Goal: Task Accomplishment & Management: Complete application form

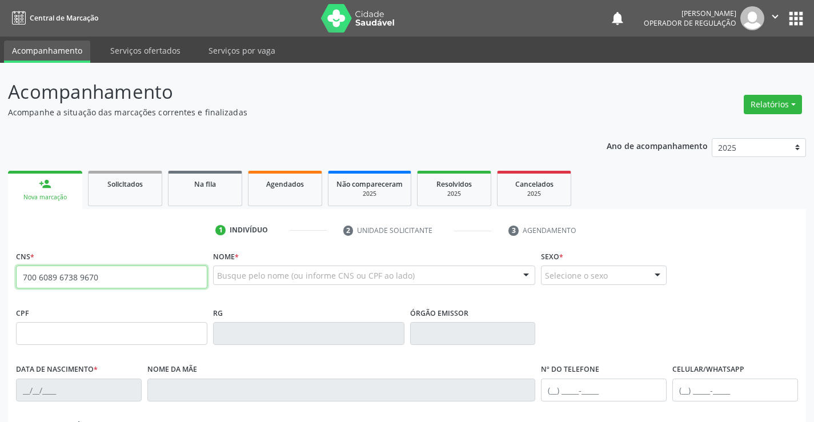
type input "700 6089 6738 9670"
type input "016.211.865-12"
type input "0638943353"
type input "01/05/1972"
type input "Mariana Feliz de Souza"
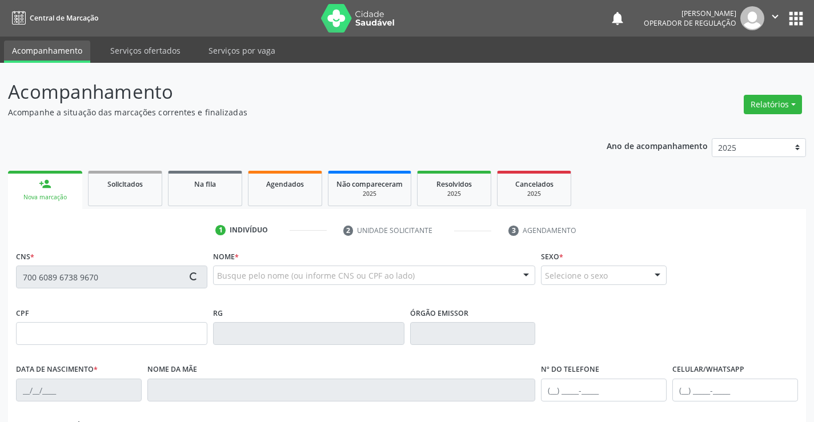
type input "(74) 99121-2189"
type input "016.211.865-12"
type input "S/N"
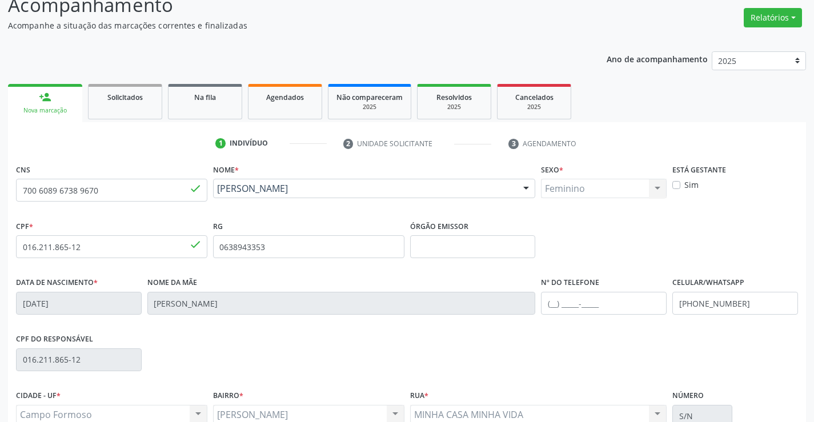
scroll to position [197, 0]
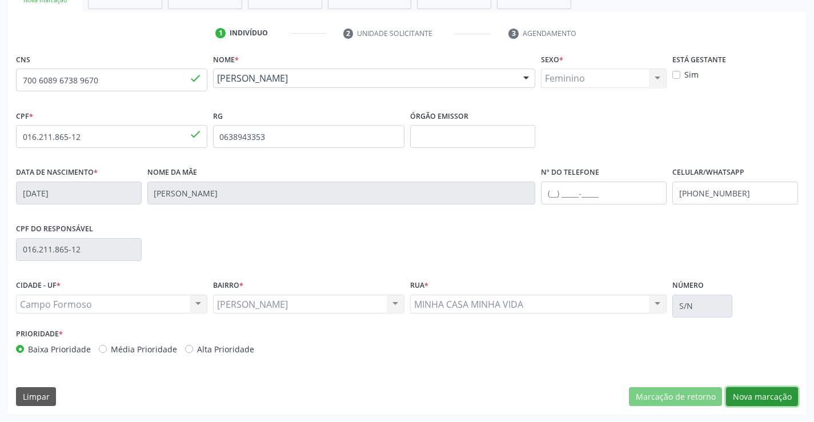
click at [741, 398] on button "Nova marcação" at bounding box center [762, 396] width 72 height 19
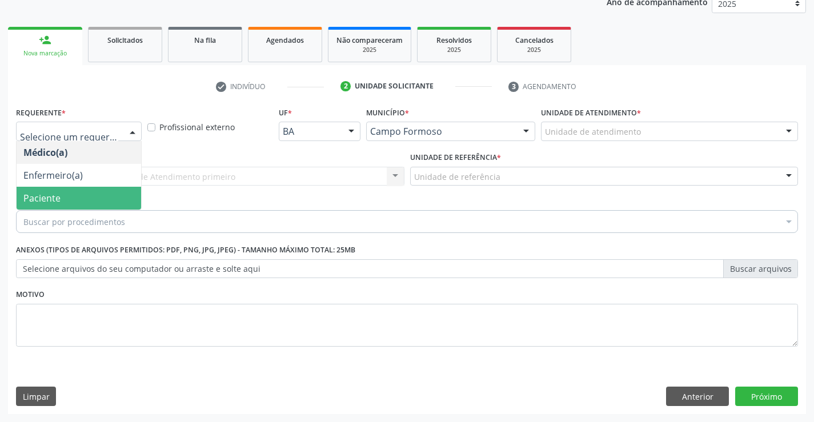
click at [80, 191] on span "Paciente" at bounding box center [79, 198] width 124 height 23
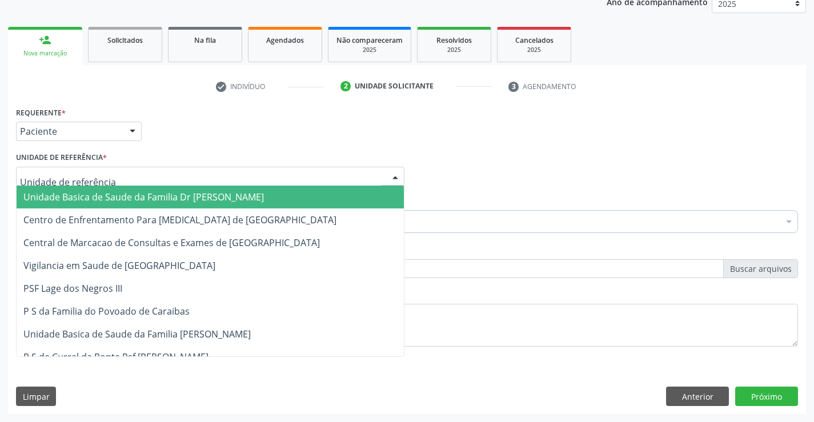
click at [90, 191] on span "Unidade Basica de Saude da Familia Dr [PERSON_NAME]" at bounding box center [143, 197] width 240 height 13
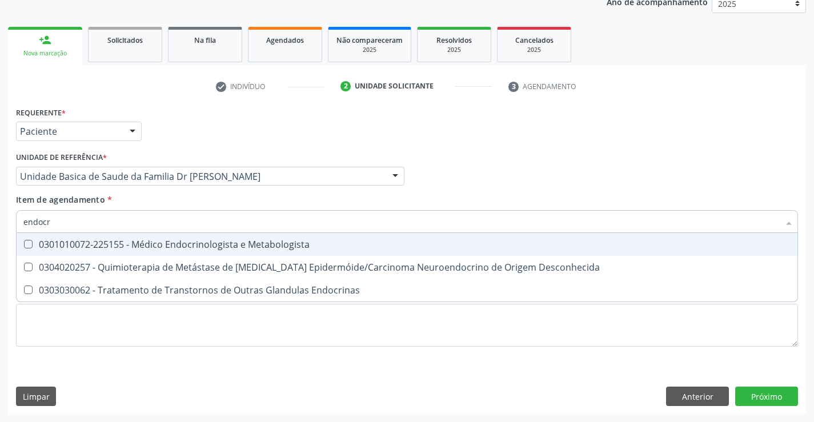
type input "endocri"
click at [177, 244] on div "0301010072-225155 - Médico Endocrinologista e Metabologista" at bounding box center [406, 244] width 767 height 9
checkbox Metabologista "true"
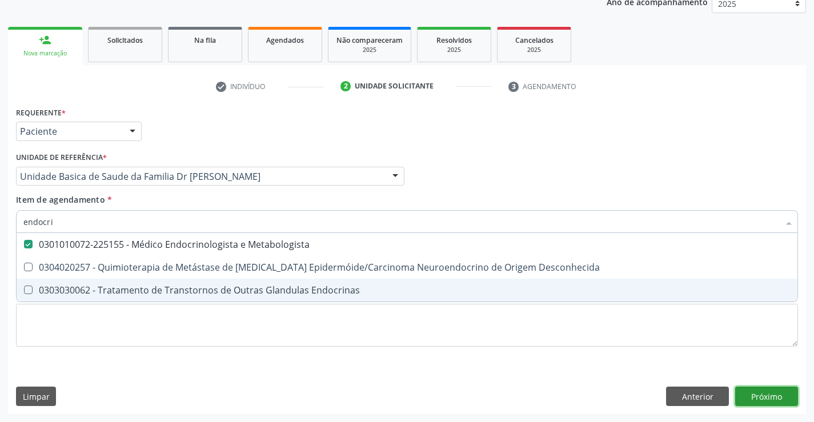
click at [772, 394] on div "Requerente * Paciente Médico(a) Enfermeiro(a) Paciente Nenhum resultado encontr…" at bounding box center [407, 259] width 798 height 310
checkbox Desconhecida "true"
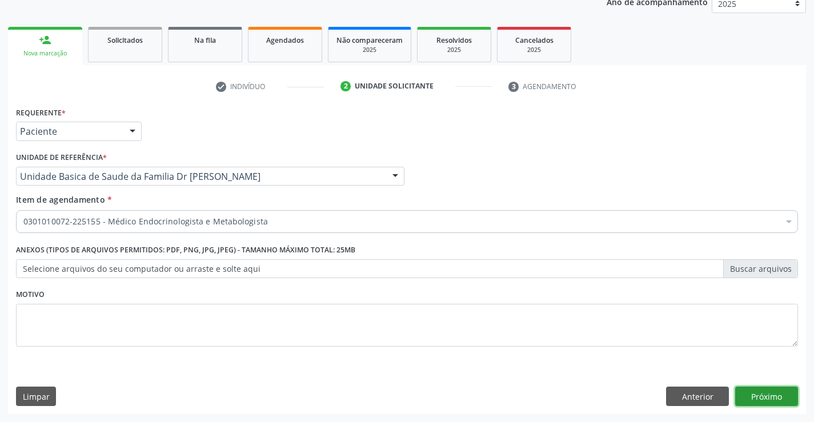
click at [769, 395] on button "Próximo" at bounding box center [766, 396] width 63 height 19
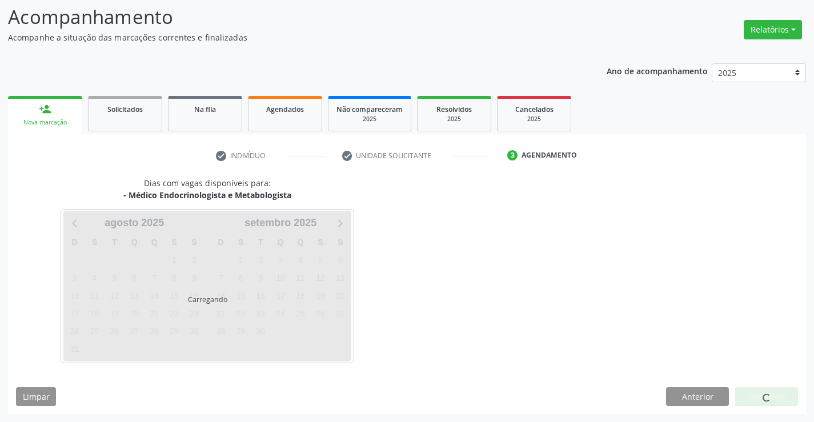
scroll to position [75, 0]
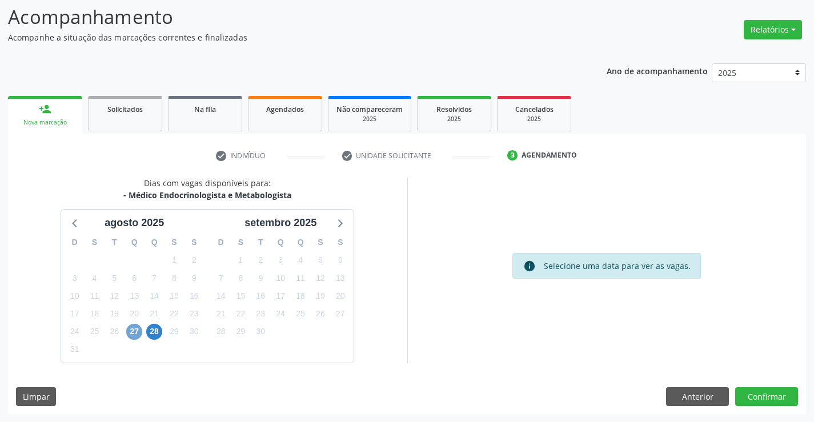
click at [132, 336] on span "27" at bounding box center [134, 332] width 16 height 16
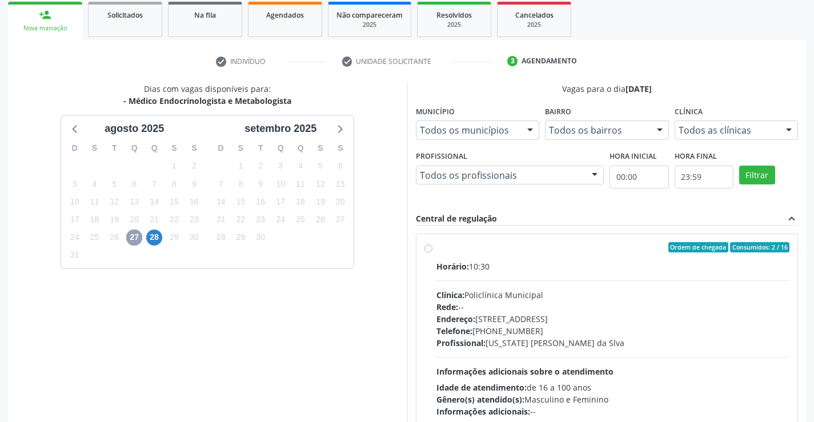
scroll to position [189, 0]
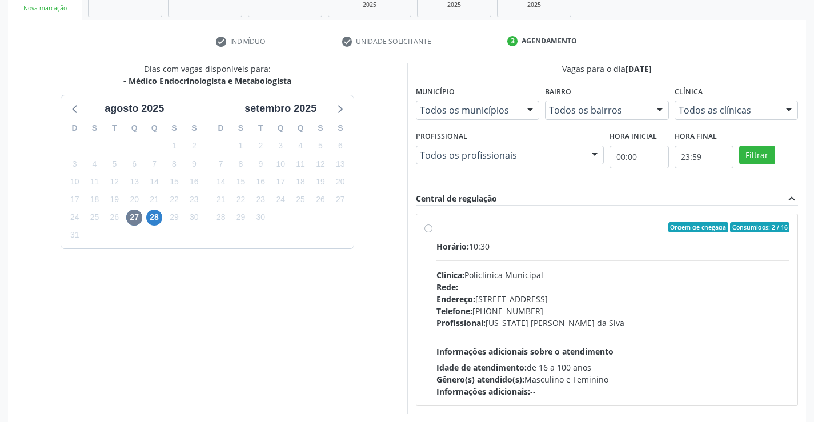
click at [436, 226] on label "Ordem de chegada Consumidos: 2 / 16 Horário: 10:30 Clínica: Policlínica Municip…" at bounding box center [612, 309] width 353 height 175
click at [430, 226] on input "Ordem de chegada Consumidos: 2 / 16 Horário: 10:30 Clínica: Policlínica Municip…" at bounding box center [428, 227] width 8 height 10
radio input "true"
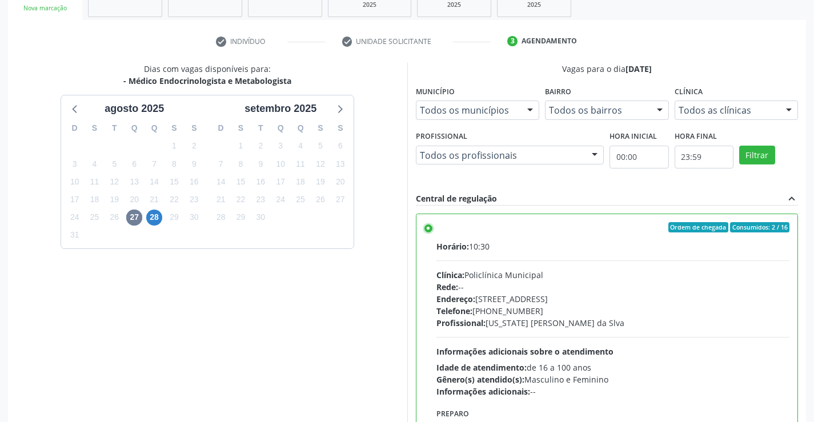
scroll to position [260, 0]
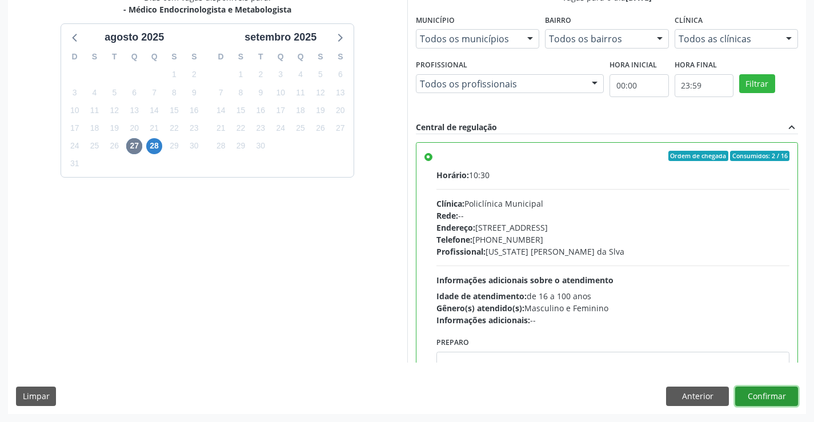
click at [777, 396] on button "Confirmar" at bounding box center [766, 396] width 63 height 19
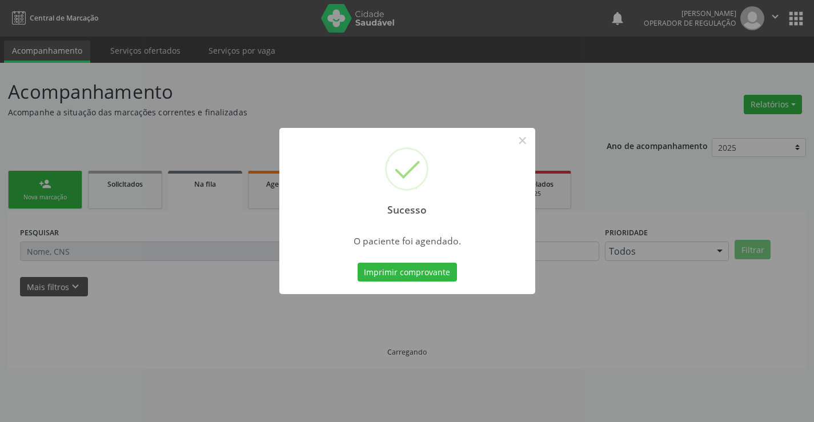
scroll to position [0, 0]
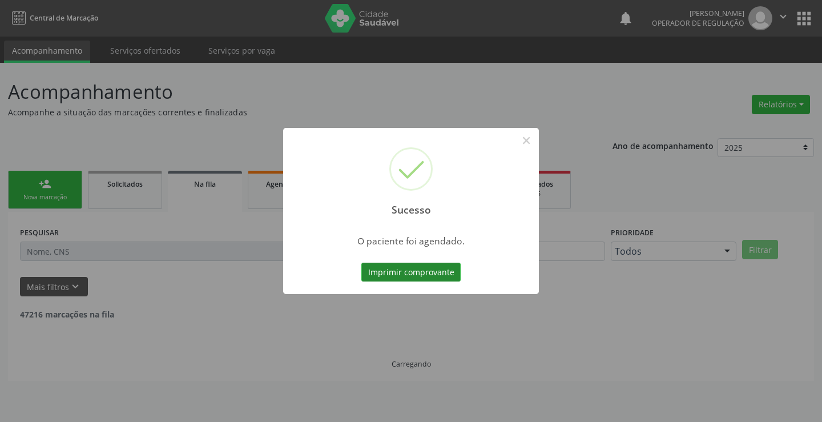
click at [420, 272] on button "Imprimir comprovante" at bounding box center [410, 272] width 99 height 19
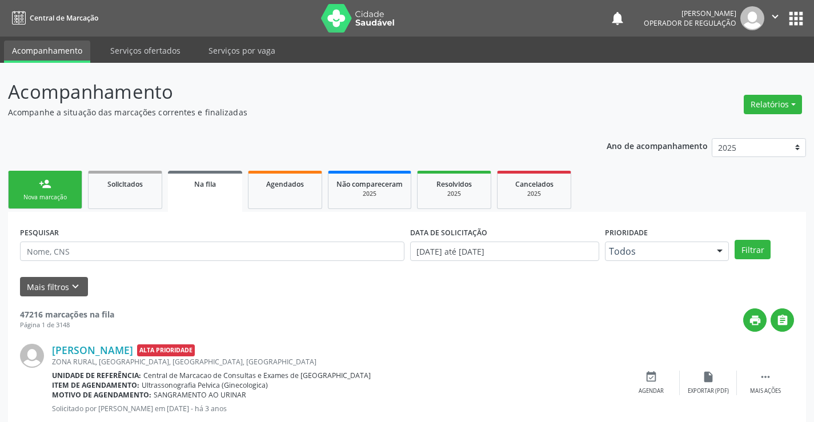
click at [50, 193] on div "Nova marcação" at bounding box center [45, 197] width 57 height 9
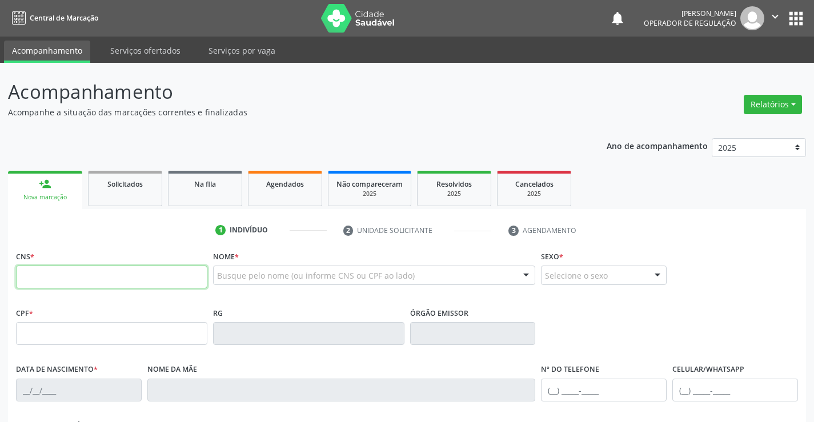
click at [49, 280] on input "text" at bounding box center [111, 277] width 191 height 23
type input "700 0088 7641 7502"
type input "22/04/1950"
type input "(94) 98132-1699"
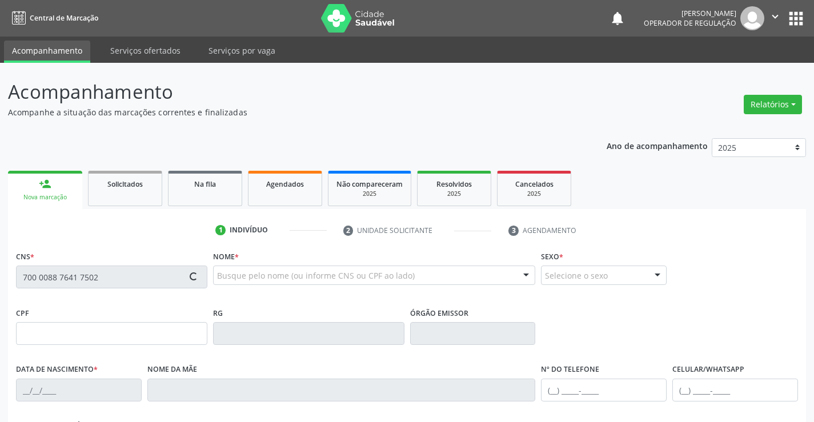
type input "S/N"
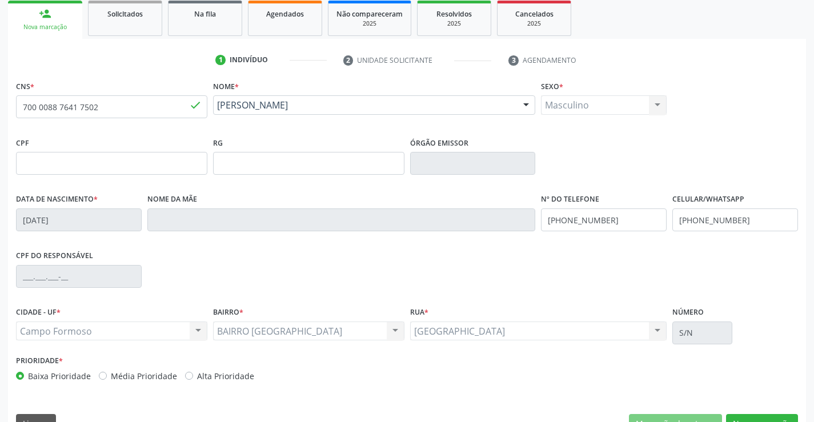
scroll to position [197, 0]
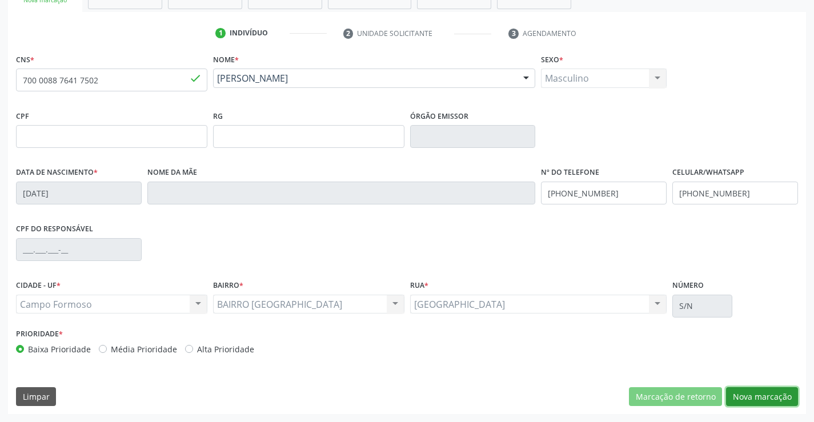
click at [753, 392] on button "Nova marcação" at bounding box center [762, 396] width 72 height 19
click at [0, 0] on button "Próximo" at bounding box center [0, 0] width 0 height 0
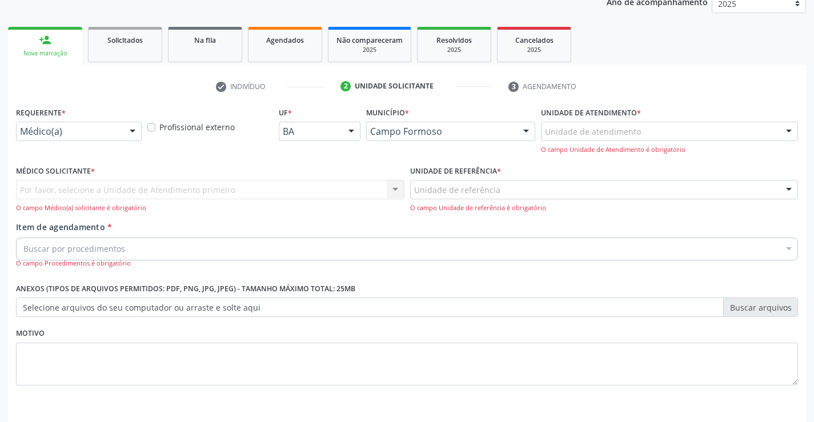
click at [104, 123] on div "Médico(a)" at bounding box center [79, 131] width 126 height 19
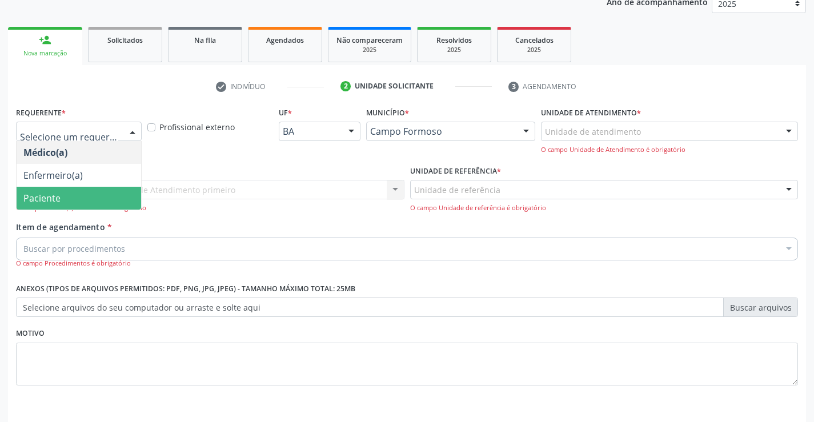
click at [79, 196] on span "Paciente" at bounding box center [79, 198] width 124 height 23
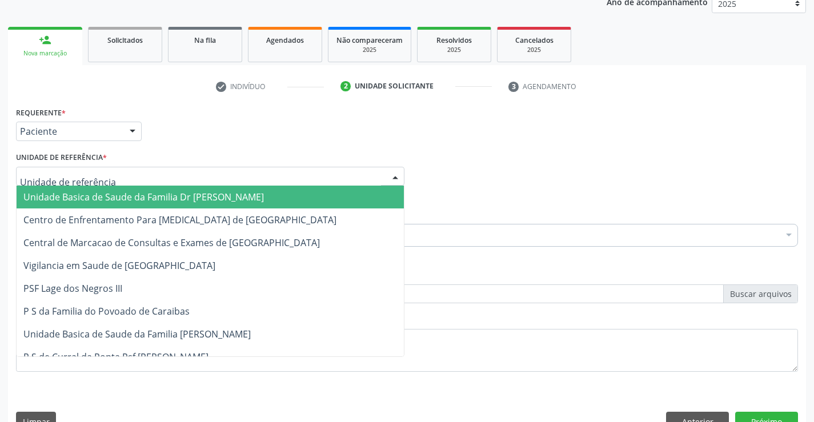
click at [86, 194] on span "Unidade Basica de Saude da Familia Dr [PERSON_NAME]" at bounding box center [143, 197] width 240 height 13
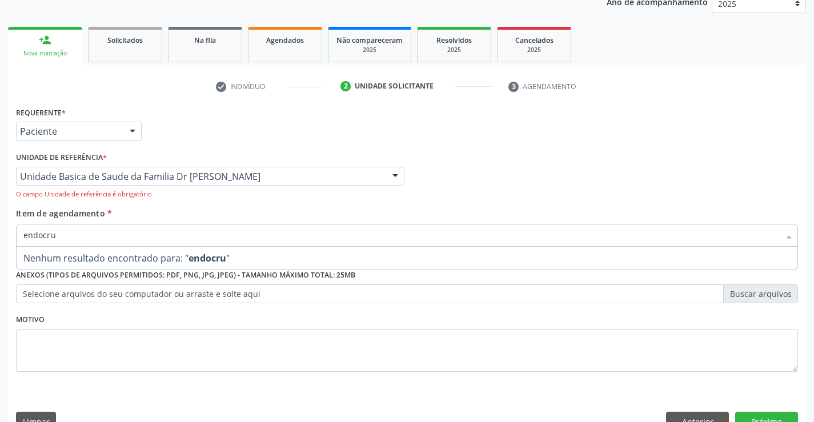
type input "endocr"
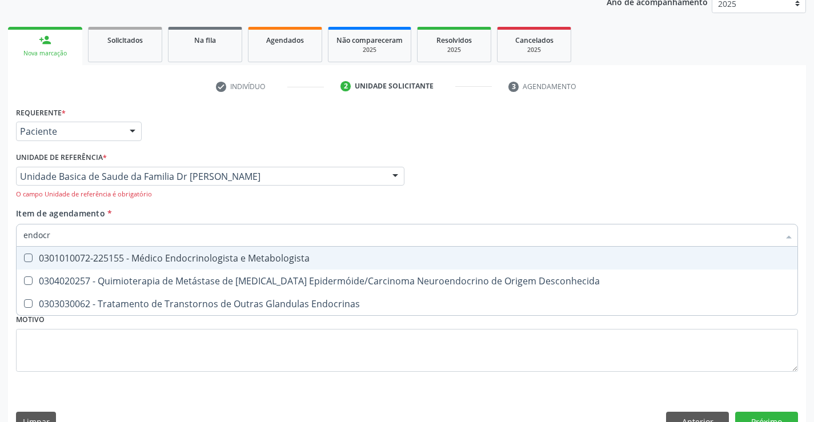
click at [125, 258] on div "0301010072-225155 - Médico Endocrinologista e Metabologista" at bounding box center [406, 258] width 767 height 9
checkbox Metabologista "true"
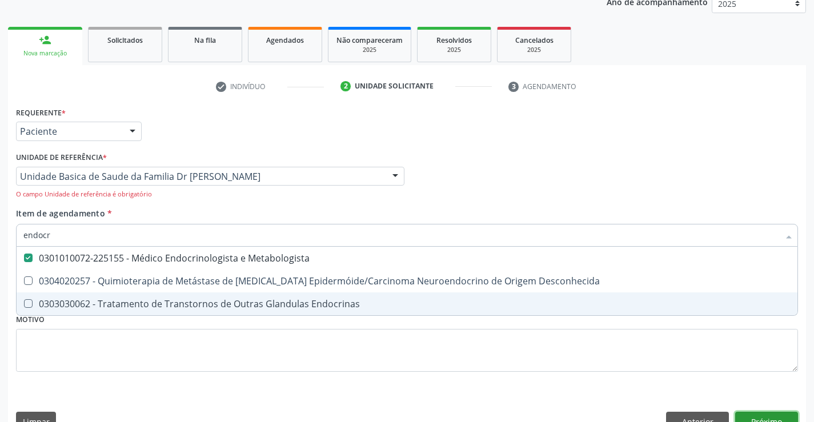
click at [755, 416] on button "Próximo" at bounding box center [766, 421] width 63 height 19
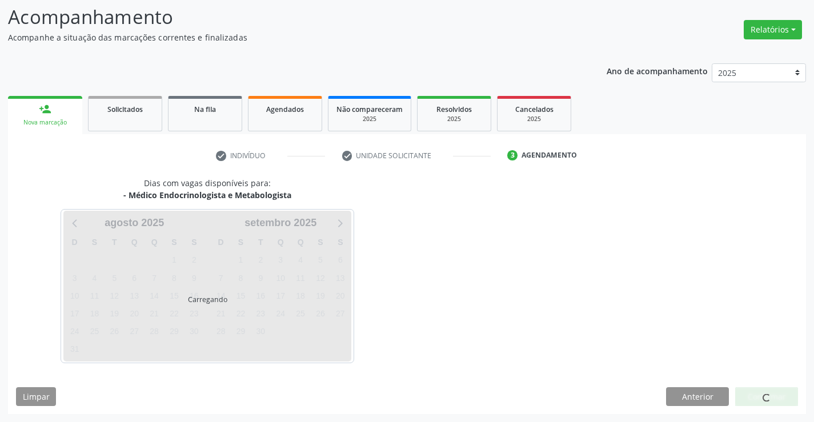
scroll to position [75, 0]
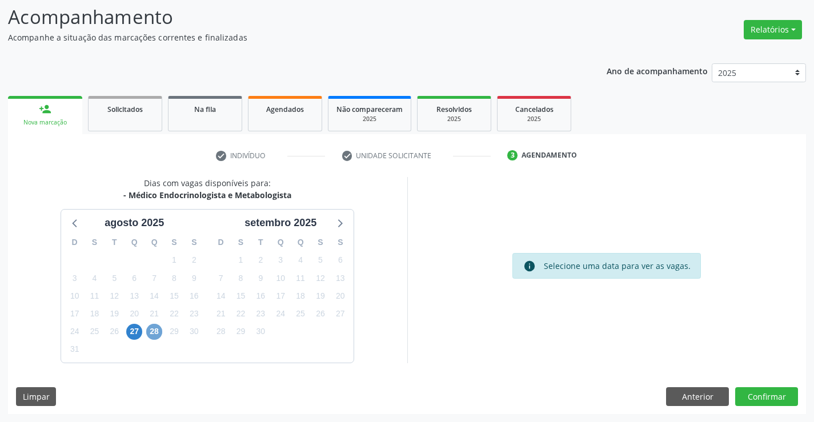
click at [155, 329] on span "28" at bounding box center [154, 332] width 16 height 16
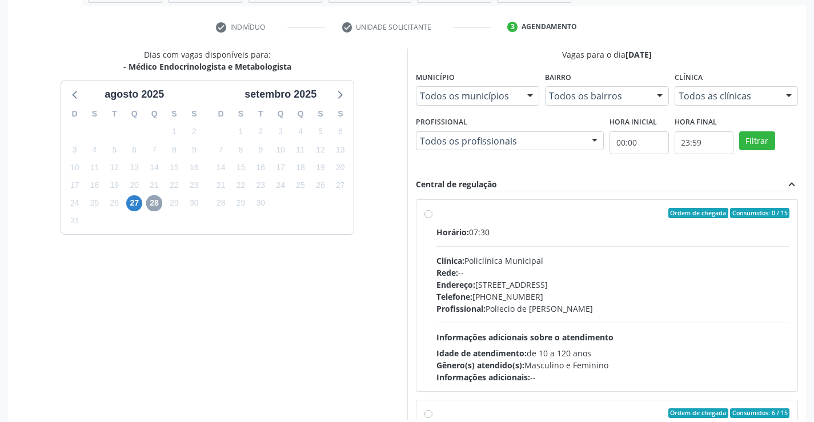
scroll to position [212, 0]
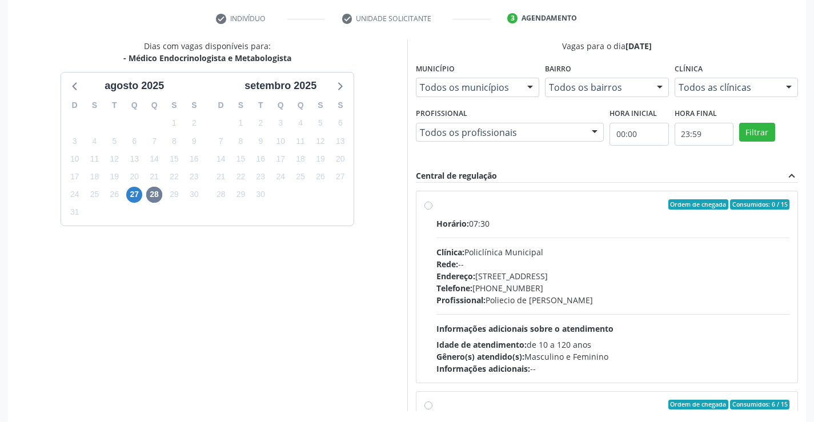
click at [436, 207] on label "Ordem de chegada Consumidos: 0 / 15 Horário: 07:30 Clínica: Policlínica Municip…" at bounding box center [612, 286] width 353 height 175
click at [429, 207] on input "Ordem de chegada Consumidos: 0 / 15 Horário: 07:30 Clínica: Policlínica Municip…" at bounding box center [428, 204] width 8 height 10
radio input "true"
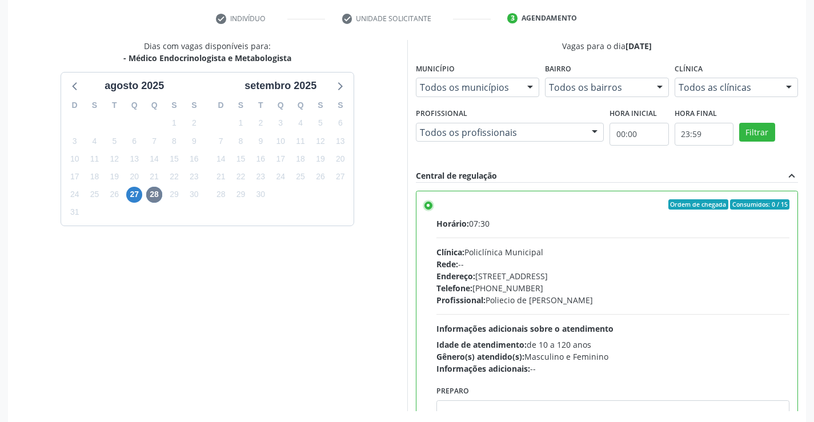
scroll to position [260, 0]
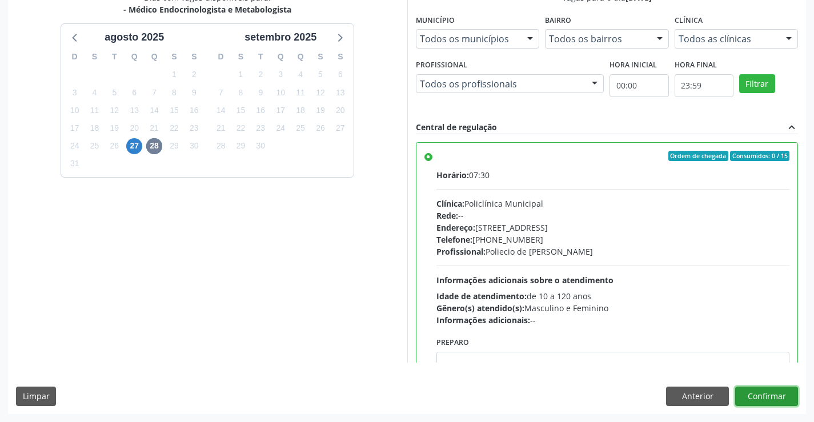
click at [768, 392] on button "Confirmar" at bounding box center [766, 396] width 63 height 19
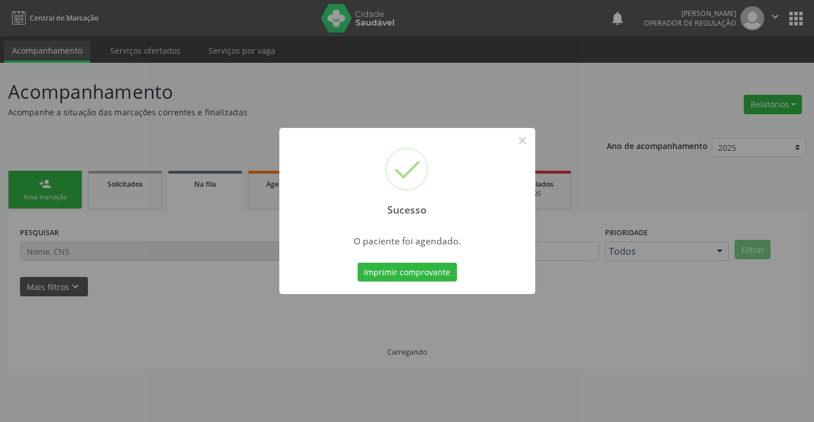
scroll to position [0, 0]
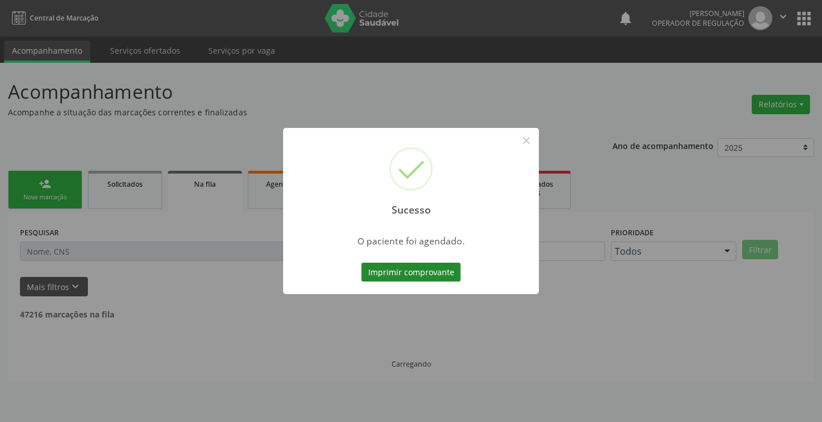
click at [417, 272] on button "Imprimir comprovante" at bounding box center [410, 272] width 99 height 19
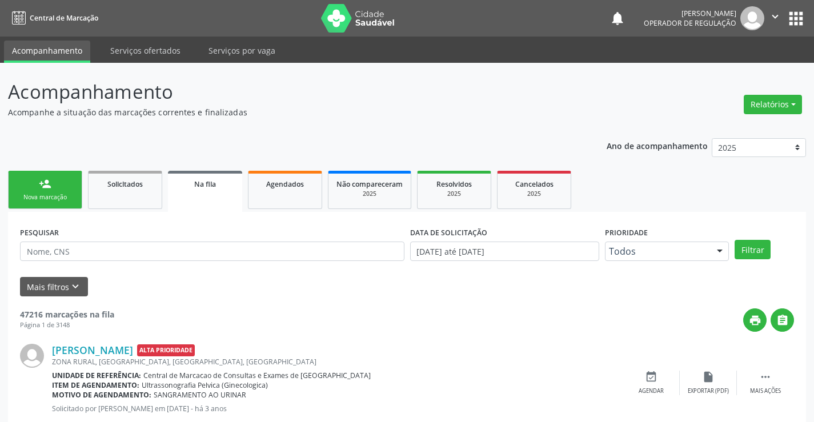
click at [58, 205] on link "person_add Nova marcação" at bounding box center [45, 190] width 74 height 38
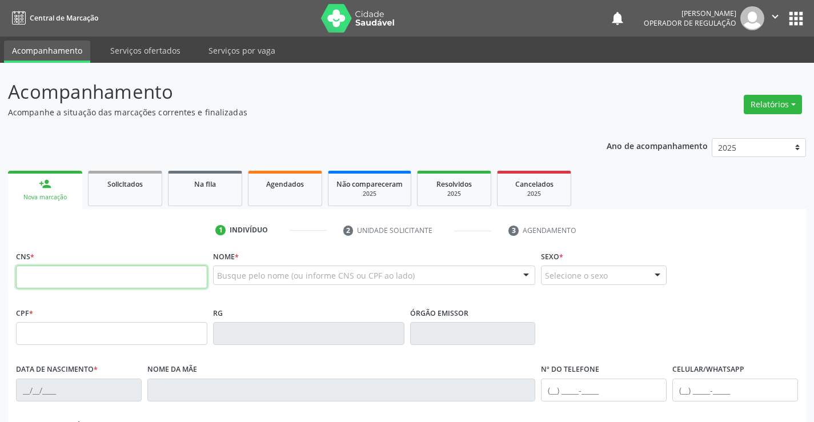
click at [61, 268] on input "text" at bounding box center [111, 277] width 191 height 23
type input "708 0078 1275 2623"
type input "1414173741"
type input "08/07/1985"
type input "(74) 99192-3661"
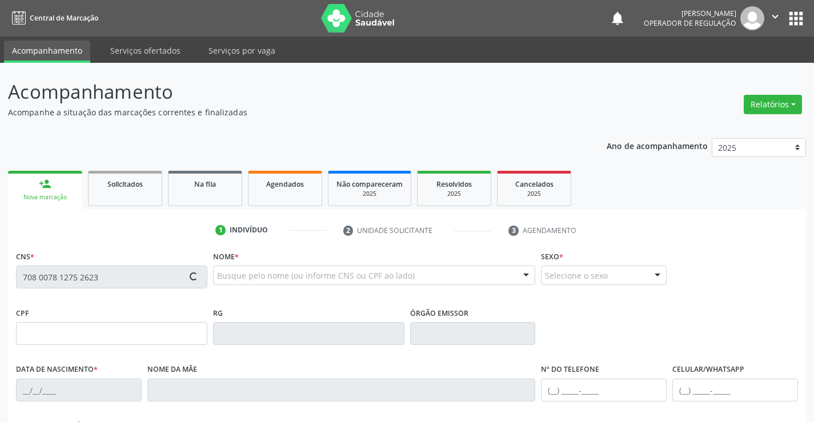
type input "(74) 99192-3661"
type input "S/N"
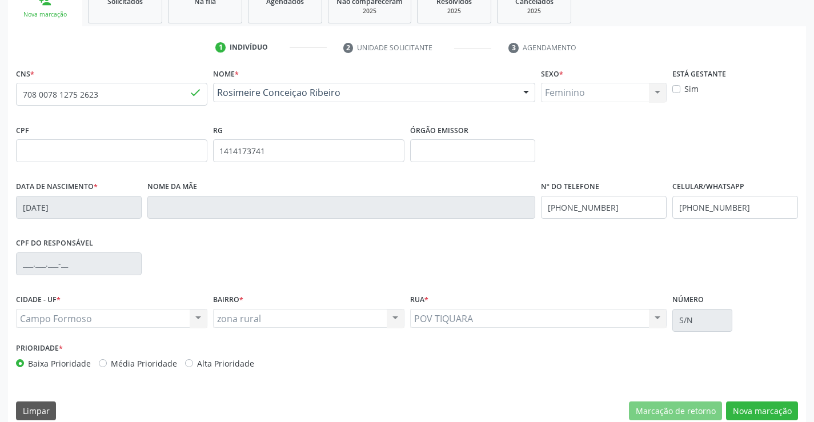
scroll to position [197, 0]
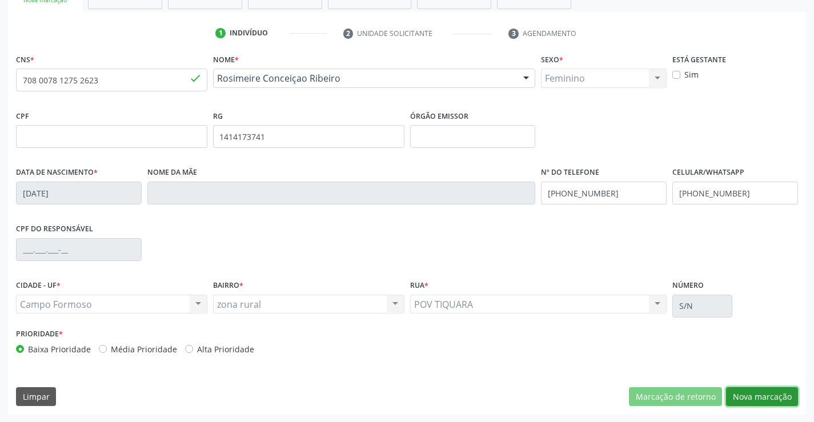
click at [758, 402] on button "Nova marcação" at bounding box center [762, 396] width 72 height 19
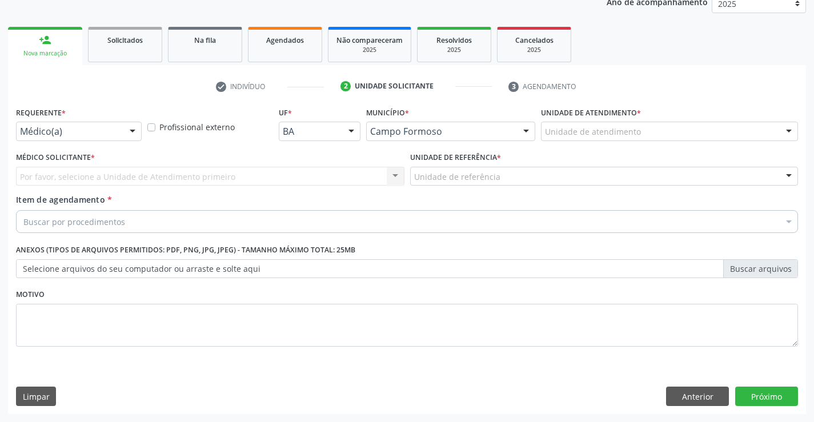
scroll to position [144, 0]
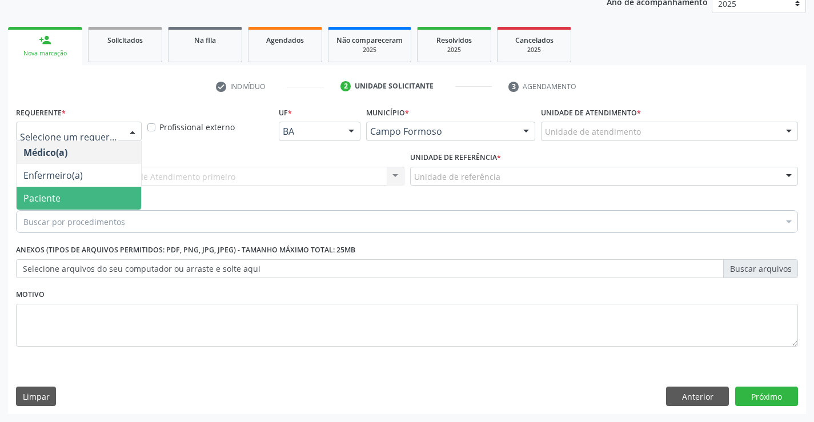
click at [82, 204] on span "Paciente" at bounding box center [79, 198] width 124 height 23
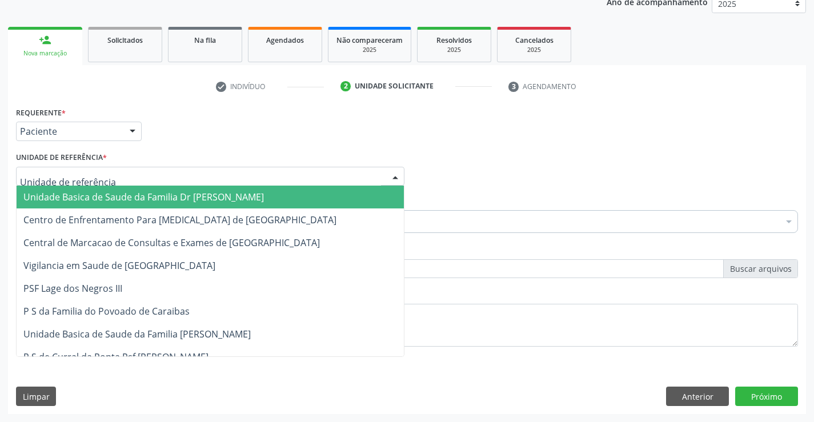
click at [98, 195] on span "Unidade Basica de Saude da Familia Dr [PERSON_NAME]" at bounding box center [143, 197] width 240 height 13
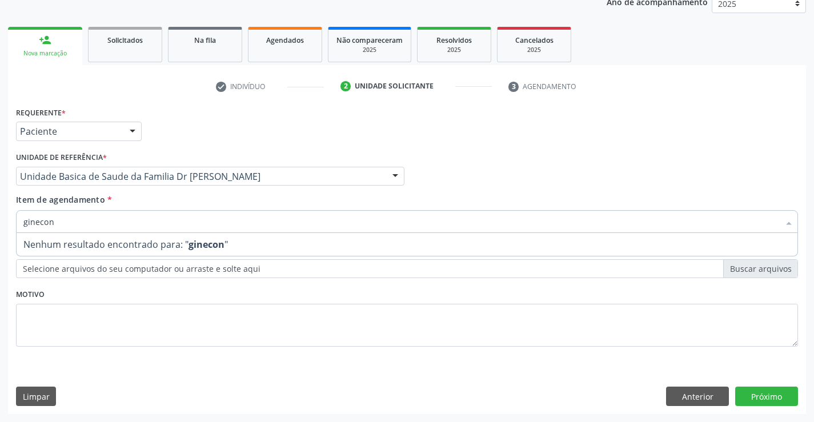
type input "gineco"
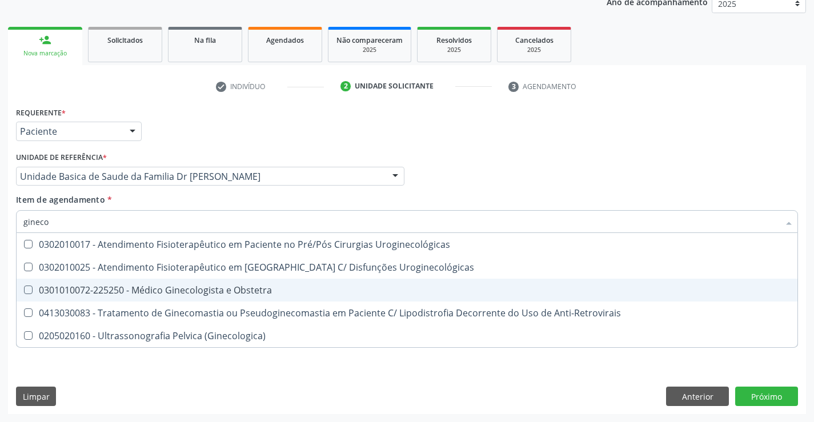
click at [154, 283] on span "0301010072-225250 - Médico Ginecologista e Obstetra" at bounding box center [407, 290] width 781 height 23
checkbox Obstetra "true"
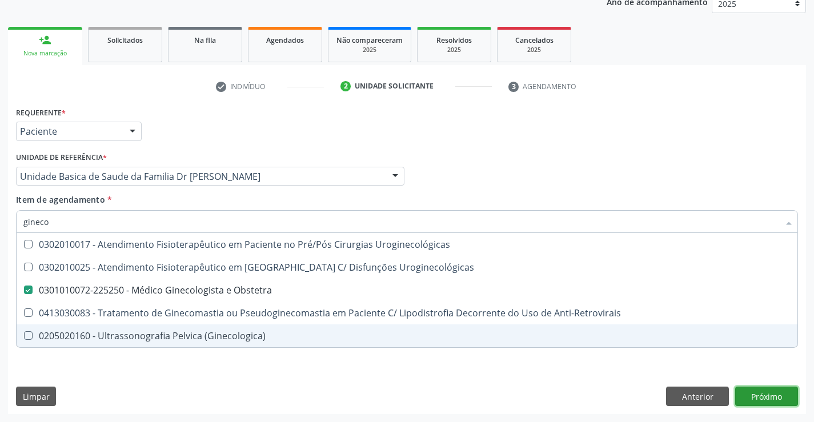
click at [781, 391] on div "Requerente * Paciente Médico(a) Enfermeiro(a) Paciente Nenhum resultado encontr…" at bounding box center [407, 259] width 798 height 310
checkbox Uroginecológicas "true"
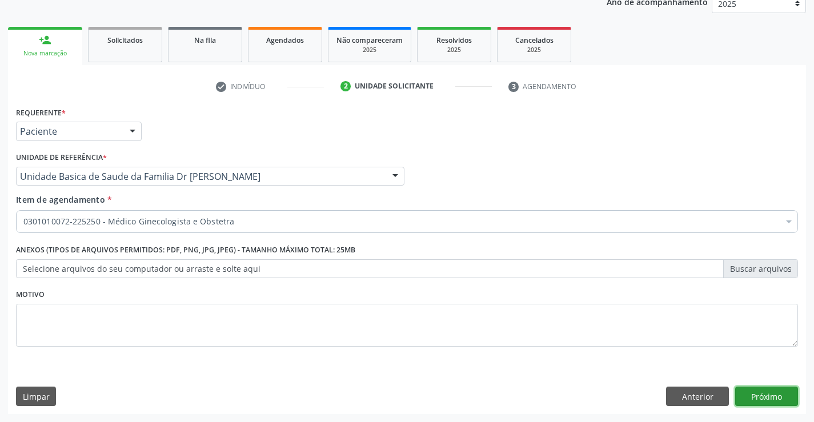
click at [761, 397] on button "Próximo" at bounding box center [766, 396] width 63 height 19
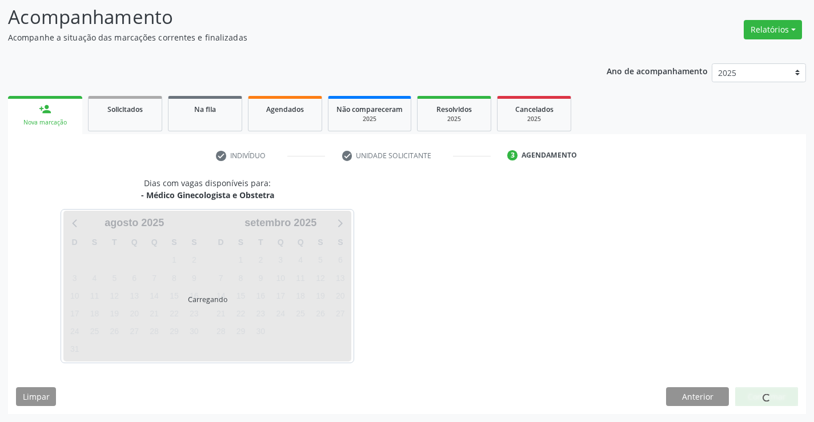
scroll to position [75, 0]
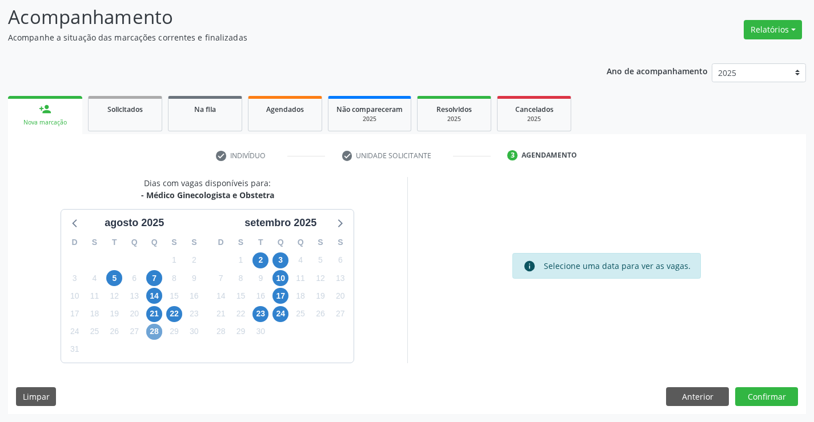
click at [152, 329] on span "28" at bounding box center [154, 332] width 16 height 16
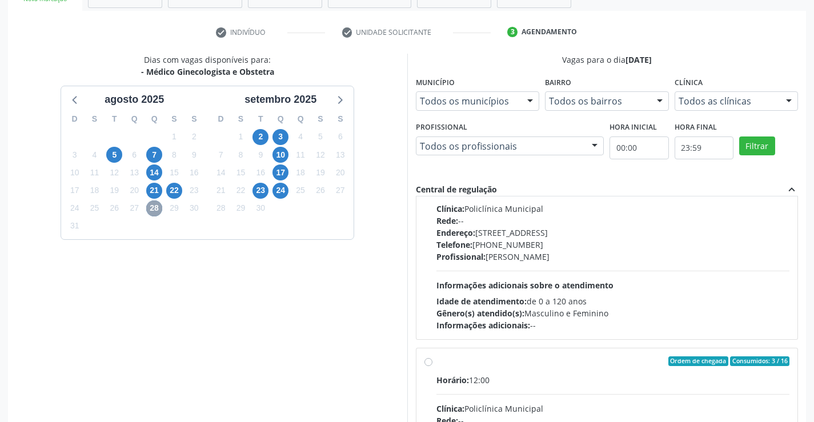
scroll to position [260, 0]
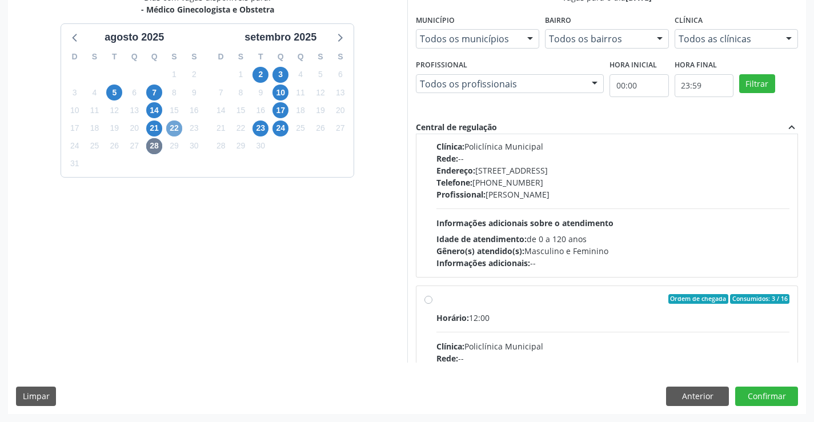
click at [179, 131] on span "22" at bounding box center [174, 128] width 16 height 16
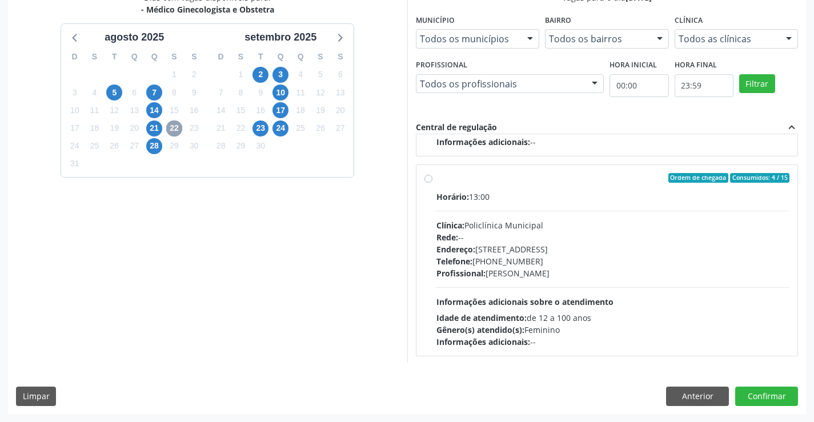
scroll to position [180, 0]
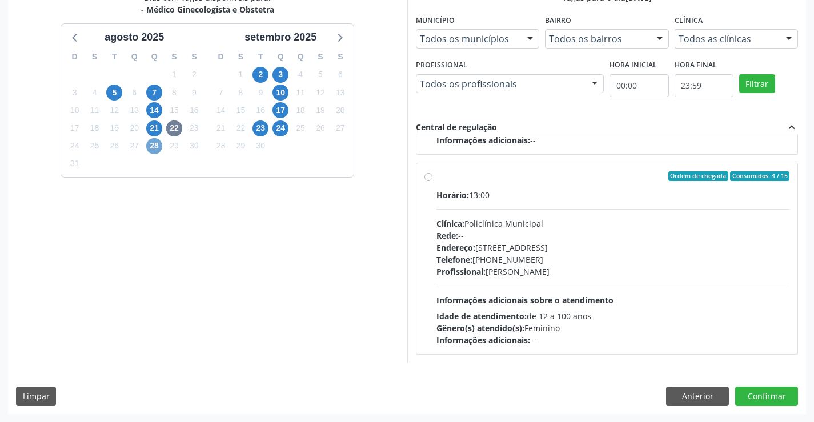
click at [157, 147] on span "28" at bounding box center [154, 146] width 16 height 16
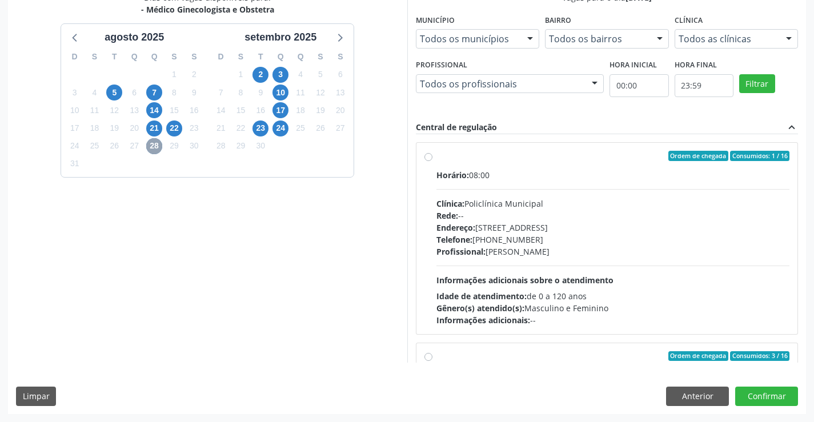
scroll to position [114, 0]
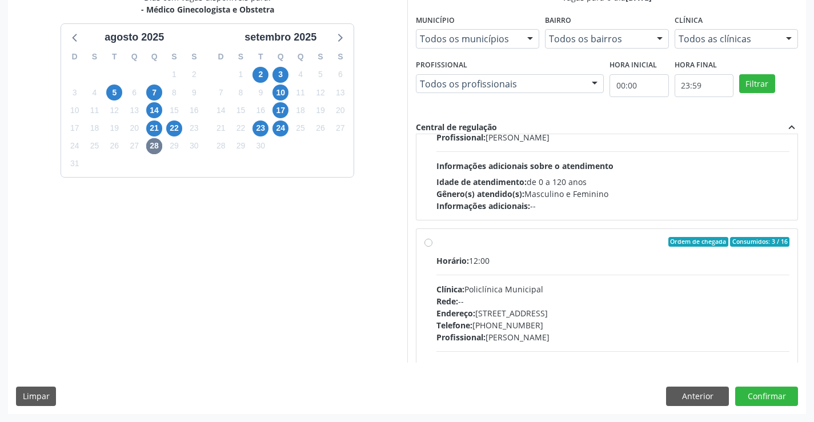
click at [436, 244] on label "Ordem de chegada Consumidos: 3 / 16 Horário: 12:00 Clínica: Policlínica Municip…" at bounding box center [612, 324] width 353 height 175
click at [428, 244] on input "Ordem de chegada Consumidos: 3 / 16 Horário: 12:00 Clínica: Policlínica Municip…" at bounding box center [428, 242] width 8 height 10
radio input "true"
click at [773, 397] on button "Confirmar" at bounding box center [766, 396] width 63 height 19
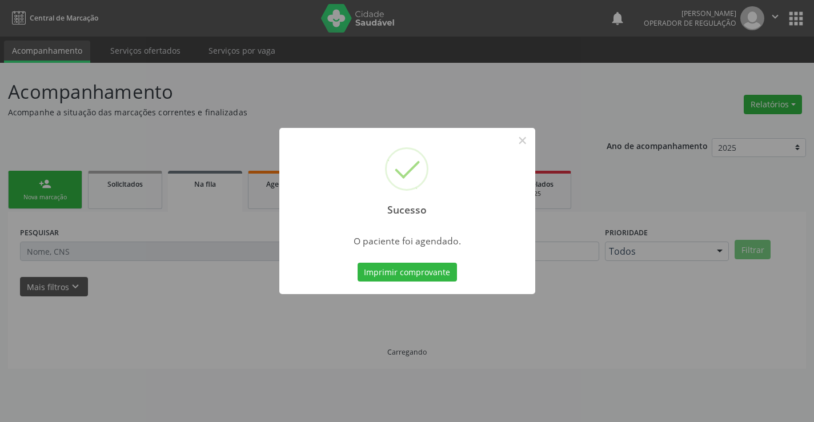
scroll to position [0, 0]
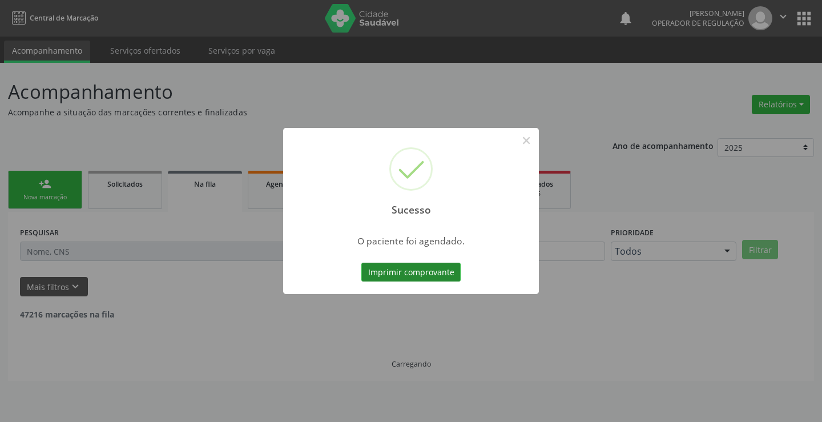
click at [439, 275] on button "Imprimir comprovante" at bounding box center [410, 272] width 99 height 19
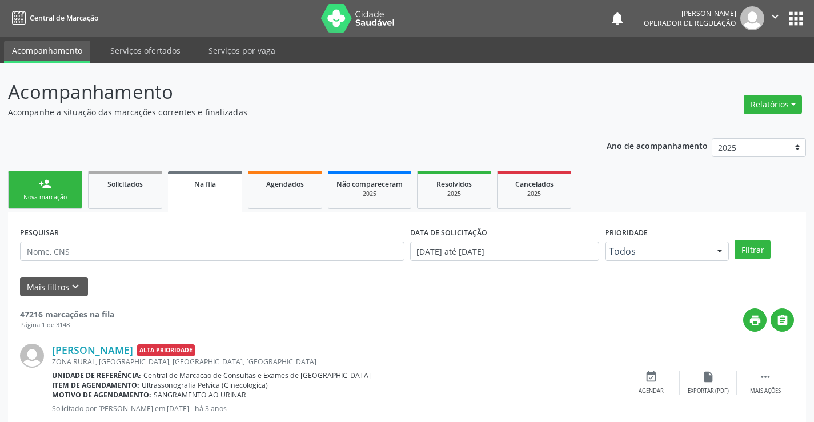
click at [51, 192] on link "person_add Nova marcação" at bounding box center [45, 190] width 74 height 38
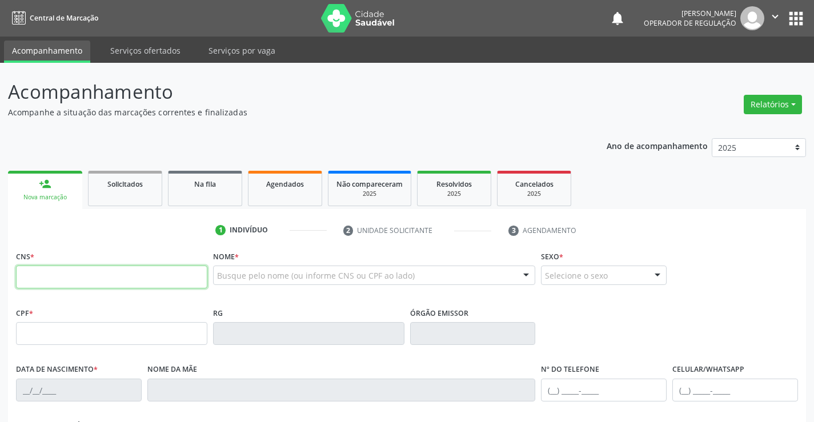
click at [69, 272] on input "text" at bounding box center [111, 277] width 191 height 23
type input "704 8035 3921 4747"
type input "027.114.695-81"
type input "1372397264"
type input "SSPBA"
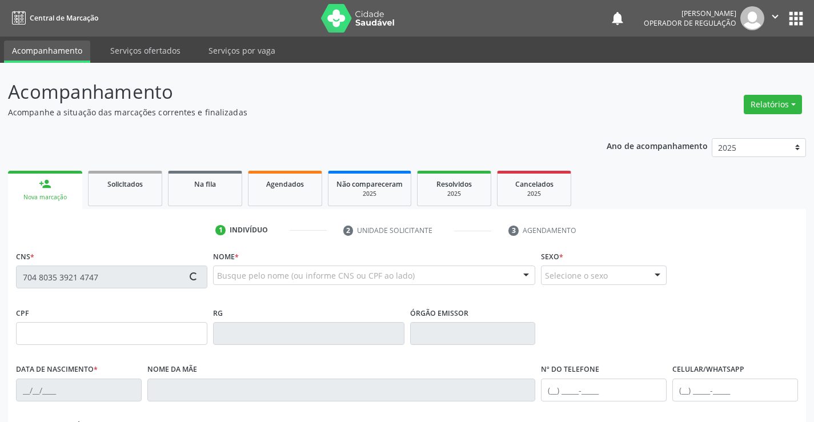
type input "1[DATE]"
type input "[PHONE_NUMBER]"
type input "027.114.695-81"
type input "S/N"
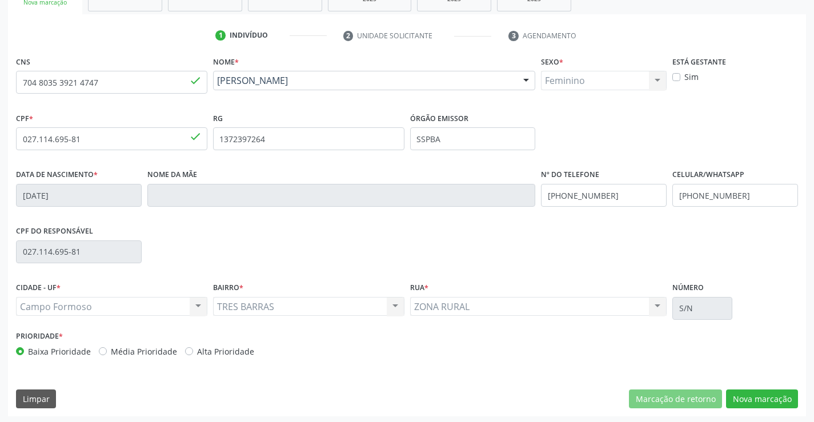
scroll to position [197, 0]
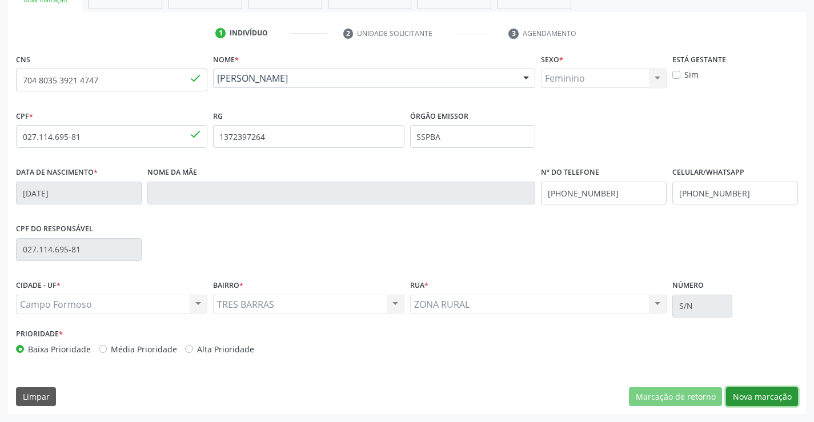
click at [751, 393] on button "Nova marcação" at bounding box center [762, 396] width 72 height 19
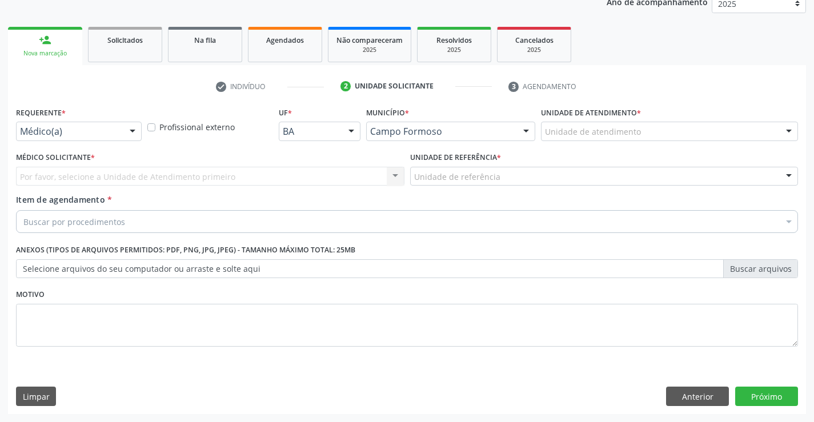
scroll to position [144, 0]
click at [95, 125] on div "Médico(a)" at bounding box center [79, 131] width 126 height 19
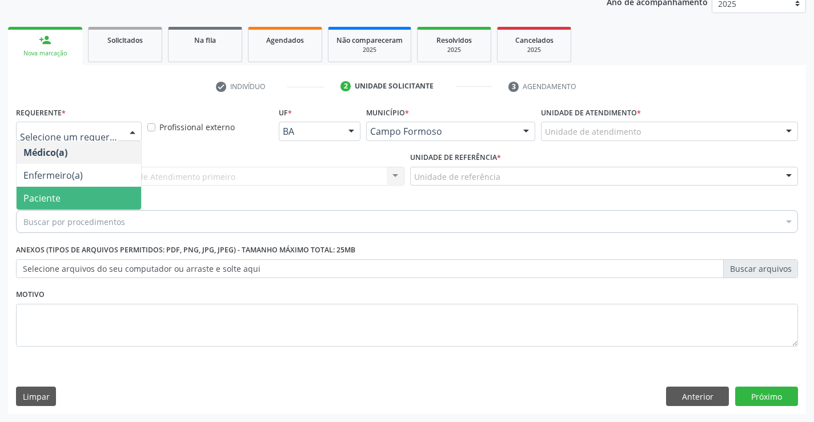
click at [69, 200] on span "Paciente" at bounding box center [79, 198] width 124 height 23
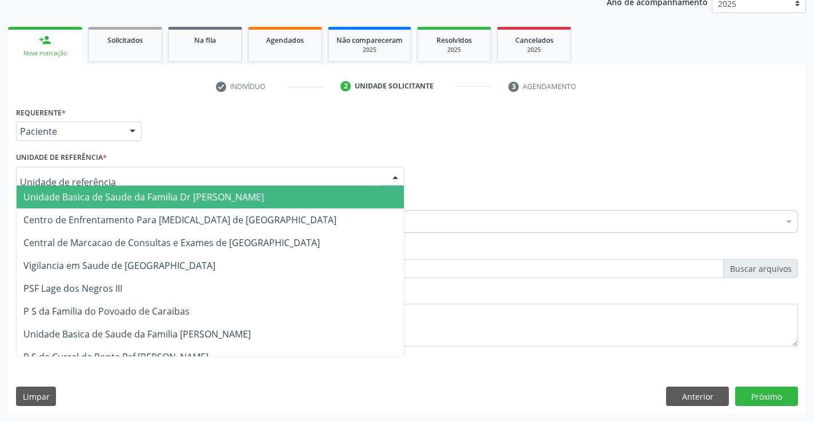
click at [94, 207] on span "Unidade Basica de Saude da Familia Dr [PERSON_NAME]" at bounding box center [210, 197] width 387 height 23
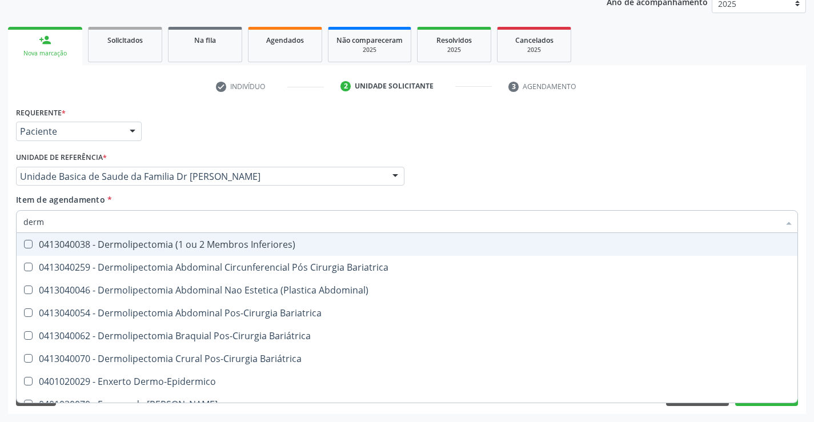
type input "derma"
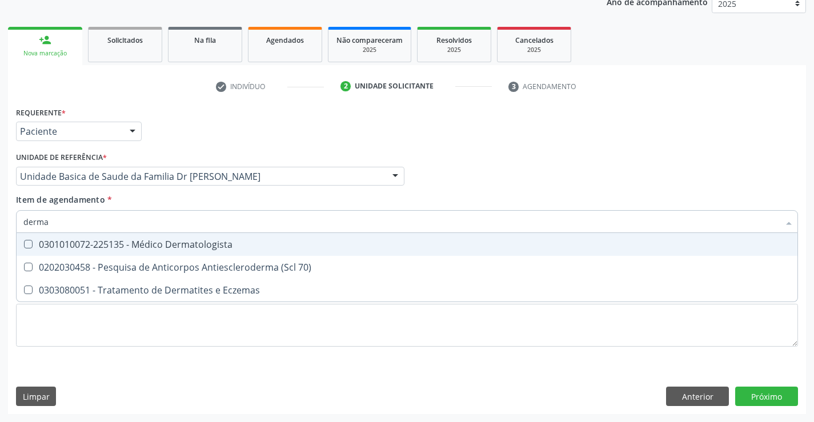
click at [112, 247] on div "0301010072-225135 - Médico Dermatologista" at bounding box center [406, 244] width 767 height 9
checkbox Dermatologista "true"
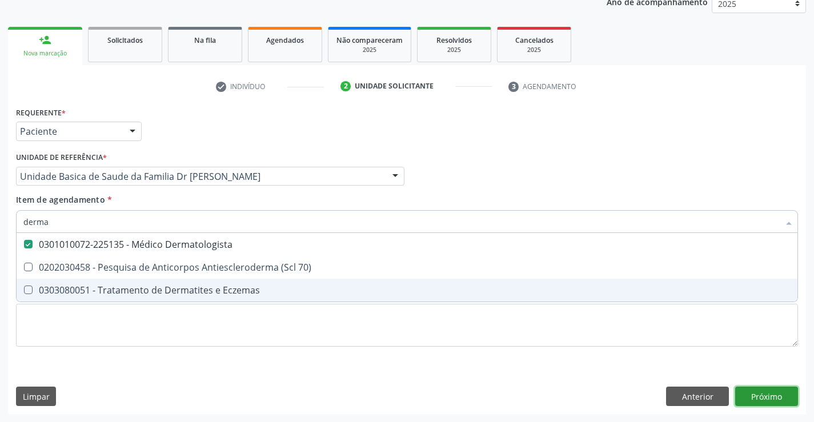
click at [782, 395] on div "Requerente * Paciente Médico(a) Enfermeiro(a) Paciente Nenhum resultado encontr…" at bounding box center [407, 259] width 798 height 310
checkbox 70\) "true"
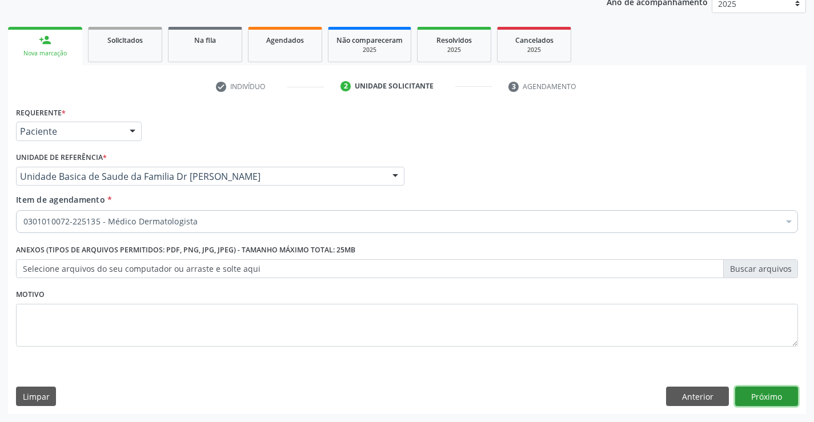
click at [775, 396] on button "Próximo" at bounding box center [766, 396] width 63 height 19
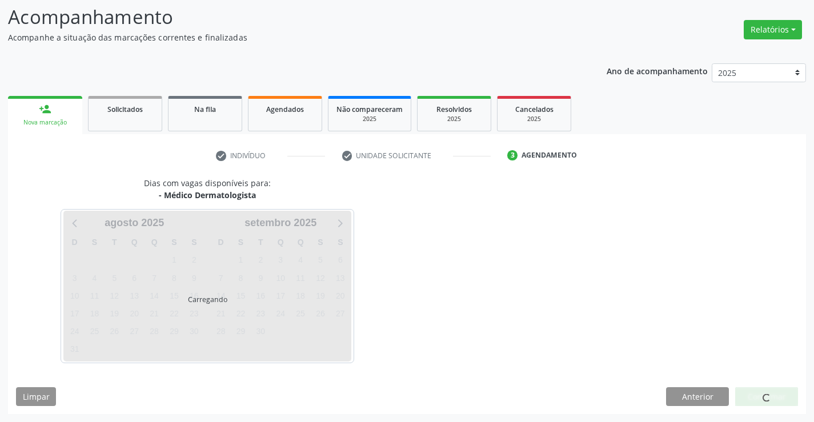
scroll to position [75, 0]
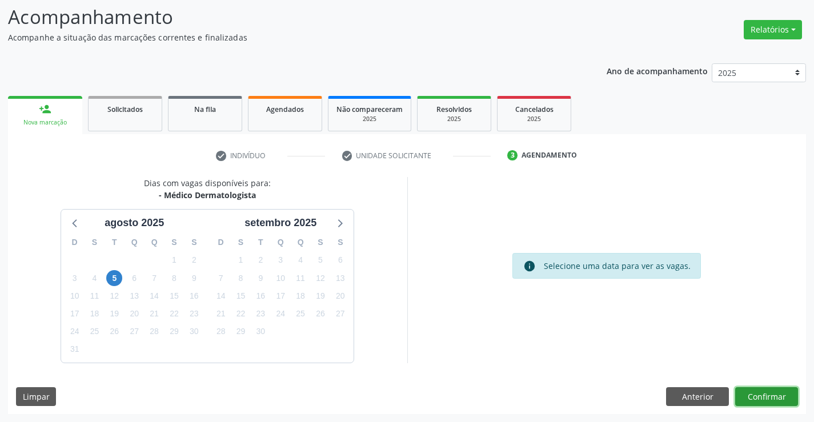
click at [761, 393] on button "Confirmar" at bounding box center [766, 396] width 63 height 19
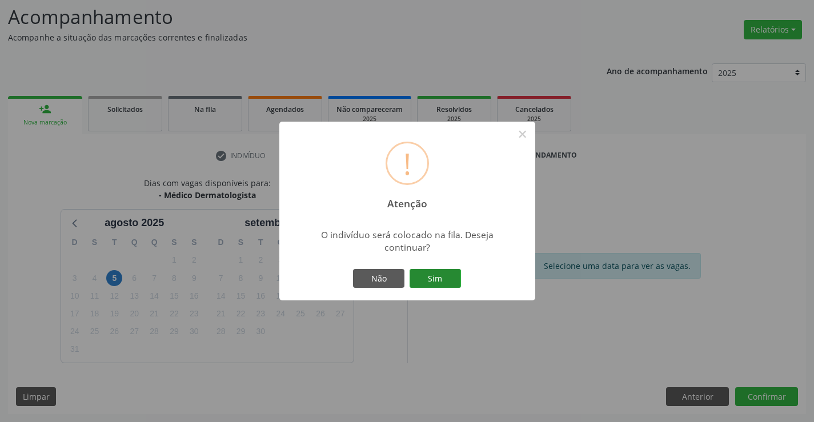
click at [441, 279] on button "Sim" at bounding box center [434, 278] width 51 height 19
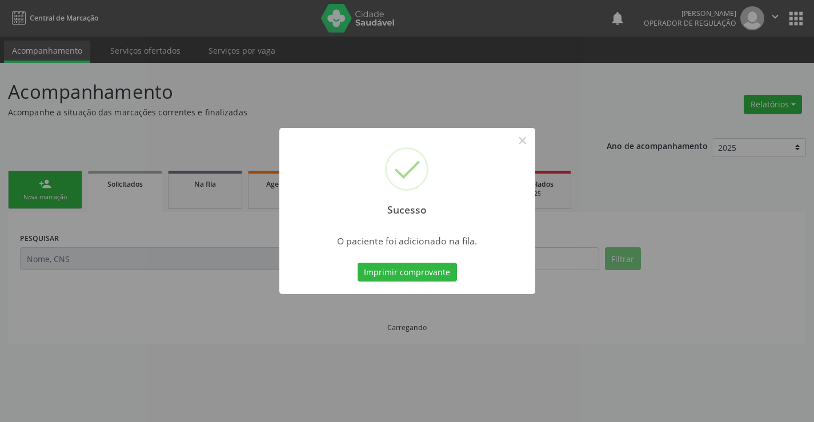
scroll to position [0, 0]
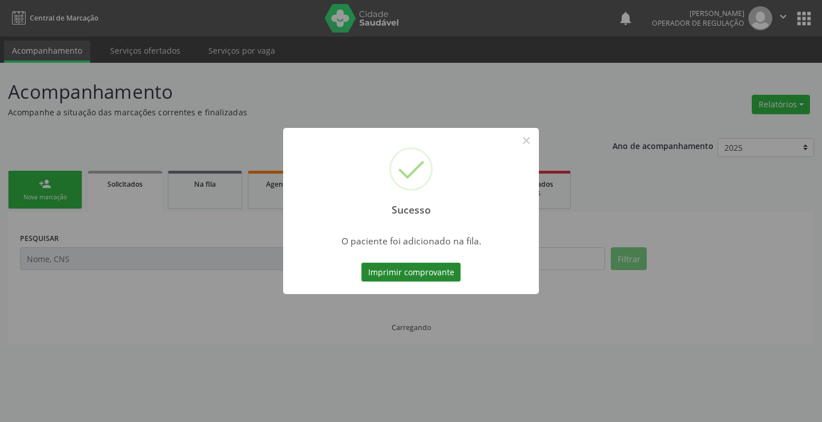
click at [417, 274] on button "Imprimir comprovante" at bounding box center [410, 272] width 99 height 19
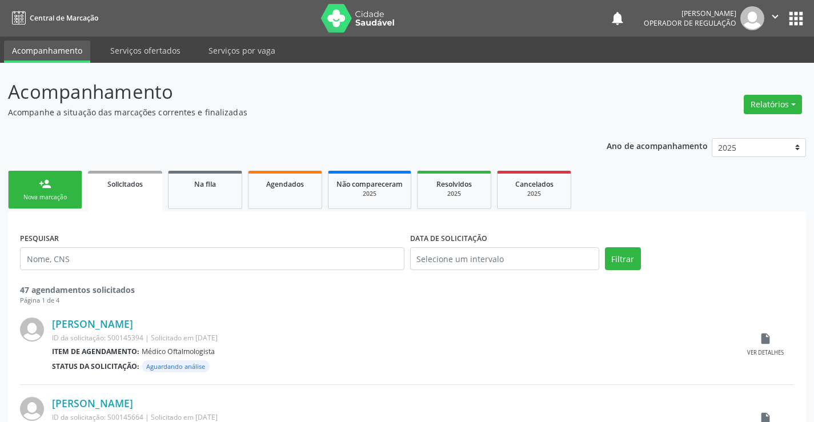
click at [57, 192] on link "person_add Nova marcação" at bounding box center [45, 190] width 74 height 38
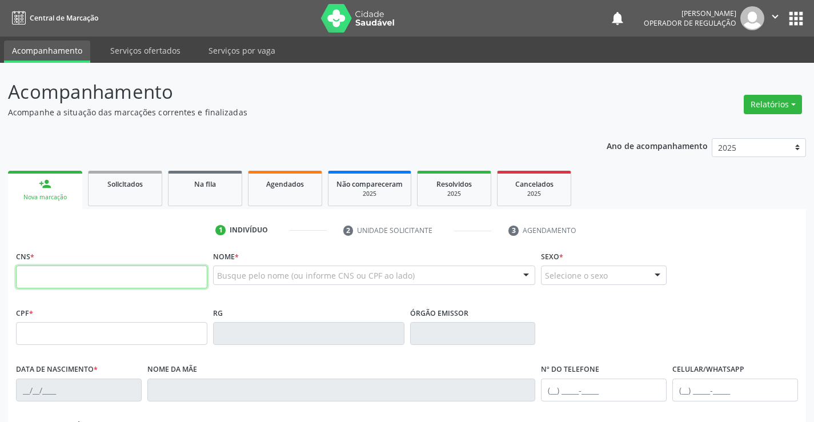
click at [53, 271] on input "text" at bounding box center [111, 277] width 191 height 23
click at [63, 280] on input "text" at bounding box center [111, 277] width 191 height 23
type input "704 8035 3921 4747"
type input "027.114.695-81"
type input "1372397264"
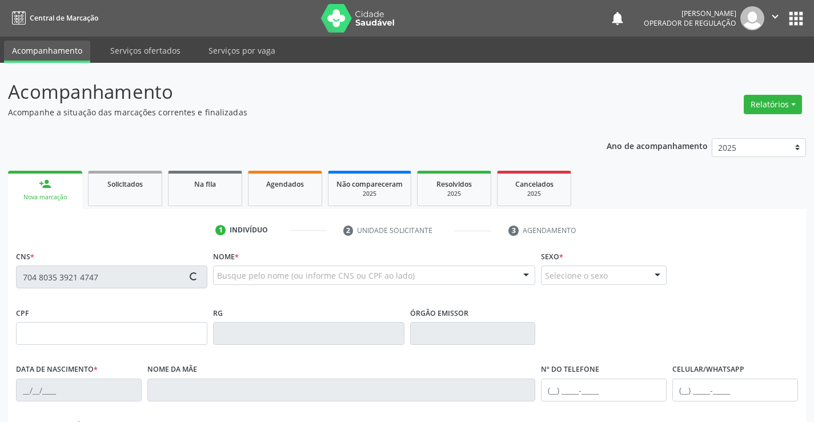
type input "SSPBA"
type input "1[DATE]"
type input "[PHONE_NUMBER]"
type input "027.114.695-81"
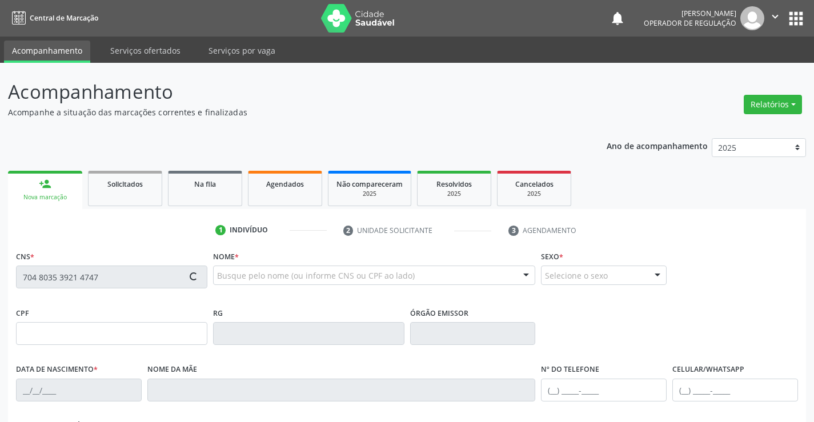
type input "S/N"
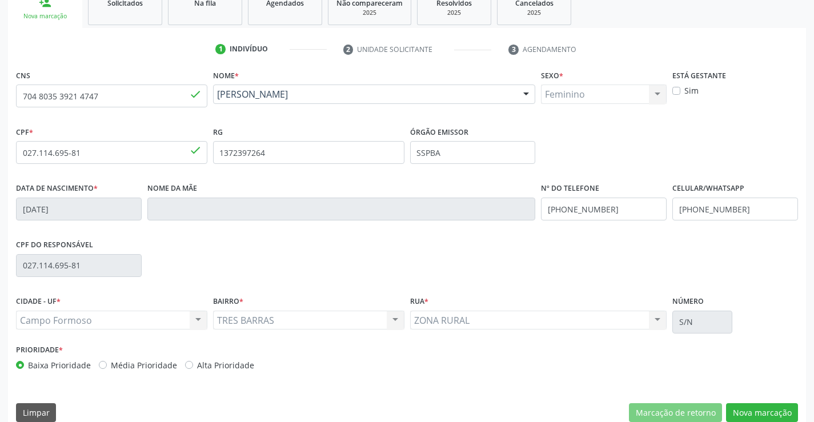
scroll to position [197, 0]
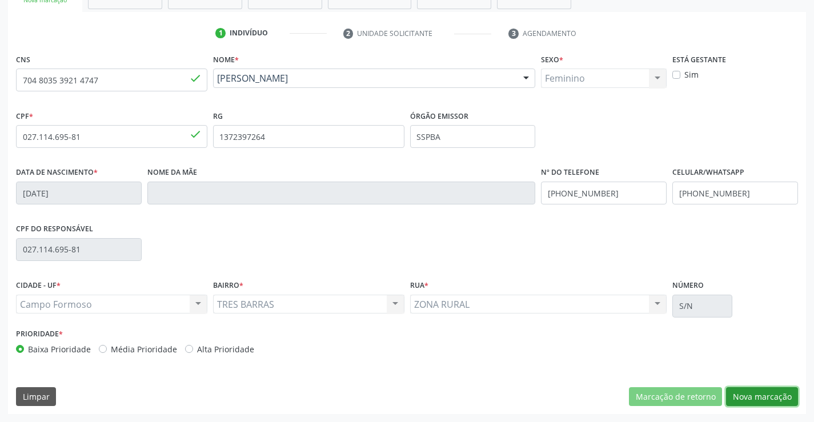
click at [771, 394] on button "Nova marcação" at bounding box center [762, 396] width 72 height 19
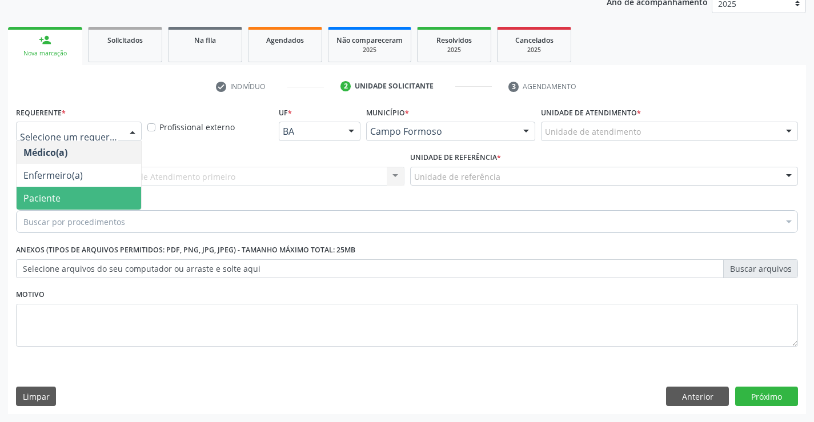
click at [67, 198] on span "Paciente" at bounding box center [79, 198] width 124 height 23
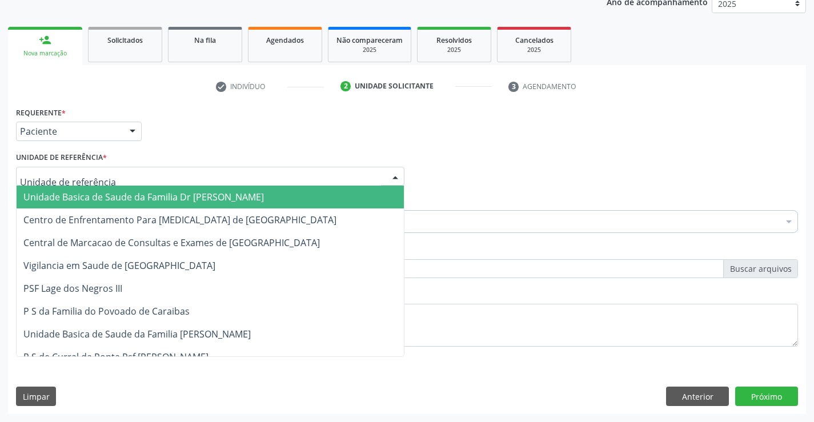
click at [89, 191] on span "Unidade Basica de Saude da Familia Dr [PERSON_NAME]" at bounding box center [143, 197] width 240 height 13
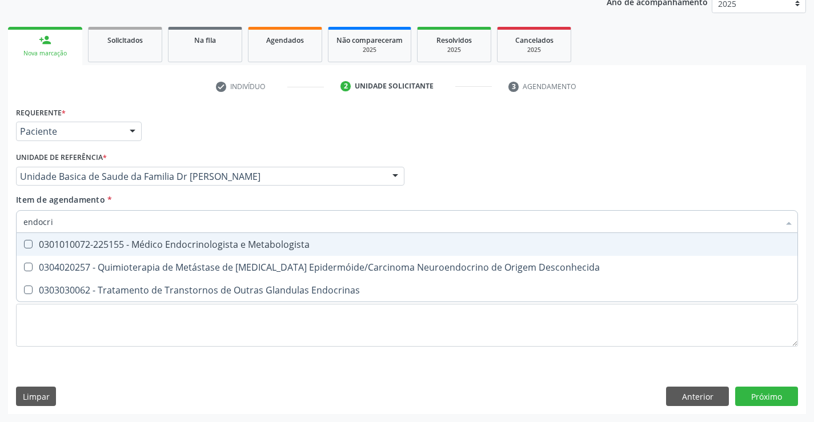
type input "endocrin"
click at [147, 240] on div "0301010072-225155 - Médico Endocrinologista e Metabologista" at bounding box center [406, 244] width 767 height 9
checkbox Metabologista "true"
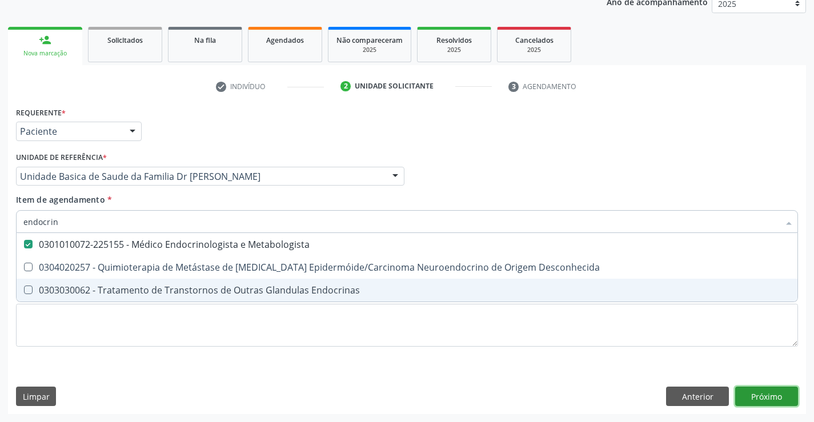
click at [772, 392] on div "Requerente * Paciente Médico(a) Enfermeiro(a) Paciente Nenhum resultado encontr…" at bounding box center [407, 259] width 798 height 310
checkbox Desconhecida "true"
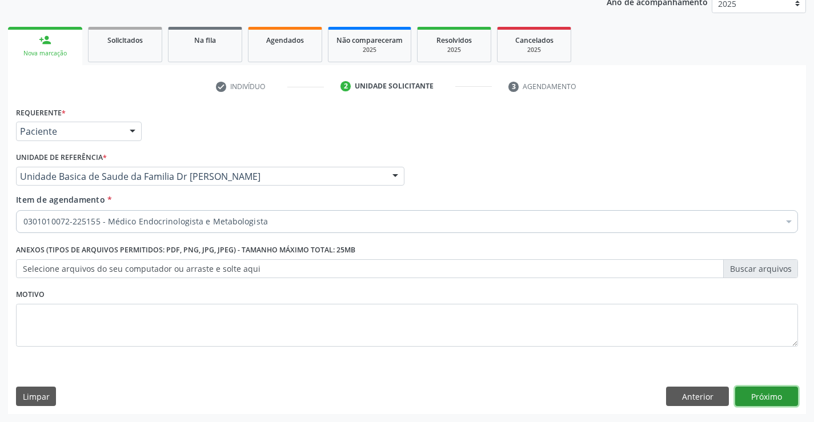
click at [768, 394] on button "Próximo" at bounding box center [766, 396] width 63 height 19
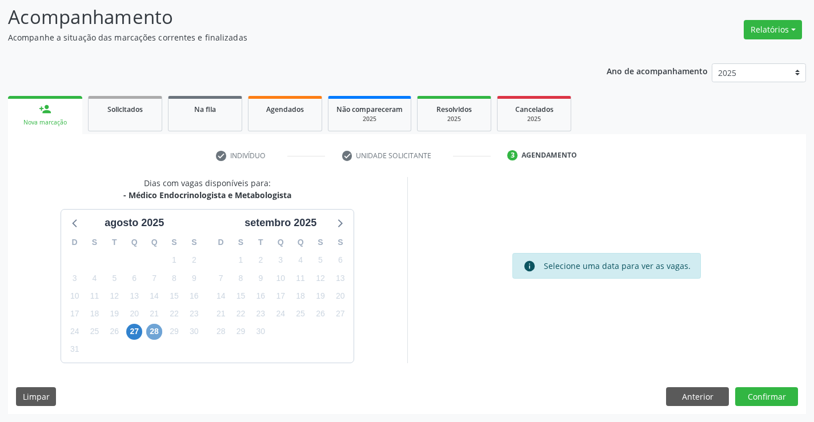
click at [152, 333] on span "28" at bounding box center [154, 332] width 16 height 16
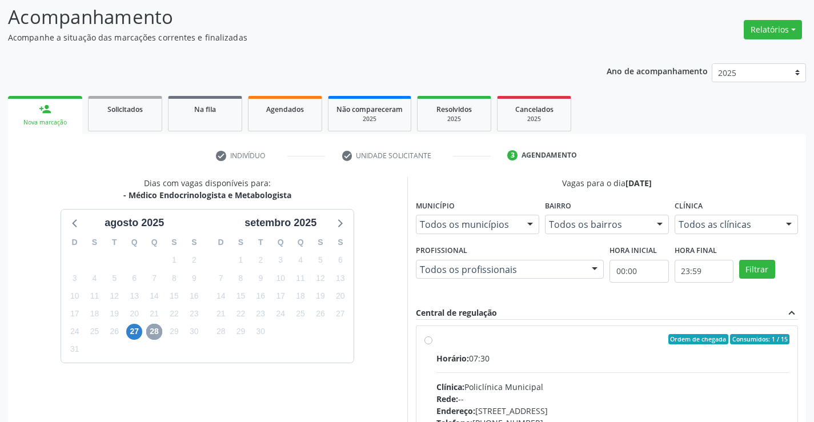
scroll to position [0, 0]
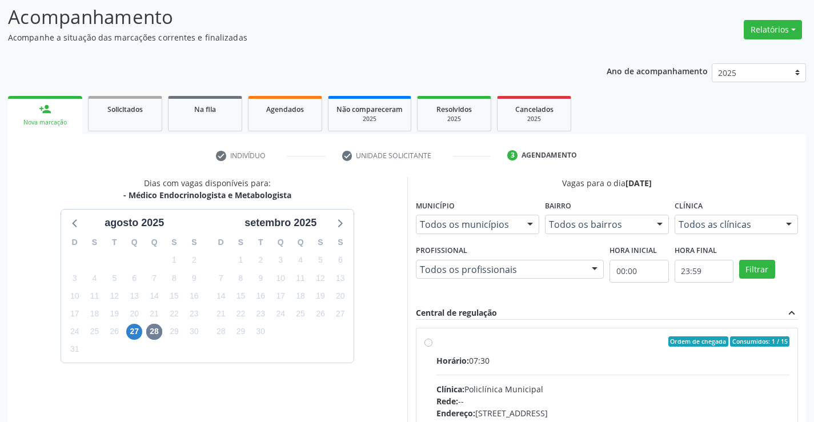
click at [436, 340] on label "Ordem de chegada Consumidos: 1 / 15 Horário: 07:30 Clínica: Policlínica Municip…" at bounding box center [612, 423] width 353 height 175
click at [429, 340] on input "Ordem de chegada Consumidos: 1 / 15 Horário: 07:30 Clínica: Policlínica Municip…" at bounding box center [428, 341] width 8 height 10
radio input "true"
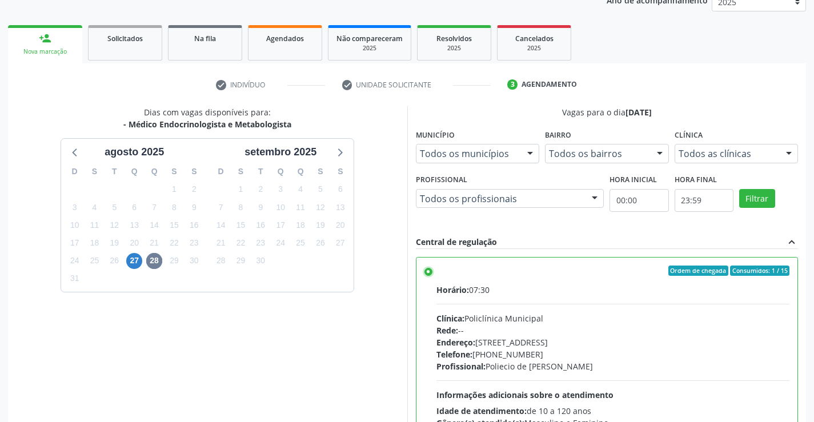
scroll to position [236, 0]
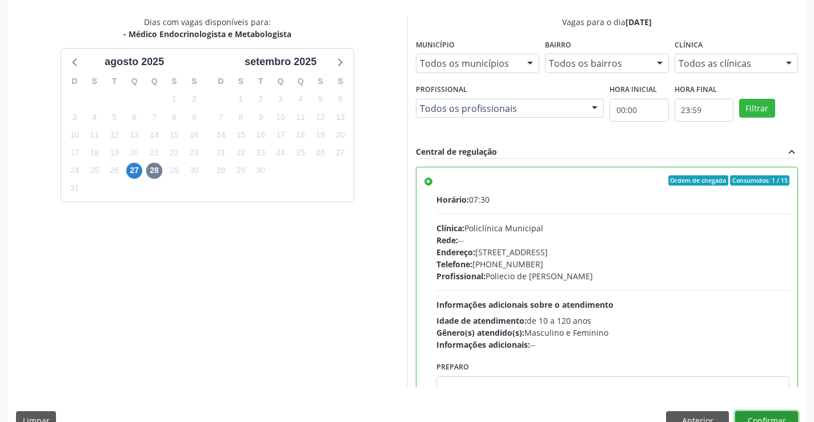
click at [766, 415] on button "Confirmar" at bounding box center [766, 420] width 63 height 19
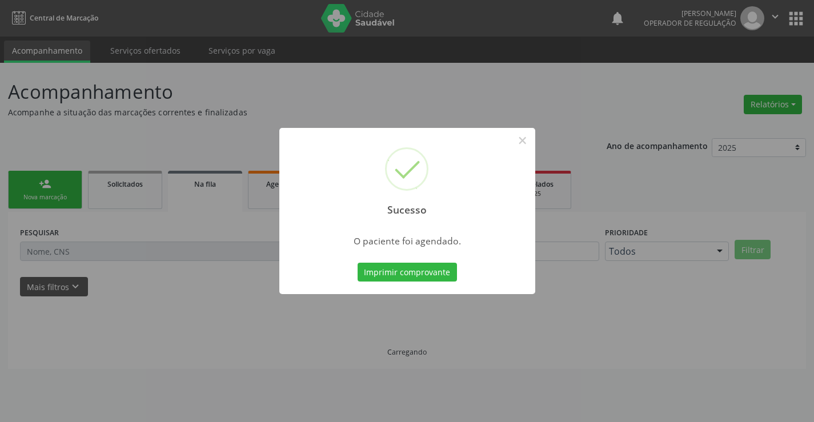
scroll to position [0, 0]
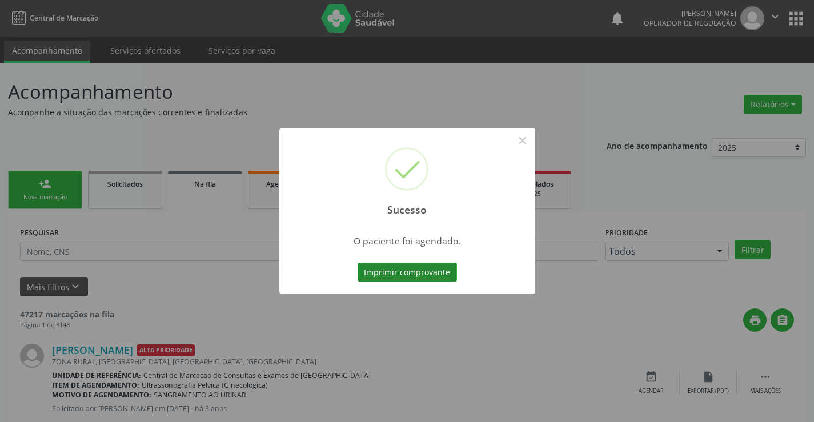
click at [428, 275] on button "Imprimir comprovante" at bounding box center [406, 272] width 99 height 19
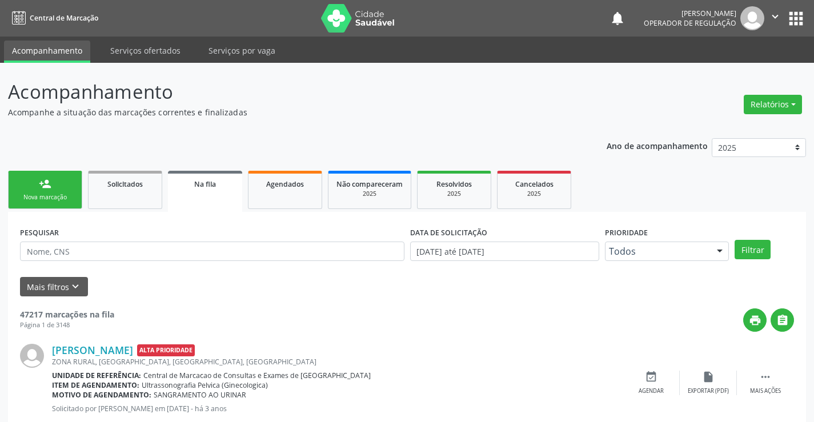
click at [57, 196] on div "Nova marcação" at bounding box center [45, 197] width 57 height 9
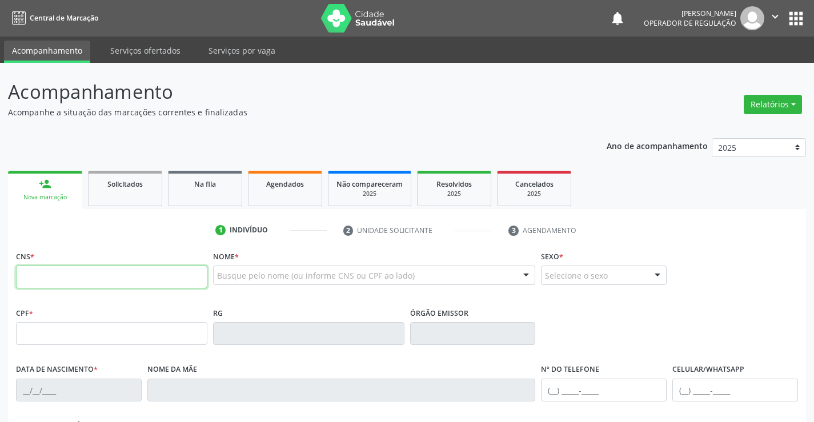
click at [69, 276] on input "text" at bounding box center [111, 277] width 191 height 23
type input "706 7005 1829 1917"
type input "0239429249"
type input "2[DATE]"
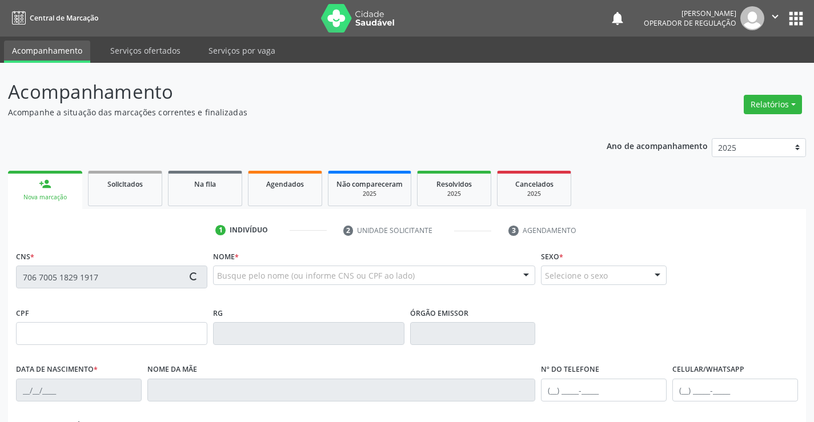
type input "[PHONE_NUMBER]"
type input "472.878.615-34"
type input "SN"
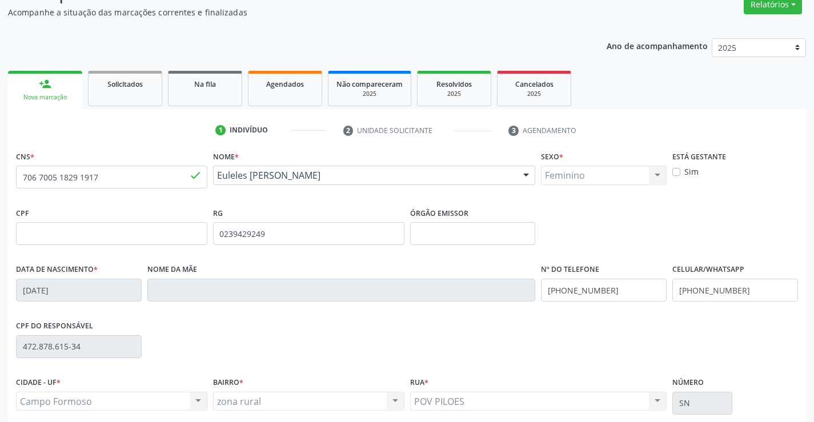
scroll to position [197, 0]
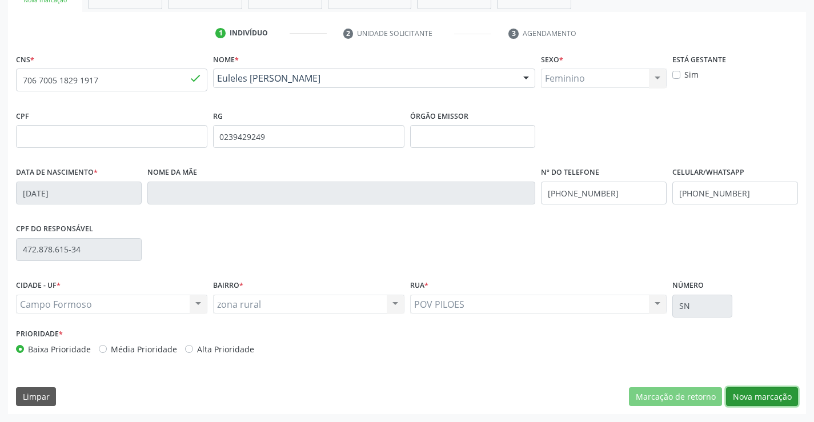
click at [767, 399] on button "Nova marcação" at bounding box center [762, 396] width 72 height 19
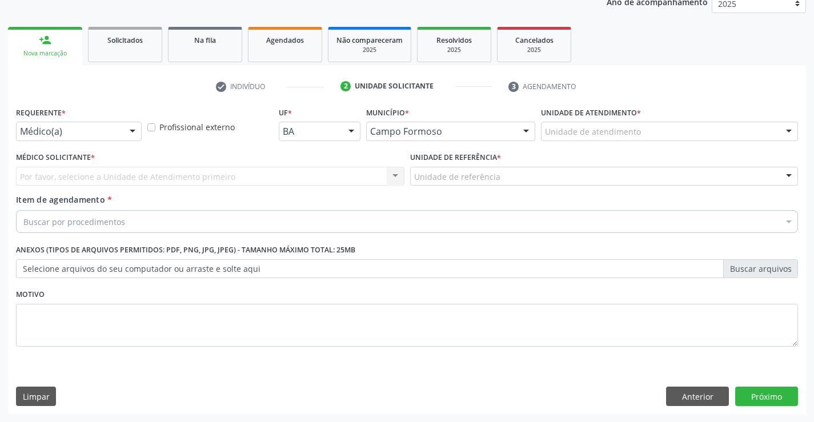
scroll to position [144, 0]
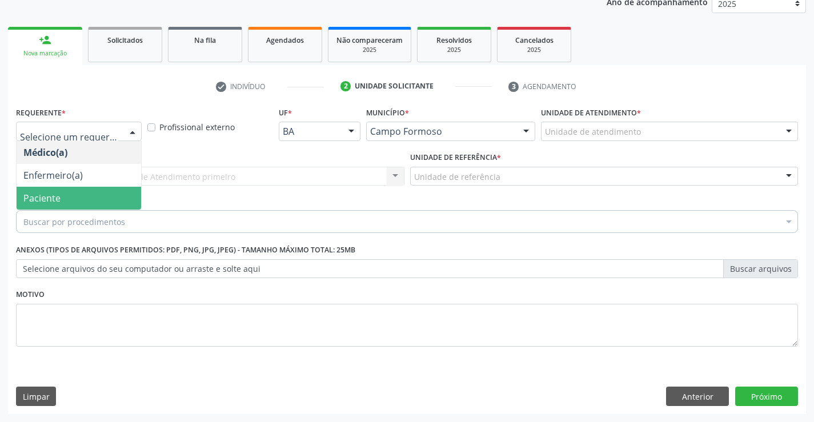
click at [64, 198] on span "Paciente" at bounding box center [79, 198] width 124 height 23
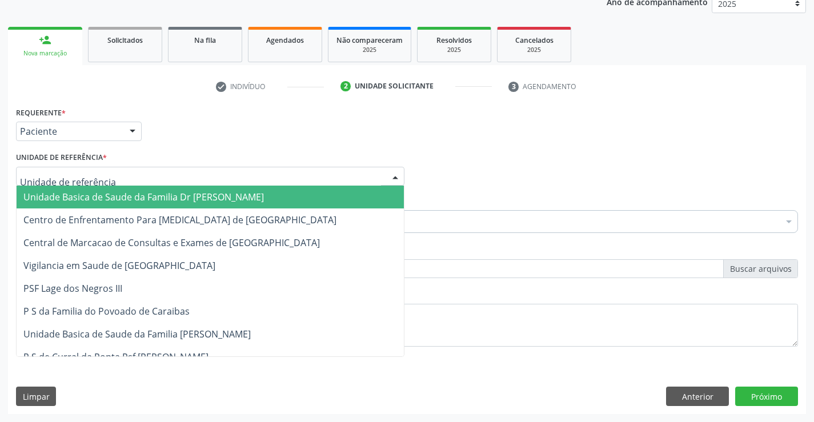
click at [77, 198] on span "Unidade Basica de Saude da Familia Dr [PERSON_NAME]" at bounding box center [143, 197] width 240 height 13
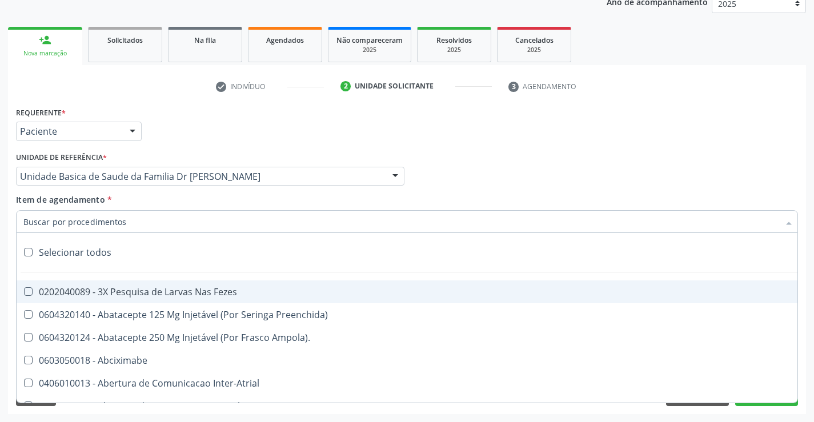
click at [73, 225] on input "Item de agendamento *" at bounding box center [400, 221] width 755 height 23
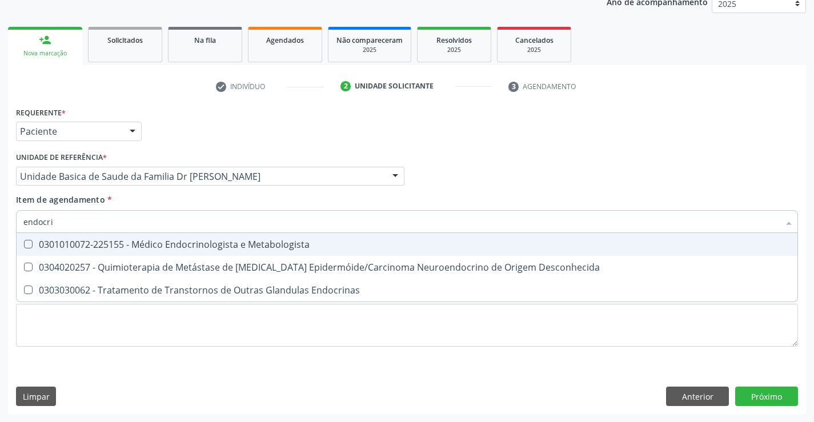
type input "endocrin"
click at [117, 238] on span "0301010072-225155 - Médico Endocrinologista e Metabologista" at bounding box center [407, 244] width 781 height 23
checkbox Metabologista "true"
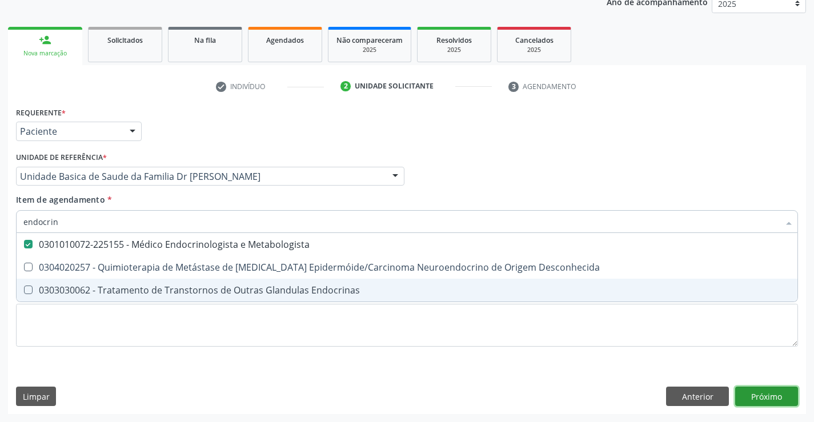
click at [775, 400] on div "Requerente * Paciente Médico(a) Enfermeiro(a) Paciente Nenhum resultado encontr…" at bounding box center [407, 259] width 798 height 310
checkbox Desconhecida "true"
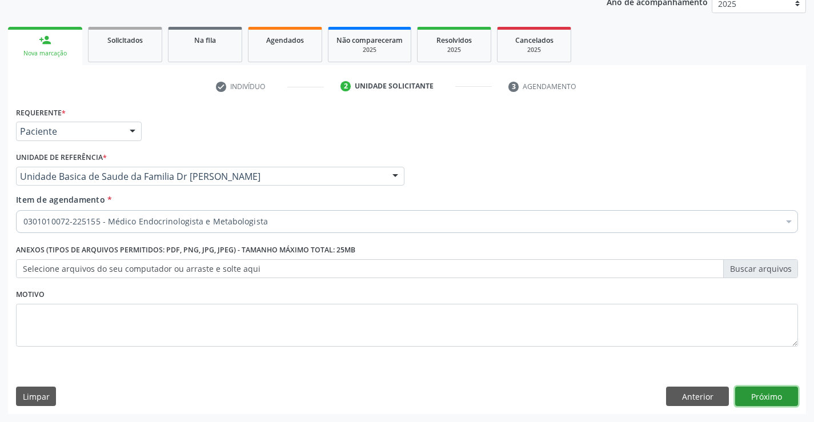
click at [775, 399] on button "Próximo" at bounding box center [766, 396] width 63 height 19
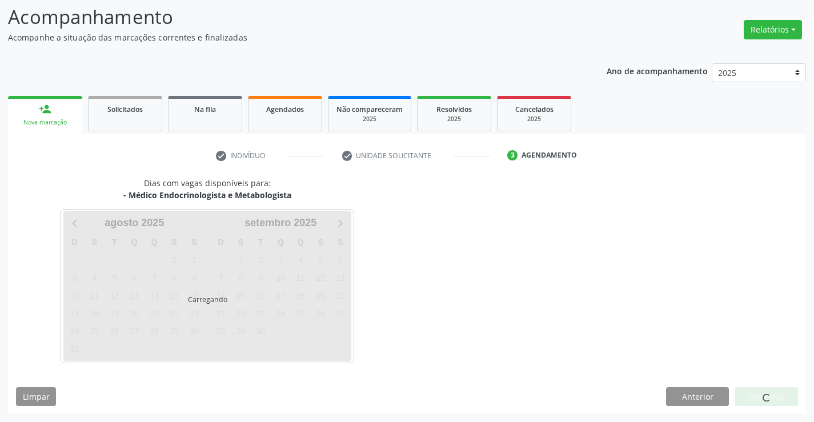
scroll to position [75, 0]
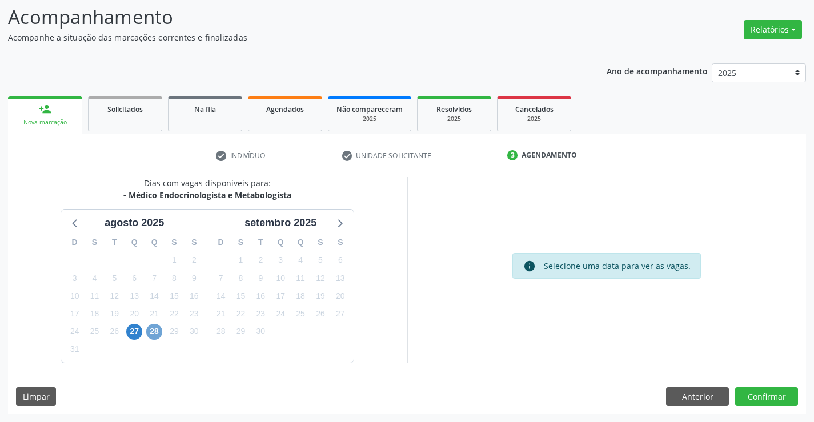
click at [160, 332] on span "28" at bounding box center [154, 332] width 16 height 16
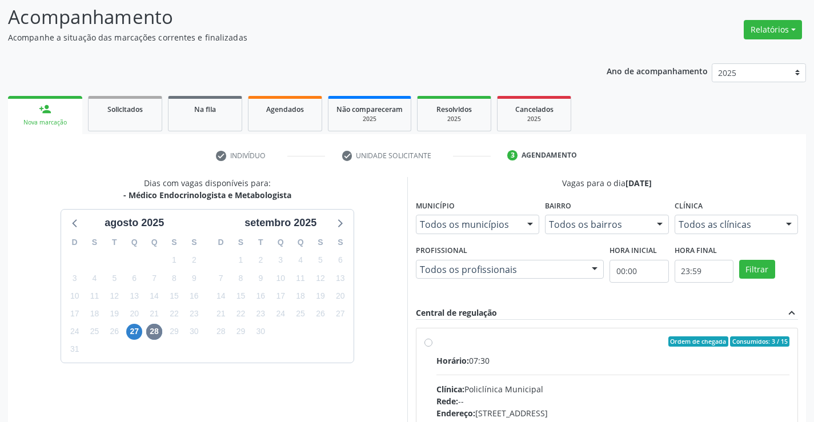
click at [436, 340] on label "Ordem de chegada Consumidos: 3 / 15 Horário: 07:30 Clínica: Policlínica Municip…" at bounding box center [612, 423] width 353 height 175
click at [428, 340] on input "Ordem de chegada Consumidos: 3 / 15 Horário: 07:30 Clínica: Policlínica Municip…" at bounding box center [428, 341] width 8 height 10
radio input "true"
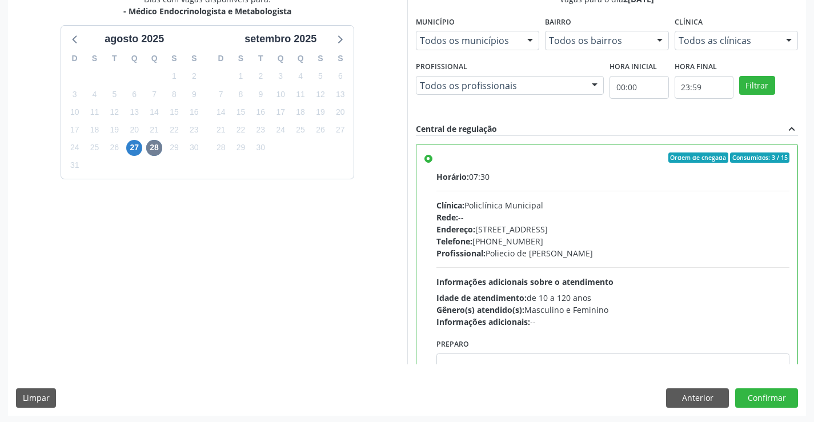
scroll to position [259, 0]
click at [770, 393] on button "Confirmar" at bounding box center [766, 397] width 63 height 19
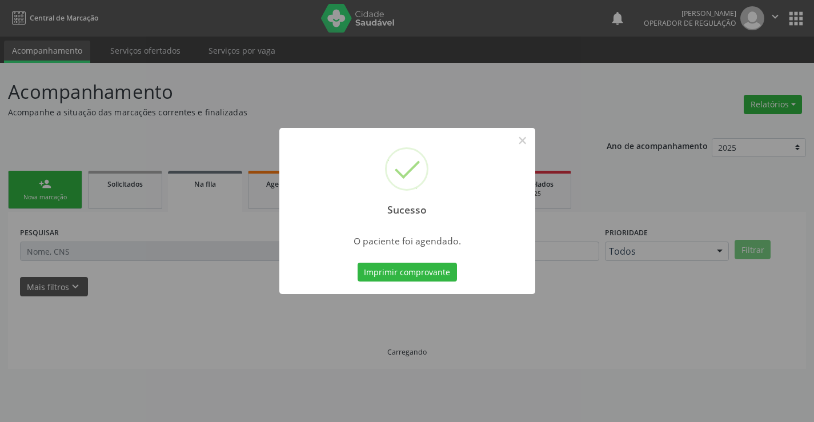
scroll to position [0, 0]
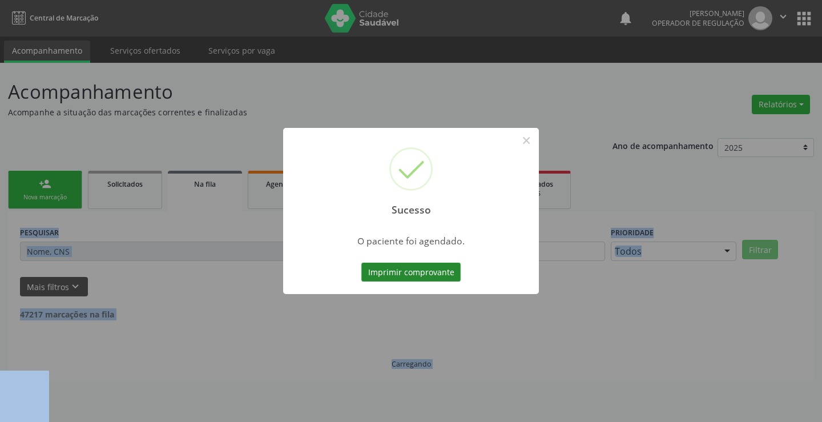
click at [437, 267] on button "Imprimir comprovante" at bounding box center [410, 272] width 99 height 19
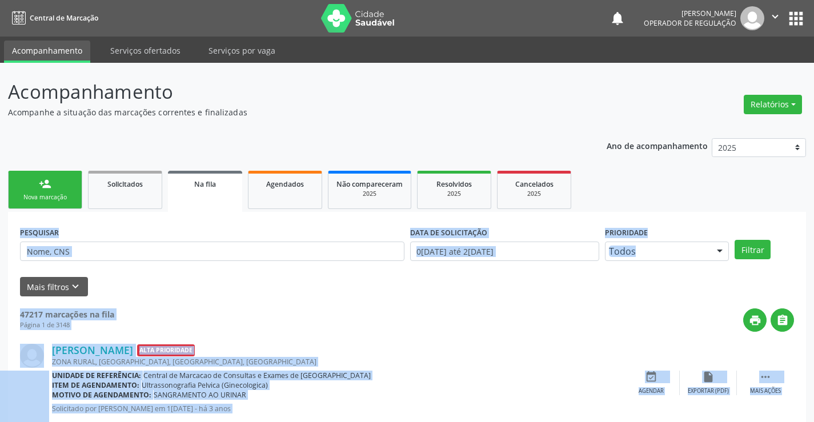
click at [50, 203] on link "person_add Nova marcação" at bounding box center [45, 190] width 74 height 38
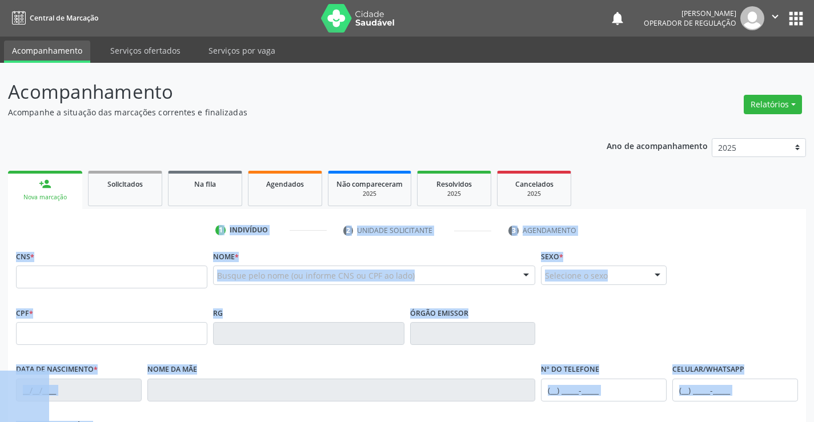
click at [55, 201] on div "Nova marcação" at bounding box center [45, 197] width 58 height 9
click at [66, 275] on input "text" at bounding box center [111, 277] width 191 height 23
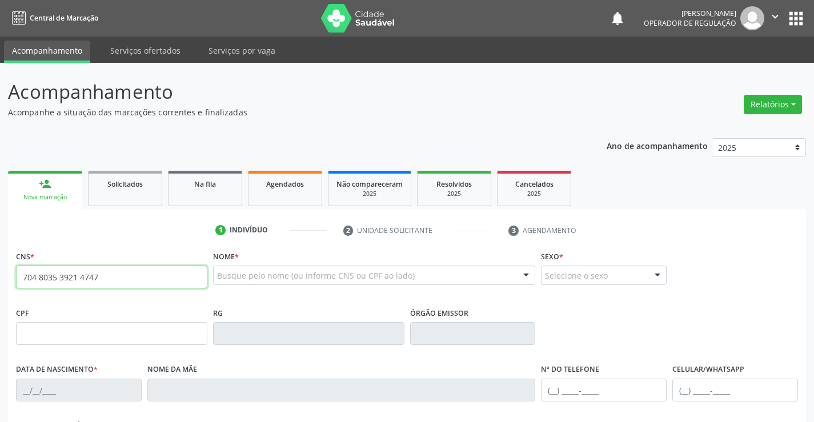
type input "704 8035 3921 4747"
type input "027.114.695-81"
type input "1372397264"
type input "SSPBA"
type input "1[DATE]"
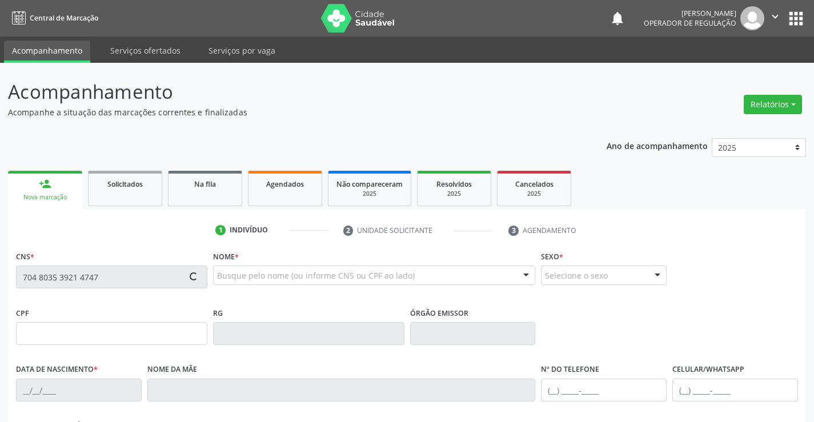
type input "[PHONE_NUMBER]"
type input "027.114.695-81"
type input "S/N"
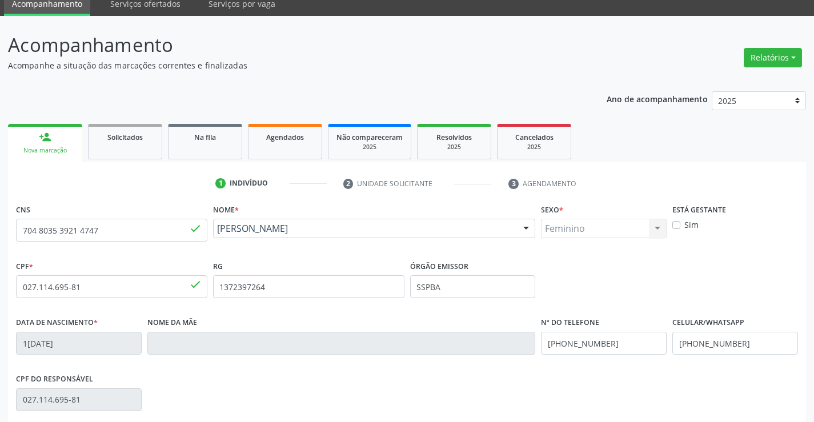
scroll to position [197, 0]
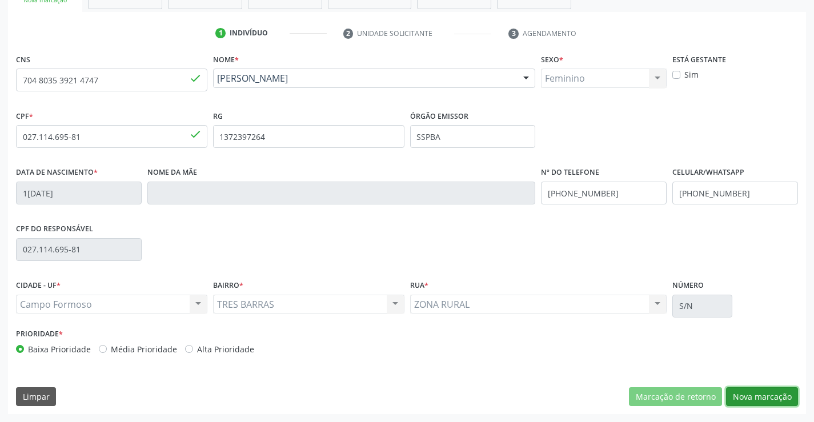
click at [757, 390] on button "Nova marcação" at bounding box center [762, 396] width 72 height 19
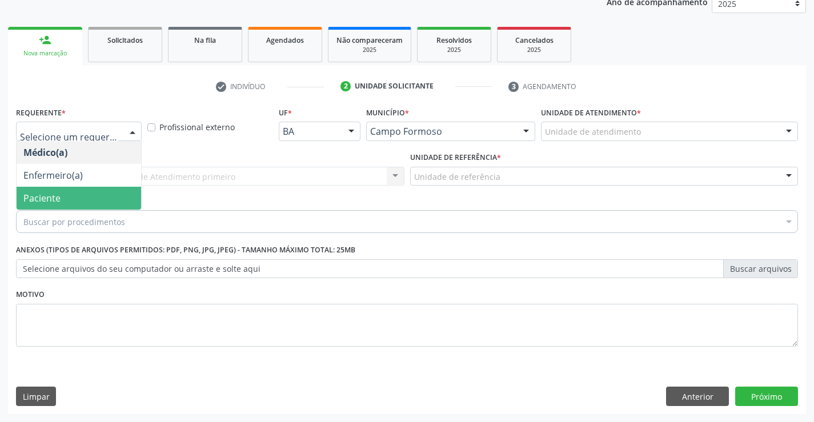
click at [82, 199] on span "Paciente" at bounding box center [79, 198] width 124 height 23
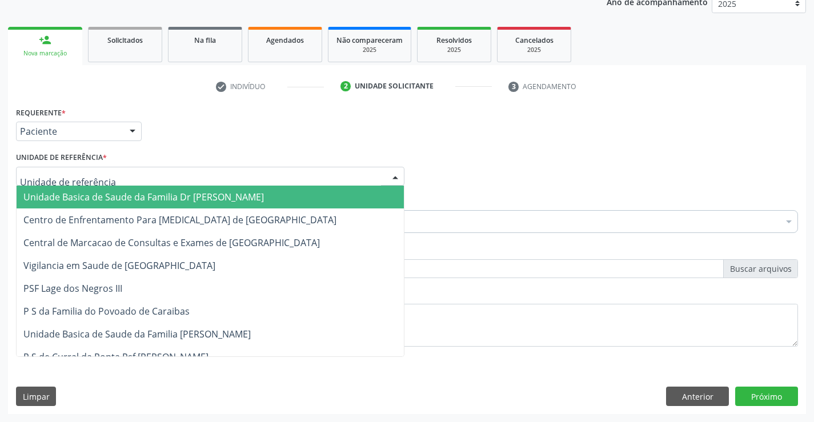
click at [108, 178] on div at bounding box center [210, 176] width 388 height 19
click at [108, 190] on span "Unidade Basica de Saude da Familia Dr [PERSON_NAME]" at bounding box center [210, 197] width 387 height 23
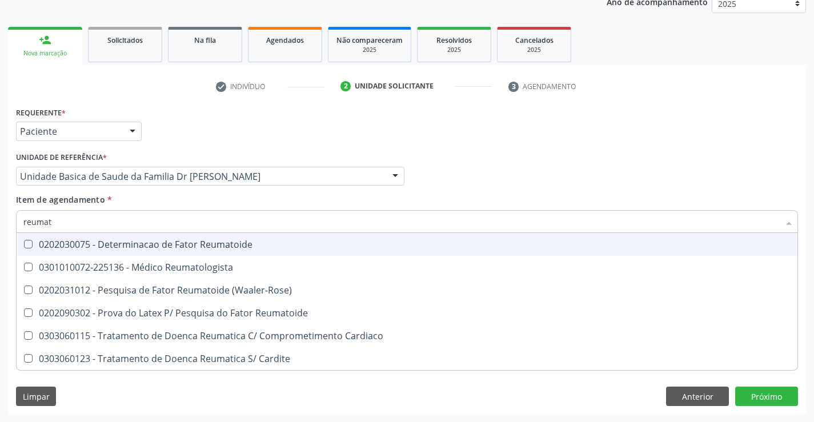
type input "reumato"
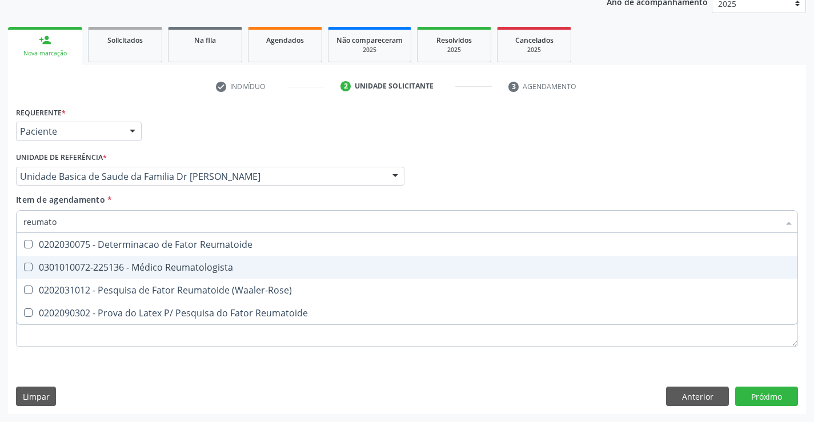
click at [126, 269] on div "0301010072-225136 - Médico Reumatologista" at bounding box center [406, 267] width 767 height 9
checkbox Reumatologista "true"
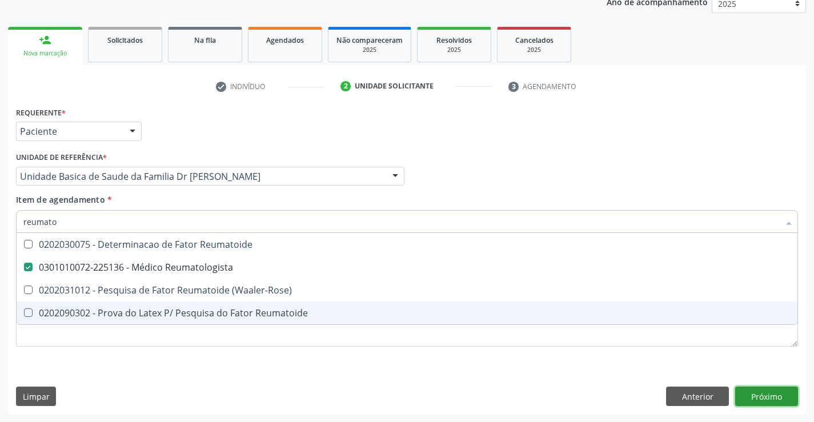
click at [762, 394] on div "Requerente * Paciente Médico(a) Enfermeiro(a) Paciente Nenhum resultado encontr…" at bounding box center [407, 259] width 798 height 310
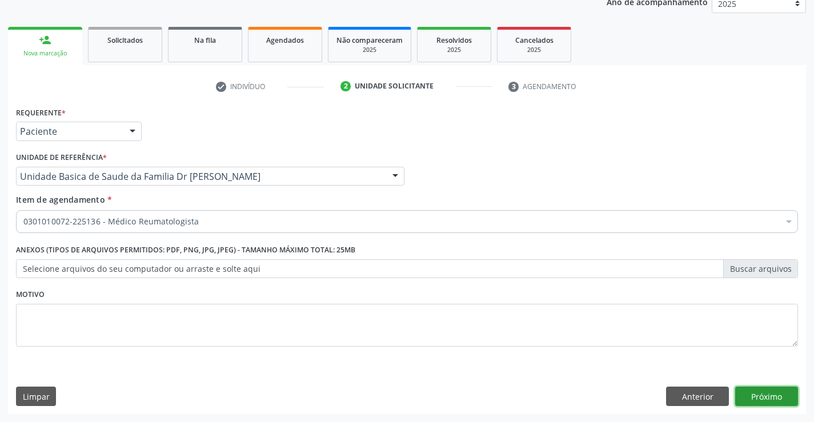
click at [754, 396] on button "Próximo" at bounding box center [766, 396] width 63 height 19
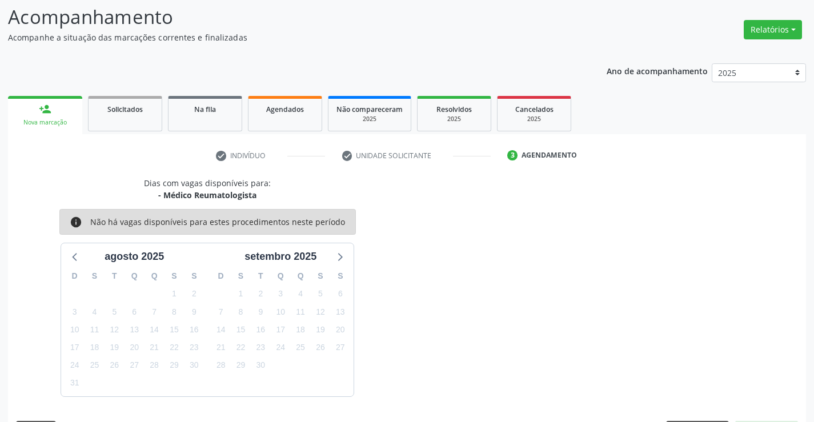
scroll to position [108, 0]
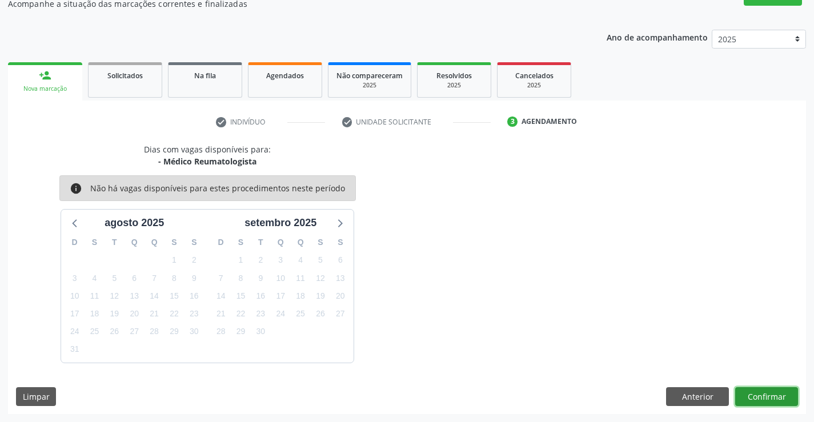
click at [762, 392] on button "Confirmar" at bounding box center [766, 396] width 63 height 19
click at [753, 394] on button "Confirmar" at bounding box center [766, 396] width 63 height 19
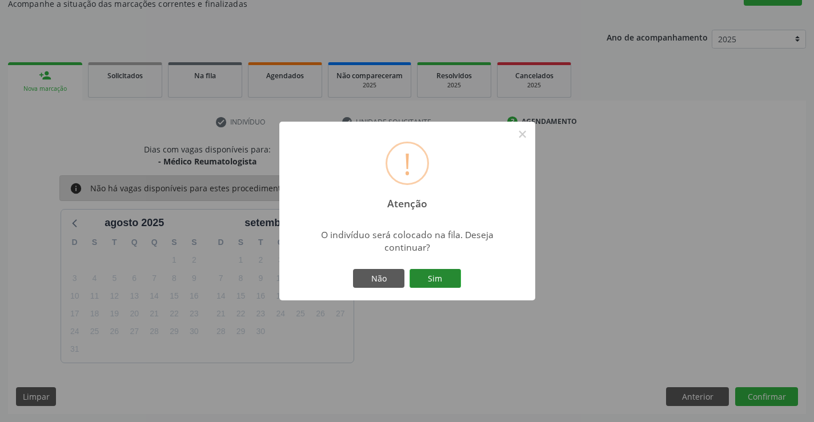
click at [433, 280] on button "Sim" at bounding box center [434, 278] width 51 height 19
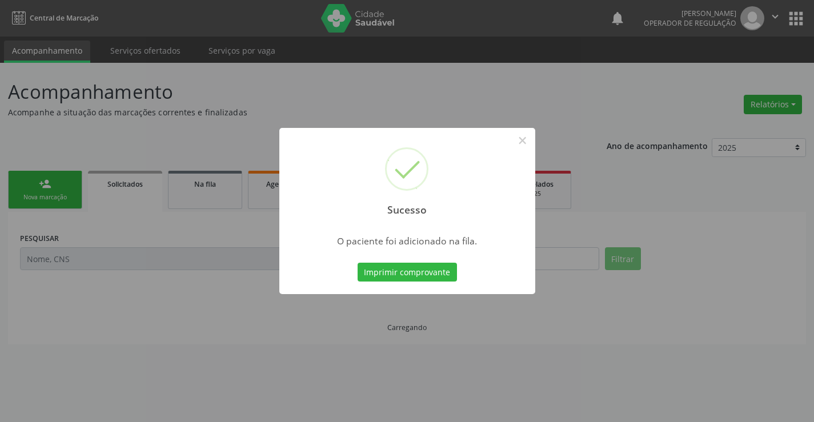
scroll to position [0, 0]
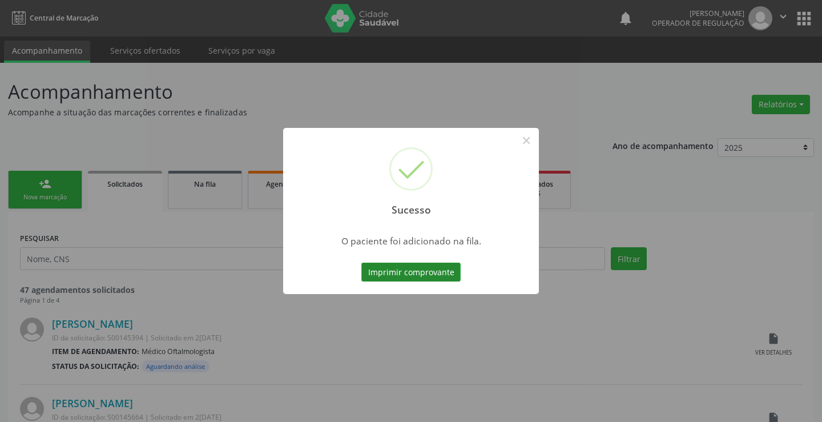
click at [437, 278] on button "Imprimir comprovante" at bounding box center [410, 272] width 99 height 19
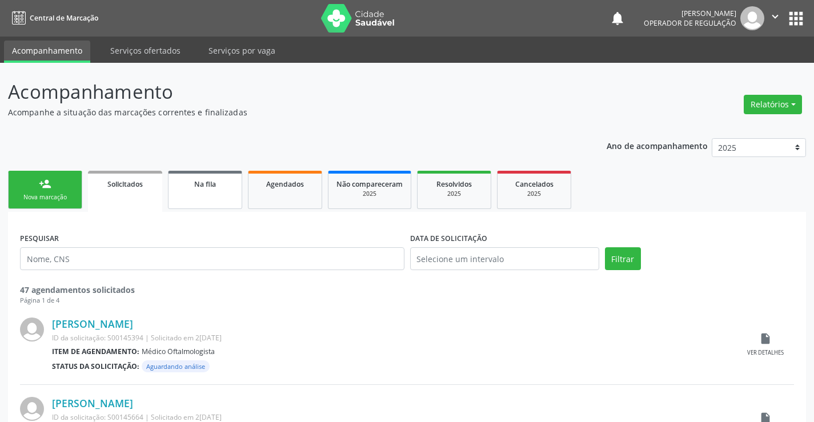
click at [220, 193] on link "Na fila" at bounding box center [205, 190] width 74 height 38
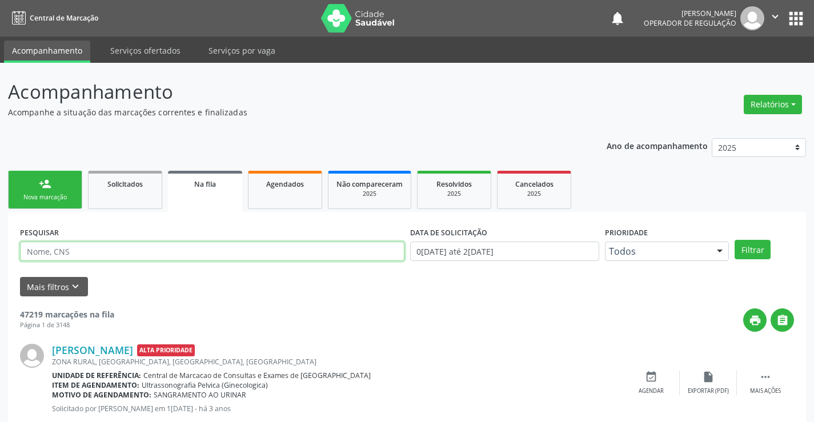
click at [184, 250] on input "text" at bounding box center [212, 251] width 384 height 19
type input "702108750747495"
click at [756, 250] on button "Filtrar" at bounding box center [752, 249] width 36 height 19
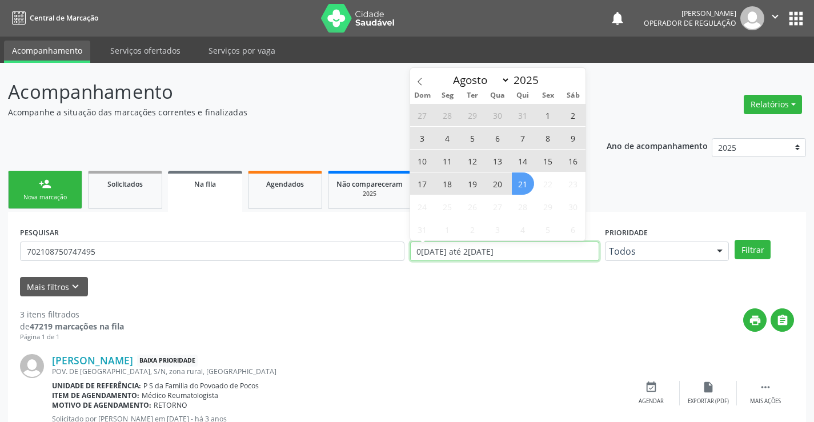
click at [507, 254] on input "0[DATE] até 2[DATE]" at bounding box center [504, 251] width 189 height 19
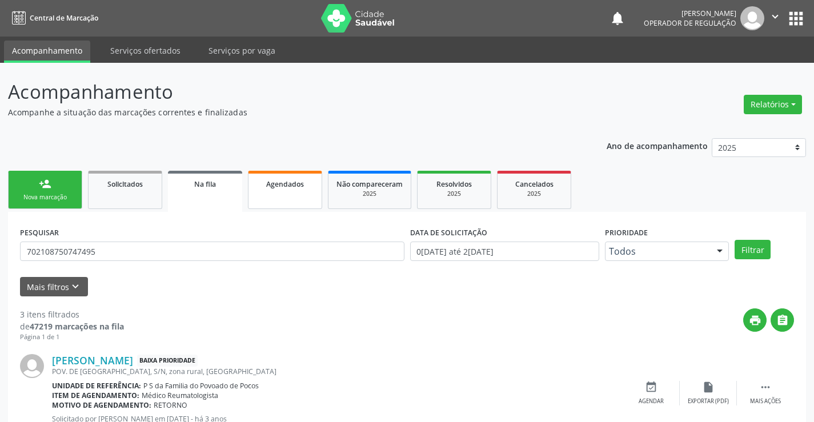
click at [296, 189] on div "Agendados" at bounding box center [284, 184] width 57 height 12
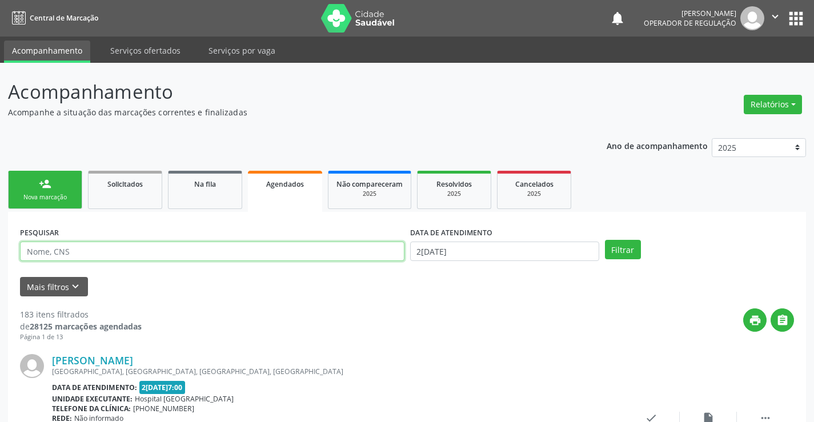
click at [175, 251] on input "text" at bounding box center [212, 251] width 384 height 19
type input "702108750747495"
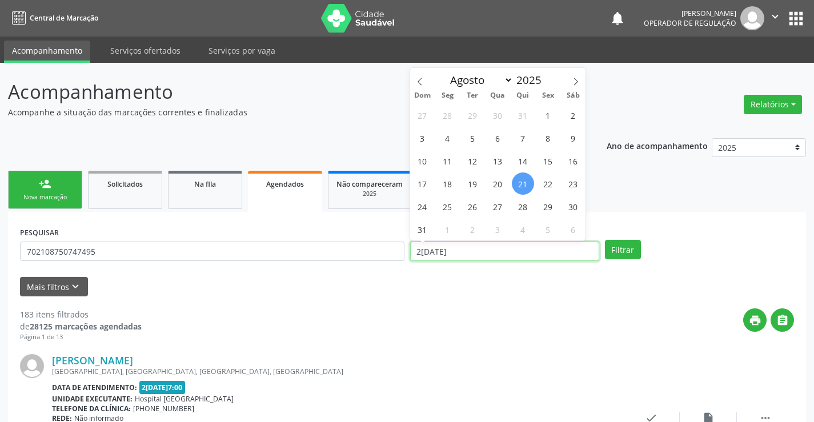
click at [522, 255] on input "2[DATE]" at bounding box center [504, 251] width 189 height 19
click at [522, 206] on span "28" at bounding box center [523, 206] width 22 height 22
type input "2[DATE]"
click at [522, 206] on span "28" at bounding box center [523, 206] width 22 height 22
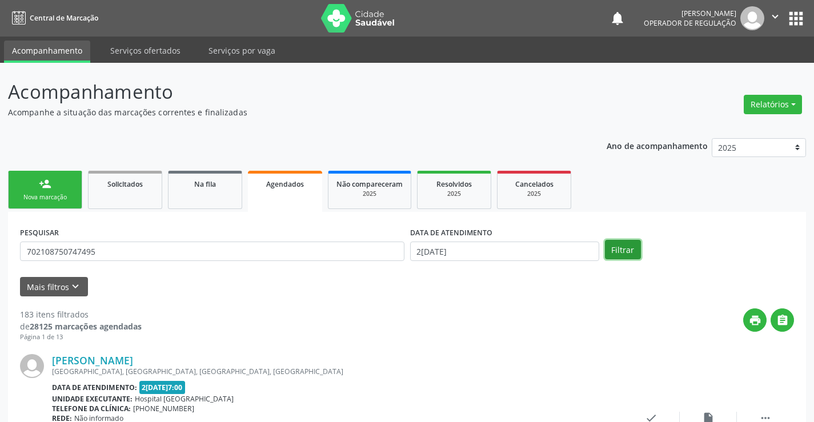
click at [625, 251] on button "Filtrar" at bounding box center [623, 249] width 36 height 19
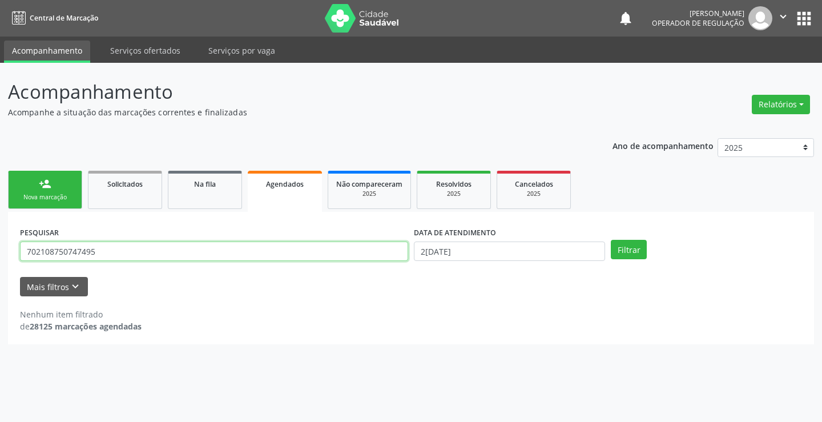
click at [210, 248] on input "702108750747495" at bounding box center [214, 251] width 388 height 19
type input "7"
type input "704803539214747"
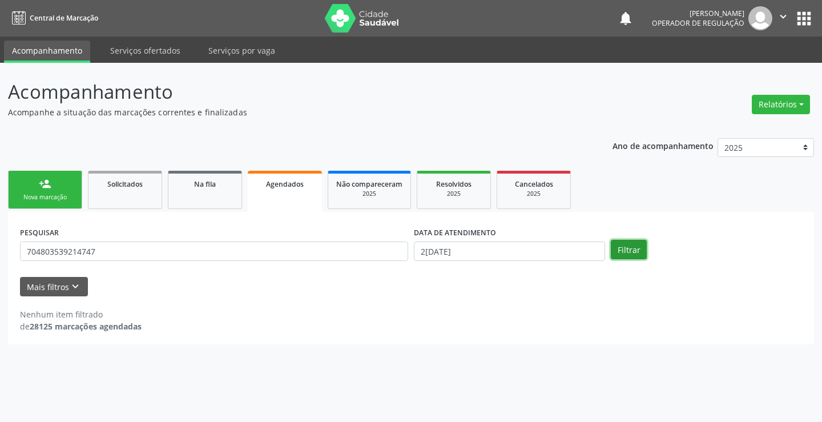
click at [638, 251] on button "Filtrar" at bounding box center [629, 249] width 36 height 19
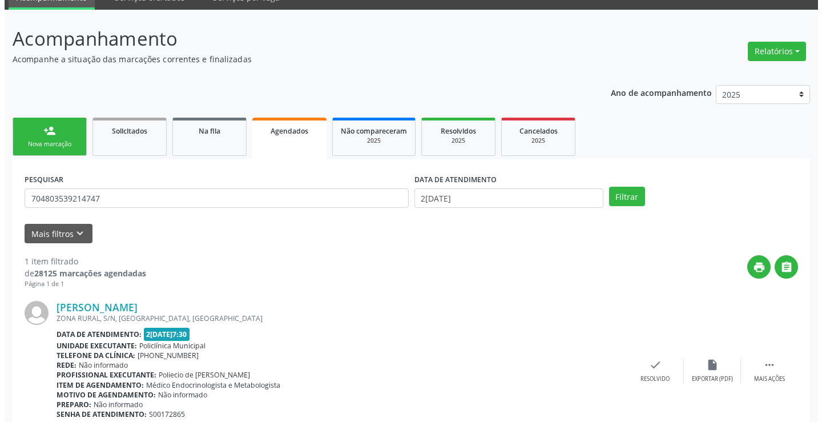
scroll to position [104, 0]
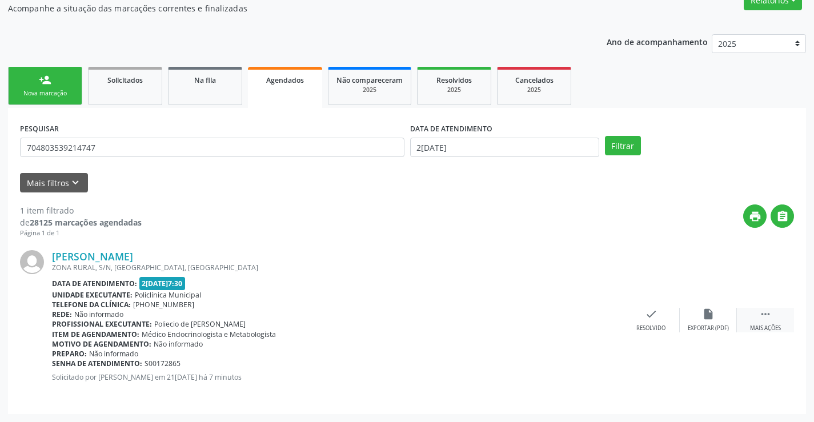
click at [764, 315] on icon "" at bounding box center [765, 314] width 13 height 13
click at [597, 323] on div "cancel Cancelar" at bounding box center [593, 320] width 57 height 25
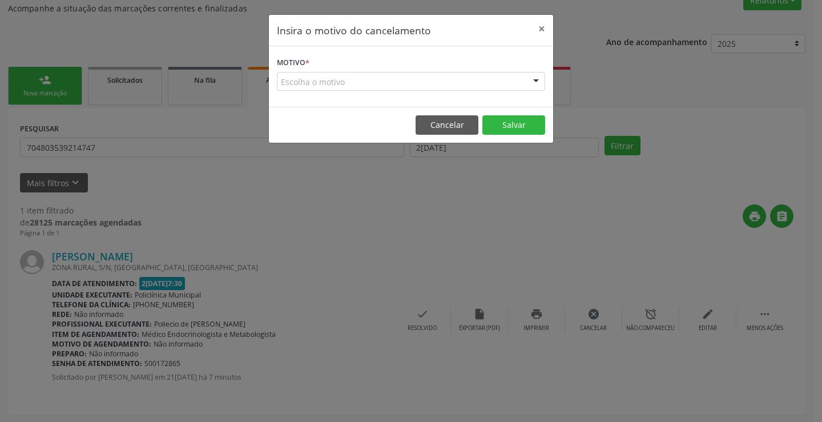
click at [311, 81] on div "Escolha o motivo" at bounding box center [411, 81] width 268 height 19
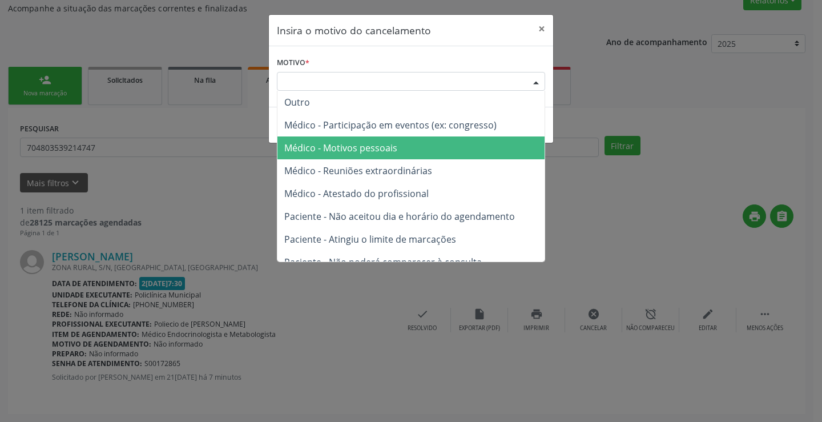
click at [344, 143] on span "Médico - Motivos pessoais" at bounding box center [340, 148] width 113 height 13
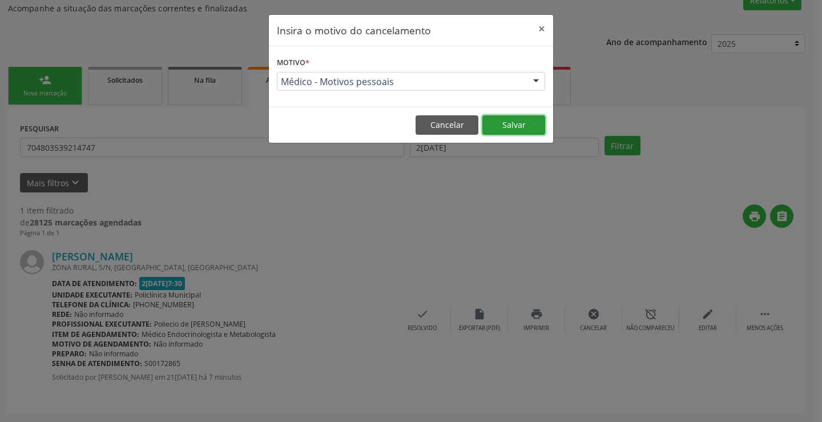
click at [516, 128] on button "Salvar" at bounding box center [514, 124] width 63 height 19
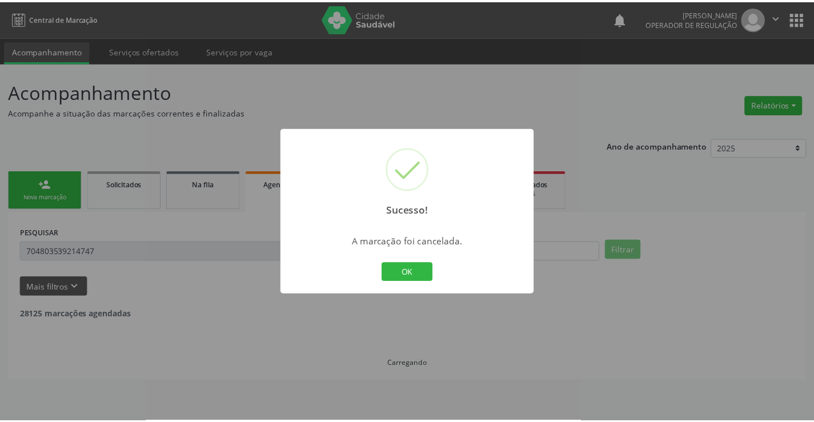
scroll to position [0, 0]
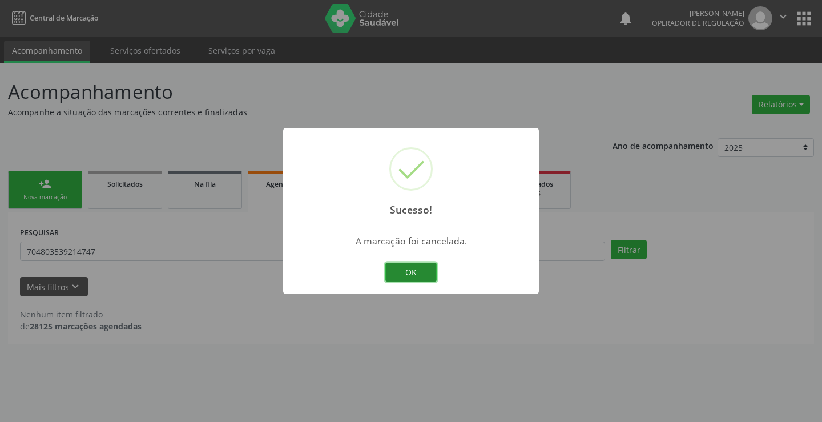
click at [413, 271] on button "OK" at bounding box center [410, 272] width 51 height 19
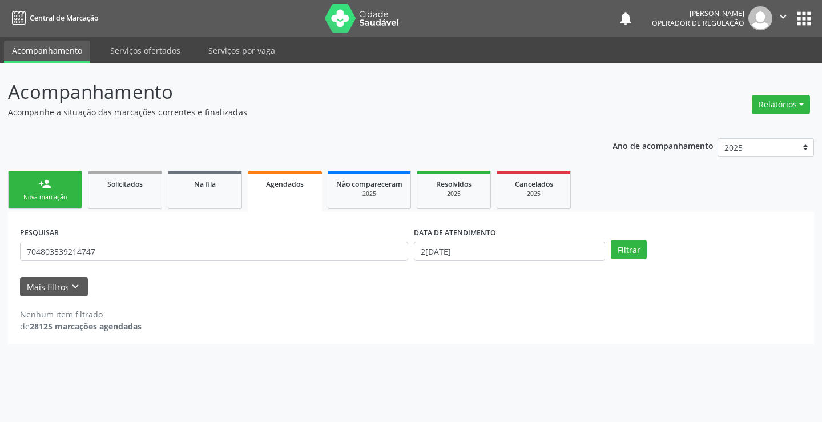
click at [55, 193] on div "Nova marcação" at bounding box center [45, 197] width 57 height 9
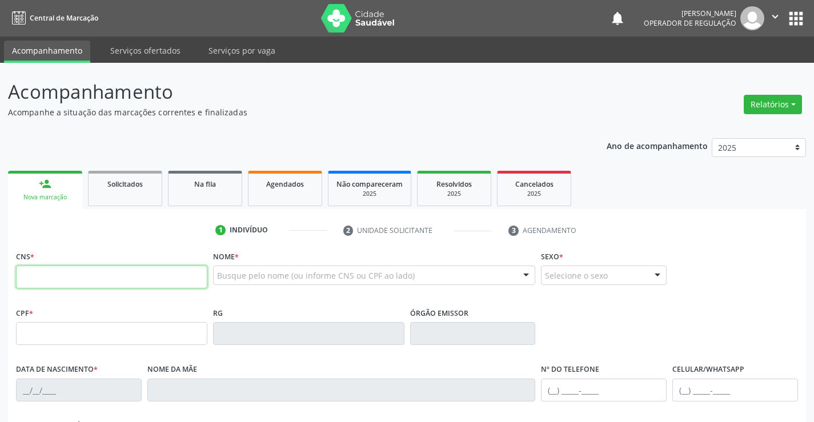
click at [57, 278] on input "text" at bounding box center [111, 277] width 191 height 23
type input "702 1087 5074 7495"
type input "021.408.015-39"
type input "2681207"
type input "15/04/1956"
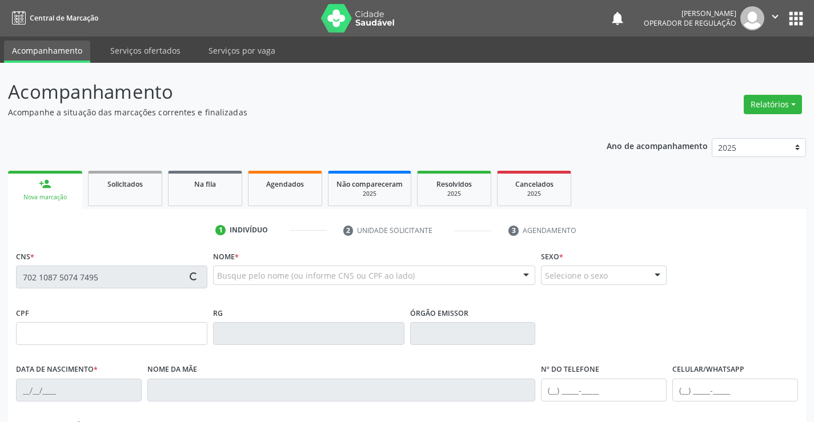
type input "(74) 9923-9555"
type input "021.408.015-39"
type input "S/N"
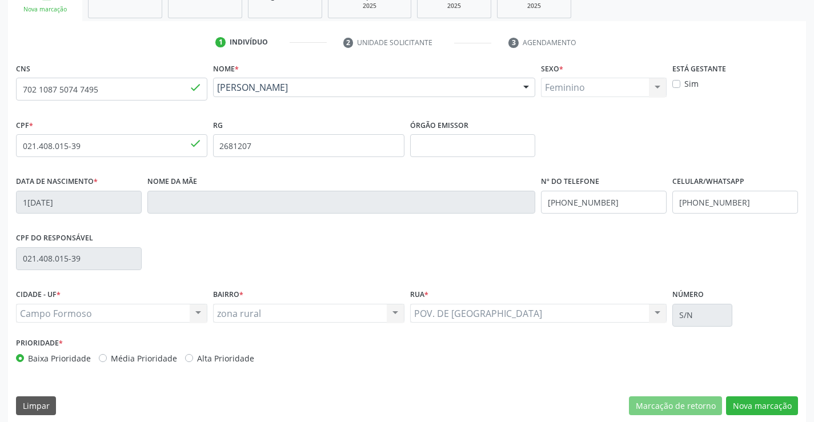
scroll to position [197, 0]
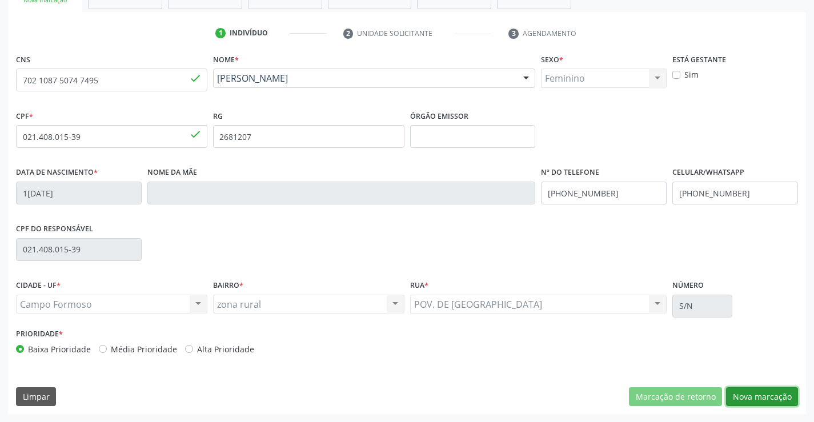
click at [765, 396] on button "Nova marcação" at bounding box center [762, 396] width 72 height 19
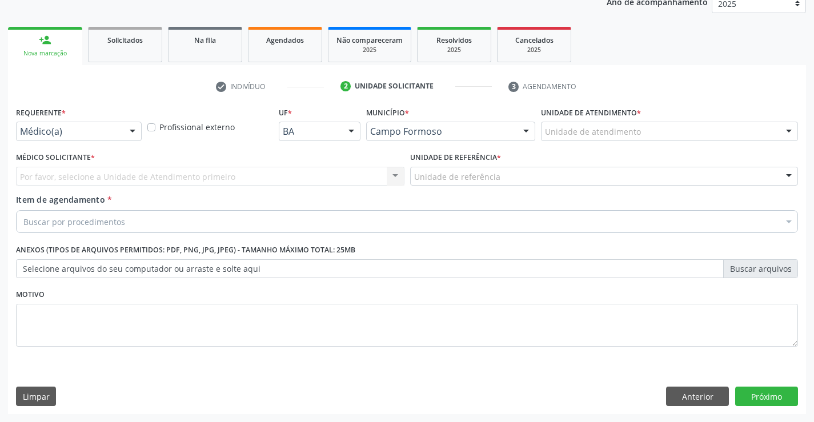
scroll to position [144, 0]
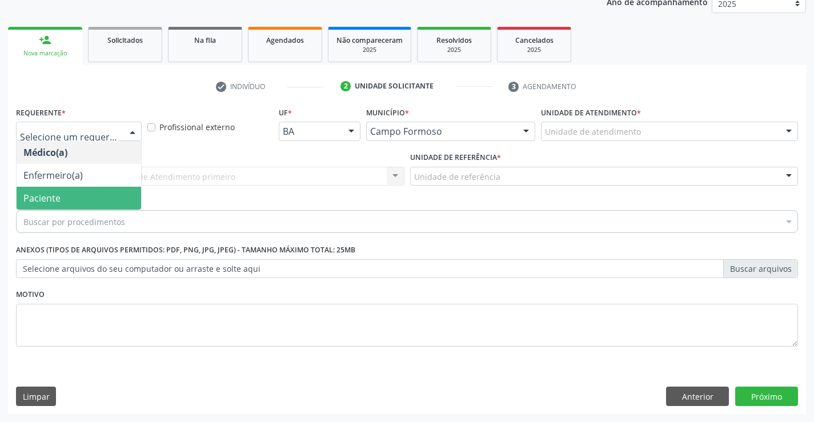
click at [59, 194] on span "Paciente" at bounding box center [41, 198] width 37 height 13
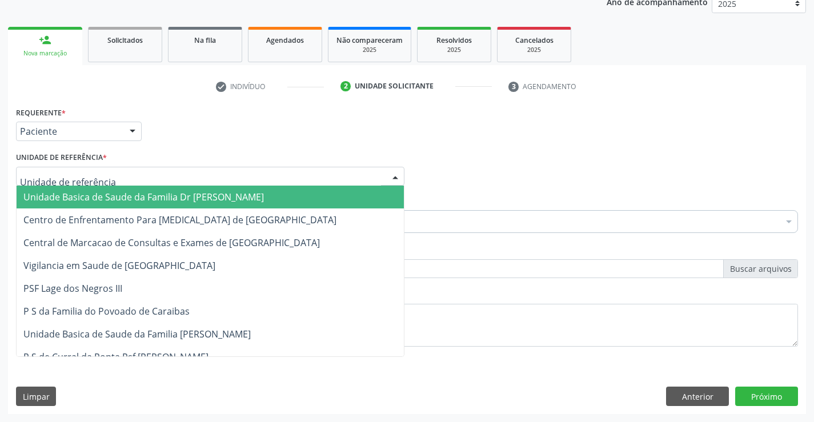
click at [65, 199] on span "Unidade Basica de Saude da Familia Dr [PERSON_NAME]" at bounding box center [143, 197] width 240 height 13
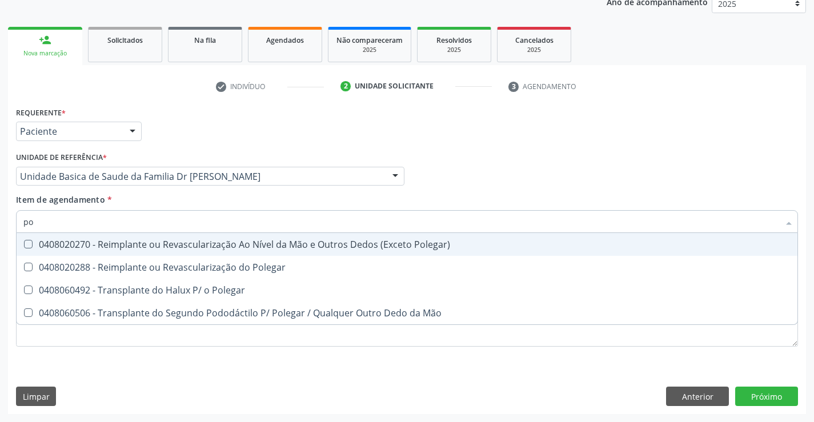
type input "p"
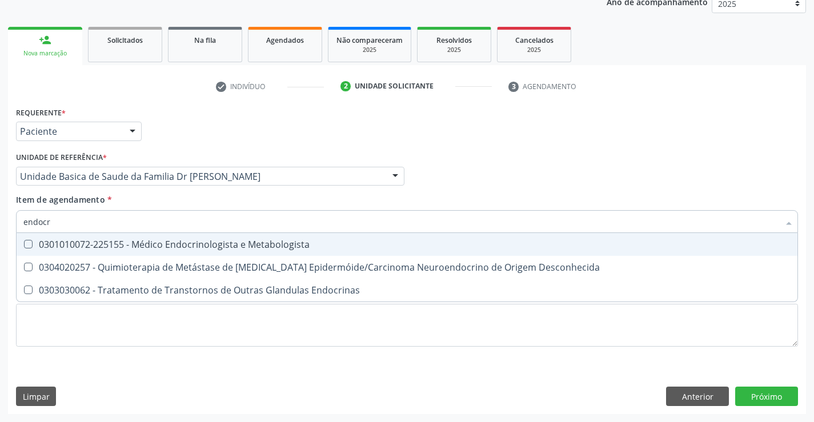
type input "endocri"
click at [150, 248] on div "0301010072-225155 - Médico Endocrinologista e Metabologista" at bounding box center [406, 244] width 767 height 9
checkbox Metabologista "true"
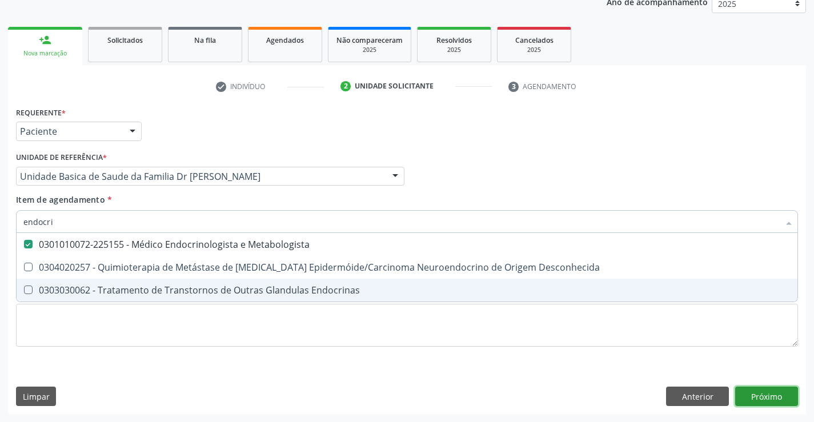
click at [783, 403] on button "Próximo" at bounding box center [766, 396] width 63 height 19
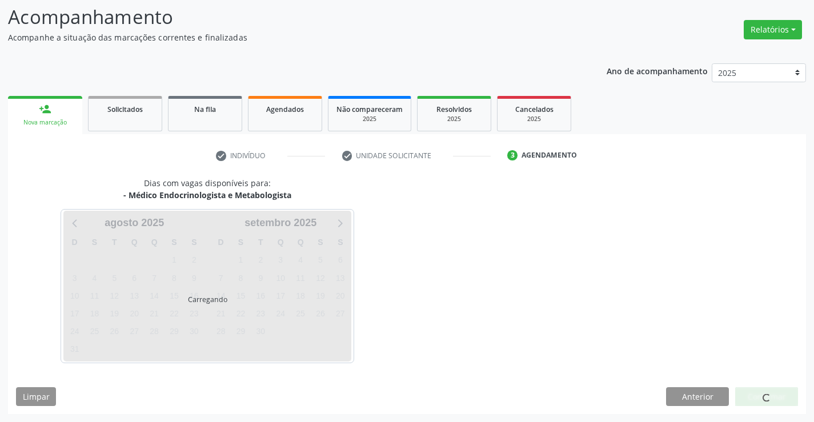
scroll to position [75, 0]
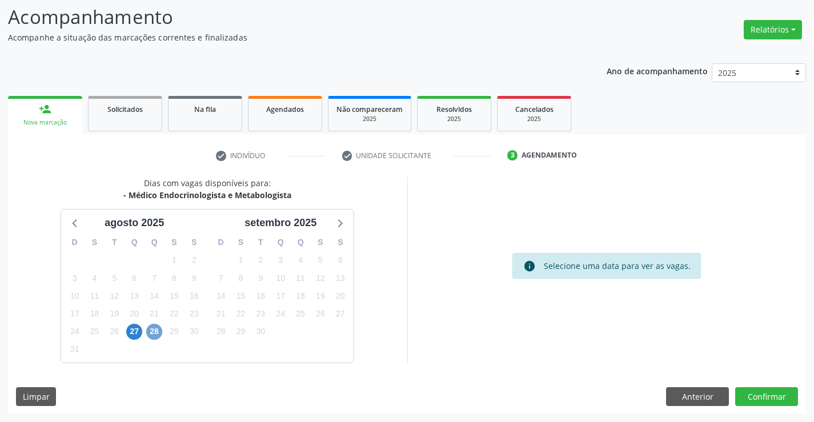
click at [151, 331] on span "28" at bounding box center [154, 332] width 16 height 16
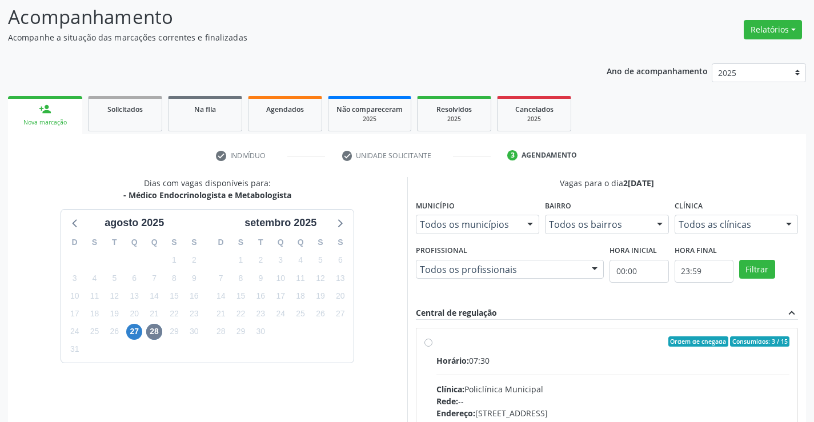
click at [436, 344] on label "Ordem de chegada Consumidos: 3 / 15 Horário: 07:30 Clínica: Policlínica Municip…" at bounding box center [612, 423] width 353 height 175
click at [427, 344] on input "Ordem de chegada Consumidos: 3 / 15 Horário: 07:30 Clínica: Policlínica Municip…" at bounding box center [428, 341] width 8 height 10
radio input "true"
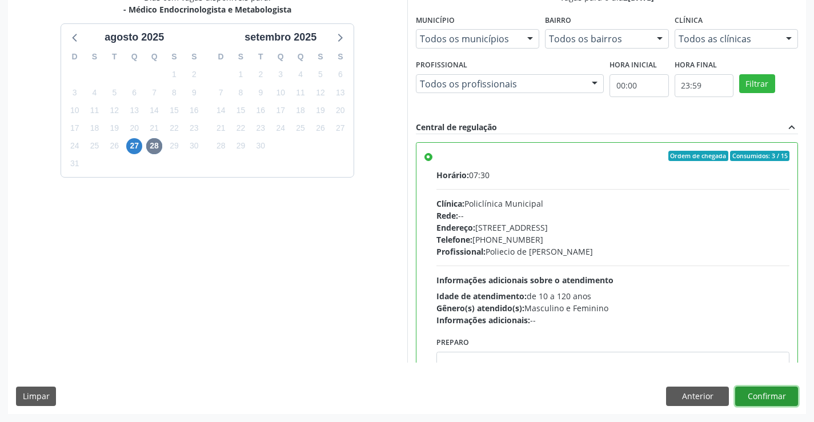
click at [773, 396] on button "Confirmar" at bounding box center [766, 396] width 63 height 19
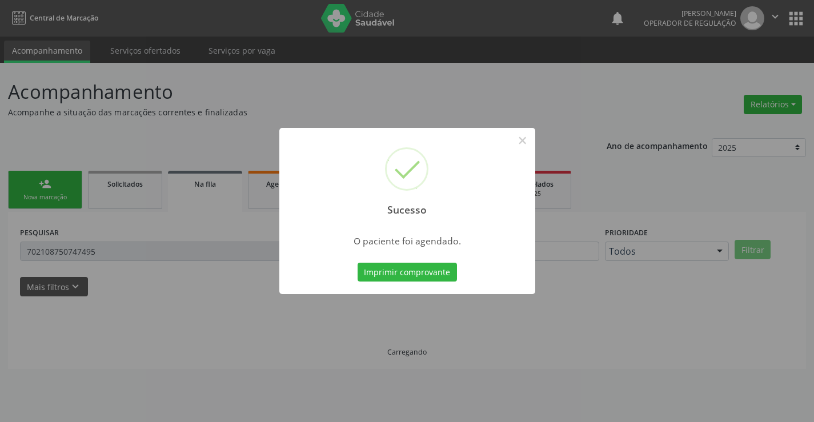
scroll to position [0, 0]
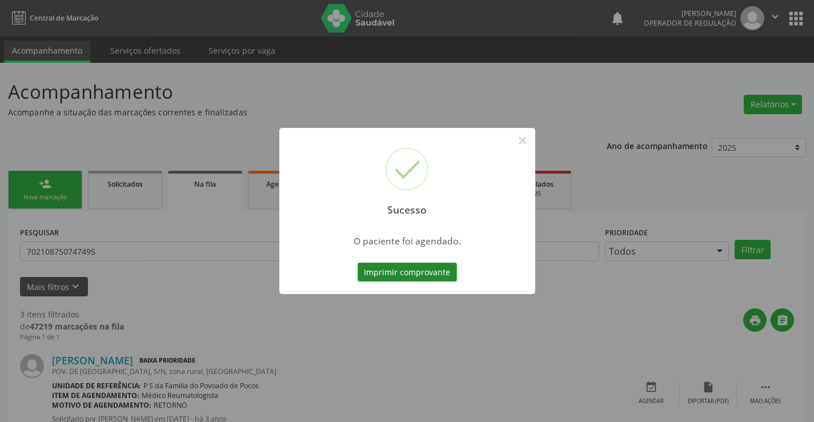
click at [431, 264] on button "Imprimir comprovante" at bounding box center [406, 272] width 99 height 19
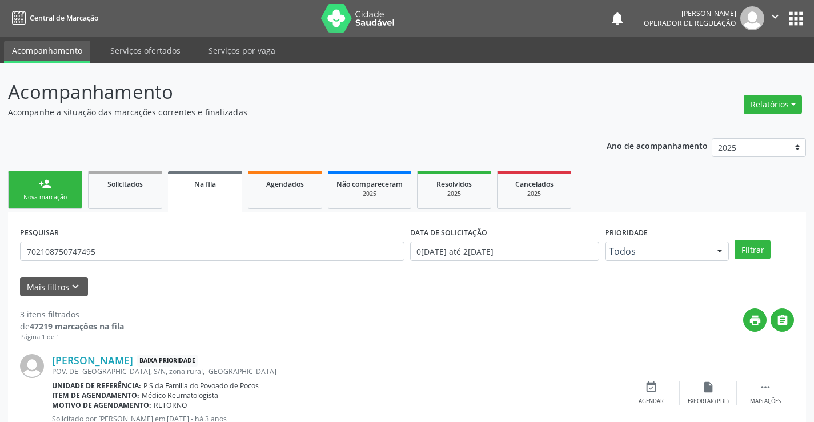
click at [52, 191] on link "person_add Nova marcação" at bounding box center [45, 190] width 74 height 38
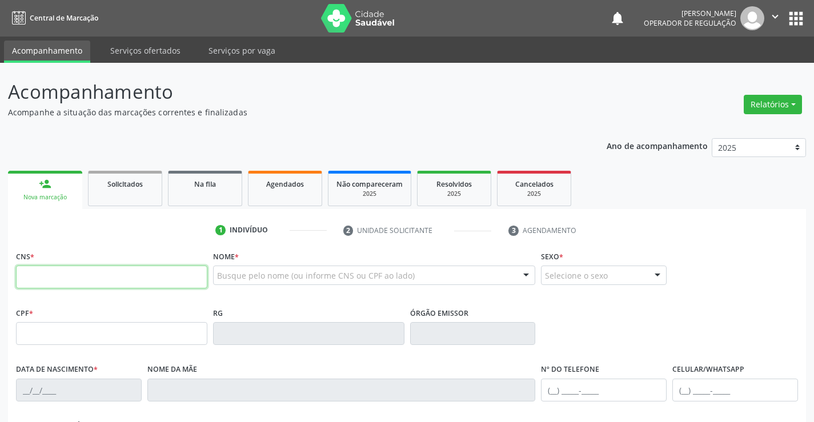
click at [42, 279] on input "text" at bounding box center [111, 277] width 191 height 23
type input "702 0023 9448 4382"
type input "09/06/1989"
type input "(74) 98146-4958"
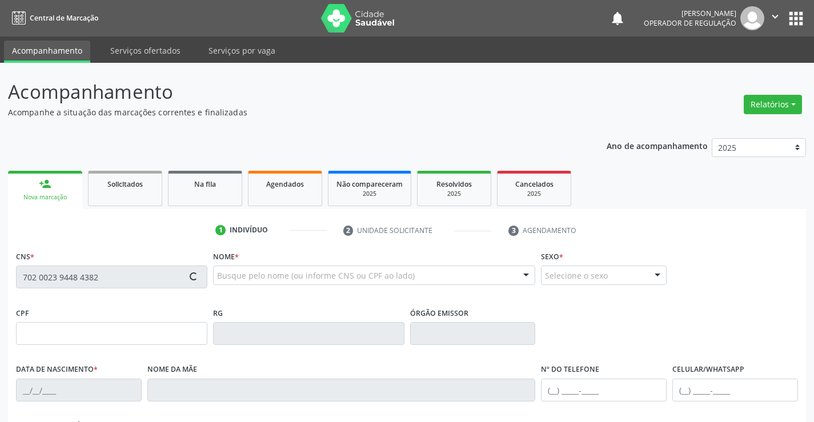
type input "387.763.218-19"
type input "S/N"
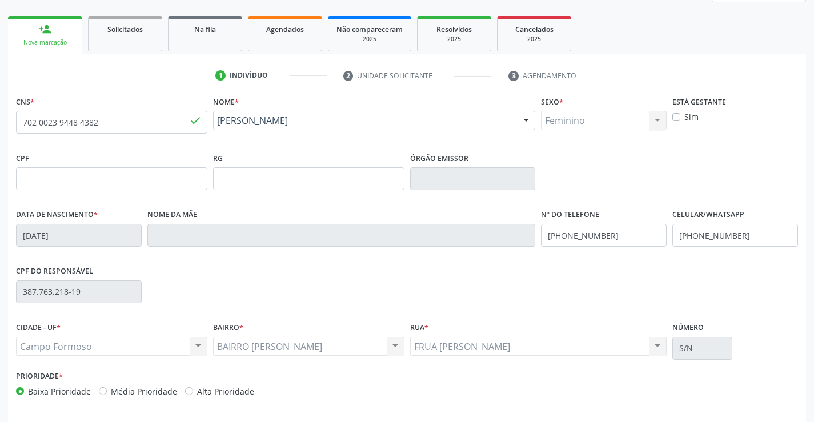
scroll to position [197, 0]
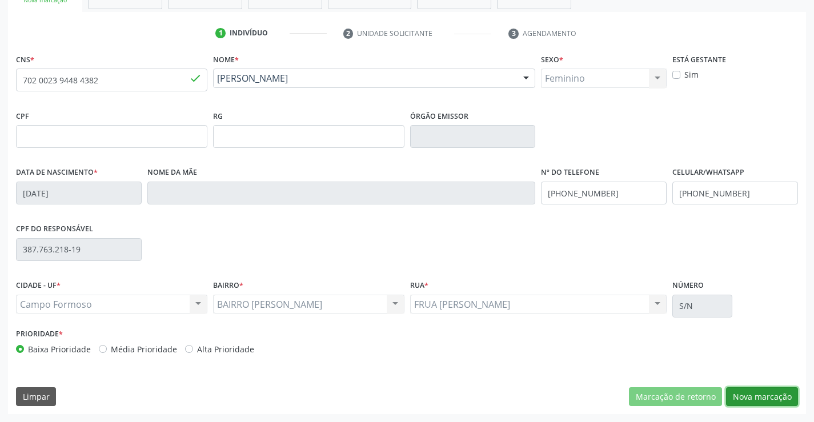
click at [751, 397] on button "Nova marcação" at bounding box center [762, 396] width 72 height 19
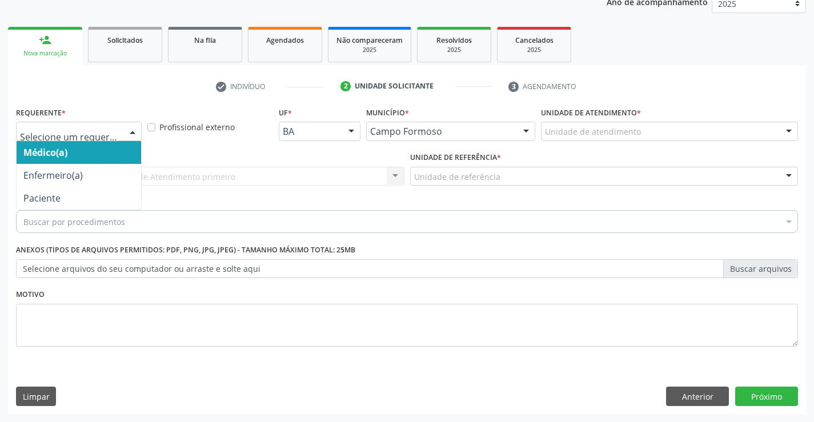
click at [85, 124] on div at bounding box center [79, 131] width 126 height 19
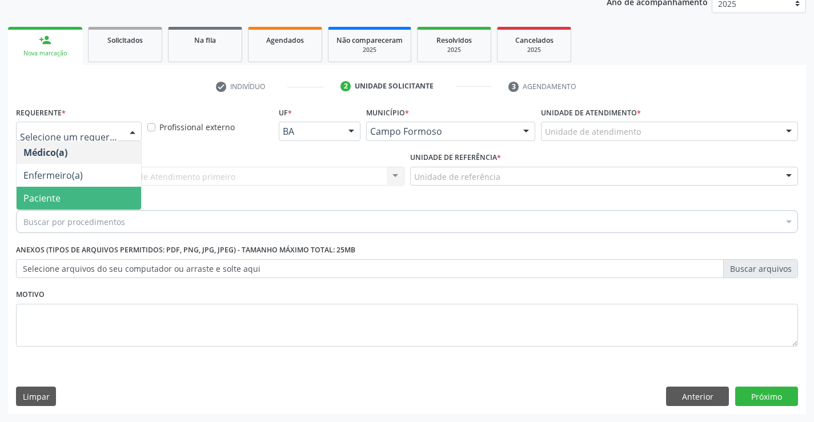
click at [58, 195] on span "Paciente" at bounding box center [41, 198] width 37 height 13
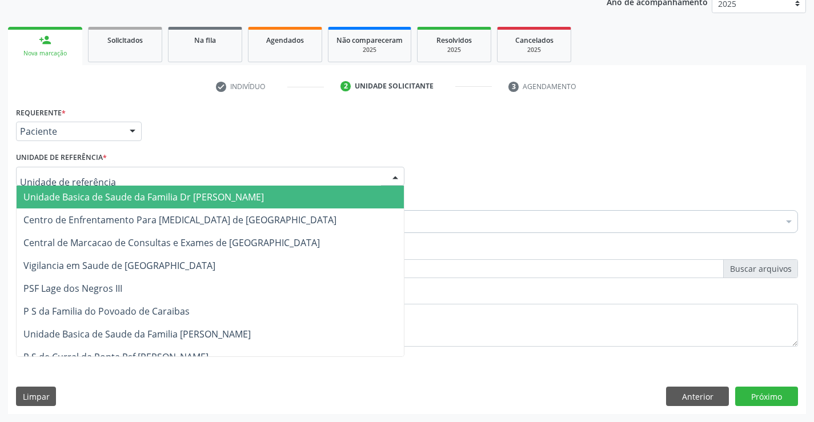
click at [79, 195] on span "Unidade Basica de Saude da Familia Dr [PERSON_NAME]" at bounding box center [143, 197] width 240 height 13
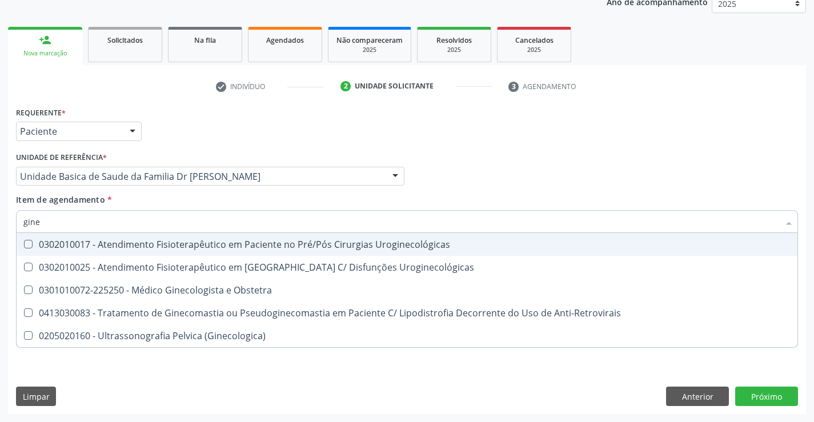
type input "ginec"
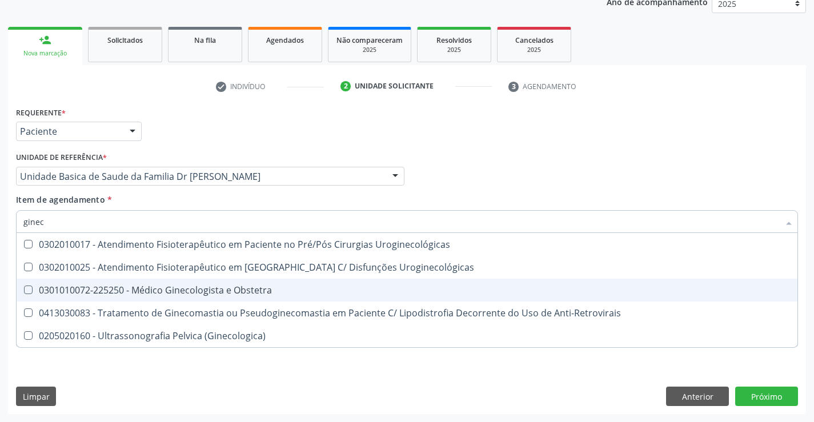
click at [129, 290] on div "0301010072-225250 - Médico Ginecologista e Obstetra" at bounding box center [406, 290] width 767 height 9
checkbox Obstetra "true"
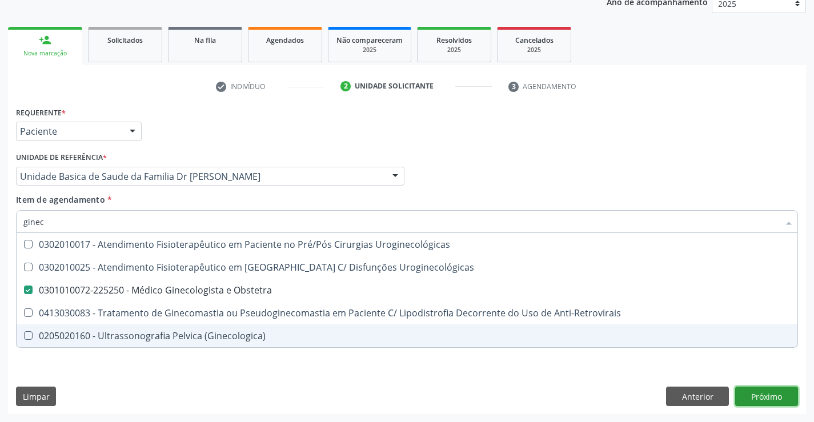
click at [748, 392] on div "Requerente * Paciente Médico(a) Enfermeiro(a) Paciente Nenhum resultado encontr…" at bounding box center [407, 259] width 798 height 310
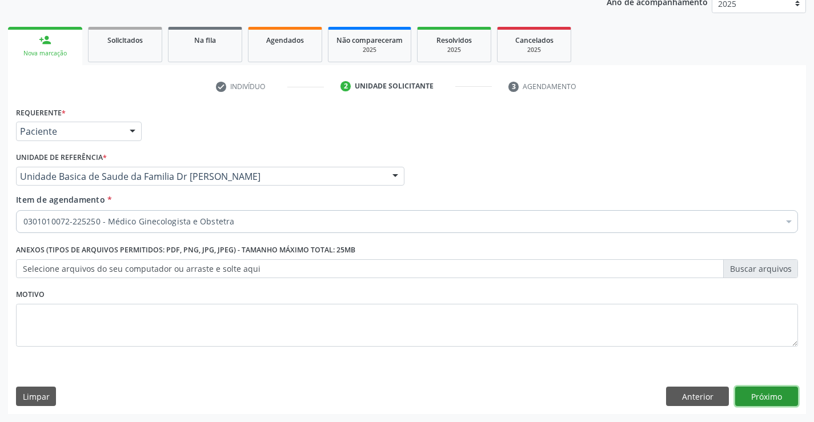
click at [763, 397] on button "Próximo" at bounding box center [766, 396] width 63 height 19
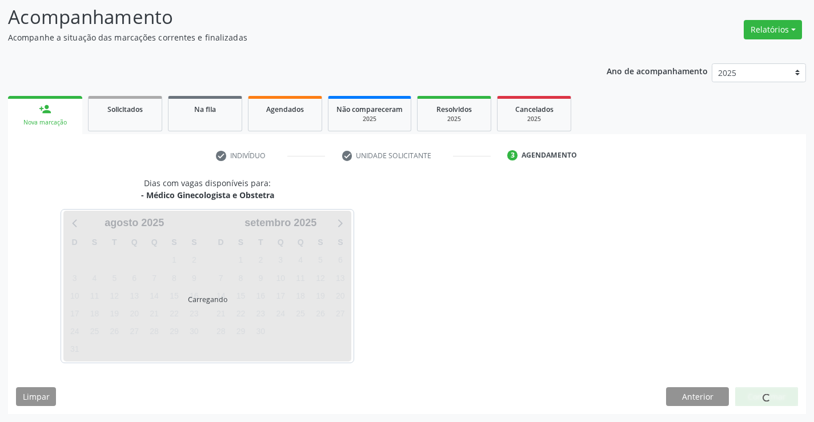
scroll to position [75, 0]
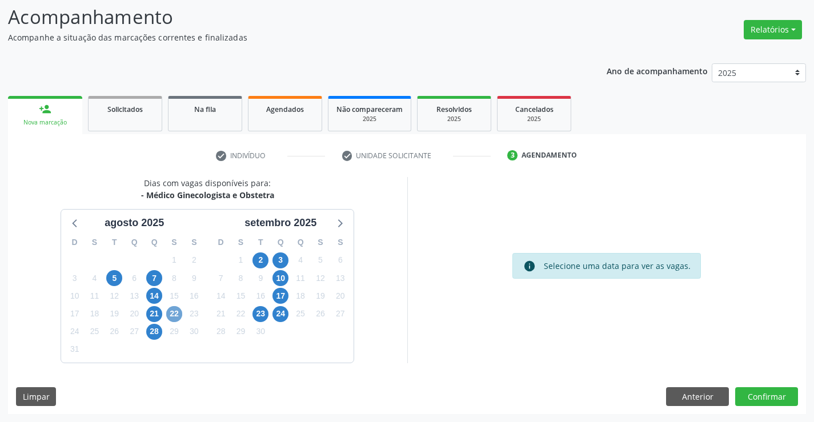
click at [174, 316] on span "22" at bounding box center [174, 314] width 16 height 16
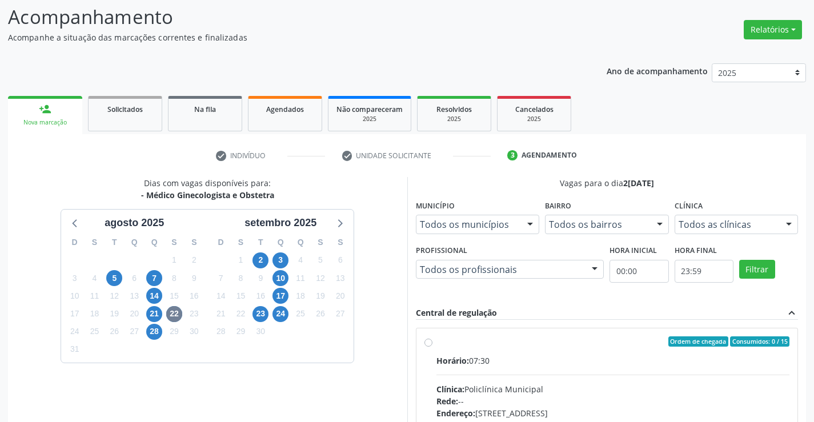
click at [436, 343] on label "Ordem de chegada Consumidos: 0 / 15 Horário: 07:30 Clínica: Policlínica Municip…" at bounding box center [612, 423] width 353 height 175
click at [426, 343] on input "Ordem de chegada Consumidos: 0 / 15 Horário: 07:30 Clínica: Policlínica Municip…" at bounding box center [428, 341] width 8 height 10
radio input "true"
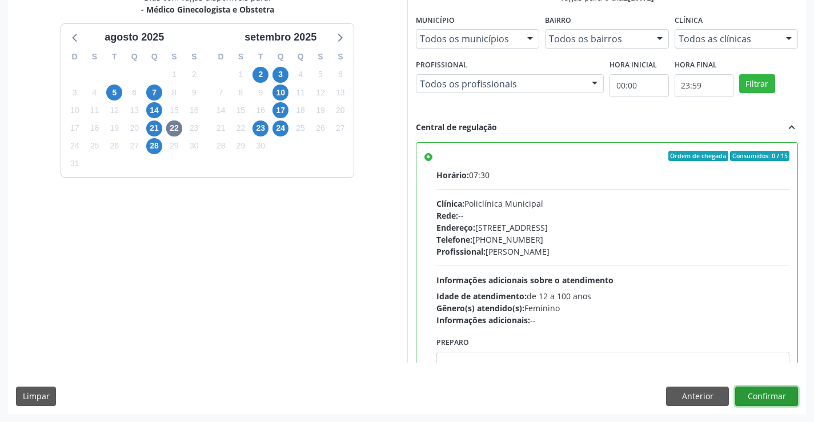
click at [761, 395] on button "Confirmar" at bounding box center [766, 396] width 63 height 19
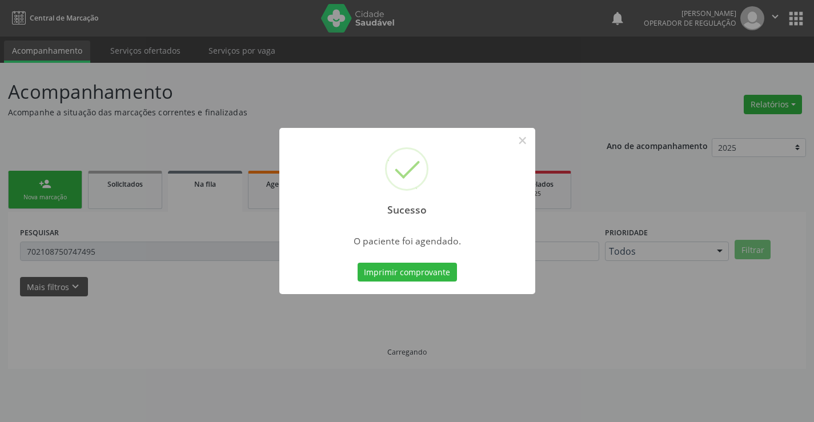
scroll to position [0, 0]
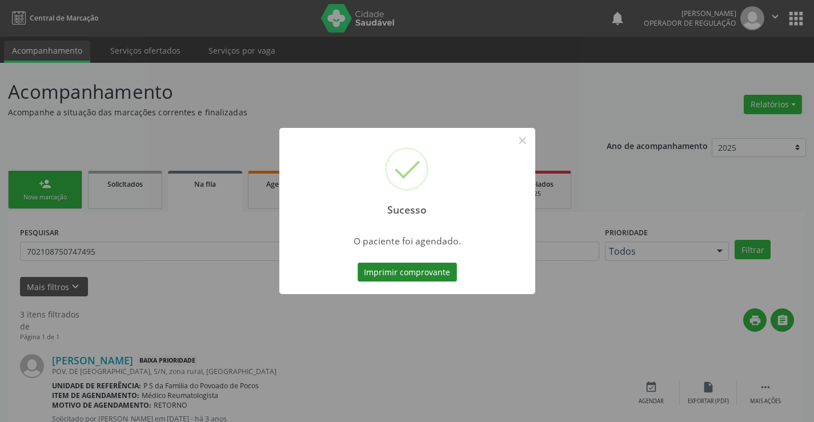
click at [432, 276] on button "Imprimir comprovante" at bounding box center [406, 272] width 99 height 19
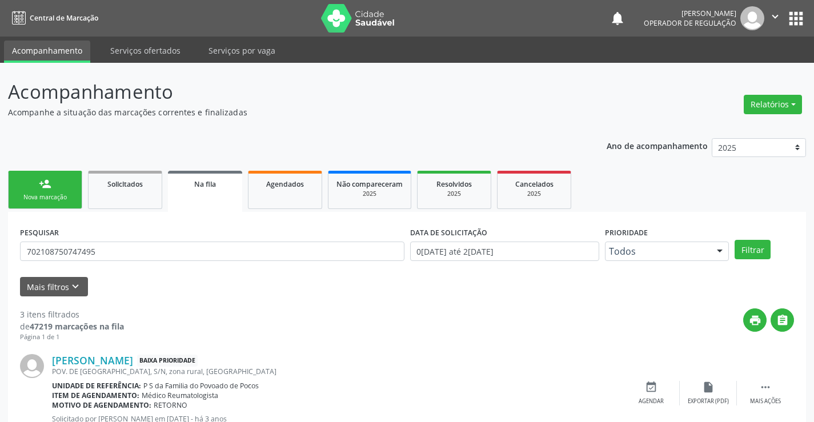
click at [52, 193] on div "Nova marcação" at bounding box center [45, 197] width 57 height 9
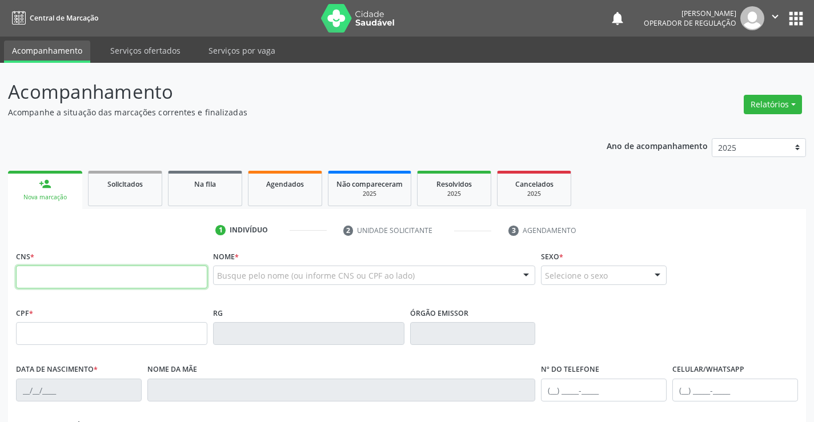
click at [89, 273] on input "text" at bounding box center [111, 277] width 191 height 23
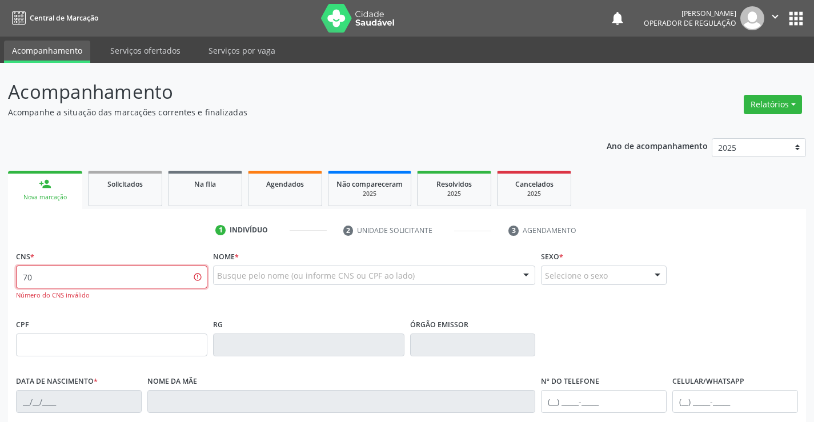
type input "7"
type input "705 4084 6154 3795"
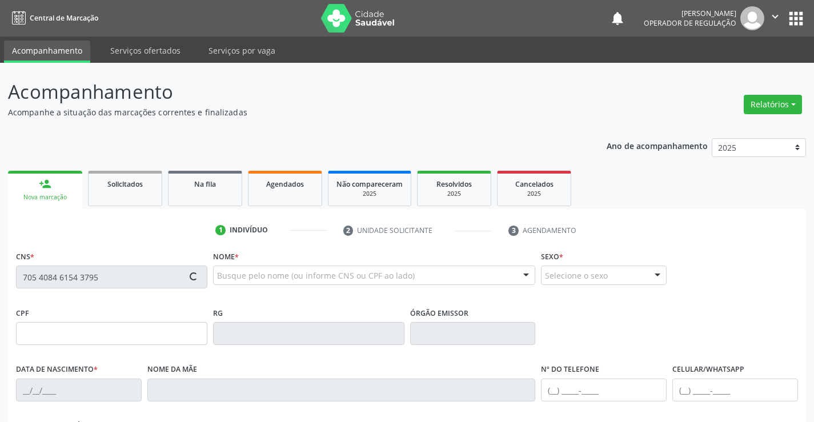
type input "24/09/2023"
type input "(74) 98859-2563"
type input "SN"
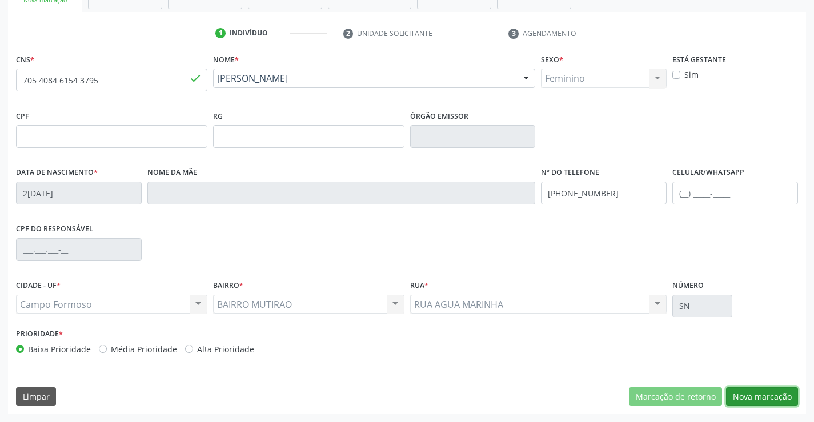
click at [772, 395] on button "Nova marcação" at bounding box center [762, 396] width 72 height 19
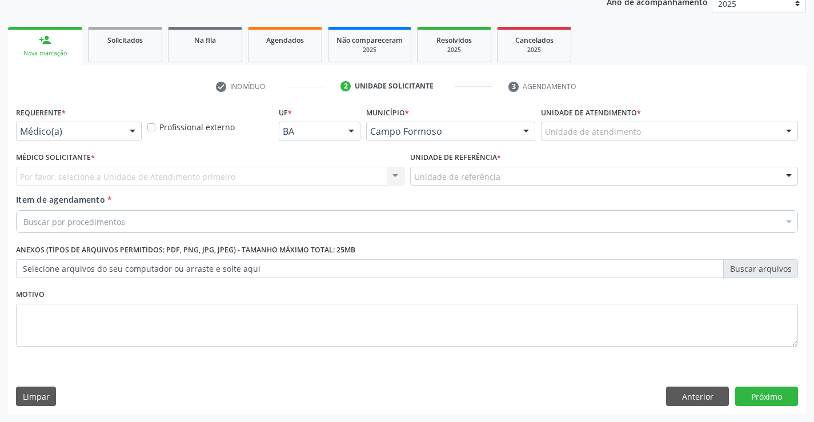
scroll to position [144, 0]
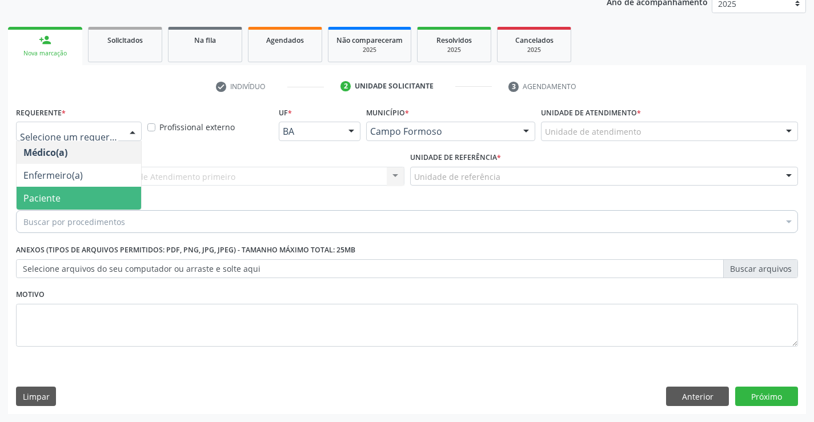
click at [81, 190] on span "Paciente" at bounding box center [79, 198] width 124 height 23
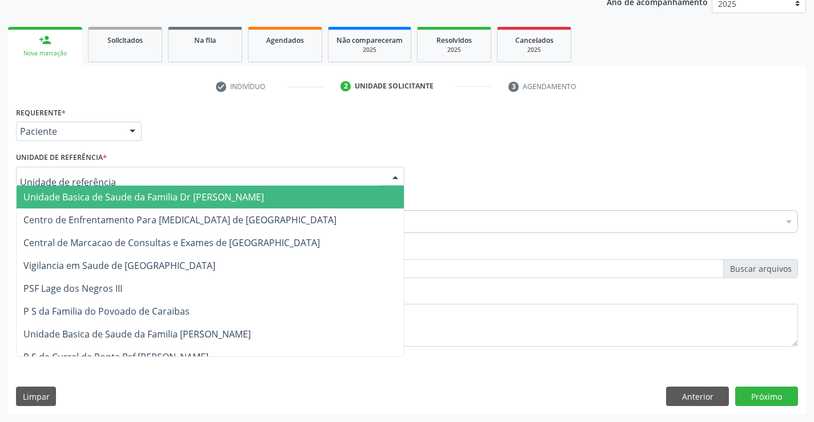
click at [102, 192] on span "Unidade Basica de Saude da Familia Dr [PERSON_NAME]" at bounding box center [143, 197] width 240 height 13
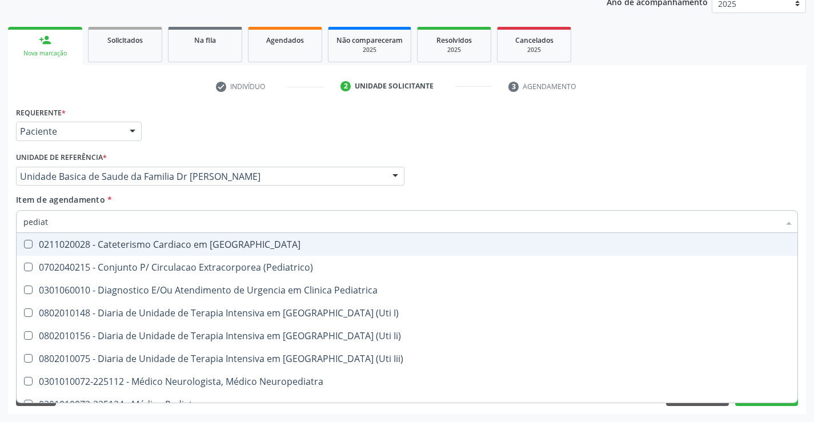
type input "pediatr"
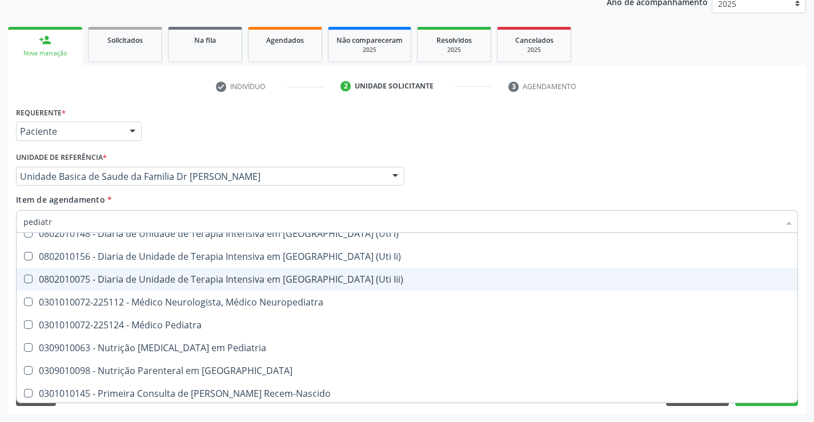
scroll to position [82, 0]
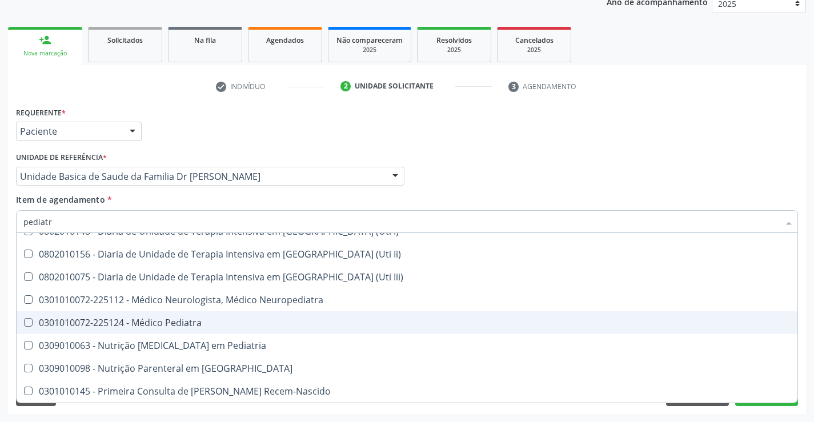
click at [175, 323] on div "0301010072-225124 - Médico Pediatra" at bounding box center [406, 322] width 767 height 9
checkbox Pediatra "true"
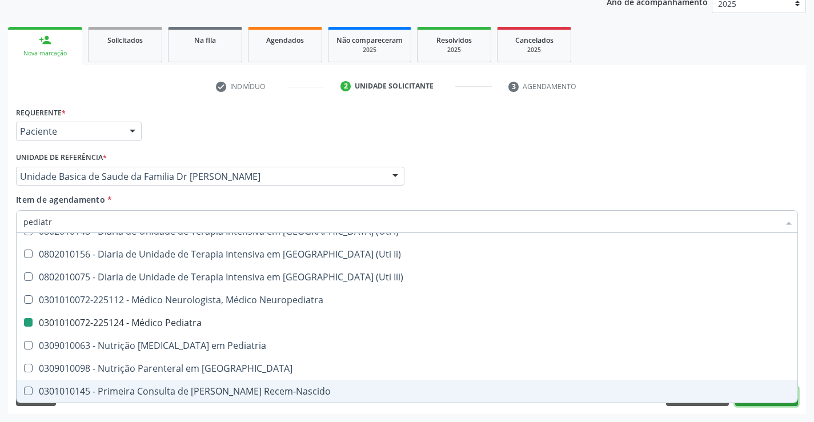
click at [769, 404] on button "Próximo" at bounding box center [766, 396] width 63 height 19
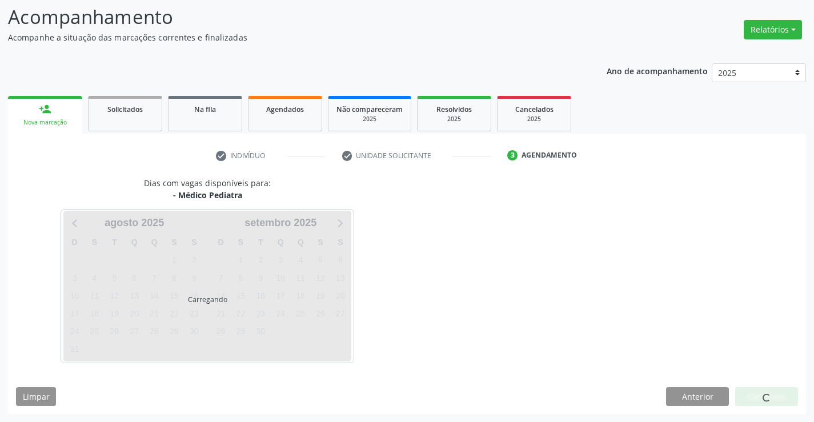
scroll to position [0, 0]
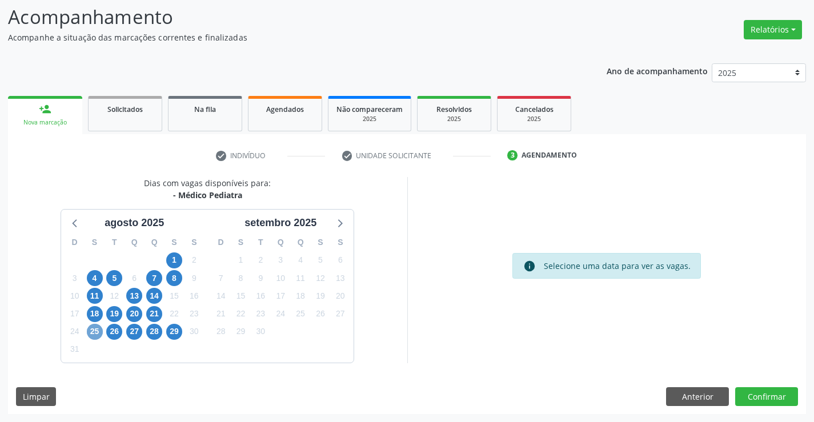
click at [93, 335] on span "25" at bounding box center [95, 332] width 16 height 16
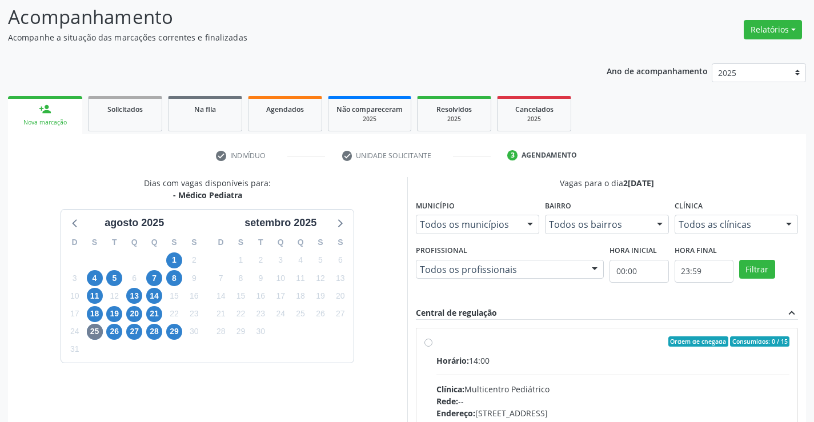
click at [436, 342] on label "Ordem de chegada Consumidos: 0 / 15 Horário: 14:00 Clínica: Multicentro Pediátr…" at bounding box center [612, 423] width 353 height 175
click at [429, 342] on input "Ordem de chegada Consumidos: 0 / 15 Horário: 14:00 Clínica: Multicentro Pediátr…" at bounding box center [428, 341] width 8 height 10
radio input "true"
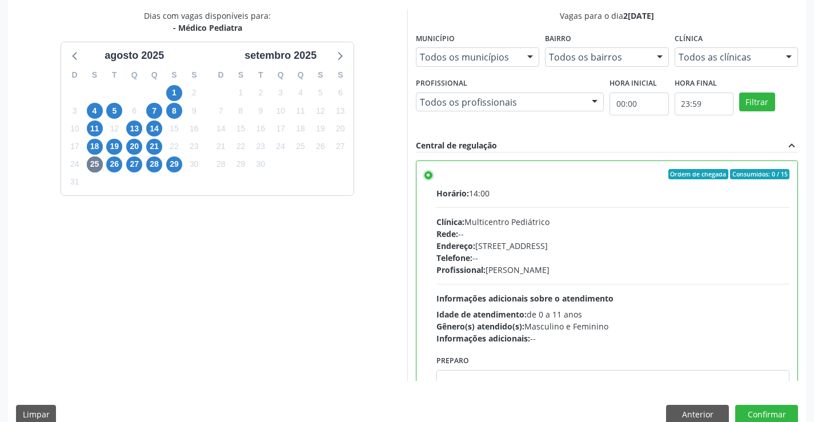
scroll to position [260, 0]
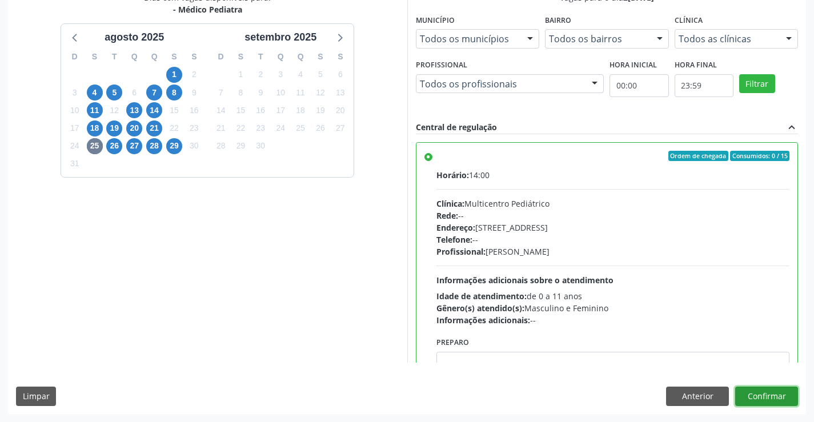
click at [762, 400] on button "Confirmar" at bounding box center [766, 396] width 63 height 19
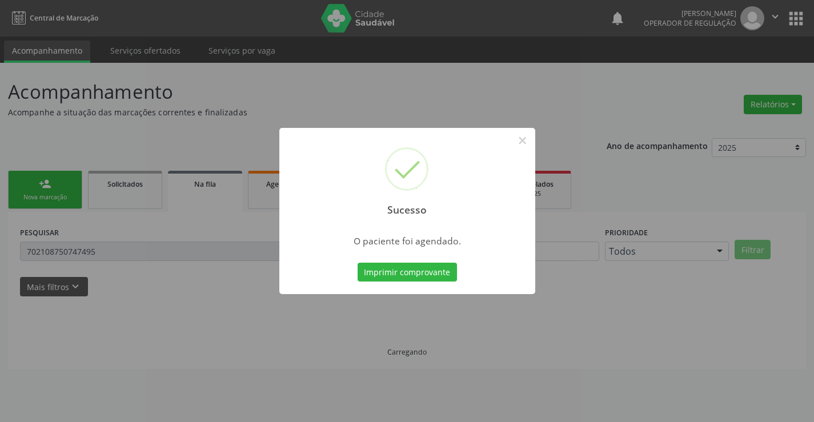
scroll to position [0, 0]
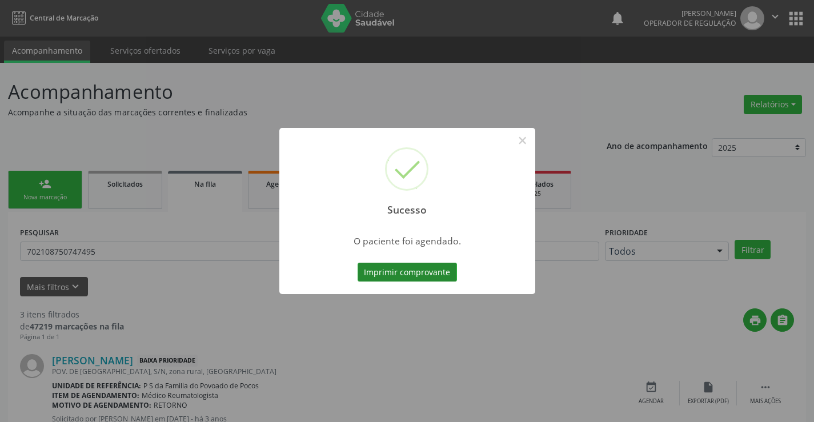
click at [443, 269] on button "Imprimir comprovante" at bounding box center [406, 272] width 99 height 19
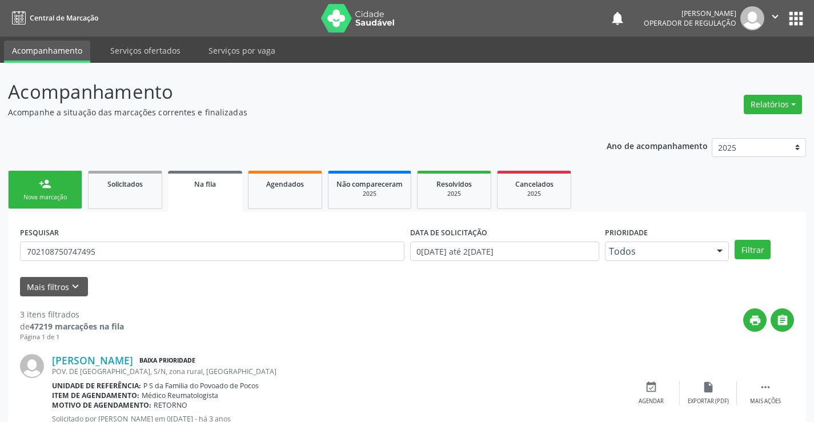
click at [63, 188] on link "person_add Nova marcação" at bounding box center [45, 190] width 74 height 38
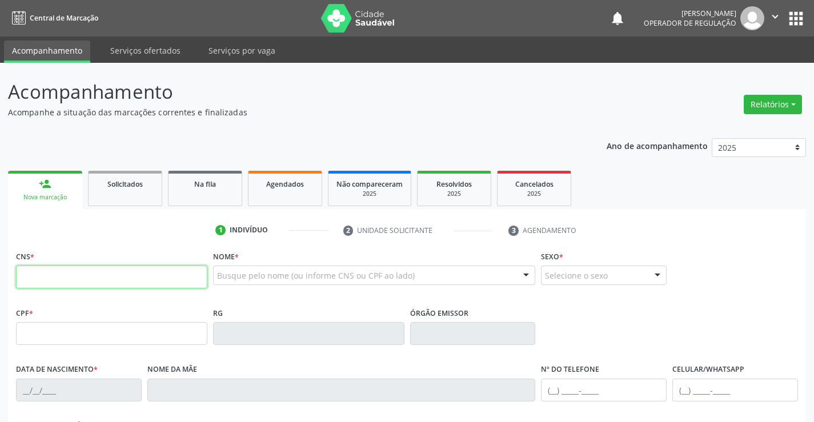
click at [69, 274] on input "text" at bounding box center [111, 277] width 191 height 23
type input "705 0016 0193 8557"
type input "17/08/1988"
type input "(74) 98813-6740"
type input "SN"
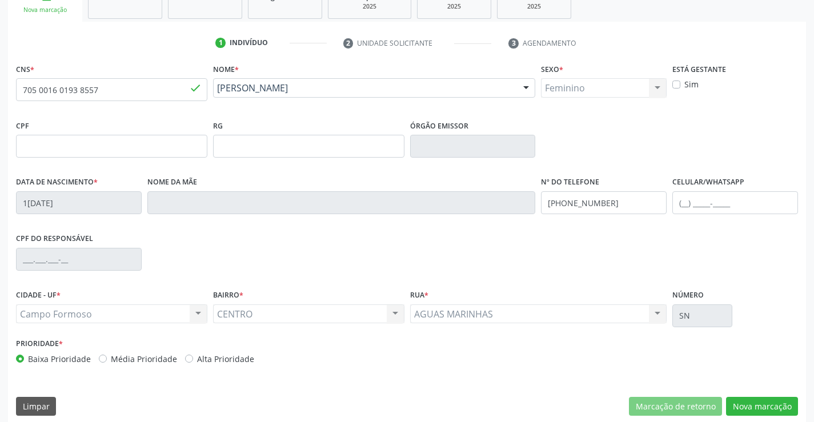
scroll to position [197, 0]
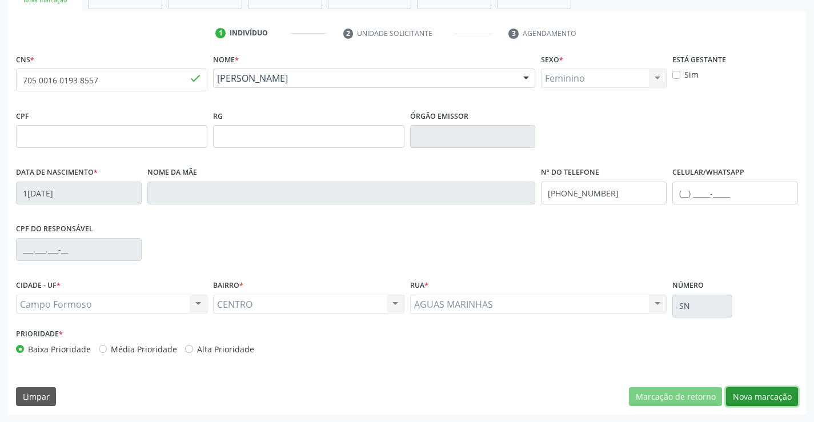
click at [759, 399] on button "Nova marcação" at bounding box center [762, 396] width 72 height 19
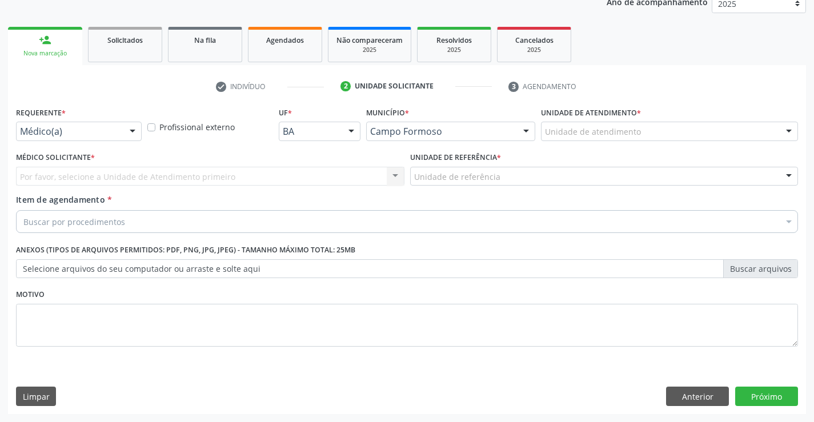
scroll to position [144, 0]
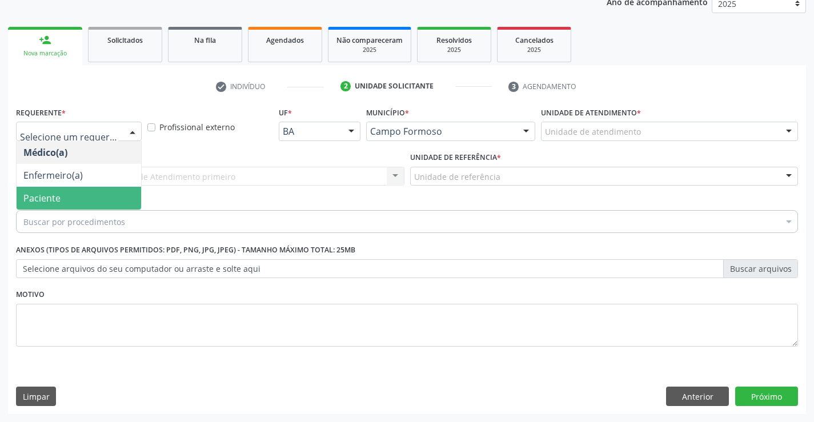
click at [70, 197] on span "Paciente" at bounding box center [79, 198] width 124 height 23
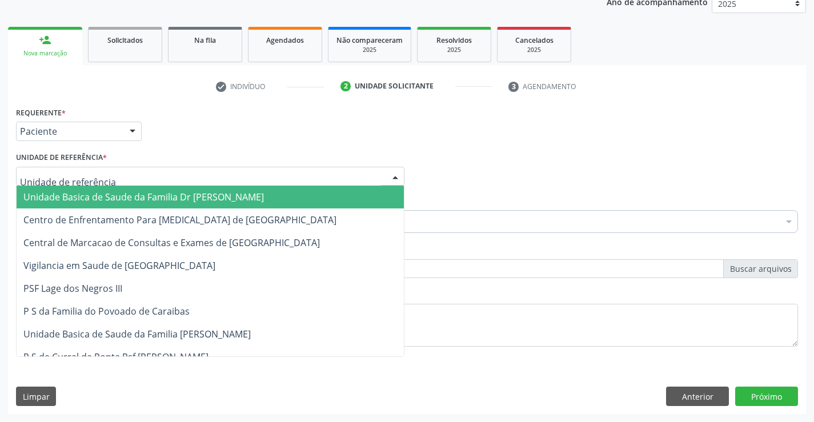
click at [95, 193] on span "Unidade Basica de Saude da Familia Dr [PERSON_NAME]" at bounding box center [143, 197] width 240 height 13
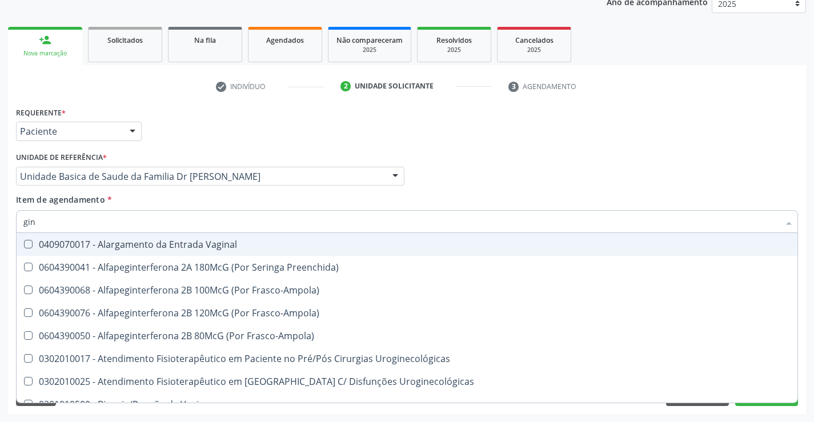
type input "gine"
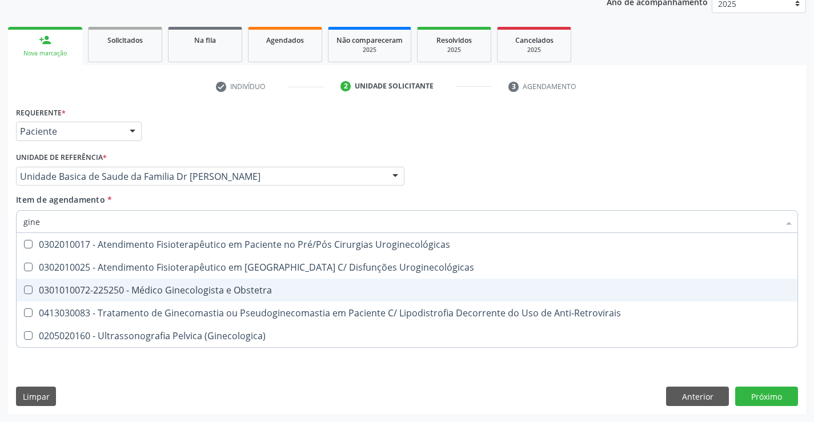
click at [208, 294] on div "0301010072-225250 - Médico Ginecologista e Obstetra" at bounding box center [406, 290] width 767 height 9
checkbox Obstetra "true"
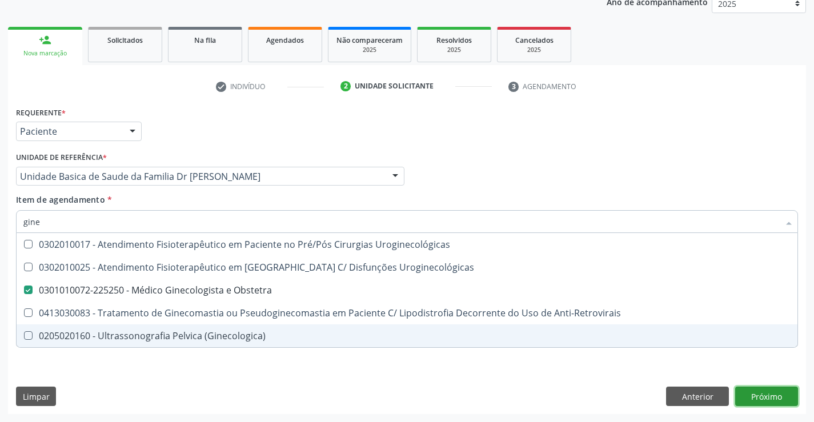
click at [784, 400] on div "Requerente * Paciente Médico(a) Enfermeiro(a) Paciente Nenhum resultado encontr…" at bounding box center [407, 259] width 798 height 310
checkbox Uroginecológicas "true"
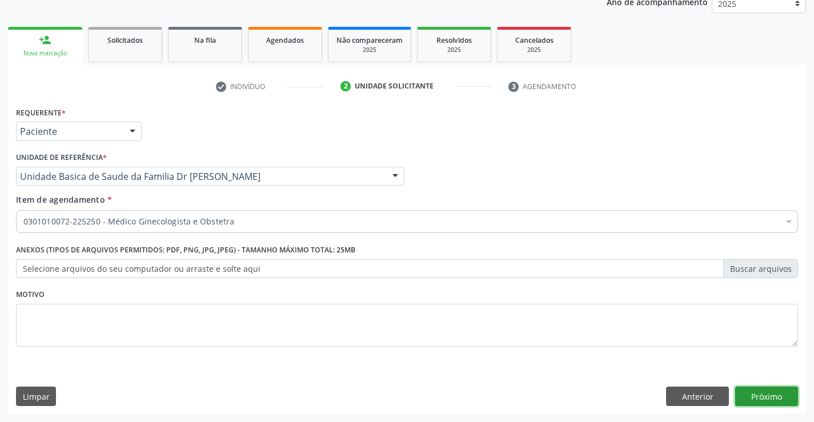
click at [757, 395] on button "Próximo" at bounding box center [766, 396] width 63 height 19
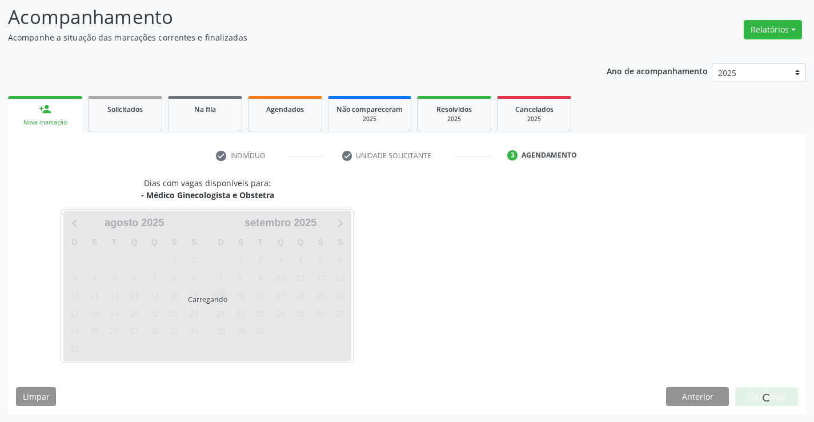
scroll to position [75, 0]
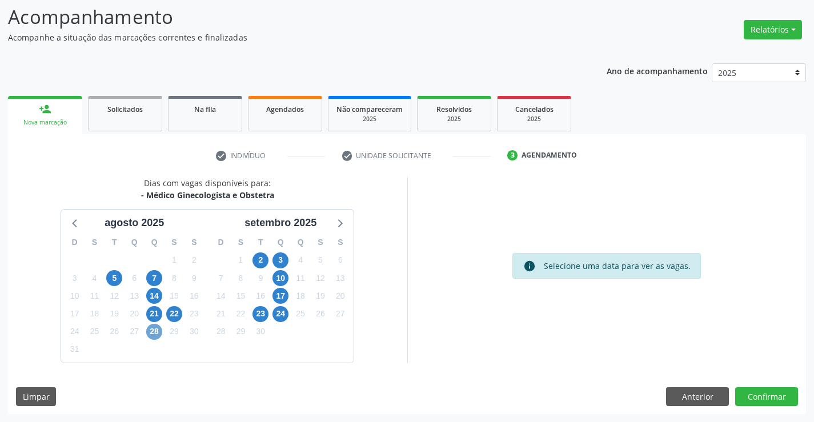
click at [157, 330] on span "28" at bounding box center [154, 332] width 16 height 16
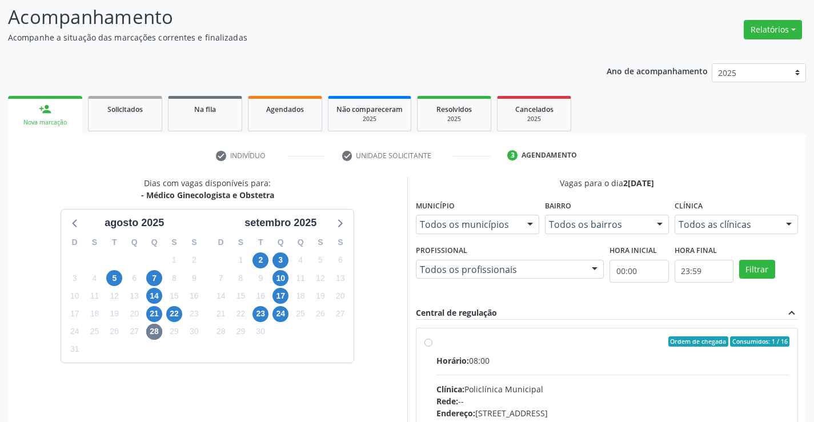
click at [436, 341] on label "Ordem de chegada Consumidos: 1 / 16 Horário: 08:00 Clínica: Policlínica Municip…" at bounding box center [612, 423] width 353 height 175
click at [429, 341] on input "Ordem de chegada Consumidos: 1 / 16 Horário: 08:00 Clínica: Policlínica Municip…" at bounding box center [428, 341] width 8 height 10
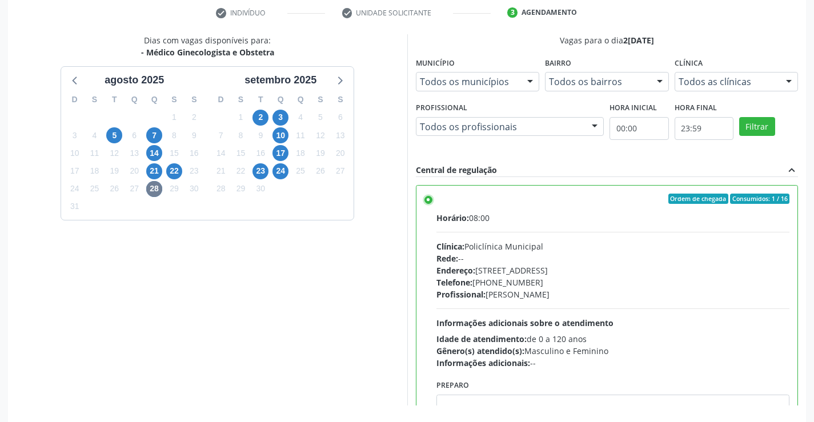
scroll to position [247, 0]
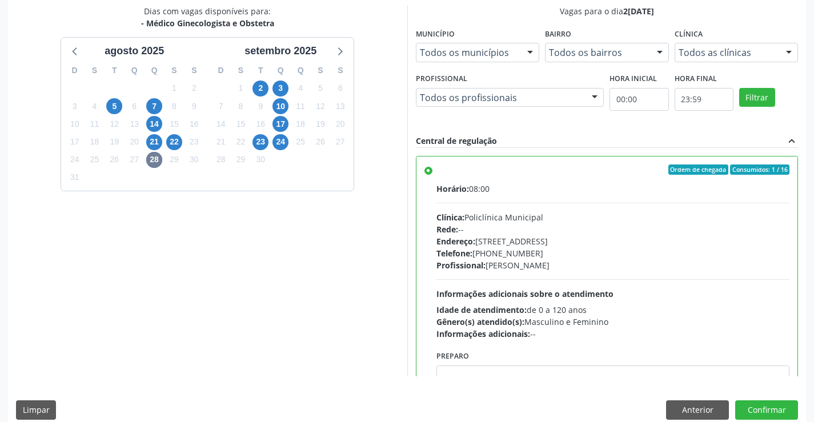
click at [436, 168] on label "Ordem de chegada Consumidos: 1 / 16 Horário: 08:00 Clínica: Policlínica Municip…" at bounding box center [612, 251] width 353 height 175
click at [425, 168] on input "Ordem de chegada Consumidos: 1 / 16 Horário: 08:00 Clínica: Policlínica Municip…" at bounding box center [428, 169] width 8 height 10
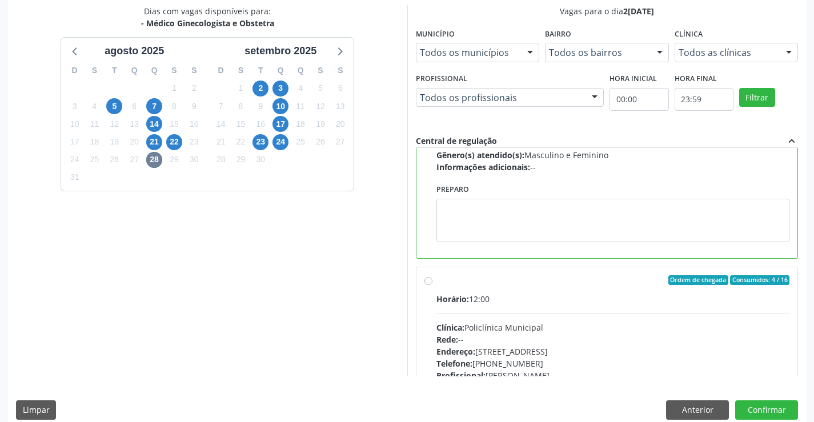
scroll to position [171, 0]
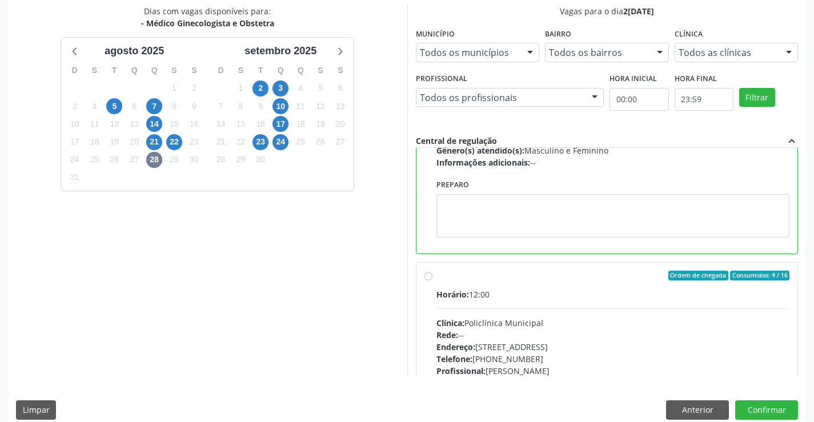
click at [436, 275] on label "Ordem de chegada Consumidos: 4 / 16 Horário: 12:00 Clínica: Policlínica Municip…" at bounding box center [612, 358] width 353 height 175
click at [427, 275] on input "Ordem de chegada Consumidos: 4 / 16 Horário: 12:00 Clínica: Policlínica Municip…" at bounding box center [428, 276] width 8 height 10
radio input "false"
radio input "true"
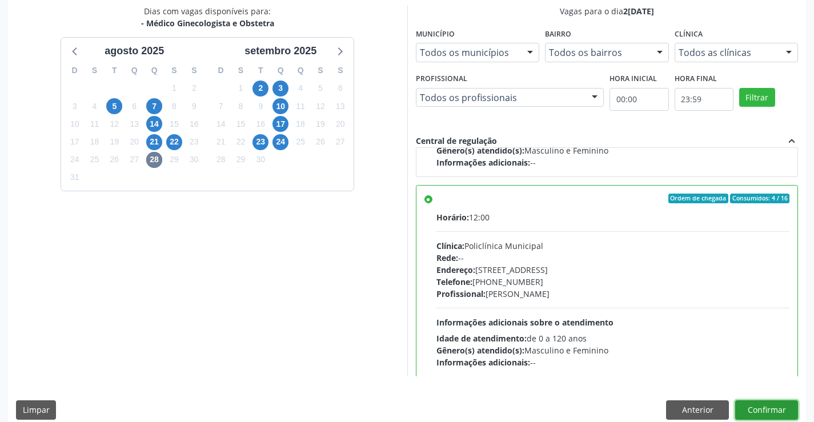
click at [765, 407] on button "Confirmar" at bounding box center [766, 409] width 63 height 19
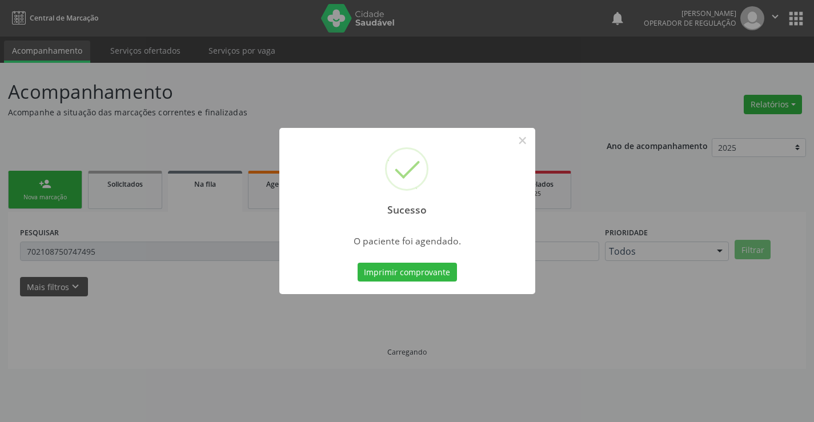
scroll to position [0, 0]
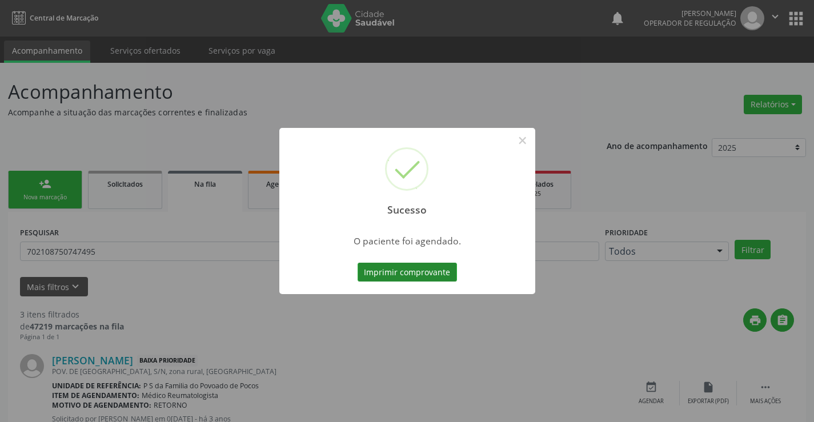
click at [428, 271] on button "Imprimir comprovante" at bounding box center [406, 272] width 99 height 19
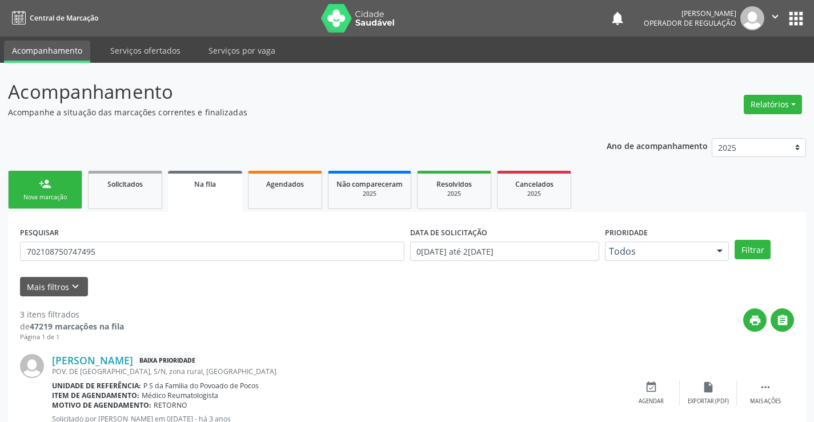
click at [49, 176] on link "person_add Nova marcação" at bounding box center [45, 190] width 74 height 38
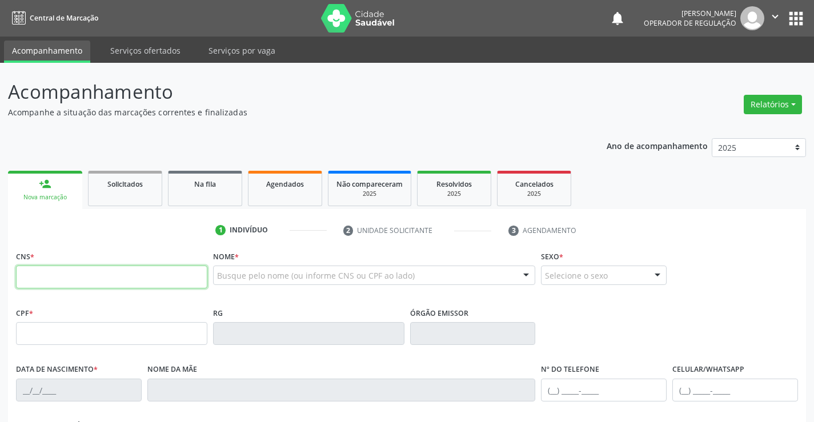
click at [67, 284] on input "text" at bounding box center [111, 277] width 191 height 23
type input "703 6070 8916 7937"
type input "2205319191"
type input "14/07/2001"
type input "(74) 99951-9845"
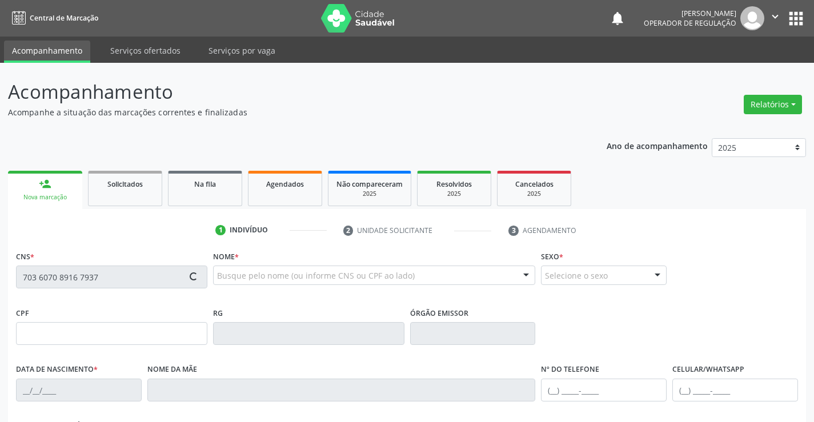
type input "(74) 99951-9845"
type input "033.825.005-07"
type input "S/N"
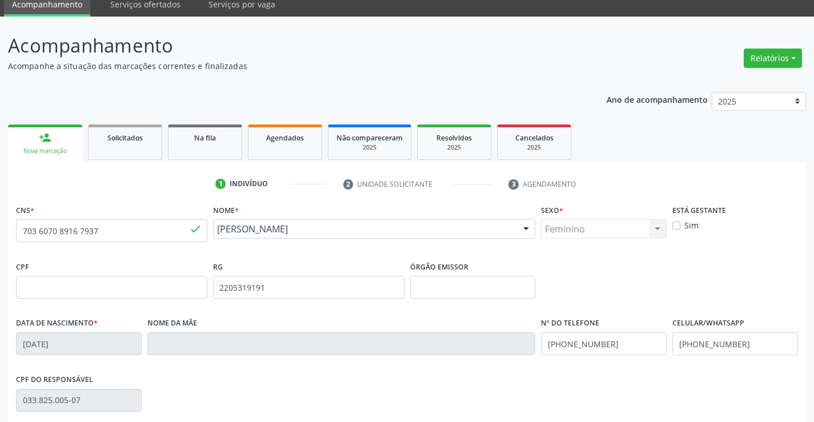
scroll to position [197, 0]
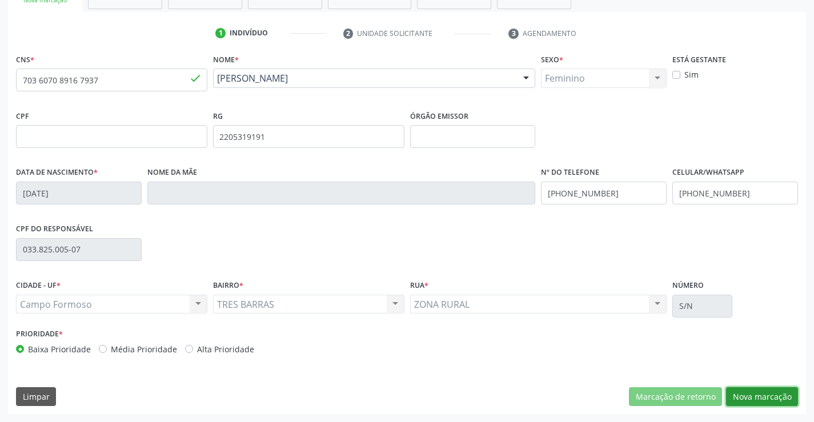
click at [766, 397] on button "Nova marcação" at bounding box center [762, 396] width 72 height 19
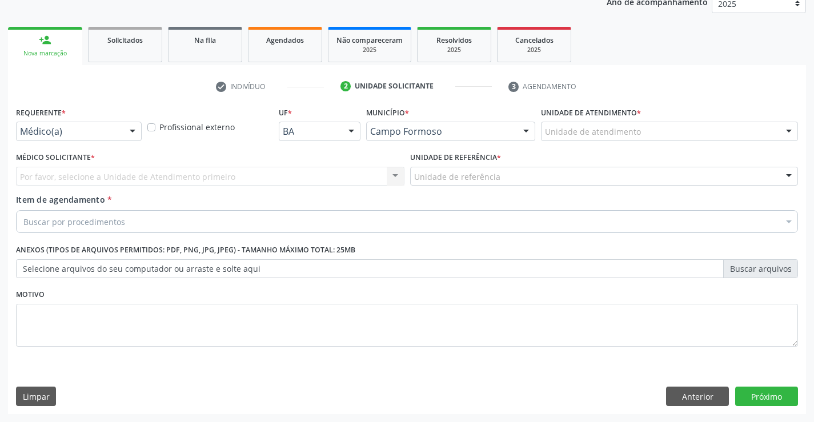
scroll to position [144, 0]
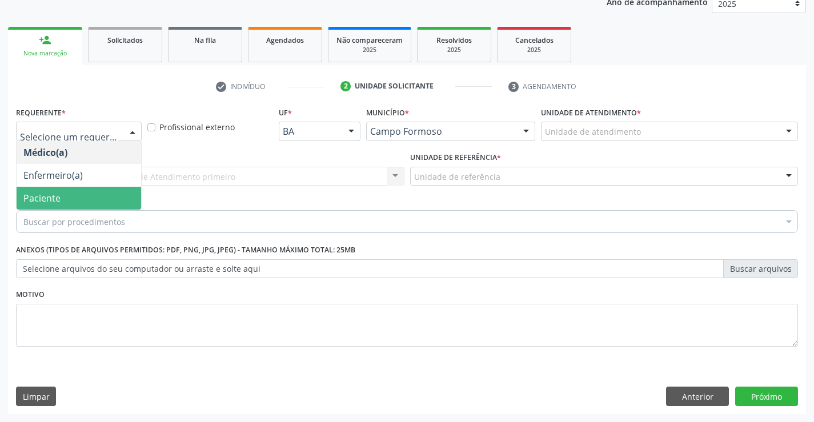
click at [53, 201] on span "Paciente" at bounding box center [41, 198] width 37 height 13
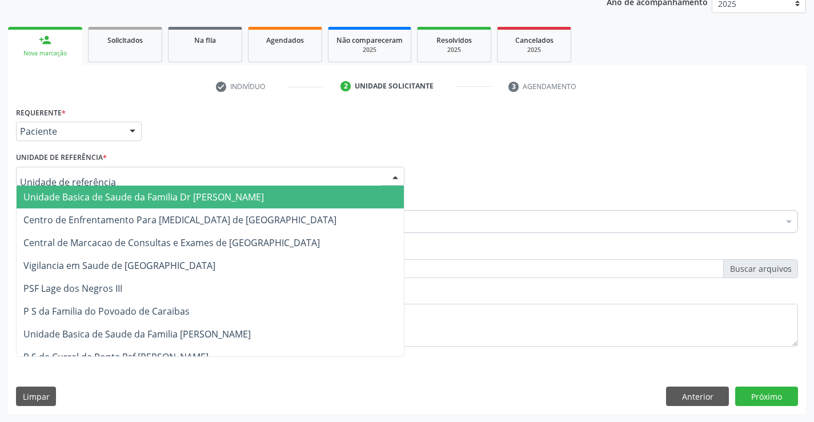
click at [87, 188] on span "Unidade Basica de Saude da Familia Dr [PERSON_NAME]" at bounding box center [210, 197] width 387 height 23
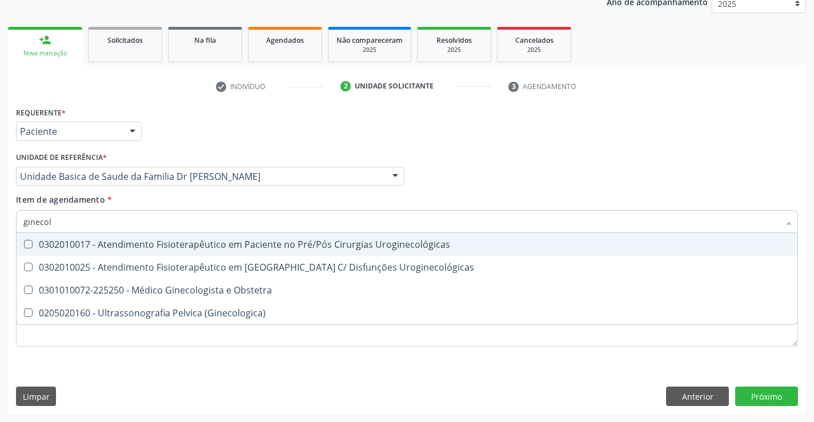
type input "ginecolo"
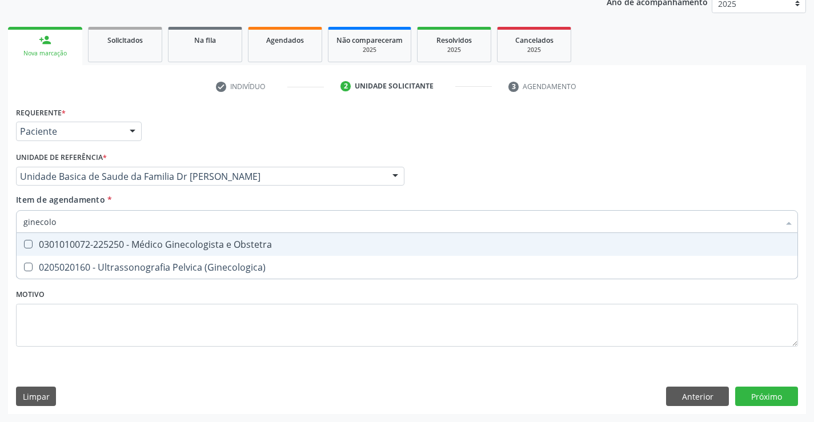
click at [132, 246] on div "0301010072-225250 - Médico Ginecologista e Obstetra" at bounding box center [406, 244] width 767 height 9
checkbox Obstetra "true"
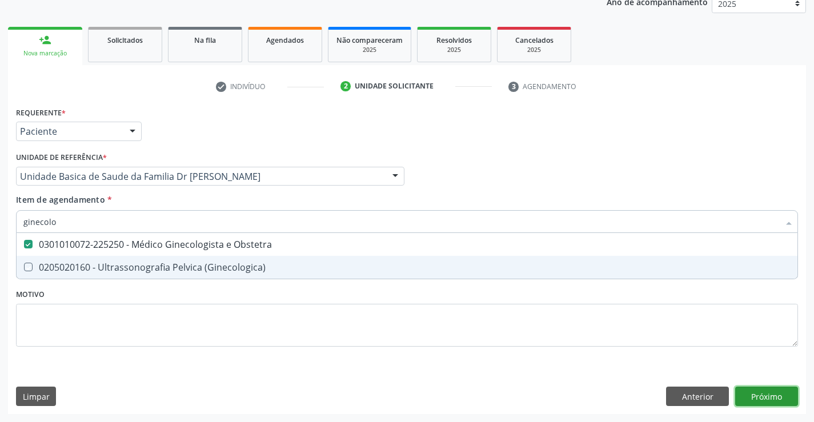
click at [773, 401] on div "Requerente * Paciente Médico(a) Enfermeiro(a) Paciente Nenhum resultado encontr…" at bounding box center [407, 259] width 798 height 310
checkbox \(Ginecologica\) "true"
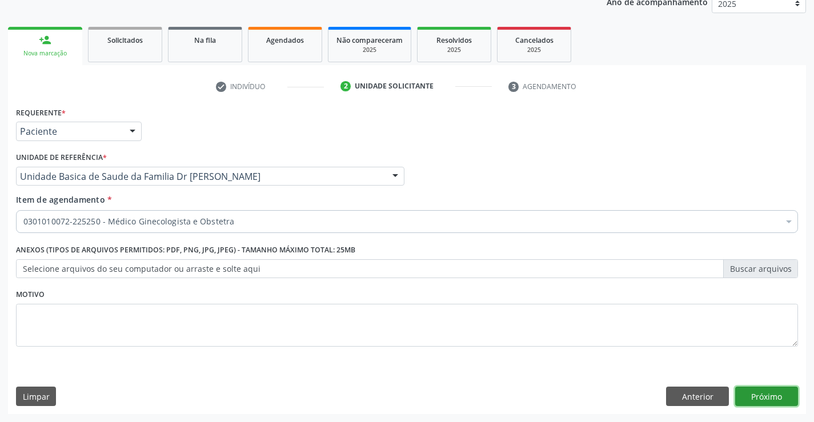
click at [773, 398] on button "Próximo" at bounding box center [766, 396] width 63 height 19
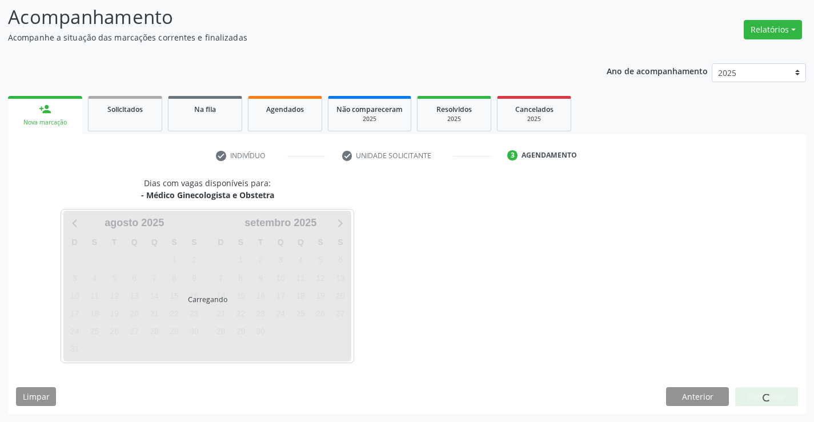
scroll to position [75, 0]
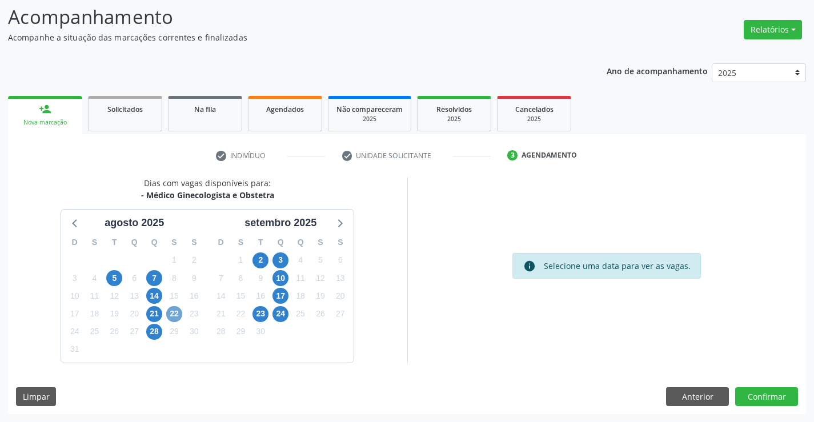
click at [175, 315] on span "22" at bounding box center [174, 314] width 16 height 16
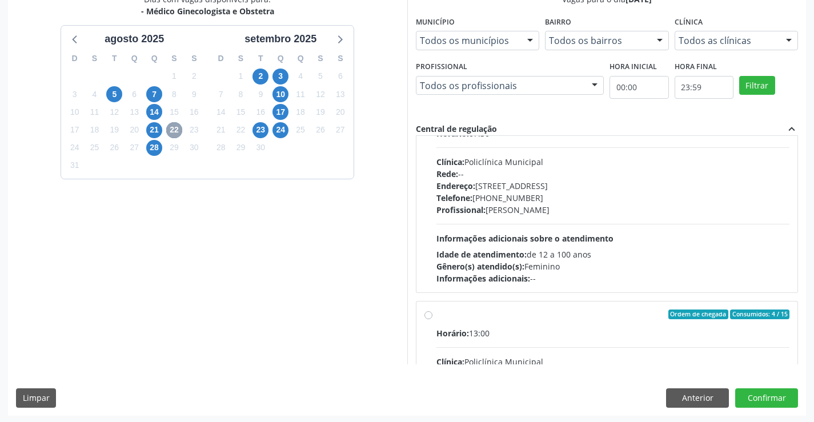
scroll to position [171, 0]
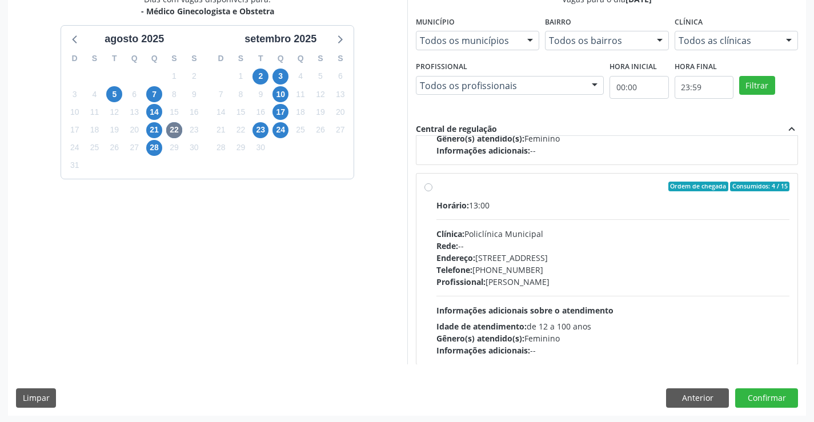
click at [436, 188] on label "Ordem de chegada Consumidos: 4 / 15 Horário: 13:00 Clínica: Policlínica Municip…" at bounding box center [612, 269] width 353 height 175
click at [430, 188] on input "Ordem de chegada Consumidos: 4 / 15 Horário: 13:00 Clínica: Policlínica Municip…" at bounding box center [428, 187] width 8 height 10
radio input "true"
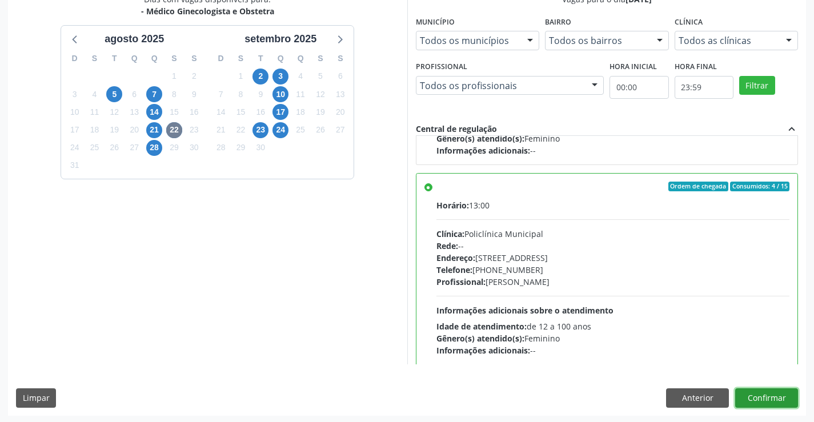
click at [771, 399] on button "Confirmar" at bounding box center [766, 397] width 63 height 19
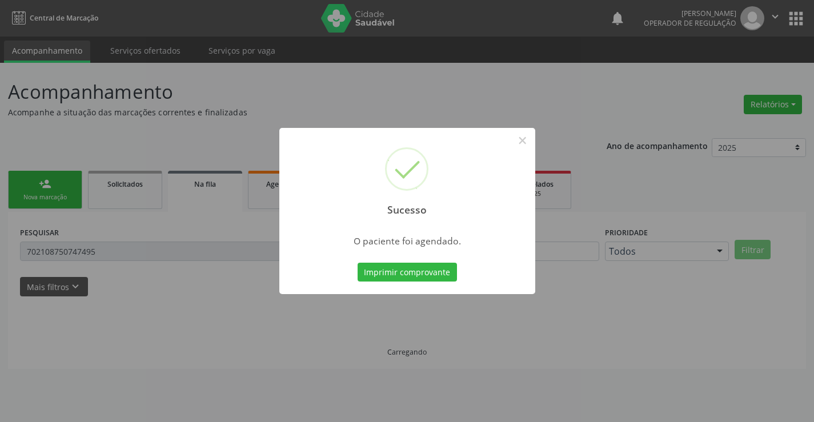
scroll to position [0, 0]
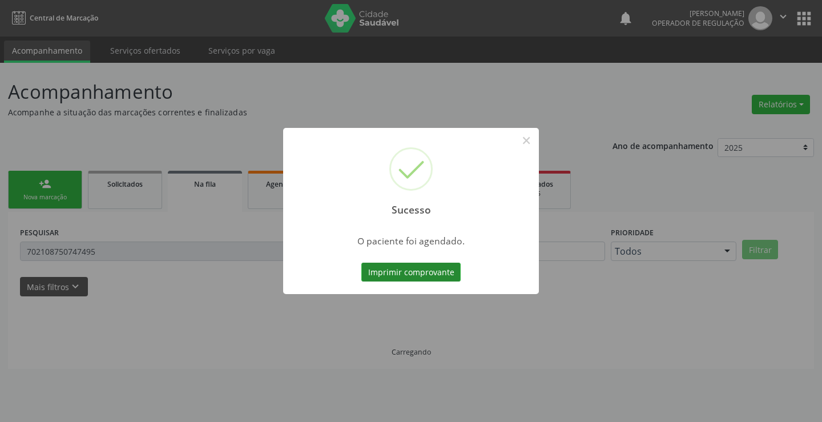
click at [433, 267] on button "Imprimir comprovante" at bounding box center [410, 272] width 99 height 19
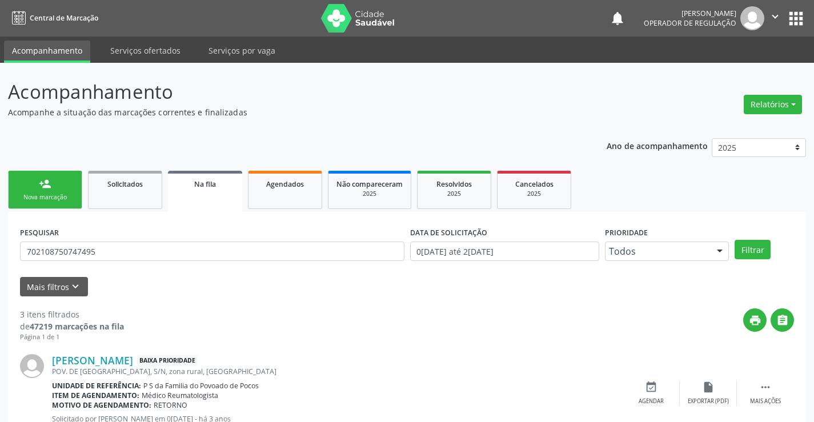
click at [49, 188] on div "person_add" at bounding box center [45, 184] width 13 height 13
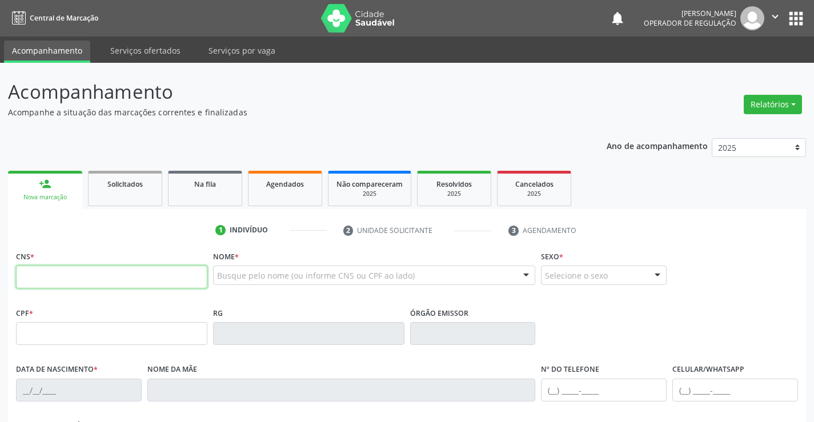
click at [58, 278] on input "text" at bounding box center [111, 277] width 191 height 23
type input "702 0083 2821 9485"
type input "1117457133"
type input "06/10/1977"
type input "(74) 99991-3040"
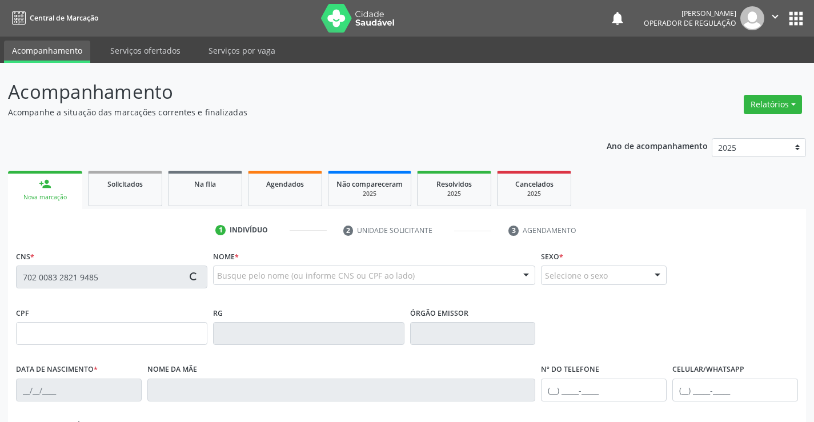
type input "(74) 99991-3040"
type input "033.825.075-10"
type input "S/N"
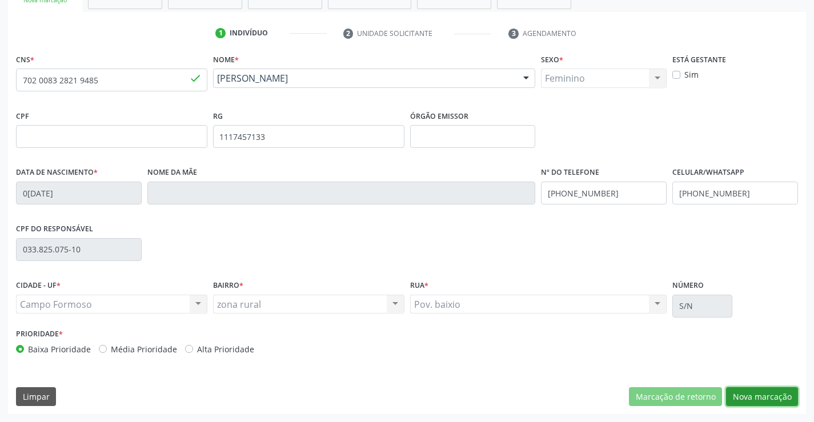
click at [770, 399] on button "Nova marcação" at bounding box center [762, 396] width 72 height 19
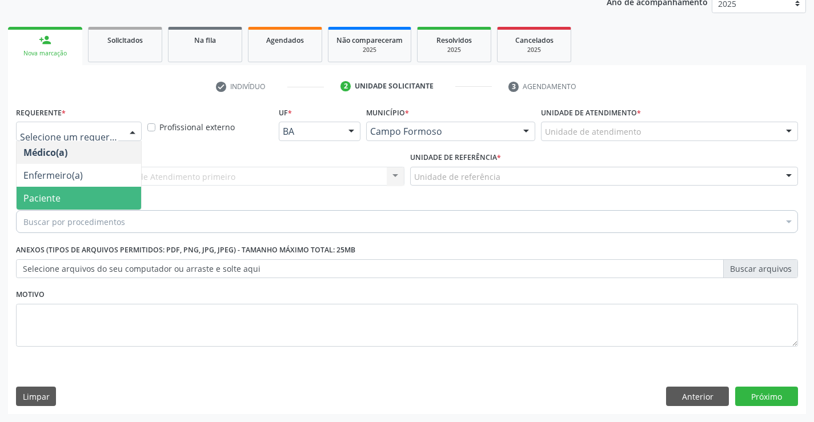
click at [66, 194] on span "Paciente" at bounding box center [79, 198] width 124 height 23
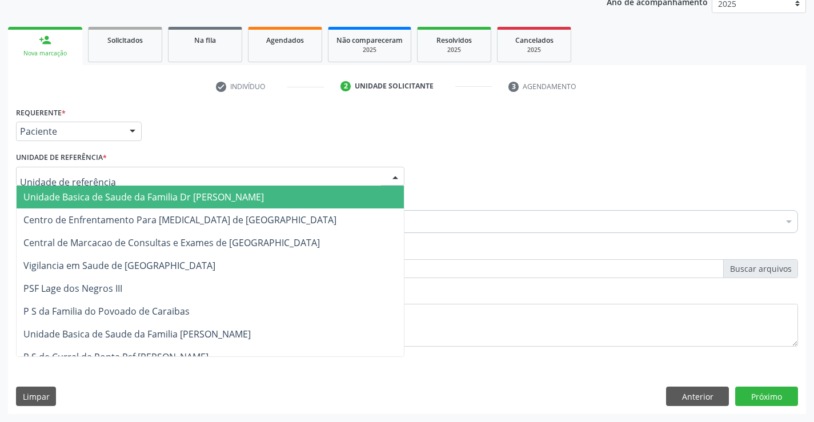
click at [75, 194] on span "Unidade Basica de Saude da Familia Dr [PERSON_NAME]" at bounding box center [143, 197] width 240 height 13
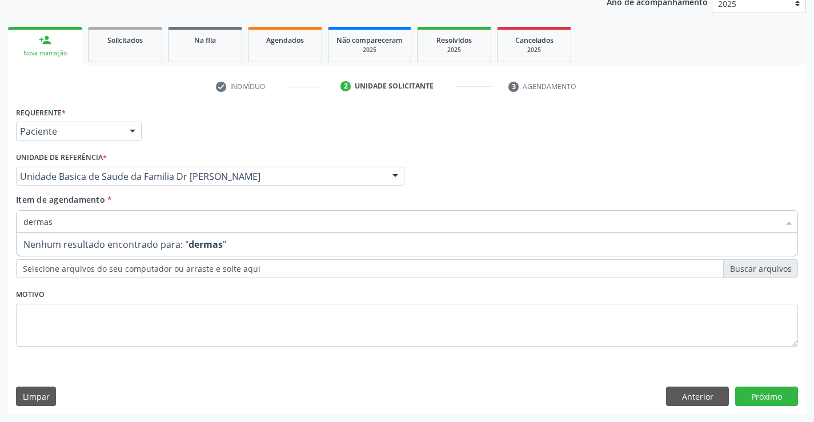
type input "derma"
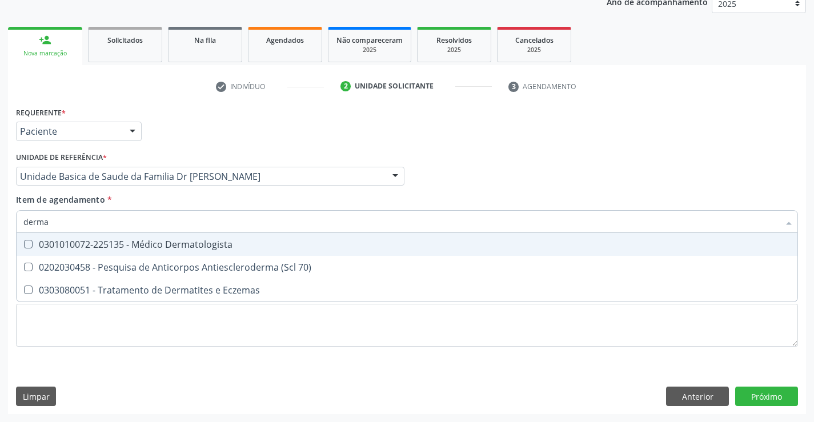
click at [172, 252] on span "0301010072-225135 - Médico Dermatologista" at bounding box center [407, 244] width 781 height 23
checkbox Dermatologista "true"
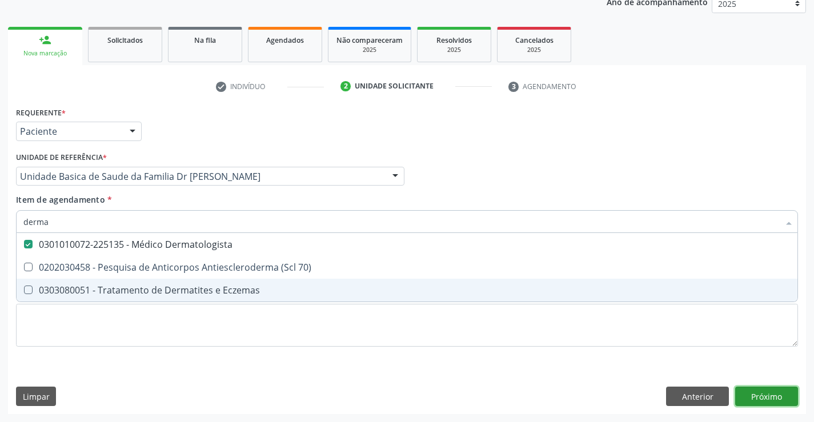
click at [771, 402] on div "Requerente * Paciente Médico(a) Enfermeiro(a) Paciente Nenhum resultado encontr…" at bounding box center [407, 259] width 798 height 310
checkbox 70\) "true"
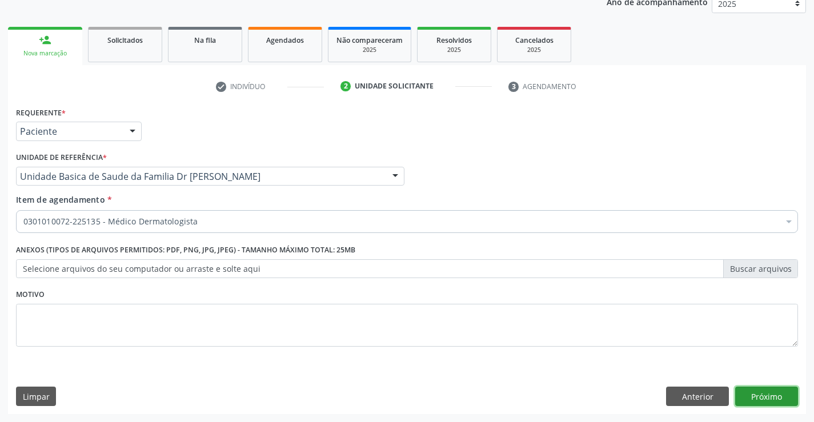
click at [771, 398] on button "Próximo" at bounding box center [766, 396] width 63 height 19
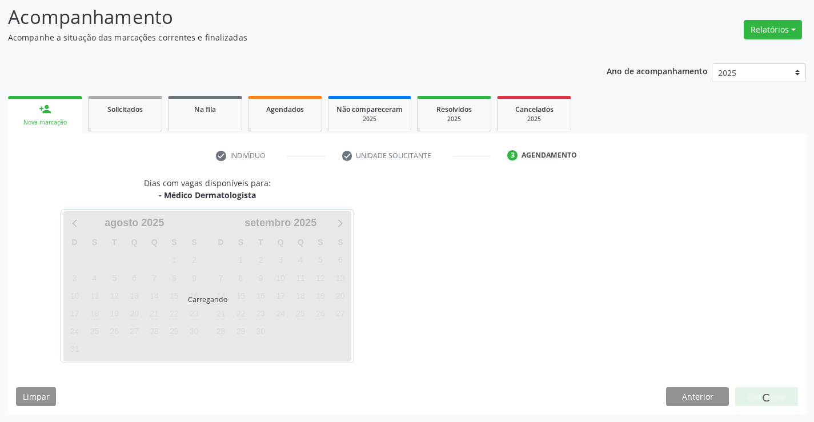
scroll to position [75, 0]
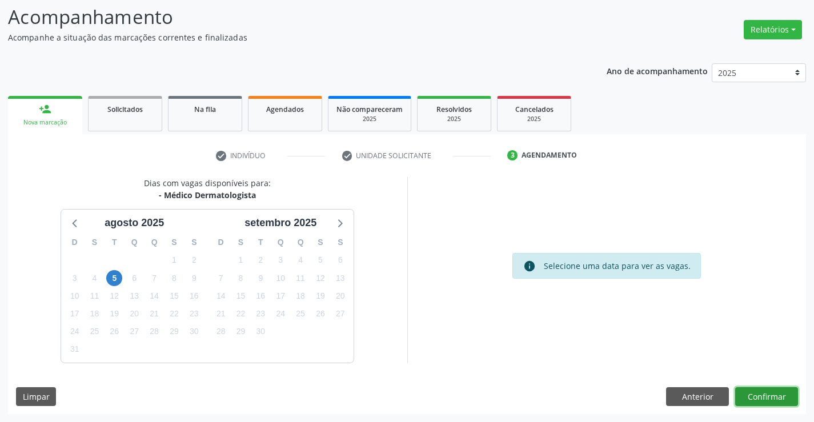
click at [771, 398] on button "Confirmar" at bounding box center [766, 396] width 63 height 19
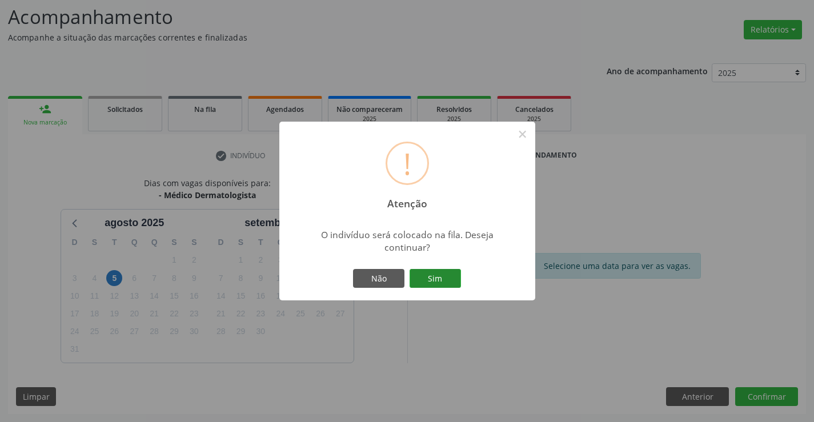
click at [447, 282] on button "Sim" at bounding box center [434, 278] width 51 height 19
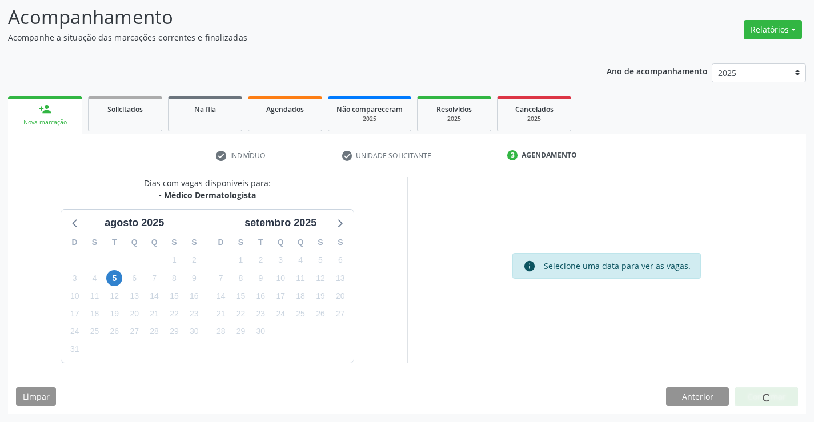
scroll to position [0, 0]
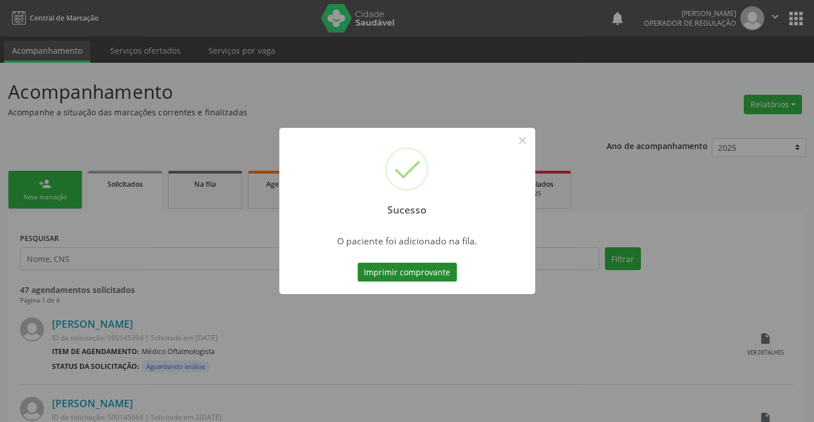
click at [441, 272] on button "Imprimir comprovante" at bounding box center [406, 272] width 99 height 19
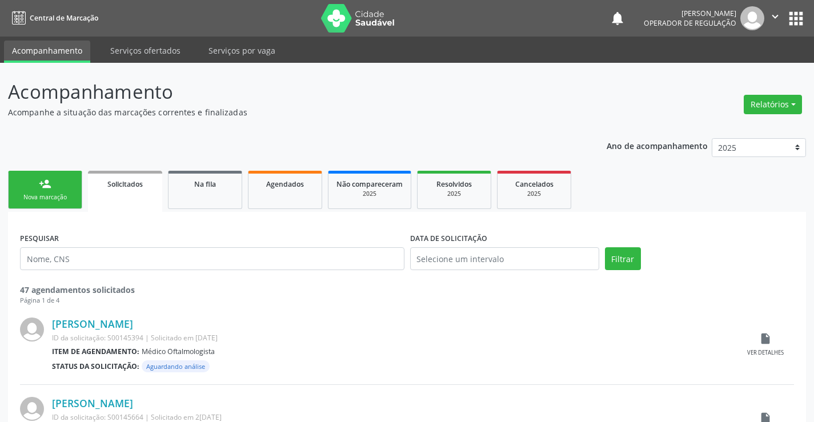
click at [48, 187] on div "person_add" at bounding box center [45, 184] width 13 height 13
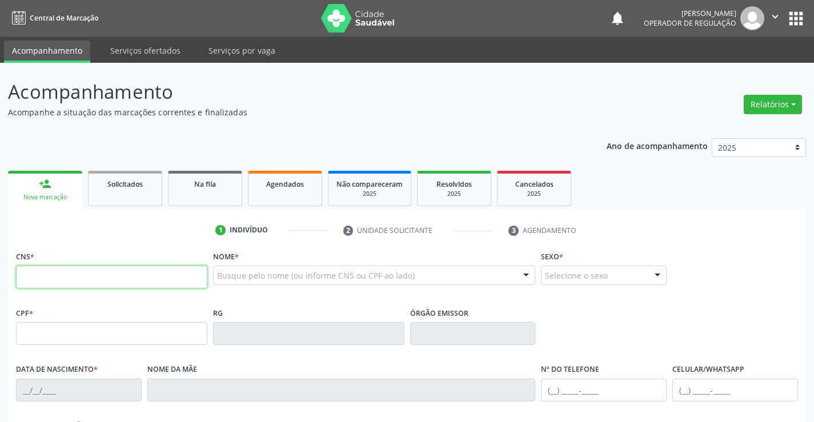
click at [47, 268] on input "text" at bounding box center [111, 277] width 191 height 23
type input "702 3011 1214 1411"
type input "0229889123"
type input "24/02/1950"
type input "(74) 98119-5766"
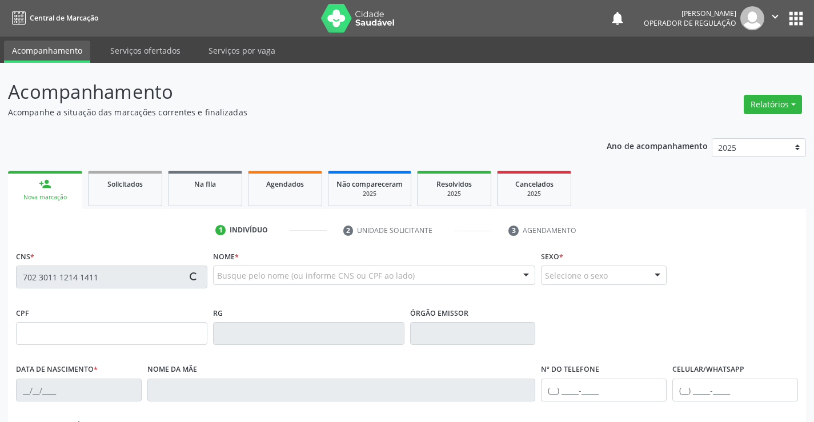
type input "(74) 98119-5766"
type input "082.729.868-41"
type input "SN"
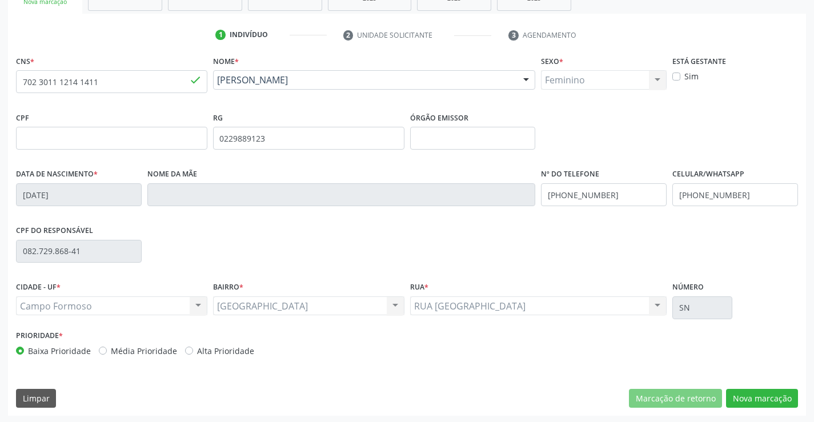
scroll to position [197, 0]
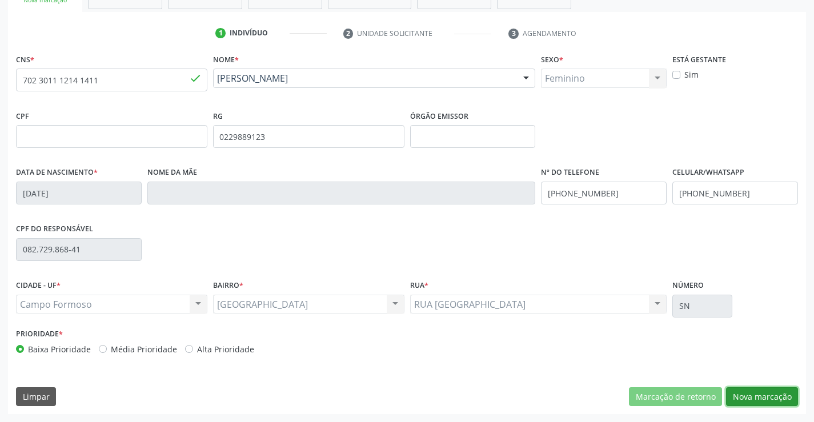
click at [768, 402] on button "Nova marcação" at bounding box center [762, 396] width 72 height 19
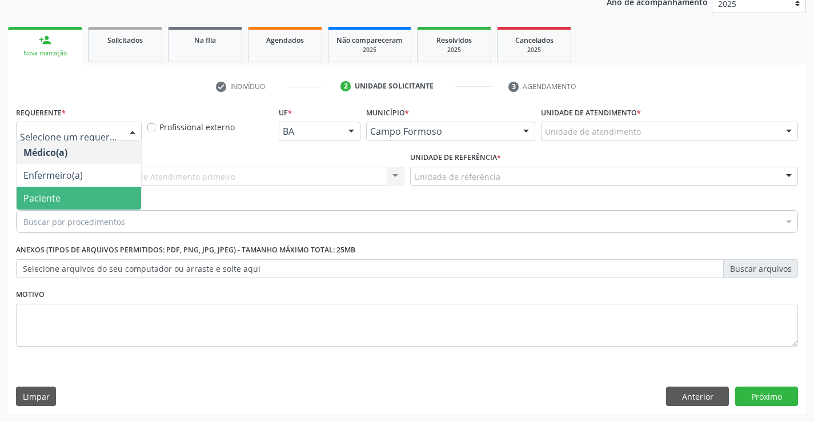
click at [81, 196] on span "Paciente" at bounding box center [79, 198] width 124 height 23
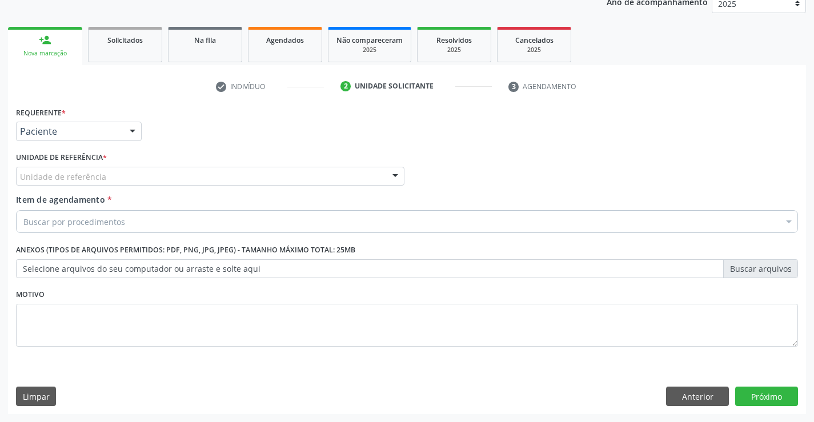
click at [105, 172] on div "Unidade de referência" at bounding box center [210, 176] width 388 height 19
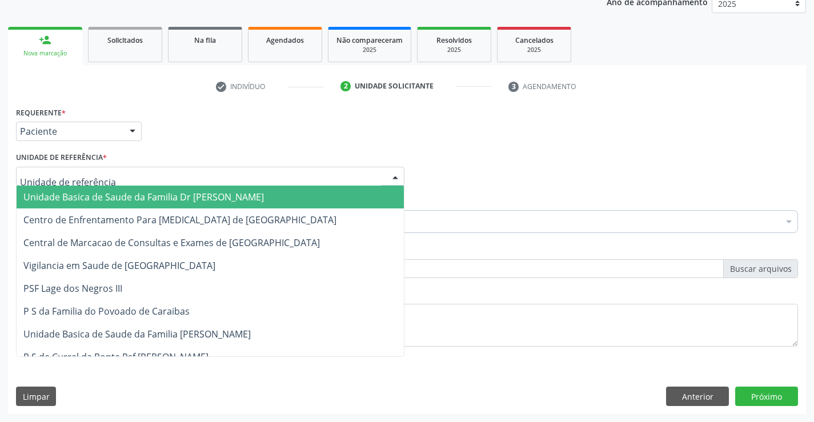
click at [104, 191] on span "Unidade Basica de Saude da Familia Dr [PERSON_NAME]" at bounding box center [143, 197] width 240 height 13
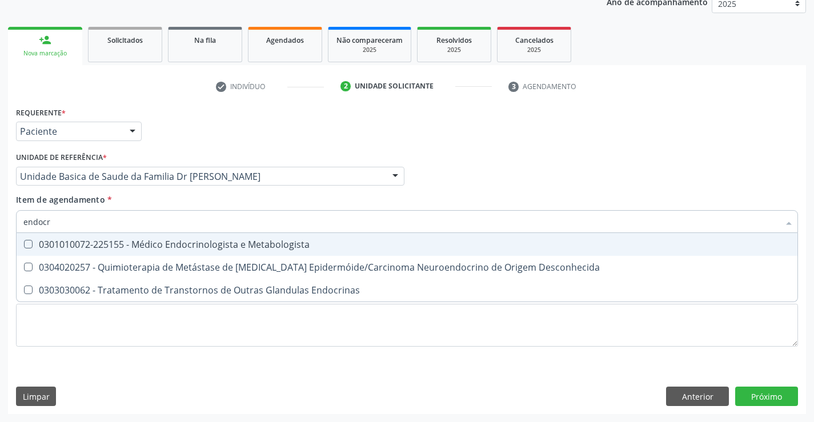
type input "endocri"
click at [151, 246] on div "0301010072-225155 - Médico Endocrinologista e Metabologista" at bounding box center [406, 244] width 767 height 9
checkbox Metabologista "true"
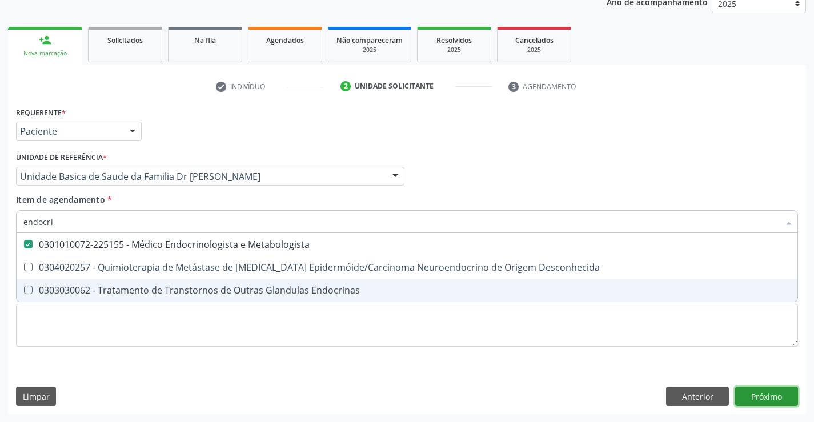
click at [760, 397] on div "Requerente * Paciente Médico(a) Enfermeiro(a) Paciente Nenhum resultado encontr…" at bounding box center [407, 259] width 798 height 310
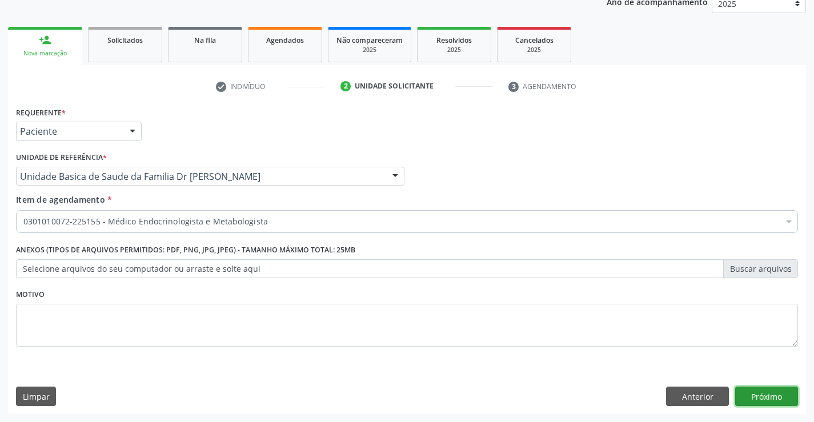
click at [762, 394] on button "Próximo" at bounding box center [766, 396] width 63 height 19
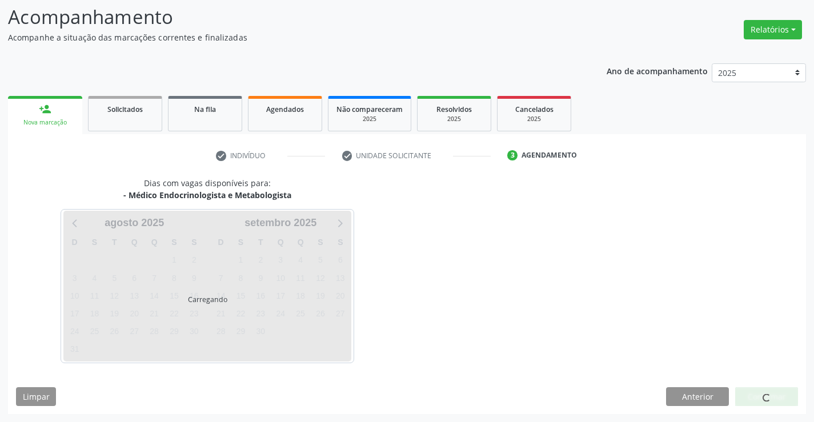
scroll to position [75, 0]
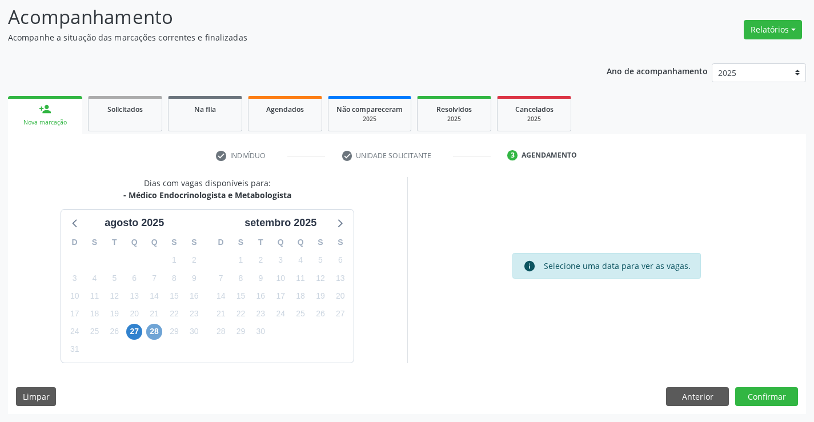
click at [151, 331] on span "28" at bounding box center [154, 332] width 16 height 16
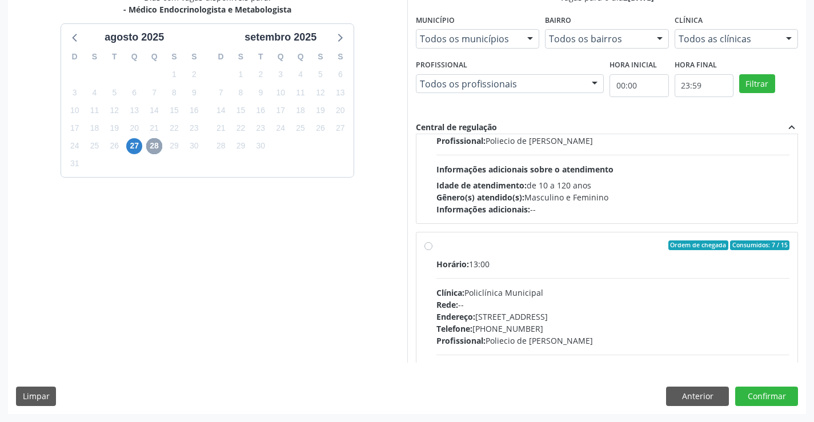
scroll to position [114, 0]
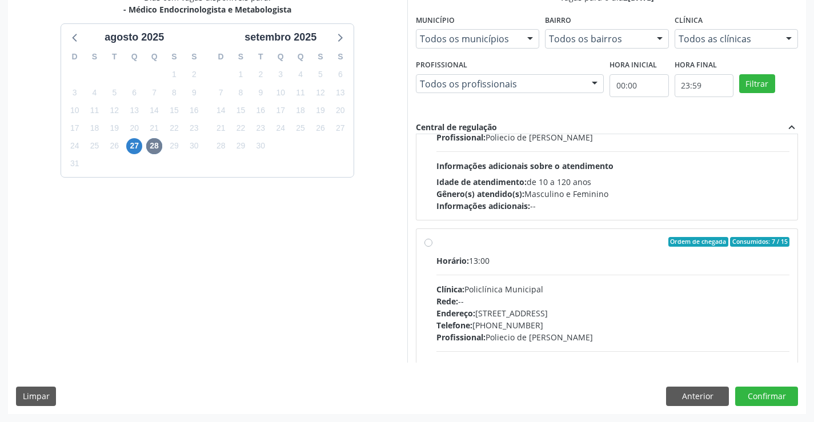
click at [436, 244] on label "Ordem de chegada Consumidos: 7 / 15 Horário: 13:00 Clínica: Policlínica Municip…" at bounding box center [612, 324] width 353 height 175
click at [427, 244] on input "Ordem de chegada Consumidos: 7 / 15 Horário: 13:00 Clínica: Policlínica Municip…" at bounding box center [428, 242] width 8 height 10
radio input "true"
click at [772, 395] on button "Confirmar" at bounding box center [766, 396] width 63 height 19
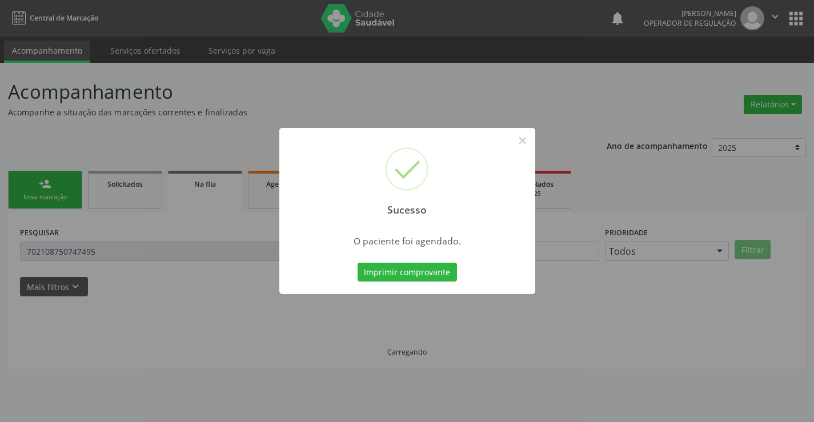
scroll to position [0, 0]
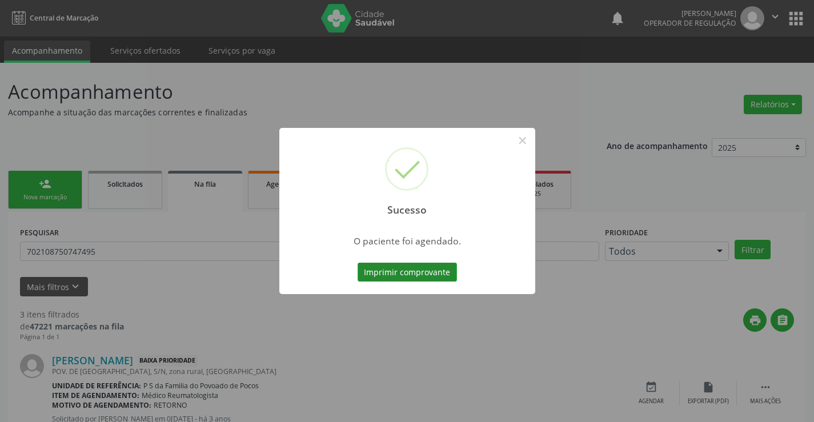
click at [428, 271] on button "Imprimir comprovante" at bounding box center [406, 272] width 99 height 19
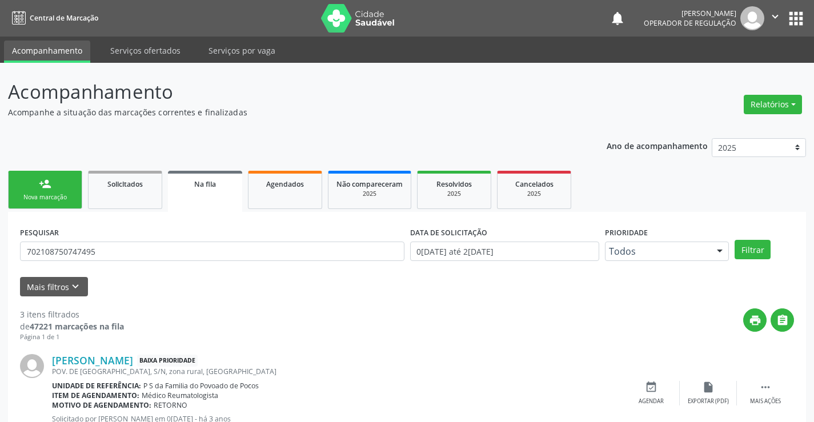
click at [65, 183] on link "person_add Nova marcação" at bounding box center [45, 190] width 74 height 38
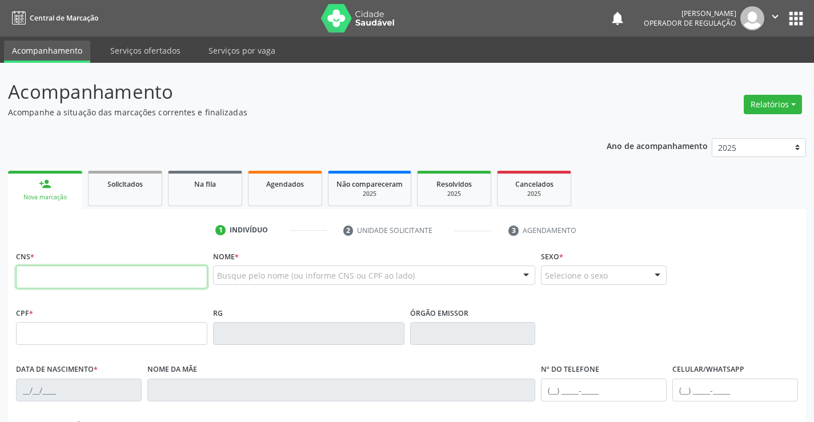
click at [41, 272] on input "text" at bounding box center [111, 277] width 191 height 23
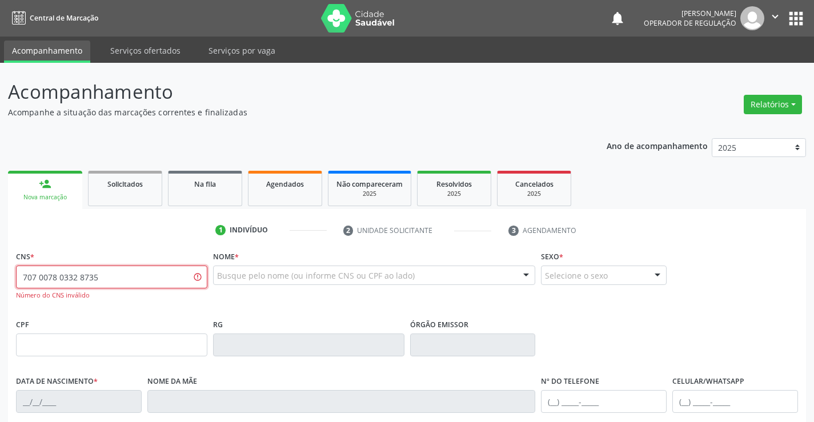
type input "707 0078 0332 8735"
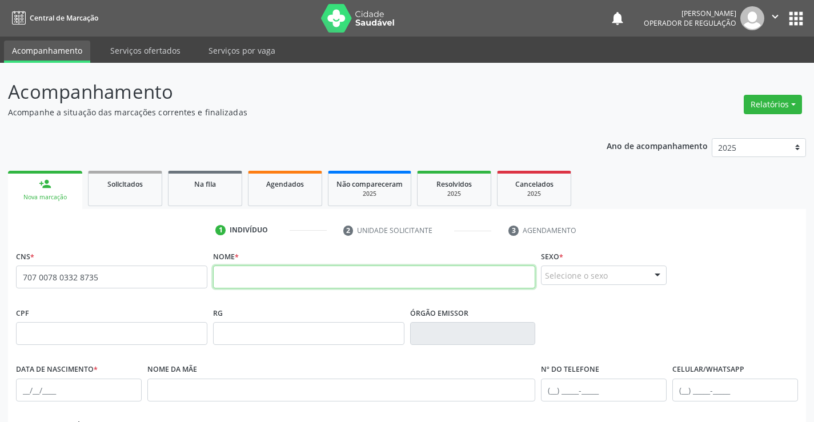
click at [263, 279] on input "text" at bounding box center [374, 277] width 323 height 23
type input "l"
type input "LAIZE GABRIELLE ALVES DA SILVA"
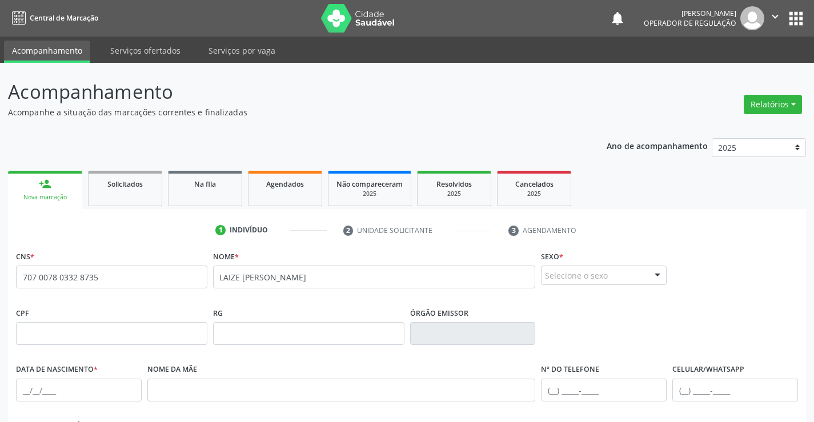
click at [577, 279] on div "Selecione o sexo" at bounding box center [604, 275] width 126 height 19
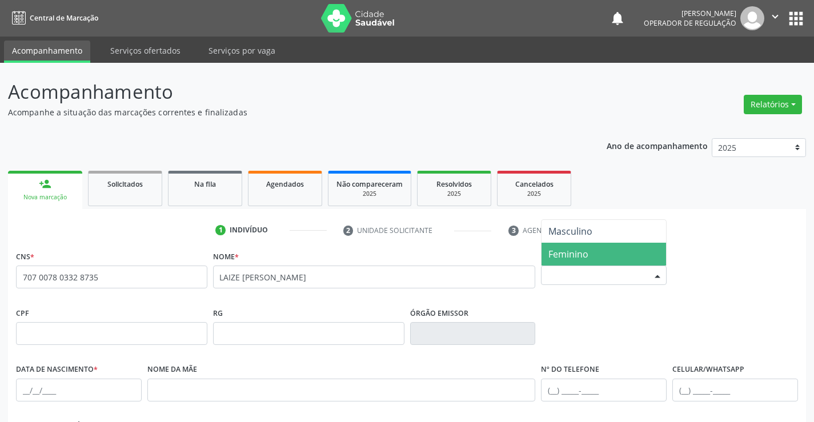
click at [588, 252] on span "Feminino" at bounding box center [603, 254] width 124 height 23
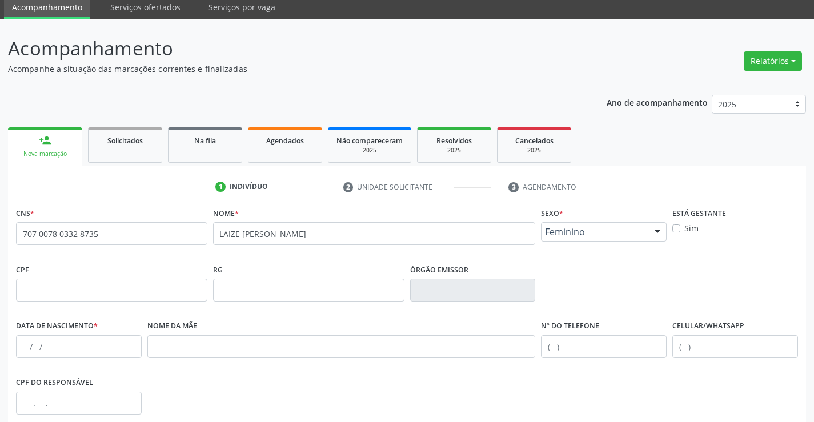
scroll to position [114, 0]
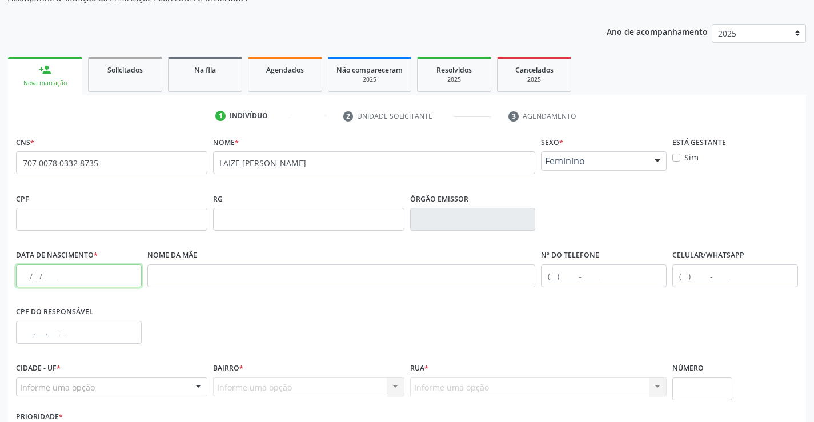
click at [81, 282] on input "text" at bounding box center [79, 275] width 126 height 23
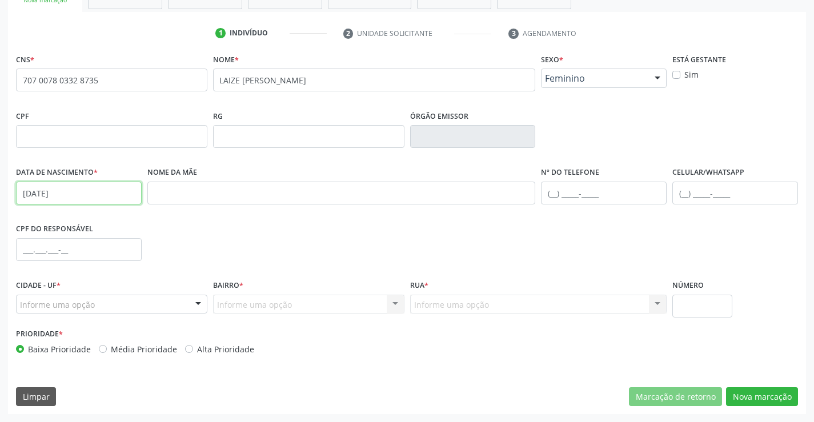
type input "26/09/2008"
click at [112, 304] on div "Informe uma opção" at bounding box center [111, 304] width 191 height 19
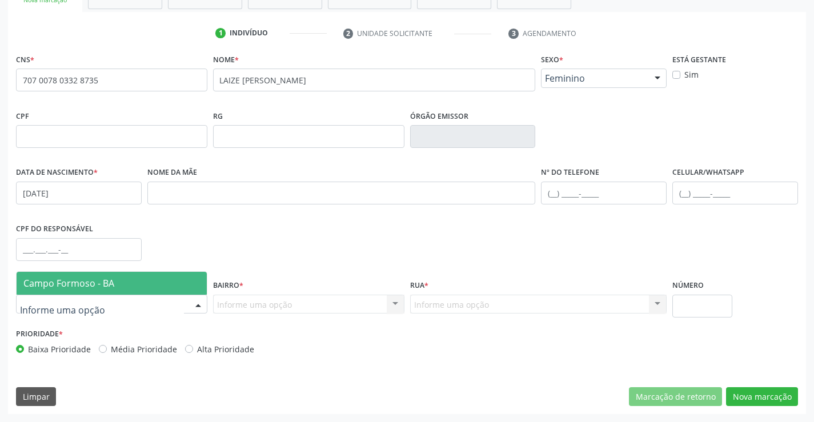
click at [135, 280] on span "Campo Formoso - BA" at bounding box center [112, 283] width 190 height 23
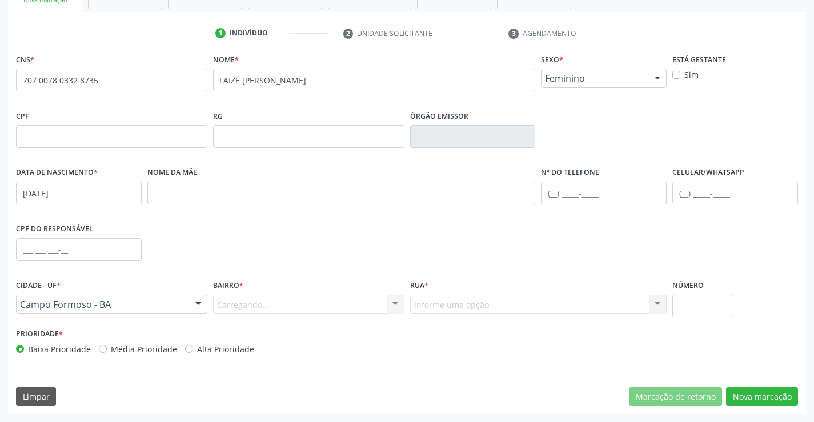
click at [250, 305] on div "Carregando... Nenhum resultado encontrado para: " " Nenhuma opção encontrada. D…" at bounding box center [308, 304] width 191 height 19
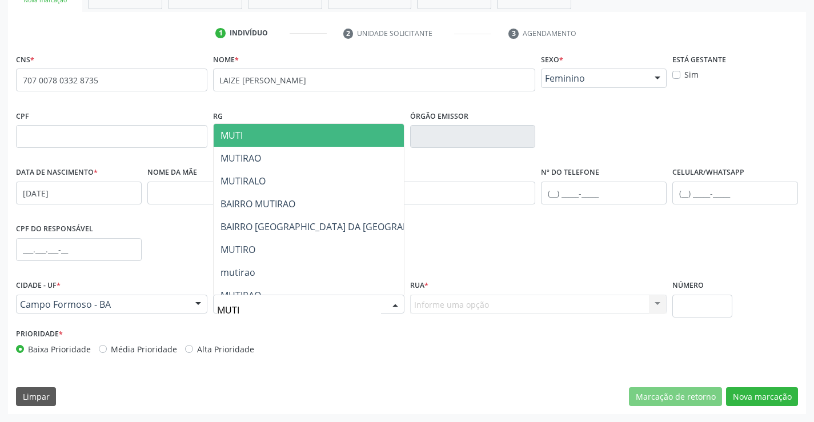
type input "MUTIR"
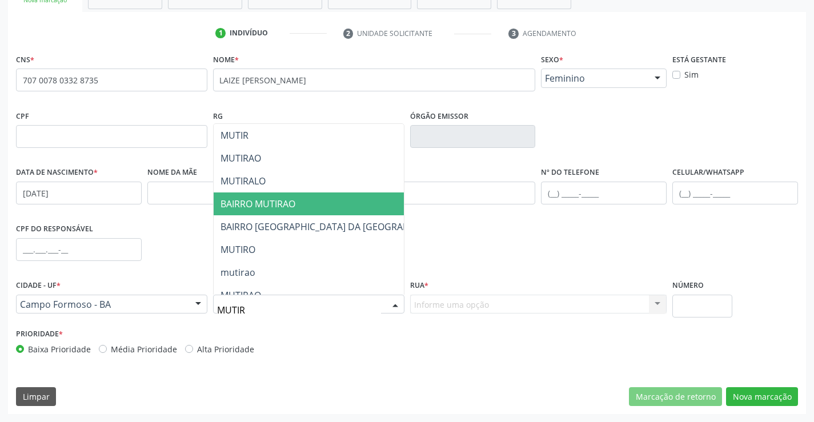
click at [299, 203] on span "BAIRRO MUTIRAO" at bounding box center [337, 203] width 247 height 23
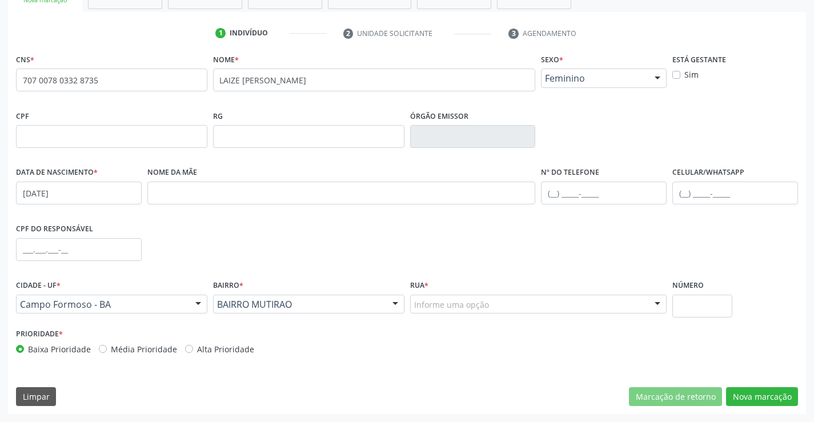
click at [554, 306] on div "Informe uma opção" at bounding box center [538, 304] width 257 height 19
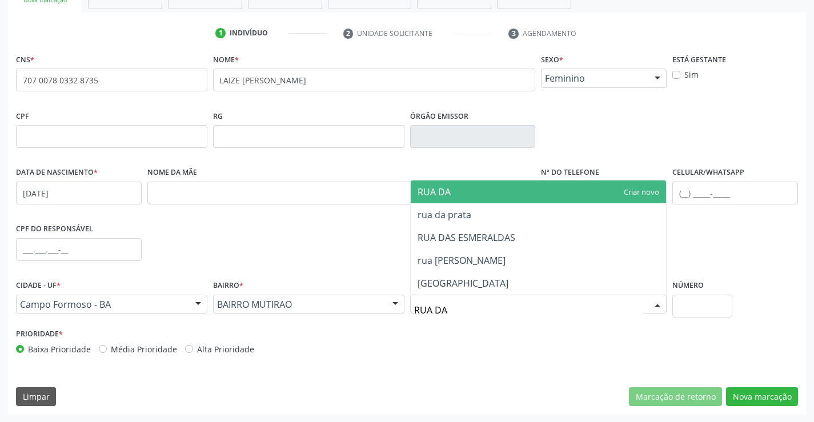
type input "RUA DA"
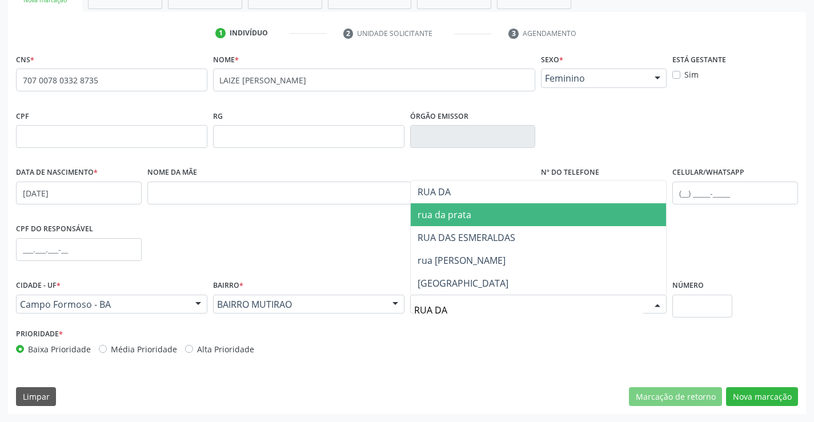
click at [520, 216] on span "rua da prata" at bounding box center [539, 214] width 256 height 23
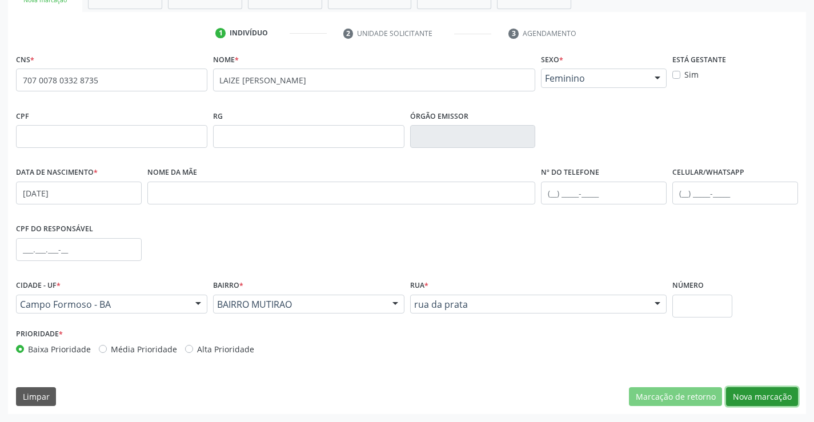
click at [754, 393] on button "Nova marcação" at bounding box center [762, 396] width 72 height 19
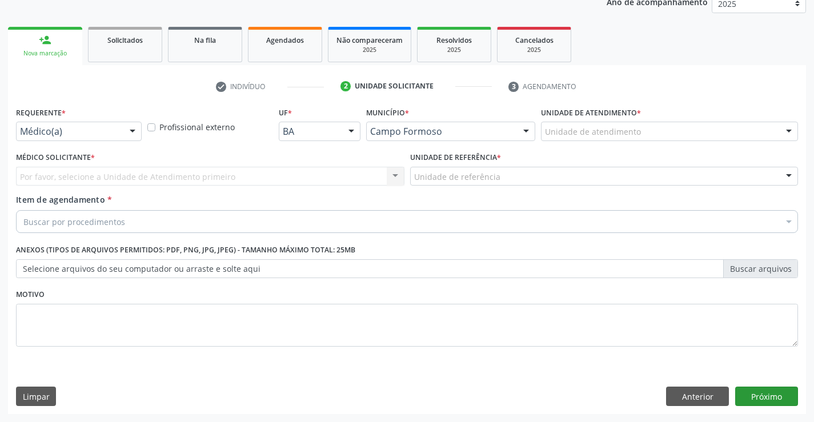
scroll to position [144, 0]
click at [126, 138] on div at bounding box center [132, 131] width 17 height 19
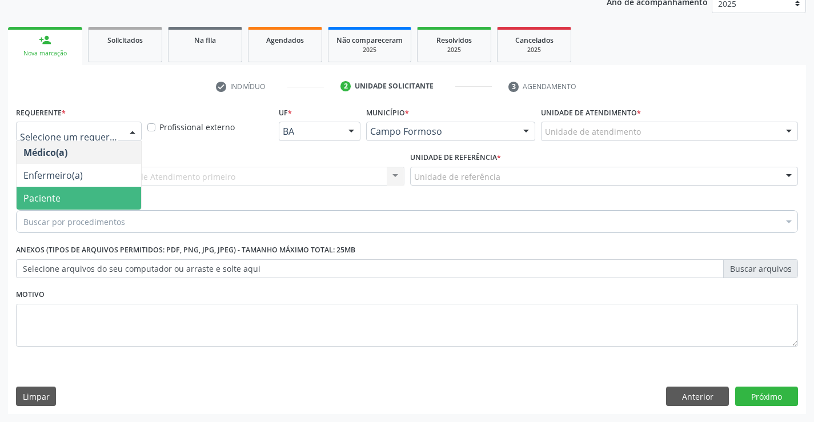
click at [113, 196] on span "Paciente" at bounding box center [79, 198] width 124 height 23
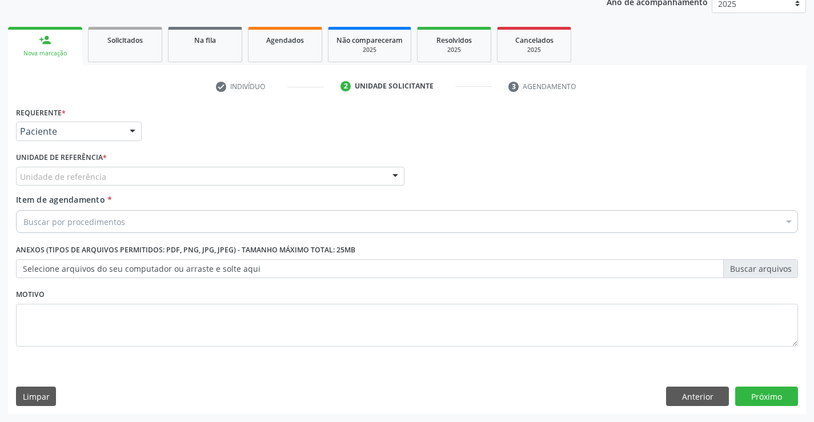
click at [134, 182] on div "Unidade de referência" at bounding box center [210, 176] width 388 height 19
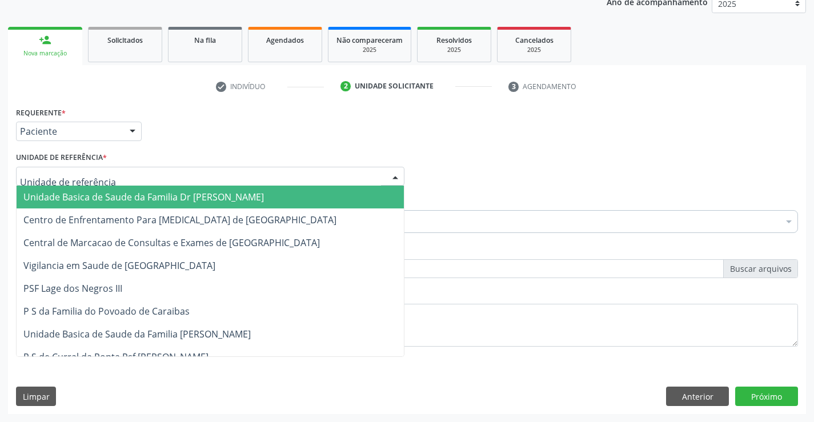
click at [134, 198] on span "Unidade Basica de Saude da Famili[PERSON_NAME]" at bounding box center [143, 197] width 240 height 13
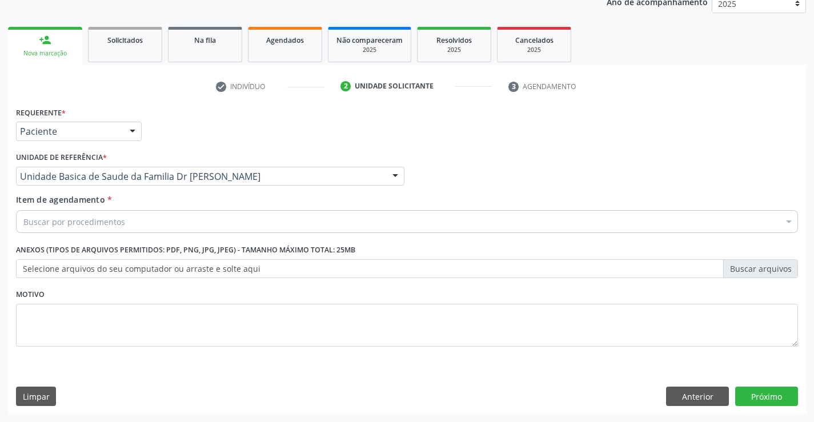
click at [123, 220] on div "Buscar por procedimentos" at bounding box center [407, 221] width 782 height 23
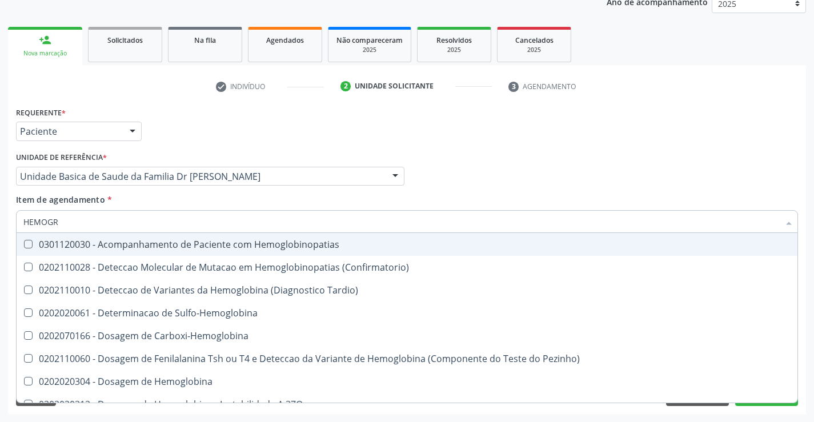
type input "HEMOGRA"
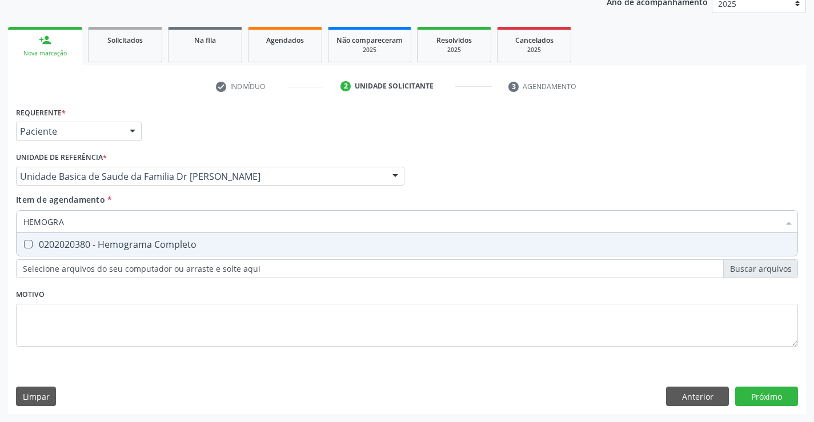
click at [128, 242] on div "0202020380 - Hemograma Completo" at bounding box center [406, 244] width 767 height 9
checkbox Completo "true"
type input "HEMOGRA"
click at [105, 301] on div "Requerente * Paciente Médico(a) Enfermeiro(a) Paciente Nenhum resultado encontr…" at bounding box center [407, 233] width 782 height 259
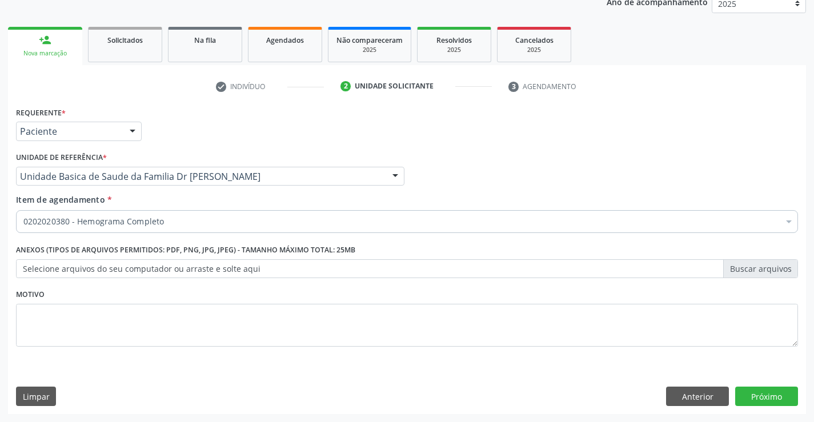
click at [23, 222] on input "Item de agendamento *" at bounding box center [23, 221] width 0 height 23
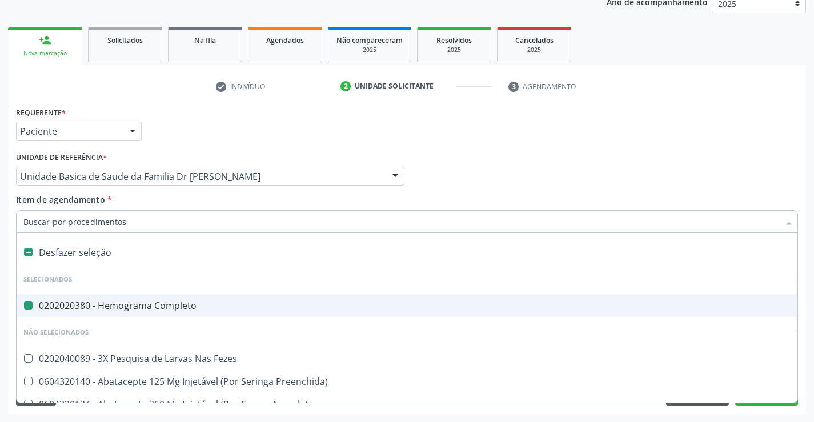
type input "U"
checkbox Completo "false"
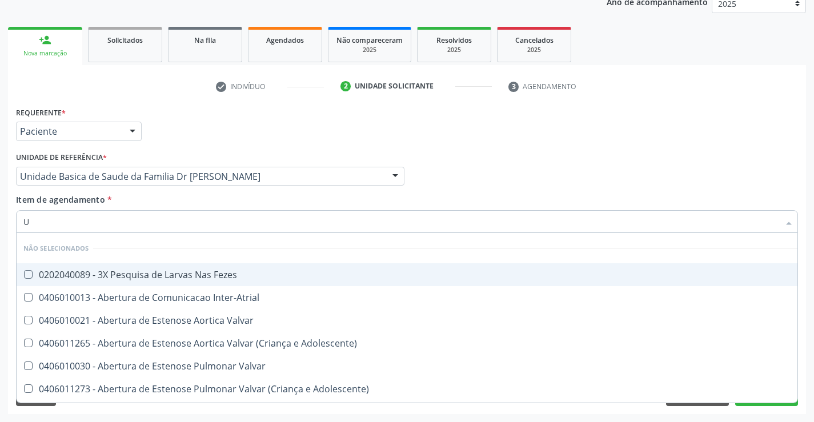
type input "UR"
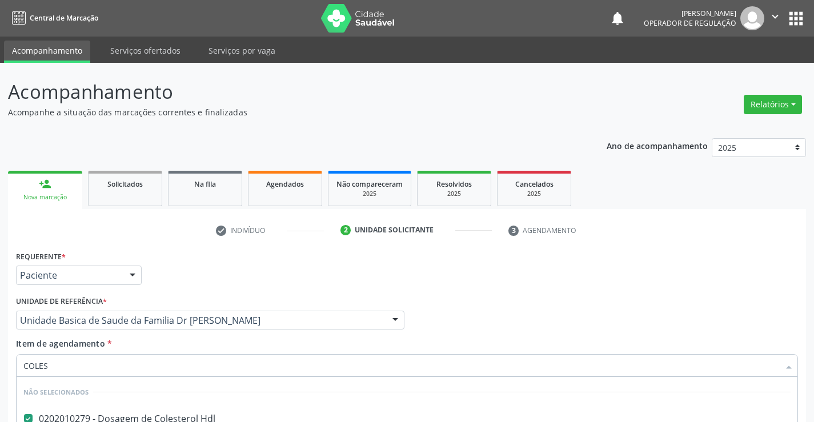
scroll to position [144, 0]
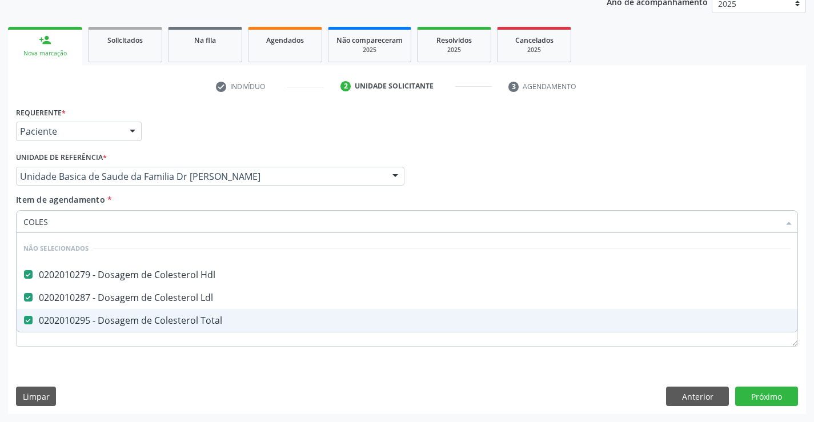
type input "COLES"
click at [139, 371] on div "Requerente * Paciente Médico(a) Enfermeiro(a) Paciente Nenhum resultado encontr…" at bounding box center [407, 259] width 798 height 310
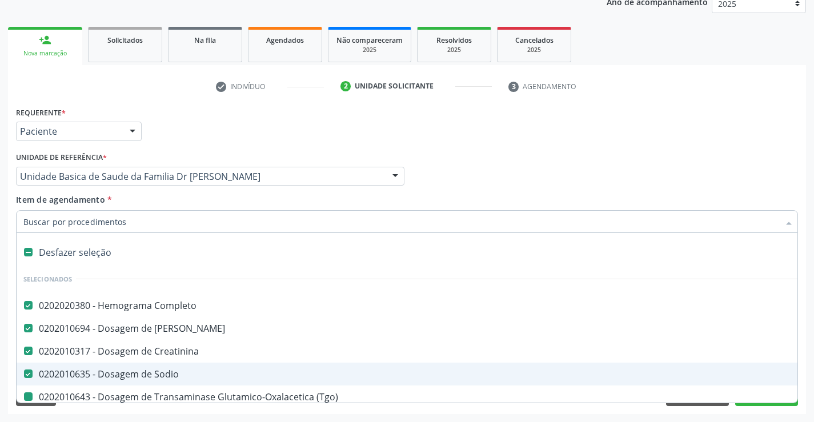
type input "U"
checkbox \(Tgo\) "false"
checkbox \(Tgp\) "false"
checkbox Hdl "false"
checkbox Ldl "false"
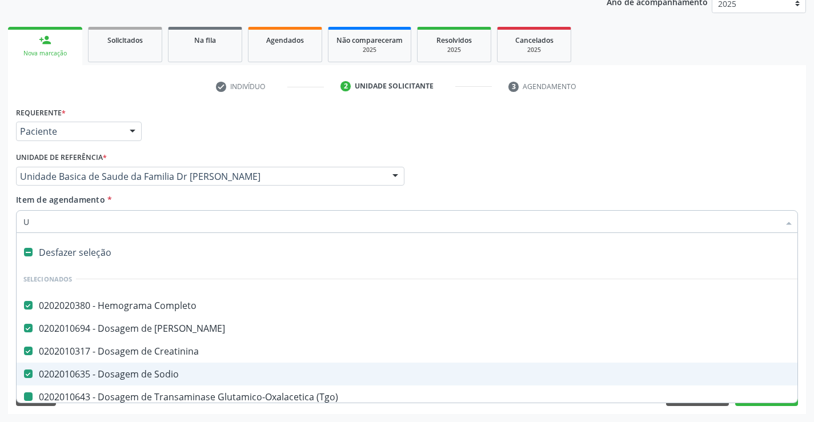
checkbox Total "false"
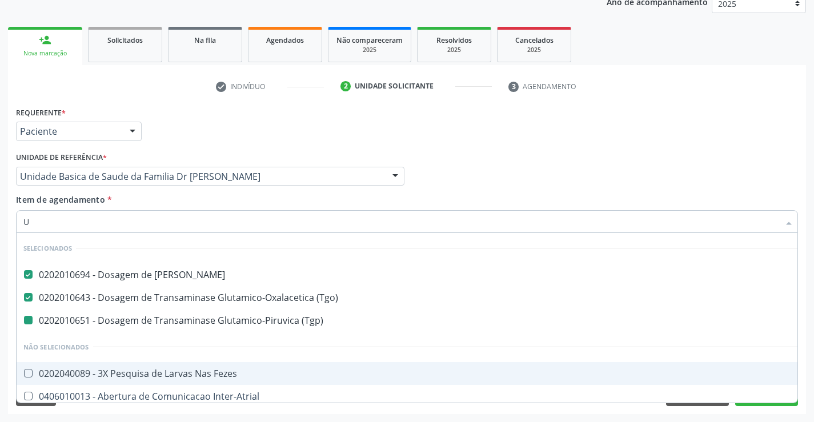
type input "UR"
checkbox \(Tgp\) "false"
type input "URI"
checkbox Ureia "false"
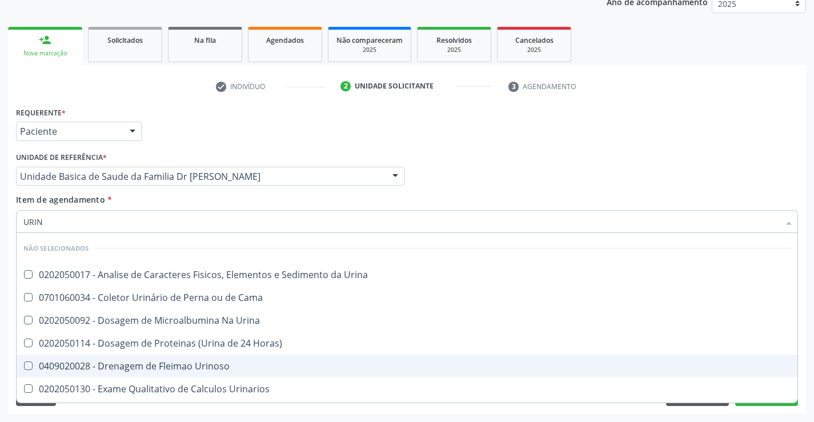
type input "URINA"
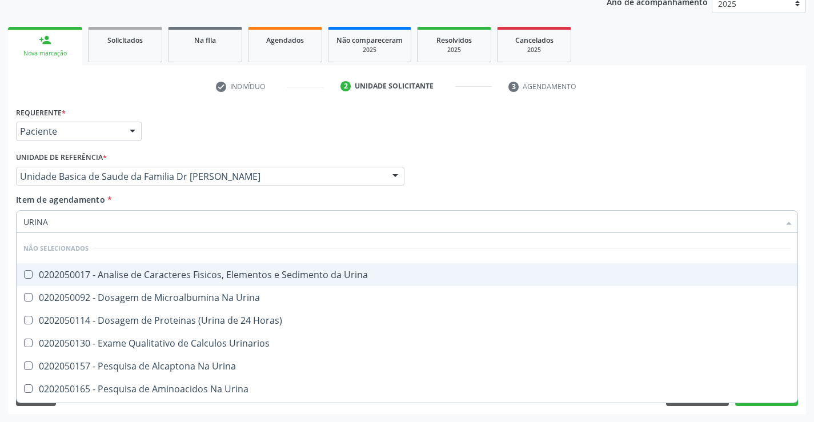
click at [179, 273] on div "0202050017 - Analise de Caracteres Fisicos, Elementos e Sedimento da Urina" at bounding box center [406, 274] width 767 height 9
checkbox Urina "true"
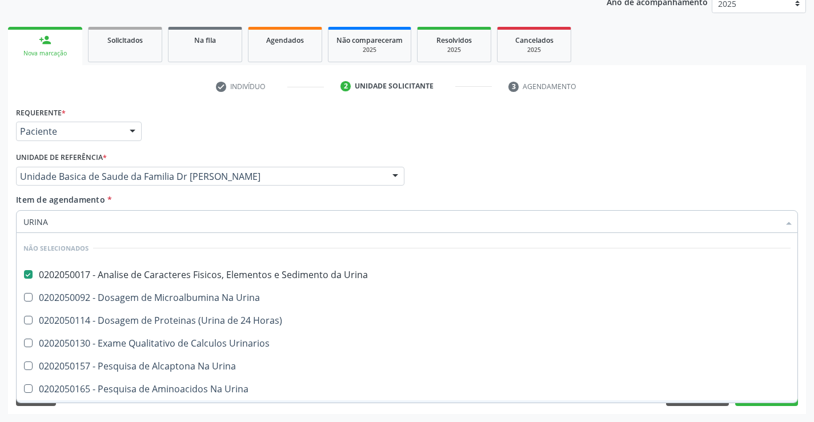
click at [119, 413] on div "Requerente * Paciente Médico(a) Enfermeiro(a) Paciente Nenhum resultado encontr…" at bounding box center [407, 259] width 798 height 310
checkbox Horas\) "true"
checkbox Urina "true"
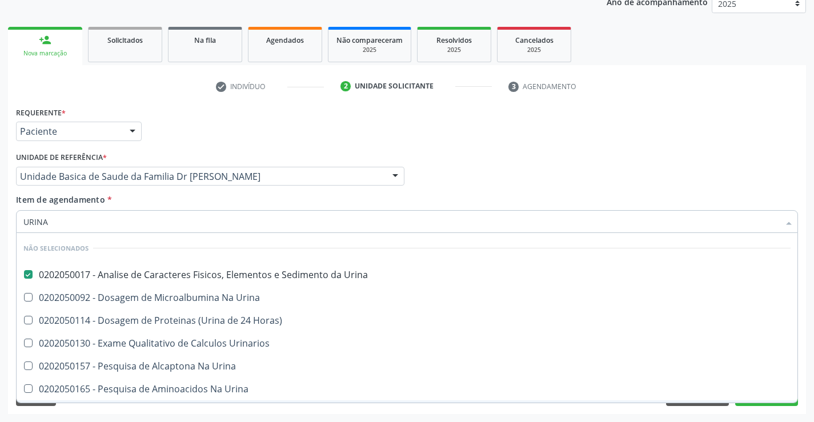
checkbox Urina "true"
checkbox Urinarios "true"
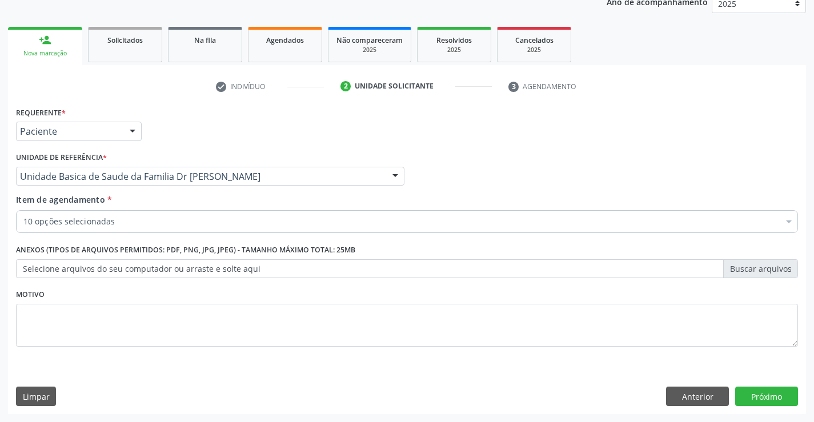
click at [244, 215] on div "10 opções selecionadas" at bounding box center [407, 221] width 782 height 23
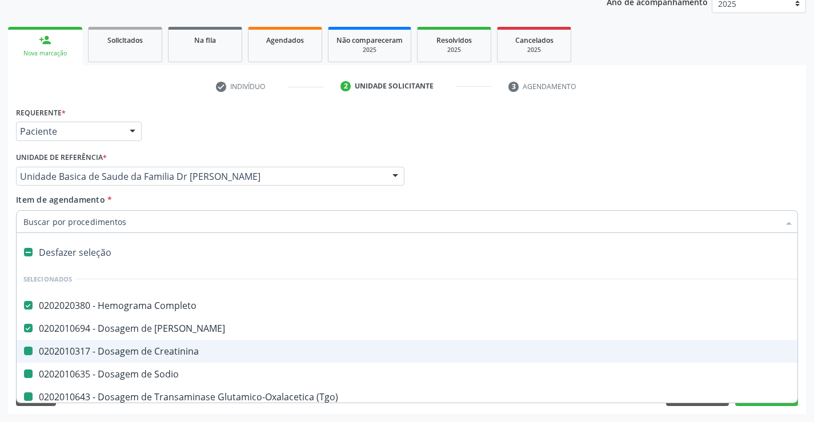
type input "F"
checkbox Creatinina "false"
checkbox \(Tgo\) "false"
checkbox \(Tgp\) "false"
checkbox Hdl "false"
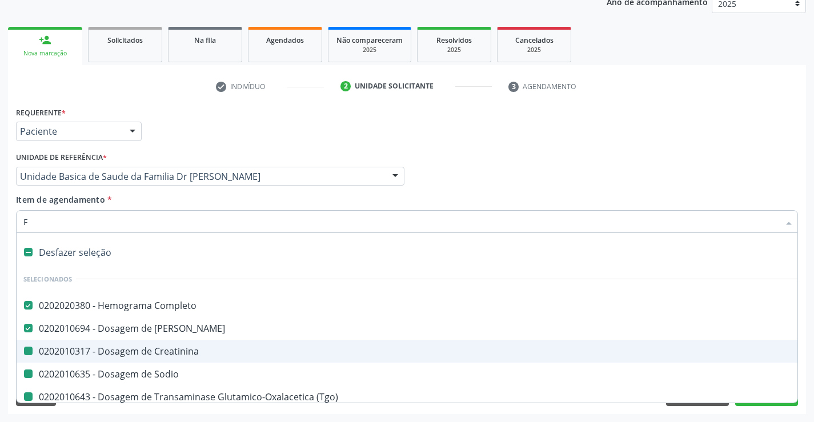
checkbox Ldl "false"
checkbox Total "false"
checkbox Urina "false"
checkbox Sodio "false"
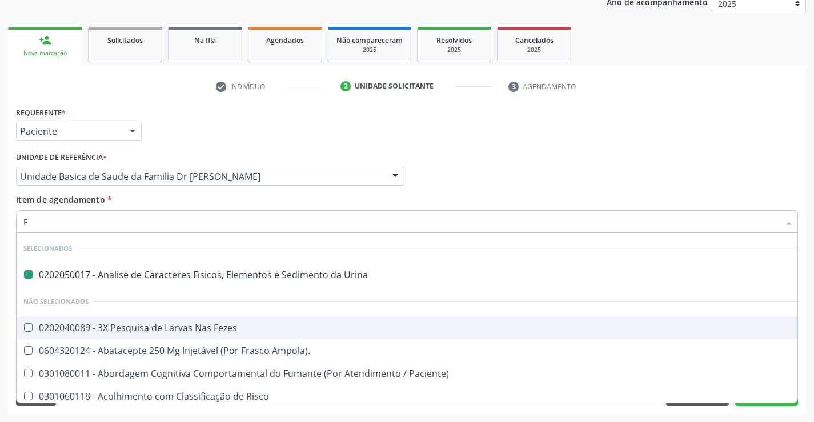
type input "FE"
checkbox Urina "false"
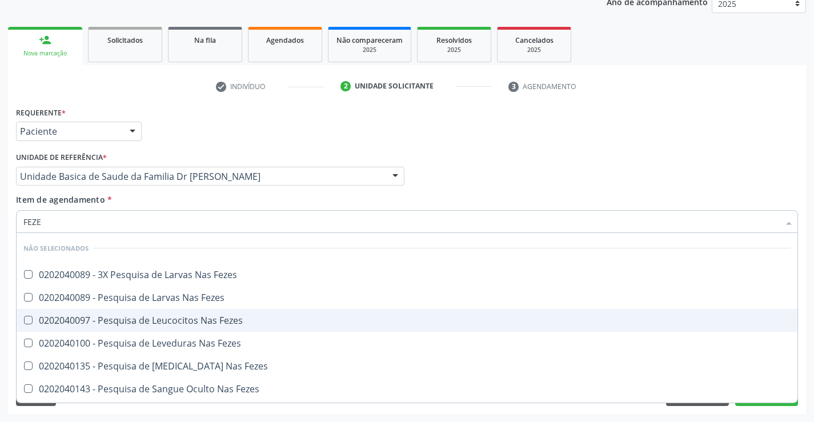
type input "FEZES"
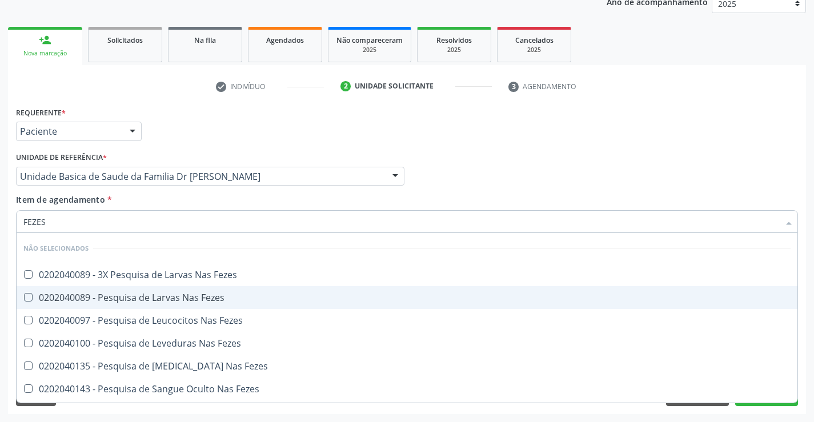
click at [120, 295] on div "0202040089 - Pesquisa de Larvas Nas Fezes" at bounding box center [406, 297] width 767 height 9
checkbox Fezes "true"
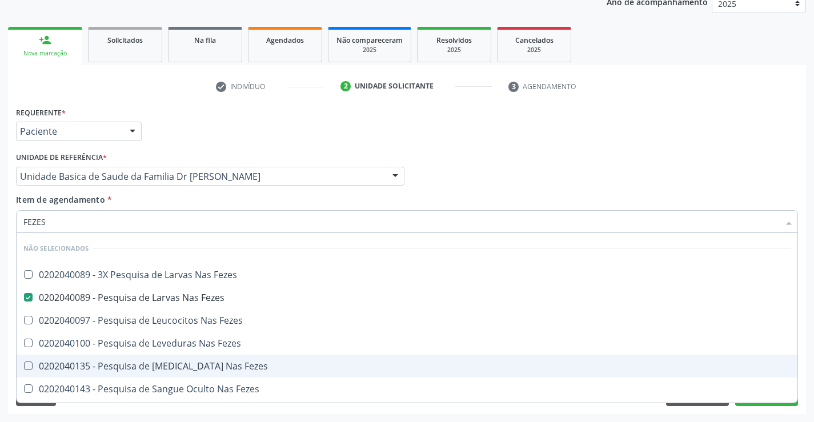
click at [384, 373] on span "0202040135 - Pesquisa de [MEDICAL_DATA] Nas Fezes" at bounding box center [407, 366] width 781 height 23
checkbox Fezes "true"
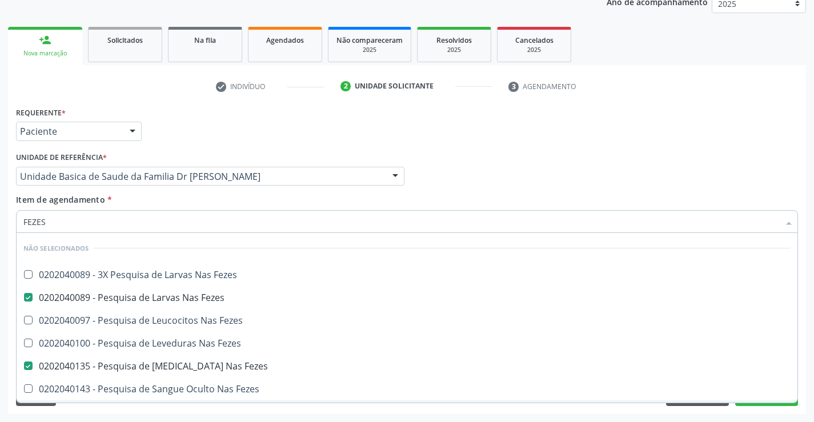
type input "FEZES"
drag, startPoint x: 150, startPoint y: 408, endPoint x: 108, endPoint y: 251, distance: 162.1
click at [151, 408] on div "Requerente * Paciente Médico(a) Enfermeiro(a) Paciente Nenhum resultado encontr…" at bounding box center [407, 259] width 798 height 310
checkbox Fezes "true"
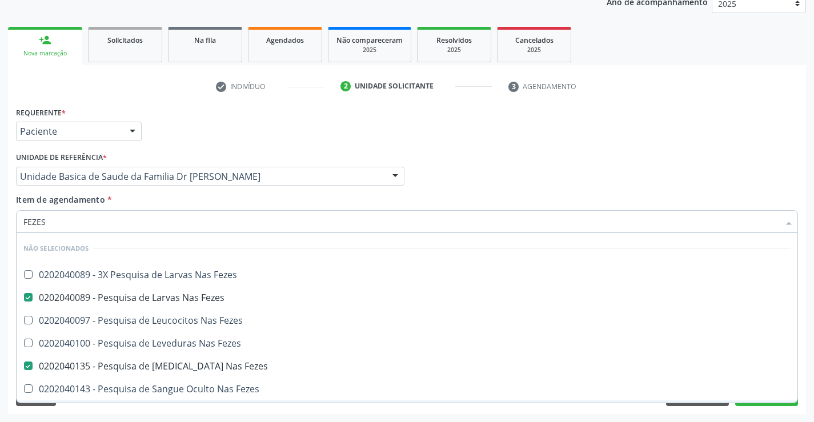
checkbox Fezes "true"
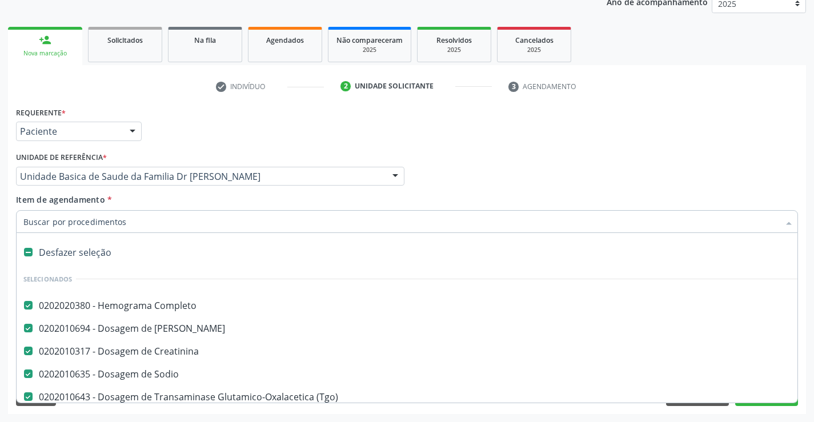
type input "T"
checkbox Fezes "false"
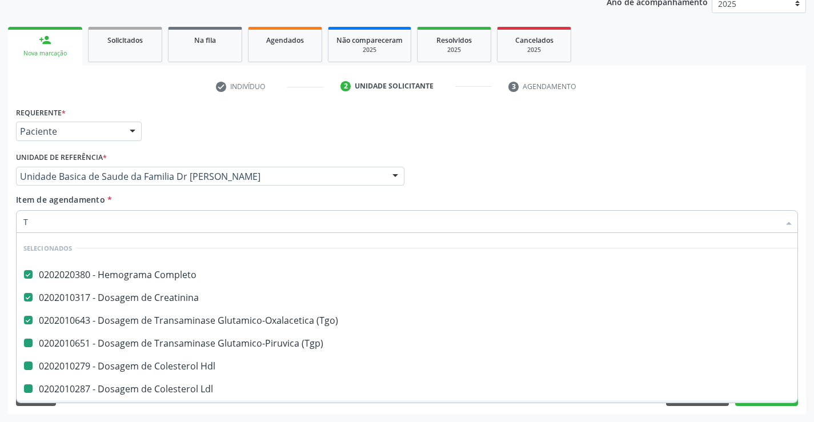
type input "TR"
checkbox Hdl "false"
checkbox Ldl "false"
checkbox Total "false"
checkbox Urina "false"
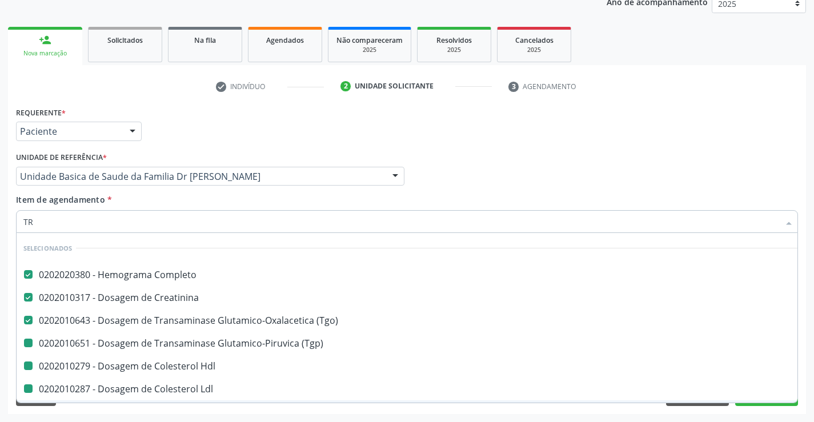
checkbox Fezes "false"
checkbox \(Tgp\) "false"
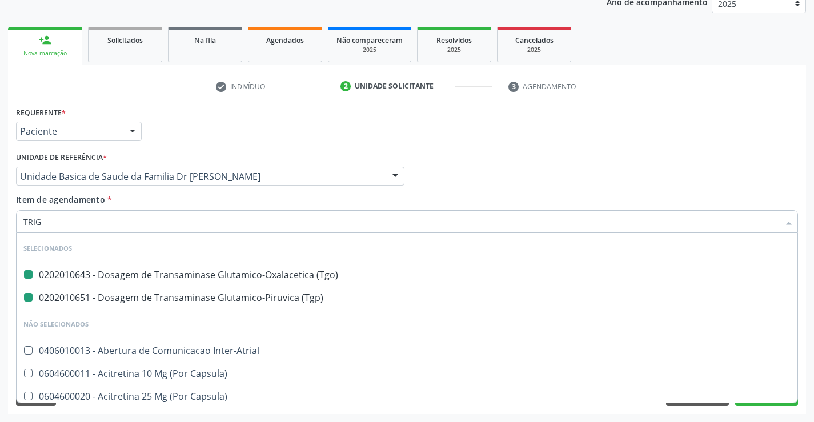
type input "TRIGL"
checkbox \(Tgo\) "false"
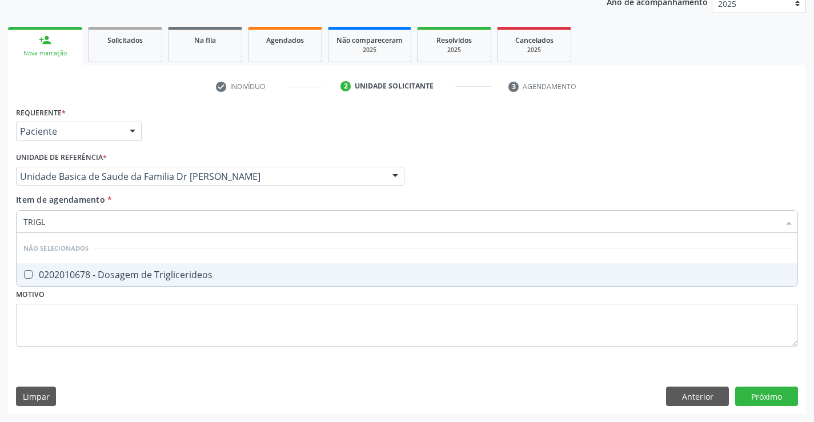
type input "TRIGLI"
click at [119, 270] on div "0202010678 - Dosagem de Triglicerideos" at bounding box center [406, 274] width 767 height 9
checkbox Triglicerideos "true"
type input "TRIGLI"
click at [773, 392] on div "Requerente * Paciente Médico(a) Enfermeiro(a) Paciente Nenhum resultado encontr…" at bounding box center [407, 259] width 798 height 310
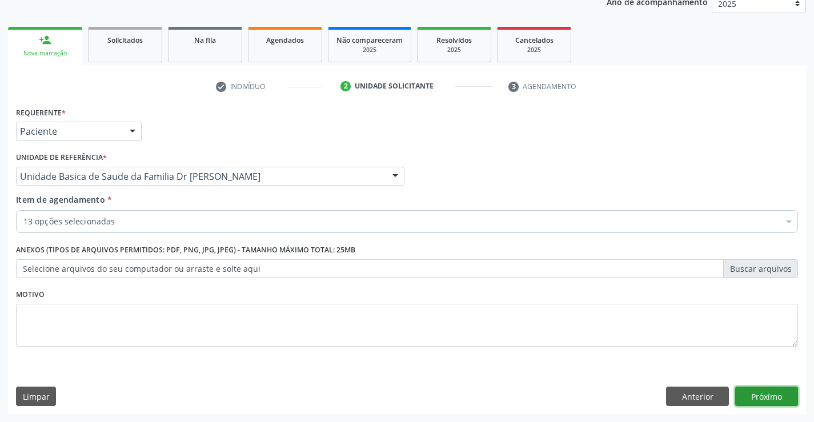
click at [758, 392] on button "Próximo" at bounding box center [766, 396] width 63 height 19
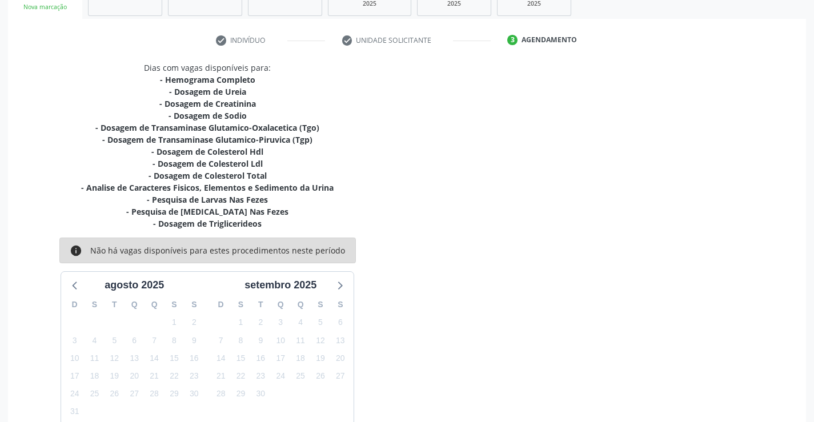
scroll to position [252, 0]
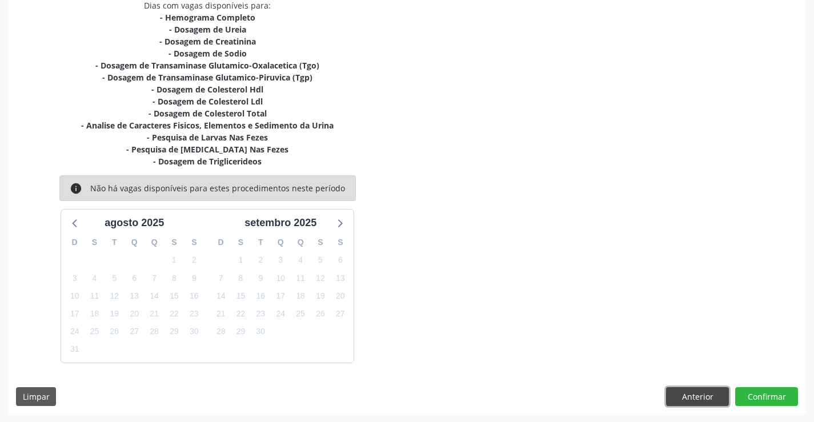
click at [689, 395] on button "Anterior" at bounding box center [697, 396] width 63 height 19
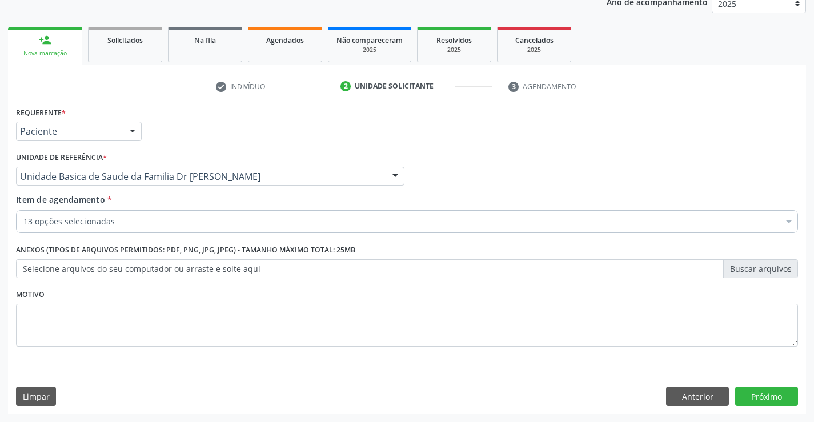
scroll to position [144, 0]
click at [142, 361] on div "Motivo" at bounding box center [406, 324] width 787 height 77
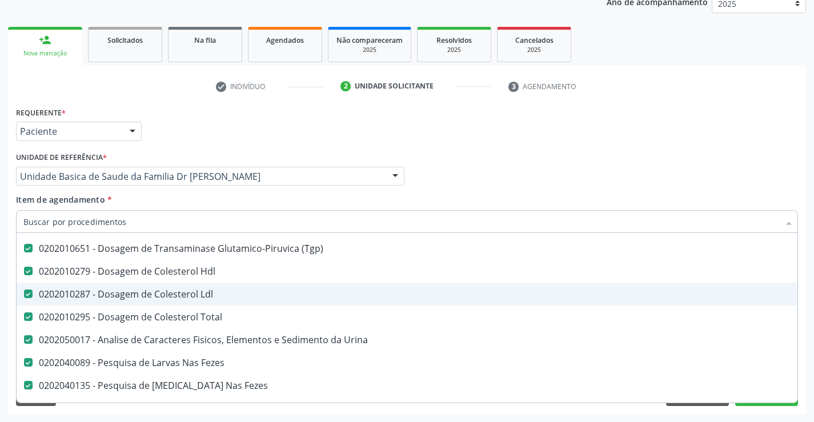
scroll to position [228, 0]
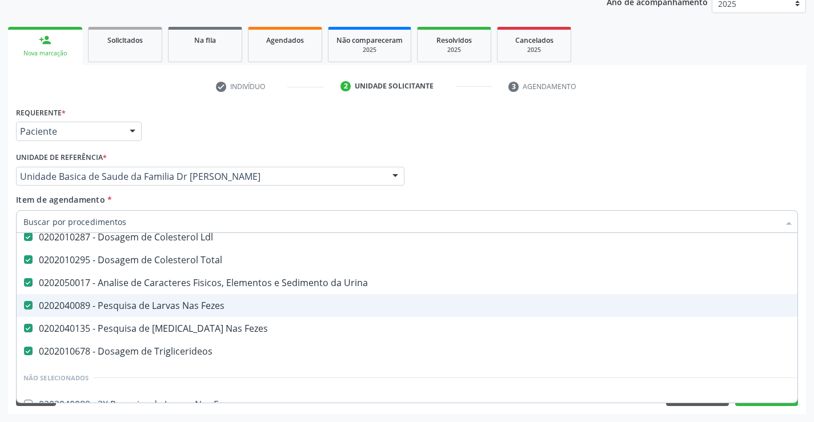
click at [220, 305] on div "0202040089 - Pesquisa de Larvas Nas Fezes" at bounding box center [467, 305] width 889 height 9
checkbox Fezes "true"
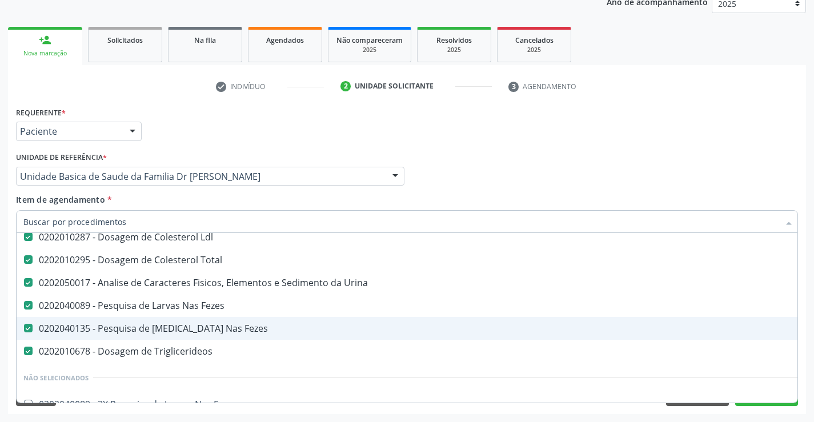
click at [222, 333] on div "0202040135 - Pesquisa de [MEDICAL_DATA] Nas Fezes" at bounding box center [467, 328] width 889 height 9
checkbox Fezes "true"
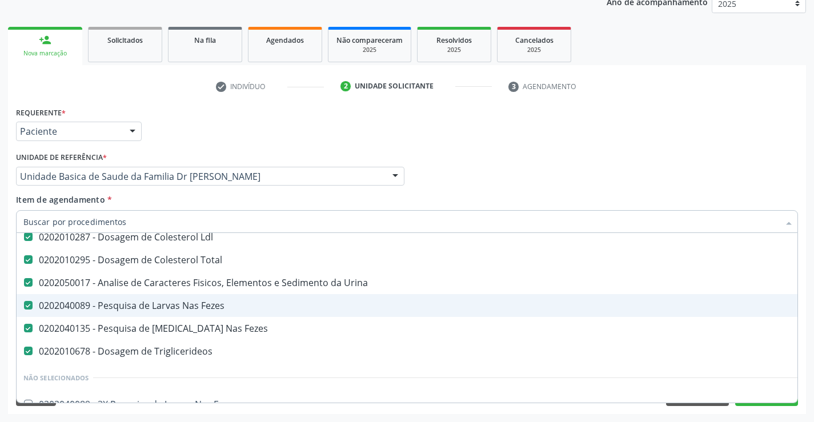
click at [34, 306] on div "0202040089 - Pesquisa de Larvas Nas Fezes" at bounding box center [467, 305] width 889 height 9
checkbox Fezes "false"
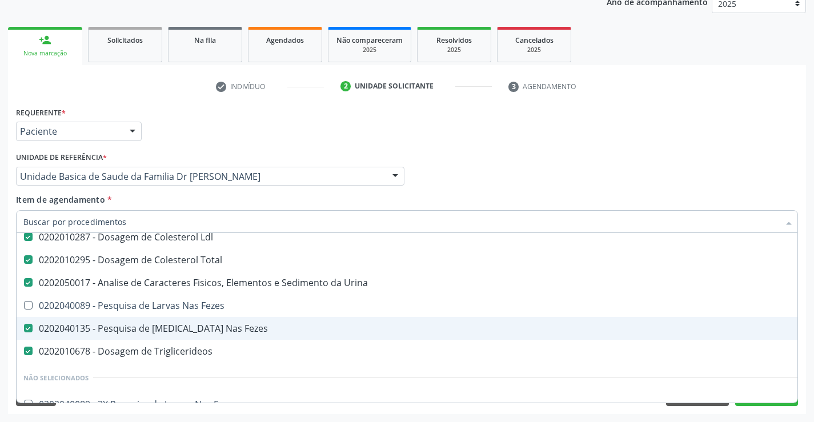
click at [30, 327] on Fezes at bounding box center [28, 328] width 9 height 9
click at [24, 327] on Fezes "checkbox" at bounding box center [20, 327] width 7 height 7
checkbox Fezes "false"
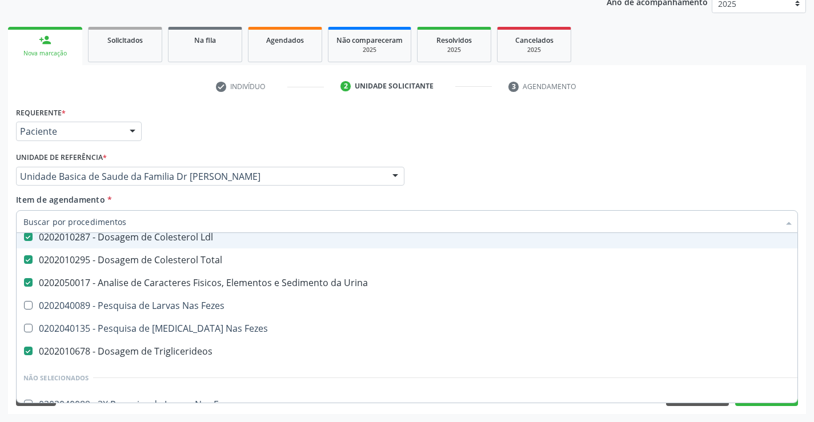
click at [132, 220] on input "Item de agendamento *" at bounding box center [400, 221] width 755 height 23
type input "F"
checkbox Ureia "false"
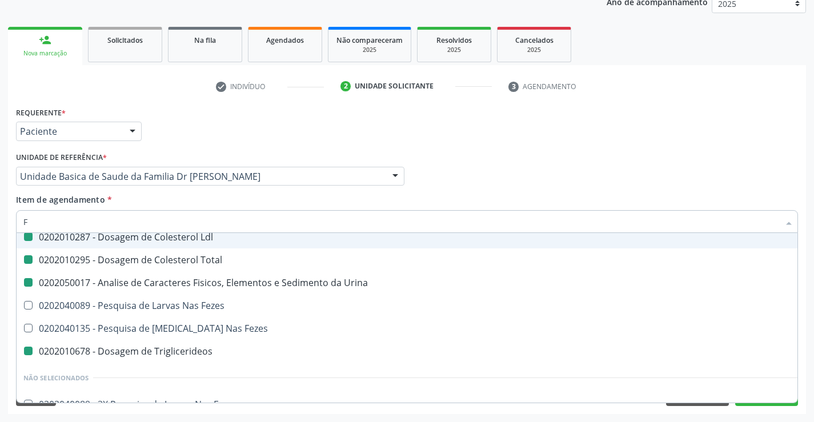
checkbox Creatinina "false"
checkbox \(Tgo\) "false"
checkbox \(Tgp\) "false"
checkbox Hdl "false"
checkbox Ldl "false"
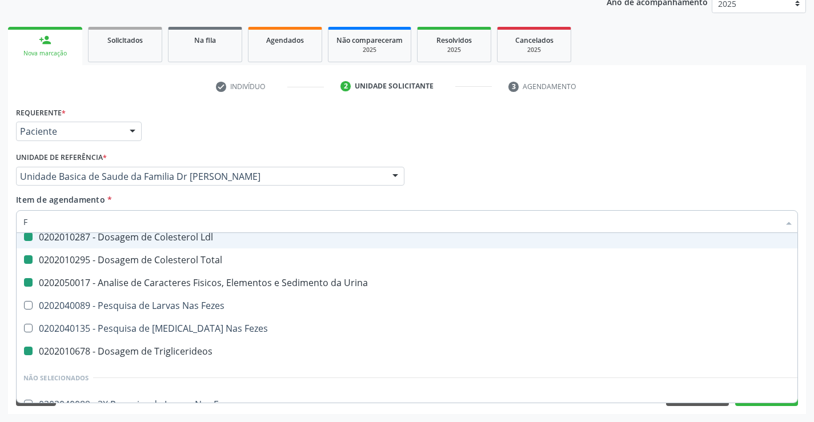
checkbox Total "false"
checkbox Urina "false"
checkbox Triglicerideos "false"
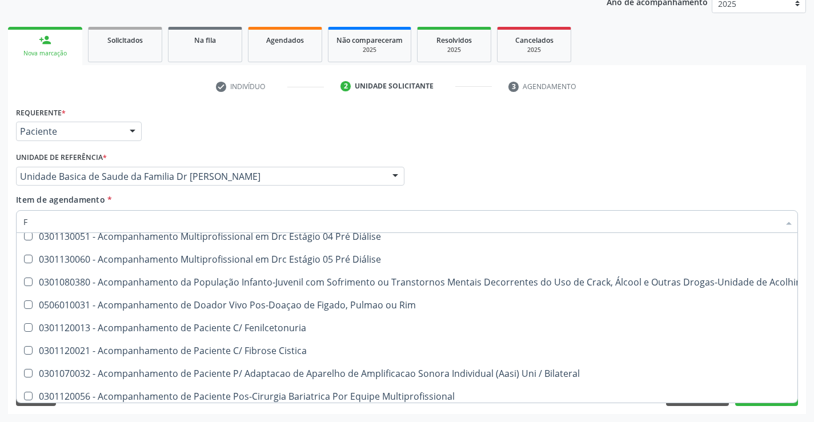
type input "FE"
checkbox Urina "false"
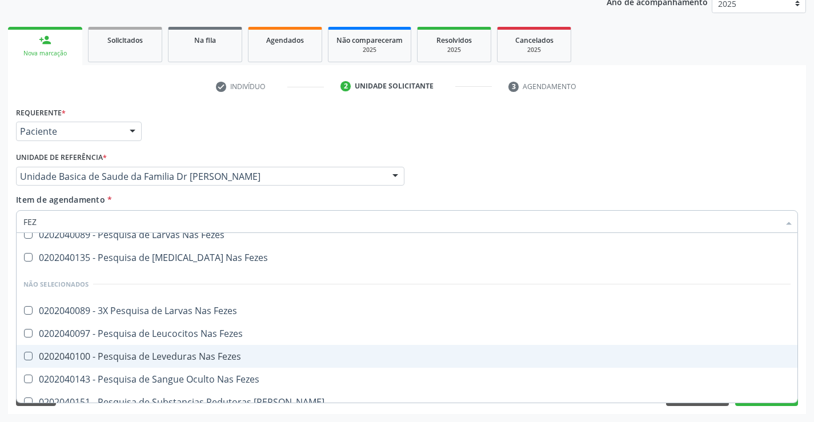
scroll to position [0, 0]
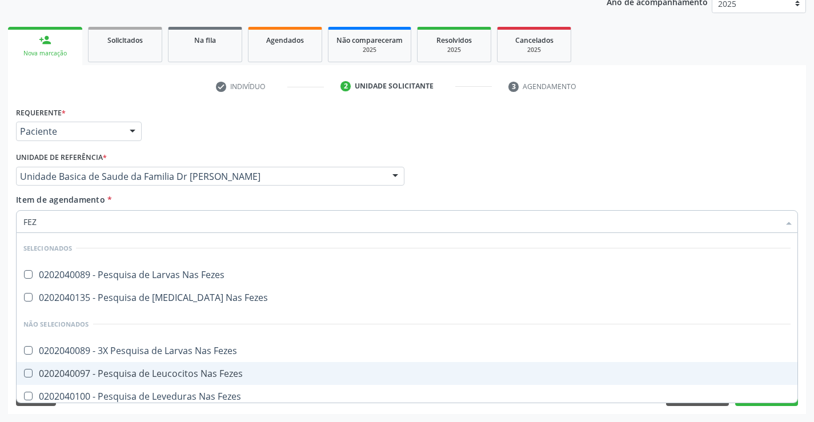
type input "FEZE"
click at [160, 371] on div "0202040097 - Pesquisa de Leucocitos Nas Fezes" at bounding box center [406, 373] width 767 height 9
checkbox Fezes "true"
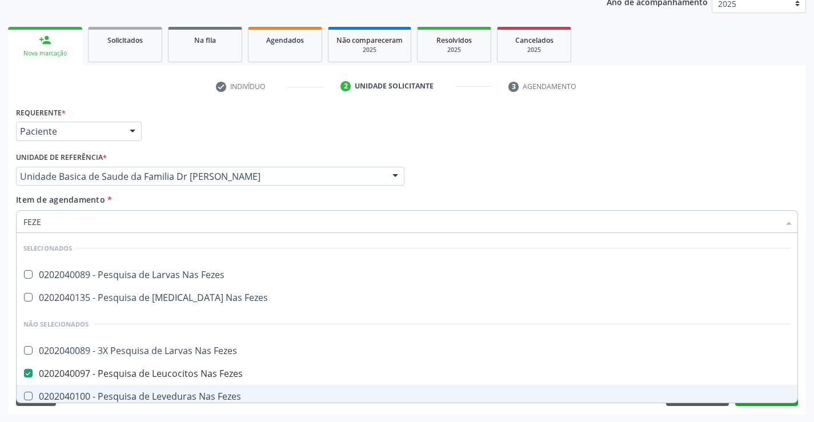
type input "FEZE"
click at [765, 405] on button "Próximo" at bounding box center [766, 396] width 63 height 19
checkbox Fezes "true"
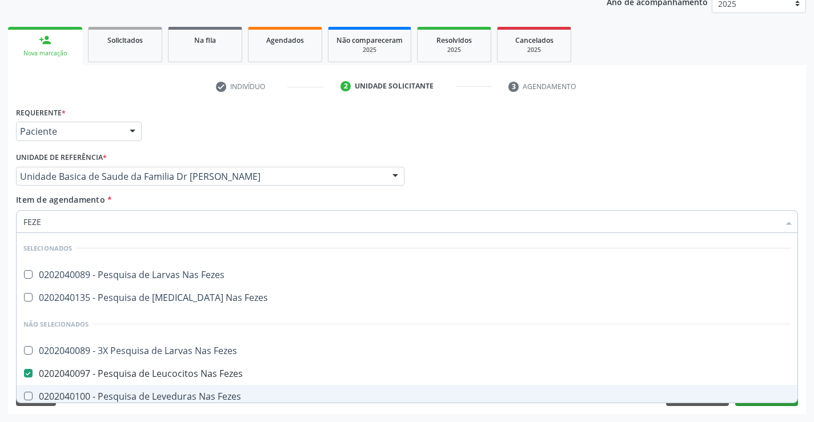
checkbox Fezes "true"
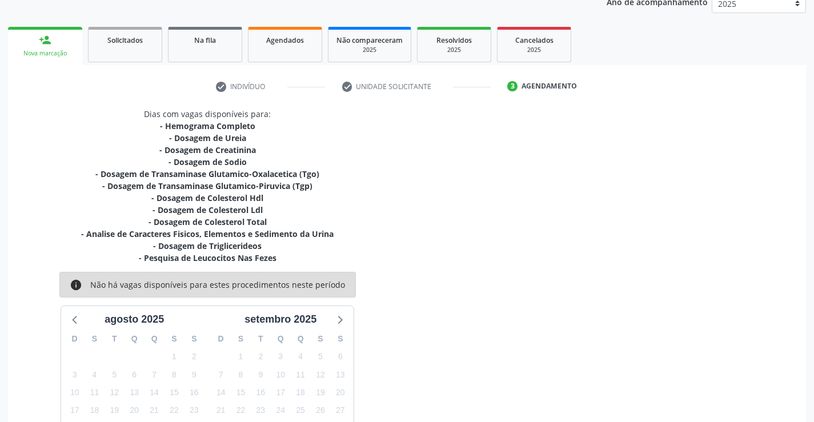
scroll to position [240, 0]
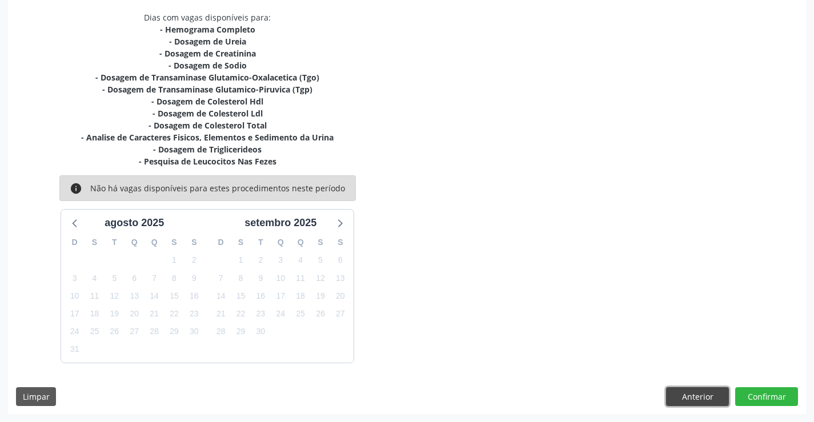
click at [696, 399] on button "Anterior" at bounding box center [697, 396] width 63 height 19
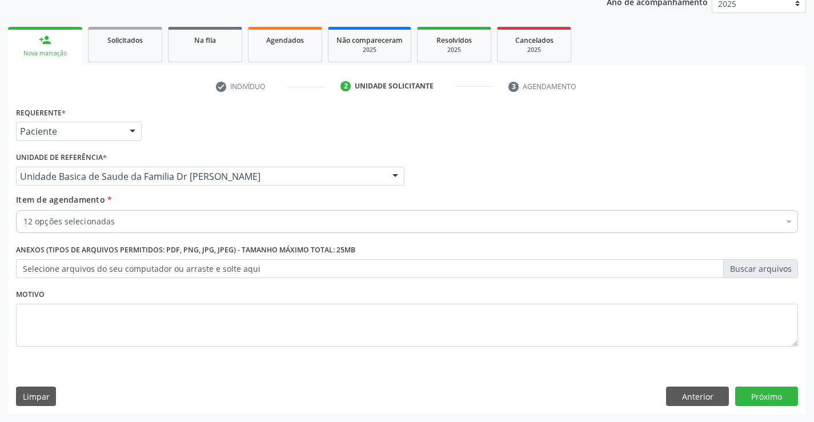
click at [77, 365] on div "Requerente * Paciente Médico(a) Enfermeiro(a) Paciente Nenhum resultado encontr…" at bounding box center [407, 259] width 798 height 310
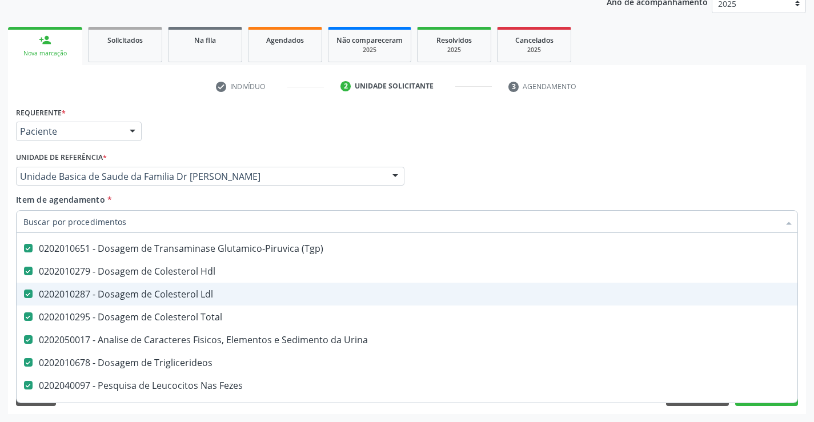
scroll to position [228, 0]
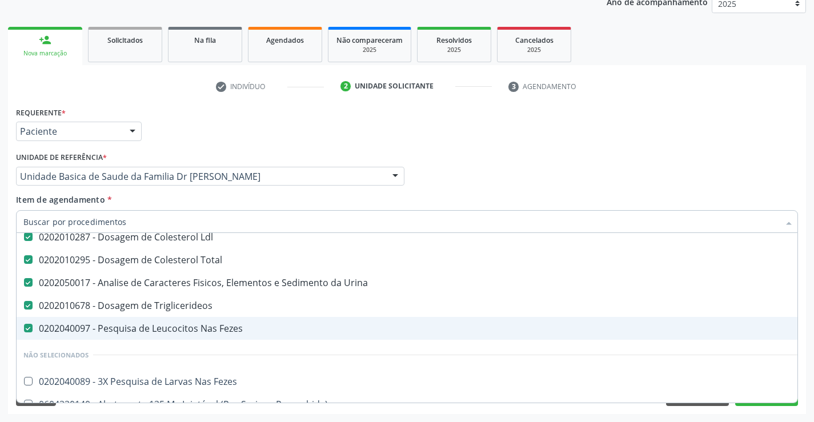
click at [168, 332] on div "0202040097 - Pesquisa de Leucocitos Nas Fezes" at bounding box center [467, 328] width 889 height 9
checkbox Fezes "false"
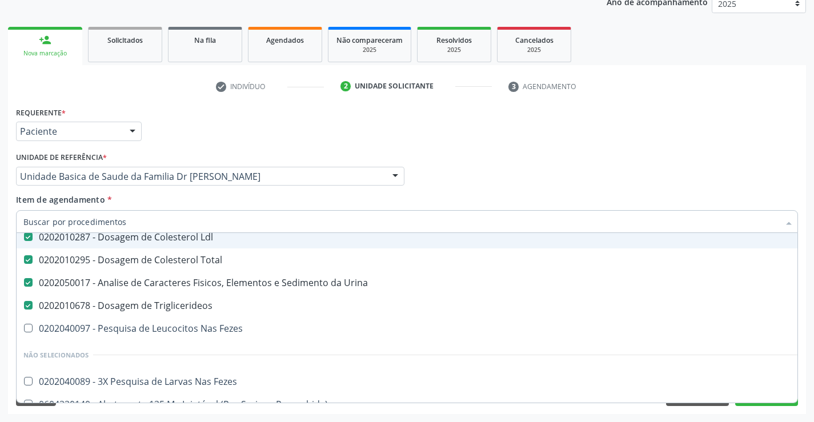
click at [137, 220] on input "Item de agendamento *" at bounding box center [400, 221] width 755 height 23
type input "F"
checkbox Ureia "false"
checkbox \(Tgo\) "false"
checkbox \(Tgp\) "false"
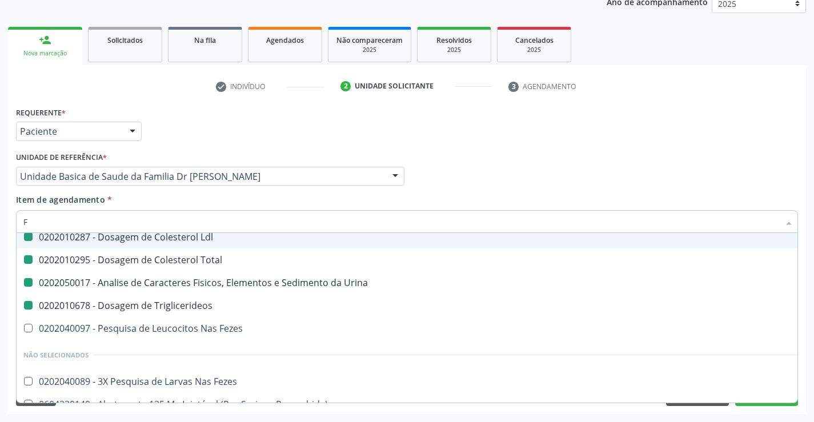
checkbox Hdl "false"
checkbox Ldl "false"
checkbox Total "false"
checkbox Urina "false"
checkbox Sodio "false"
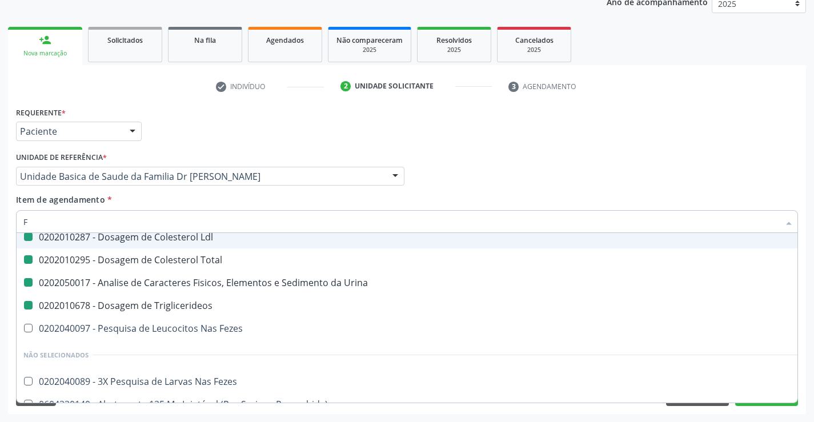
checkbox Triglicerideos "false"
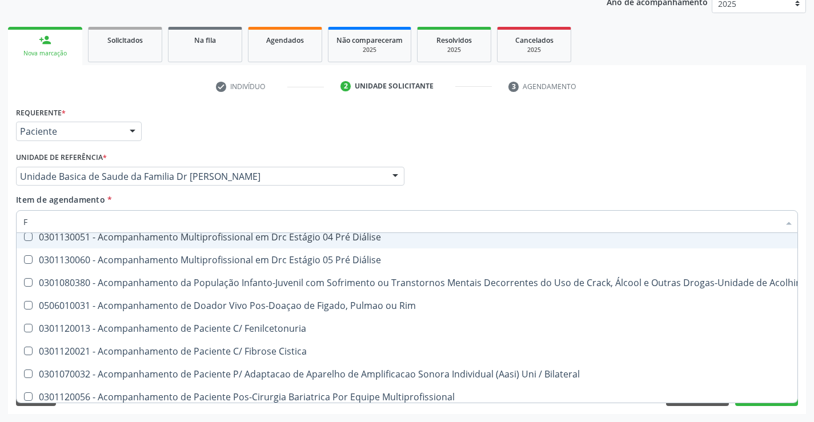
type input "FE"
checkbox Urina "false"
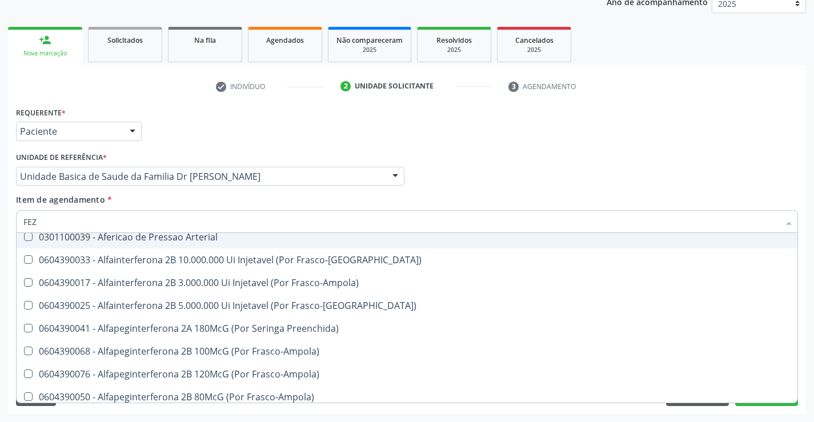
scroll to position [97, 0]
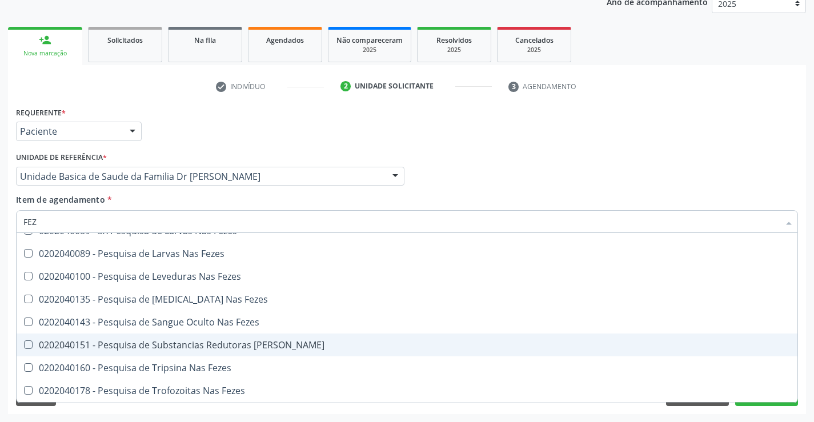
type input "FEZE"
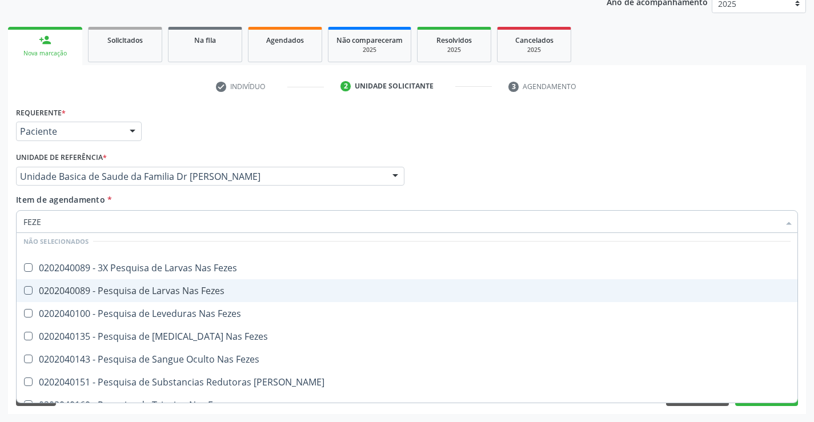
scroll to position [40, 0]
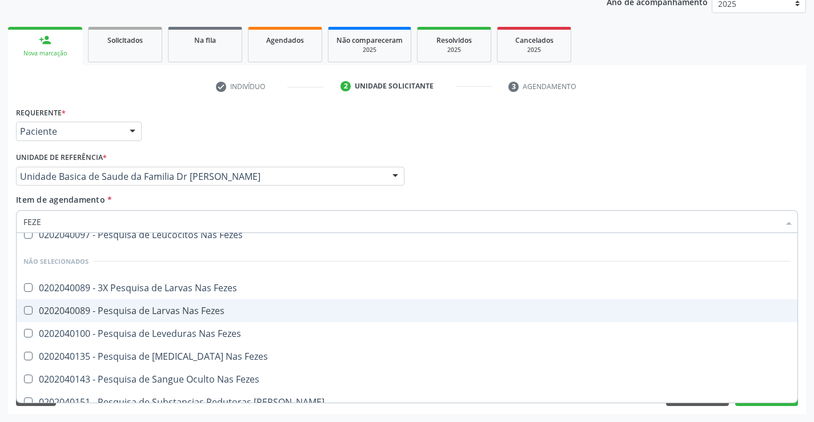
click at [227, 316] on span "0202040089 - Pesquisa de Larvas Nas Fezes" at bounding box center [407, 310] width 781 height 23
checkbox Fezes "true"
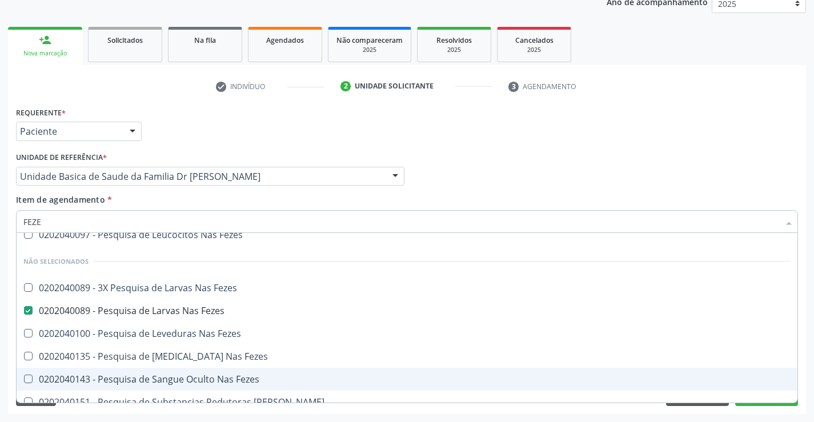
click at [792, 399] on div "Requerente * Paciente Médico(a) Enfermeiro(a) Paciente Nenhum resultado encontr…" at bounding box center [407, 259] width 798 height 310
checkbox Fezes "true"
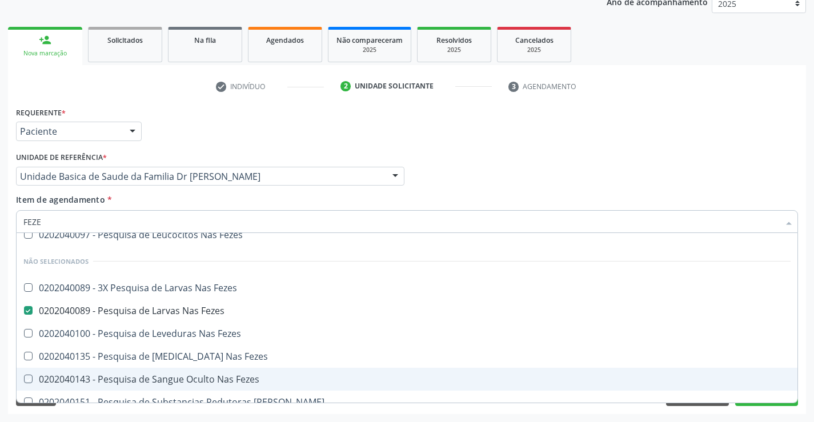
checkbox Fezes "true"
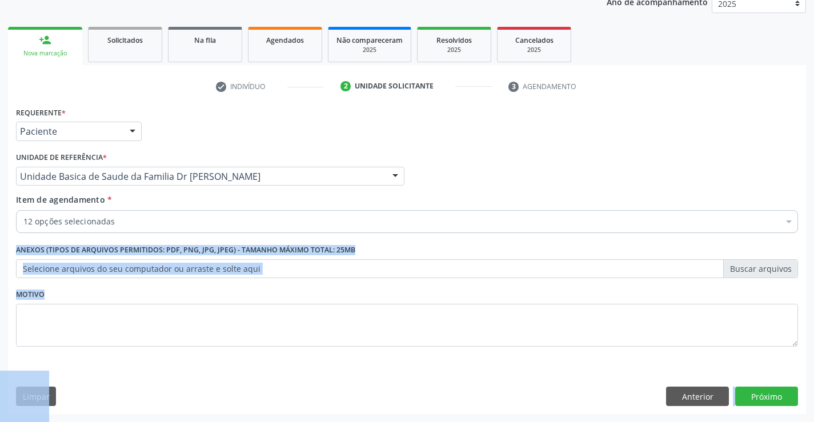
scroll to position [0, 0]
click at [765, 397] on button "Próximo" at bounding box center [766, 396] width 63 height 19
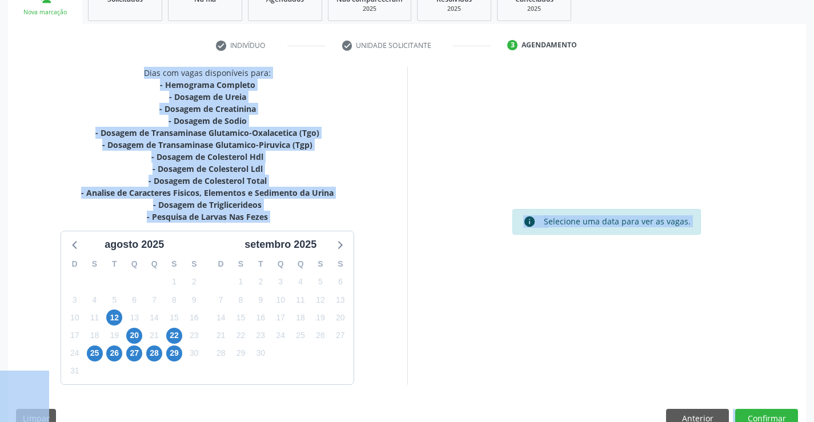
scroll to position [207, 0]
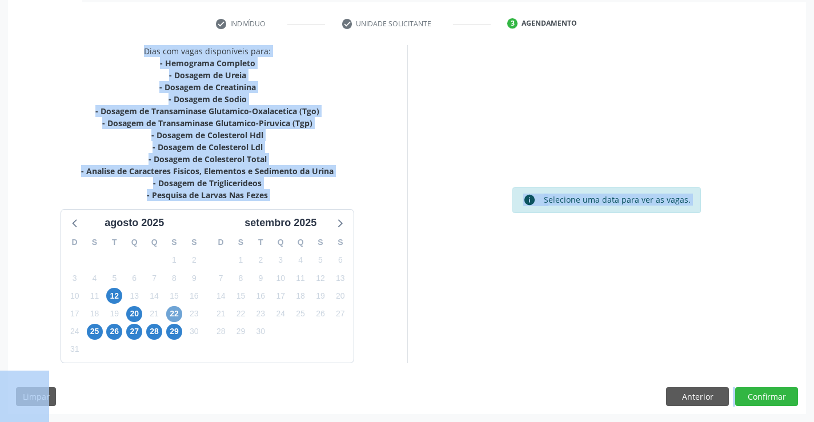
click at [175, 311] on span "22" at bounding box center [174, 314] width 16 height 16
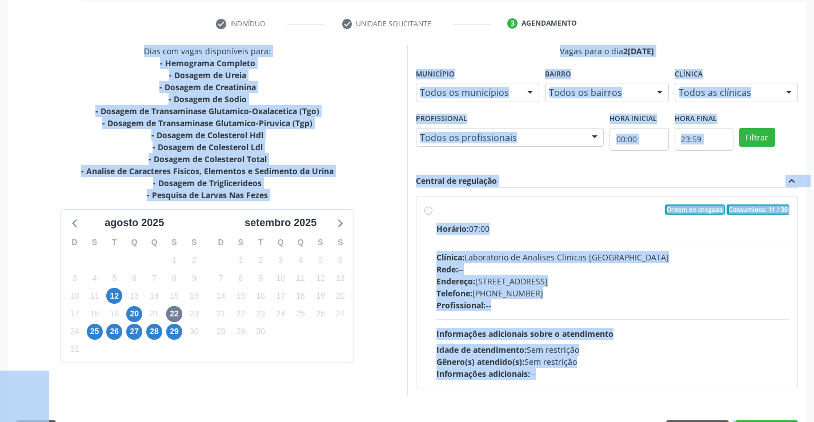
click at [436, 211] on label "Ordem de chegada Consumidos: 11 / 30 Horário: 07:00 Clínica: Laboratorio de Ana…" at bounding box center [612, 291] width 353 height 175
click at [428, 211] on input "Ordem de chegada Consumidos: 11 / 30 Horário: 07:00 Clínica: Laboratorio de Ana…" at bounding box center [428, 209] width 8 height 10
radio input "true"
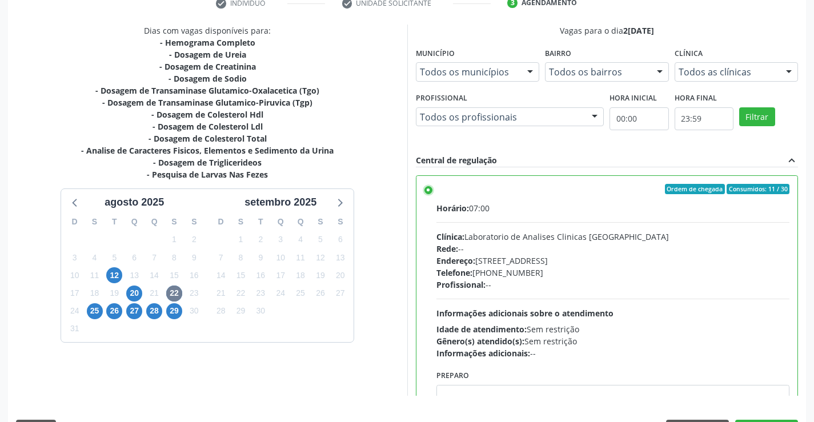
scroll to position [260, 0]
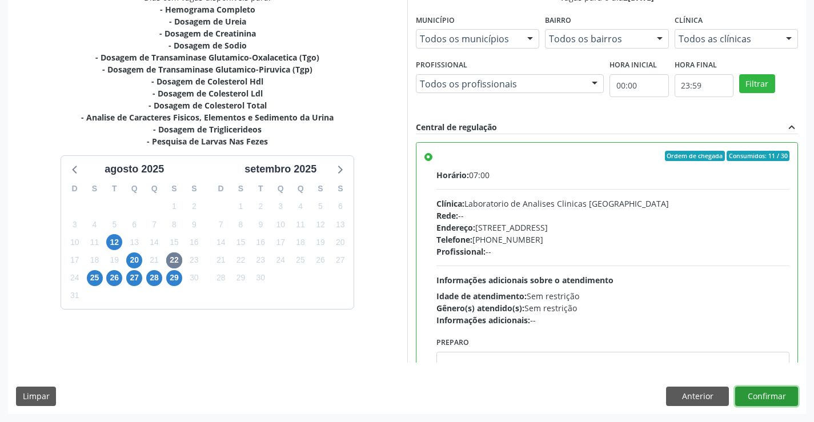
click at [758, 393] on button "Confirmar" at bounding box center [766, 396] width 63 height 19
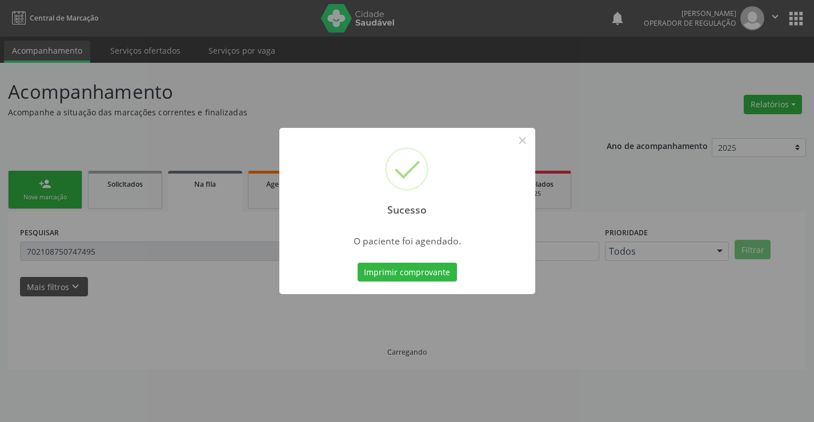
scroll to position [0, 0]
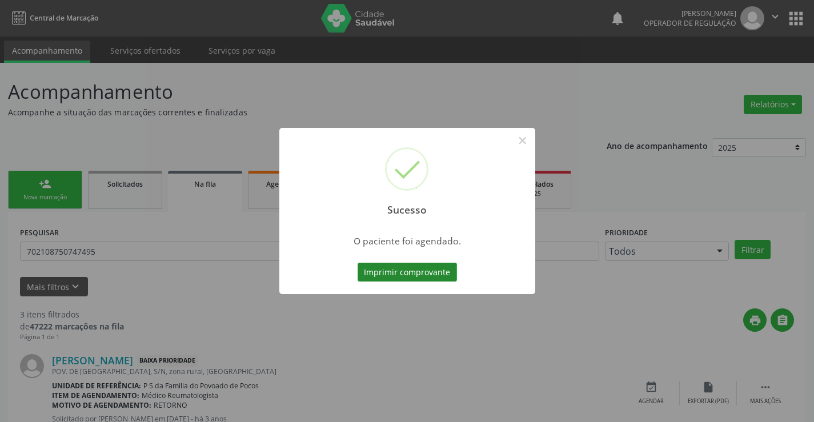
click at [417, 275] on button "Imprimir comprovante" at bounding box center [406, 272] width 99 height 19
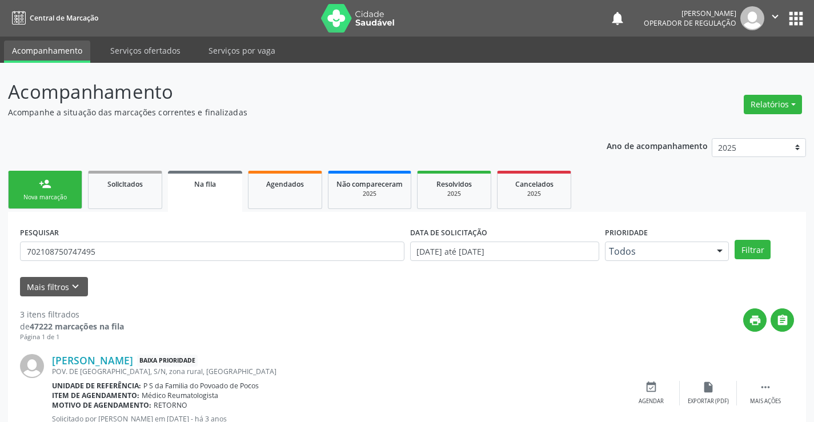
click at [70, 188] on link "person_add Nova marcação" at bounding box center [45, 190] width 74 height 38
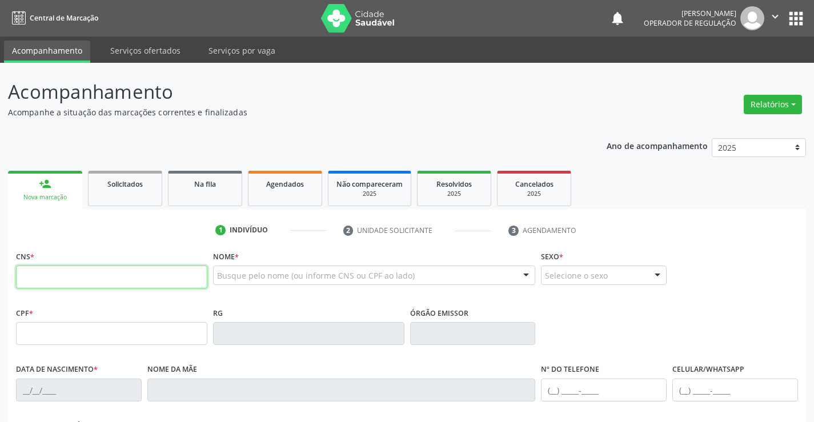
click at [72, 275] on input "text" at bounding box center [111, 277] width 191 height 23
type input "702 0058 4146 5180"
type input "0327855932"
type input "16/02/1958"
type input "(74) 98875-3734"
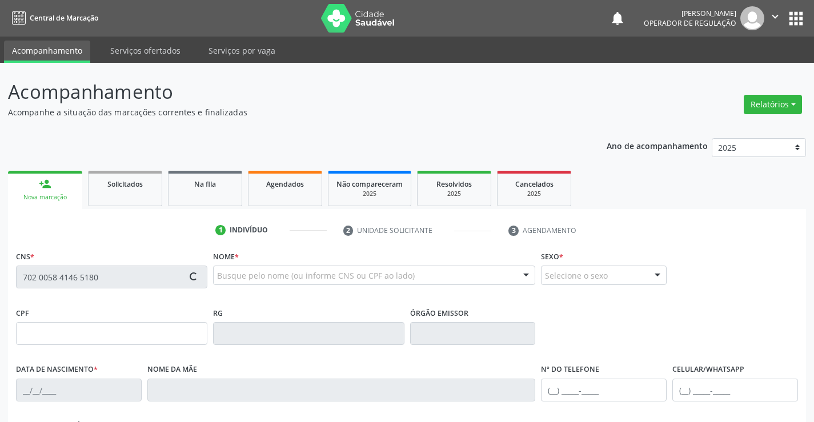
type input "(74) 98861-4022"
type input "SN"
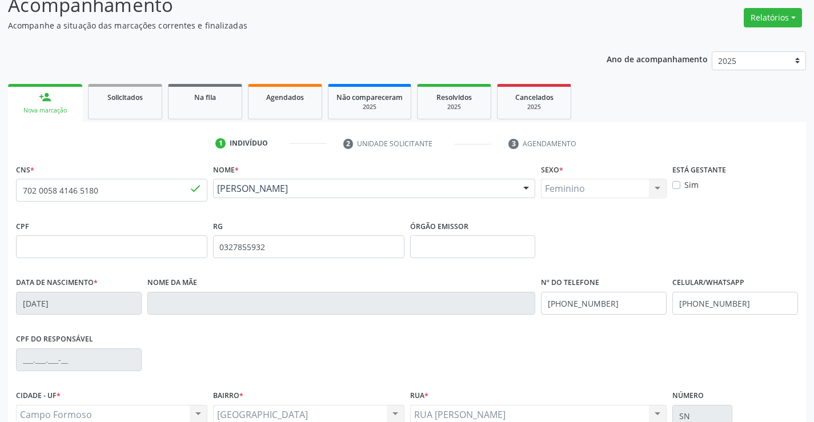
scroll to position [197, 0]
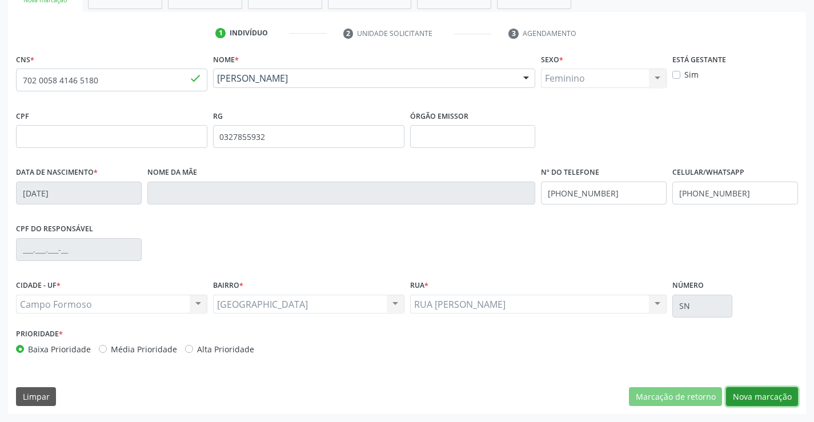
click at [770, 397] on button "Nova marcação" at bounding box center [762, 396] width 72 height 19
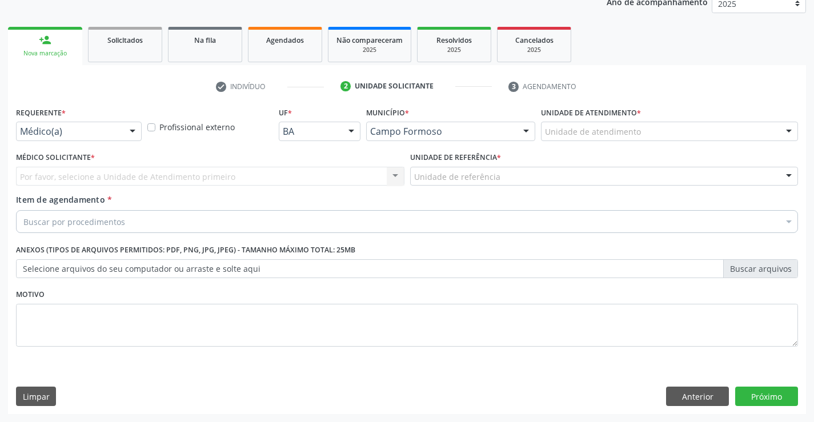
scroll to position [144, 0]
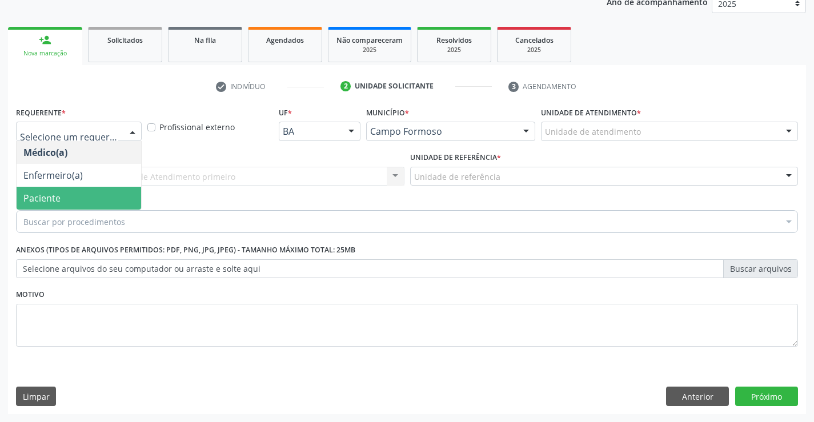
click at [66, 200] on span "Paciente" at bounding box center [79, 198] width 124 height 23
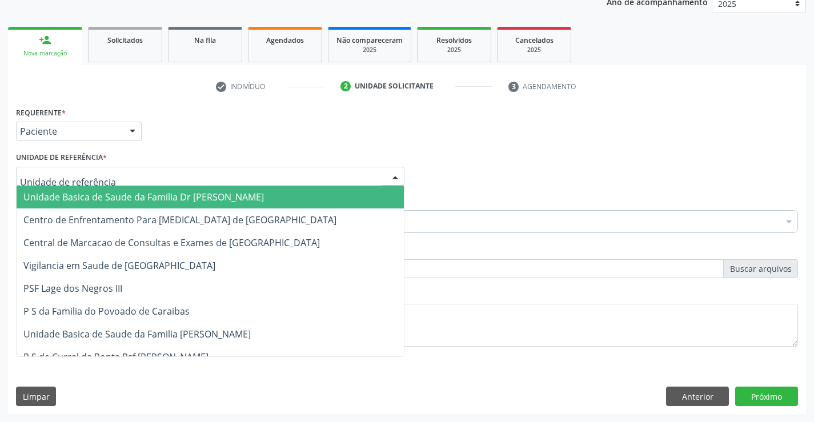
click at [91, 193] on span "Unidade Basica de Saude da Familia Dr [PERSON_NAME]" at bounding box center [143, 197] width 240 height 13
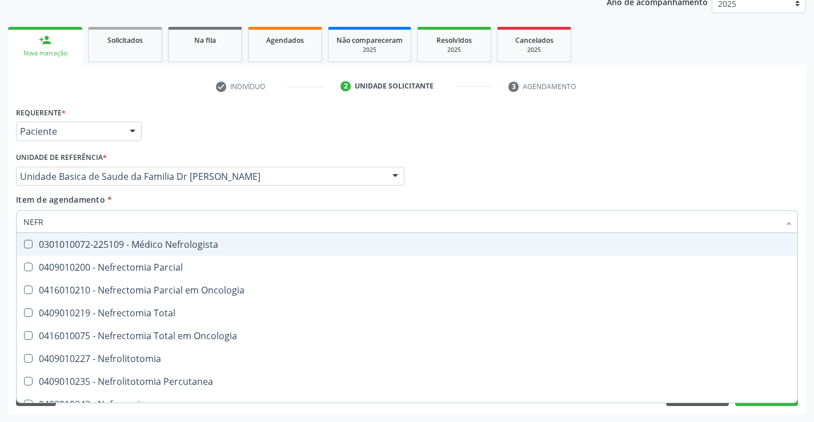
type input "NEFRO"
click at [128, 242] on div "0301010072-225109 - Médico Nefrologista" at bounding box center [406, 244] width 767 height 9
checkbox Nefrologista "true"
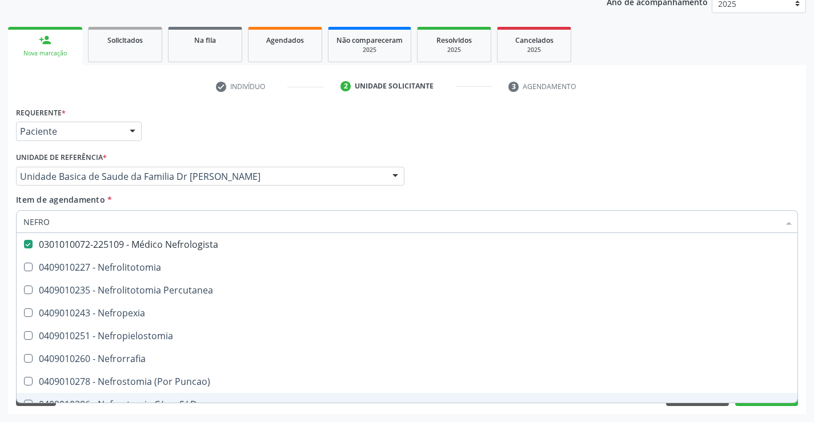
click at [757, 406] on div "Requerente * Paciente Médico(a) Enfermeiro(a) Paciente Nenhum resultado encontr…" at bounding box center [407, 259] width 798 height 310
checkbox Nefrolitotomia "true"
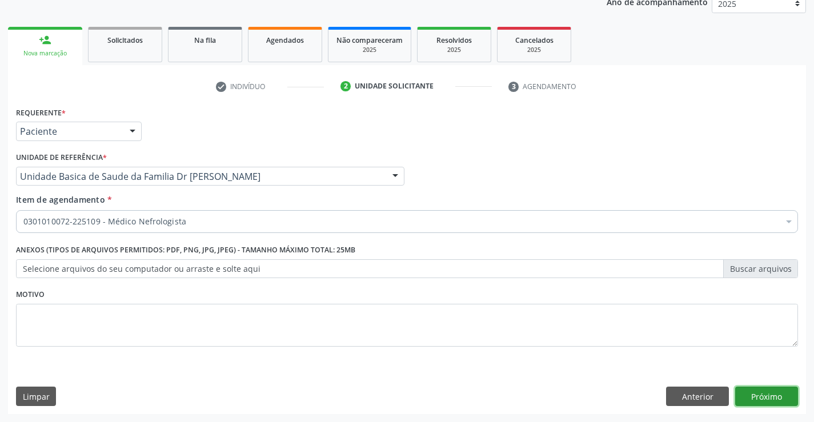
click at [761, 400] on button "Próximo" at bounding box center [766, 396] width 63 height 19
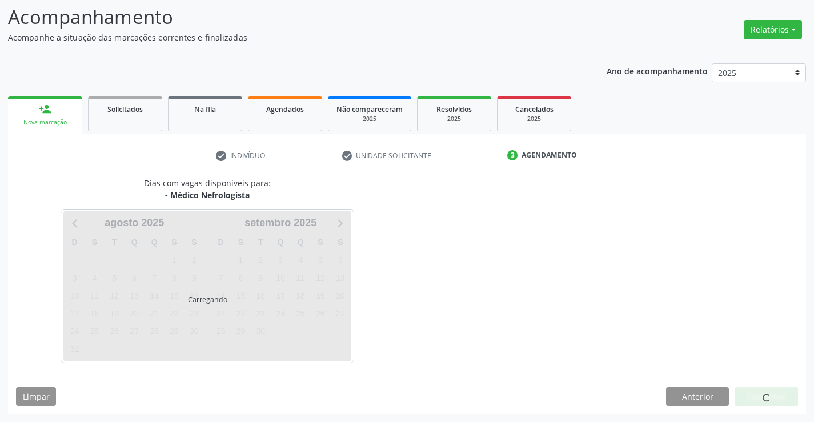
scroll to position [75, 0]
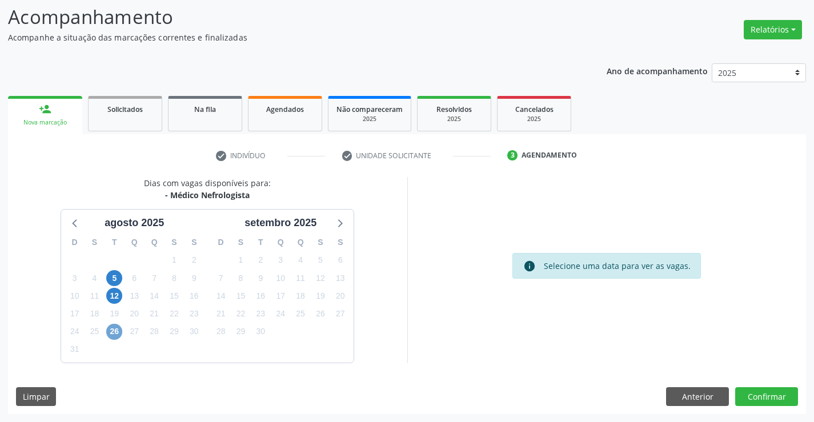
click at [120, 333] on span "26" at bounding box center [114, 332] width 16 height 16
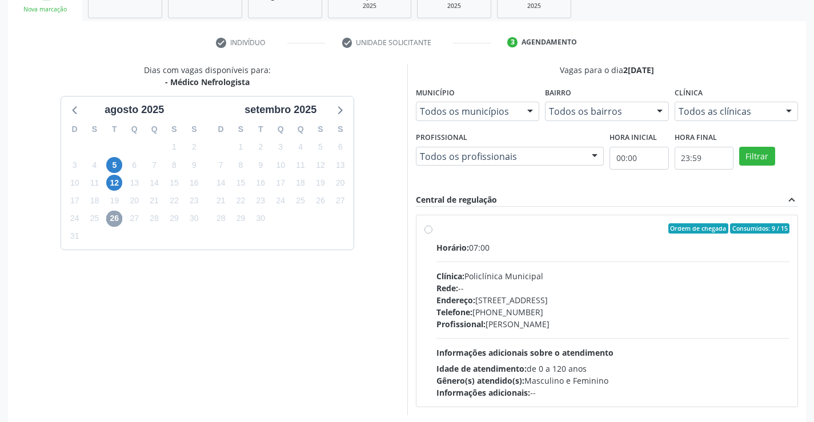
scroll to position [189, 0]
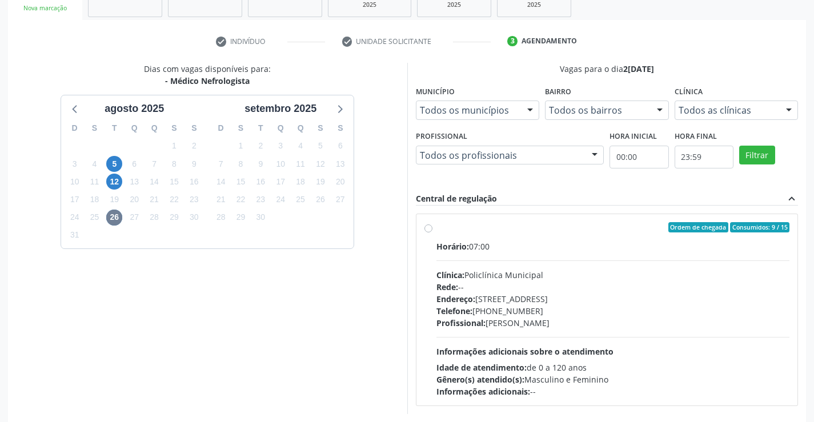
click at [436, 230] on label "Ordem de chegada Consumidos: 9 / 15 Horário: 07:00 Clínica: Policlínica Municip…" at bounding box center [612, 309] width 353 height 175
click at [431, 230] on input "Ordem de chegada Consumidos: 9 / 15 Horário: 07:00 Clínica: Policlínica Municip…" at bounding box center [428, 227] width 8 height 10
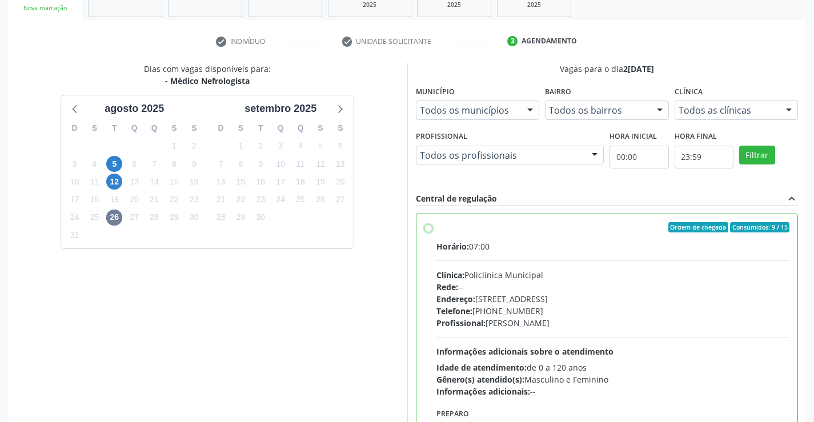
radio input "true"
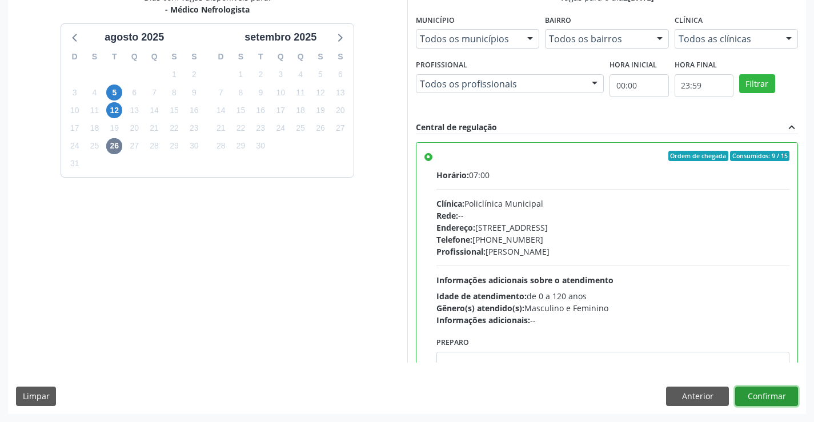
click at [766, 396] on button "Confirmar" at bounding box center [766, 396] width 63 height 19
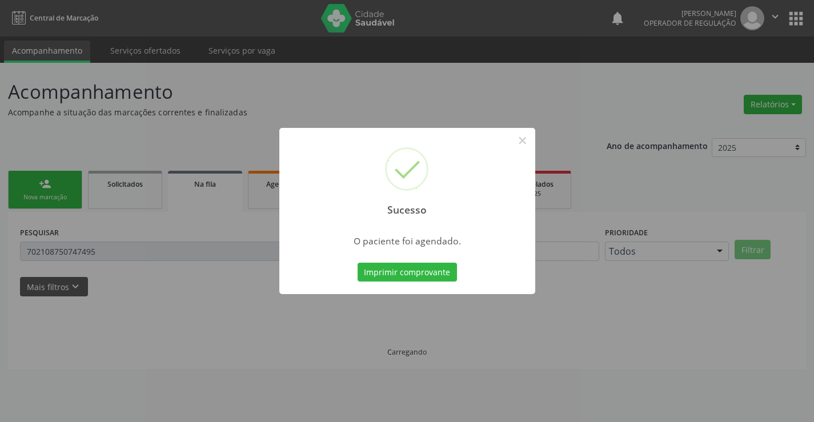
scroll to position [0, 0]
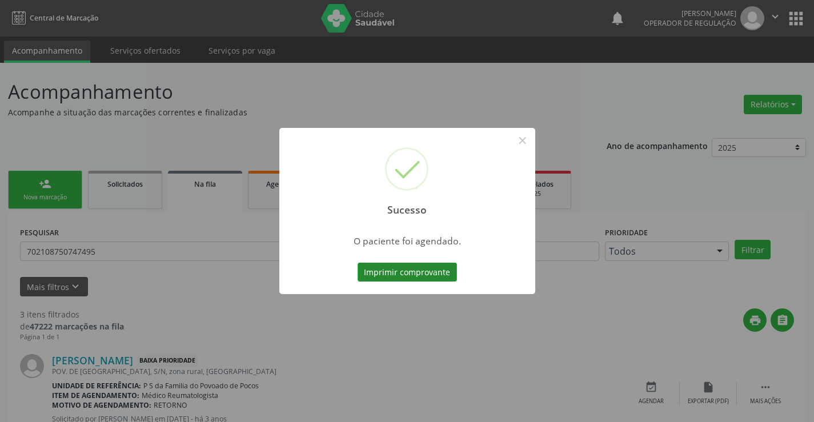
click at [408, 267] on button "Imprimir comprovante" at bounding box center [406, 272] width 99 height 19
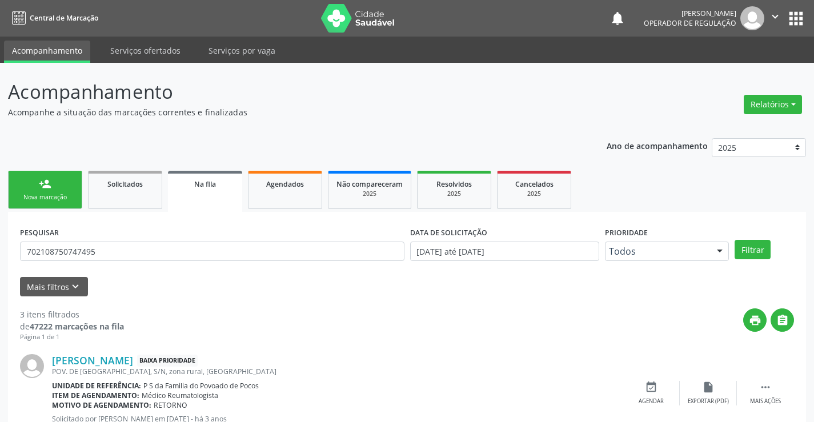
click at [59, 180] on link "person_add Nova marcação" at bounding box center [45, 190] width 74 height 38
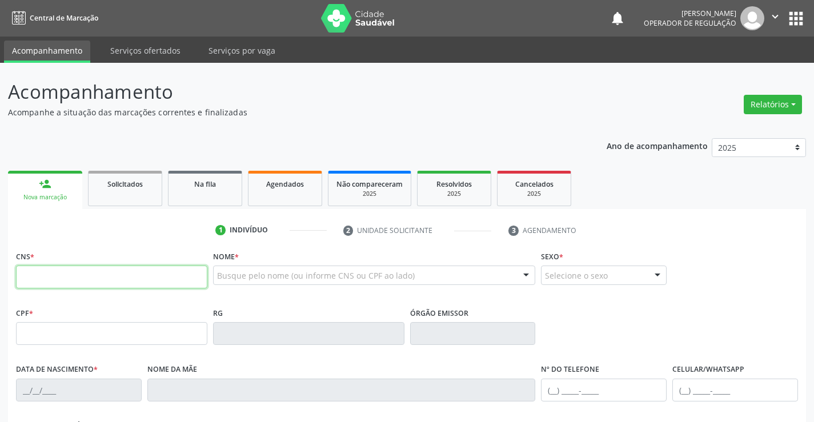
click at [61, 276] on input "text" at bounding box center [111, 277] width 191 height 23
type input "702 0088 6316 1284"
type input "2107736189"
type input "15/11/2011"
type input "S/N"
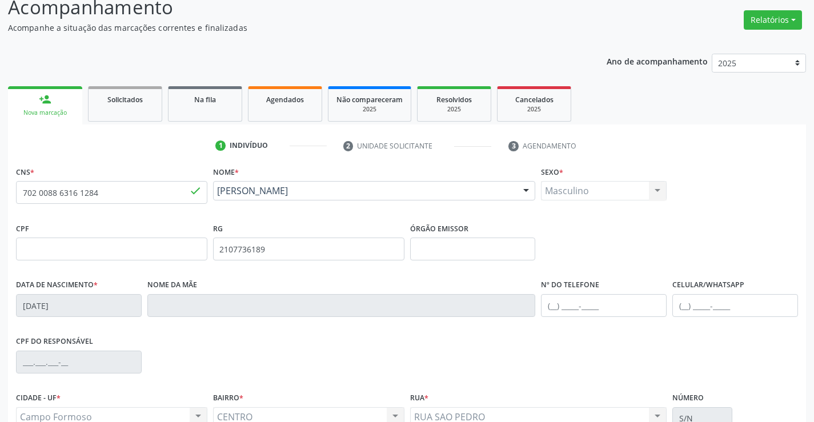
scroll to position [197, 0]
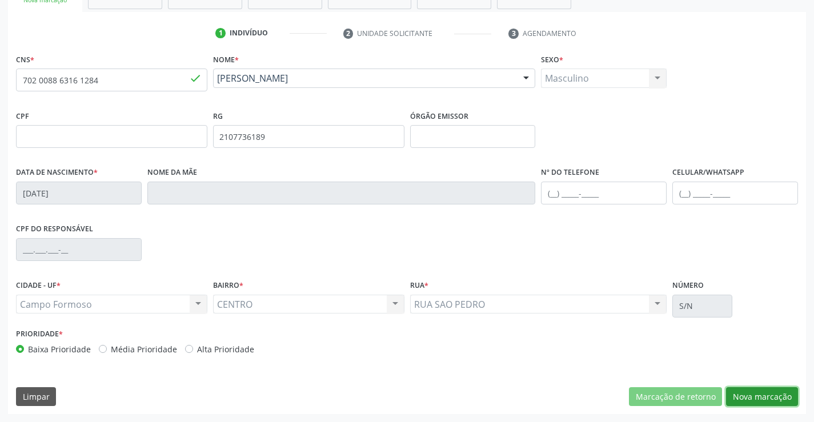
click at [758, 396] on button "Nova marcação" at bounding box center [762, 396] width 72 height 19
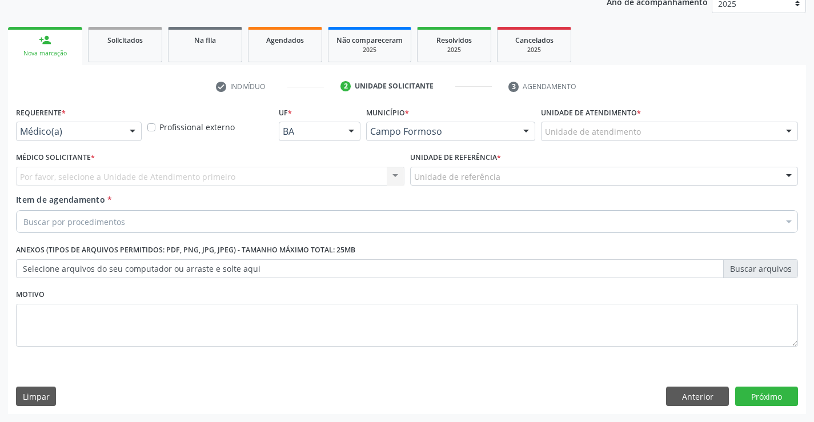
scroll to position [144, 0]
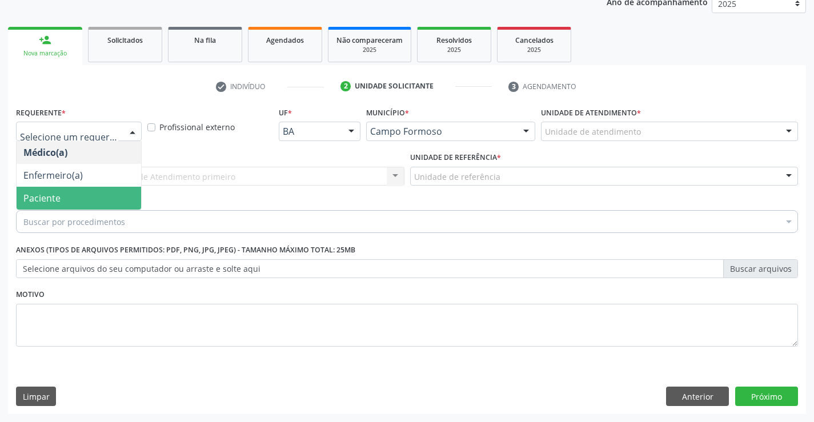
click at [83, 203] on span "Paciente" at bounding box center [79, 198] width 124 height 23
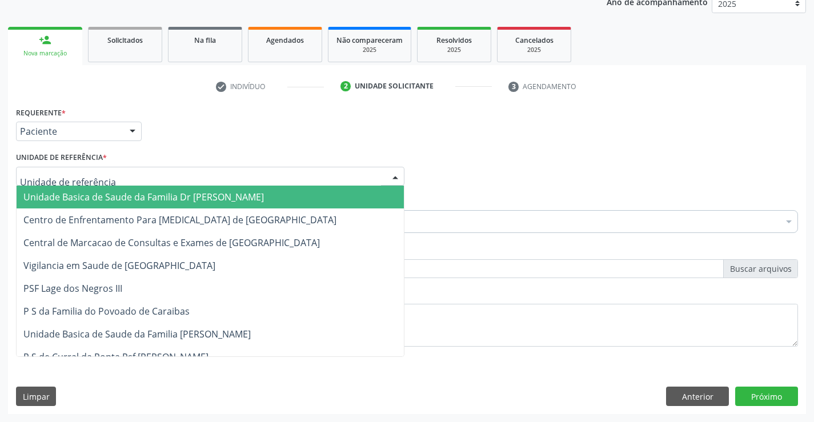
click at [91, 192] on span "Unidade Basica de Saude da Familia Dr [PERSON_NAME]" at bounding box center [143, 197] width 240 height 13
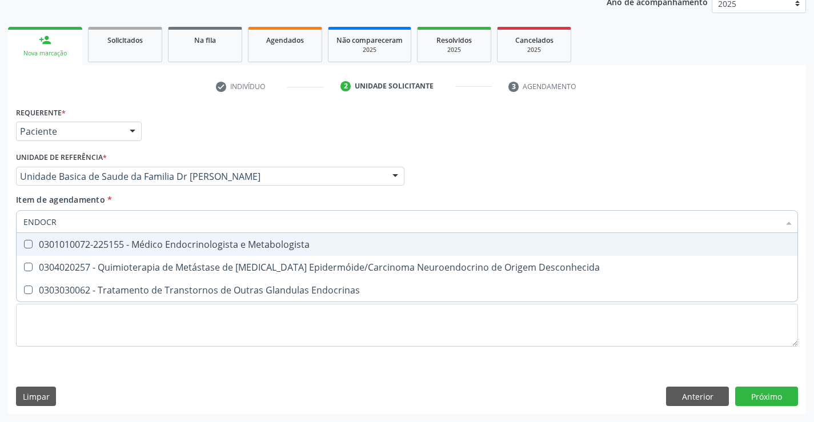
type input "ENDOCRI"
click at [147, 243] on div "0301010072-225155 - Médico Endocrinologista e Metabologista" at bounding box center [406, 244] width 767 height 9
checkbox Metabologista "true"
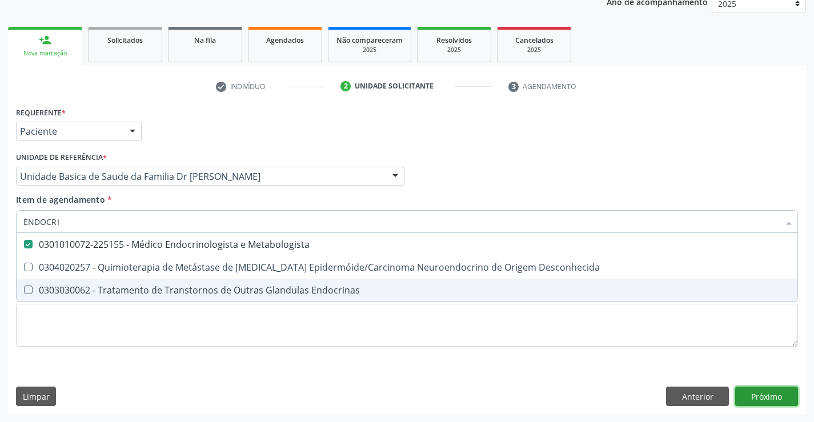
click at [762, 391] on div "Requerente * Paciente Médico(a) Enfermeiro(a) Paciente Nenhum resultado encontr…" at bounding box center [407, 259] width 798 height 310
checkbox Desconhecida "true"
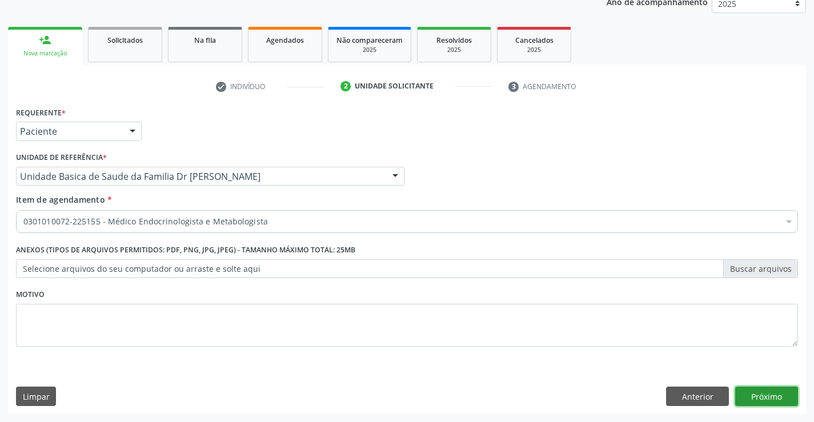
click at [776, 397] on button "Próximo" at bounding box center [766, 396] width 63 height 19
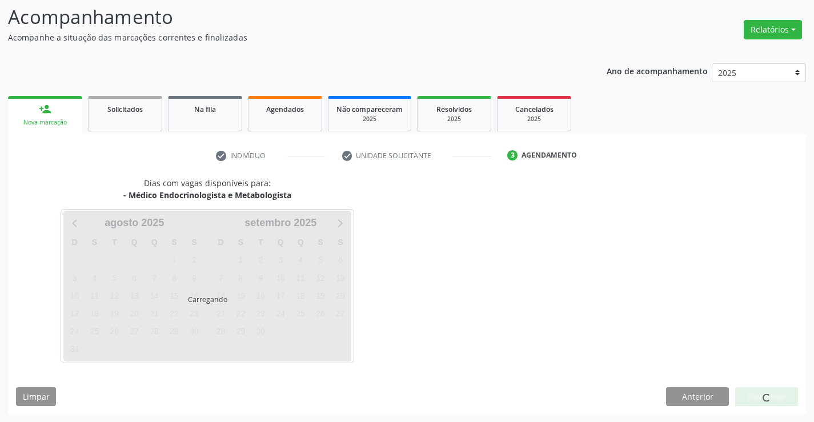
scroll to position [75, 0]
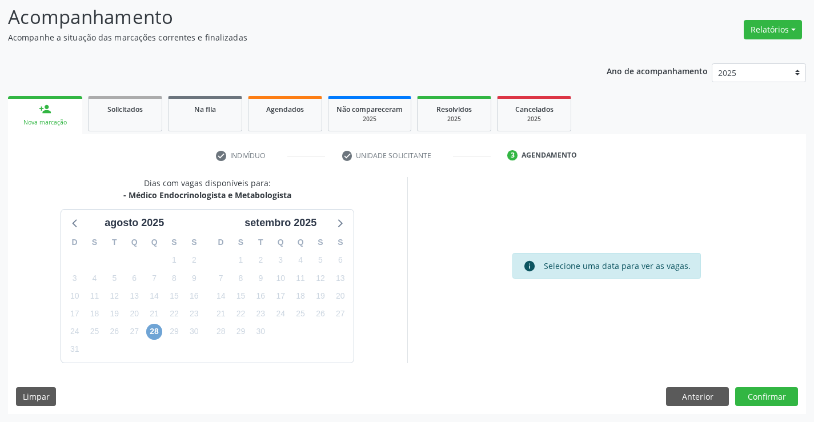
click at [150, 332] on span "28" at bounding box center [154, 332] width 16 height 16
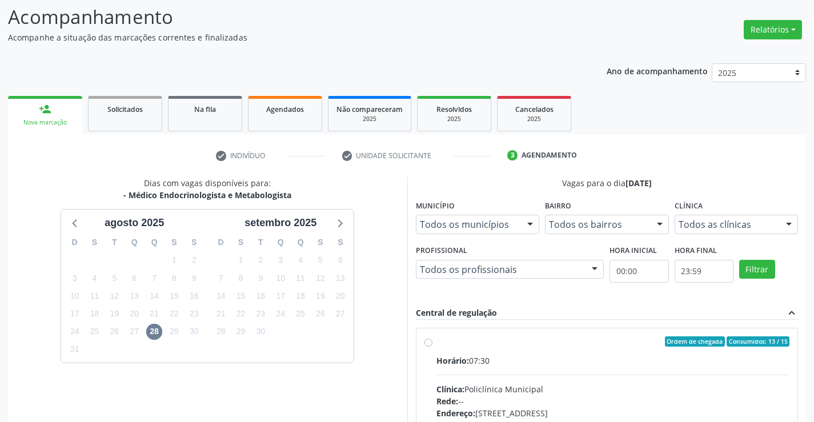
click at [436, 343] on label "Ordem de chegada Consumidos: 13 / 15 Horário: 07:30 Clínica: Policlínica Munici…" at bounding box center [612, 423] width 353 height 175
click at [428, 343] on input "Ordem de chegada Consumidos: 13 / 15 Horário: 07:30 Clínica: Policlínica Munici…" at bounding box center [428, 341] width 8 height 10
radio input "true"
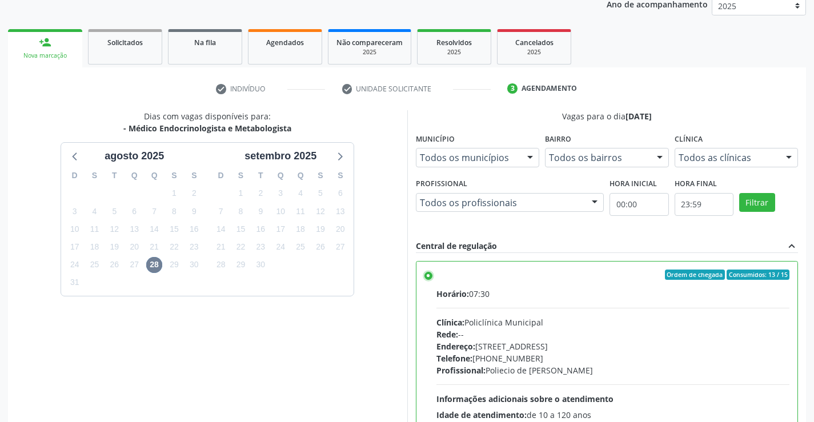
scroll to position [260, 0]
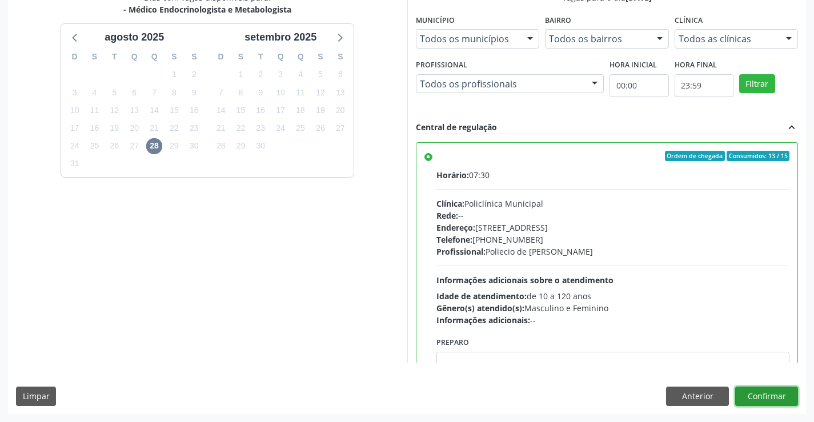
click at [765, 397] on button "Confirmar" at bounding box center [766, 396] width 63 height 19
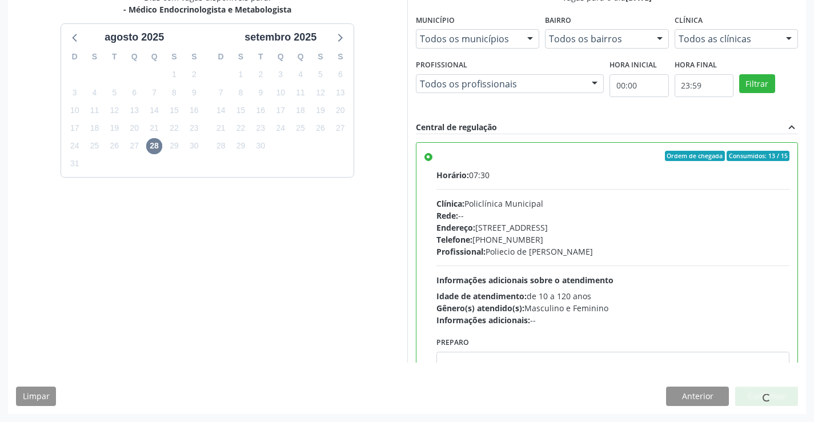
scroll to position [0, 0]
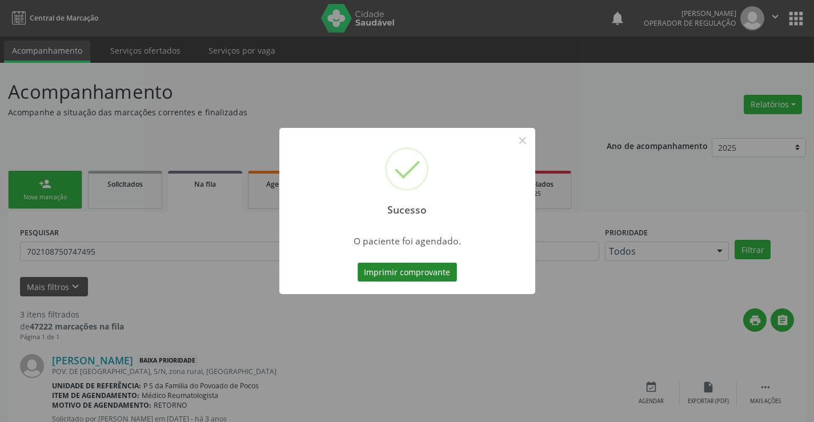
click at [392, 272] on button "Imprimir comprovante" at bounding box center [406, 272] width 99 height 19
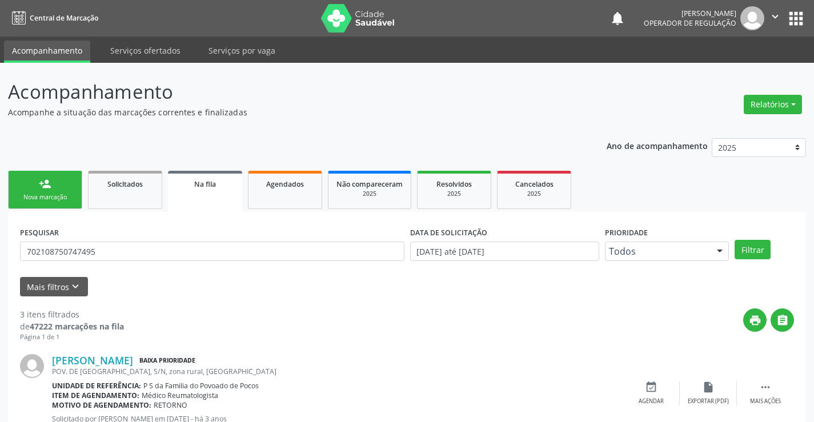
click at [41, 191] on link "person_add Nova marcação" at bounding box center [45, 190] width 74 height 38
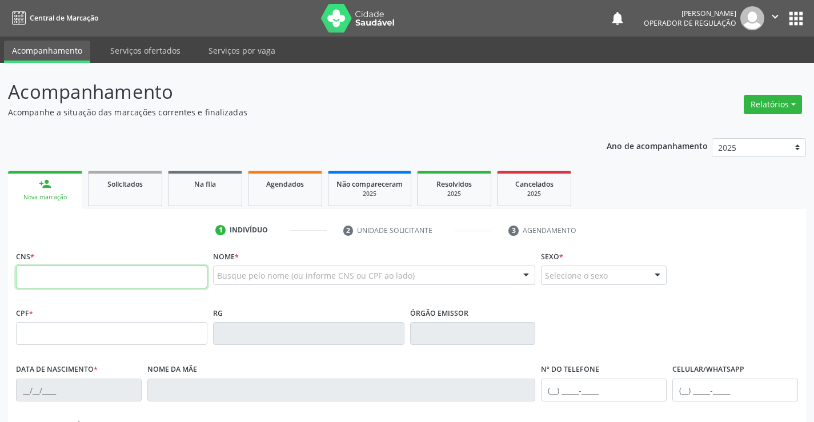
click at [47, 274] on input "text" at bounding box center [111, 277] width 191 height 23
type input "708 6010 8348 7587"
type input "7612706118"
type input "25/12/1993"
type input "(74) 99103-3187"
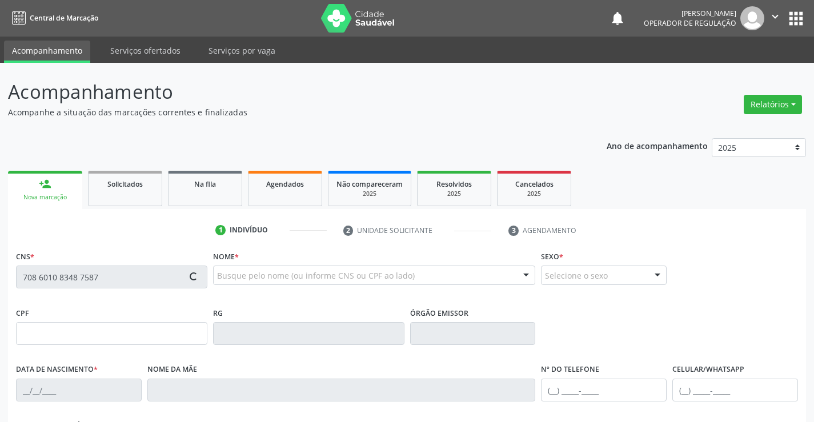
type input "(74) 99103-3187"
type input "854.514.525-04"
type input "S/N"
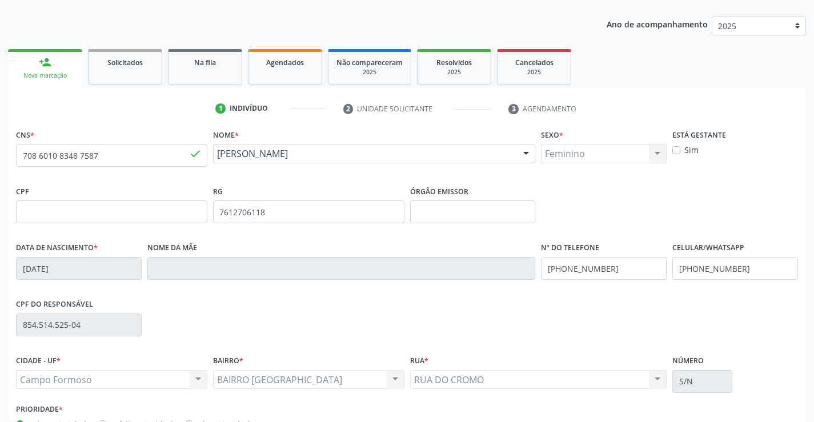
scroll to position [197, 0]
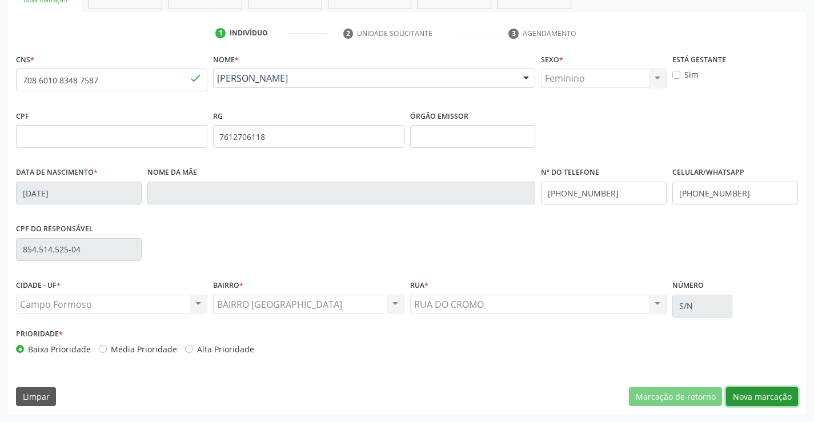
click at [756, 396] on button "Nova marcação" at bounding box center [762, 396] width 72 height 19
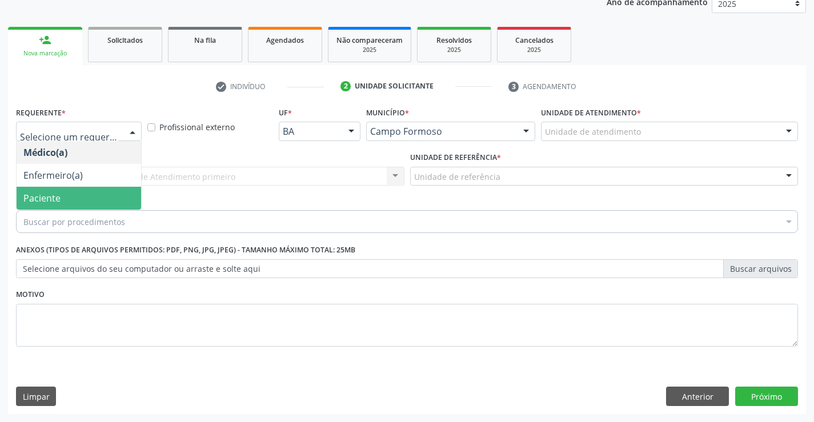
click at [69, 196] on span "Paciente" at bounding box center [79, 198] width 124 height 23
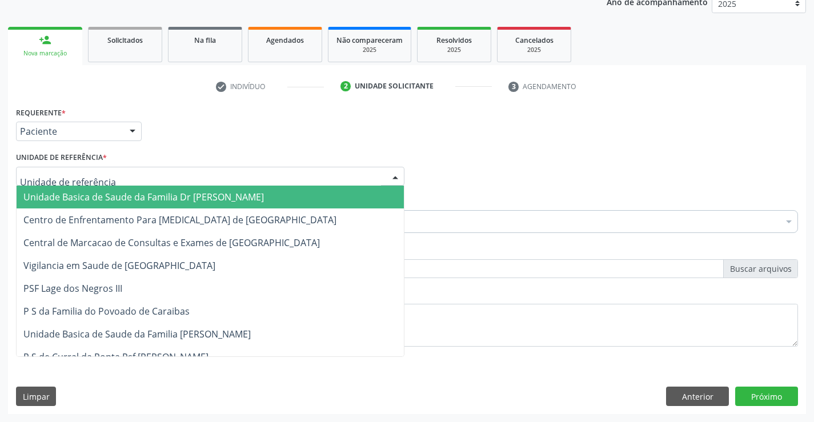
click at [73, 192] on span "Unidade Basica de Saude da Familia Dr [PERSON_NAME]" at bounding box center [143, 197] width 240 height 13
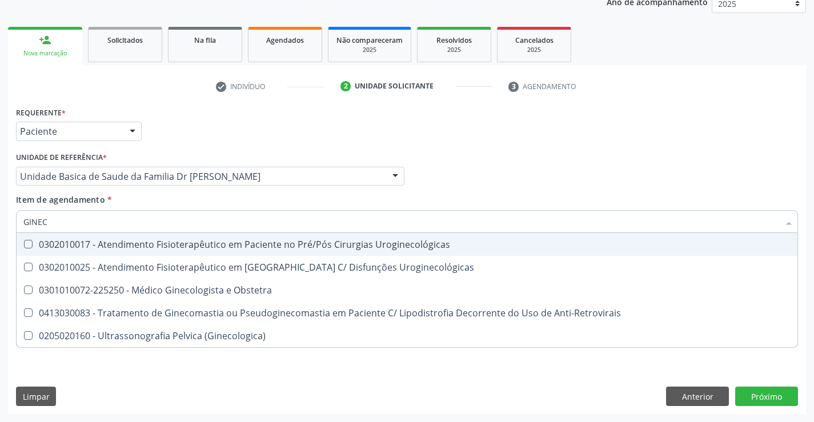
type input "GINECO"
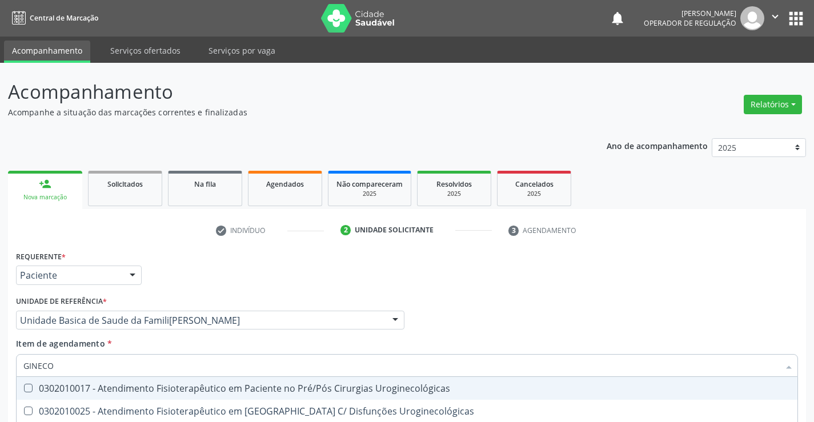
scroll to position [144, 0]
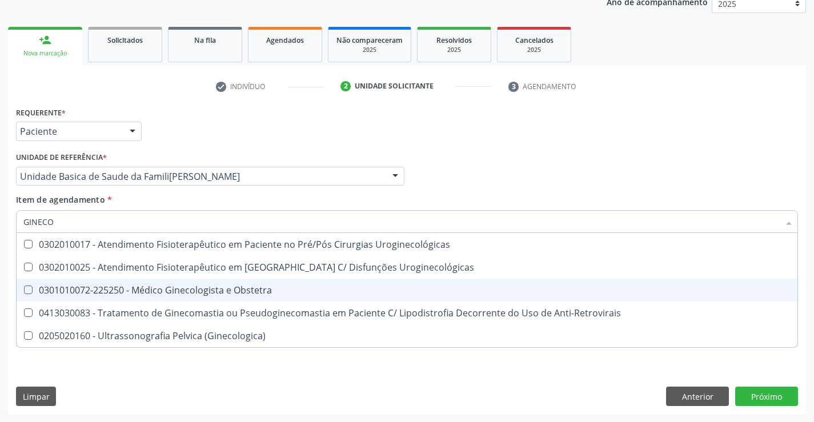
click at [131, 291] on div "0301010072-225250 - Médico Ginecologista e Obstetra" at bounding box center [406, 290] width 767 height 9
checkbox Obstetra "true"
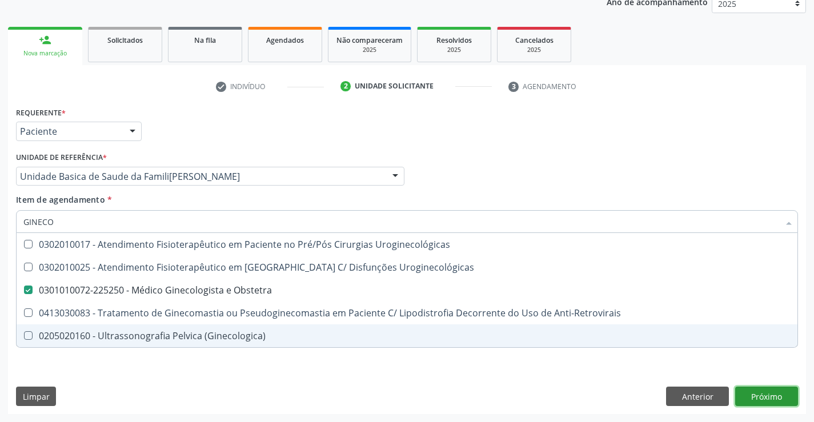
click at [769, 397] on div "Requerente * Paciente Médico(a) Enfermeiro(a) Paciente Nenhum resultado encontr…" at bounding box center [407, 259] width 798 height 310
checkbox Uroginecológicas "true"
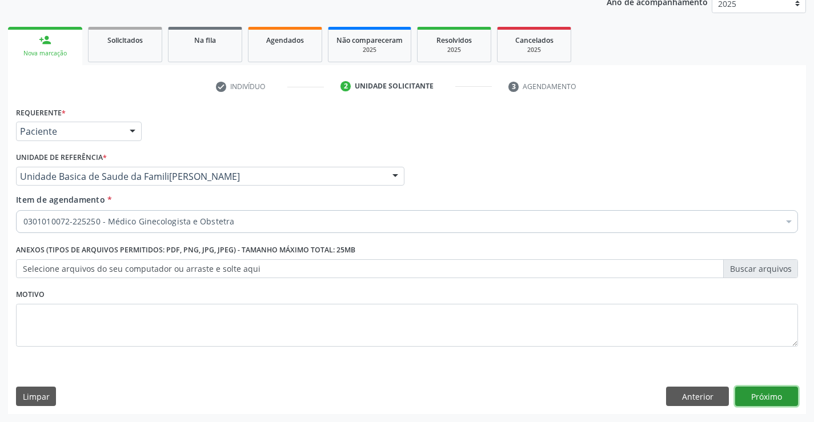
click at [754, 396] on button "Próximo" at bounding box center [766, 396] width 63 height 19
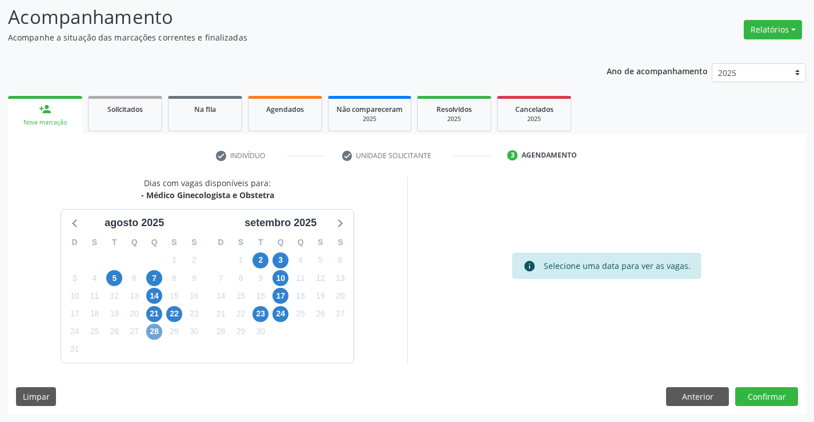
click at [155, 333] on span "28" at bounding box center [154, 332] width 16 height 16
click at [156, 334] on span "28" at bounding box center [154, 332] width 16 height 16
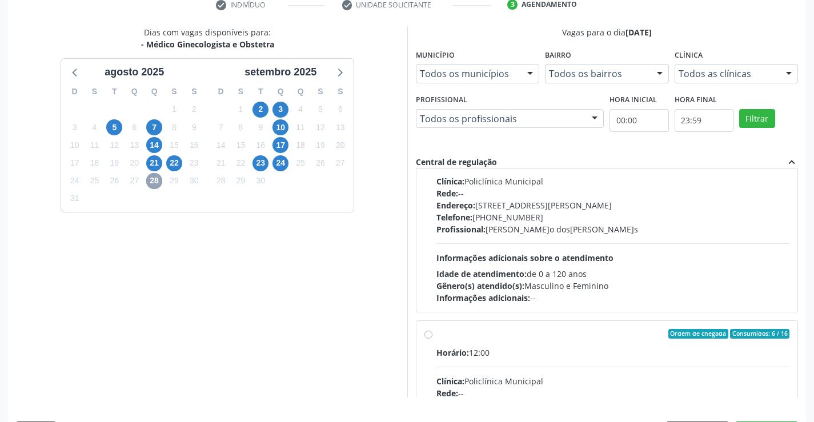
scroll to position [114, 0]
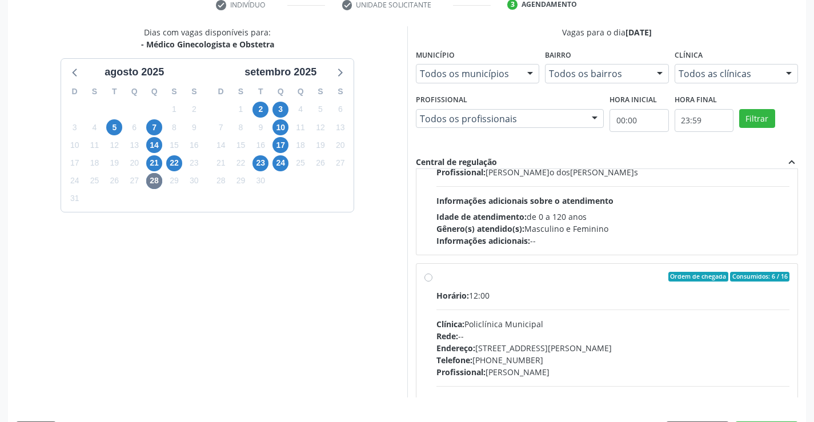
click at [436, 276] on label "Ordem de chegada Consumidos: 6 / 16 Horário: 12:00 Clínica: Policlínica Municip…" at bounding box center [612, 359] width 353 height 175
click at [432, 276] on input "Ordem de chegada Consumidos: 6 / 16 Horário: 12:00 Clínica: Policlínica Municip…" at bounding box center [428, 277] width 8 height 10
radio input "true"
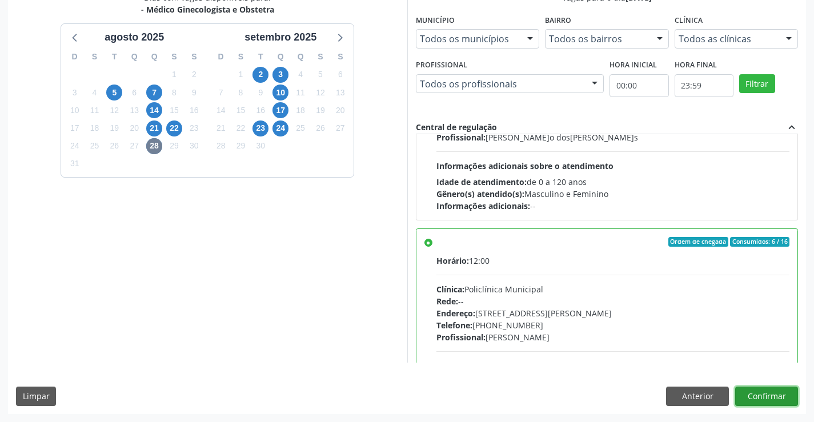
click at [762, 392] on button "Confirmar" at bounding box center [766, 396] width 63 height 19
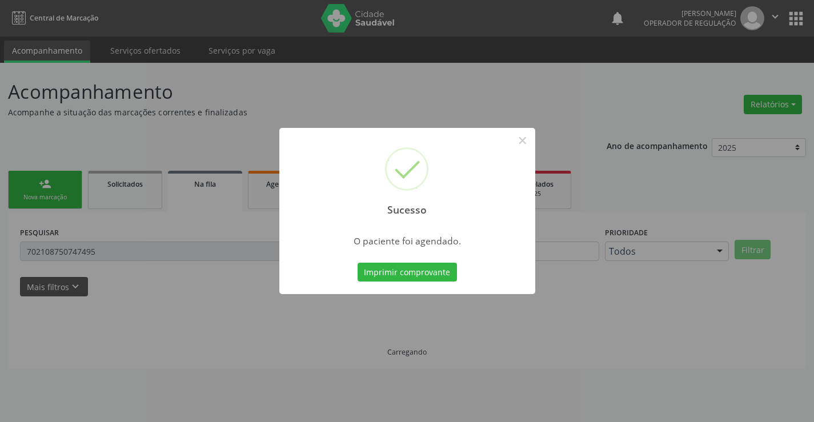
scroll to position [0, 0]
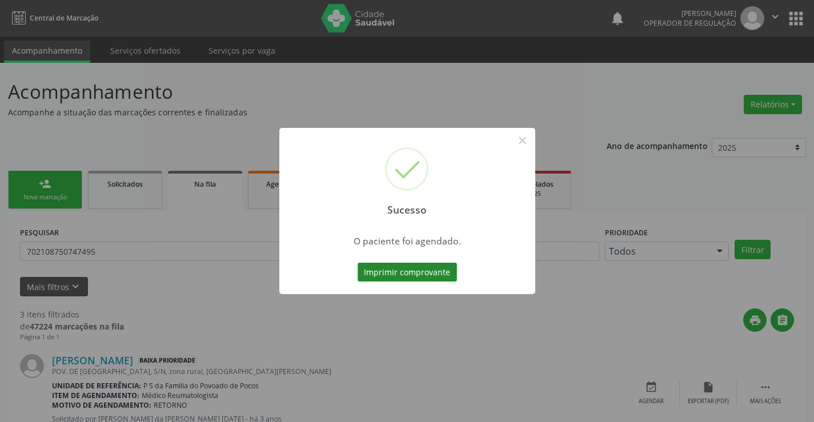
click at [401, 272] on button "Imprimir comprovante" at bounding box center [406, 272] width 99 height 19
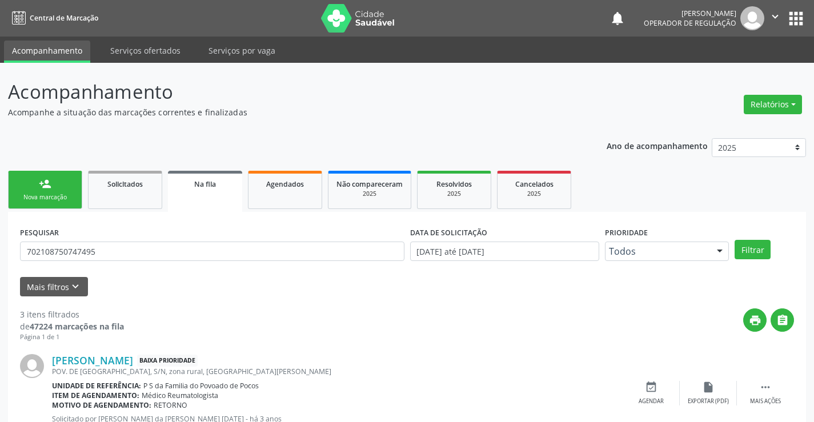
click at [42, 194] on div "Nova marcação" at bounding box center [45, 197] width 57 height 9
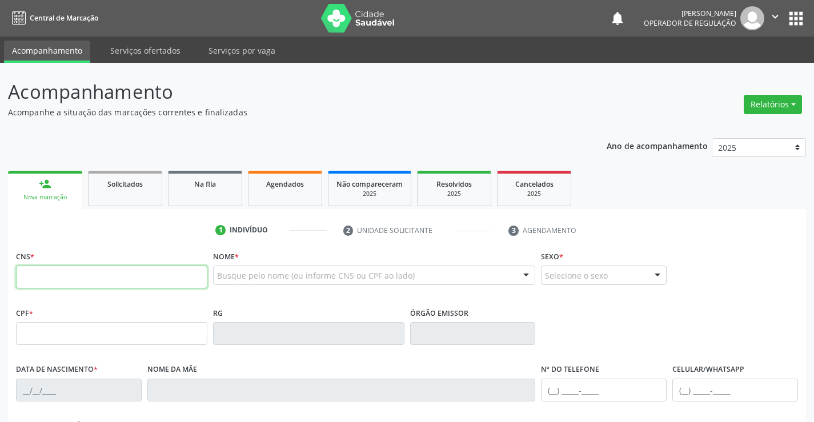
click at [66, 274] on input "text" at bounding box center [111, 277] width 191 height 23
type input "704 1082 0997 1480"
type input "1444631306"
type input "18/11/1965"
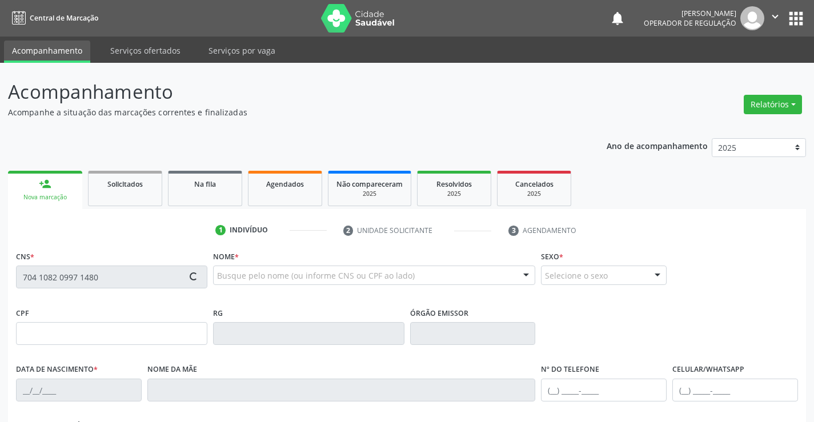
type input "(74) 99934-7744"
type input "403.712.395-91"
type input "S/N"
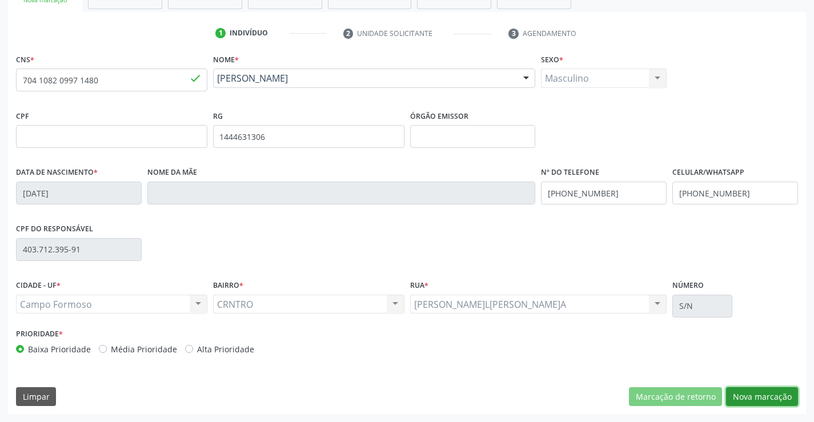
click at [749, 398] on button "Nova marcação" at bounding box center [762, 396] width 72 height 19
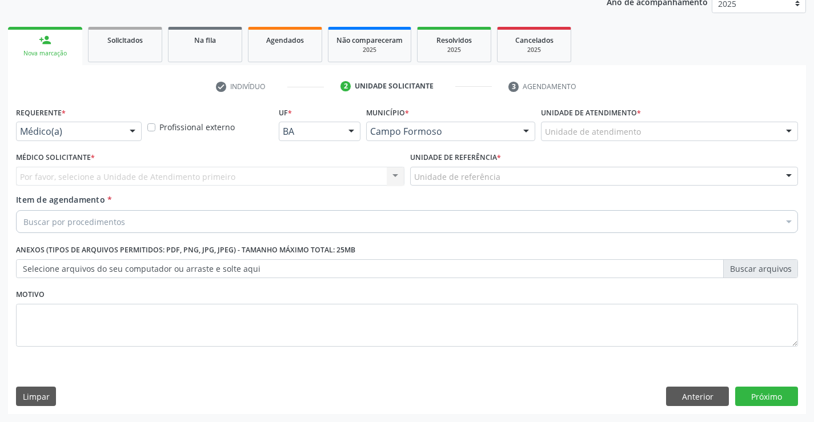
scroll to position [144, 0]
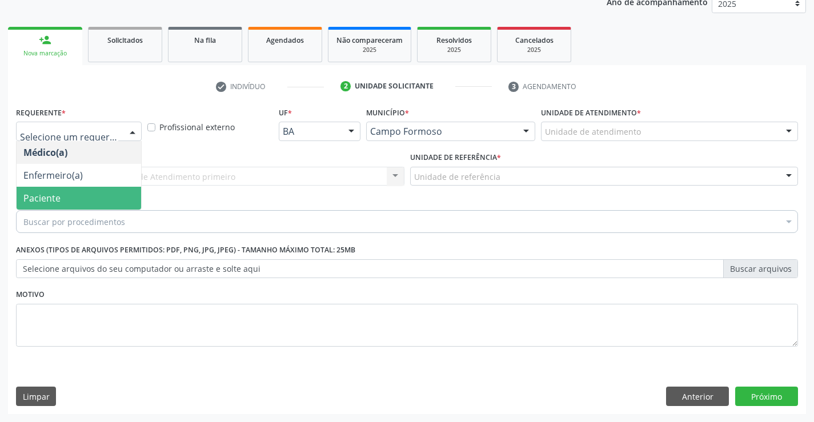
click at [65, 196] on span "Paciente" at bounding box center [79, 198] width 124 height 23
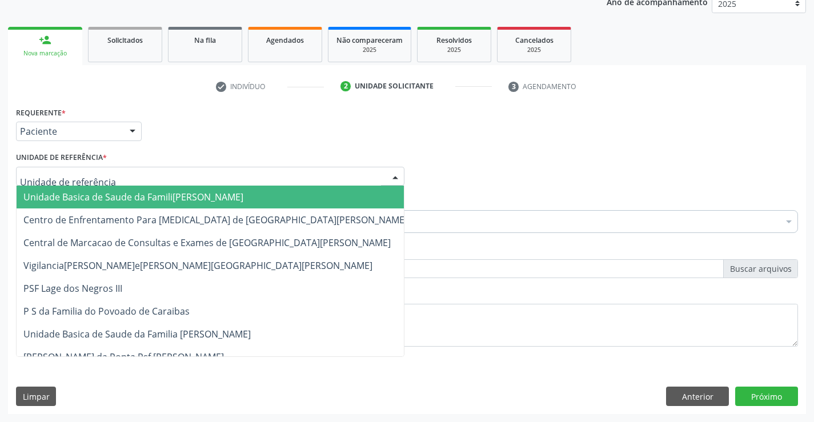
click at [91, 194] on span "Unidade Basica de Saude da Familia Dr [PERSON_NAME]" at bounding box center [133, 197] width 220 height 13
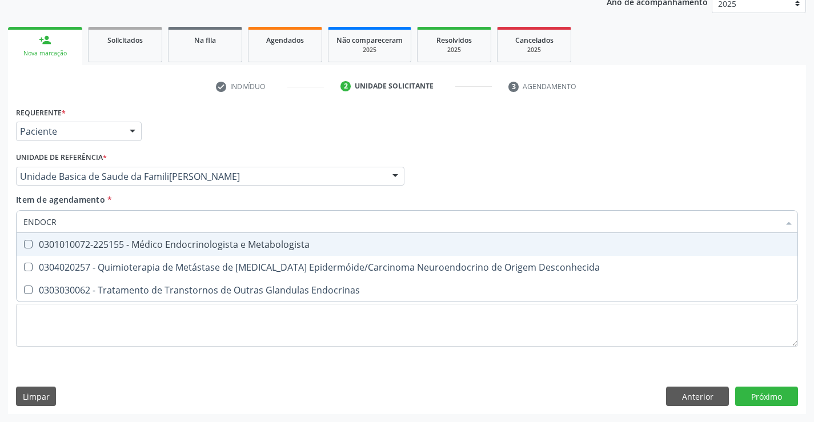
type input "ENDOCRI"
click at [122, 246] on div "0301010072-225155 - Médico Endocrinologista e Metabologista" at bounding box center [406, 244] width 767 height 9
checkbox Metabologista "true"
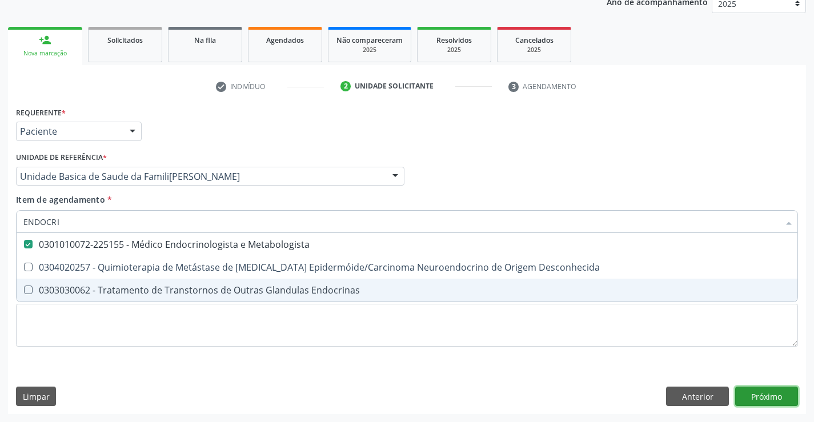
click at [771, 399] on div "Requerente * Paciente Médico(a) Enfermeiro(a) Paciente Nenhum resultado encontr…" at bounding box center [407, 259] width 798 height 310
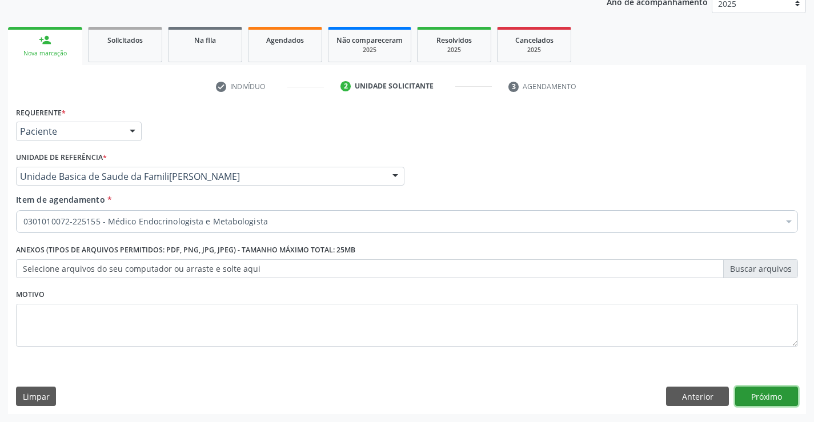
click at [781, 397] on button "Próximo" at bounding box center [766, 396] width 63 height 19
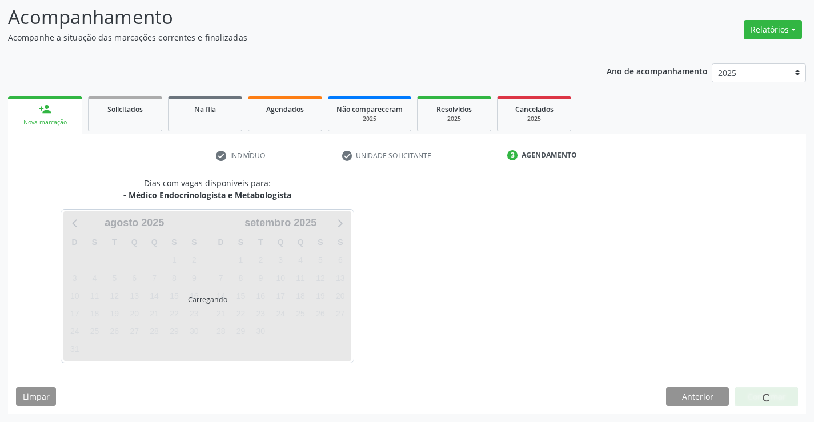
scroll to position [75, 0]
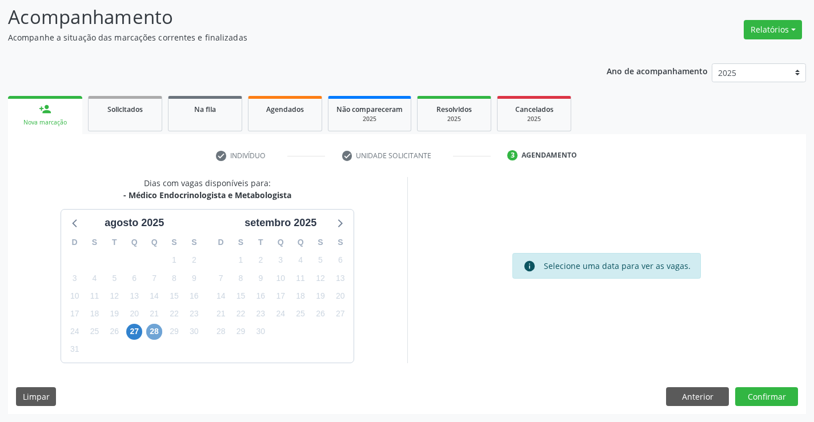
click at [152, 331] on span "28" at bounding box center [154, 332] width 16 height 16
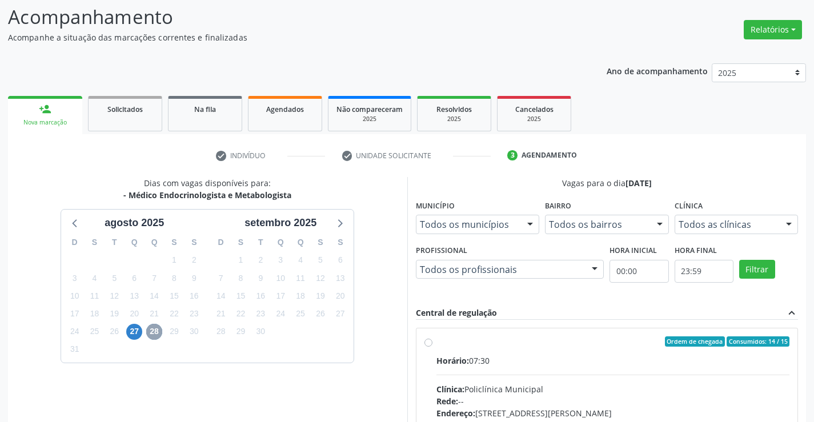
scroll to position [260, 0]
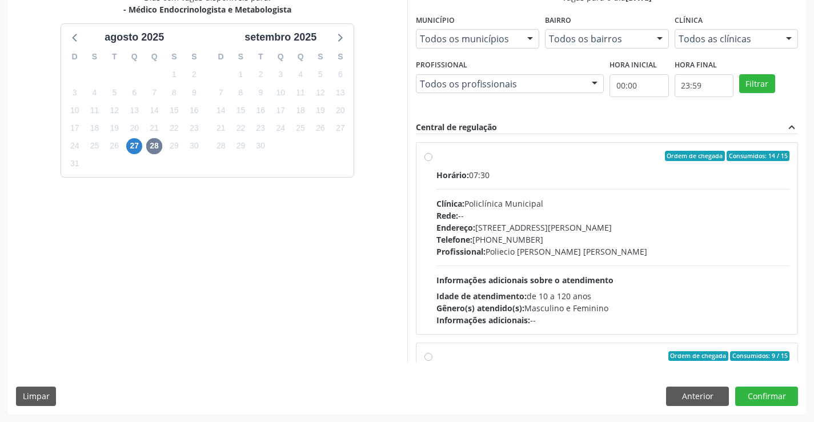
click at [436, 156] on label "Ordem de chegada Consumidos: 14 / 15 Horário: 07:30 Clínica: Policlínica Munici…" at bounding box center [612, 238] width 353 height 175
click at [430, 156] on input "Ordem de chegada Consumidos: 14 / 15 Horário: 07:30 Clínica: Policlínica Munici…" at bounding box center [428, 156] width 8 height 10
radio input "true"
click at [436, 156] on label "Ordem de chegada Consumidos: 14 / 15 Horário: 07:30 Clínica: Policlínica Munici…" at bounding box center [612, 238] width 353 height 175
click at [430, 156] on input "Ordem de chegada Consumidos: 14 / 15 Horário: 07:30 Clínica: Policlínica Munici…" at bounding box center [428, 156] width 8 height 10
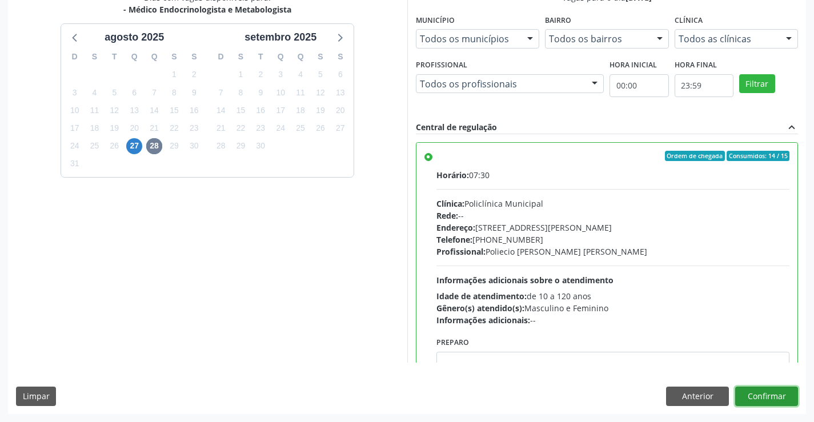
click at [775, 399] on button "Confirmar" at bounding box center [766, 396] width 63 height 19
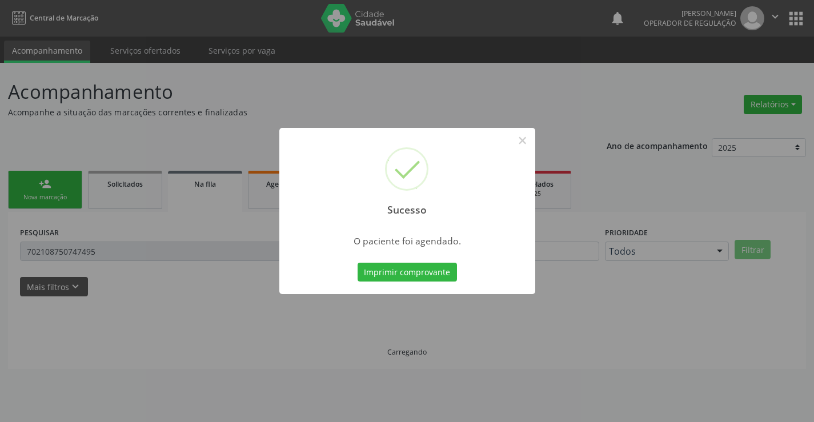
scroll to position [0, 0]
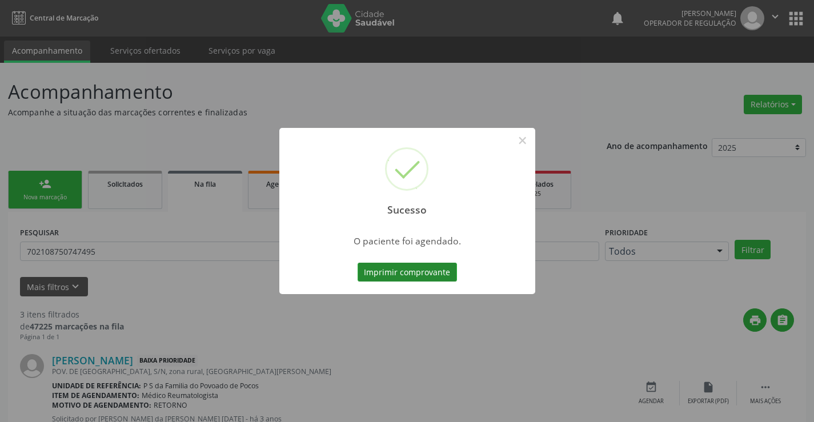
click at [418, 271] on button "Imprimir comprovante" at bounding box center [406, 272] width 99 height 19
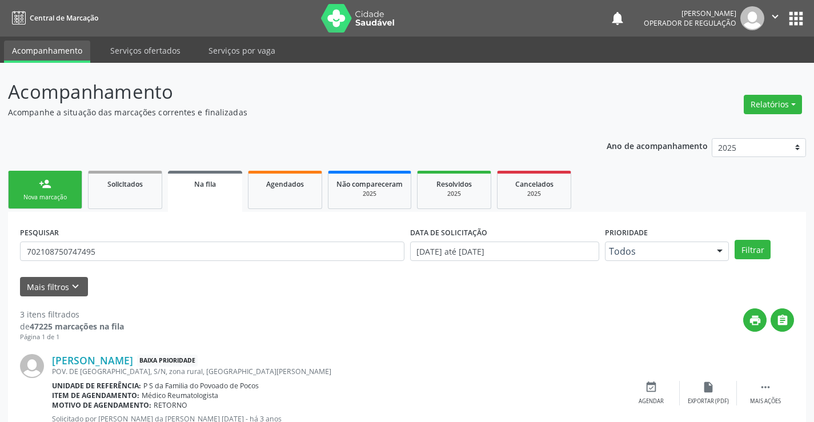
click at [81, 196] on link "person_add Nova marcação" at bounding box center [45, 190] width 74 height 38
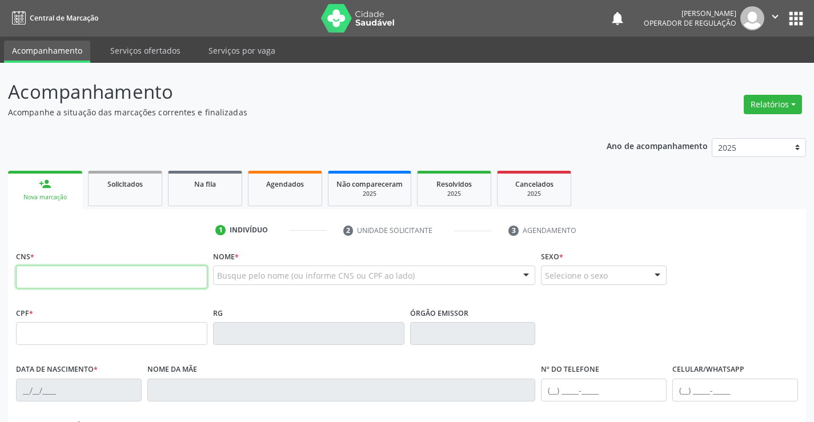
click at [47, 278] on input "text" at bounding box center [111, 277] width 191 height 23
type input "706 7015 7788 9018"
type input "1117200442"
type input "24/08/1974"
type input "(74) 99122-5484"
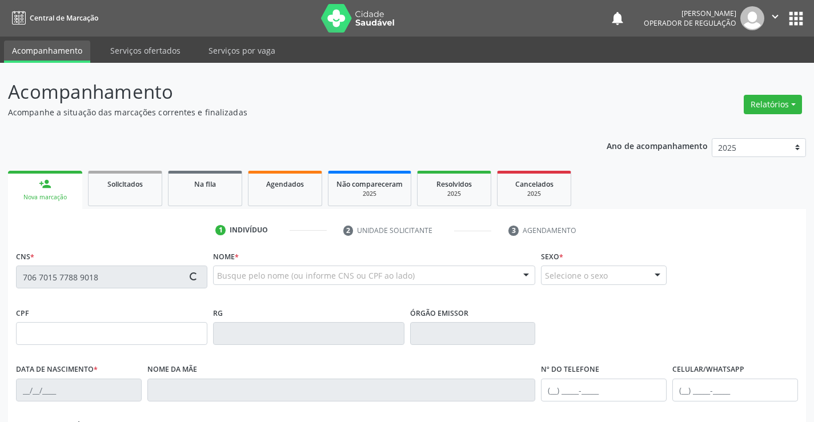
type input "(74) 99119-7200"
type input "664.829.095-15"
type input "S/N"
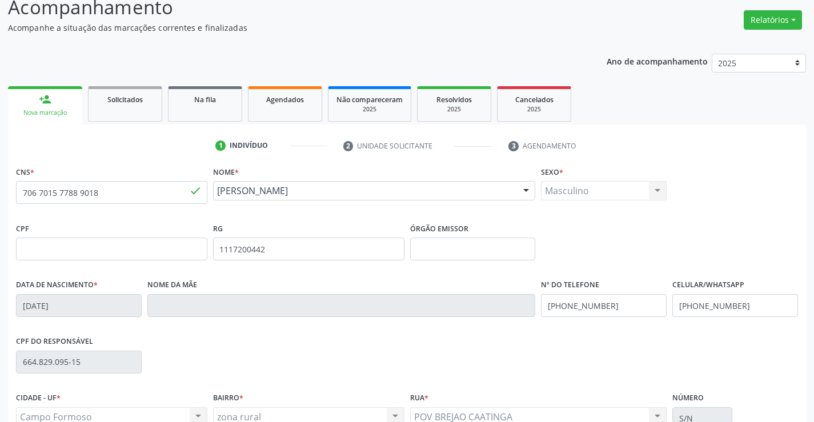
scroll to position [197, 0]
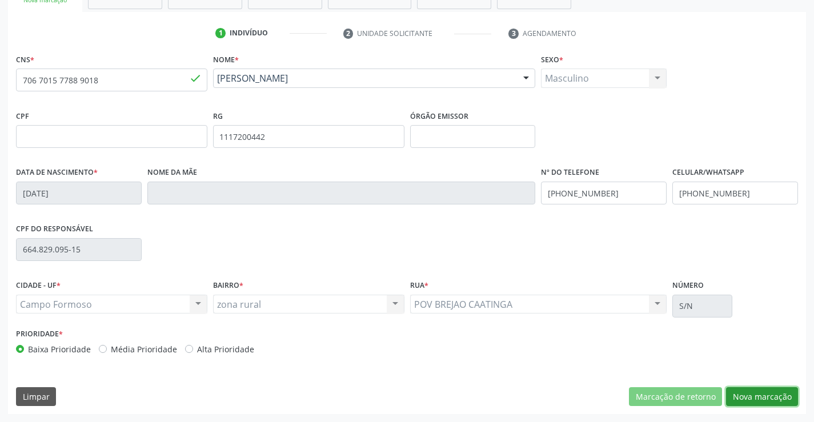
click at [754, 396] on button "Nova marcação" at bounding box center [762, 396] width 72 height 19
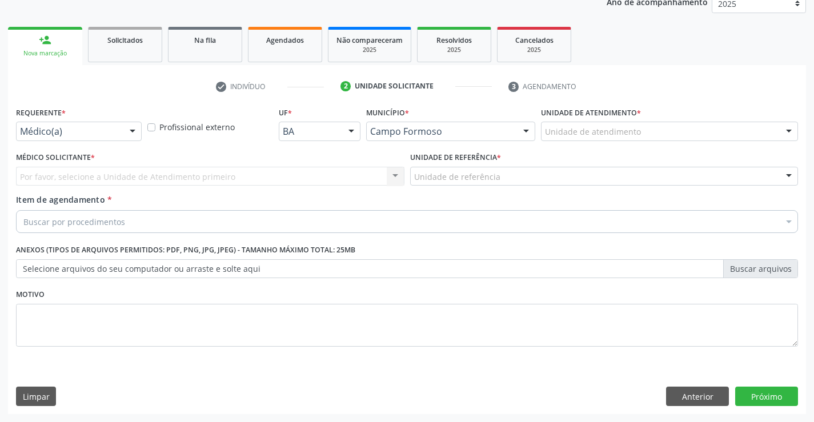
scroll to position [144, 0]
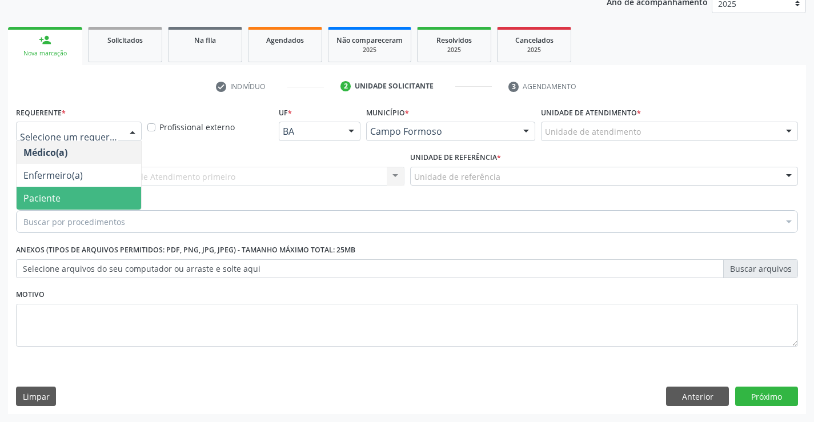
click at [70, 194] on span "Paciente" at bounding box center [79, 198] width 124 height 23
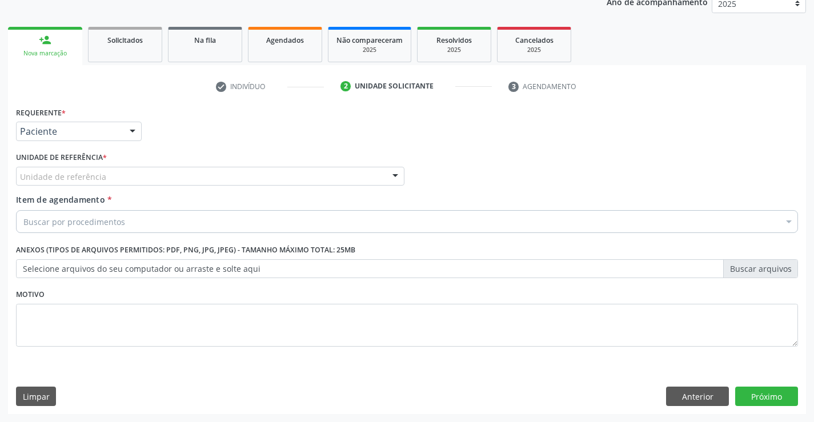
click at [95, 168] on div "Unidade de referência" at bounding box center [210, 176] width 388 height 19
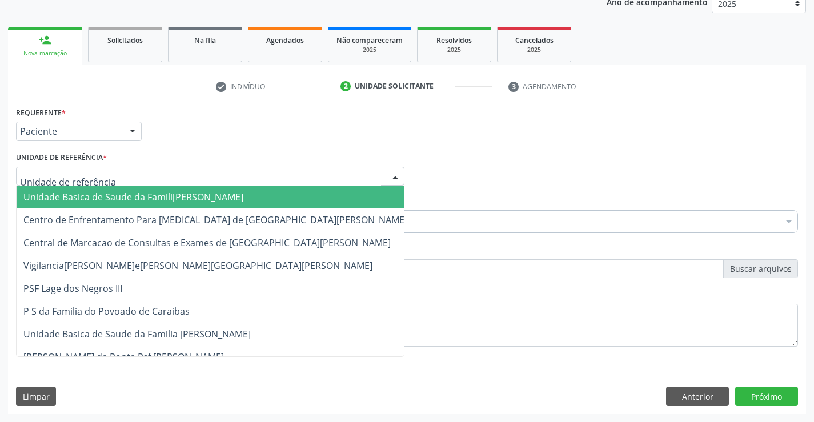
click at [102, 193] on span "Unidade Basica de Saude da Familia Dr [PERSON_NAME]" at bounding box center [133, 197] width 220 height 13
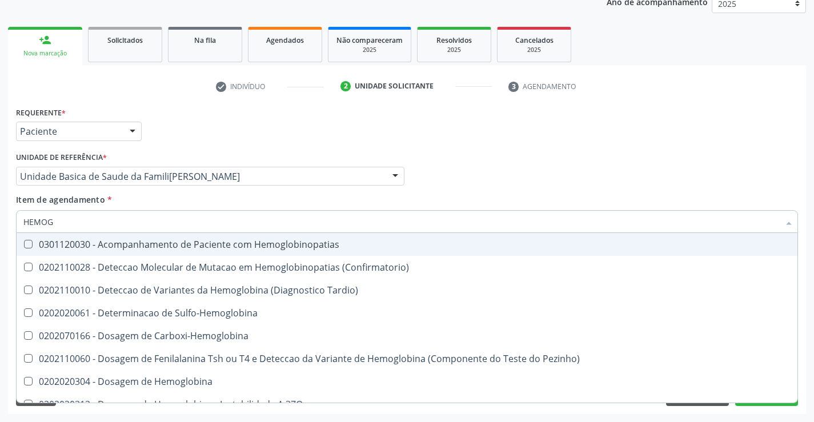
type input "HEMOGR"
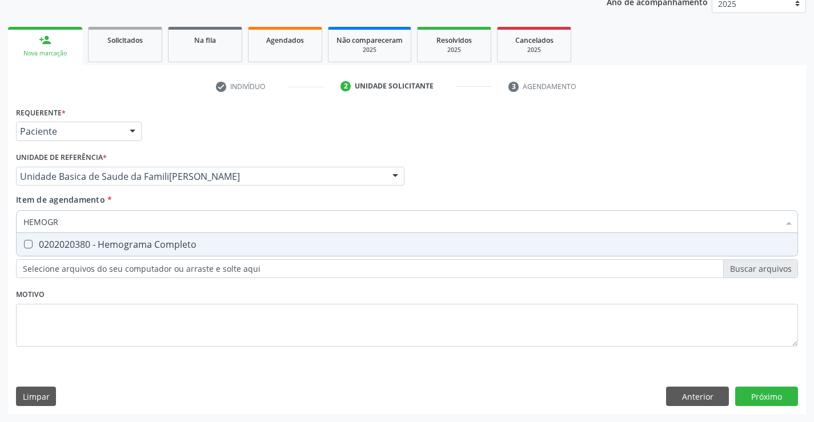
click at [25, 243] on Completo at bounding box center [28, 244] width 9 height 9
click at [24, 243] on Completo "checkbox" at bounding box center [20, 243] width 7 height 7
checkbox Completo "true"
type input "HEMOGR"
click at [46, 345] on div "Requerente * Paciente Médico(a) Enfermeiro(a) Paciente Nenhum resultado encontr…" at bounding box center [407, 233] width 782 height 259
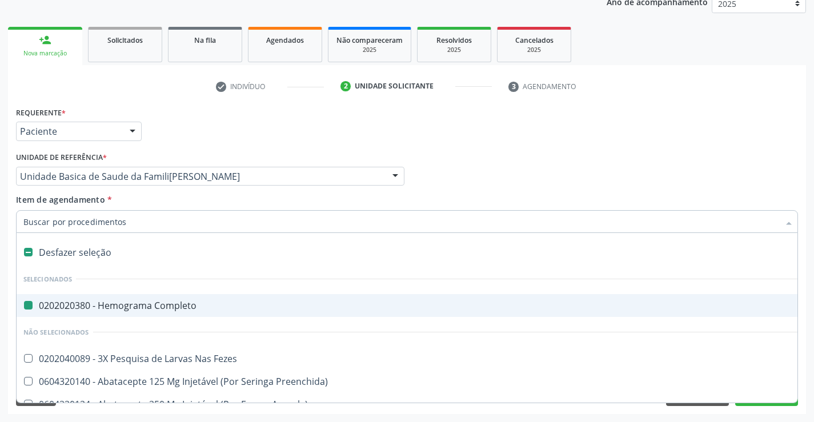
type input "F"
checkbox Completo "false"
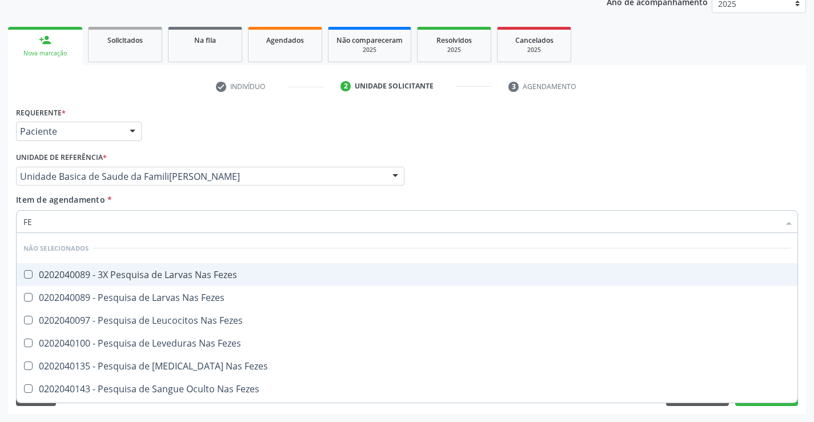
type input "FEZ"
click at [110, 268] on span "0202040089 - 3X Pesquisa de Larvas Nas Fezes" at bounding box center [407, 274] width 781 height 23
checkbox Fezes "true"
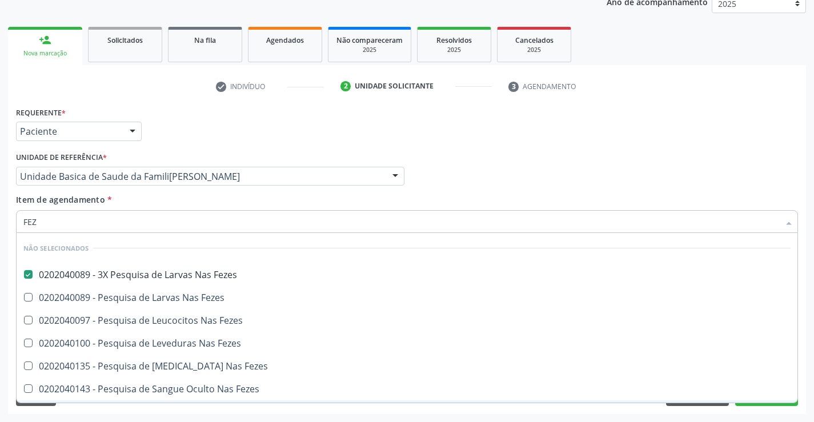
type input "FEZ"
click at [102, 415] on div "Acompanhamento Acompanhe a situação das marcações correntes e finalizadas Relat…" at bounding box center [407, 170] width 814 height 503
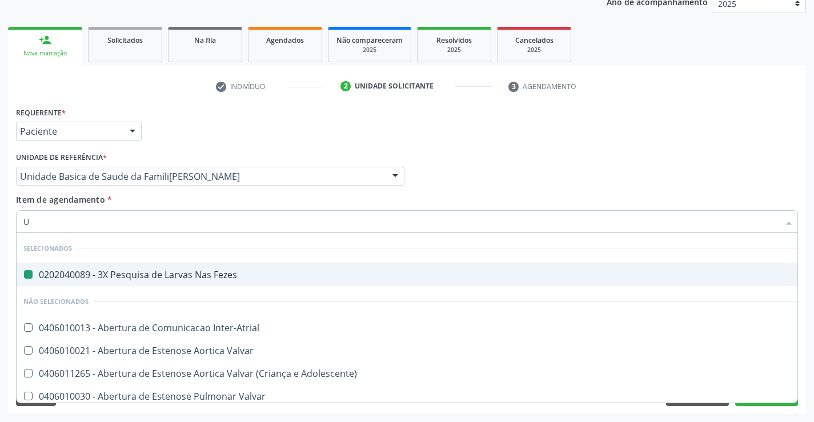
type input "UR"
checkbox Fezes "false"
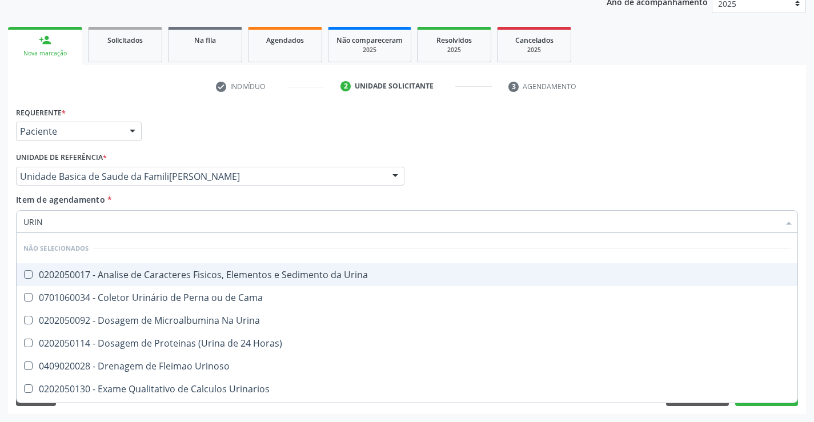
type input "URINA"
click at [162, 270] on div "0202050017 - Analise de Caracteres Fisicos, Elementos e Sedimento da Urina" at bounding box center [406, 274] width 767 height 9
checkbox Urina "true"
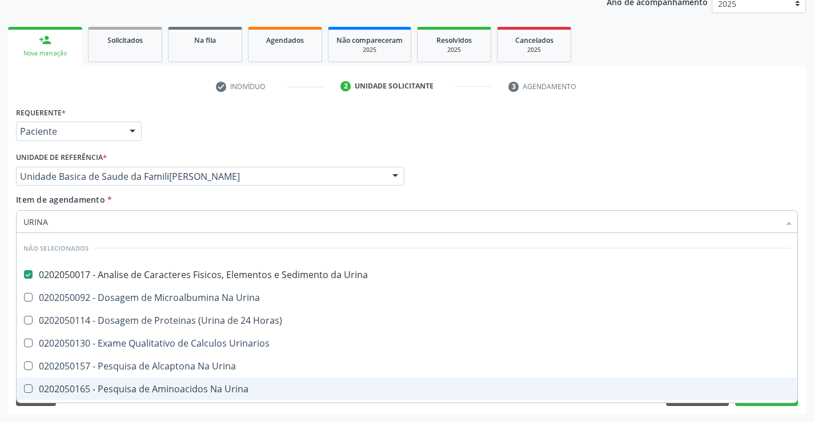
type input "URINA"
click at [127, 411] on div "Requerente * Paciente Médico(a) Enfermeiro(a) Paciente Nenhum resultado encontr…" at bounding box center [407, 259] width 798 height 310
checkbox Horas\) "true"
checkbox Urina "true"
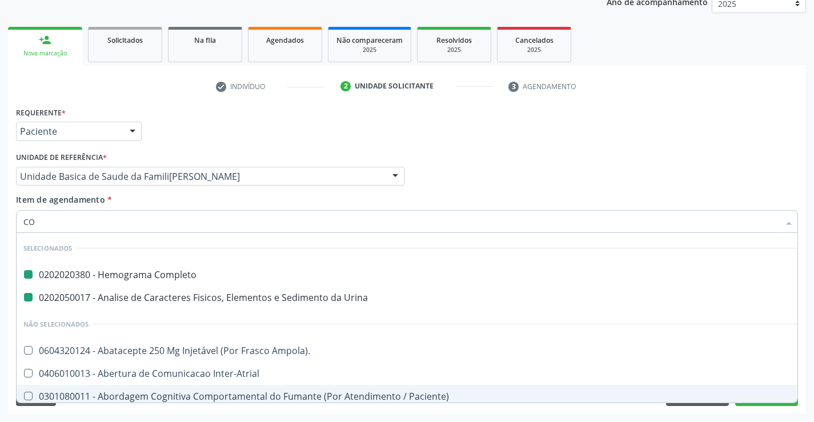
type input "COL"
checkbox Completo "false"
checkbox Urina "false"
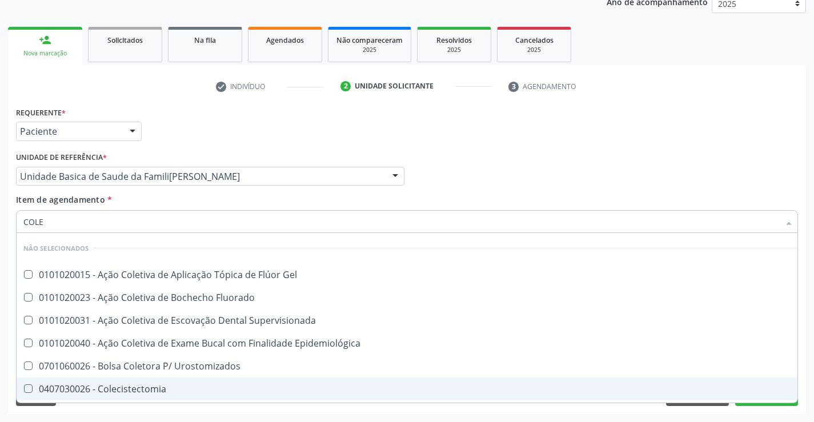
type input "COLES"
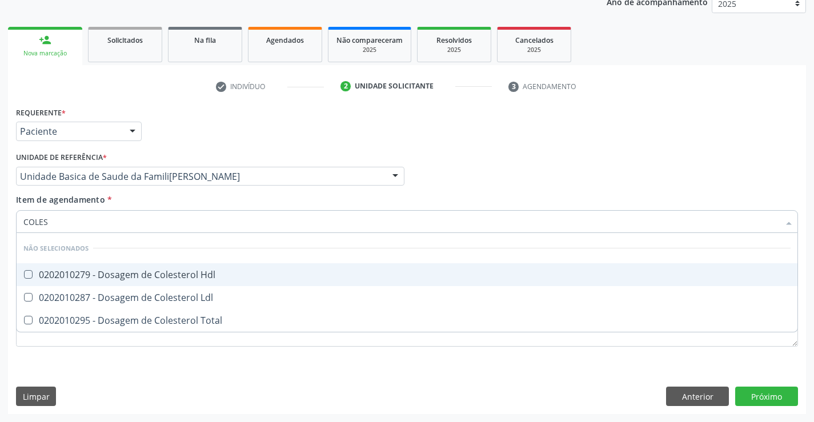
click at [145, 277] on div "0202010279 - Dosagem de Colesterol Hdl" at bounding box center [406, 274] width 767 height 9
checkbox Hdl "true"
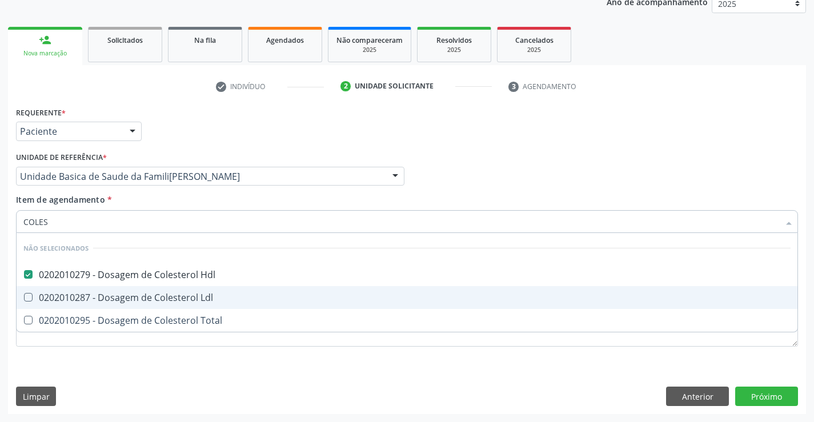
click at [144, 294] on div "0202010287 - Dosagem de Colesterol Ldl" at bounding box center [406, 297] width 767 height 9
checkbox Ldl "true"
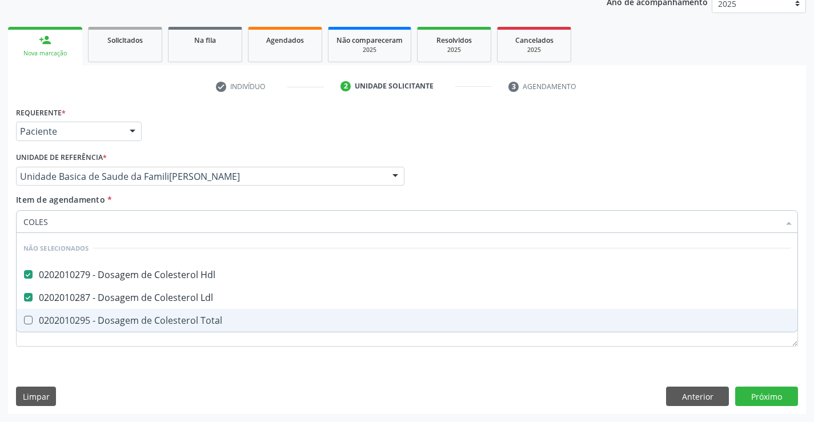
click at [136, 323] on div "0202010295 - Dosagem de Colesterol Total" at bounding box center [406, 320] width 767 height 9
checkbox Total "true"
type input "COLES"
click at [108, 359] on div "Requerente * Paciente Médico(a) Enfermeiro(a) Paciente Nenhum resultado encontr…" at bounding box center [407, 233] width 782 height 259
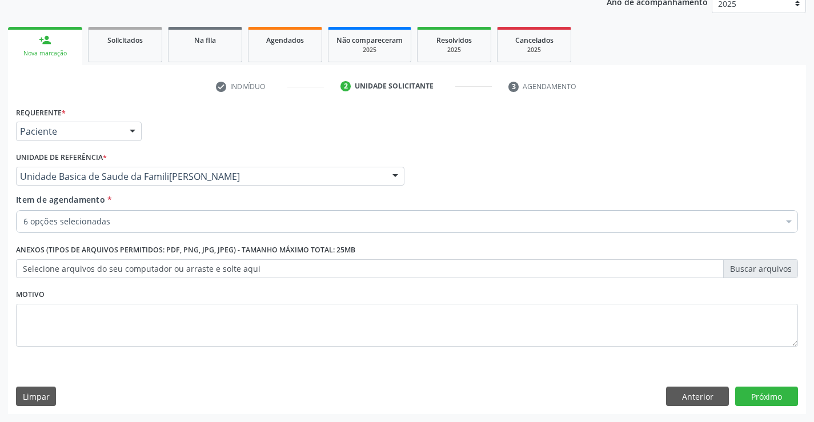
click at [126, 212] on div "6 opções selecionadas" at bounding box center [407, 221] width 782 height 23
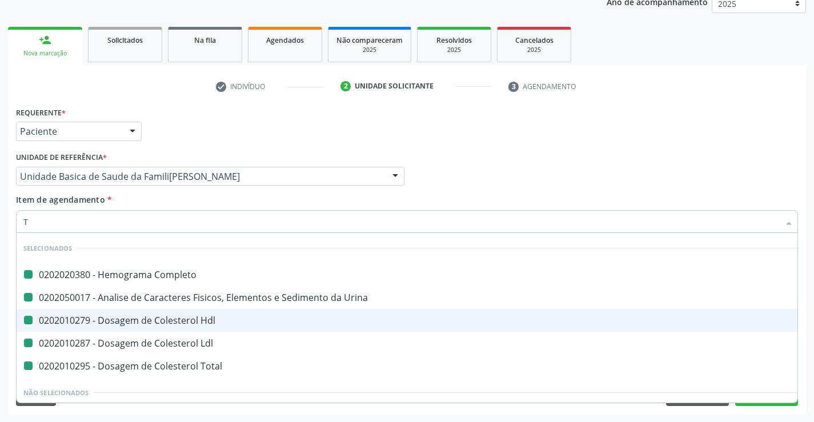
type input "TR"
checkbox Completo "false"
checkbox Urina "false"
checkbox Hdl "false"
checkbox Ldl "false"
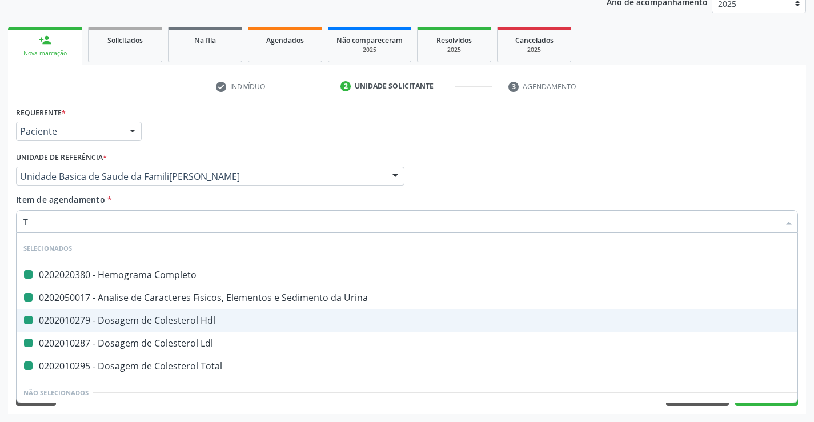
checkbox Total "false"
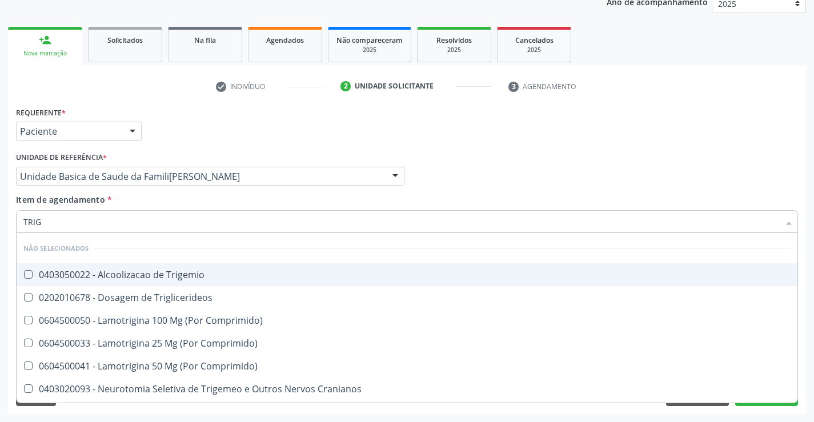
type input "TRIGL"
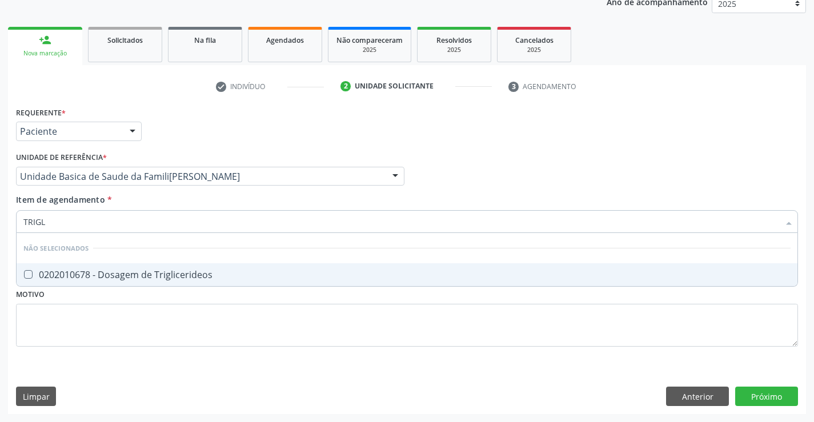
click at [61, 271] on div "0202010678 - Dosagem de Triglicerideos" at bounding box center [406, 274] width 767 height 9
checkbox Triglicerideos "true"
type input "TRIGL"
click at [53, 363] on div "Requerente * Paciente Médico(a) Enfermeiro(a) Paciente Nenhum resultado encontr…" at bounding box center [407, 233] width 782 height 259
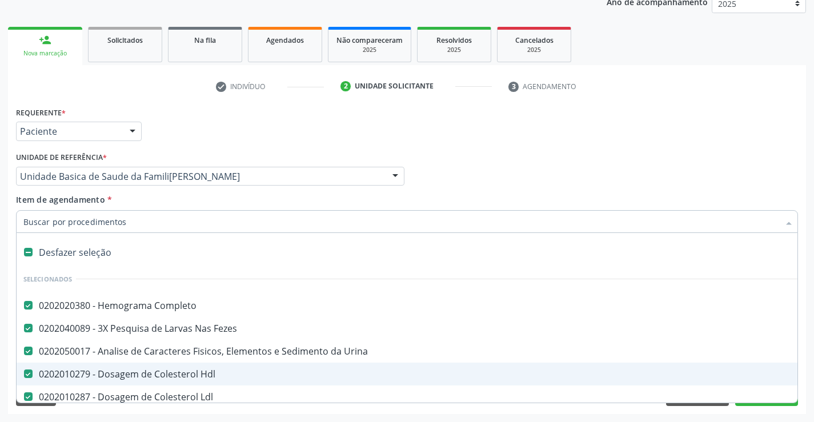
type input "G"
checkbox Triglicerideos "false"
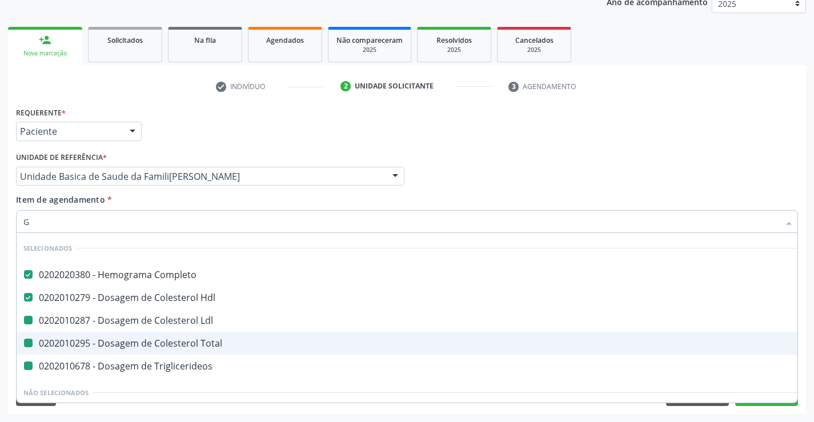
type input "GL"
checkbox Ldl "false"
checkbox Total "false"
checkbox Triglicerideos "false"
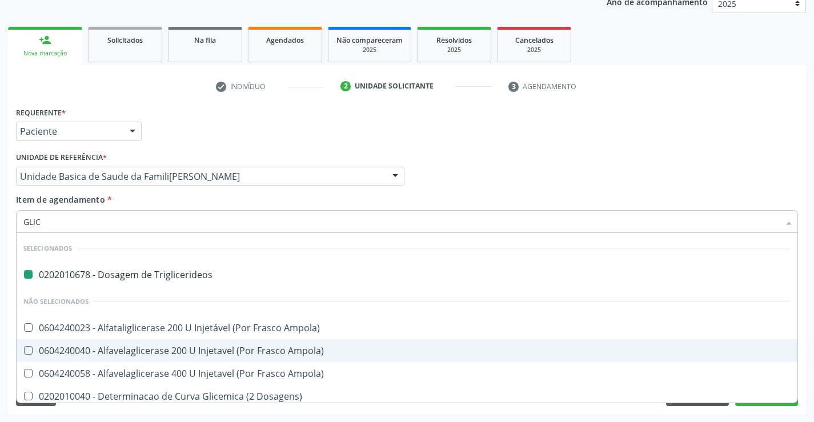
type input "GLICO"
checkbox Triglicerideos "false"
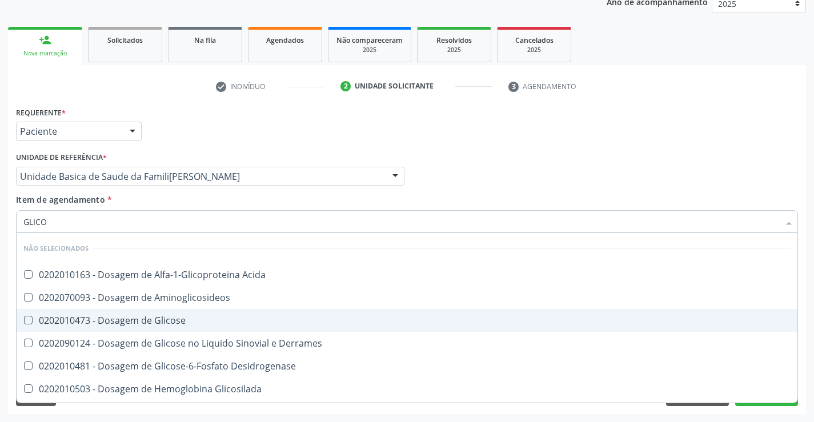
click at [126, 318] on div "0202010473 - Dosagem de Glicose" at bounding box center [406, 320] width 767 height 9
checkbox Glicose "true"
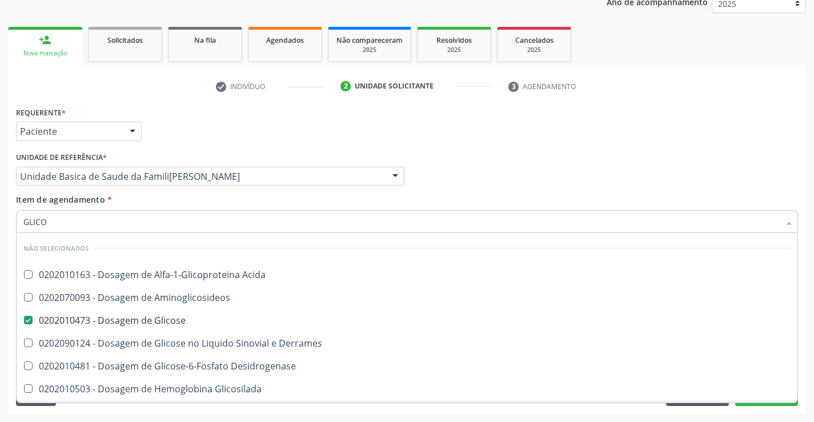
click at [92, 405] on div "Limpar Anterior Próximo" at bounding box center [407, 396] width 782 height 19
checkbox Acida "true"
checkbox Derrames "true"
checkbox Desidrogenase "true"
checkbox Quantitativa "true"
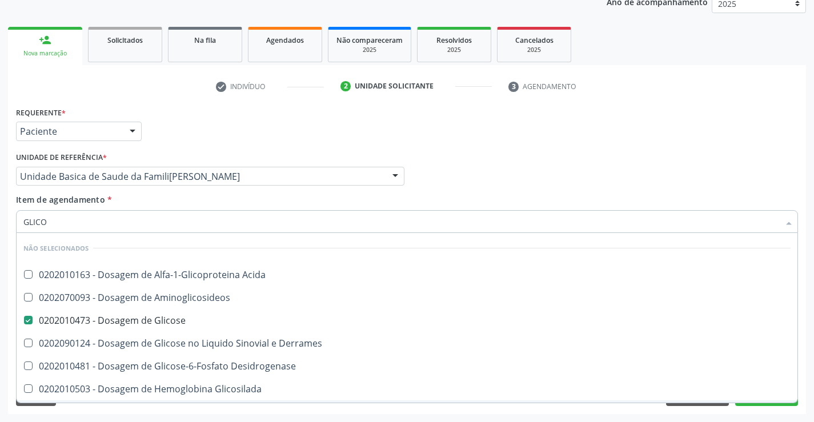
checkbox Urina "true"
checkbox Glicosilada "true"
checkbox Aminoglicosideos "true"
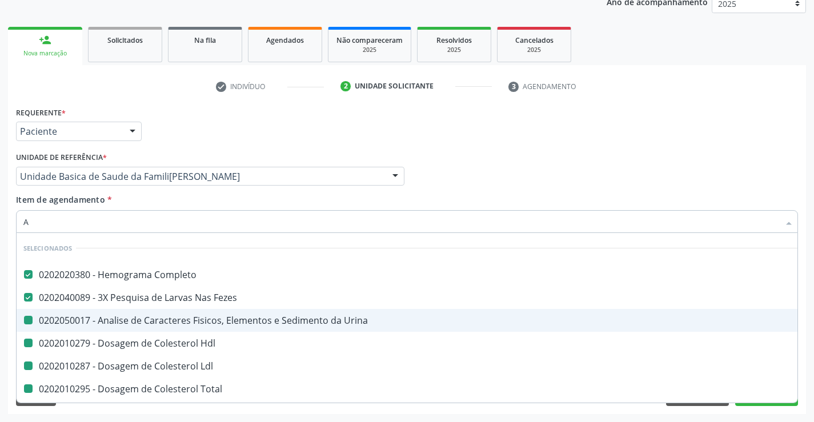
type input "AC"
checkbox Urina "false"
checkbox Hdl "false"
checkbox Ldl "false"
checkbox Triglicerideos "false"
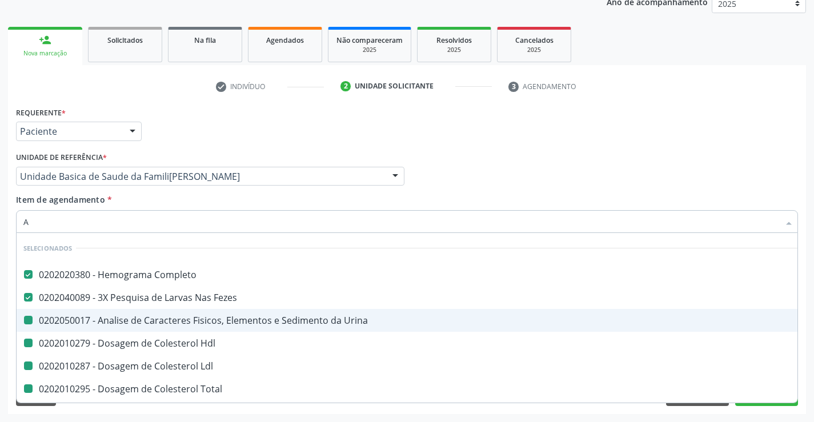
checkbox Glicose "false"
checkbox Total "false"
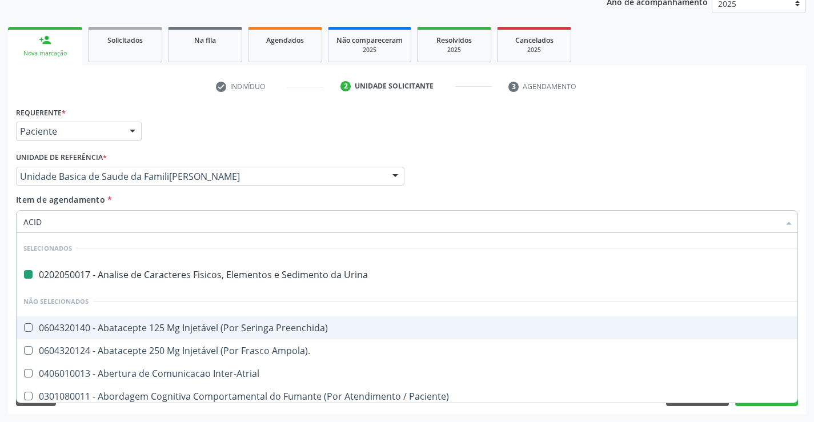
type input "ACIDO"
checkbox Urina "false"
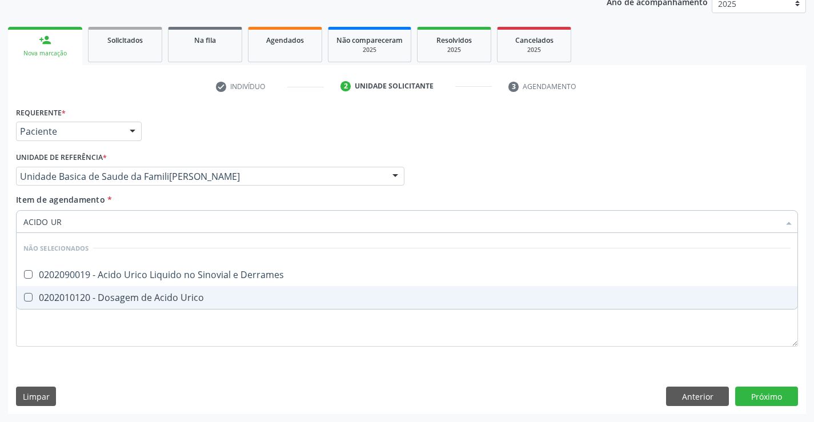
type input "ACIDO URI"
click at [31, 295] on Urico at bounding box center [28, 297] width 9 height 9
click at [24, 295] on Urico "checkbox" at bounding box center [20, 296] width 7 height 7
checkbox Urico "true"
click at [79, 374] on div "Requerente * Paciente Médico(a) Enfermeiro(a) Paciente Nenhum resultado encontr…" at bounding box center [407, 259] width 798 height 310
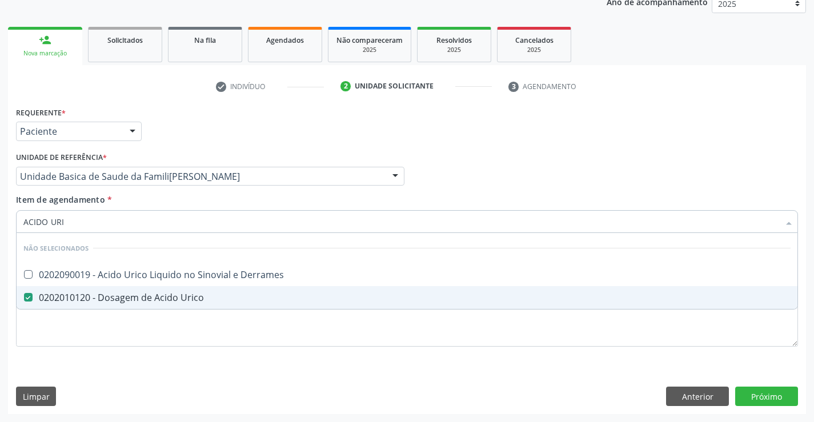
checkbox Derrames "true"
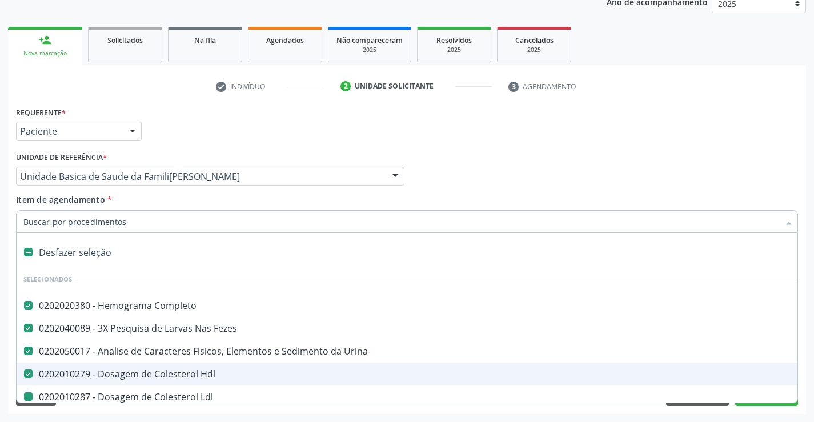
type input "U"
checkbox Ldl "false"
checkbox Total "false"
checkbox Triglicerideos "false"
checkbox Glicose "false"
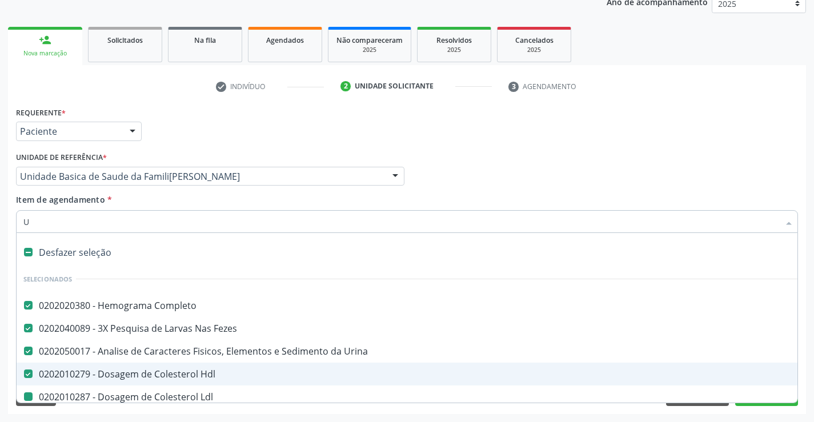
checkbox Urico "false"
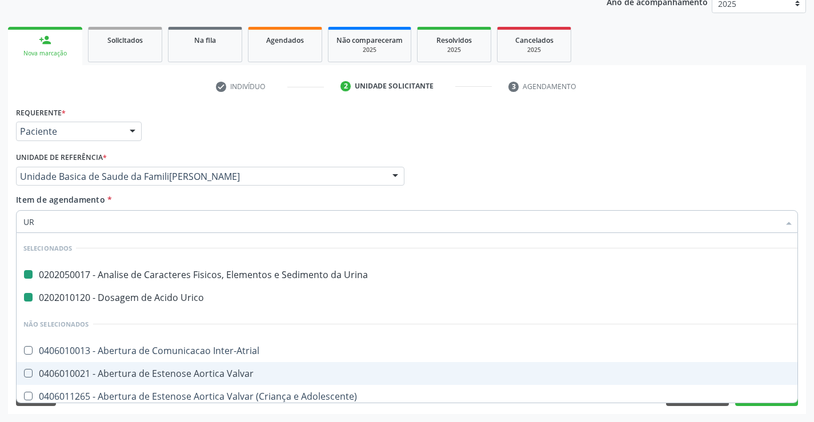
type input "URE"
checkbox Urina "false"
checkbox Urico "false"
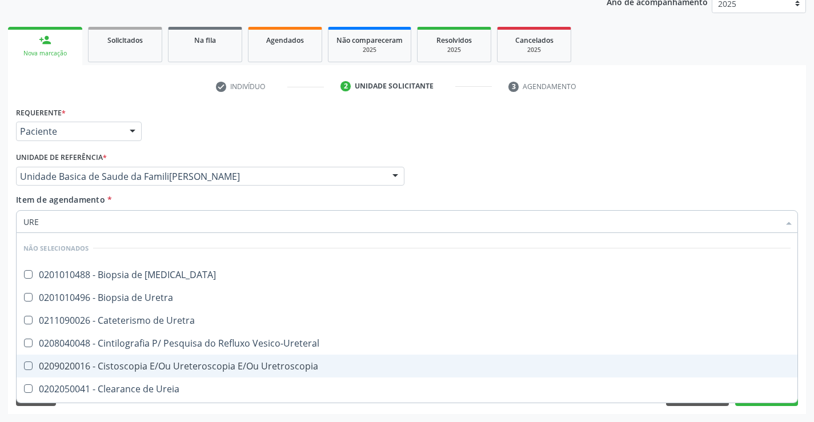
type input "UREI"
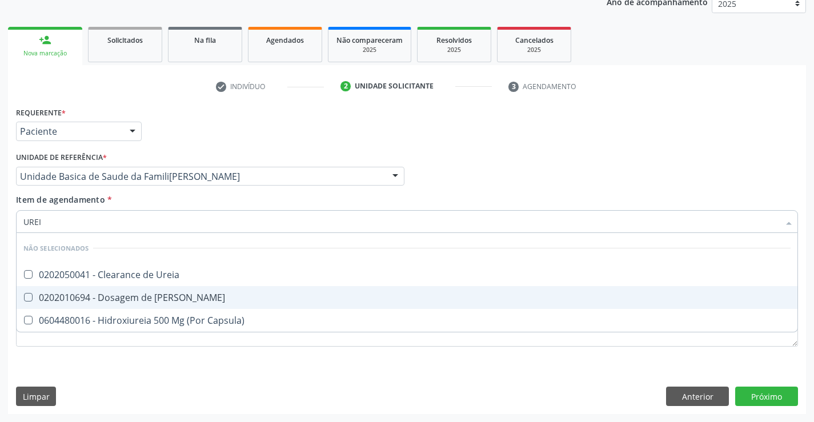
click at [32, 297] on Ureia at bounding box center [28, 297] width 9 height 9
click at [24, 297] on Ureia "checkbox" at bounding box center [20, 296] width 7 height 7
checkbox Ureia "true"
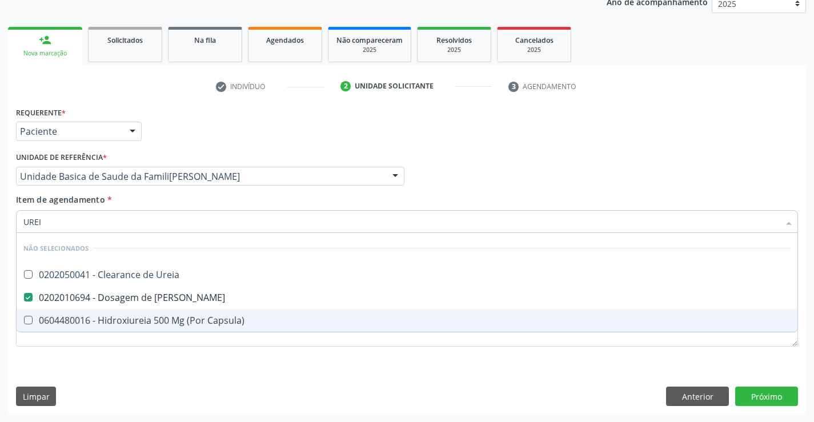
click at [62, 379] on div "Requerente * Paciente Médico(a) Enfermeiro(a) Paciente Nenhum resultado encontr…" at bounding box center [407, 259] width 798 height 310
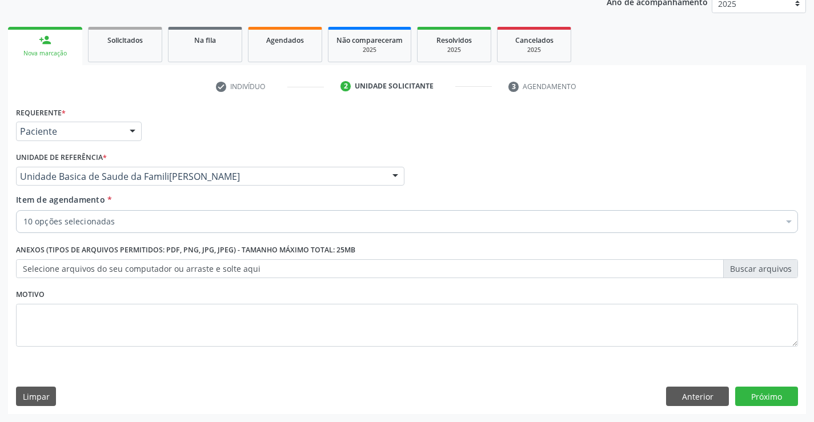
checkbox Completo "true"
checkbox Urina "true"
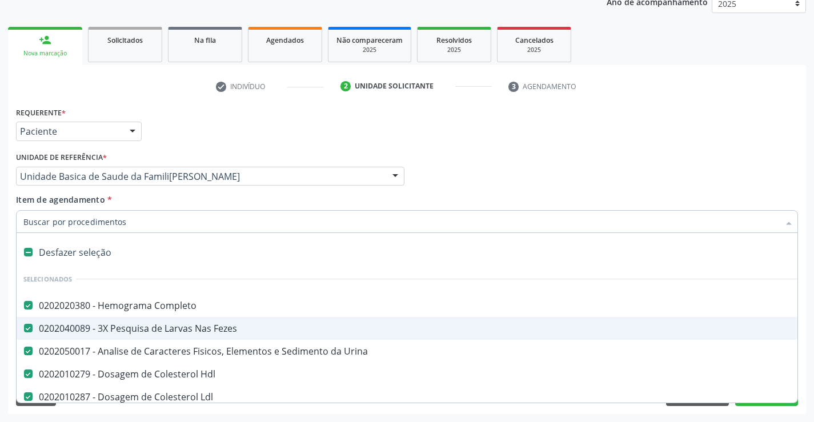
type input "C"
checkbox Ureia "false"
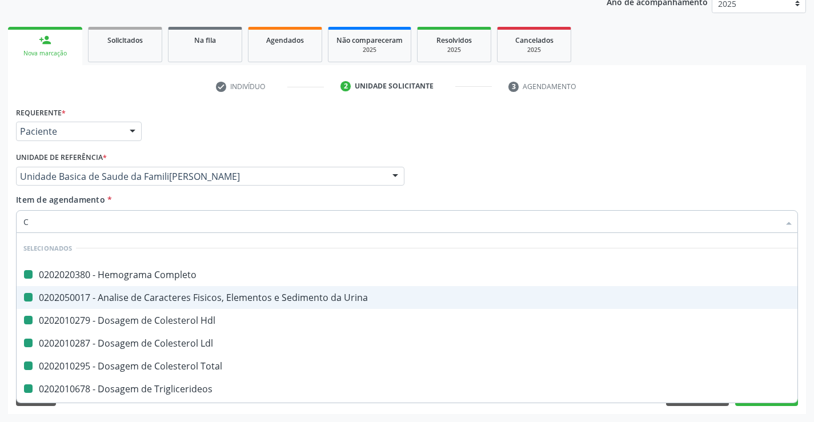
type input "CR"
checkbox Completo "false"
checkbox Urina "false"
checkbox Hdl "false"
checkbox Ldl "false"
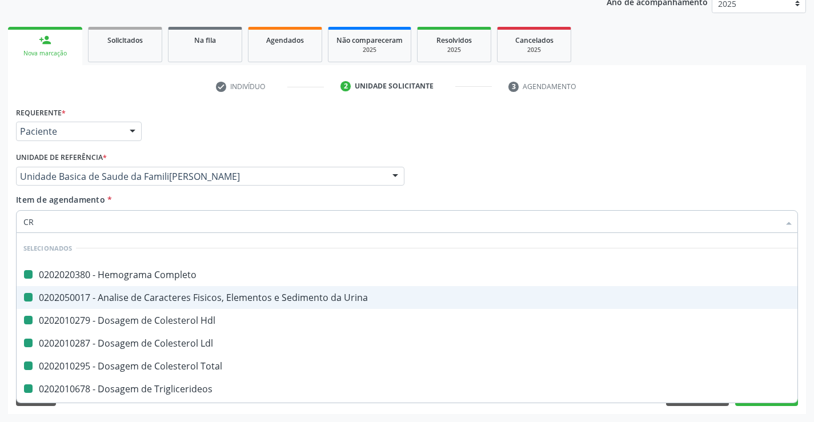
checkbox Total "false"
checkbox Triglicerideos "false"
checkbox Glicose "false"
checkbox Urico "false"
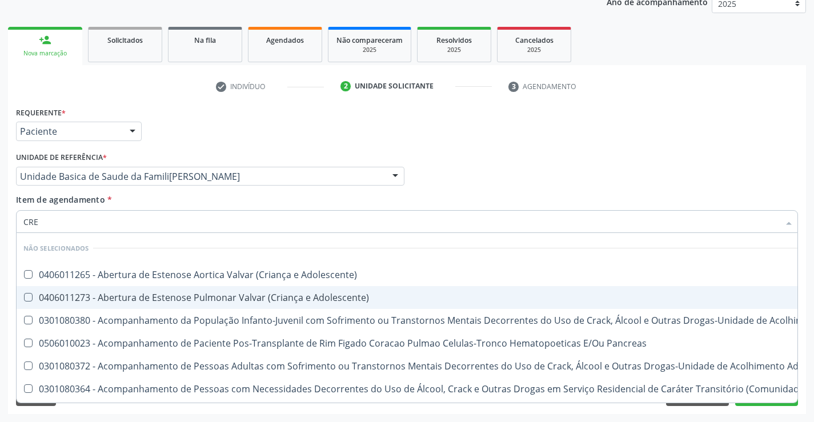
type input "CREA"
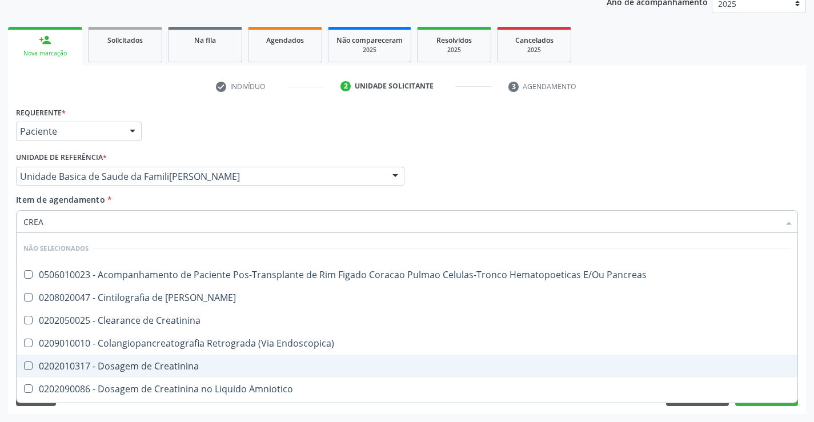
click at [30, 366] on Creatinina at bounding box center [28, 365] width 9 height 9
click at [24, 366] on Creatinina "checkbox" at bounding box center [20, 365] width 7 height 7
checkbox Creatinina "true"
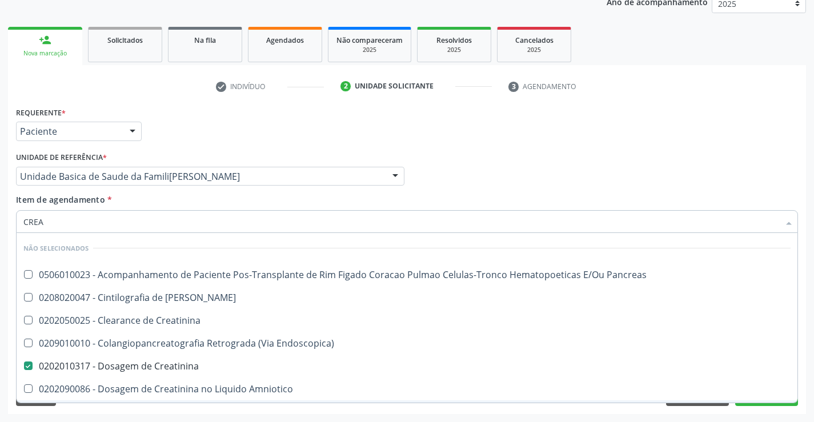
click at [96, 412] on div "Requerente * Paciente Médico(a) Enfermeiro(a) Paciente Nenhum resultado encontr…" at bounding box center [407, 259] width 798 height 310
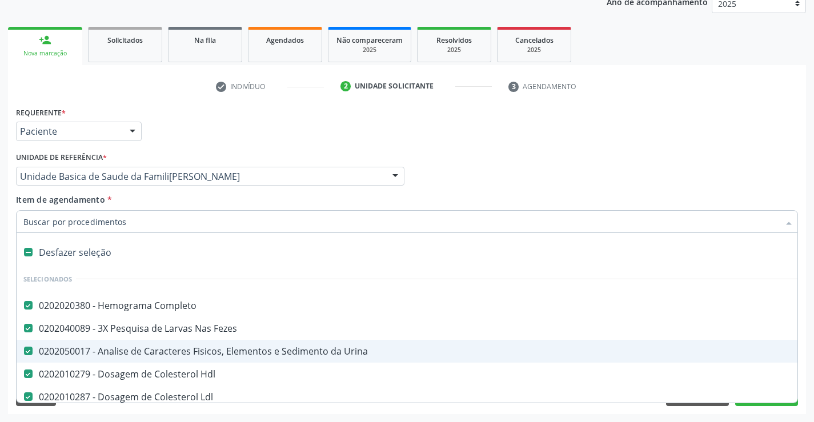
type input "T"
checkbox Ureia "false"
checkbox Creatinina "false"
checkbox Urico "false"
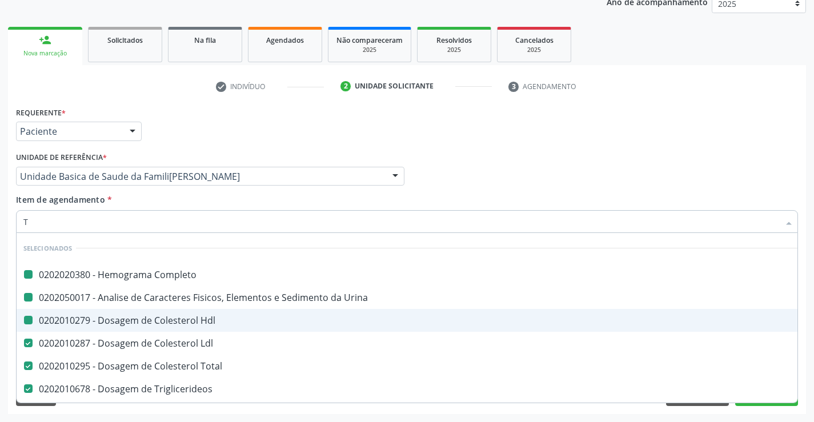
type input "TG"
checkbox Completo "false"
checkbox Urina "false"
checkbox Hdl "false"
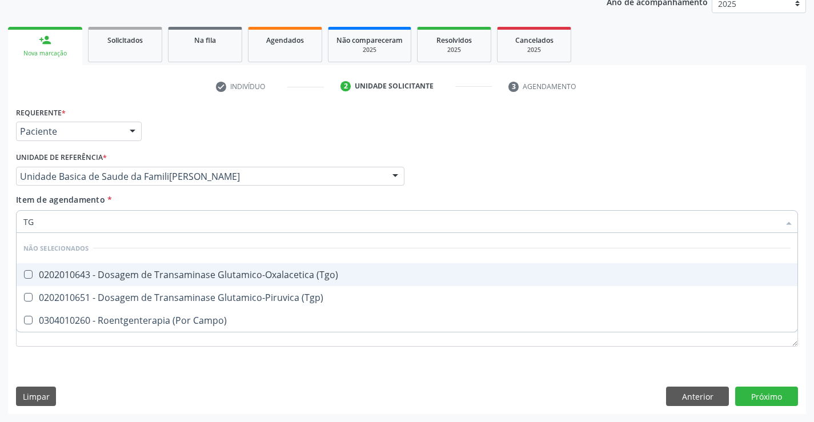
click at [110, 273] on div "0202010643 - Dosagem de Transaminase Glutamico-Oxalacetica (Tgo)" at bounding box center [406, 274] width 767 height 9
checkbox \(Tgo\) "true"
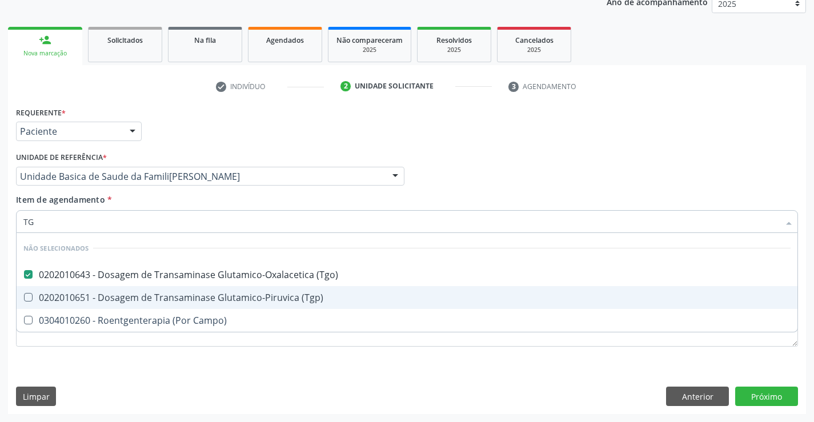
click at [108, 295] on div "0202010651 - Dosagem de Transaminase Glutamico-Piruvica (Tgp)" at bounding box center [406, 297] width 767 height 9
checkbox \(Tgp\) "true"
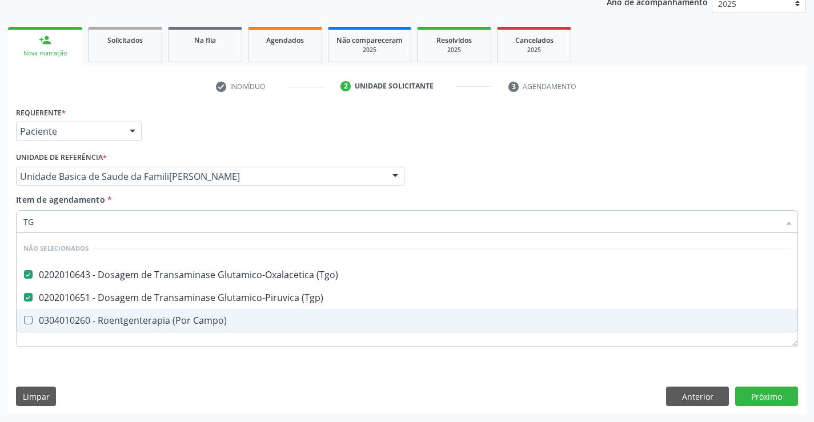
click at [90, 373] on div "Requerente * Paciente Médico(a) Enfermeiro(a) Paciente Nenhum resultado encontr…" at bounding box center [407, 259] width 798 height 310
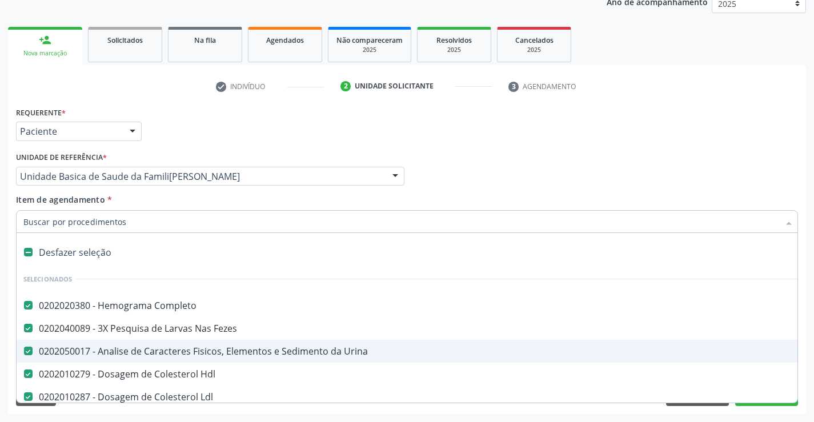
type input "C"
checkbox \(Tgp\) "false"
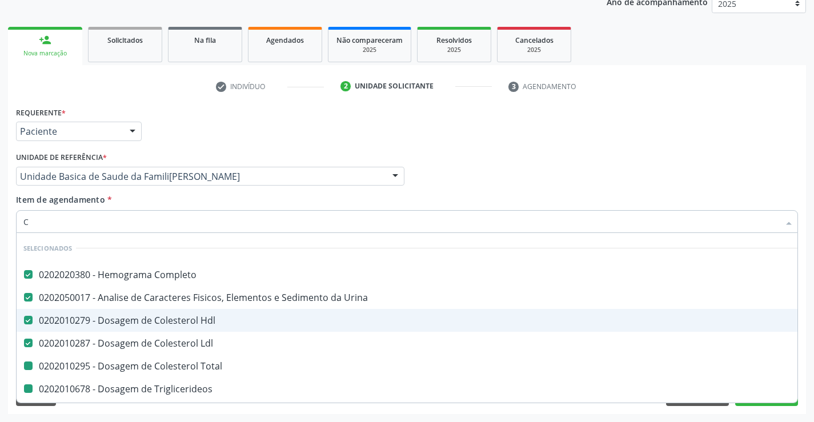
type input "CA"
checkbox Total "false"
checkbox Triglicerideos "false"
checkbox Glicose "false"
checkbox Urico "false"
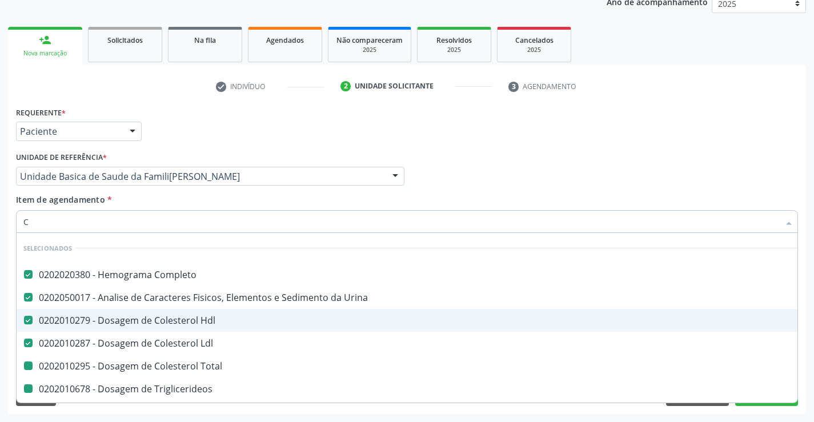
checkbox Creatinina "false"
checkbox \(Tgo\) "false"
checkbox \(Tgp\) "false"
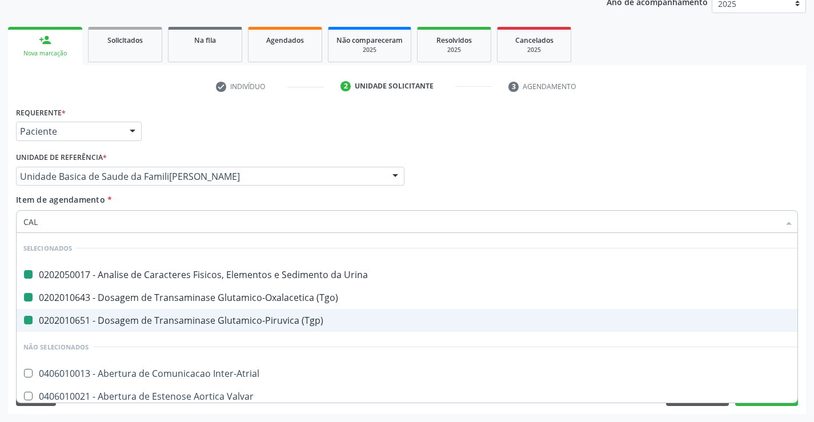
type input "CALC"
checkbox Urina "false"
checkbox \(Tgo\) "false"
checkbox \(Tgp\) "false"
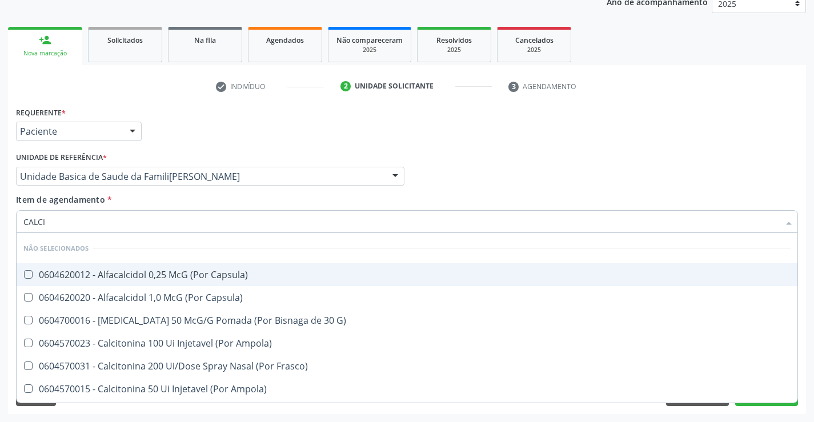
type input "CALCIO"
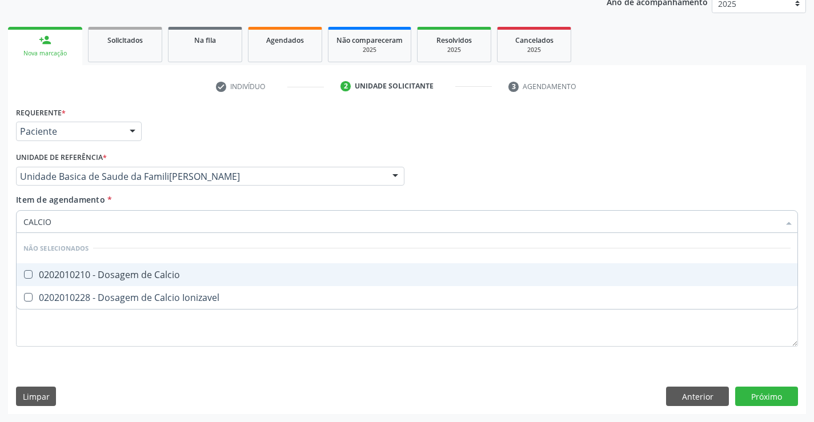
click at [30, 274] on Calcio at bounding box center [28, 274] width 9 height 9
click at [24, 274] on Calcio "checkbox" at bounding box center [20, 274] width 7 height 7
checkbox Calcio "true"
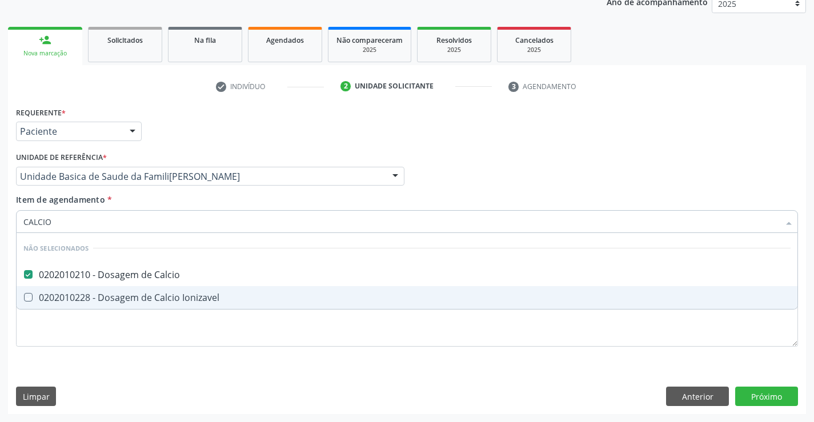
click at [71, 360] on div "Requerente * Paciente Médico(a) Enfermeiro(a) Paciente Nenhum resultado encontr…" at bounding box center [407, 233] width 782 height 259
checkbox Ionizavel "true"
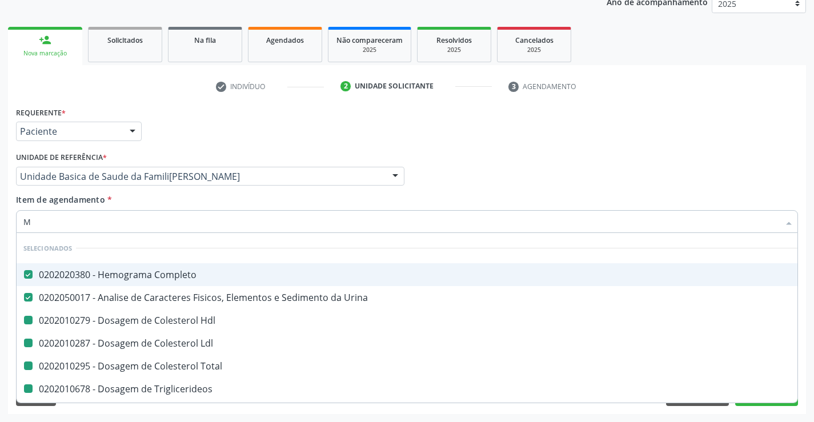
type input "MA"
checkbox Hdl "false"
checkbox Ldl "false"
checkbox Total "false"
checkbox Triglicerideos "false"
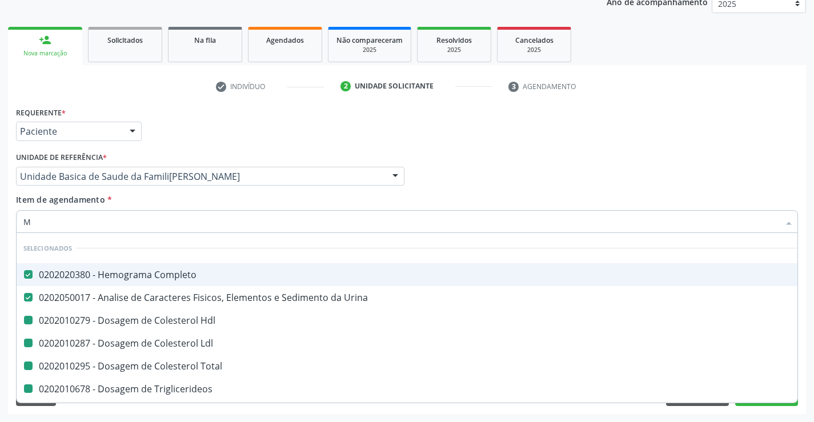
checkbox Glicose "false"
checkbox Urico "false"
checkbox Ureia "false"
checkbox Creatinina "false"
checkbox \(Tgo\) "false"
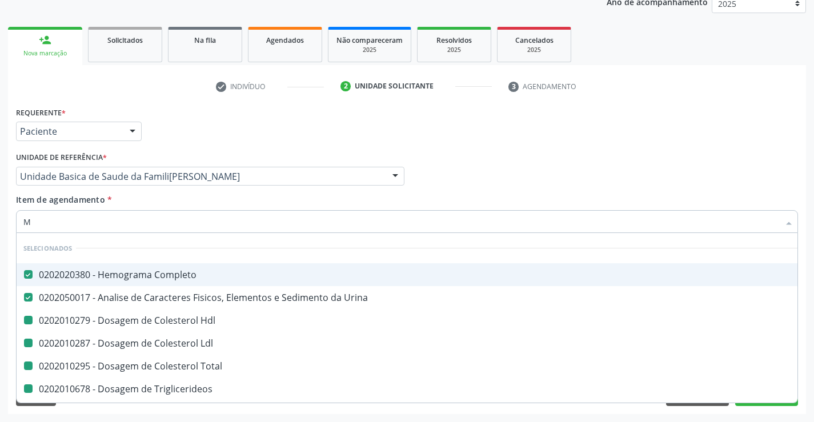
checkbox \(Tgp\) "false"
checkbox Calcio "false"
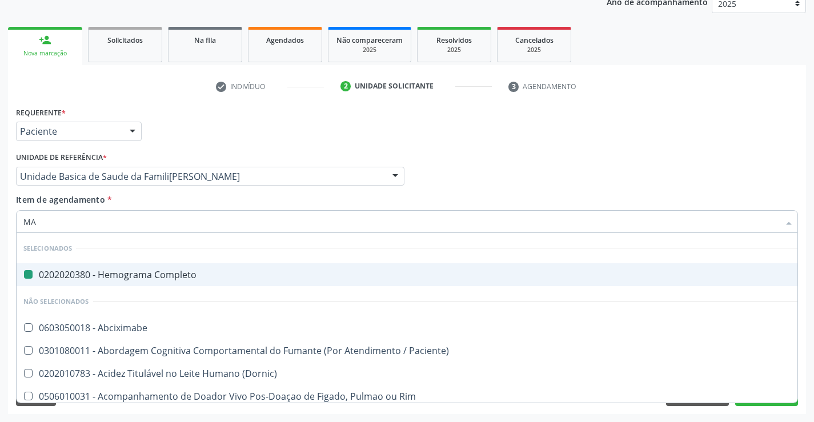
type input "MAG"
checkbox Completo "false"
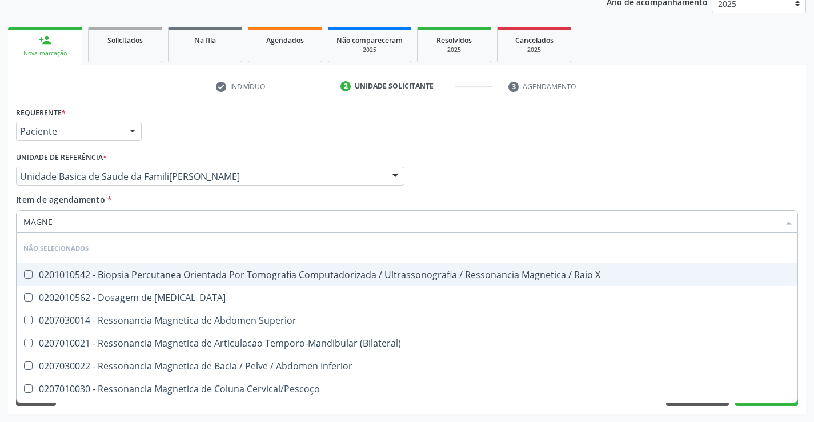
type input "MAGNES"
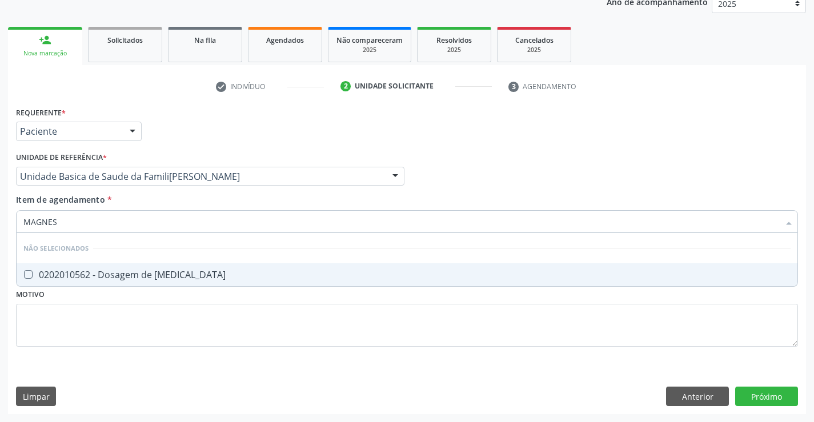
click at [30, 275] on Magnesio at bounding box center [28, 274] width 9 height 9
click at [24, 275] on Magnesio "checkbox" at bounding box center [20, 274] width 7 height 7
checkbox Magnesio "true"
click at [53, 336] on div "Requerente * Paciente Médico(a) Enfermeiro(a) Paciente Nenhum resultado encontr…" at bounding box center [407, 233] width 782 height 259
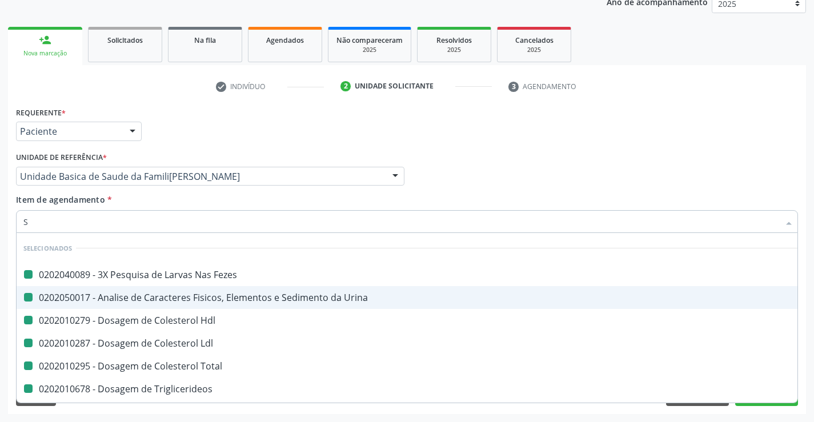
type input "SO"
checkbox Fezes "false"
checkbox Urina "false"
checkbox Hdl "false"
checkbox Ldl "false"
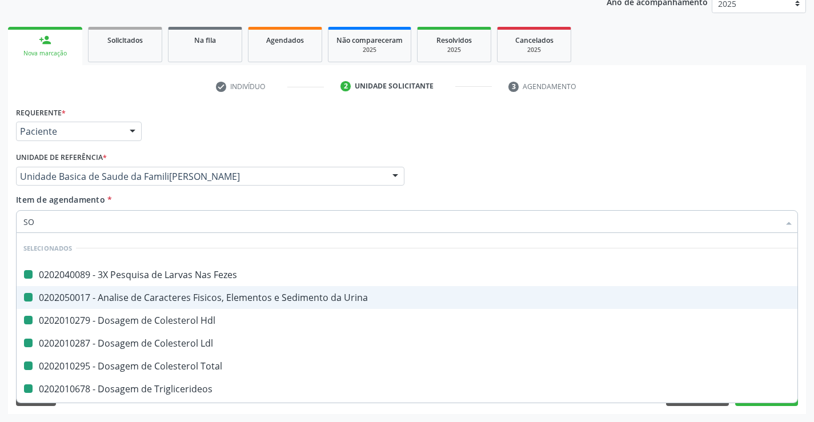
checkbox Total "false"
checkbox Triglicerideos "false"
checkbox Glicose "false"
checkbox Urico "false"
checkbox Ureia "false"
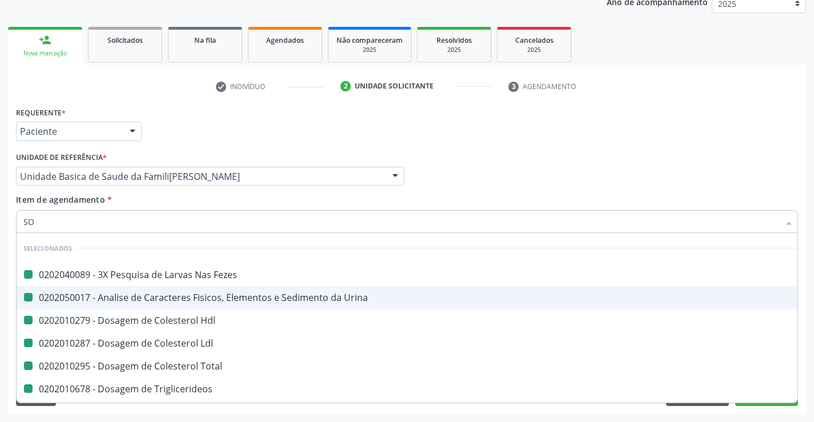
checkbox Creatinina "false"
checkbox \(Tgo\) "false"
checkbox \(Tgp\) "false"
checkbox Calcio "false"
checkbox Magnesio "false"
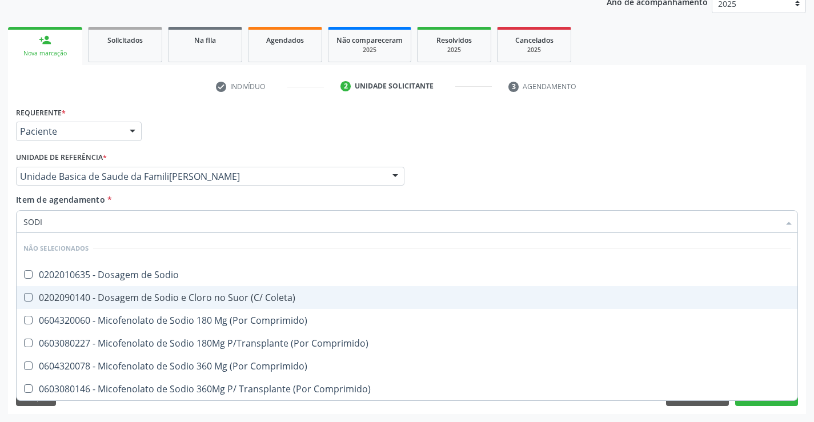
type input "SODIO"
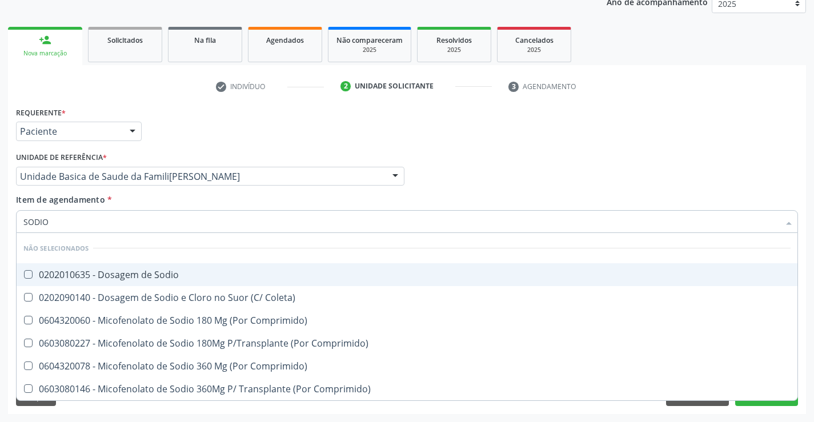
click at [30, 275] on Sodio at bounding box center [28, 274] width 9 height 9
click at [24, 275] on Sodio "checkbox" at bounding box center [20, 274] width 7 height 7
checkbox Sodio "true"
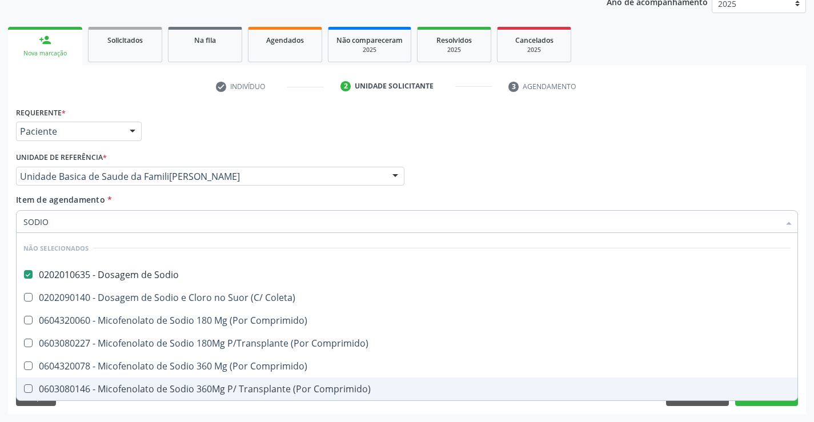
click at [99, 408] on div "Requerente * Paciente Médico(a) Enfermeiro(a) Paciente Nenhum resultado encontr…" at bounding box center [407, 259] width 798 height 310
checkbox Coleta\) "true"
checkbox Comprimido\) "true"
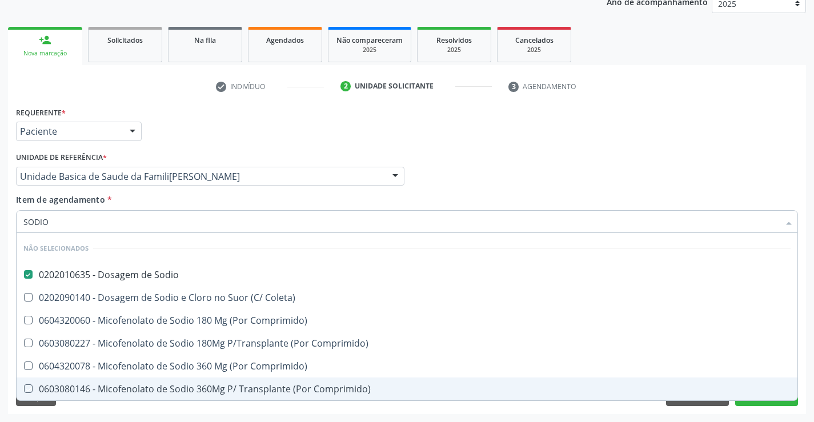
checkbox Comprimido\) "true"
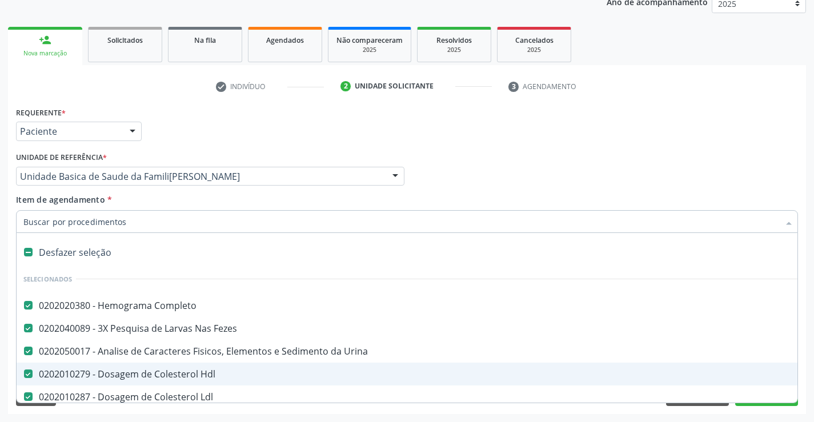
scroll to position [114, 0]
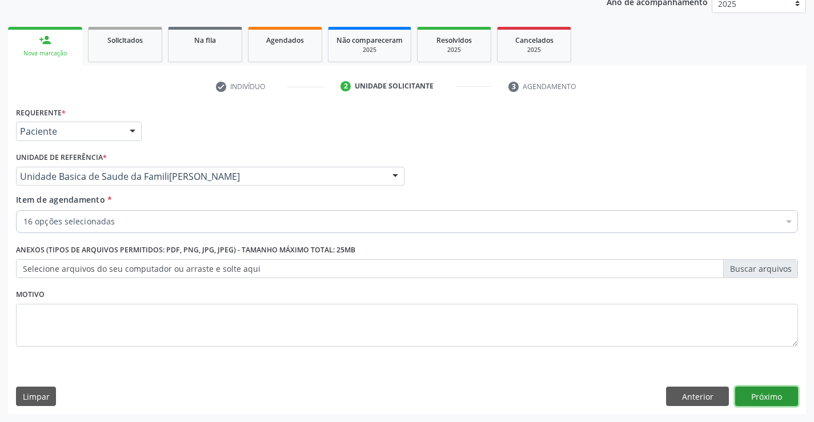
click at [757, 404] on button "Próximo" at bounding box center [766, 396] width 63 height 19
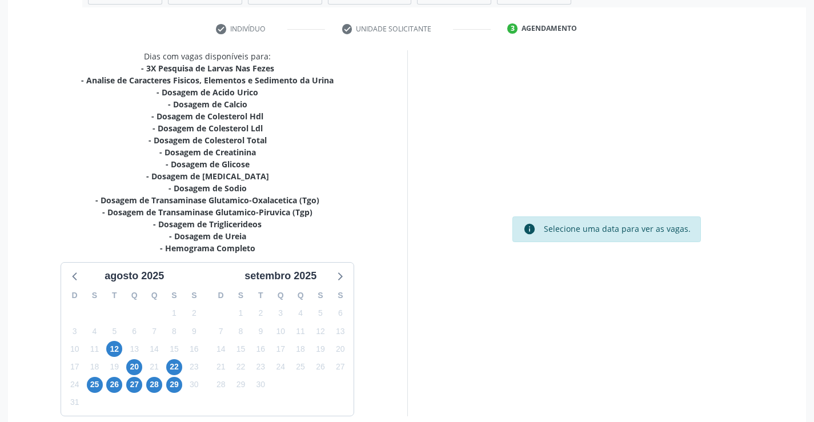
scroll to position [255, 0]
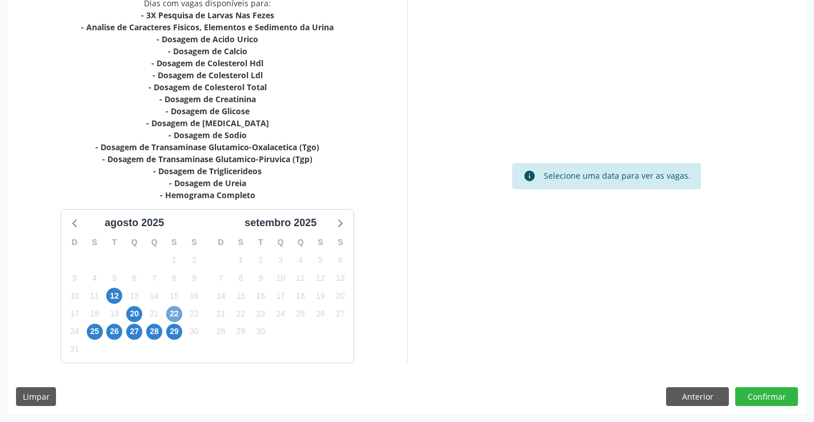
click at [180, 315] on span "22" at bounding box center [174, 314] width 16 height 16
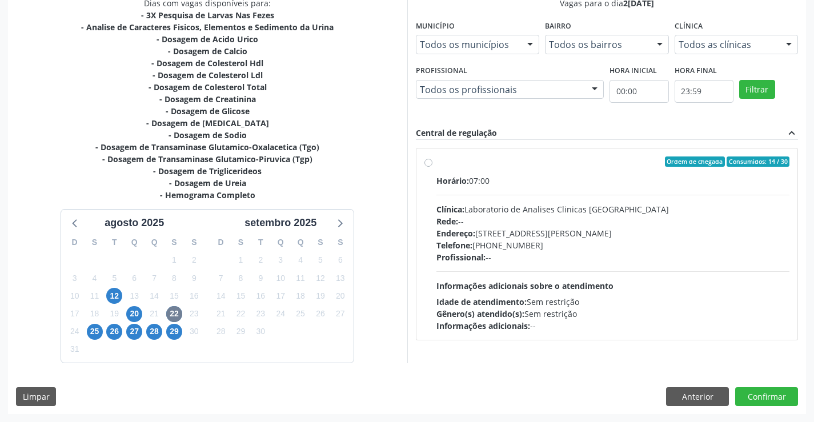
click at [436, 162] on label "Ordem de chegada Consumidos: 14 / 30 Horário: 07:00 Clínica: Laboratorio de Ana…" at bounding box center [612, 243] width 353 height 175
click at [431, 162] on input "Ordem de chegada Consumidos: 14 / 30 Horário: 07:00 Clínica: Laboratorio de Ana…" at bounding box center [428, 161] width 8 height 10
radio input "true"
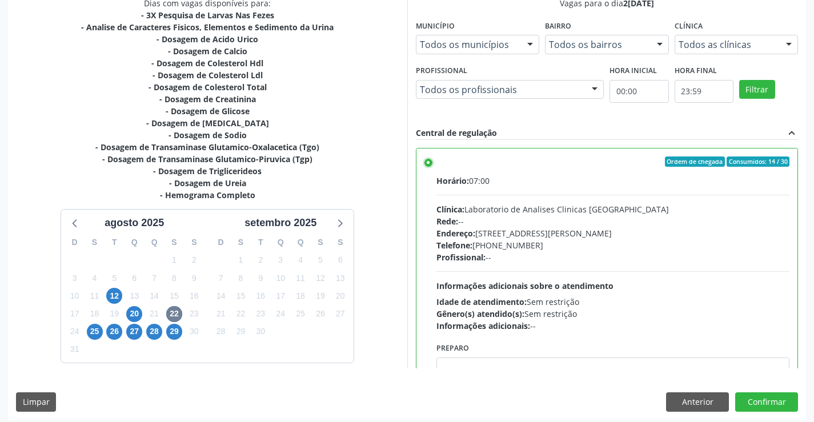
scroll to position [260, 0]
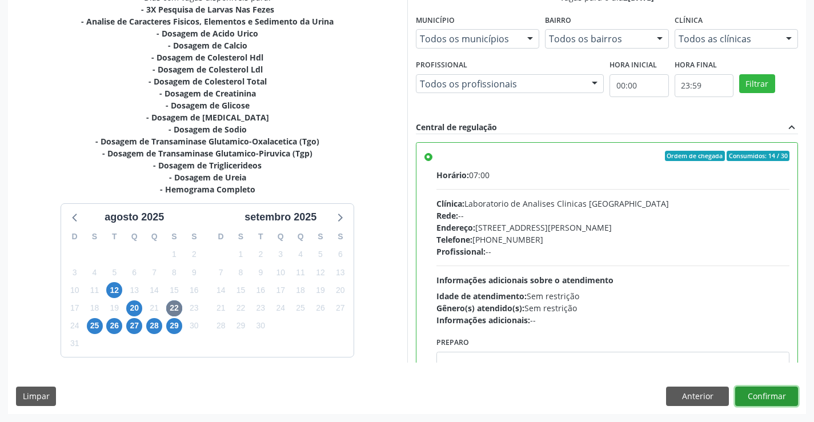
click at [778, 395] on button "Confirmar" at bounding box center [766, 396] width 63 height 19
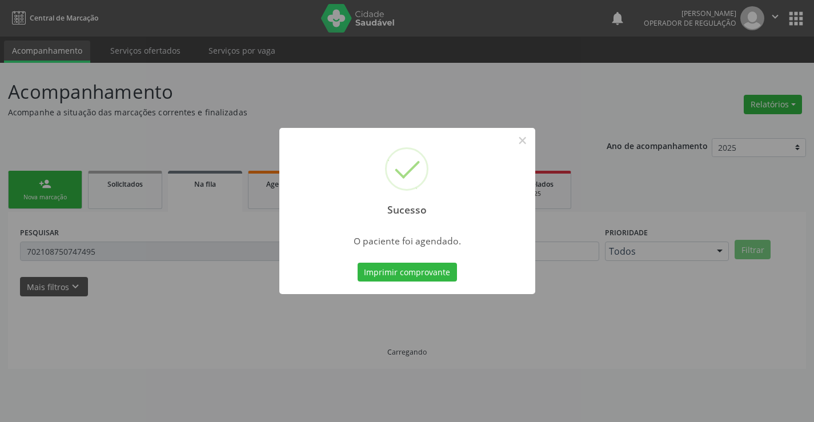
scroll to position [0, 0]
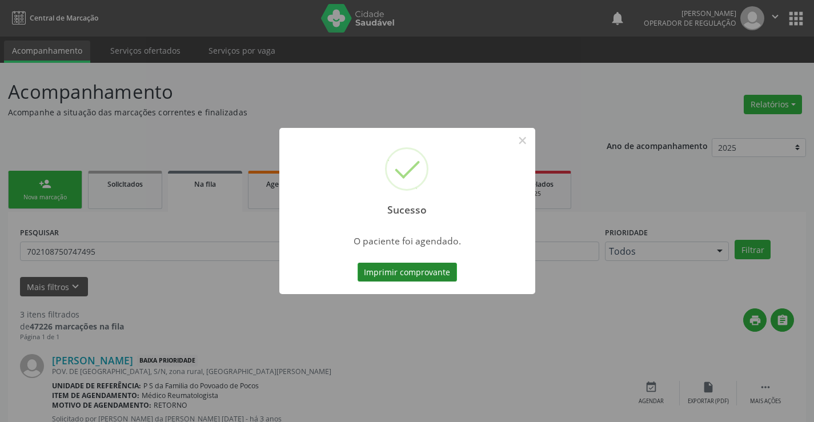
click at [417, 269] on button "Imprimir comprovante" at bounding box center [406, 272] width 99 height 19
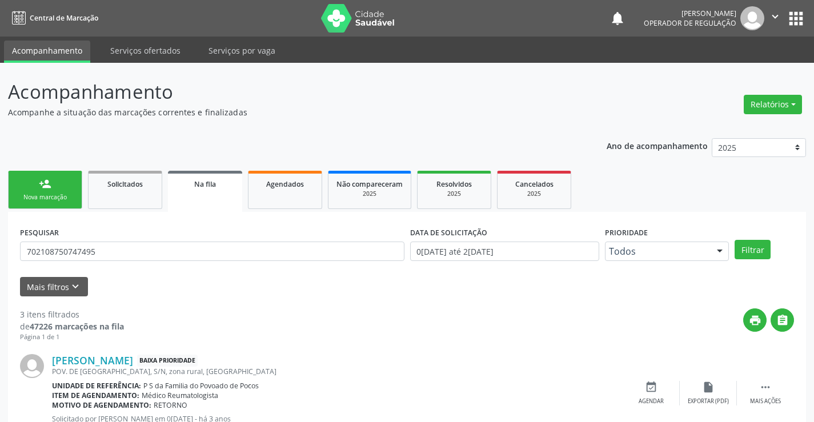
click at [66, 180] on link "person_add Nova marcação" at bounding box center [45, 190] width 74 height 38
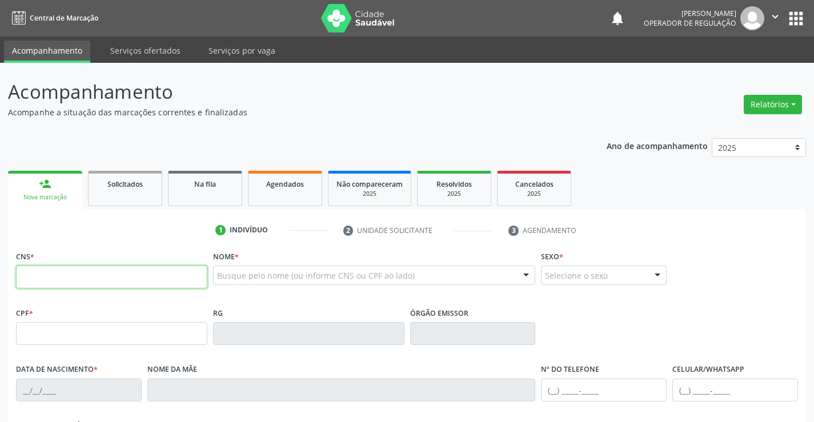
click at [79, 276] on input "text" at bounding box center [111, 277] width 191 height 23
type input "707 6032 7803 2795"
type input "5408887"
type input "0[DATE]"
type input "[PHONE_NUMBER]"
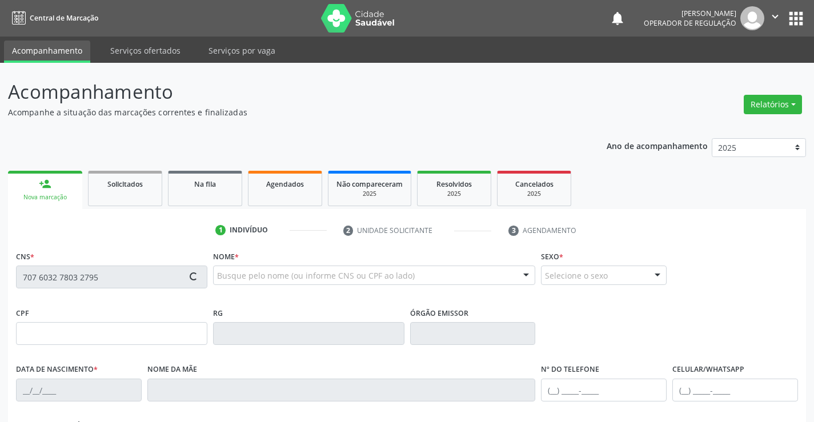
type input "[PHONE_NUMBER]"
type input "664.853.715-91"
type input "SN"
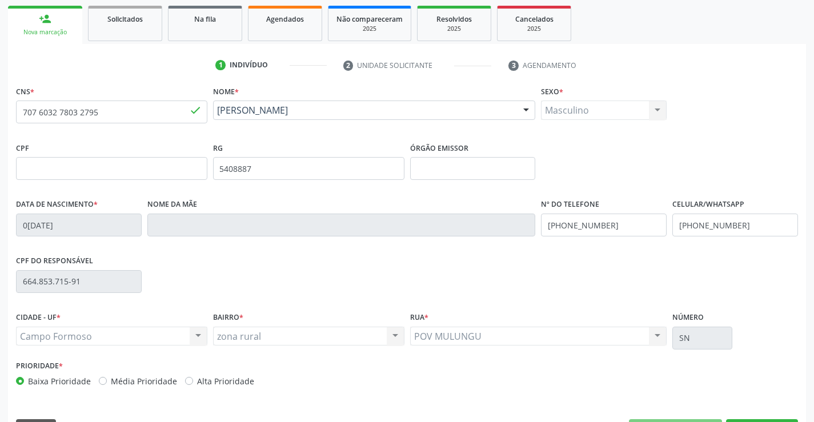
scroll to position [171, 0]
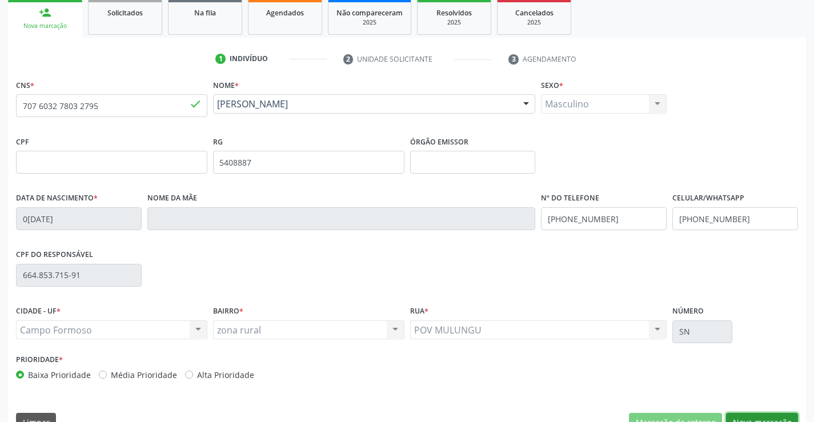
click at [755, 417] on button "Nova marcação" at bounding box center [762, 422] width 72 height 19
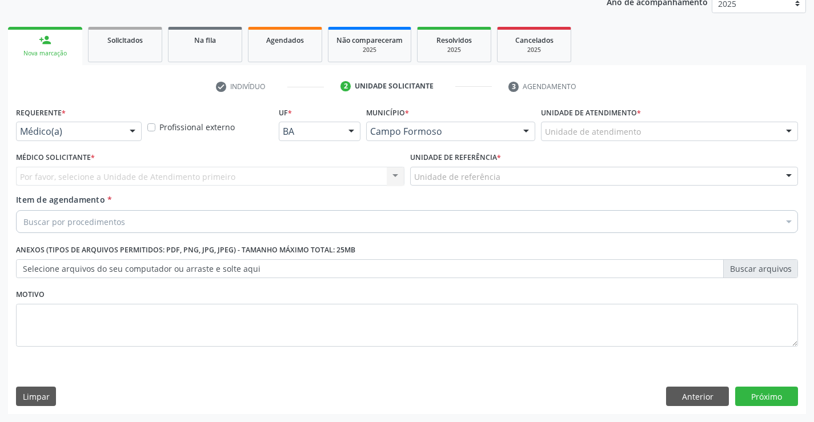
scroll to position [144, 0]
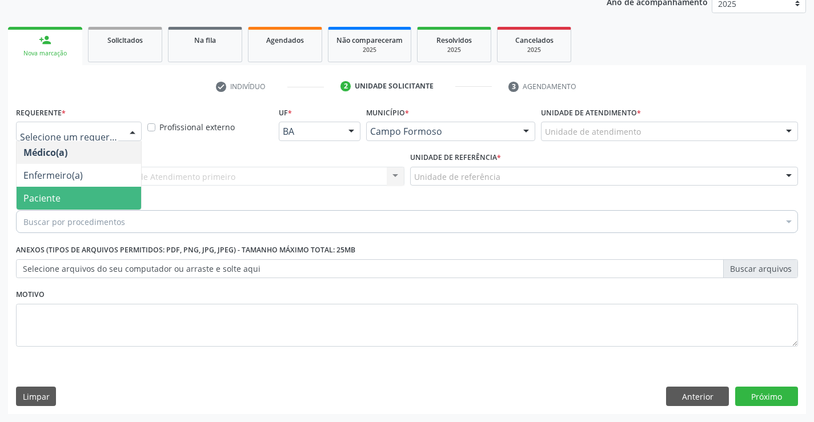
click at [58, 196] on span "Paciente" at bounding box center [41, 198] width 37 height 13
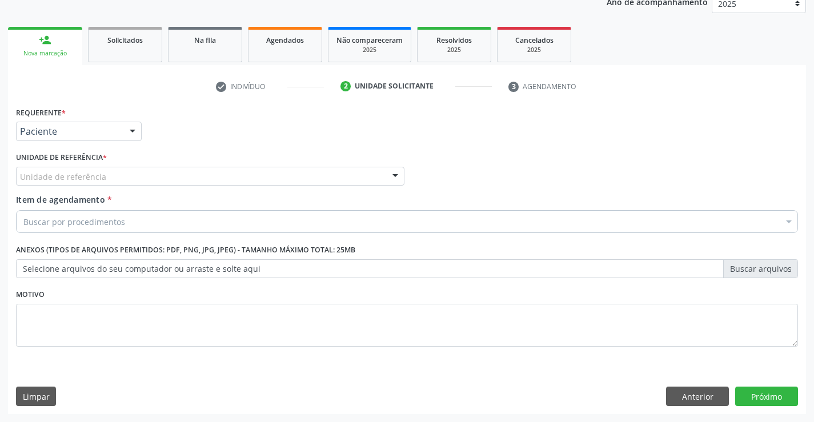
click at [81, 167] on div "Unidade de referência" at bounding box center [210, 176] width 388 height 19
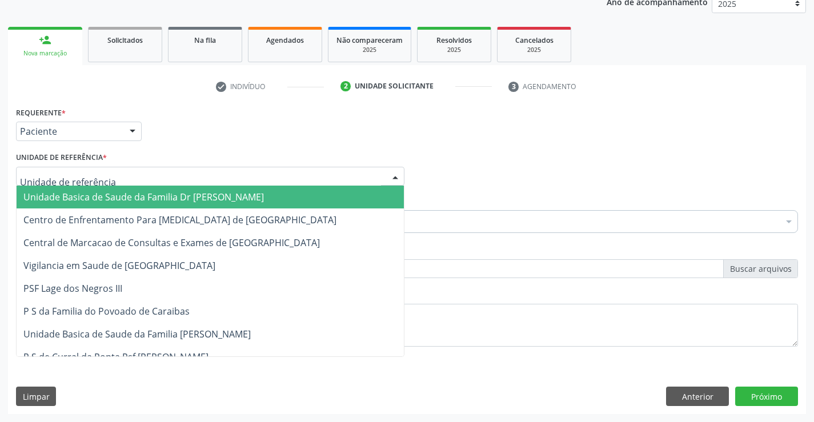
click at [79, 195] on span "Unidade Basica de Saude da Familia Dr [PERSON_NAME]" at bounding box center [143, 197] width 240 height 13
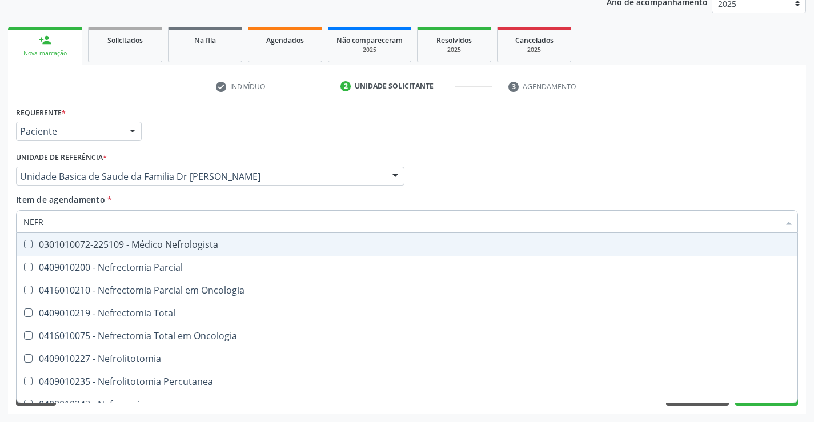
type input "NEFRO"
click at [177, 247] on div "0301010072-225109 - Médico Nefrologista" at bounding box center [406, 244] width 767 height 9
checkbox Nefrologista "true"
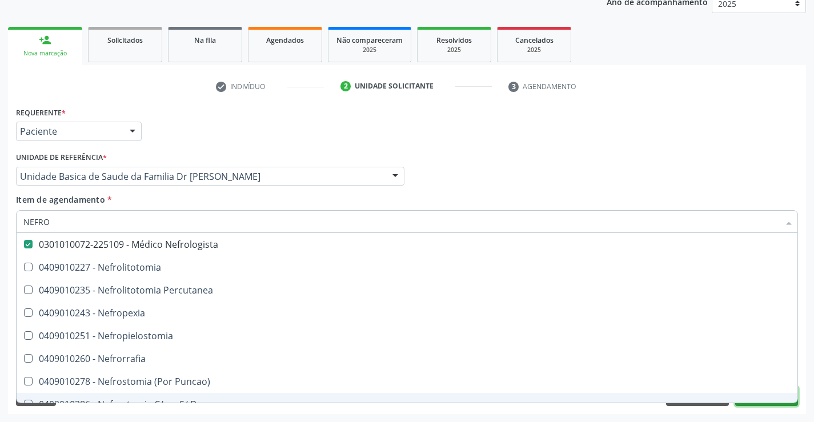
click at [764, 405] on button "Próximo" at bounding box center [766, 396] width 63 height 19
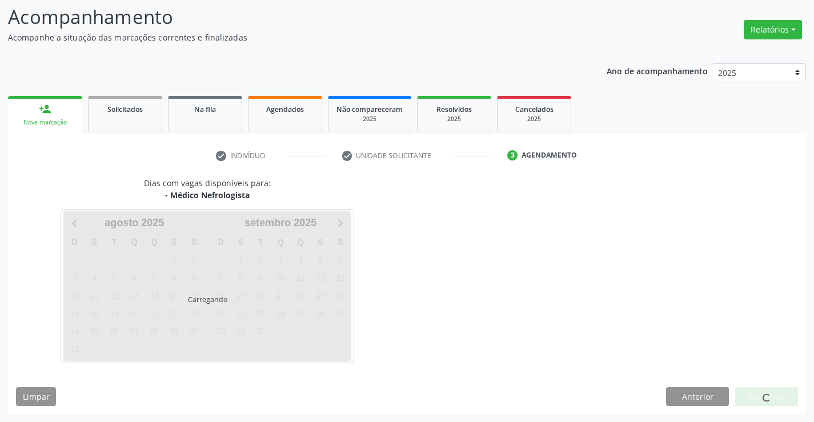
scroll to position [75, 0]
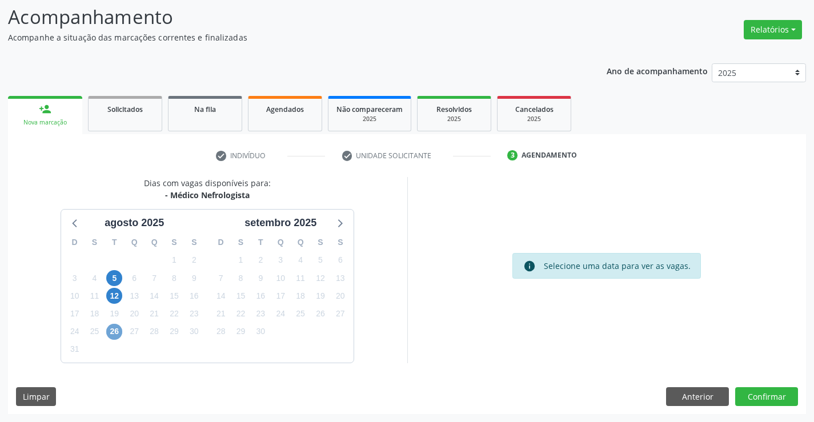
click at [120, 331] on span "26" at bounding box center [114, 332] width 16 height 16
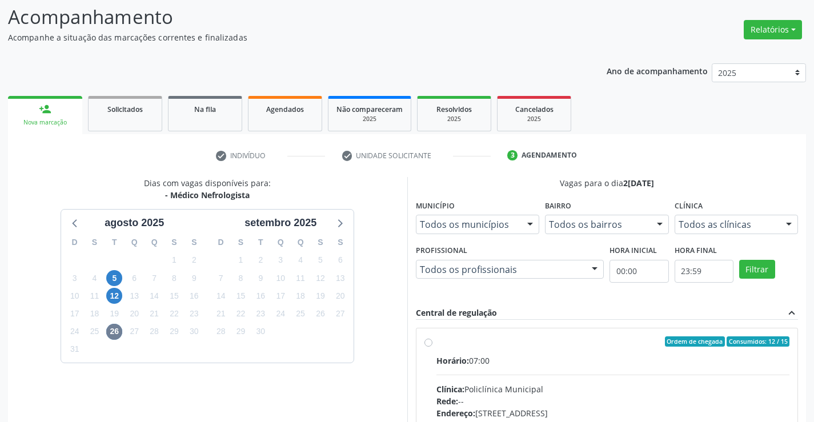
click at [436, 342] on label "Ordem de chegada Consumidos: 12 / 15 Horário: 07:00 Clínica: Policlínica Munici…" at bounding box center [612, 423] width 353 height 175
click at [427, 342] on input "Ordem de chegada Consumidos: 12 / 15 Horário: 07:00 Clínica: Policlínica Munici…" at bounding box center [428, 341] width 8 height 10
radio input "true"
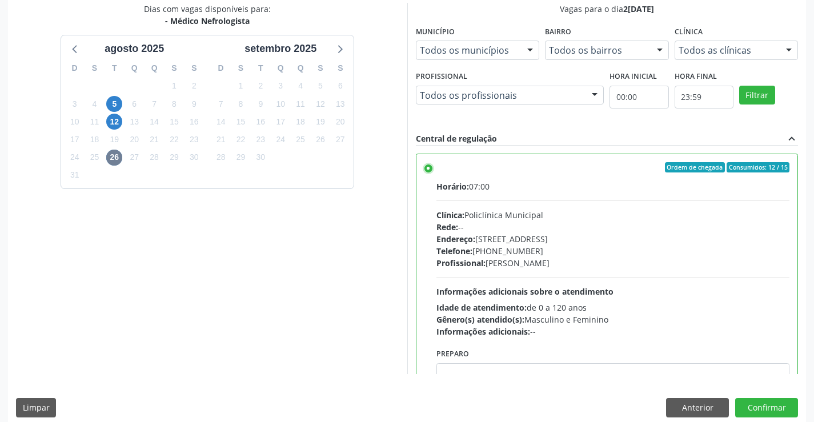
scroll to position [260, 0]
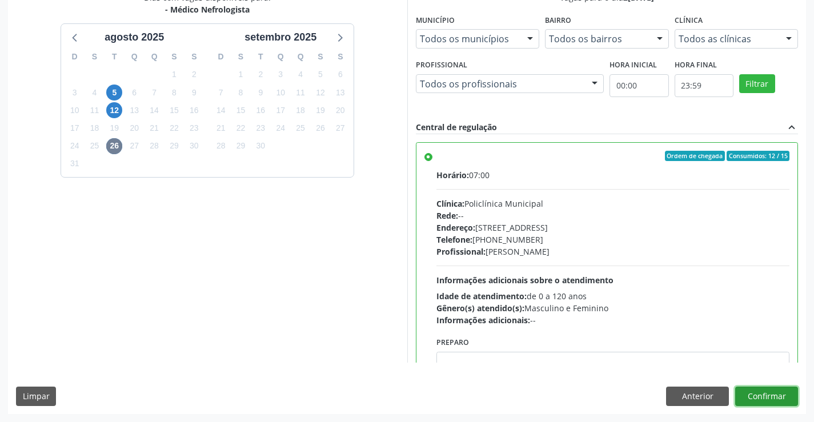
click at [773, 395] on button "Confirmar" at bounding box center [766, 396] width 63 height 19
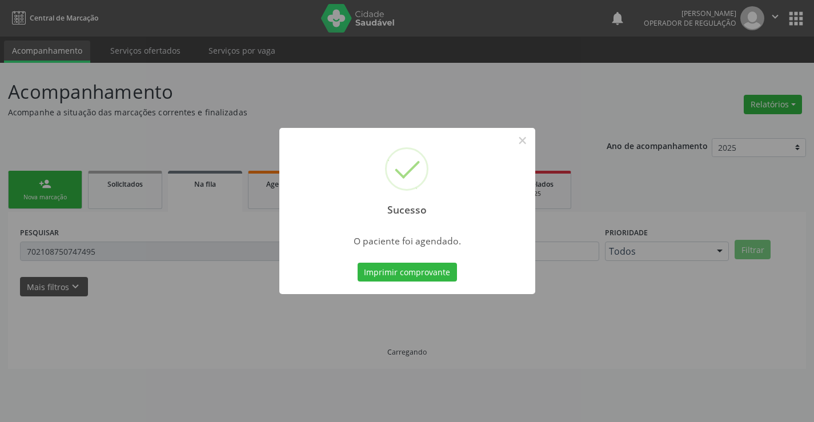
scroll to position [0, 0]
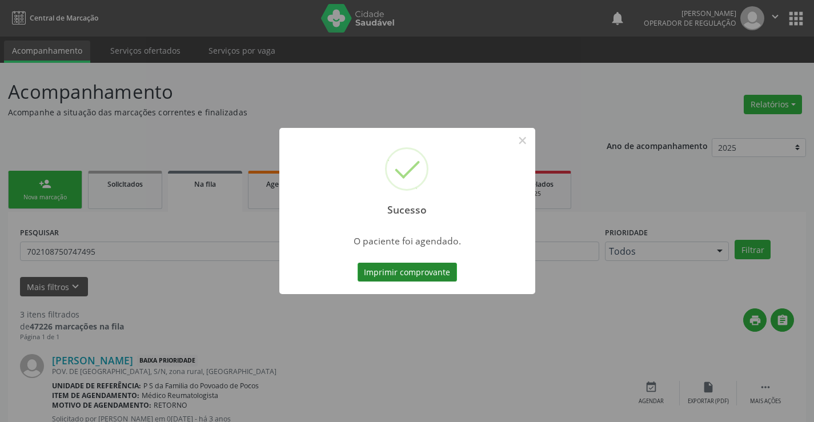
click at [406, 271] on button "Imprimir comprovante" at bounding box center [406, 272] width 99 height 19
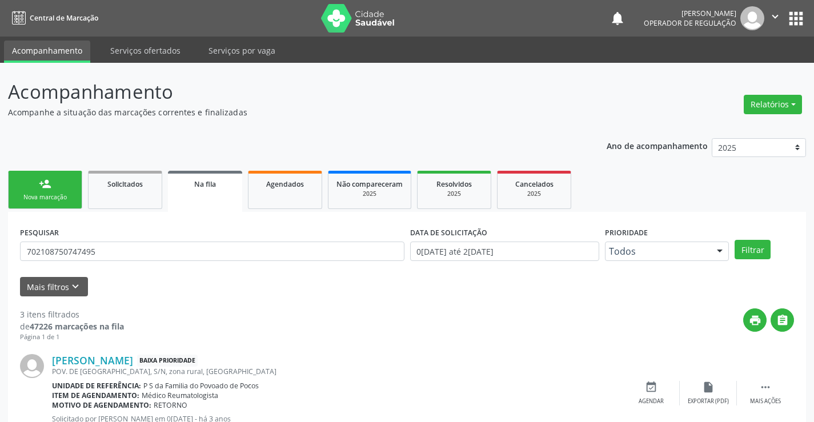
click at [45, 192] on link "person_add Nova marcação" at bounding box center [45, 190] width 74 height 38
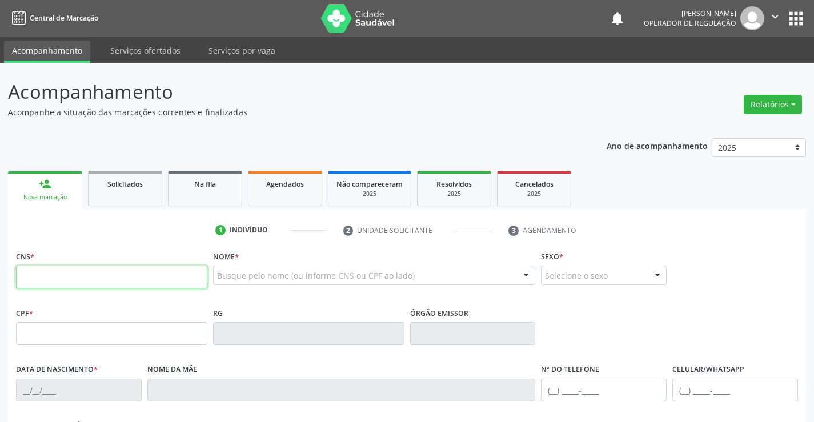
click at [58, 276] on input "text" at bounding box center [111, 277] width 191 height 23
type input "704 5056 6681 0920"
type input "0[DATE]"
type input "[PERSON_NAME]"
type input "[PHONE_NUMBER]"
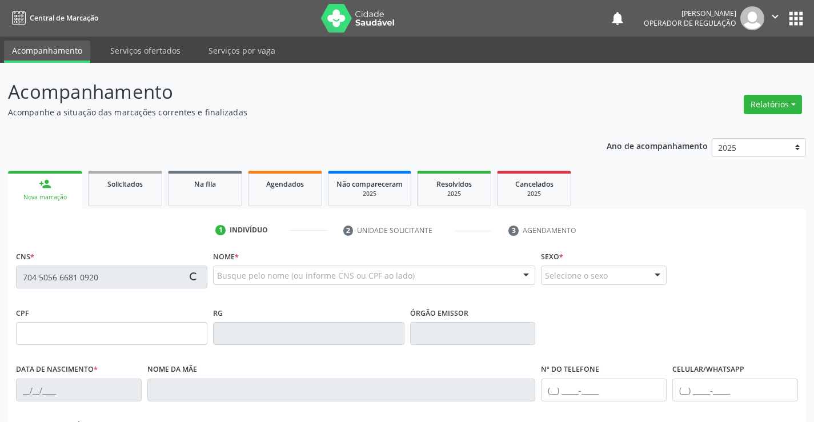
type input "S/N"
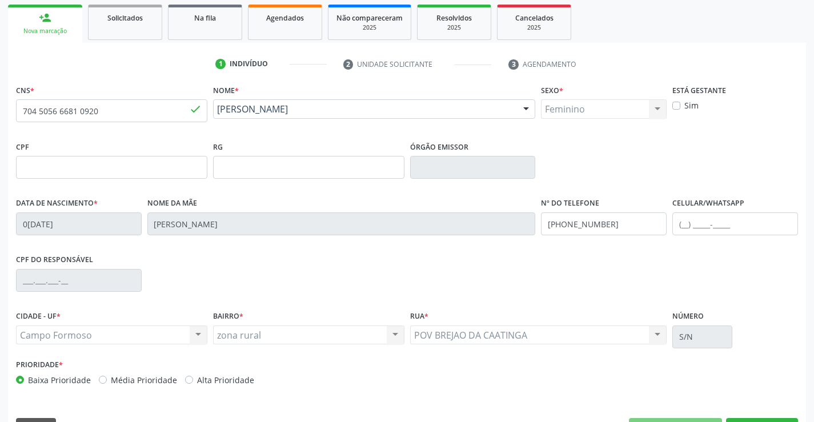
scroll to position [171, 0]
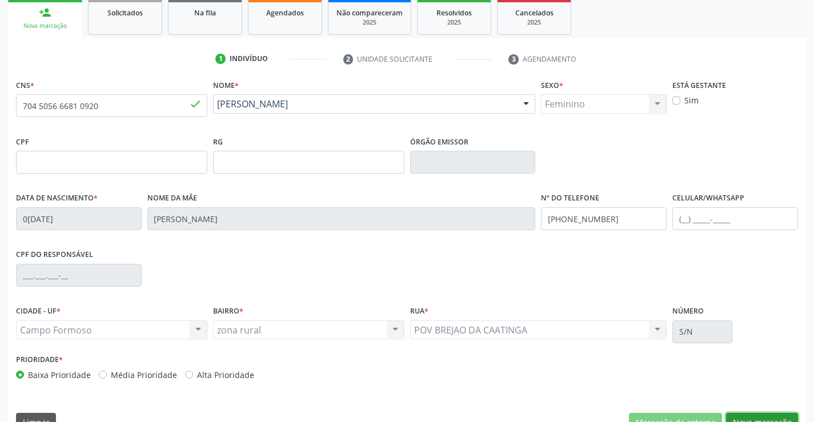
click at [746, 416] on button "Nova marcação" at bounding box center [762, 422] width 72 height 19
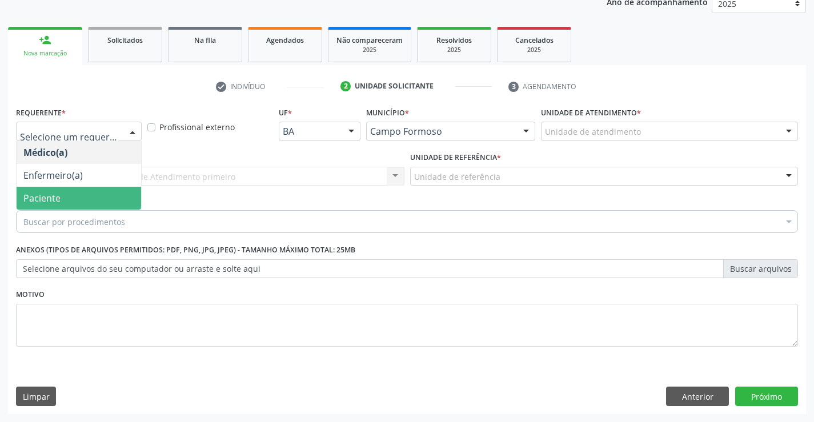
click at [97, 196] on span "Paciente" at bounding box center [79, 198] width 124 height 23
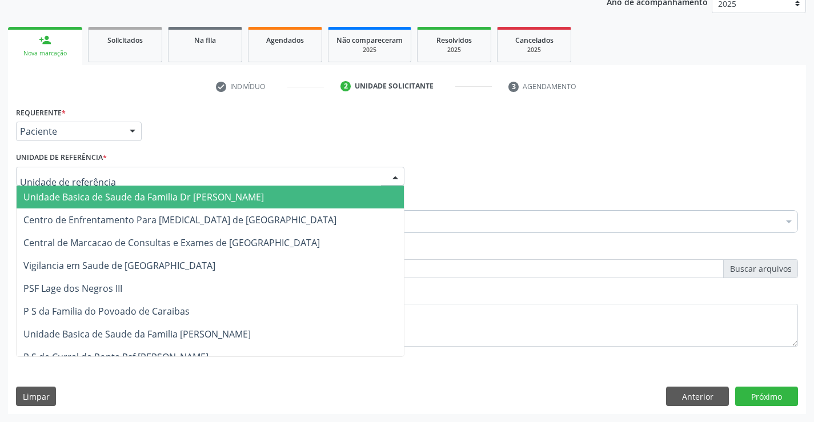
click at [121, 172] on div at bounding box center [210, 176] width 388 height 19
click at [130, 194] on span "Unidade Basica de Saude da Familia Dr [PERSON_NAME]" at bounding box center [143, 197] width 240 height 13
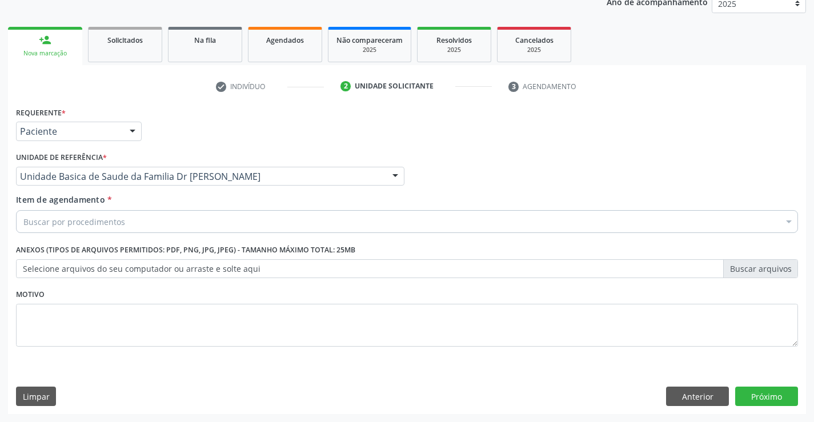
click at [131, 218] on div "Buscar por procedimentos" at bounding box center [407, 221] width 782 height 23
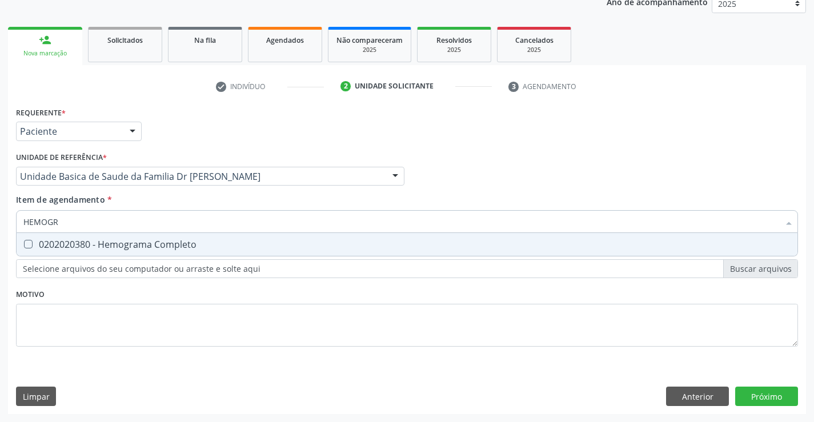
type input "HEMOGRA"
click at [128, 243] on div "0202020380 - Hemograma Completo" at bounding box center [406, 244] width 767 height 9
checkbox Completo "true"
type input "HEMOGRA"
click at [104, 324] on div "Requerente * Paciente Médico(a) Enfermeiro(a) Paciente Nenhum resultado encontr…" at bounding box center [407, 233] width 782 height 259
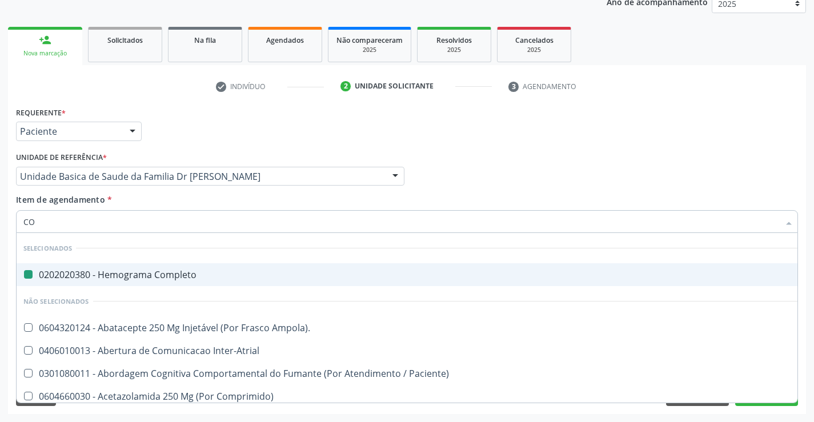
type input "COL"
checkbox Completo "false"
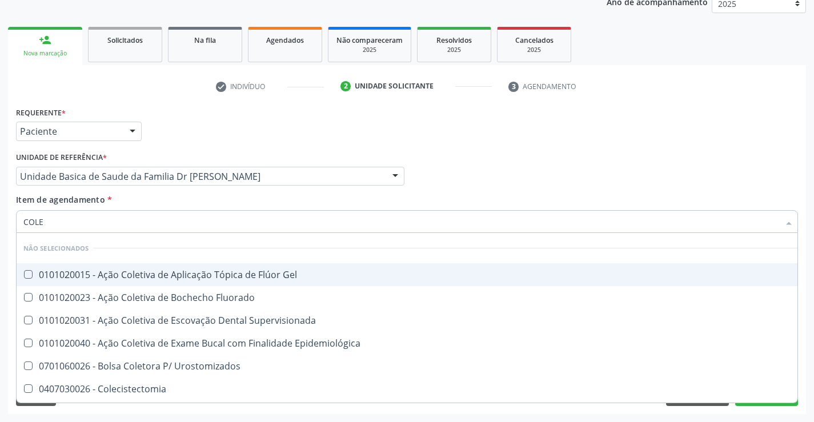
type input "COLES"
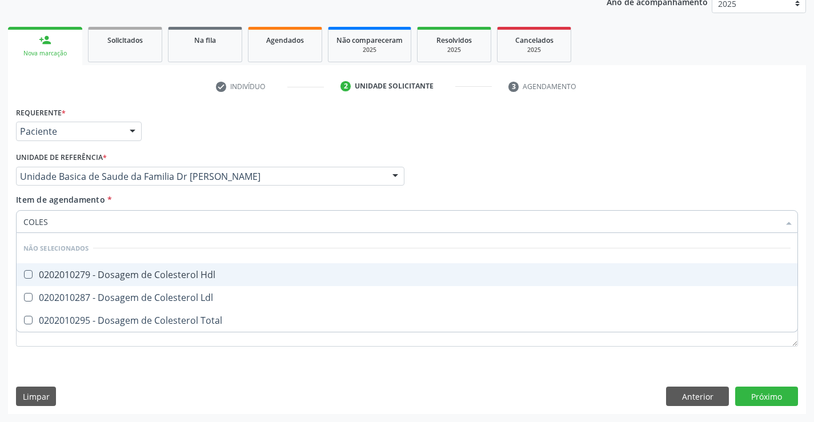
click at [196, 270] on div "0202010279 - Dosagem de Colesterol Hdl" at bounding box center [406, 274] width 767 height 9
checkbox Hdl "true"
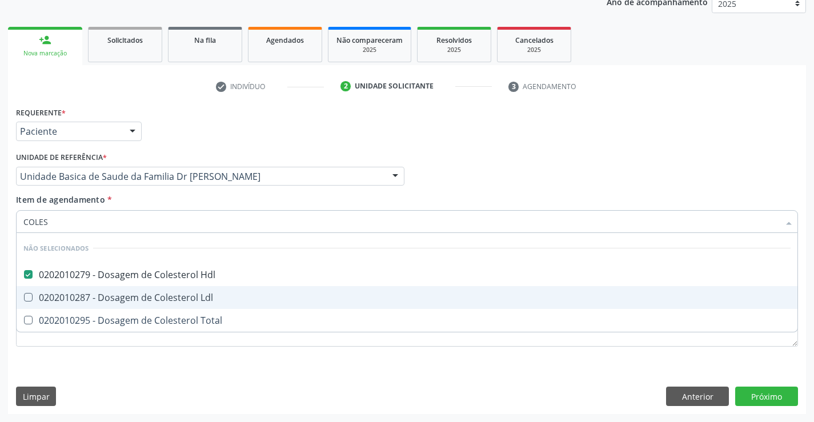
click at [193, 288] on span "0202010287 - Dosagem de Colesterol Ldl" at bounding box center [407, 297] width 781 height 23
checkbox Ldl "true"
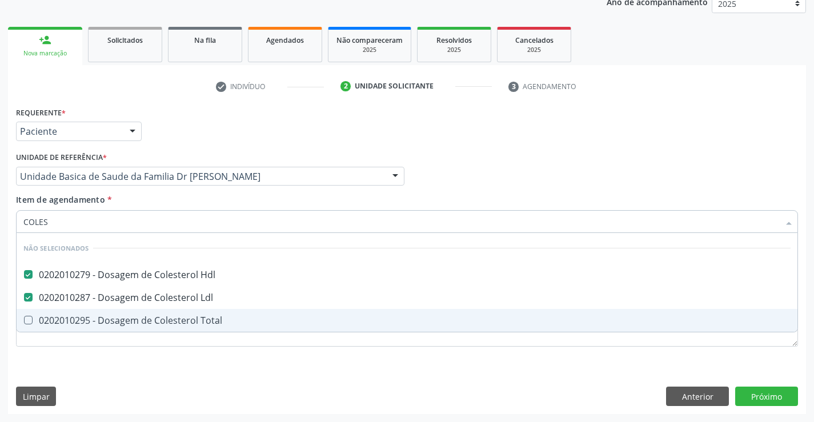
drag, startPoint x: 183, startPoint y: 319, endPoint x: 167, endPoint y: 346, distance: 31.0
click at [183, 320] on div "0202010295 - Dosagem de Colesterol Total" at bounding box center [406, 320] width 767 height 9
checkbox Total "true"
type input "COLES"
click at [158, 363] on div "Requerente * Paciente Médico(a) Enfermeiro(a) Paciente Nenhum resultado encontr…" at bounding box center [407, 259] width 798 height 310
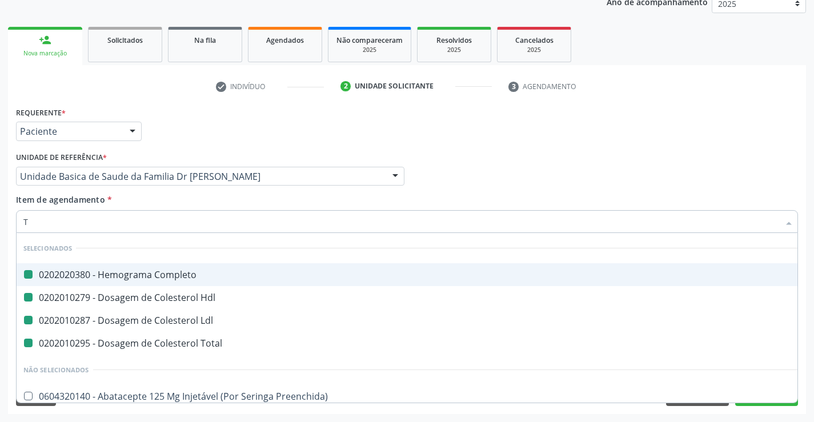
type input "TR"
checkbox Completo "false"
checkbox Ldl "false"
checkbox Hdl "false"
checkbox Total "false"
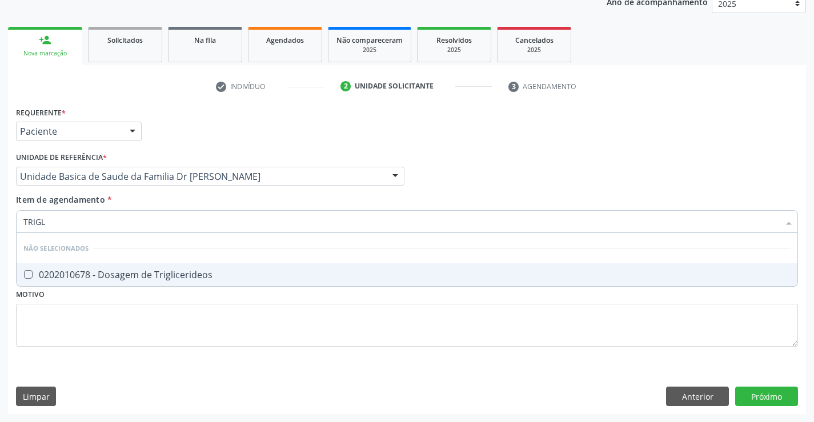
type input "TRIGLI"
click at [158, 275] on div "0202010678 - Dosagem de Triglicerideos" at bounding box center [406, 274] width 767 height 9
checkbox Triglicerideos "true"
click at [113, 318] on div "Requerente * Paciente Médico(a) Enfermeiro(a) Paciente Nenhum resultado encontr…" at bounding box center [407, 233] width 782 height 259
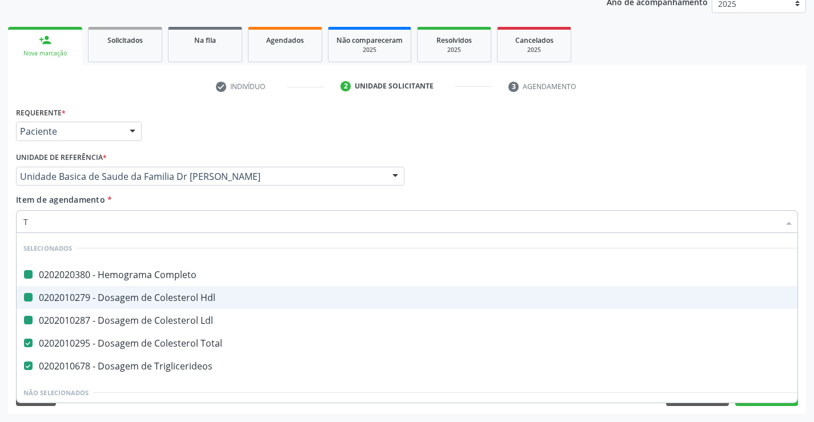
type input "TG"
checkbox Completo "false"
checkbox Hdl "false"
checkbox Ldl "false"
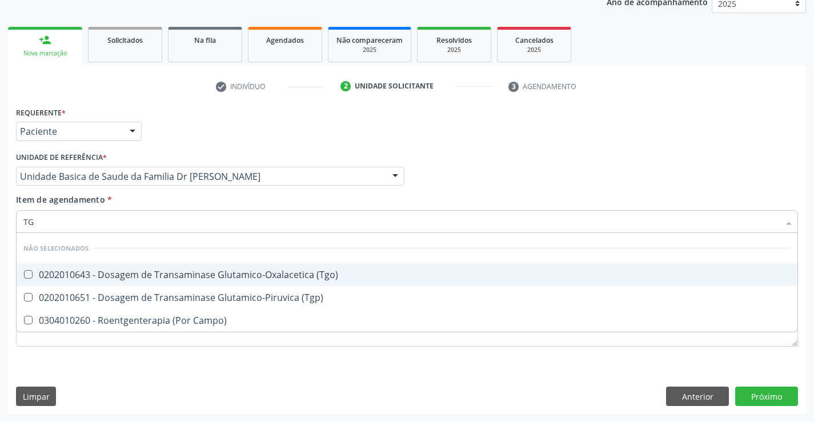
click at [159, 274] on div "0202010643 - Dosagem de Transaminase Glutamico-Oxalacetica (Tgo)" at bounding box center [406, 274] width 767 height 9
checkbox \(Tgo\) "true"
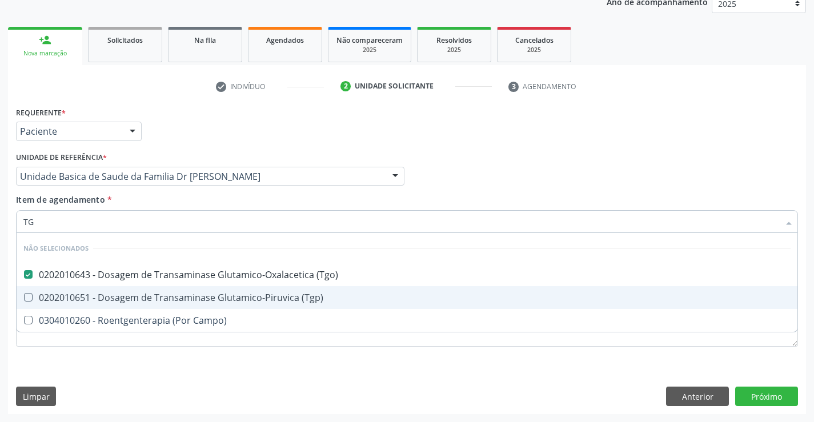
click at [155, 297] on div "0202010651 - Dosagem de Transaminase Glutamico-Piruvica (Tgp)" at bounding box center [406, 297] width 767 height 9
checkbox \(Tgp\) "true"
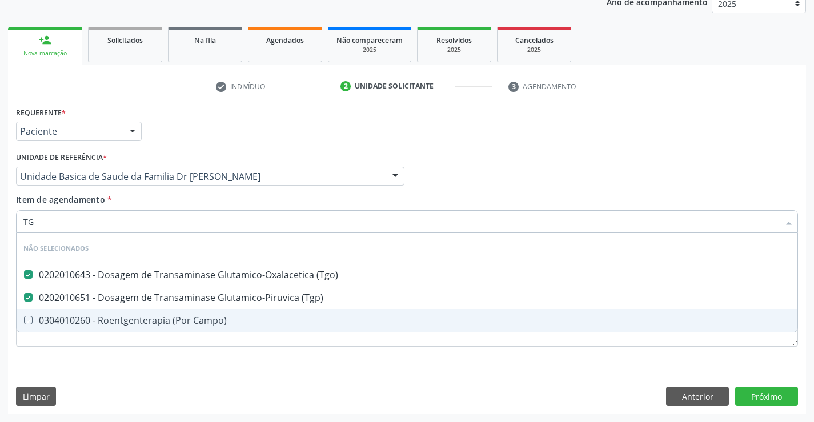
click at [116, 364] on div "Requerente * Paciente Médico(a) Enfermeiro(a) Paciente Nenhum resultado encontr…" at bounding box center [407, 259] width 798 height 310
checkbox Campo\) "true"
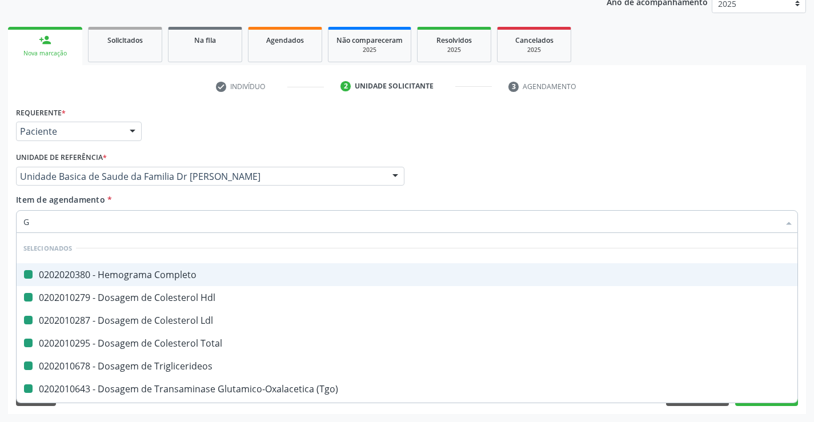
type input "GA"
checkbox Completo "false"
checkbox Hdl "false"
checkbox Ldl "false"
checkbox Total "false"
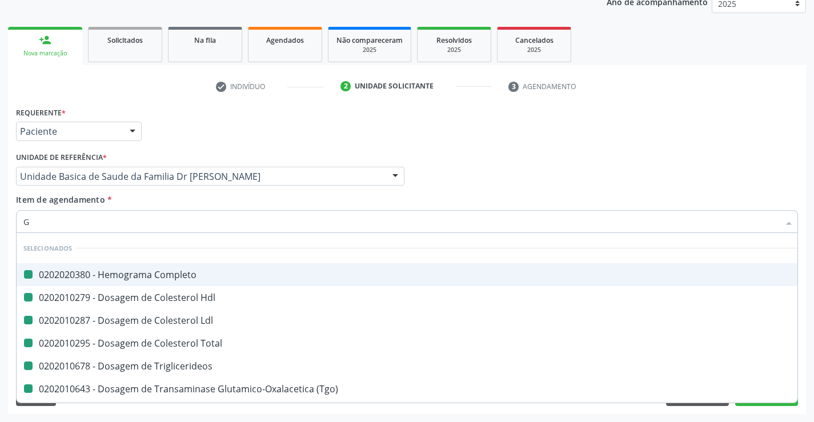
checkbox Triglicerideos "false"
checkbox \(Tgo\) "false"
checkbox \(Tgp\) "false"
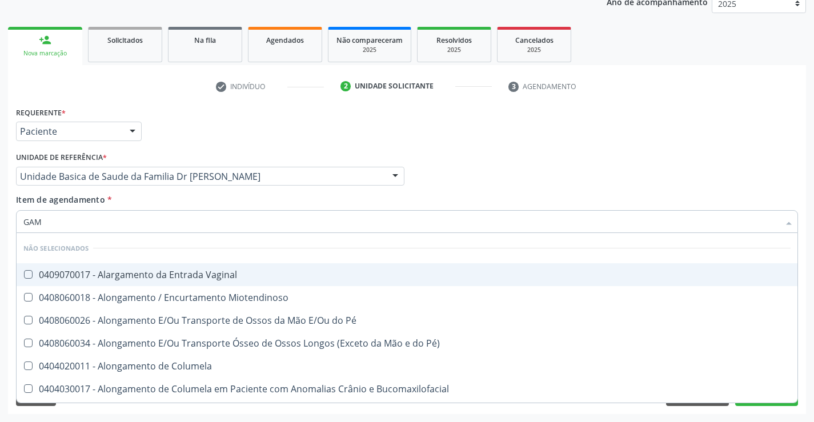
type input "GAMA"
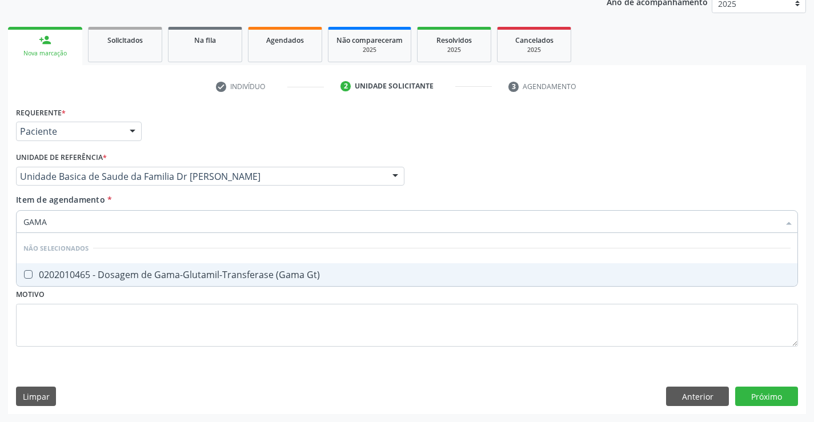
click at [111, 276] on div "0202010465 - Dosagem de Gama-Glutamil-Transferase (Gama Gt)" at bounding box center [406, 274] width 767 height 9
checkbox Gt\) "true"
click at [95, 336] on div "Requerente * Paciente Médico(a) Enfermeiro(a) Paciente Nenhum resultado encontr…" at bounding box center [407, 233] width 782 height 259
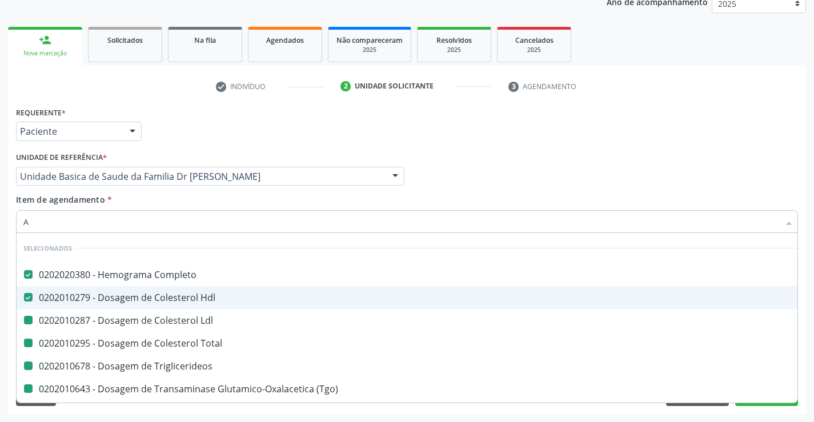
type input "AC"
checkbox Ldl "false"
checkbox Total "false"
checkbox Triglicerideos "false"
checkbox \(Tgo\) "false"
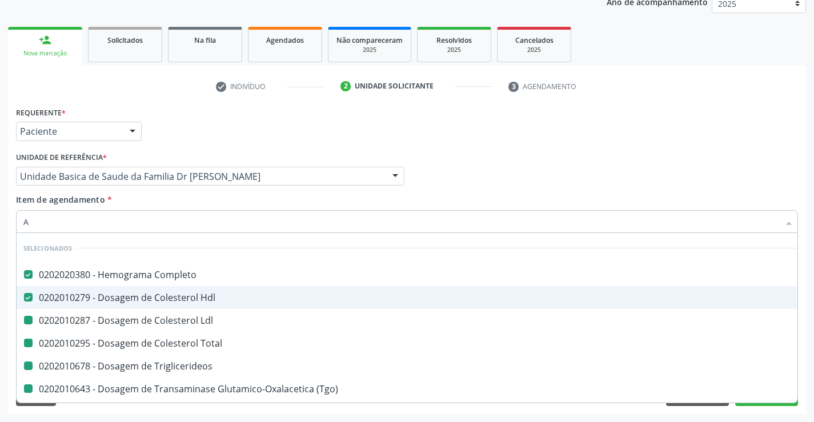
checkbox \(Tgp\) "false"
checkbox Gt\) "false"
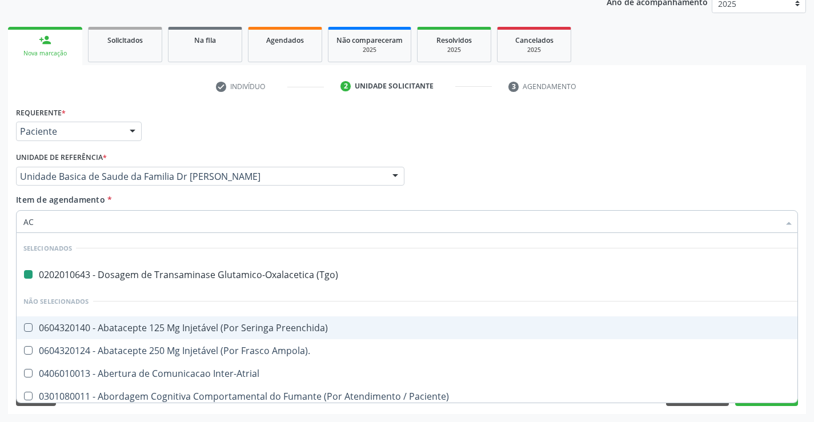
type input "ACI"
checkbox \(Tgo\) "false"
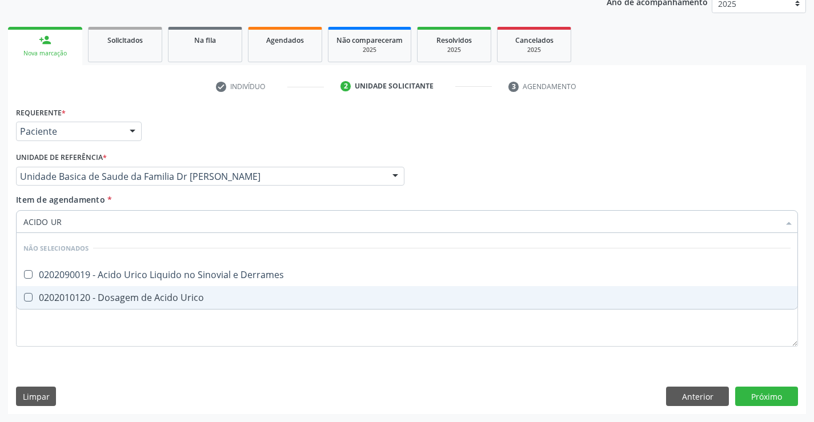
type input "ACIDO URI"
click at [103, 296] on div "0202010120 - Dosagem de Acido Urico" at bounding box center [406, 297] width 767 height 9
checkbox Urico "true"
click at [94, 355] on div "Requerente * Paciente Médico(a) Enfermeiro(a) Paciente Nenhum resultado encontr…" at bounding box center [407, 233] width 782 height 259
checkbox Derrames "true"
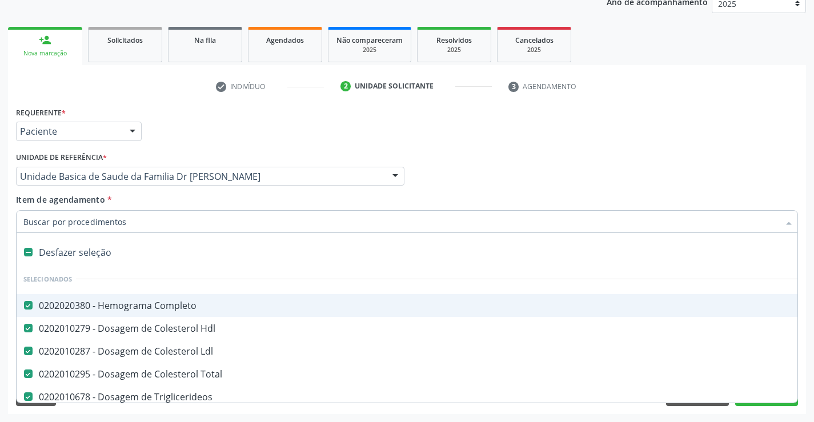
type input "U"
checkbox \(Tgo\) "false"
checkbox \(Tgp\) "false"
checkbox Gt\) "false"
checkbox Urico "false"
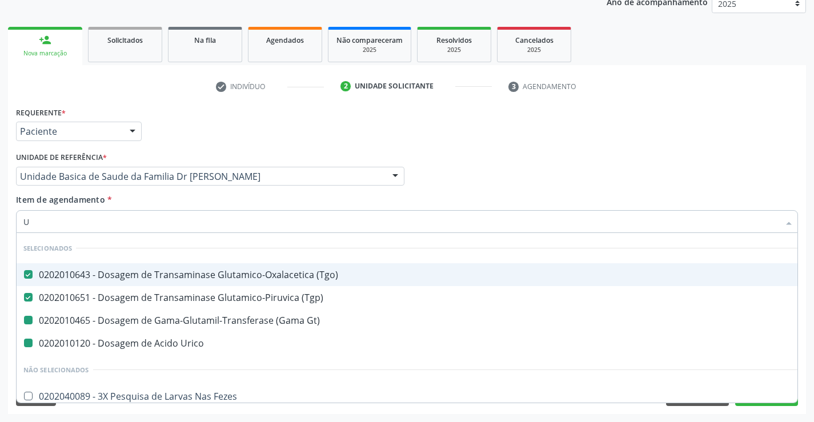
type input "UR"
checkbox Gt\) "false"
checkbox Urico "false"
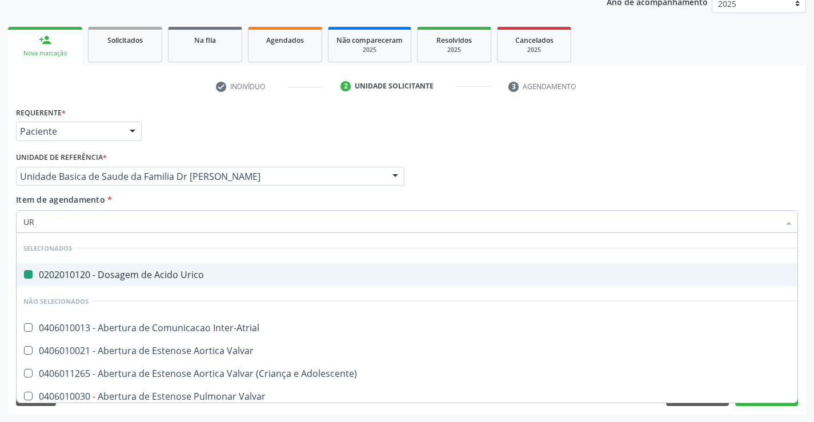
type input "URE"
checkbox Urico "false"
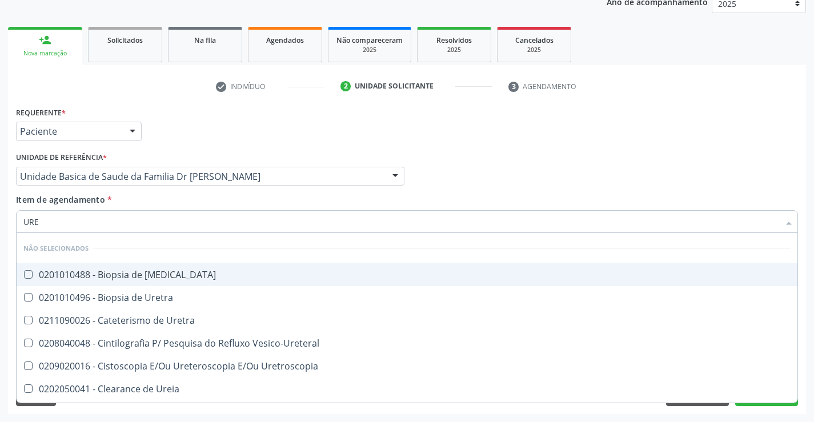
type input "UREI"
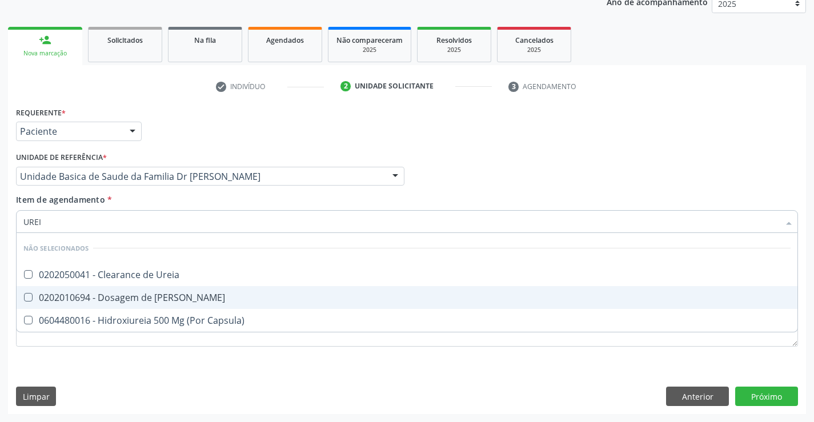
click at [131, 295] on div "0202010694 - Dosagem de [PERSON_NAME]" at bounding box center [406, 297] width 767 height 9
checkbox Ureia "true"
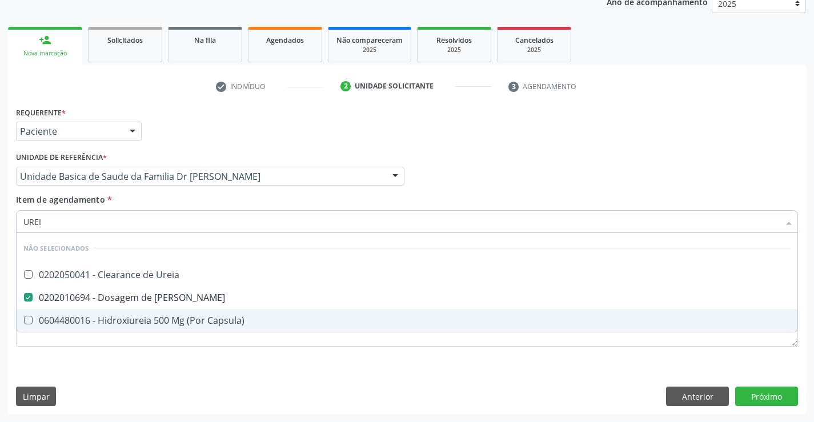
click at [101, 384] on div "Requerente * Paciente Médico(a) Enfermeiro(a) Paciente Nenhum resultado encontr…" at bounding box center [407, 259] width 798 height 310
checkbox Ureia "true"
checkbox Capsula\) "true"
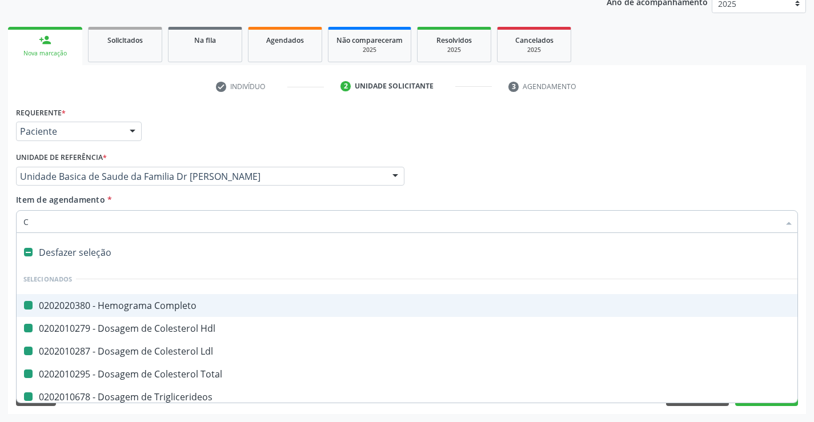
type input "CR"
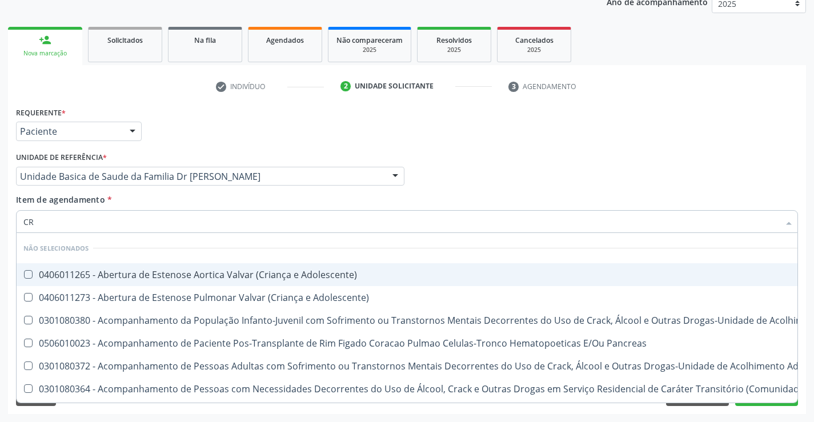
checkbox Adolescente\) "false"
checkbox \(Uai\)\ "false"
checkbox Adolescente\) "false"
checkbox Pancreas "false"
checkbox \(Uaa\)\ "false"
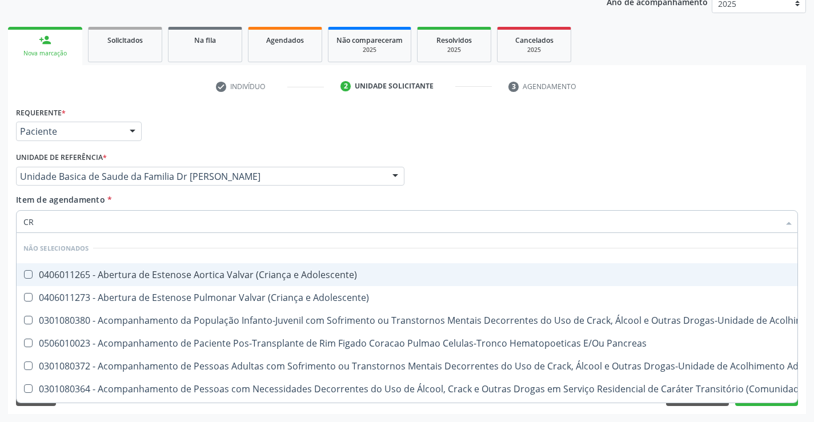
checkbox Terapêuticas\)\ "false"
checkbox Craniano "false"
checkbox Bucomaxilofacial "false"
checkbox Adolescente\) "false"
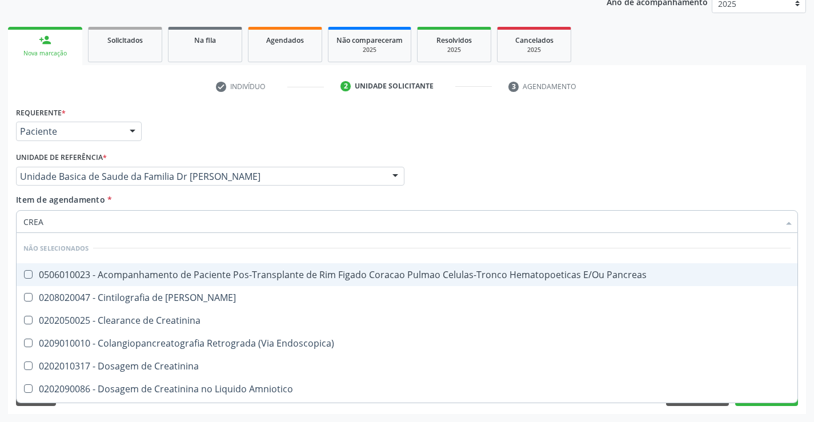
type input "CREAT"
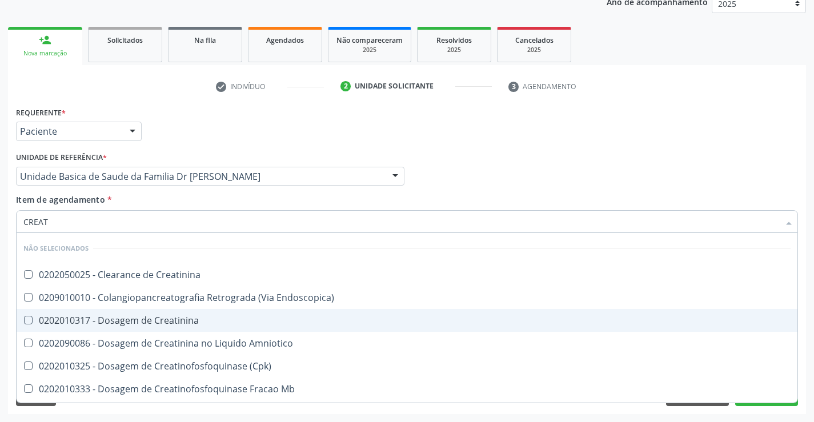
click at [132, 319] on div "0202010317 - Dosagem de Creatinina" at bounding box center [406, 320] width 767 height 9
checkbox Creatinina "true"
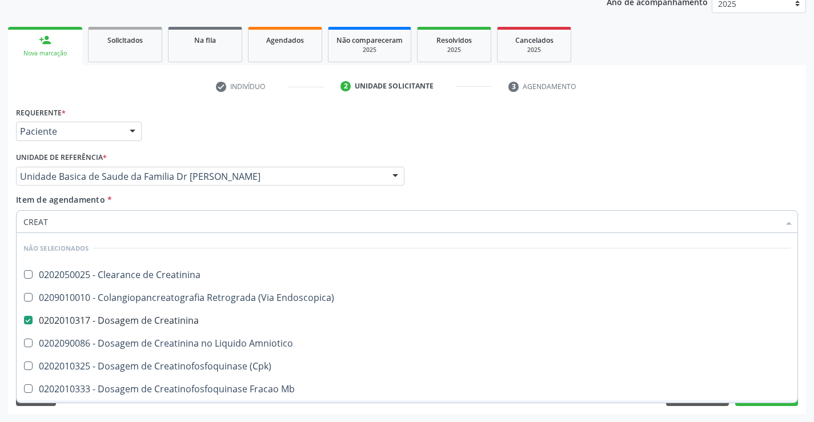
click at [116, 415] on div "Acompanhamento Acompanhe a situação das marcações correntes e finalizadas Relat…" at bounding box center [407, 170] width 814 height 503
checkbox Creatinina "true"
checkbox Endoscopica\) "true"
checkbox Amniotico "true"
checkbox \(Cpk\) "true"
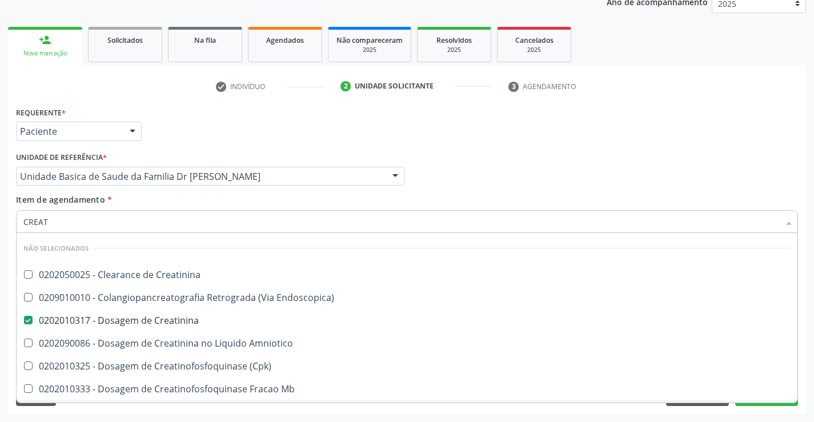
checkbox Mb "true"
checkbox Oncologia "true"
checkbox Parcial "true"
checkbox Videolaparoscopica "true"
checkbox Oncologia "true"
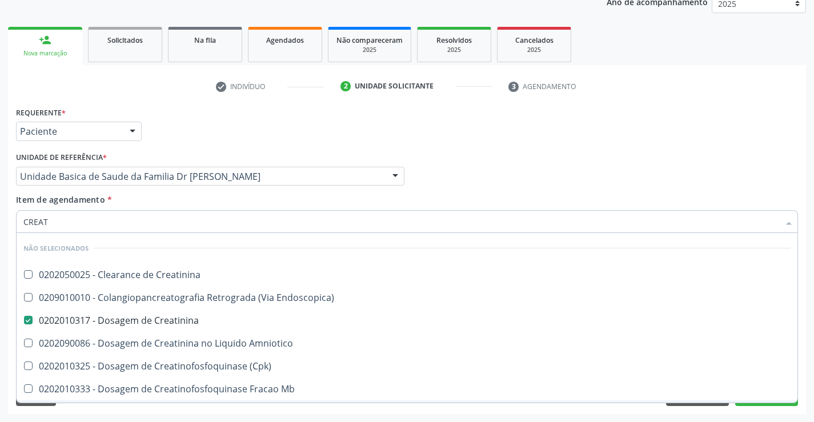
checkbox Capsula\) "true"
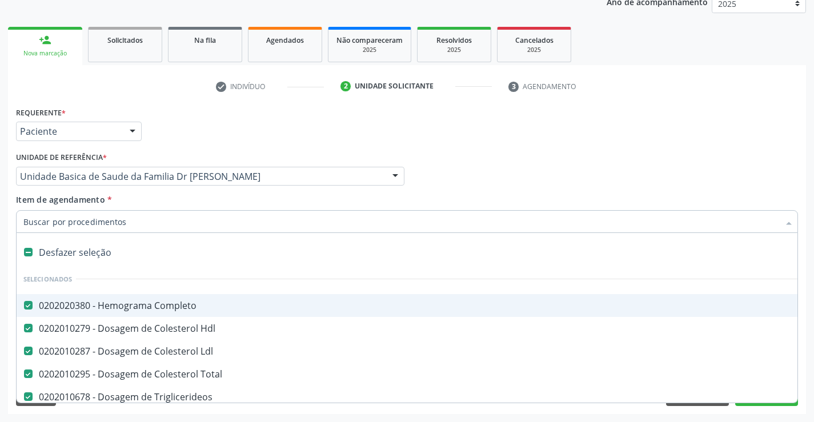
type input "U"
checkbox \(Tgp\) "false"
checkbox Gt\) "false"
checkbox Ureia "false"
checkbox Urico "false"
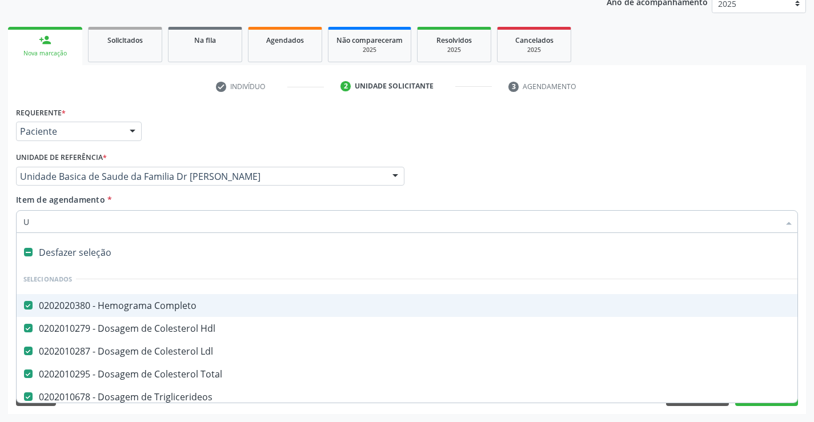
checkbox Creatinina "false"
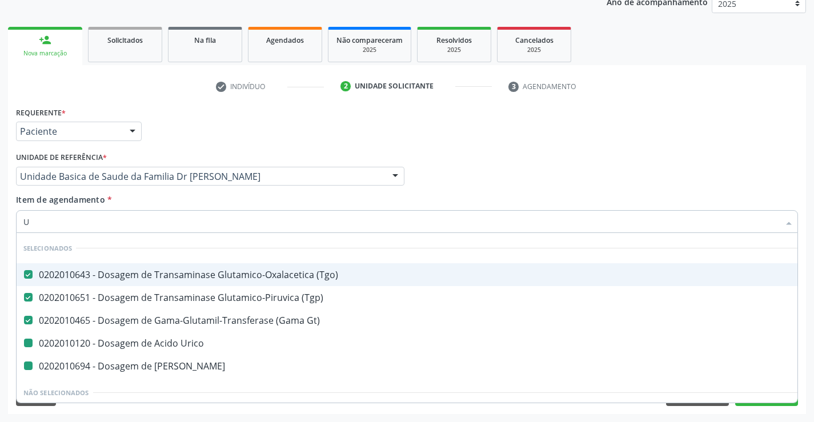
type input "UR"
checkbox Urico "false"
checkbox Ureia "false"
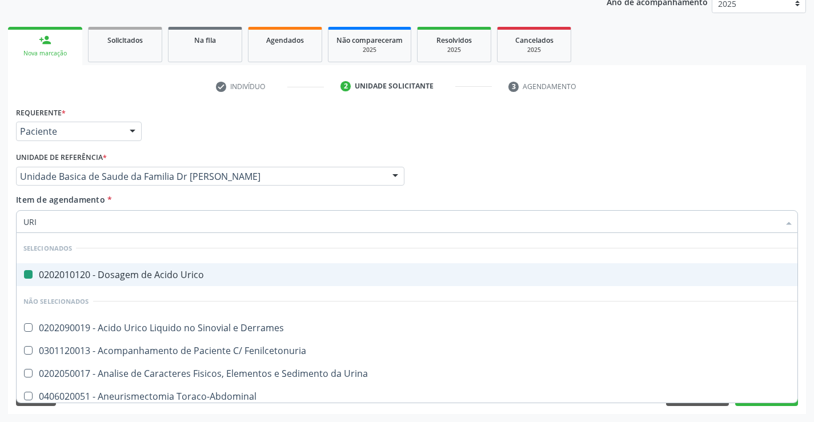
type input "URIN"
checkbox Urico "false"
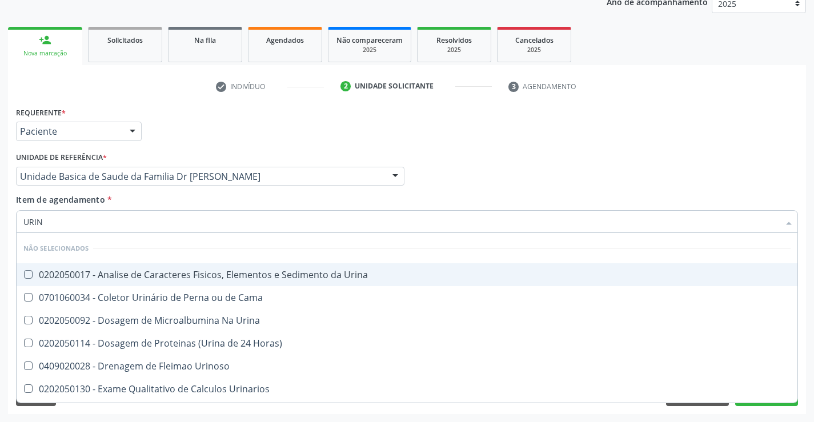
type input "URINA"
click at [134, 274] on div "0202050017 - Analise de Caracteres Fisicos, Elementos e Sedimento da Urina" at bounding box center [406, 274] width 767 height 9
checkbox Urina "true"
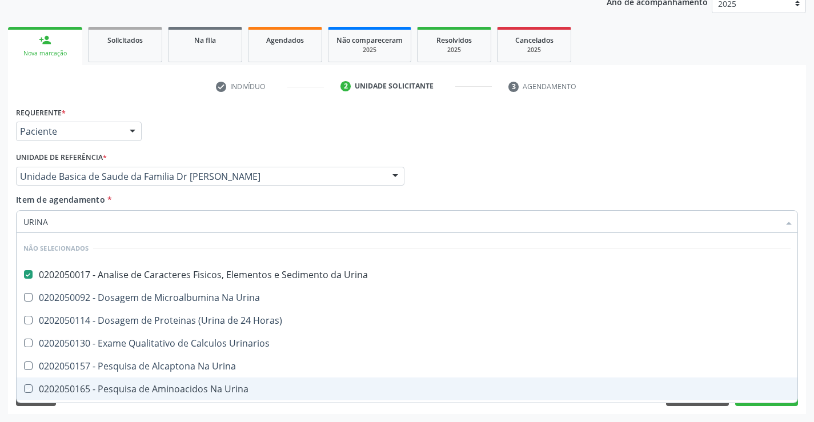
click at [111, 411] on div "Requerente * Paciente Médico(a) Enfermeiro(a) Paciente Nenhum resultado encontr…" at bounding box center [407, 259] width 798 height 310
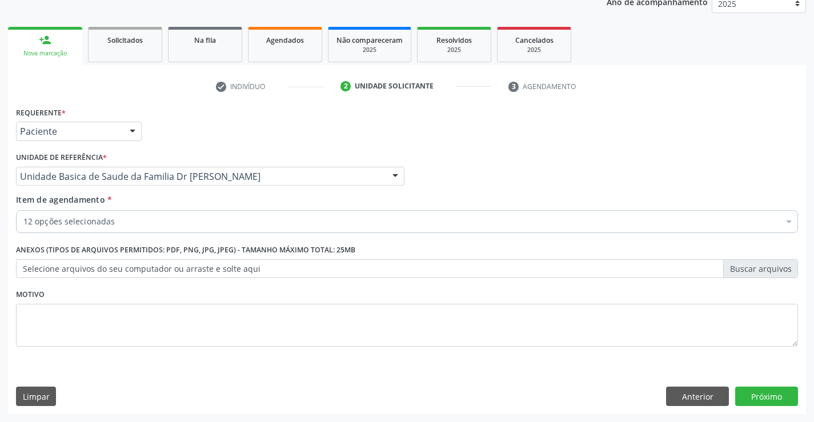
checkbox Total "true"
checkbox Triglicerideos "true"
checkbox \(Tgp\) "true"
checkbox Gt\) "true"
checkbox Ureia "true"
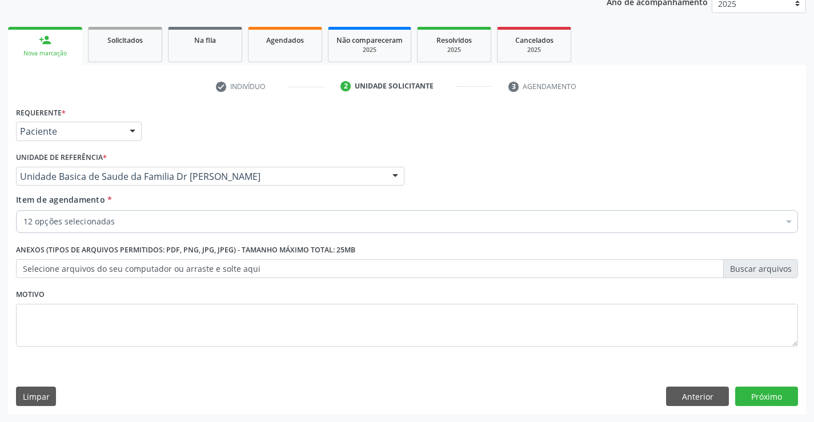
checkbox Urico "true"
checkbox Creatinina "true"
checkbox Urina "true"
checkbox \(Tgo\) "true"
checkbox Ldl "true"
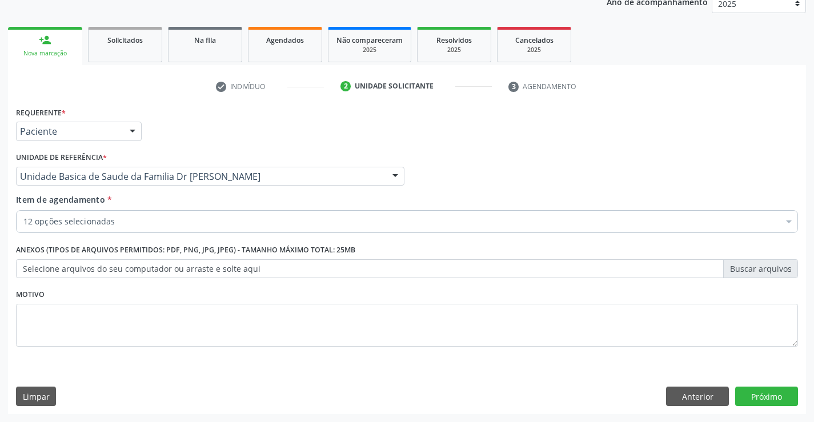
checkbox Hdl "true"
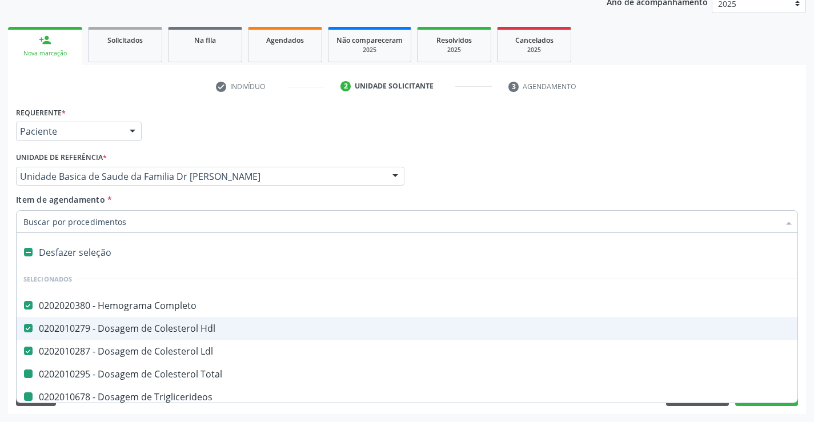
type input "F"
checkbox Total "false"
checkbox Triglicerideos "false"
checkbox \(Tgp\) "false"
checkbox Gt\) "false"
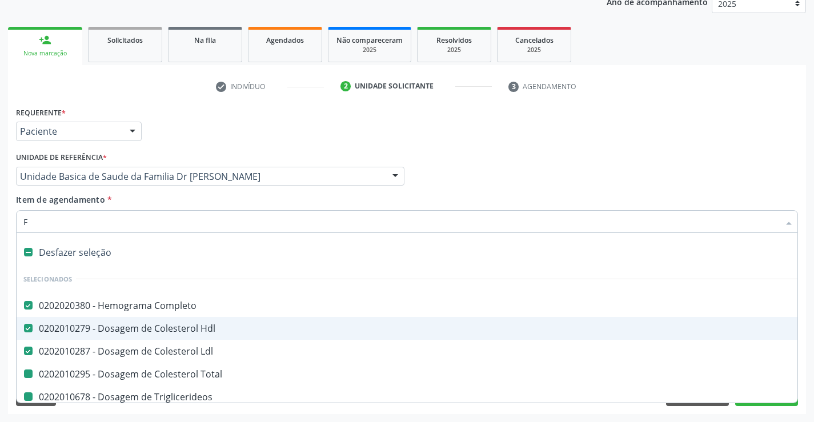
checkbox Ureia "false"
checkbox Urico "false"
checkbox Creatinina "false"
checkbox Urina "false"
checkbox \(Tgo\) "false"
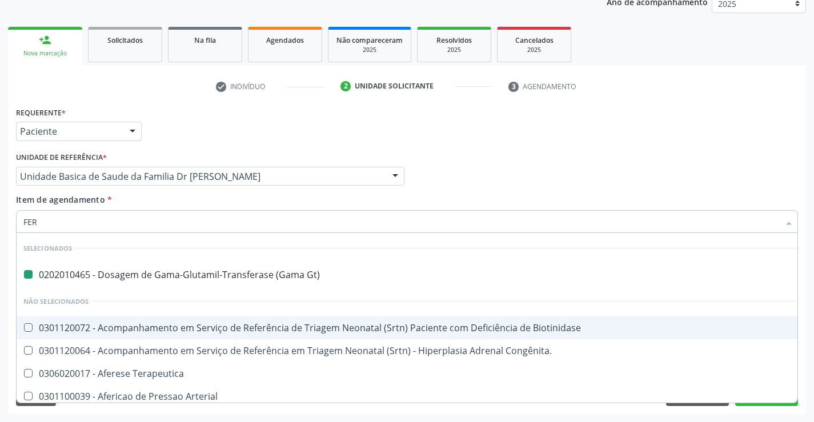
type input "FERR"
checkbox Gt\) "false"
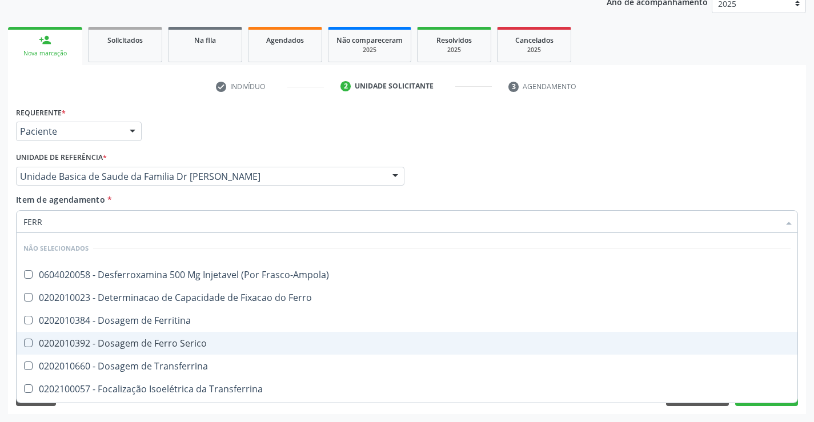
click at [154, 343] on div "0202010392 - Dosagem de Ferro Serico" at bounding box center [406, 343] width 767 height 9
checkbox Serico "true"
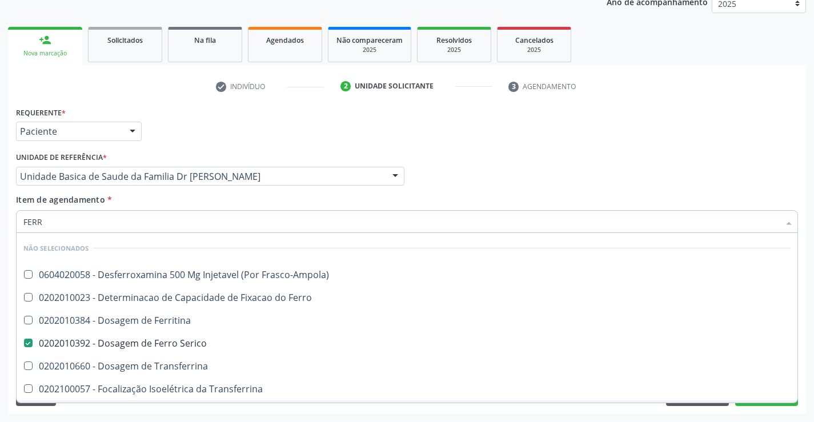
click at [127, 411] on div "Requerente * Paciente Médico(a) Enfermeiro(a) Paciente Nenhum resultado encontr…" at bounding box center [407, 259] width 798 height 310
checkbox Frasco-Ampola\) "true"
checkbox Transferrina "true"
checkbox Ml\) "true"
checkbox \(Nefroplastia\) "true"
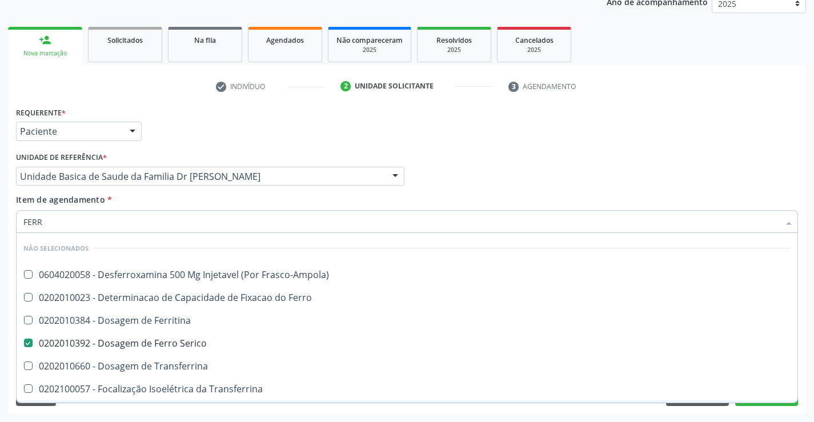
checkbox Transferrina "true"
checkbox Ferritina "true"
checkbox Ferro "true"
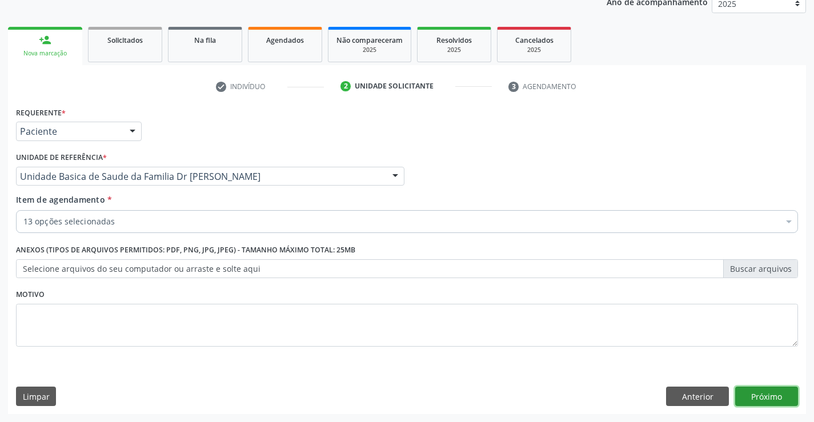
click at [771, 396] on button "Próximo" at bounding box center [766, 396] width 63 height 19
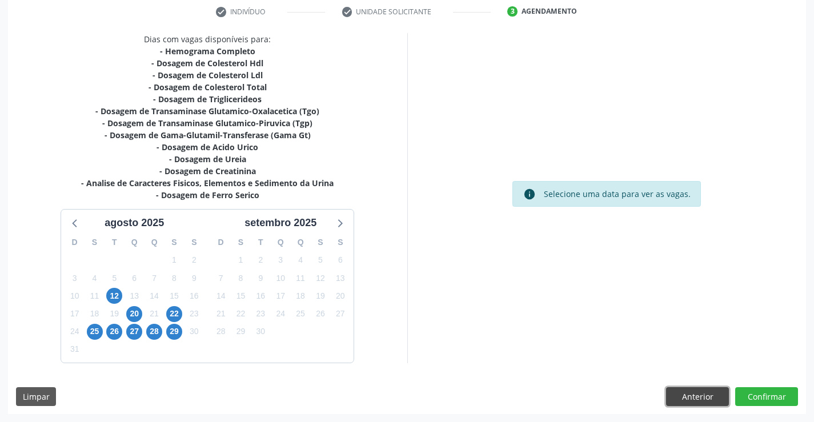
click at [680, 397] on button "Anterior" at bounding box center [697, 396] width 63 height 19
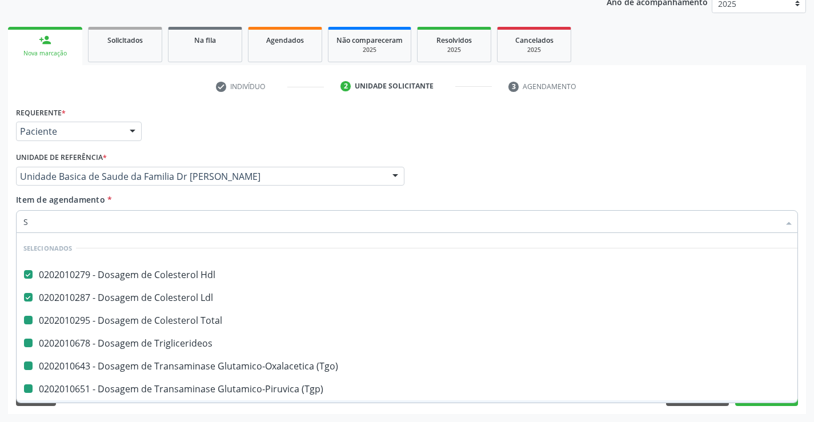
type input "SI"
checkbox Triglicerideos "false"
checkbox \(Tgo\) "false"
checkbox Gt\) "false"
checkbox Urico "false"
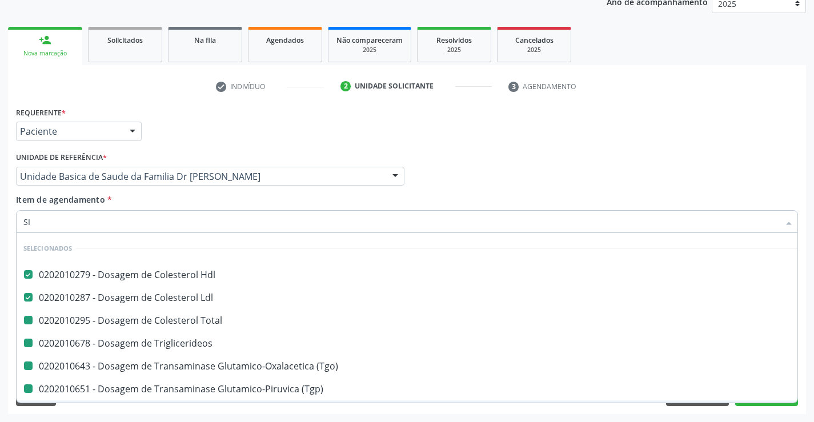
checkbox \(Tgp\) "false"
checkbox Total "false"
checkbox Ureia "false"
checkbox Creatinina "false"
checkbox Urina "false"
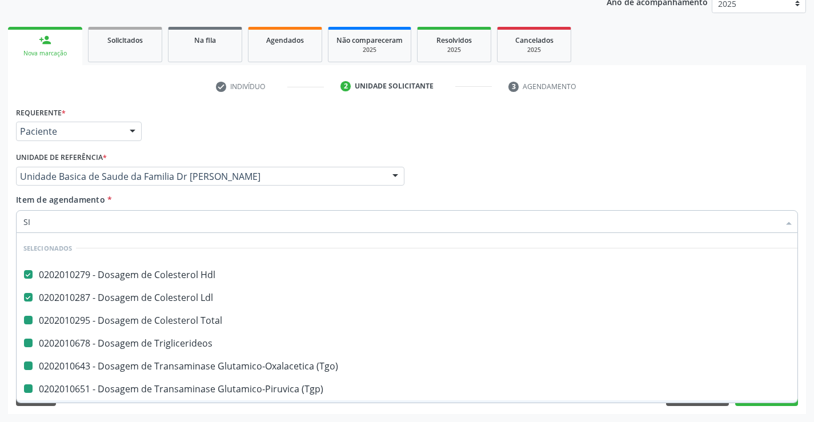
checkbox Serico "false"
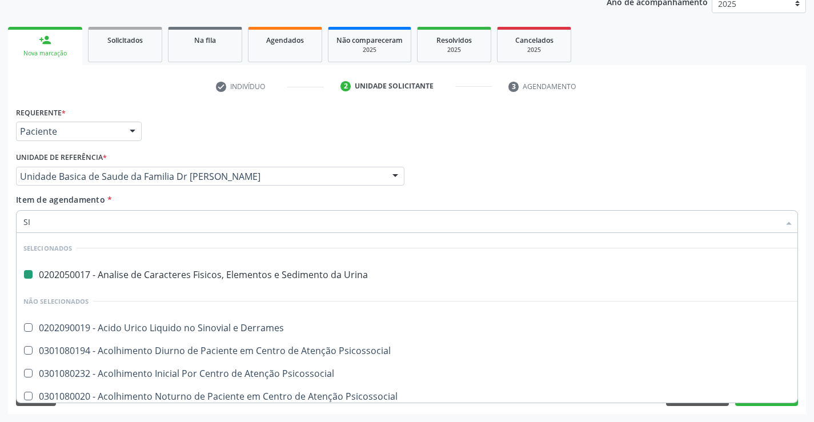
type input "SIF"
checkbox Urina "false"
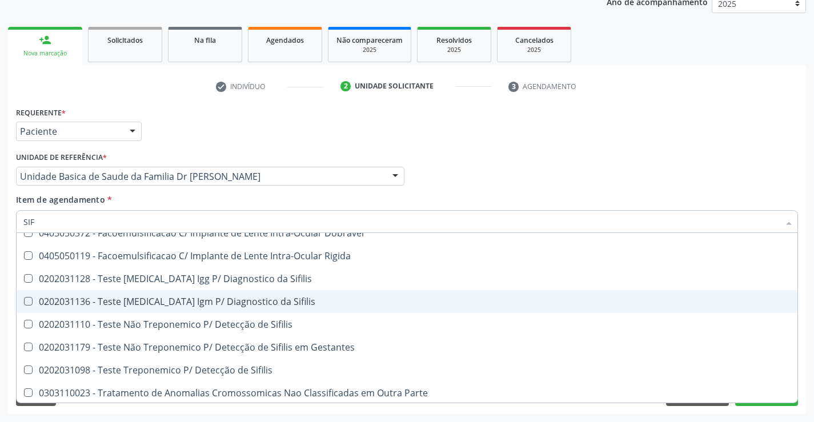
scroll to position [66, 0]
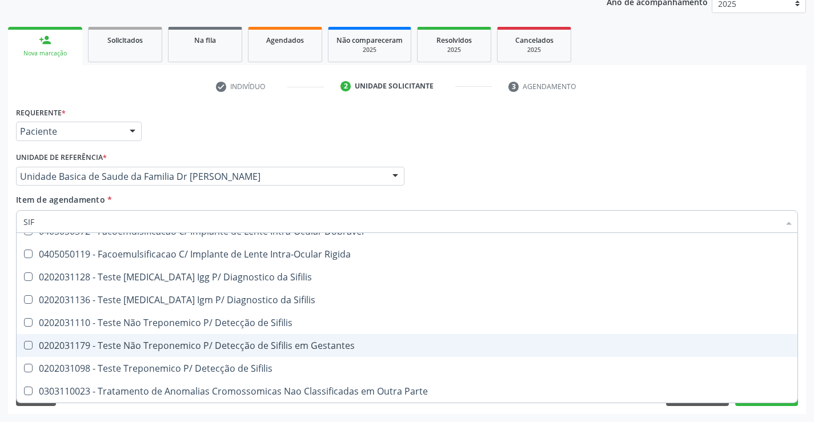
click at [284, 345] on div "0202031179 - Teste Não Treponemico P/ Detecção de Sifilis em Gestantes" at bounding box center [406, 345] width 767 height 9
checkbox Gestantes "true"
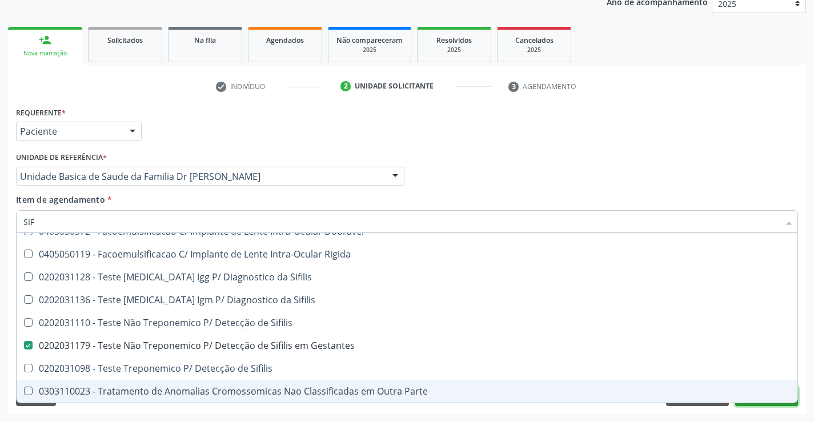
click at [759, 404] on button "Próximo" at bounding box center [766, 396] width 63 height 19
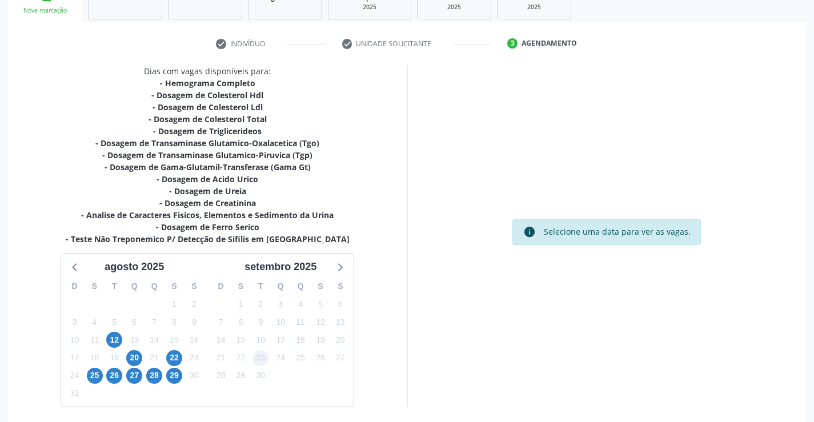
scroll to position [231, 0]
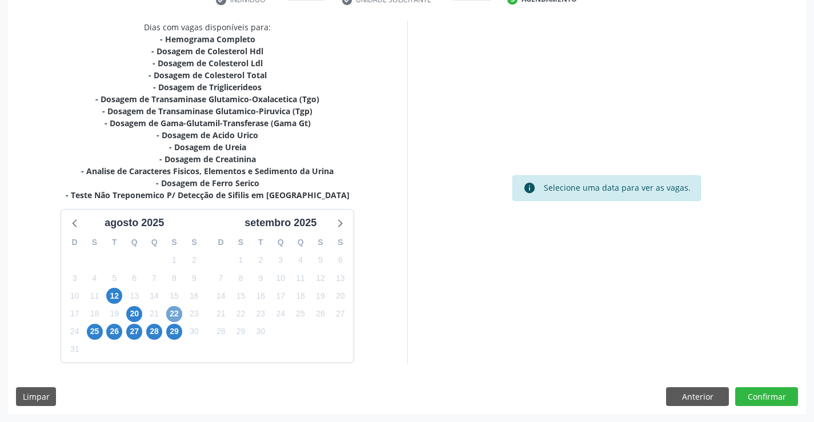
click at [173, 310] on span "22" at bounding box center [174, 314] width 16 height 16
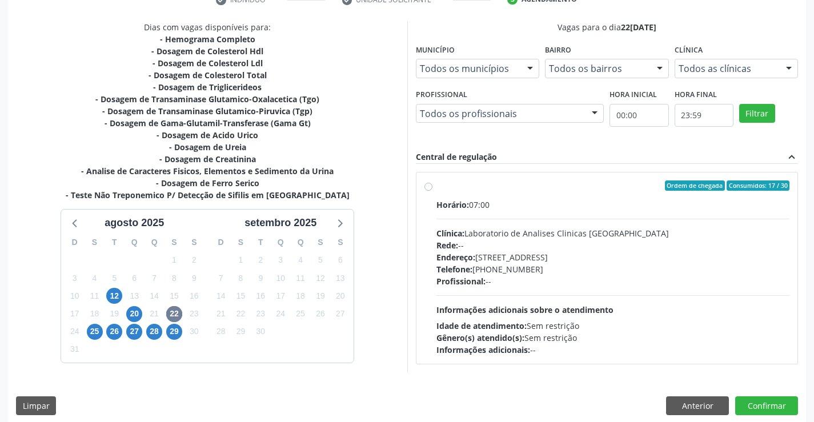
click at [436, 186] on label "Ordem de chegada Consumidos: 17 / 30 Horário: 07:00 Clínica: Laboratorio de Ana…" at bounding box center [612, 267] width 353 height 175
click at [427, 186] on input "Ordem de chegada Consumidos: 17 / 30 Horário: 07:00 Clínica: Laboratorio de Ana…" at bounding box center [428, 185] width 8 height 10
radio input "true"
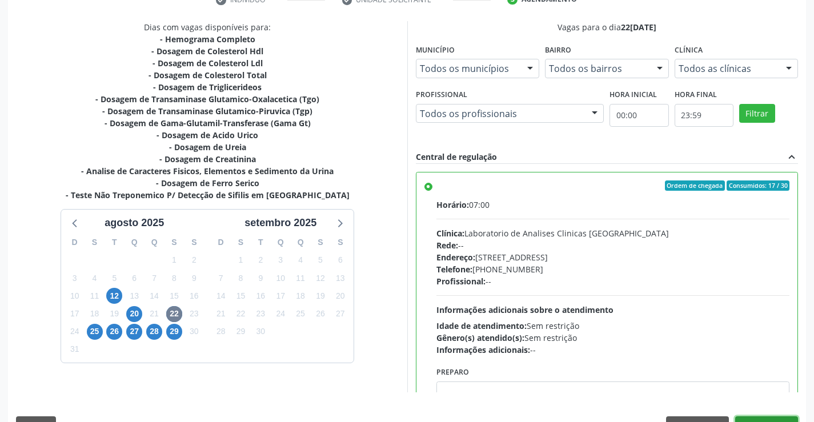
click at [765, 419] on button "Confirmar" at bounding box center [766, 425] width 63 height 19
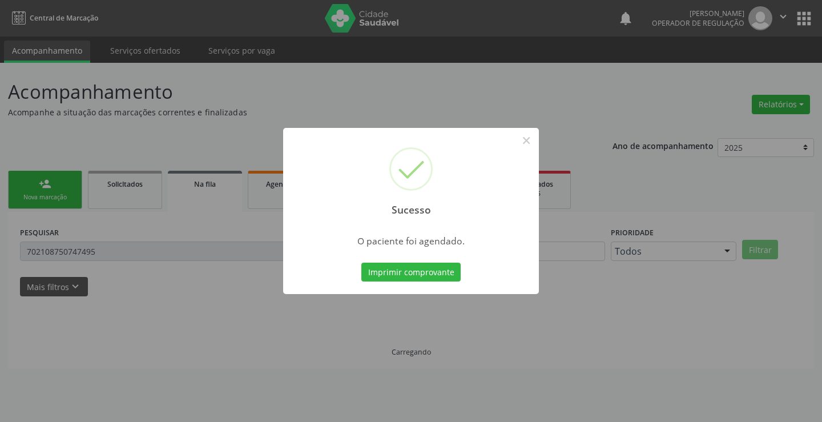
drag, startPoint x: 822, startPoint y: 347, endPoint x: 822, endPoint y: 372, distance: 25.1
click at [813, 372] on div "Sucesso × O paciente foi agendado. Imprimir comprovante Cancel" at bounding box center [411, 211] width 822 height 422
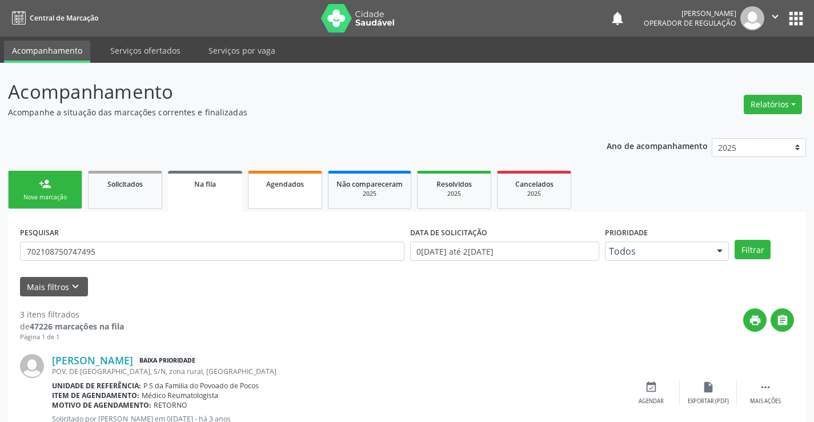
click at [285, 187] on span "Agendados" at bounding box center [285, 184] width 38 height 10
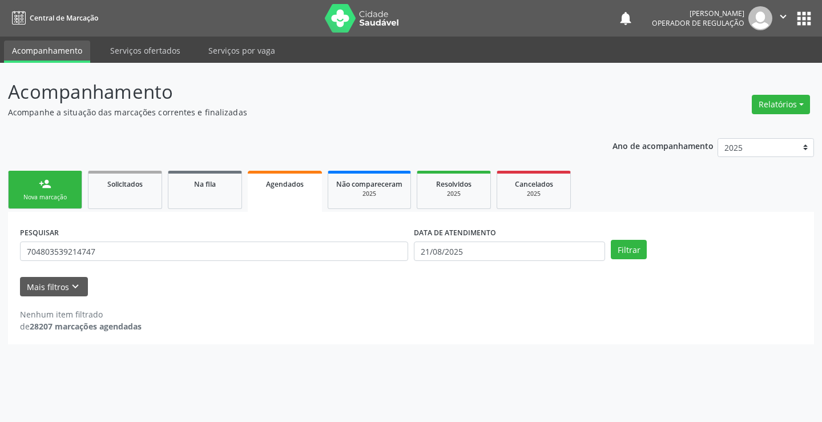
click at [69, 194] on div "Nova marcação" at bounding box center [45, 197] width 57 height 9
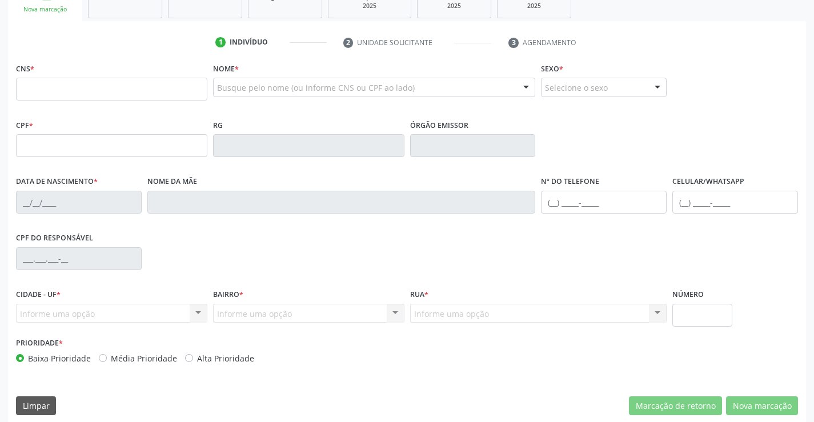
scroll to position [197, 0]
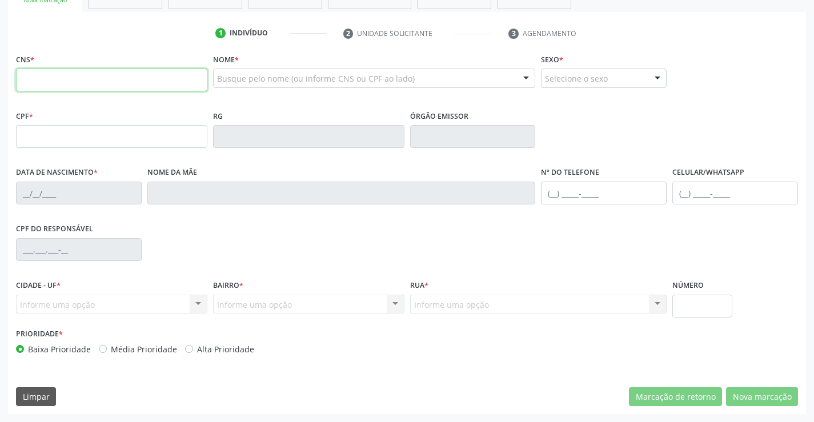
click at [54, 74] on input "text" at bounding box center [111, 80] width 191 height 23
click at [231, 243] on div "CPF do responsável" at bounding box center [406, 248] width 787 height 57
click at [202, 219] on div "Nome da mãe" at bounding box center [341, 192] width 394 height 57
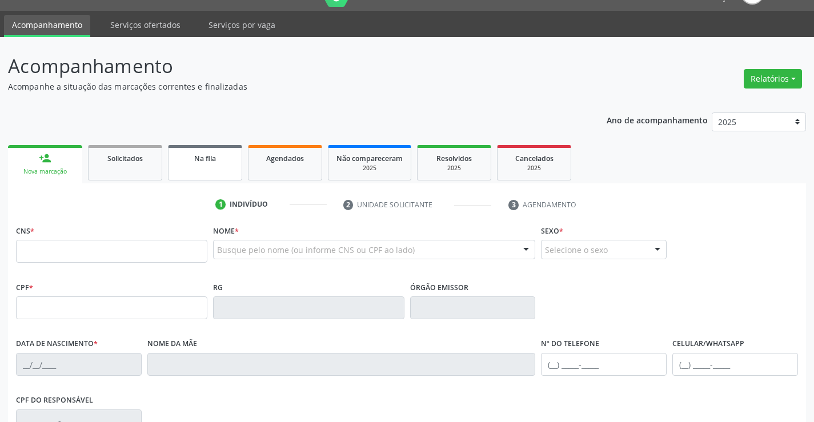
click at [217, 168] on link "Na fila" at bounding box center [205, 162] width 74 height 35
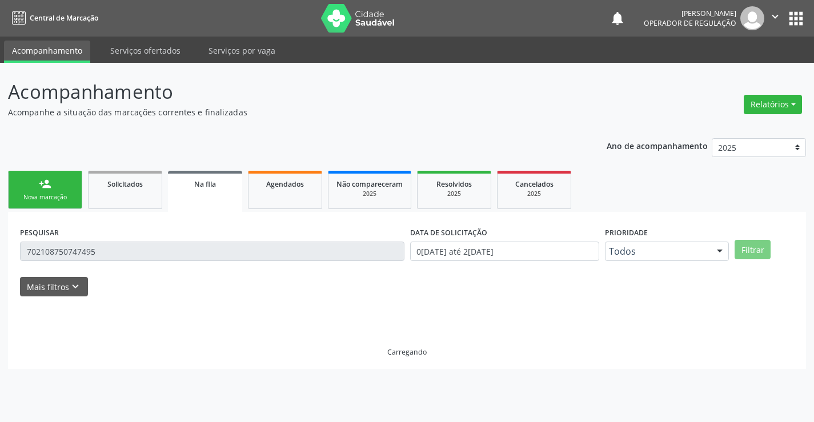
scroll to position [0, 0]
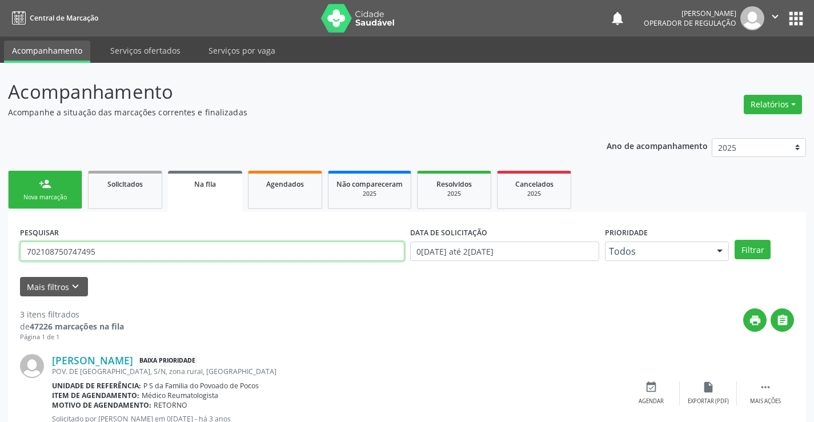
drag, startPoint x: 114, startPoint y: 247, endPoint x: 0, endPoint y: 247, distance: 114.2
click at [0, 247] on div "Acompanhamento Acompanhe a situação das marcações correntes e finalizadas Relat…" at bounding box center [407, 366] width 814 height 606
click at [750, 251] on button "Filtrar" at bounding box center [752, 249] width 36 height 19
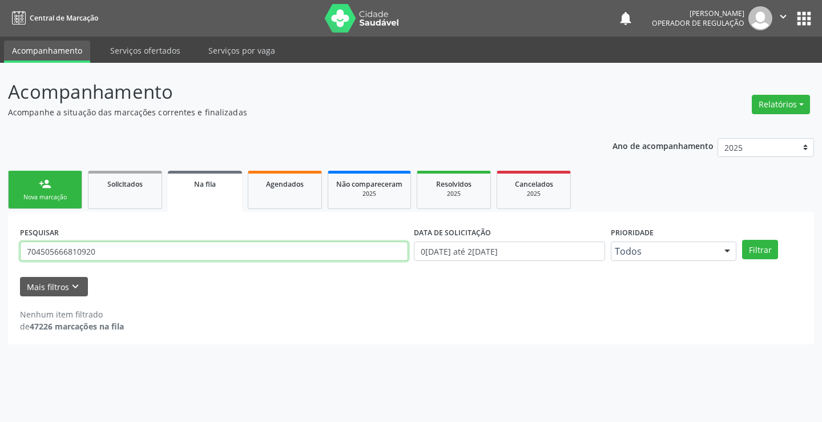
click at [158, 251] on input "704505666810920" at bounding box center [214, 251] width 388 height 19
type input "7"
click at [305, 184] on div "Agendados" at bounding box center [284, 184] width 57 height 12
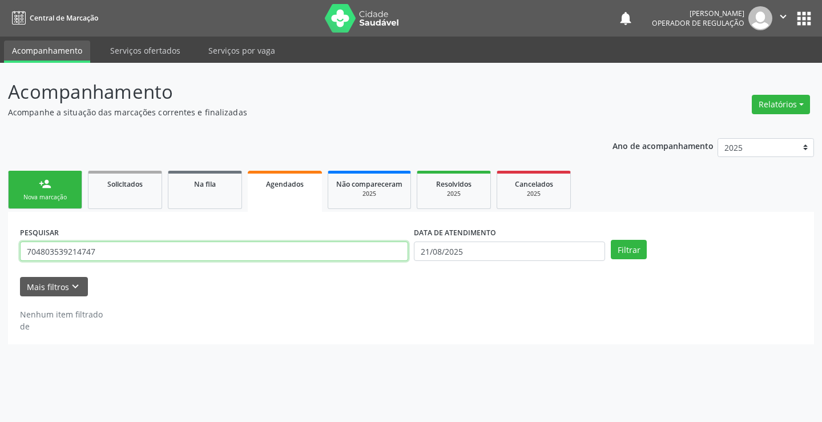
click at [135, 251] on input "704803539214747" at bounding box center [214, 251] width 388 height 19
type input "7"
type input "704505666810920"
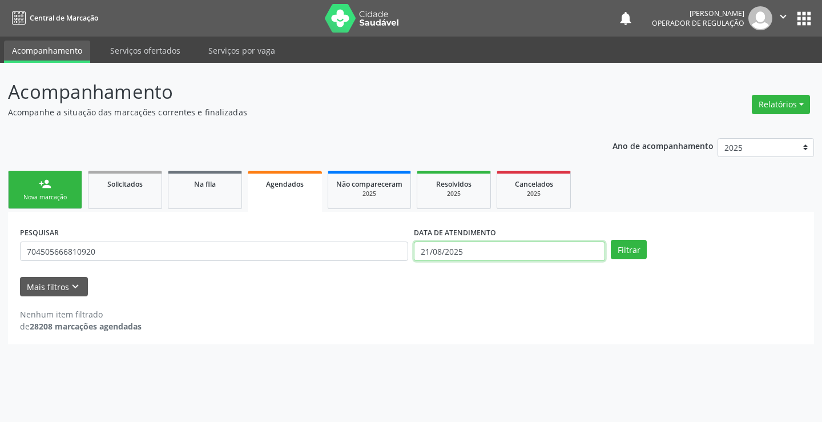
click at [492, 254] on input "21/08/2025" at bounding box center [509, 251] width 191 height 19
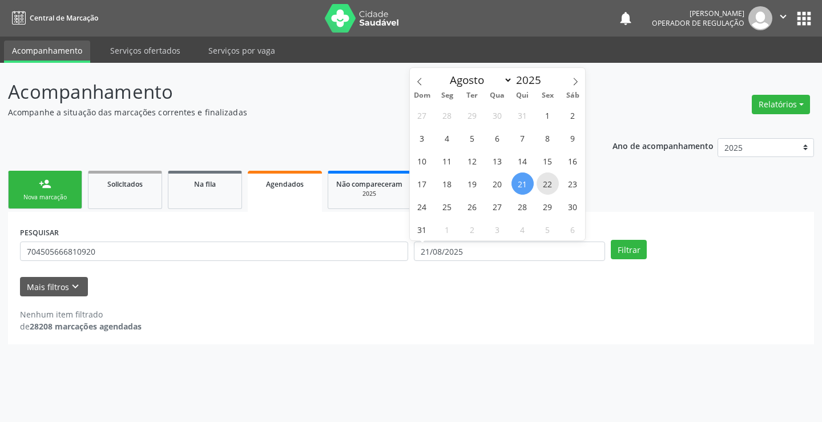
click at [550, 191] on span "22" at bounding box center [548, 183] width 22 height 22
type input "22[DATE]"
click at [550, 191] on span "22" at bounding box center [548, 183] width 22 height 22
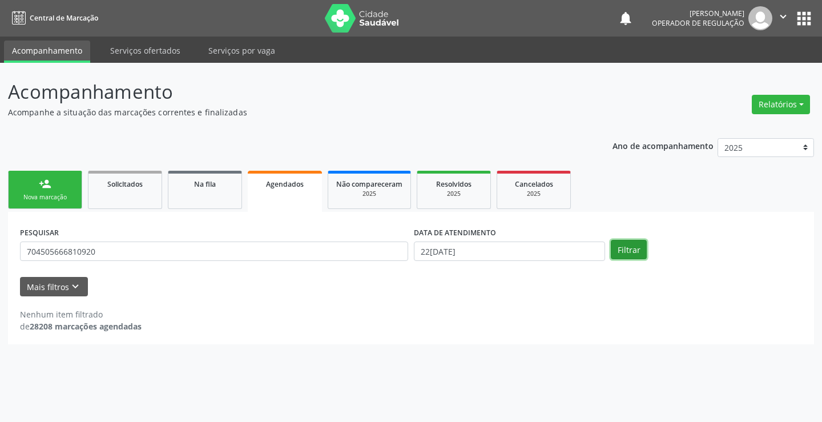
click at [625, 248] on button "Filtrar" at bounding box center [629, 249] width 36 height 19
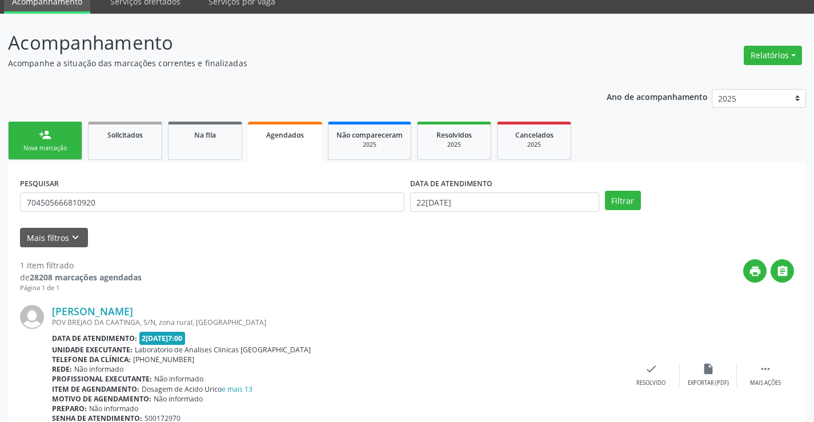
scroll to position [104, 0]
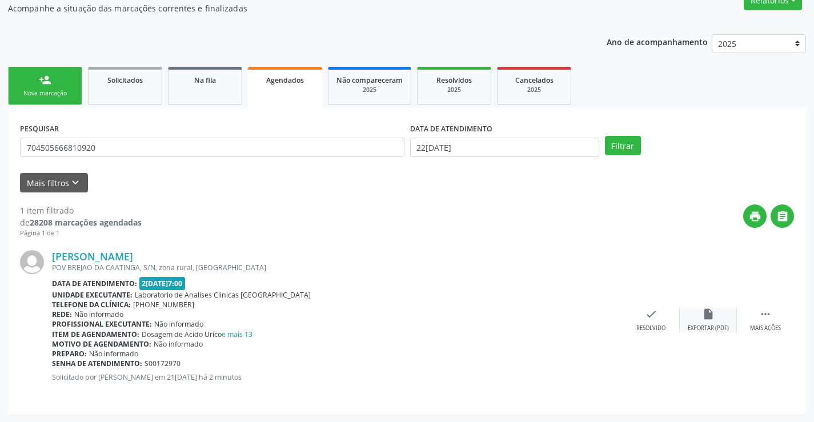
click at [704, 321] on div "insert_drive_file Exportar (PDF)" at bounding box center [708, 320] width 57 height 25
click at [766, 322] on div " Mais ações" at bounding box center [765, 320] width 57 height 25
click at [545, 324] on div "print Imprimir" at bounding box center [536, 320] width 57 height 25
click at [46, 92] on div "Nova marcação" at bounding box center [45, 93] width 57 height 9
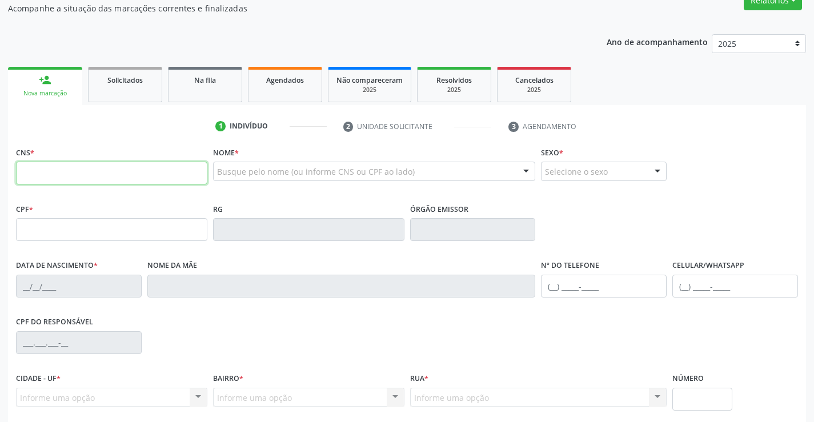
click at [90, 168] on input "text" at bounding box center [111, 173] width 191 height 23
type input "700 8019 0847 3883"
type input "1393098029"
type input "29/09/1985"
type input "(74) 99949-2513"
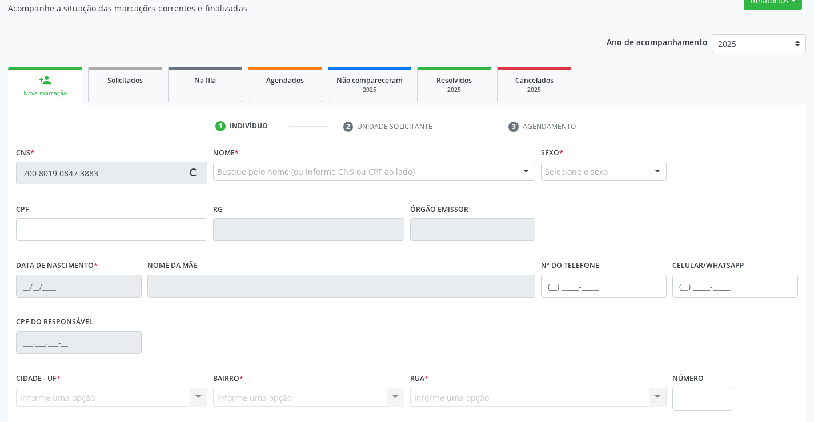
type input "(74) 99969-9010"
type input "022.549.785-94"
type input "S/N"
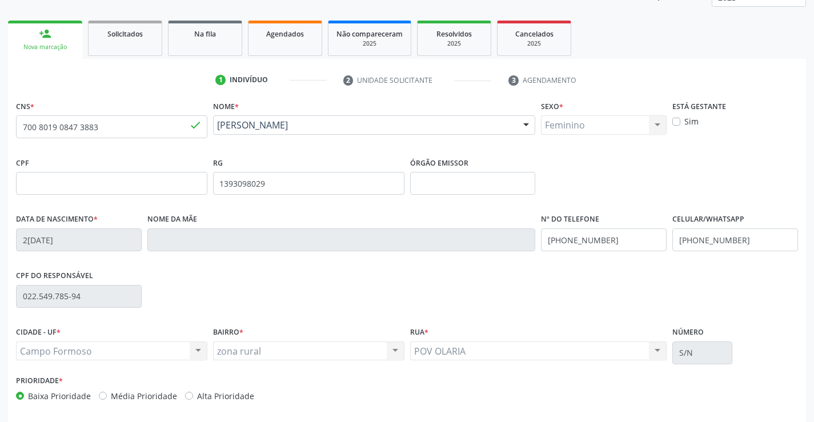
scroll to position [197, 0]
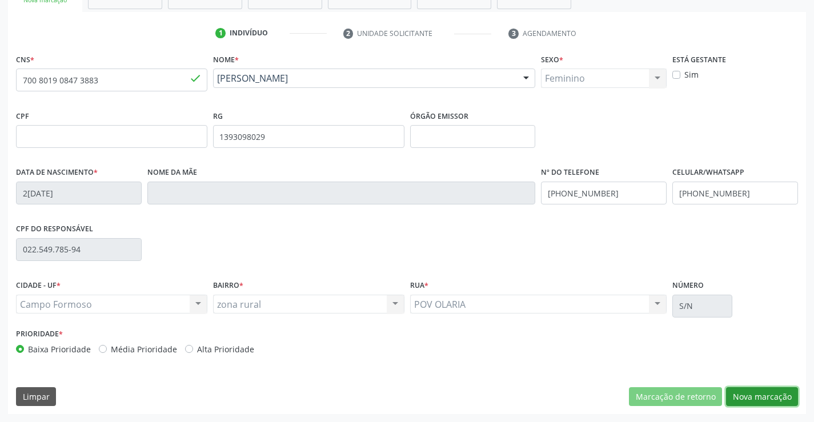
click at [775, 399] on button "Nova marcação" at bounding box center [762, 396] width 72 height 19
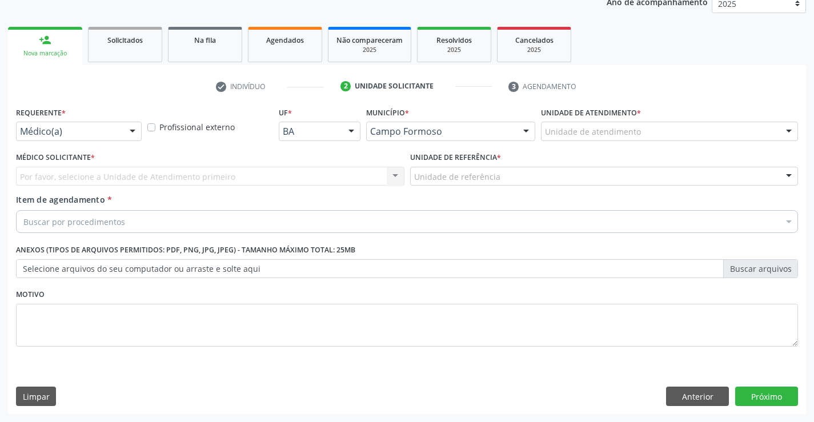
scroll to position [144, 0]
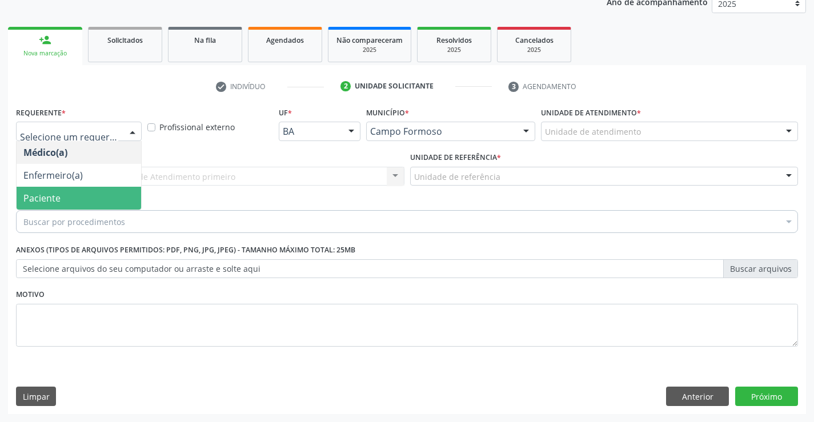
click at [76, 199] on span "Paciente" at bounding box center [79, 198] width 124 height 23
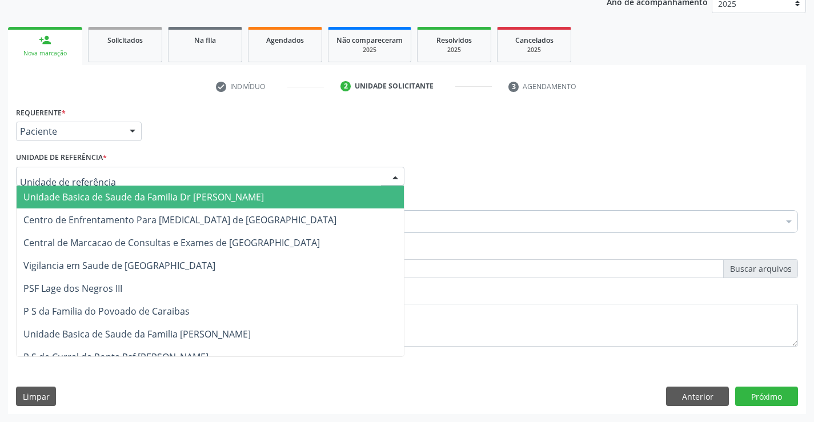
click at [97, 193] on span "Unidade Basica de Saude da Familia Dr [PERSON_NAME]" at bounding box center [143, 197] width 240 height 13
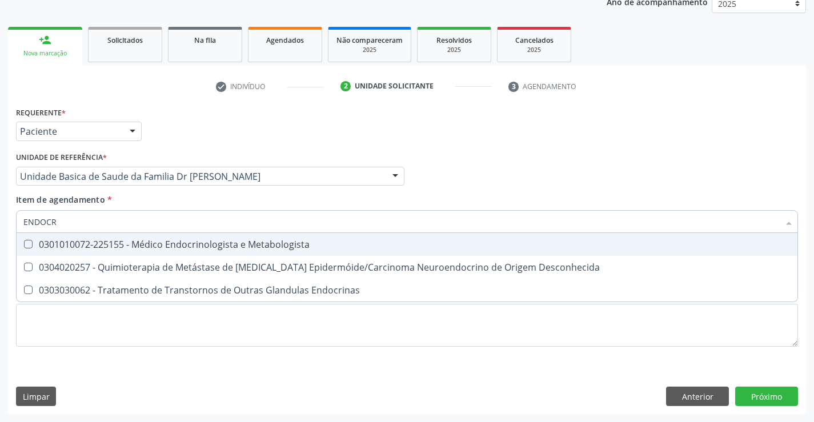
type input "ENDOCRI"
click at [107, 236] on span "0301010072-225155 - Médico Endocrinologista e Metabologista" at bounding box center [407, 244] width 781 height 23
checkbox Metabologista "true"
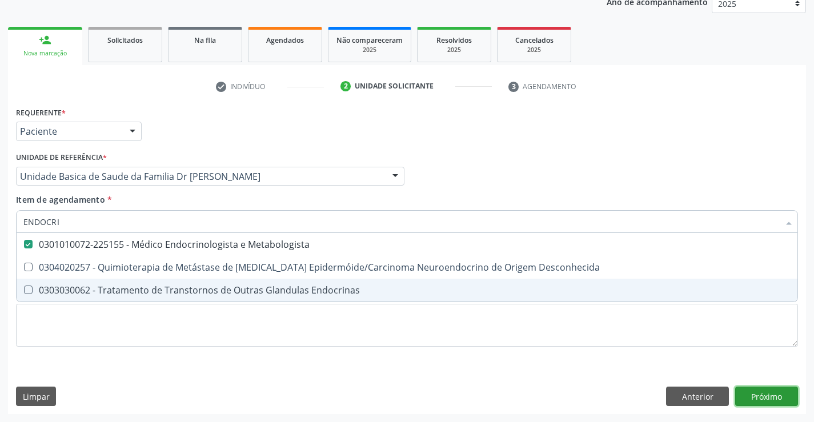
click at [778, 399] on div "Requerente * Paciente Médico(a) Enfermeiro(a) Paciente Nenhum resultado encontr…" at bounding box center [407, 259] width 798 height 310
checkbox Desconhecida "true"
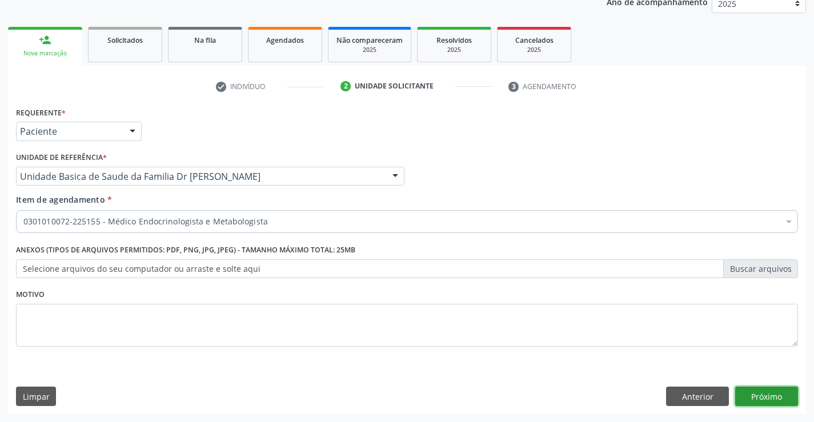
click at [762, 394] on button "Próximo" at bounding box center [766, 396] width 63 height 19
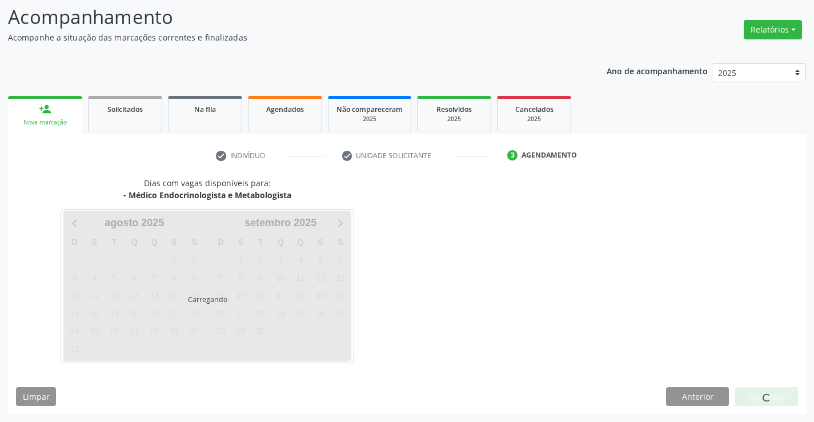
scroll to position [75, 0]
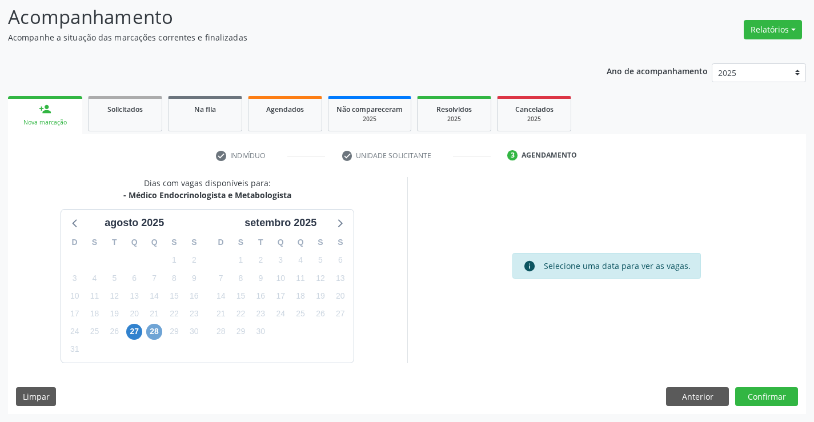
click at [155, 329] on span "28" at bounding box center [154, 332] width 16 height 16
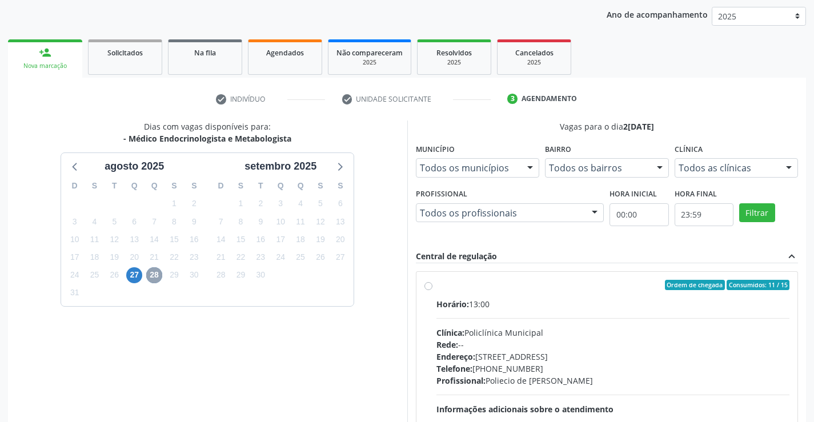
scroll to position [240, 0]
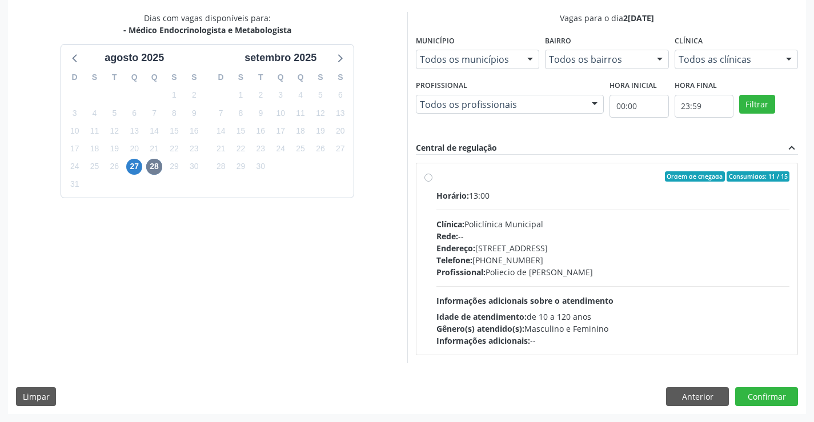
click at [436, 176] on label "Ordem de chegada Consumidos: 11 / 15 Horário: 13:00 Clínica: Policlínica Munici…" at bounding box center [612, 258] width 353 height 175
click at [427, 176] on input "Ordem de chegada Consumidos: 11 / 15 Horário: 13:00 Clínica: Policlínica Munici…" at bounding box center [428, 176] width 8 height 10
radio input "true"
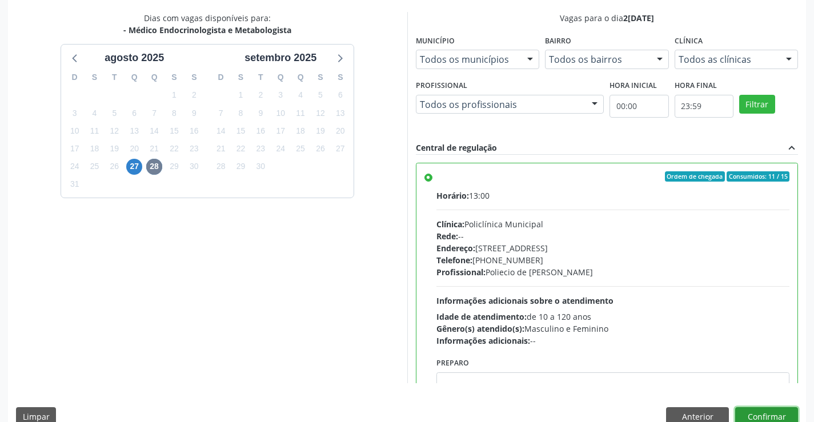
click at [775, 412] on button "Confirmar" at bounding box center [766, 416] width 63 height 19
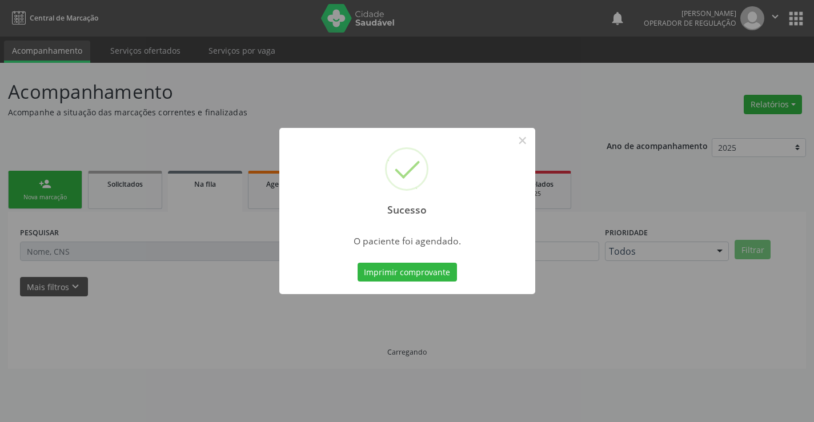
scroll to position [0, 0]
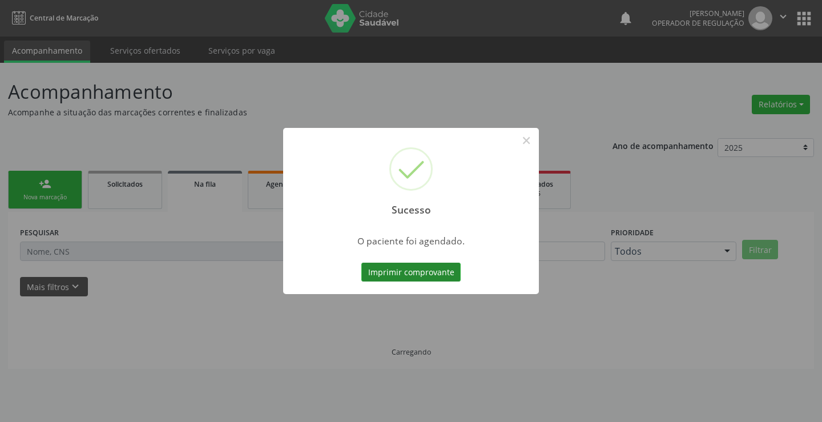
click at [421, 266] on button "Imprimir comprovante" at bounding box center [410, 272] width 99 height 19
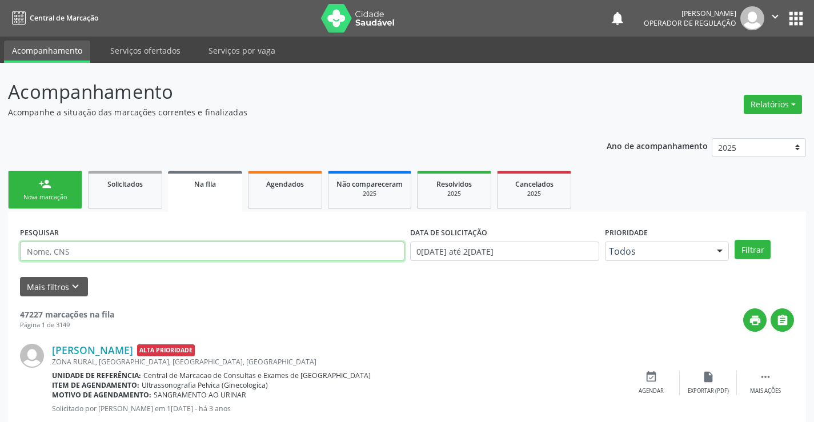
click at [67, 254] on input "text" at bounding box center [212, 251] width 384 height 19
click at [53, 195] on div "Nova marcação" at bounding box center [45, 197] width 57 height 9
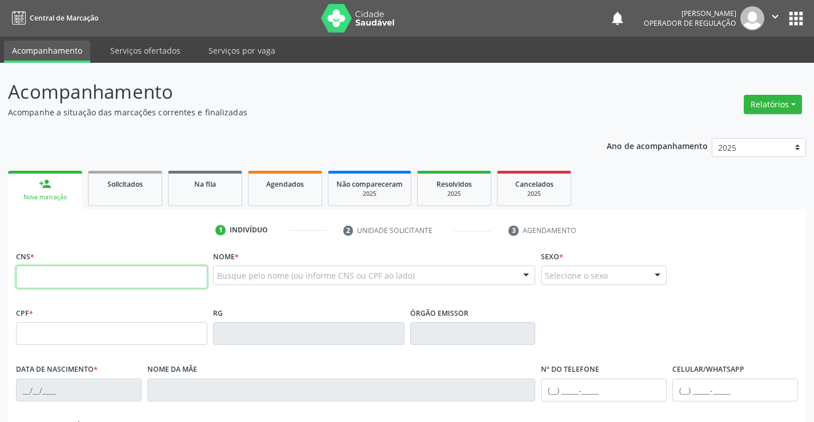
click at [64, 270] on input "text" at bounding box center [111, 277] width 191 height 23
type input "704 2047 3122 6282"
type input "22/07/2004"
type input "(74) 9161-3928"
type input "S/N"
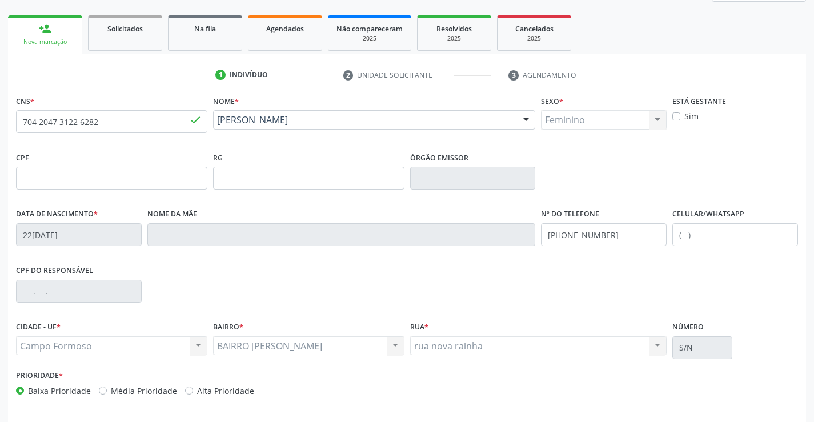
scroll to position [171, 0]
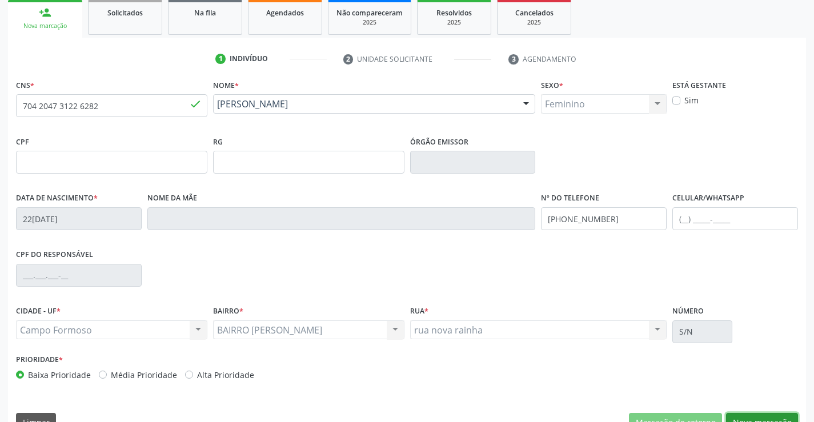
click at [757, 417] on button "Nova marcação" at bounding box center [762, 422] width 72 height 19
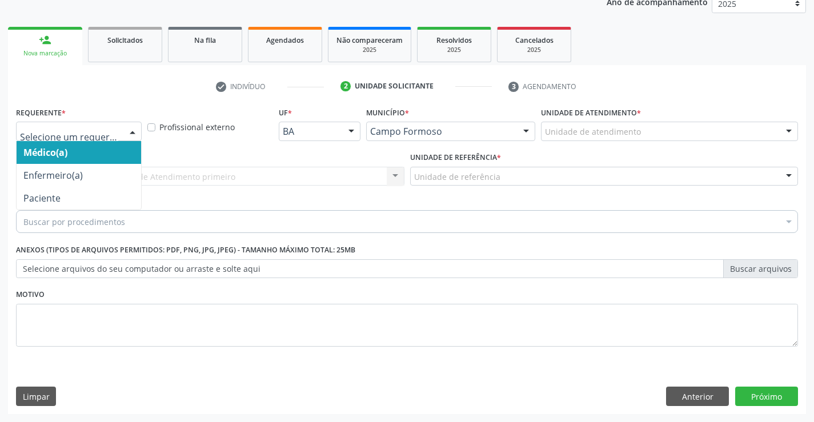
click at [100, 138] on div at bounding box center [79, 131] width 126 height 19
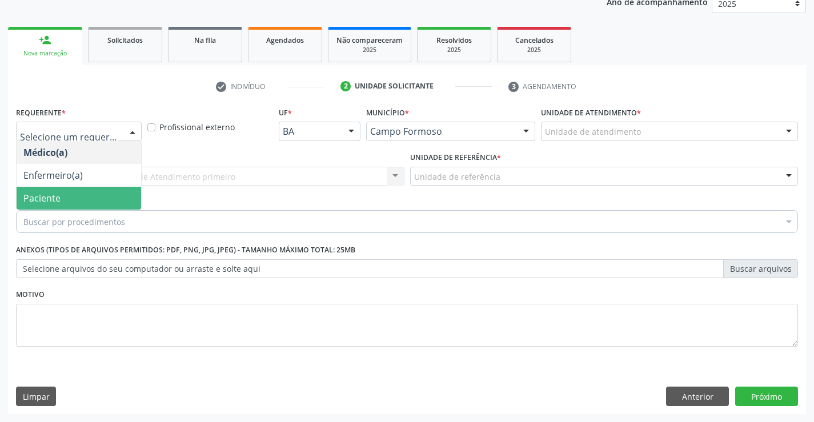
click at [83, 196] on span "Paciente" at bounding box center [79, 198] width 124 height 23
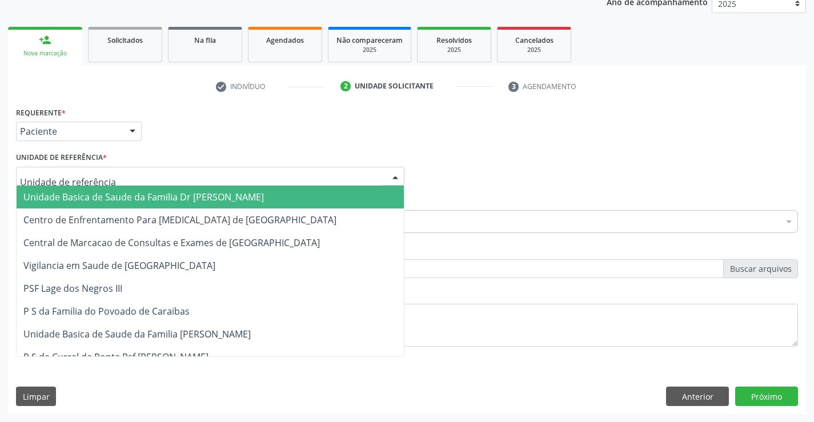
click at [92, 196] on span "Unidade Basica de Saude da Familia Dr [PERSON_NAME]" at bounding box center [143, 197] width 240 height 13
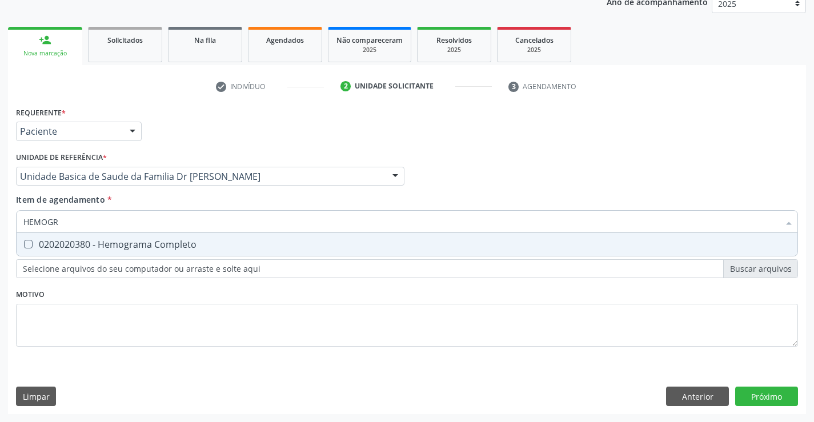
type input "HEMOGRA"
click at [91, 236] on span "0202020380 - Hemograma Completo" at bounding box center [407, 244] width 781 height 23
checkbox Completo "true"
click at [87, 331] on div "Requerente * Paciente Médico(a) Enfermeiro(a) Paciente Nenhum resultado encontr…" at bounding box center [407, 233] width 782 height 259
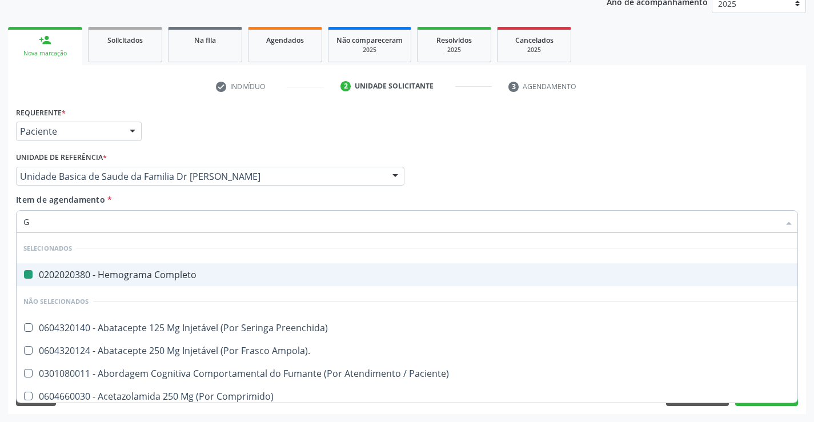
type input "GL"
checkbox Completo "false"
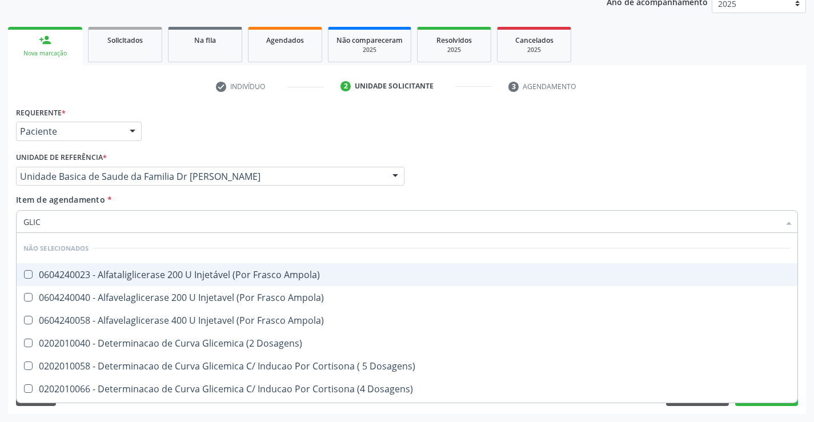
type input "GLICO"
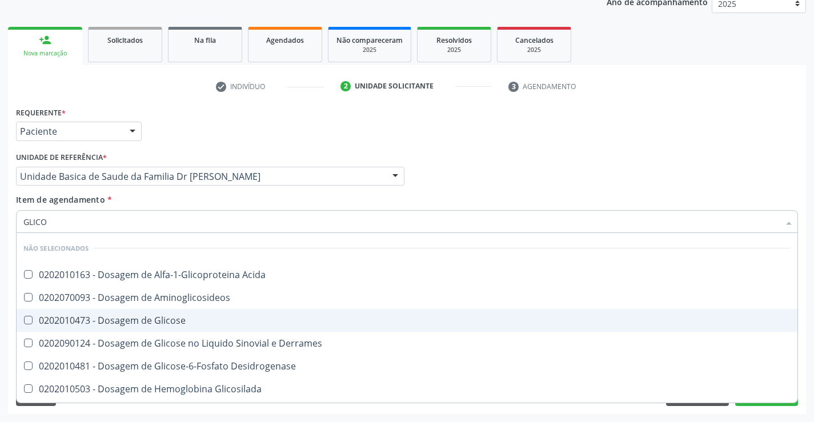
click at [131, 316] on div "0202010473 - Dosagem de Glicose" at bounding box center [406, 320] width 767 height 9
checkbox Glicose "true"
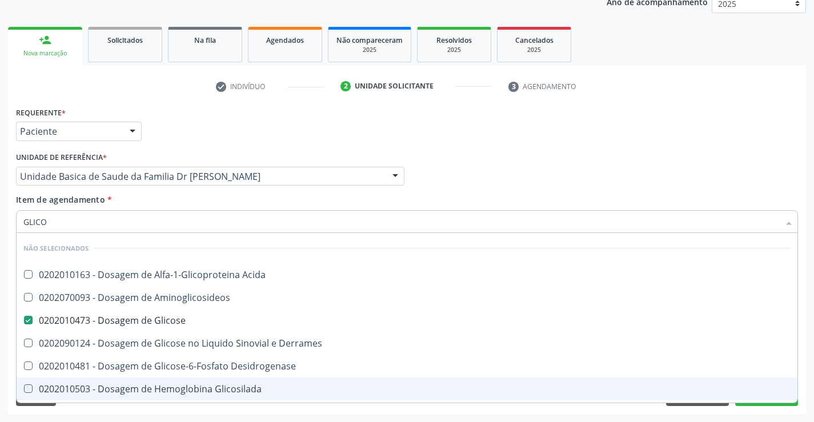
click at [111, 416] on div "Acompanhamento Acompanhe a situação das marcações correntes e finalizadas Relat…" at bounding box center [407, 170] width 814 height 503
checkbox Acida "true"
checkbox Aminoglicosideos "true"
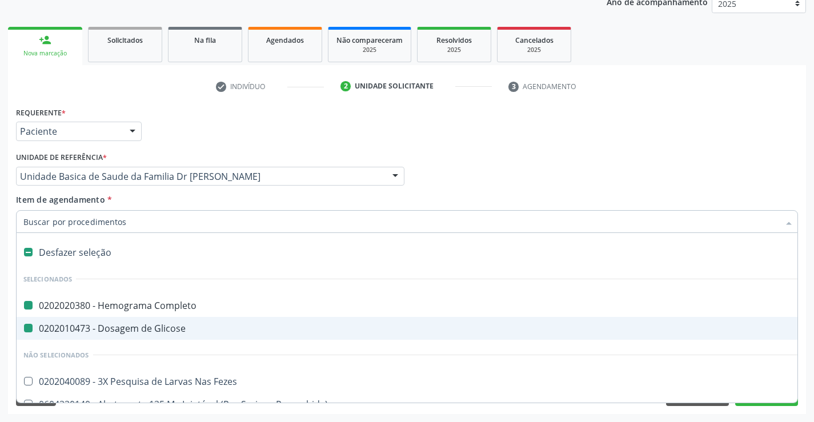
type input "U"
checkbox Completo "false"
checkbox Glicose "false"
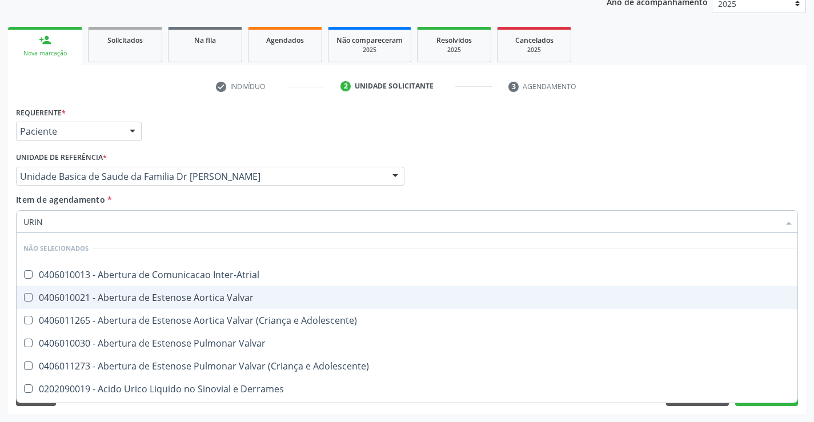
type input "URINA"
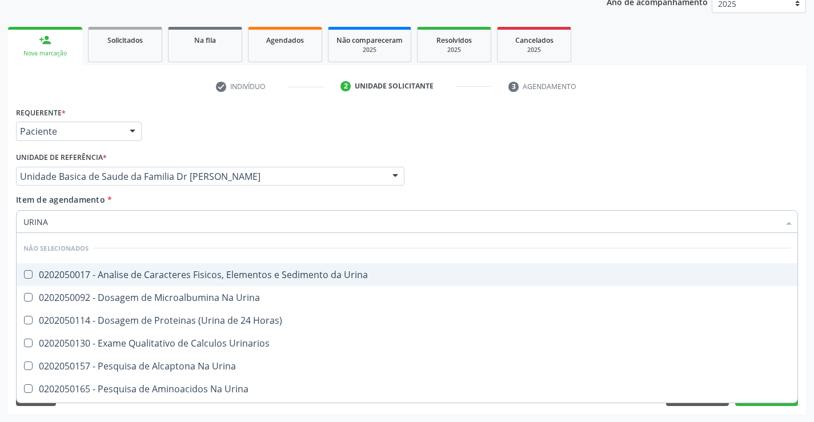
click at [134, 270] on div "0202050017 - Analise de Caracteres Fisicos, Elementos e Sedimento da Urina" at bounding box center [406, 274] width 767 height 9
checkbox Urina "true"
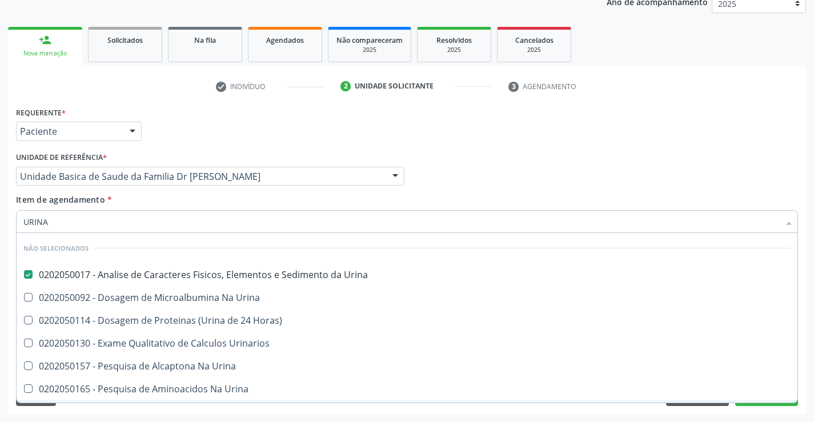
click at [102, 408] on div "Requerente * Paciente Médico(a) Enfermeiro(a) Paciente Nenhum resultado encontr…" at bounding box center [407, 259] width 798 height 310
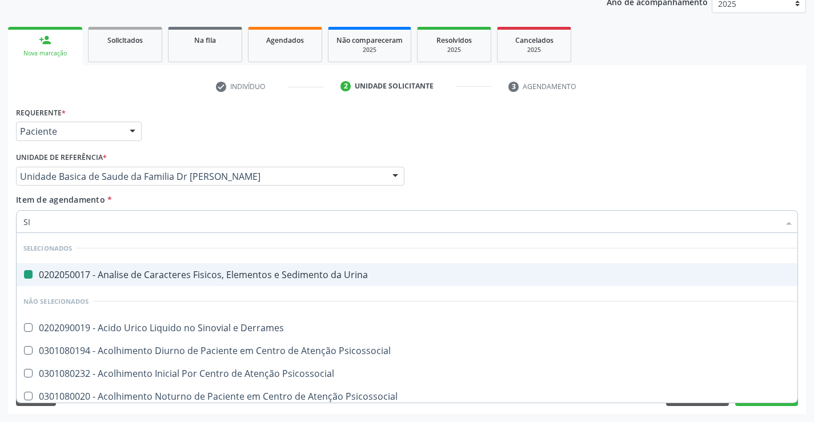
type input "SIF"
checkbox Urina "false"
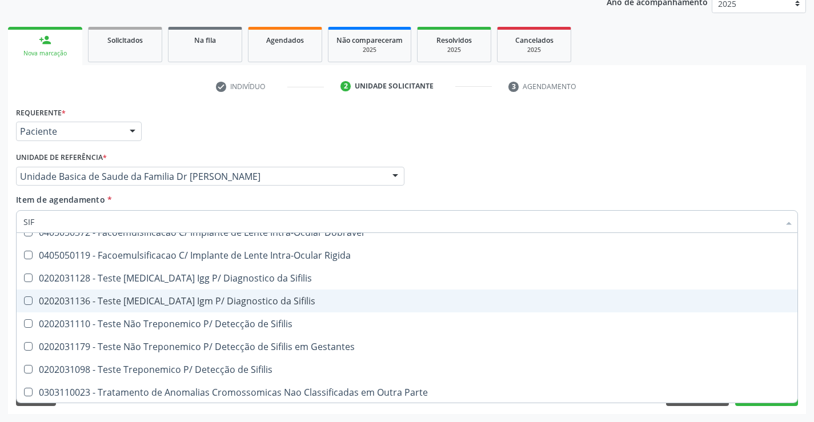
scroll to position [66, 0]
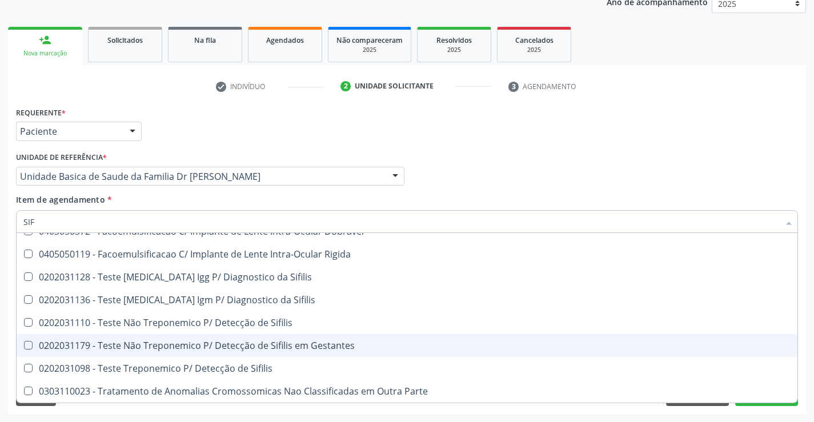
click at [324, 345] on div "0202031179 - Teste Não Treponemico P/ Detecção de Sifilis em Gestantes" at bounding box center [406, 345] width 767 height 9
checkbox Gestantes "true"
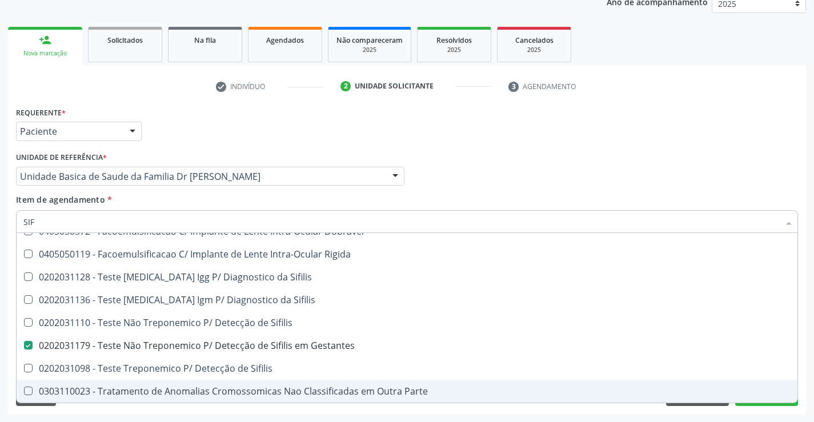
click at [188, 412] on div "Requerente * Paciente Médico(a) Enfermeiro(a) Paciente Nenhum resultado encontr…" at bounding box center [407, 259] width 798 height 310
checkbox Risco "true"
checkbox Gestantes "false"
checkbox Sifilis "true"
checkbox Rigida "true"
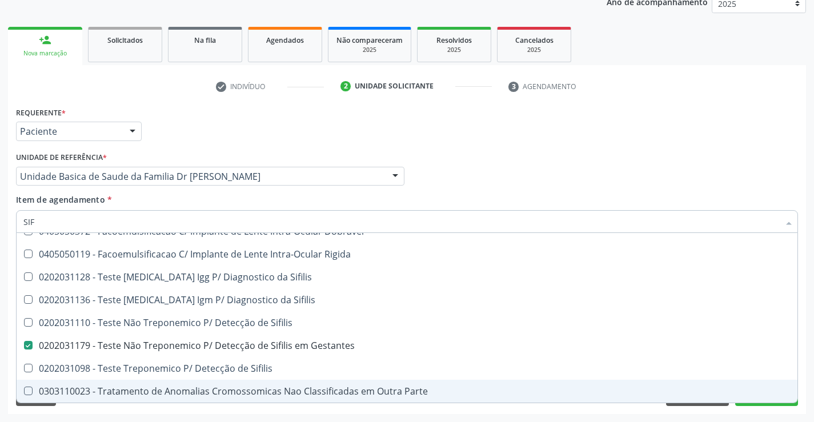
checkbox Dobravel "true"
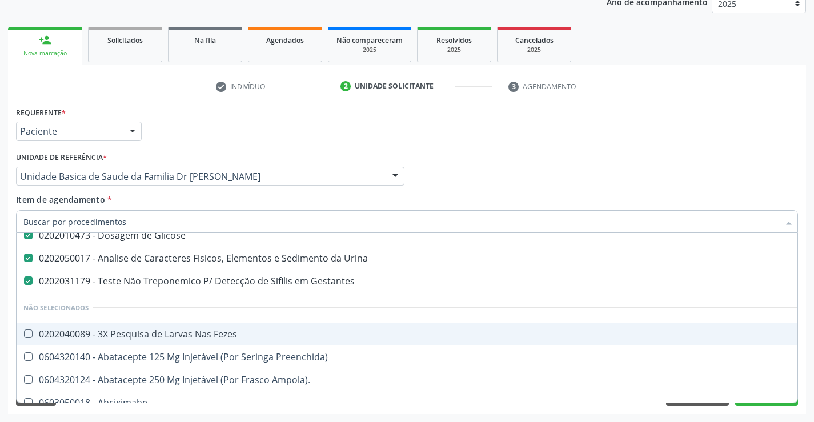
scroll to position [114, 0]
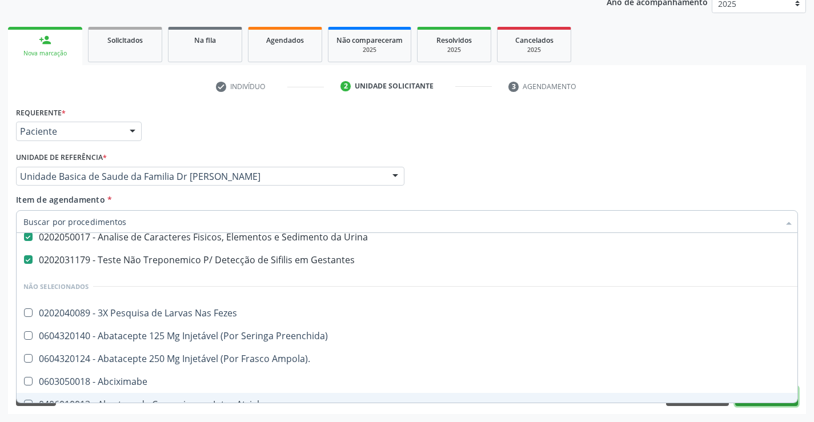
click at [761, 404] on button "Próximo" at bounding box center [766, 396] width 63 height 19
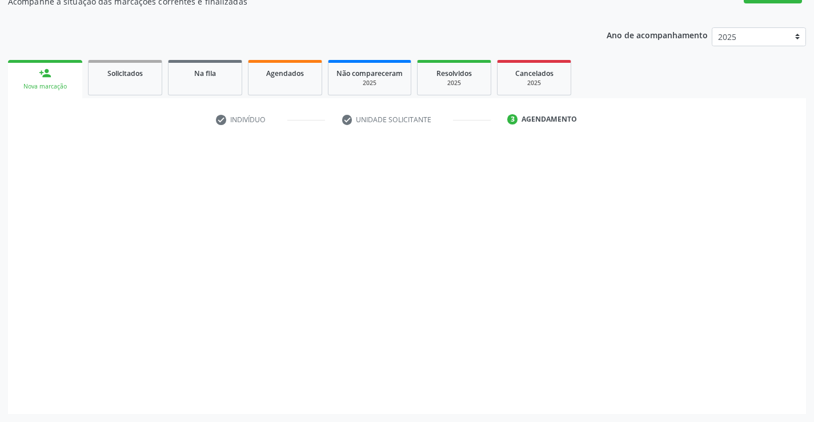
scroll to position [0, 0]
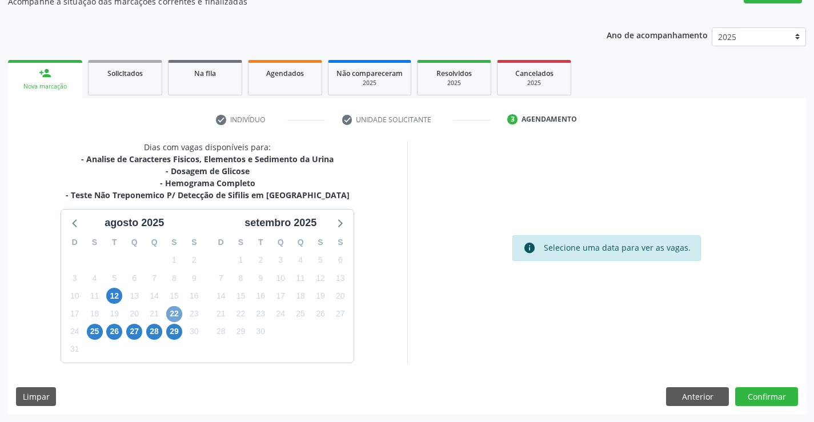
click at [174, 313] on span "22" at bounding box center [174, 314] width 16 height 16
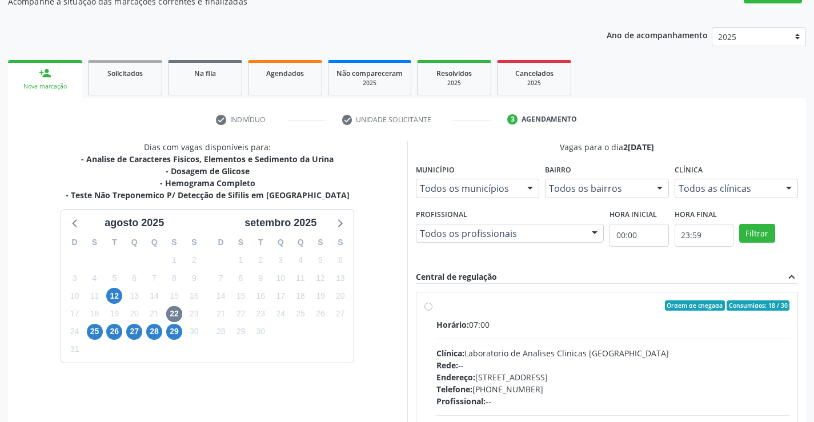
click at [433, 306] on div "Ordem de chegada Consumidos: 18 / 30 Horário: 07:00 Clínica: Laboratorio de Ana…" at bounding box center [606, 387] width 365 height 175
radio input "true"
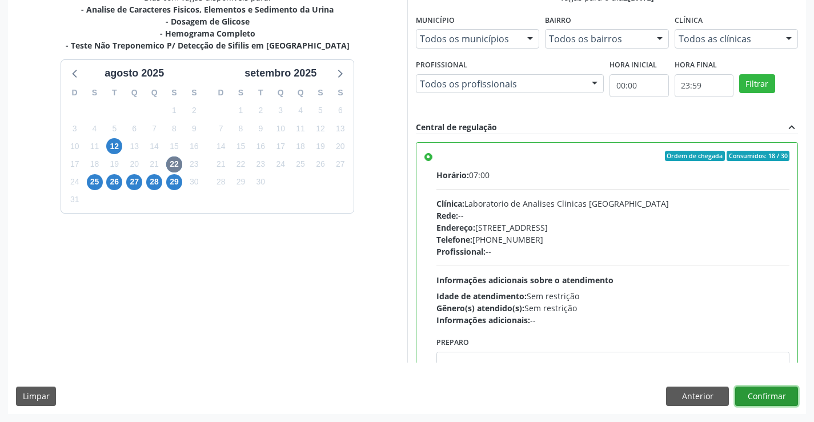
click at [770, 399] on button "Confirmar" at bounding box center [766, 396] width 63 height 19
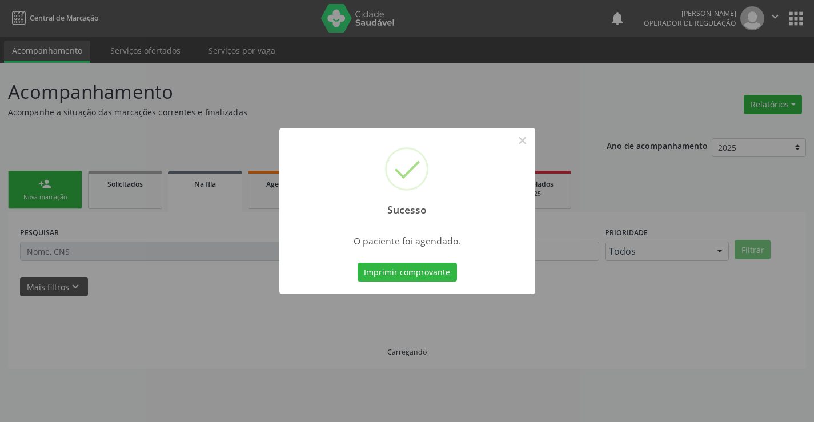
scroll to position [0, 0]
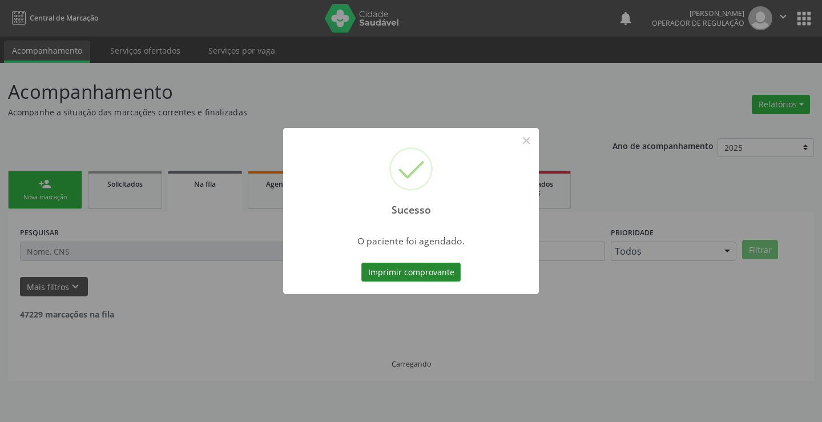
click at [434, 273] on button "Imprimir comprovante" at bounding box center [410, 272] width 99 height 19
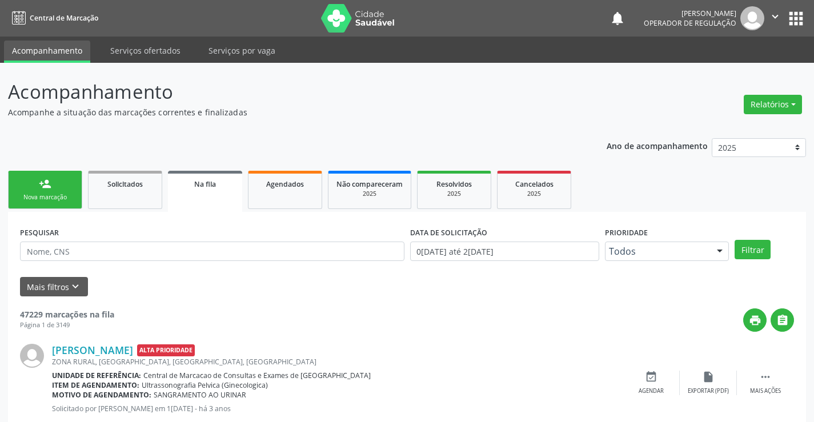
click at [63, 195] on div "Nova marcação" at bounding box center [45, 197] width 57 height 9
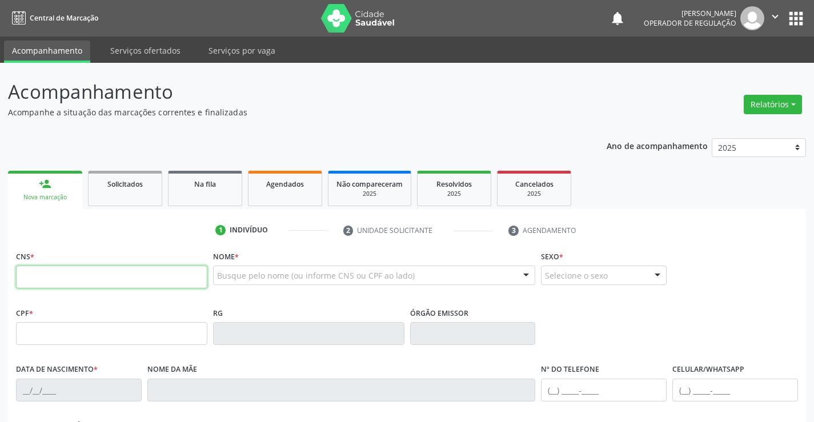
click at [76, 273] on input "text" at bounding box center [111, 277] width 191 height 23
type input "708 1095 5350 6134"
type input "0552142662"
type input "27/11/1970"
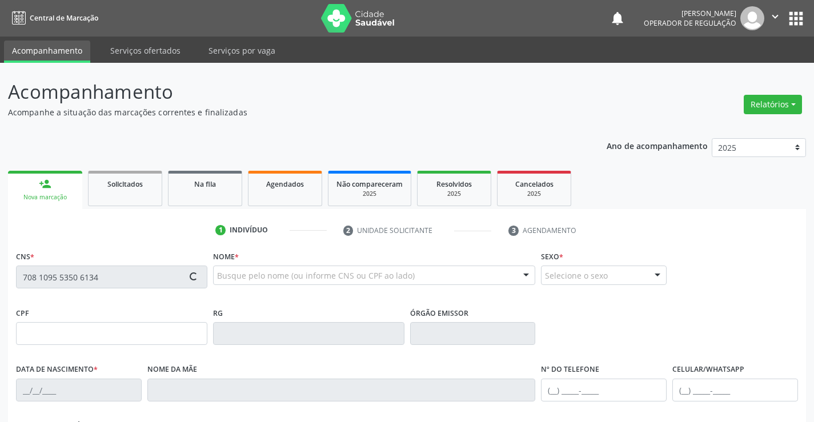
type input "(74) 99123-8633"
type input "S/N"
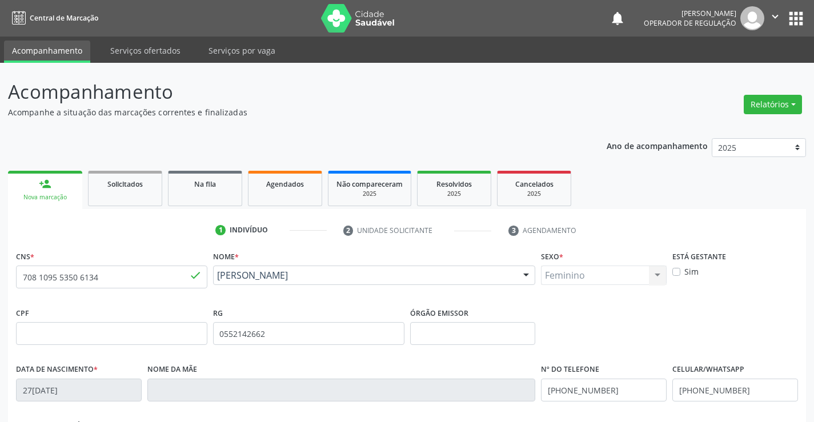
scroll to position [197, 0]
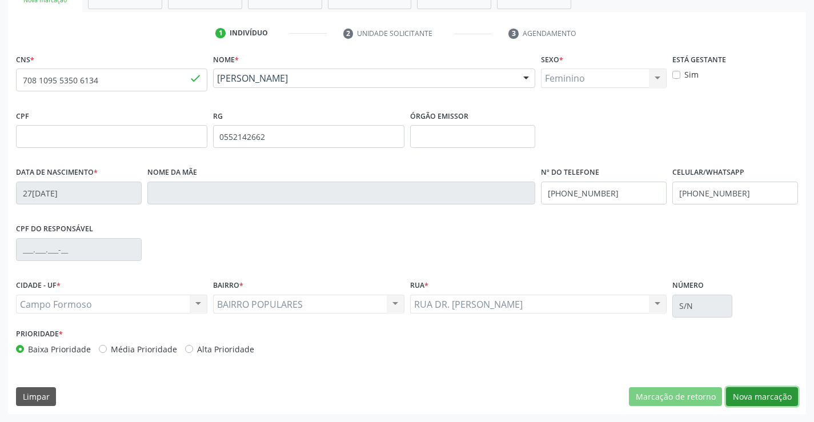
click at [753, 398] on button "Nova marcação" at bounding box center [762, 396] width 72 height 19
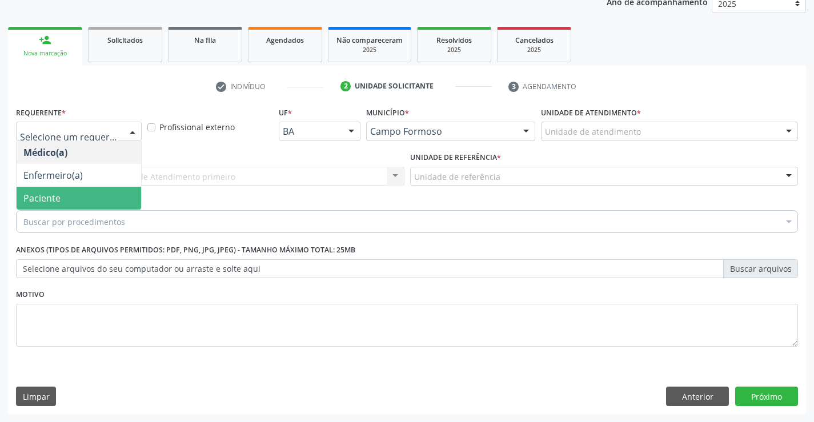
click at [80, 203] on span "Paciente" at bounding box center [79, 198] width 124 height 23
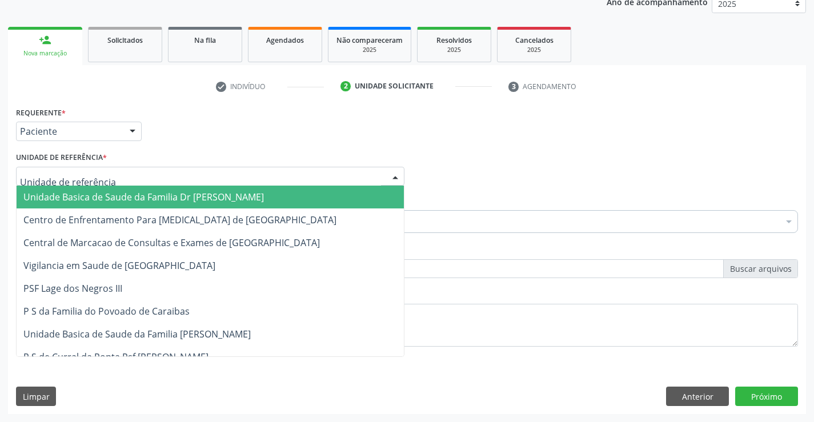
click at [97, 195] on span "Unidade Basica de Saude da Familia Dr [PERSON_NAME]" at bounding box center [143, 197] width 240 height 13
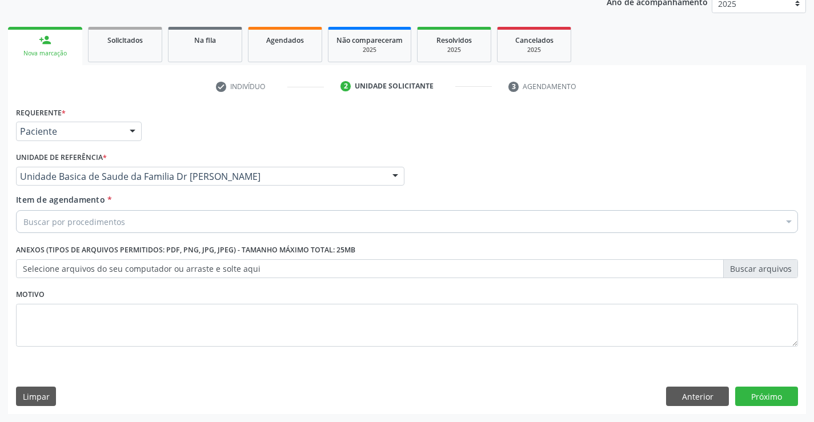
click at [23, 224] on input "Item de agendamento *" at bounding box center [23, 221] width 0 height 23
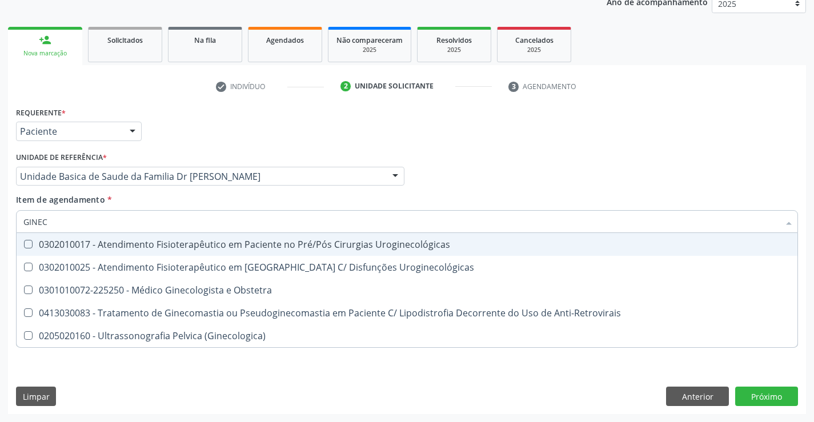
type input "GINECO"
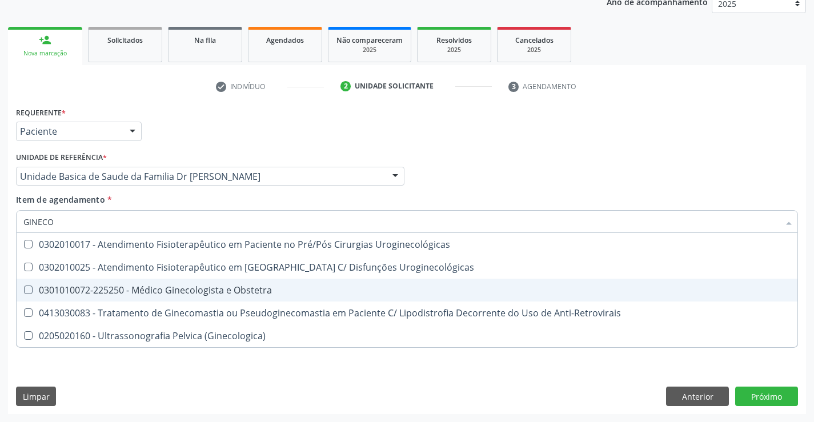
click at [139, 292] on div "0301010072-225250 - Médico Ginecologista e Obstetra" at bounding box center [406, 290] width 767 height 9
checkbox Obstetra "true"
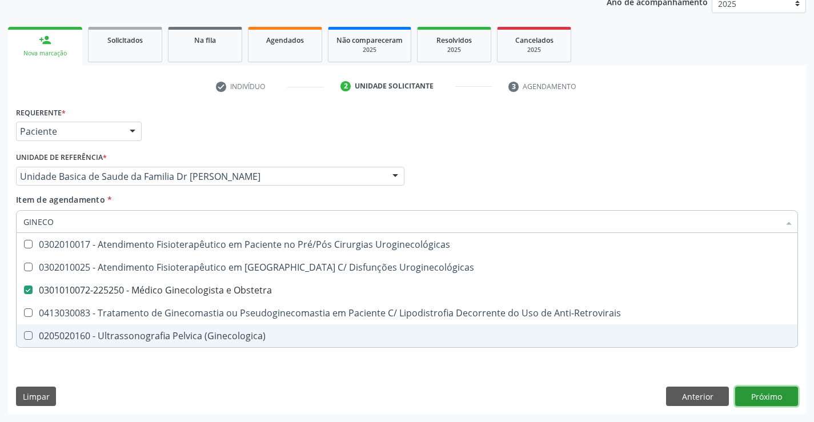
click at [761, 395] on div "Requerente * Paciente Médico(a) Enfermeiro(a) Paciente Nenhum resultado encontr…" at bounding box center [407, 259] width 798 height 310
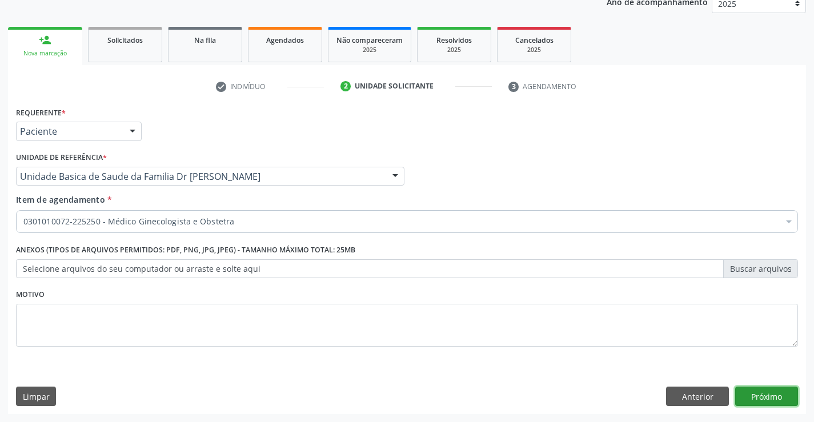
click at [754, 395] on button "Próximo" at bounding box center [766, 396] width 63 height 19
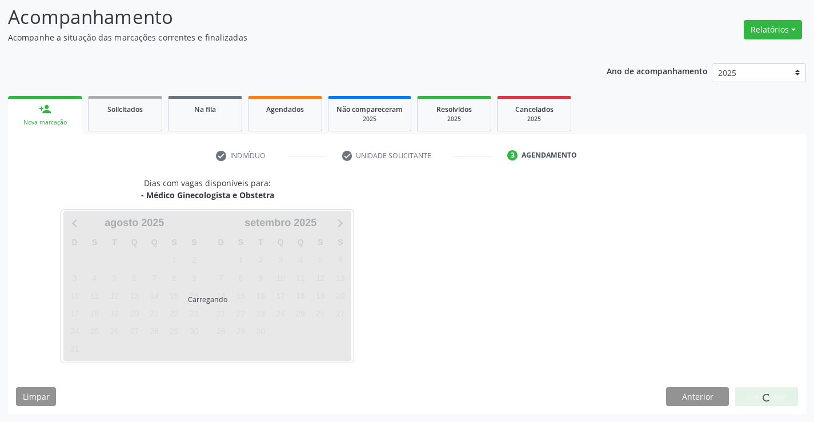
scroll to position [75, 0]
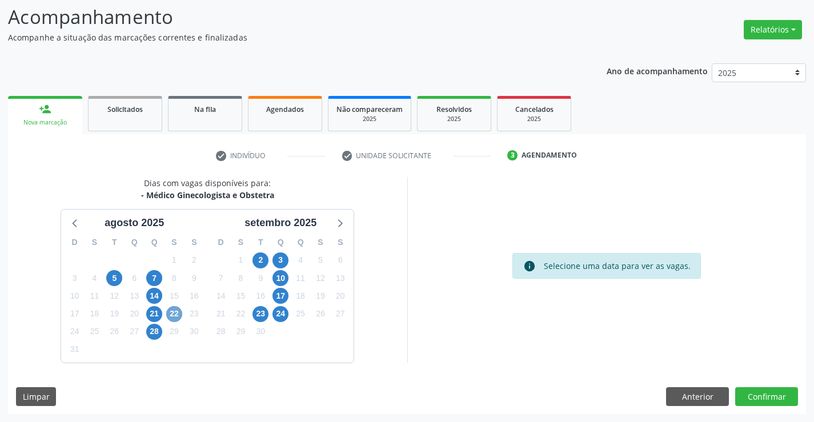
click at [175, 315] on span "22" at bounding box center [174, 314] width 16 height 16
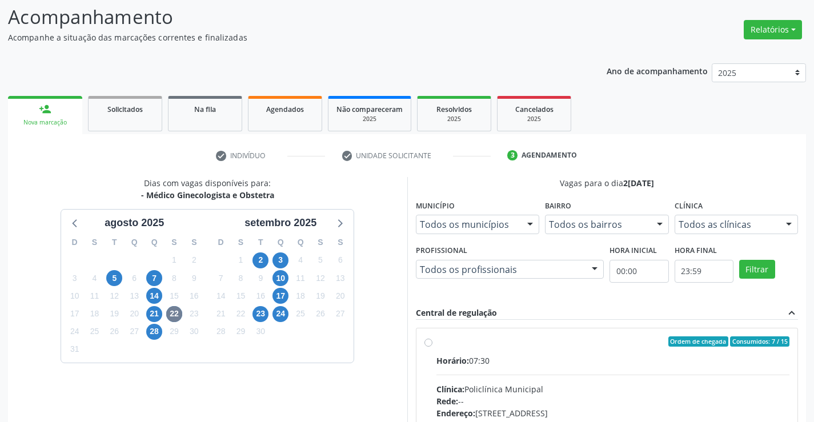
click at [436, 342] on label "Ordem de chegada Consumidos: 7 / 15 Horário: 07:30 Clínica: Policlínica Municip…" at bounding box center [612, 423] width 353 height 175
click at [427, 342] on input "Ordem de chegada Consumidos: 7 / 15 Horário: 07:30 Clínica: Policlínica Municip…" at bounding box center [428, 341] width 8 height 10
radio input "true"
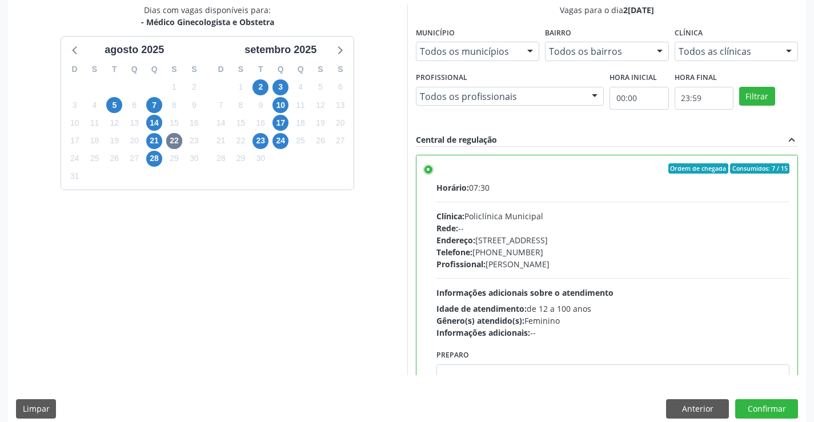
scroll to position [260, 0]
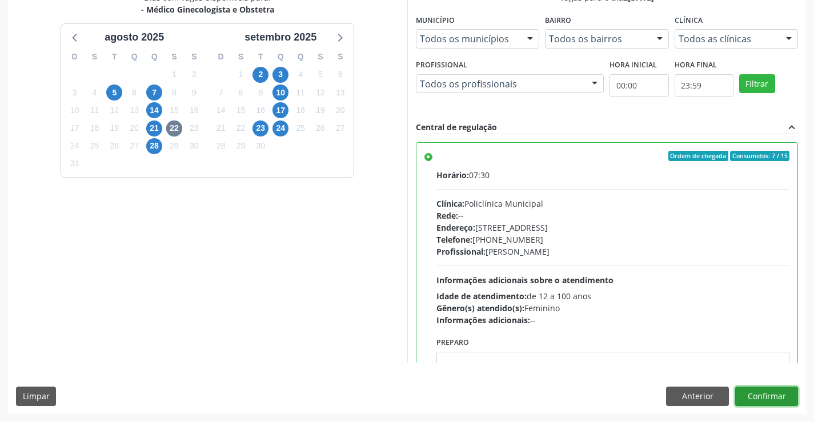
click at [776, 389] on button "Confirmar" at bounding box center [766, 396] width 63 height 19
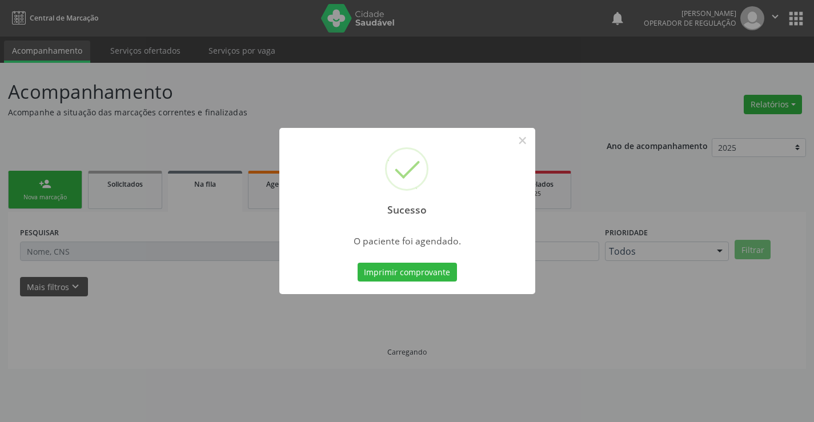
scroll to position [0, 0]
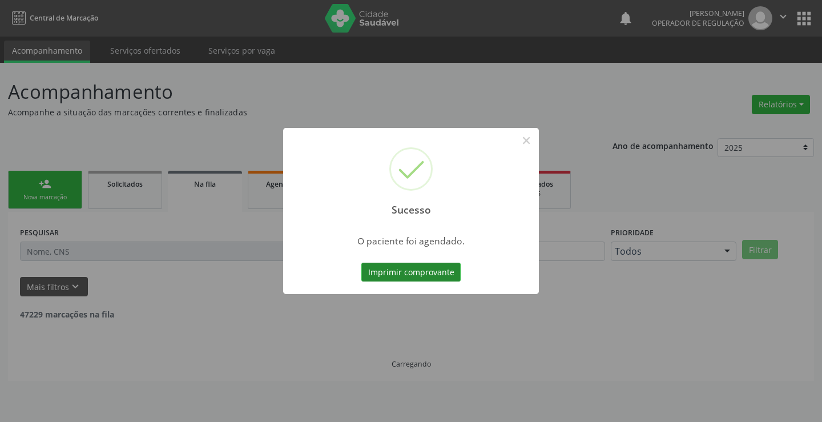
click at [425, 273] on button "Imprimir comprovante" at bounding box center [410, 272] width 99 height 19
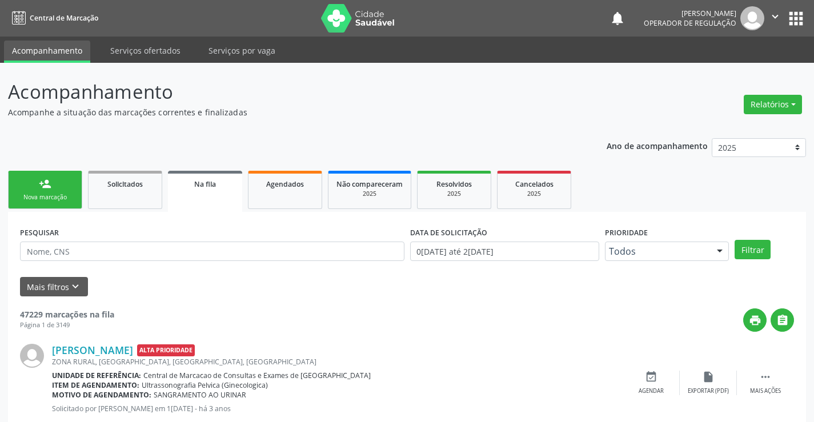
click at [53, 182] on link "person_add Nova marcação" at bounding box center [45, 190] width 74 height 38
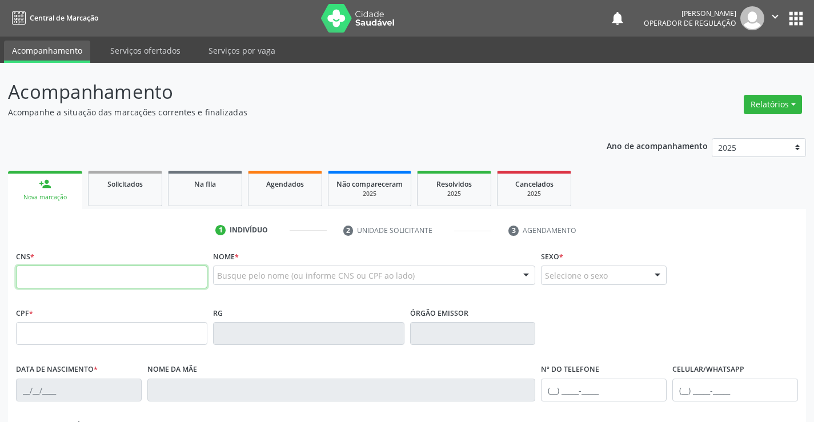
click at [59, 269] on input "text" at bounding box center [111, 277] width 191 height 23
type input "702 3000 7866 2220"
type input "10/06/1996"
type input "S/N"
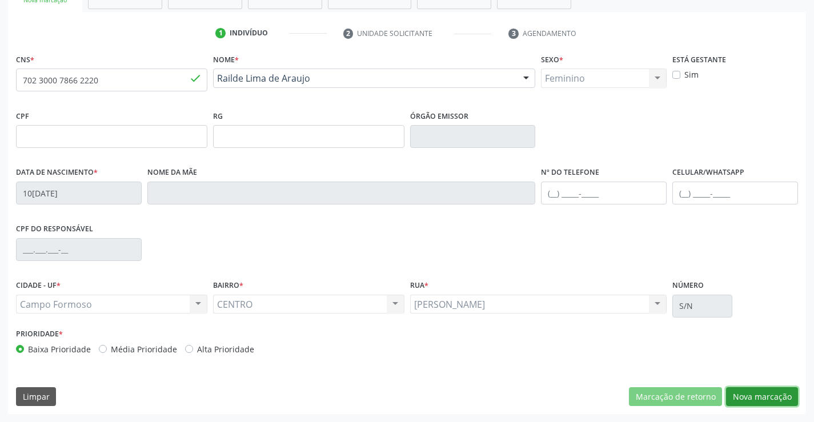
drag, startPoint x: 755, startPoint y: 396, endPoint x: 775, endPoint y: 384, distance: 23.3
click at [756, 396] on button "Nova marcação" at bounding box center [762, 396] width 72 height 19
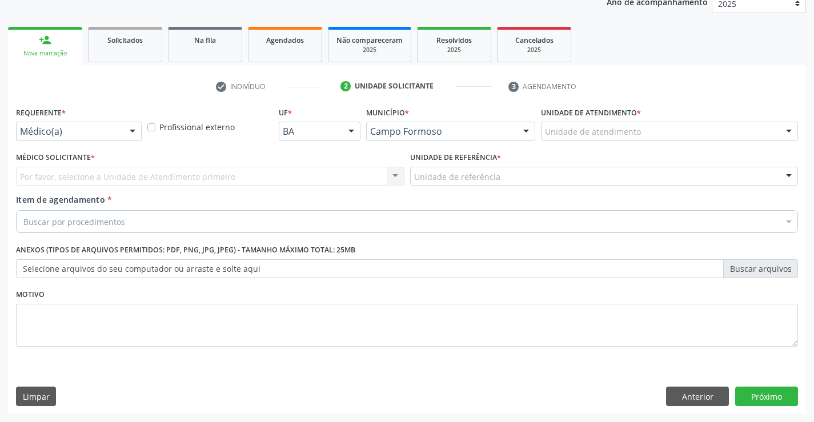
scroll to position [144, 0]
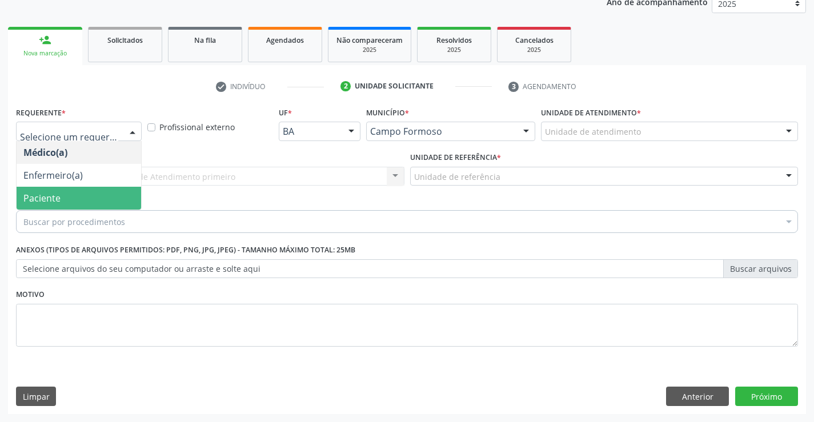
click at [74, 191] on span "Paciente" at bounding box center [79, 198] width 124 height 23
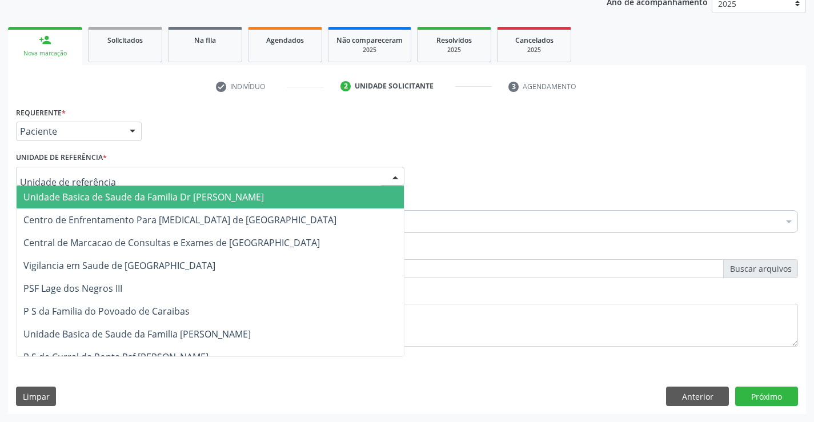
click at [98, 192] on span "Unidade Basica de Saude da Familia Dr [PERSON_NAME]" at bounding box center [143, 197] width 240 height 13
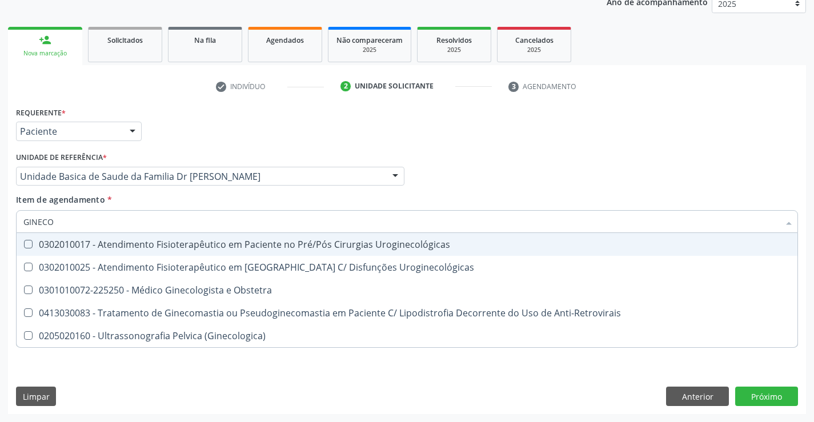
type input "GINECOL"
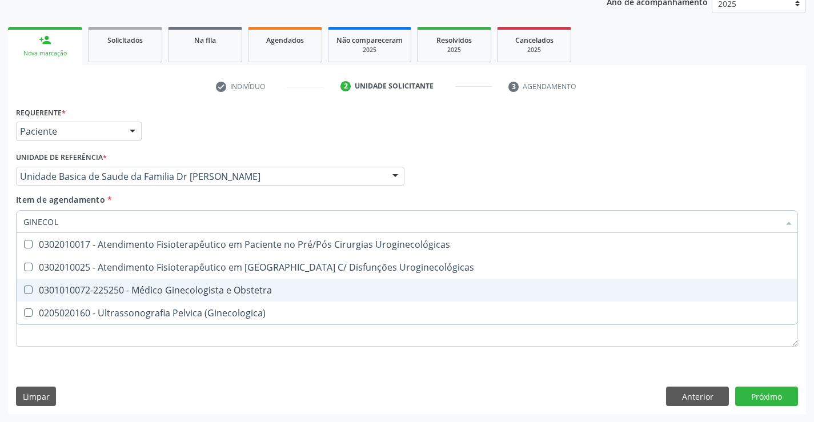
click at [138, 290] on div "0301010072-225250 - Médico Ginecologista e Obstetra" at bounding box center [406, 290] width 767 height 9
checkbox Obstetra "true"
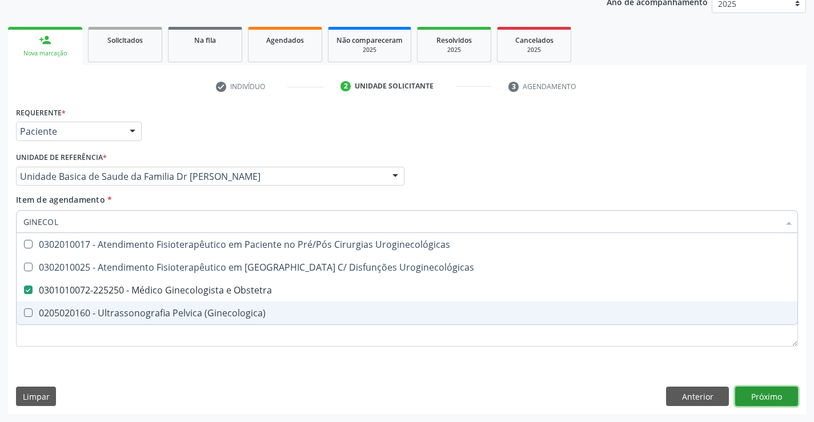
click at [758, 394] on div "Requerente * Paciente Médico(a) Enfermeiro(a) Paciente Nenhum resultado encontr…" at bounding box center [407, 259] width 798 height 310
checkbox Uroginecológicas "true"
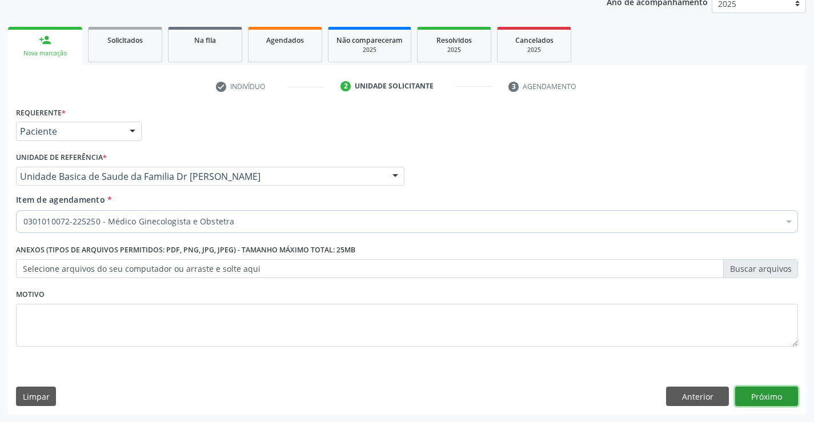
click at [763, 397] on button "Próximo" at bounding box center [766, 396] width 63 height 19
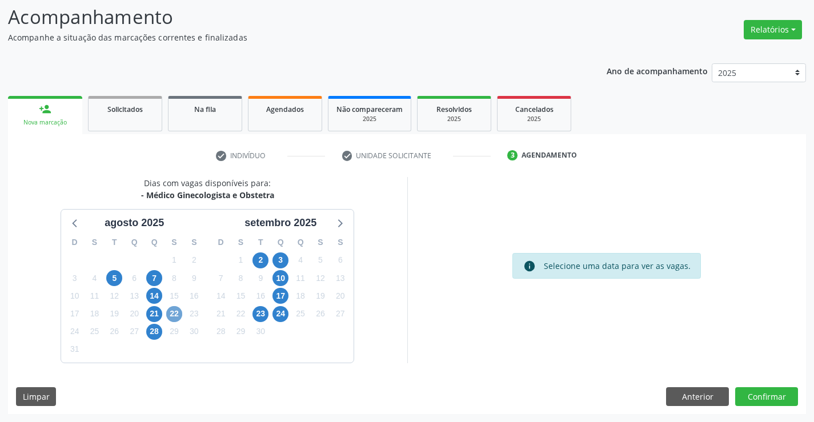
click at [173, 313] on span "22" at bounding box center [174, 314] width 16 height 16
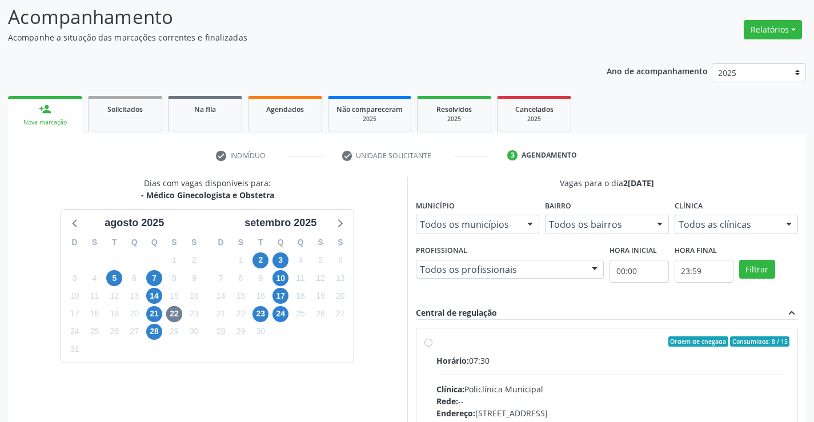
click at [436, 343] on label "Ordem de chegada Consumidos: 8 / 15 Horário: 07:30 Clínica: Policlínica Municip…" at bounding box center [612, 423] width 353 height 175
click at [431, 343] on input "Ordem de chegada Consumidos: 8 / 15 Horário: 07:30 Clínica: Policlínica Municip…" at bounding box center [428, 341] width 8 height 10
radio input "true"
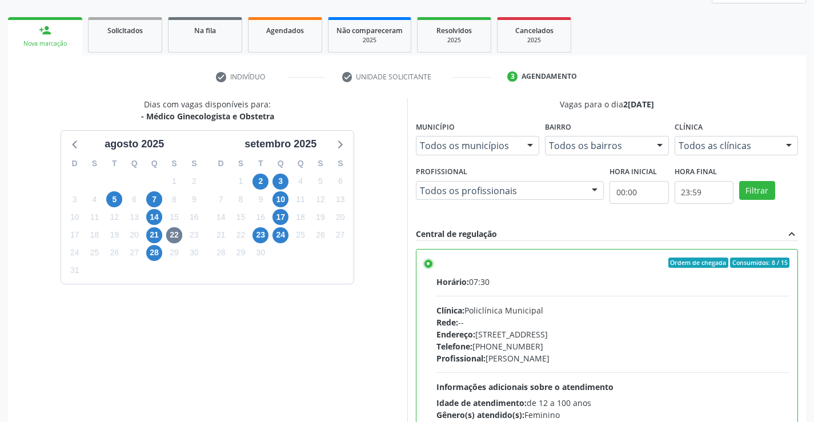
scroll to position [260, 0]
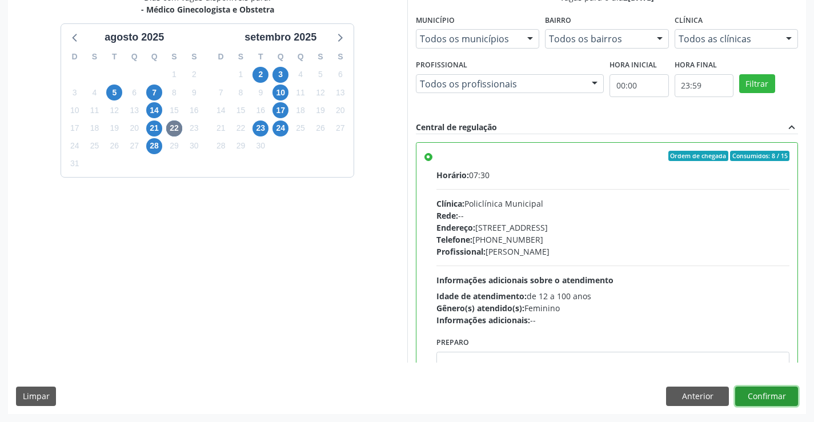
click at [742, 393] on button "Confirmar" at bounding box center [766, 396] width 63 height 19
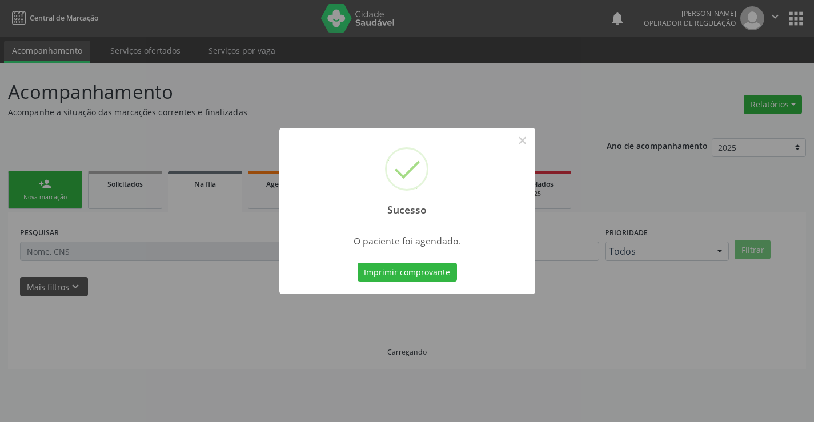
scroll to position [0, 0]
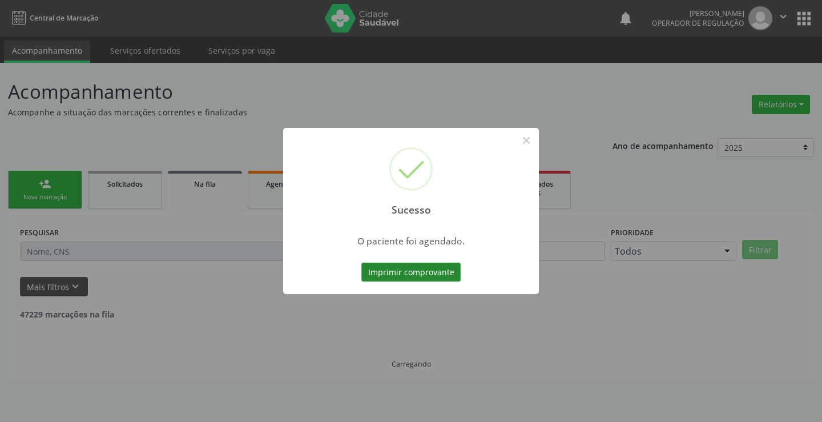
click at [420, 274] on button "Imprimir comprovante" at bounding box center [410, 272] width 99 height 19
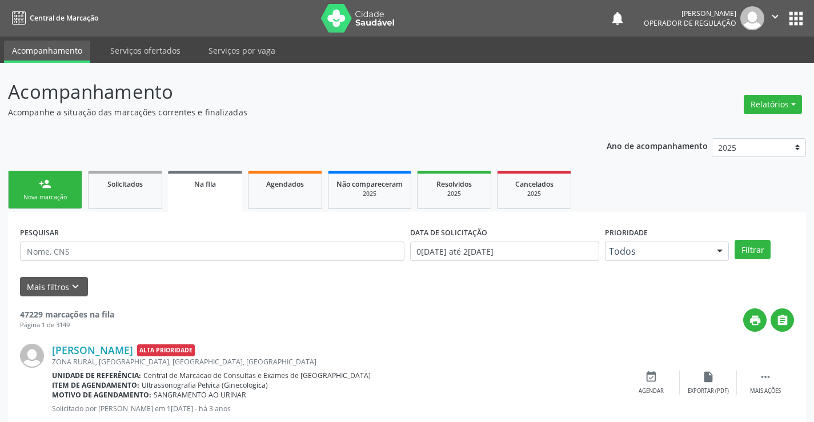
click at [71, 184] on link "person_add Nova marcação" at bounding box center [45, 190] width 74 height 38
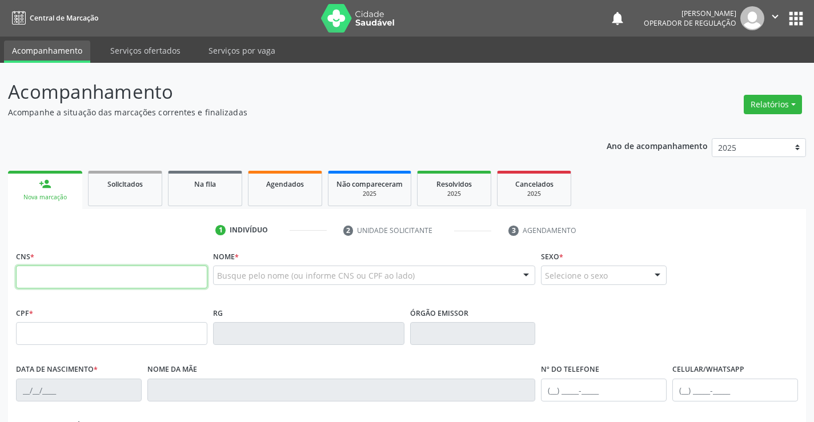
click at [137, 278] on input "text" at bounding box center [111, 277] width 191 height 23
type input "700 5007 7936 0850"
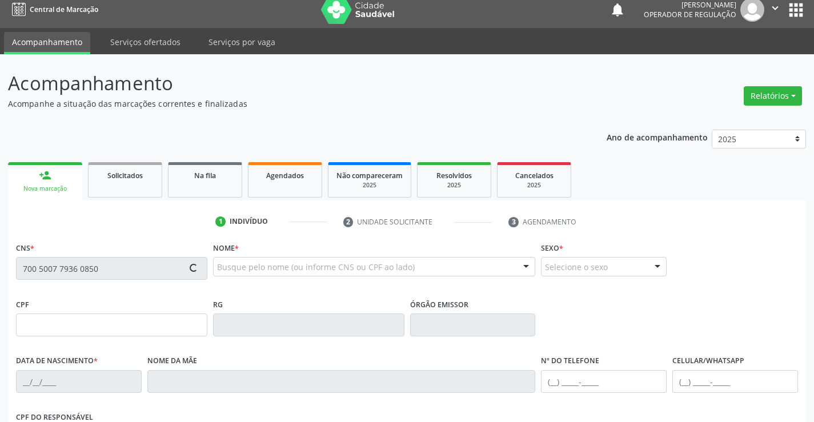
scroll to position [114, 0]
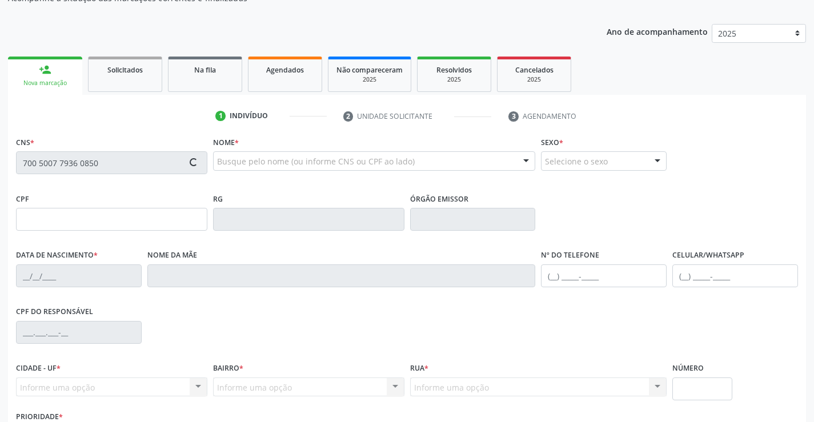
type input "079.183.845-55"
type input "08[DATE]"
type input "[PHONE_NUMBER]"
type input "48"
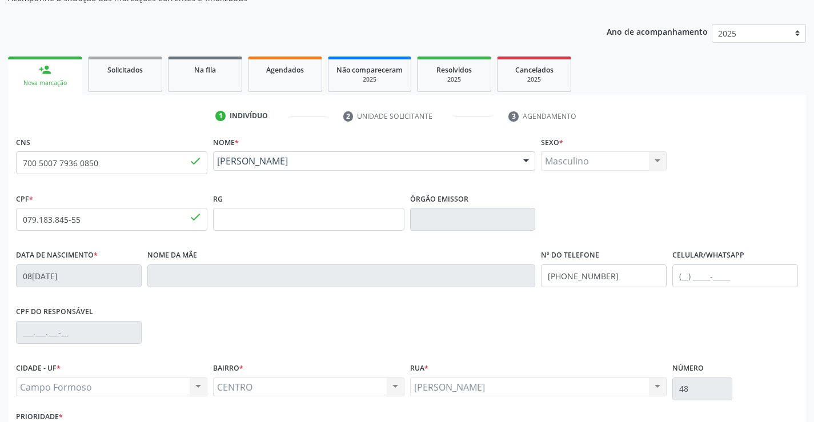
scroll to position [171, 0]
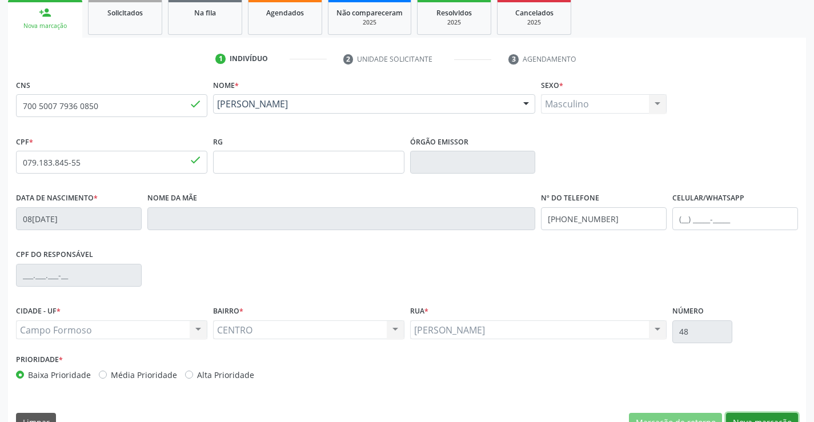
click at [758, 414] on button "Nova marcação" at bounding box center [762, 422] width 72 height 19
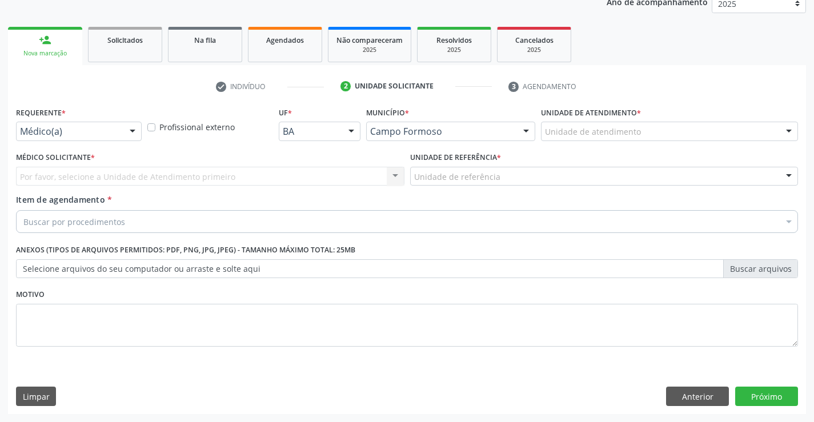
click at [131, 133] on div at bounding box center [132, 131] width 17 height 19
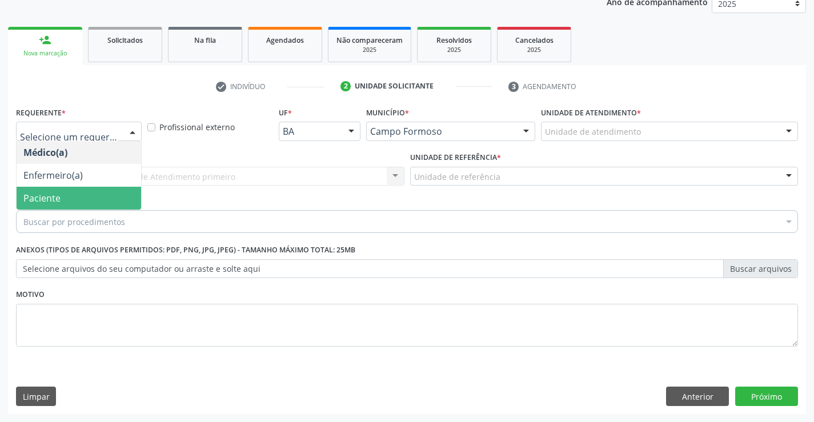
click at [123, 198] on span "Paciente" at bounding box center [79, 198] width 124 height 23
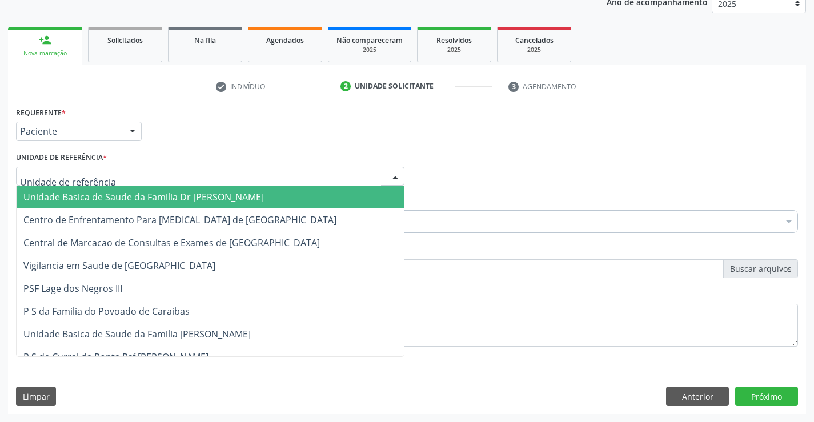
click at [107, 172] on div at bounding box center [210, 176] width 388 height 19
drag, startPoint x: 108, startPoint y: 199, endPoint x: 79, endPoint y: 194, distance: 29.6
click at [109, 199] on span "Unidade Basica de Saude da Familia Dr [PERSON_NAME]" at bounding box center [143, 197] width 240 height 13
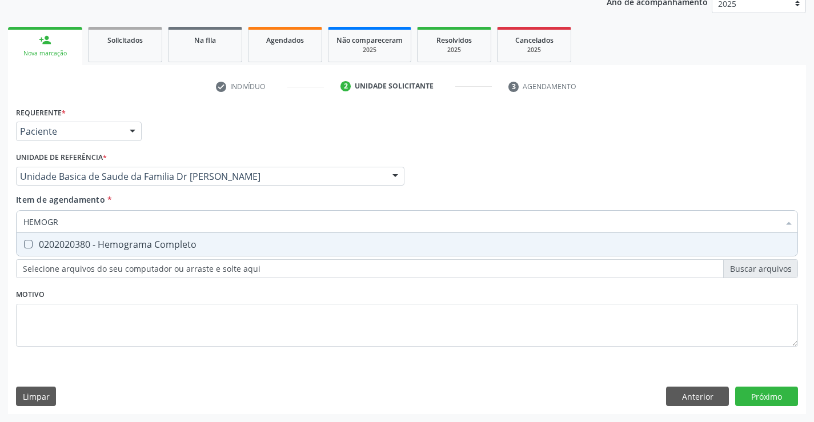
type input "HEMOGRA"
click at [122, 242] on div "0202020380 - Hemograma Completo" at bounding box center [406, 244] width 767 height 9
checkbox Completo "true"
type input "HEMOGRA"
click at [109, 318] on div "Requerente * Paciente Médico(a) Enfermeiro(a) Paciente Nenhum resultado encontr…" at bounding box center [407, 233] width 782 height 259
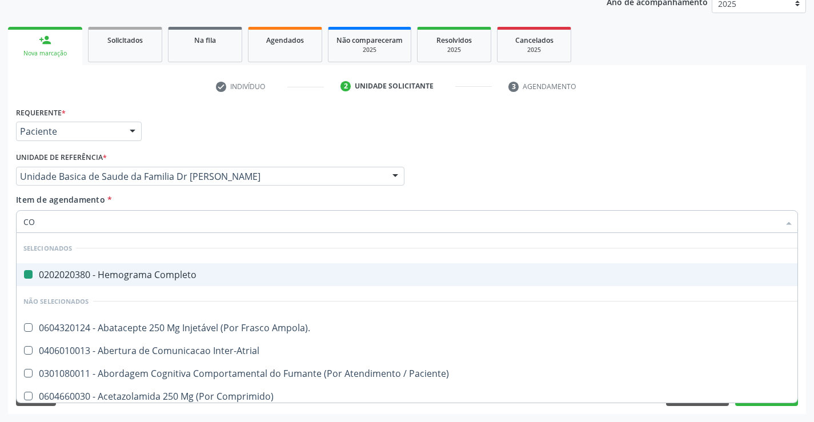
type input "COL"
checkbox Completo "false"
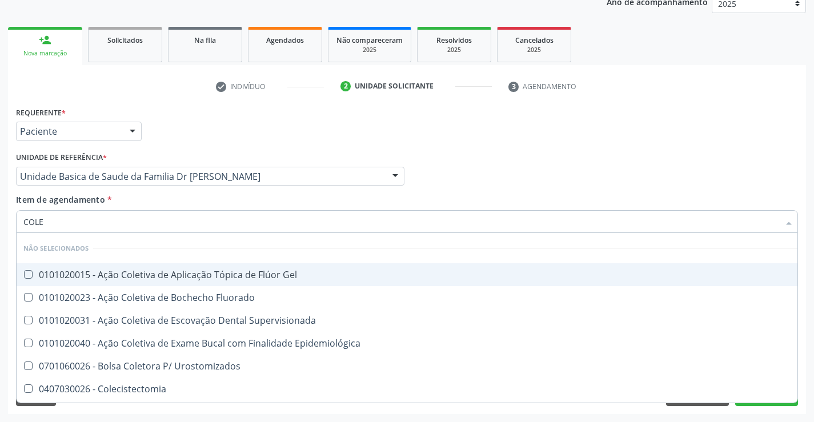
type input "COLES"
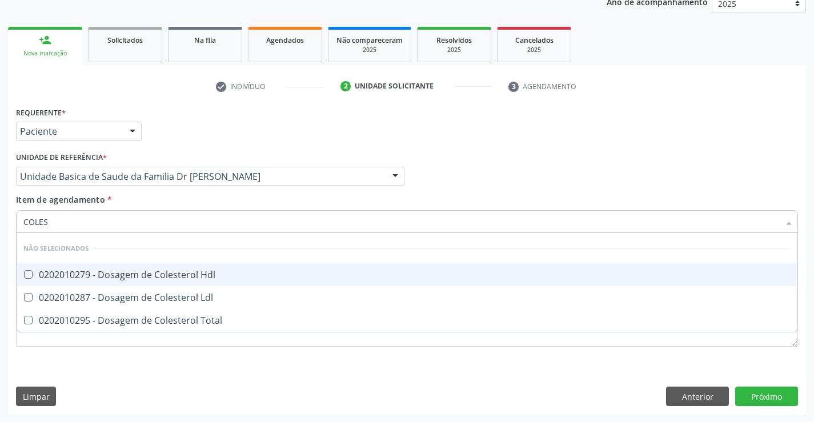
click at [171, 274] on div "0202010279 - Dosagem de Colesterol Hdl" at bounding box center [406, 274] width 767 height 9
checkbox Hdl "true"
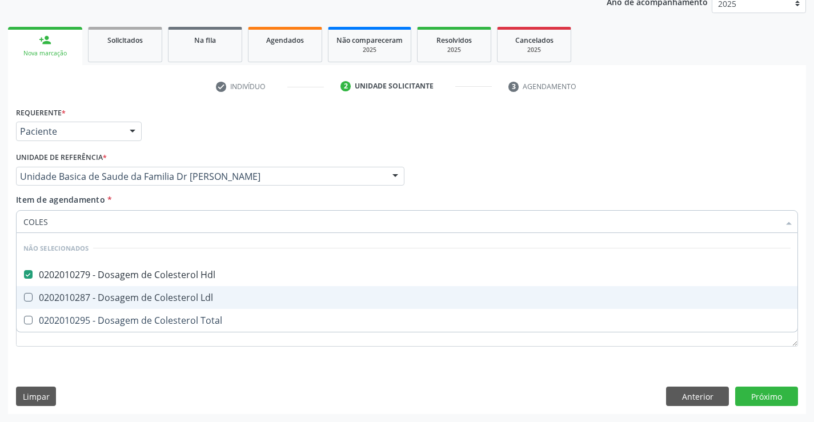
click at [159, 300] on div "0202010287 - Dosagem de Colesterol Ldl" at bounding box center [406, 297] width 767 height 9
checkbox Ldl "true"
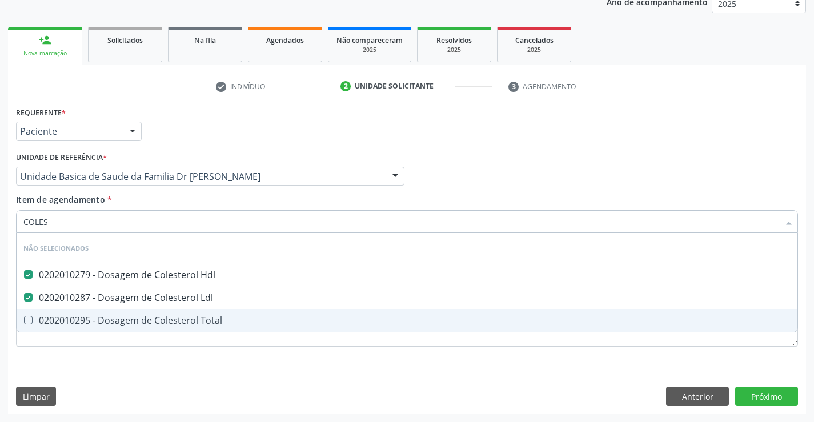
click at [154, 323] on div "0202010295 - Dosagem de Colesterol Total" at bounding box center [406, 320] width 767 height 9
checkbox Total "true"
type input "COLES"
click at [142, 371] on div "Requerente * Paciente Médico(a) Enfermeiro(a) Paciente Nenhum resultado encontr…" at bounding box center [407, 259] width 798 height 310
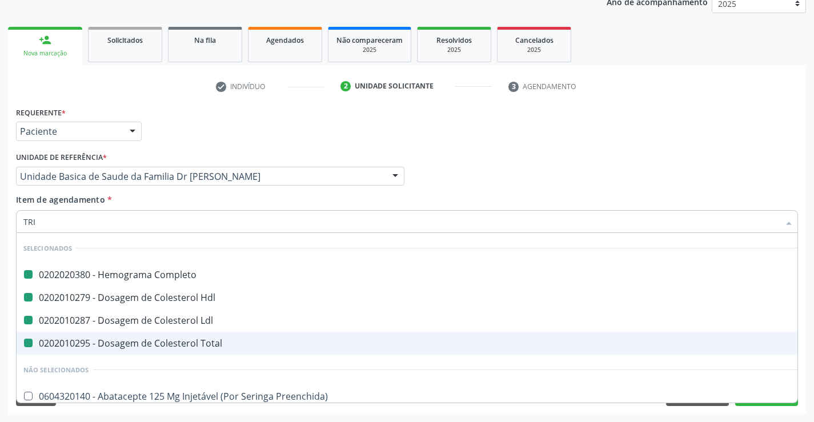
type input "TRIG"
checkbox Completo "false"
type input "TRIGLI"
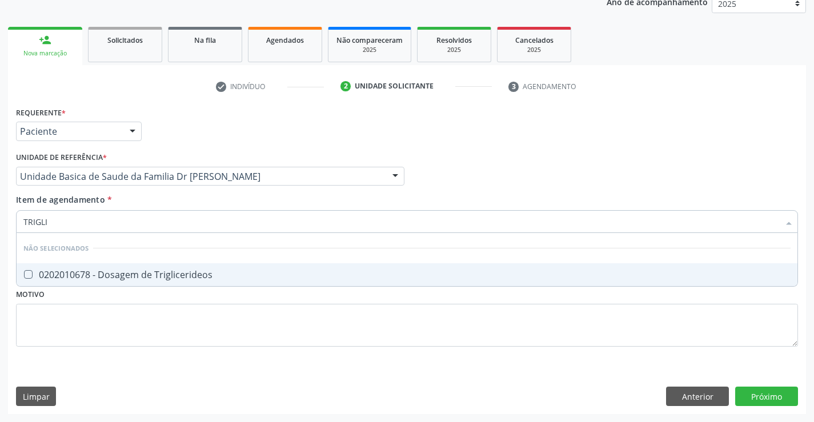
click at [157, 267] on span "0202010678 - Dosagem de Triglicerideos" at bounding box center [407, 274] width 781 height 23
checkbox Triglicerideos "true"
click at [115, 329] on div "Requerente * Paciente Médico(a) Enfermeiro(a) Paciente Nenhum resultado encontr…" at bounding box center [407, 233] width 782 height 259
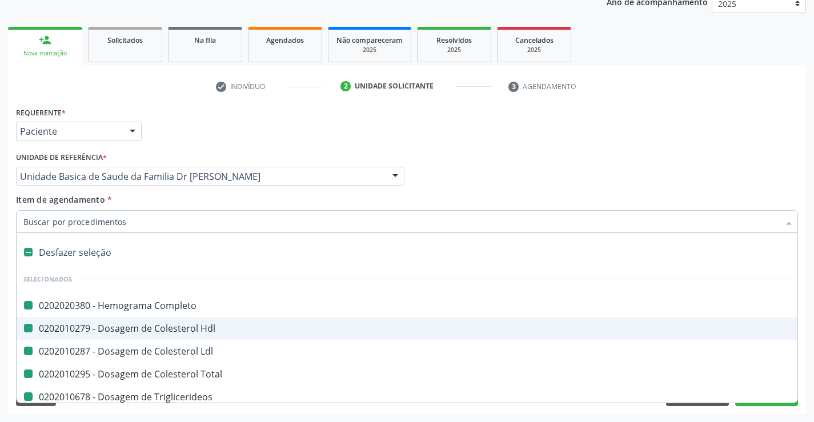
type input "U"
checkbox Completo "false"
checkbox Hdl "false"
checkbox Ldl "false"
checkbox Total "false"
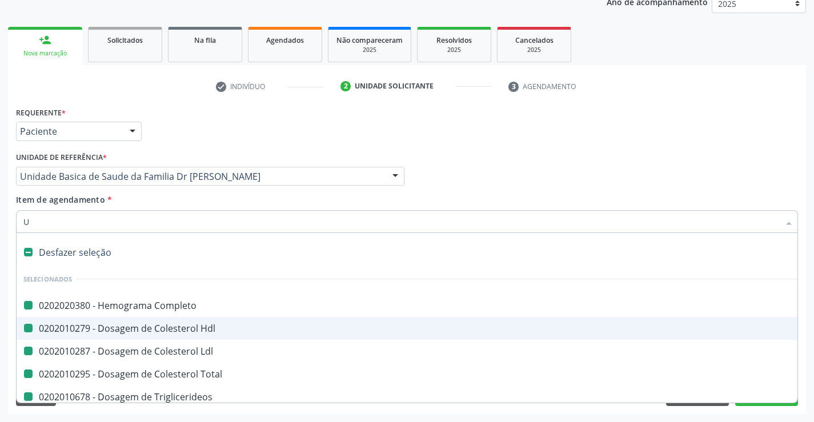
checkbox Triglicerideos "false"
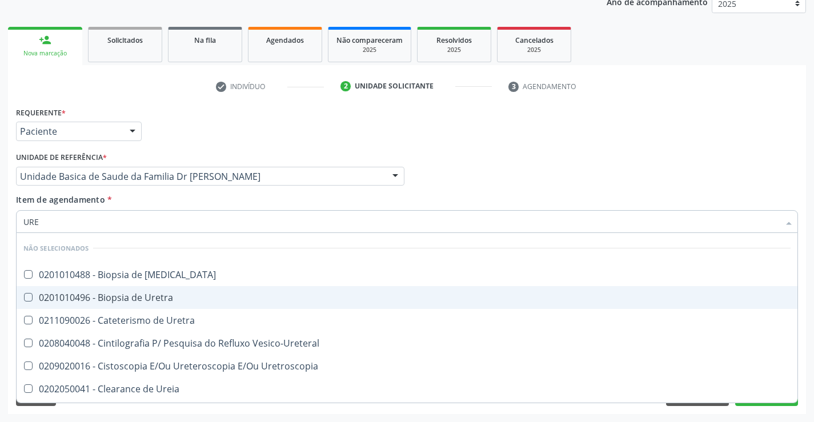
type input "UREI"
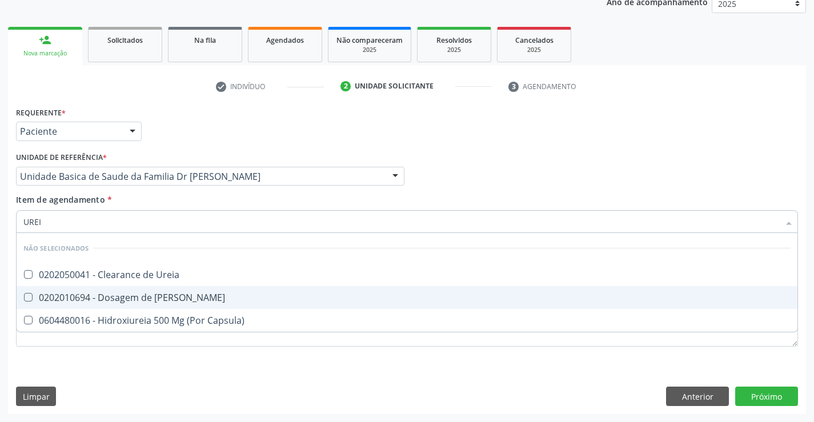
click at [138, 293] on div "0202010694 - Dosagem de [PERSON_NAME]" at bounding box center [406, 297] width 767 height 9
checkbox Ureia "true"
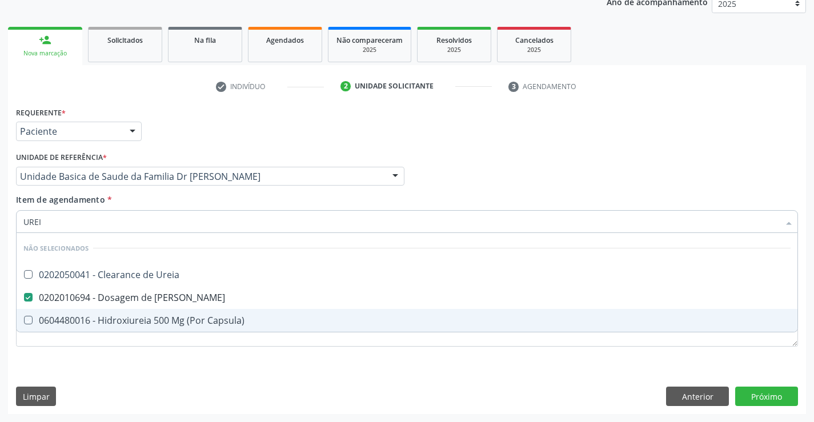
click at [111, 373] on div "Requerente * Paciente Médico(a) Enfermeiro(a) Paciente Nenhum resultado encontr…" at bounding box center [407, 259] width 798 height 310
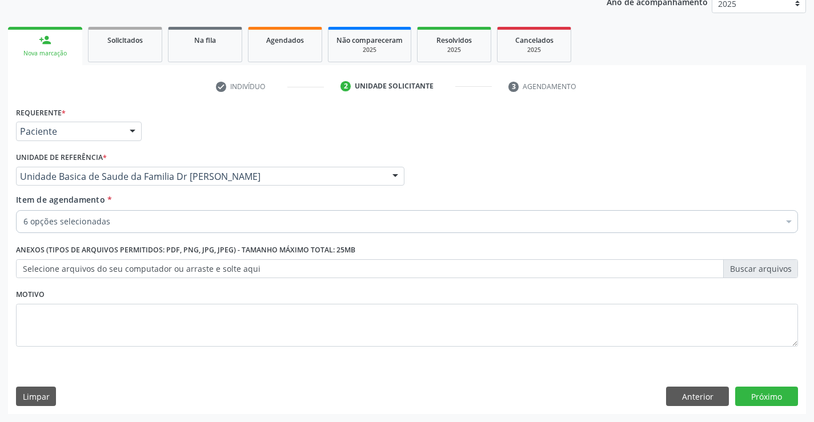
checkbox Completo "true"
checkbox Ldl "true"
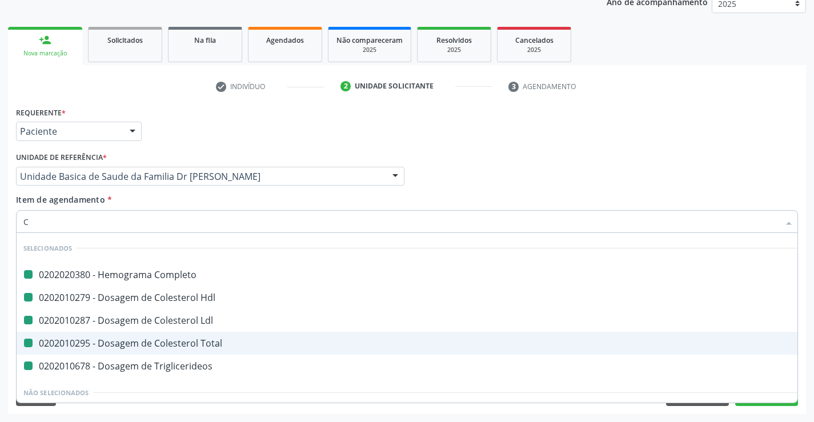
type input "CR"
checkbox Completo "false"
checkbox Hdl "false"
checkbox Ldl "false"
checkbox Total "false"
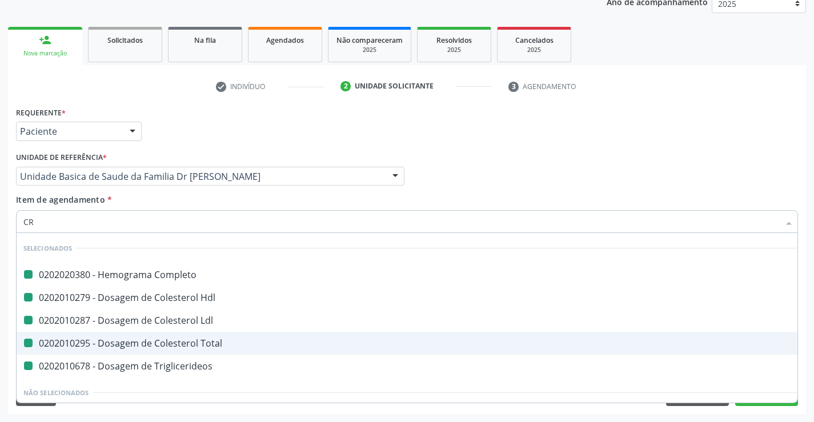
checkbox Triglicerideos "false"
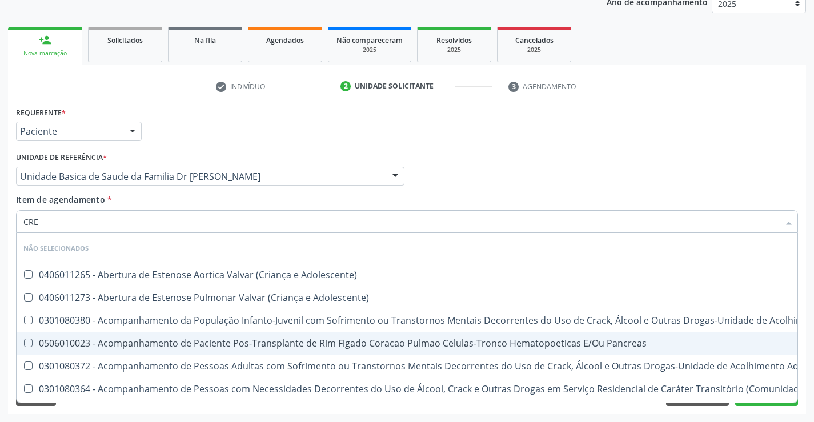
type input "CREA"
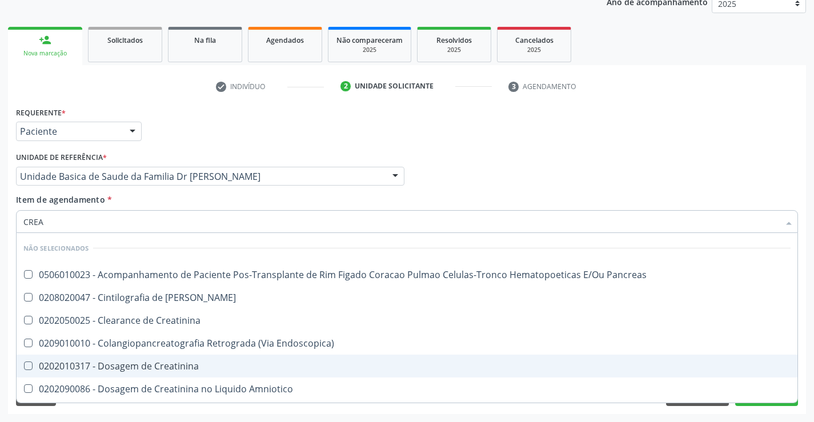
click at [143, 359] on span "0202010317 - Dosagem de Creatinina" at bounding box center [407, 366] width 781 height 23
checkbox Creatinina "true"
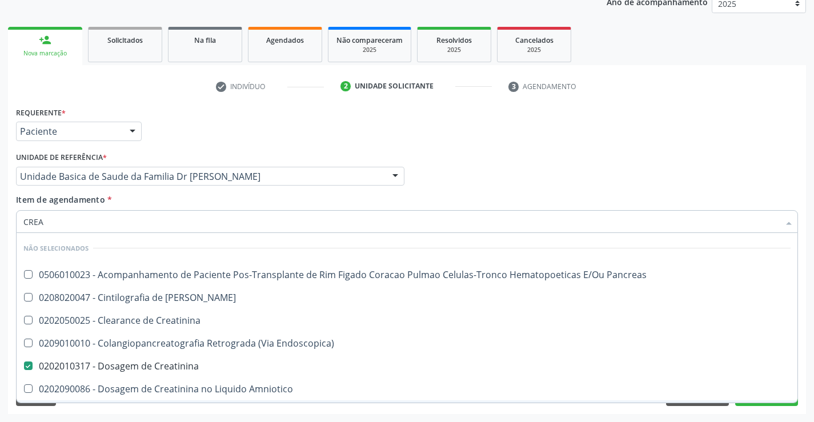
click at [97, 405] on div "Limpar Anterior Próximo" at bounding box center [407, 396] width 782 height 19
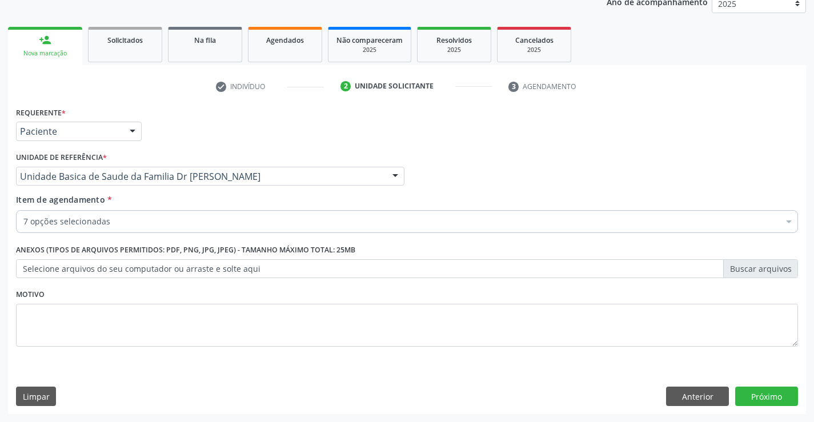
click at [130, 213] on div "7 opções selecionadas" at bounding box center [407, 221] width 782 height 23
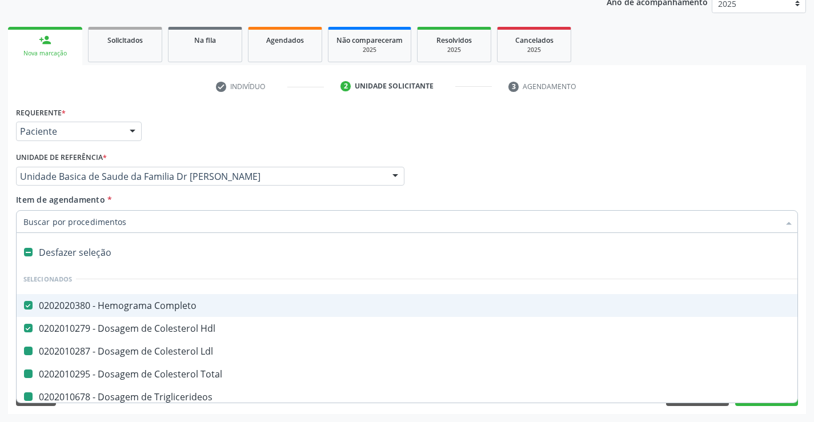
type input "U"
checkbox Ldl "false"
checkbox Total "false"
checkbox Triglicerideos "false"
checkbox Creatinina "false"
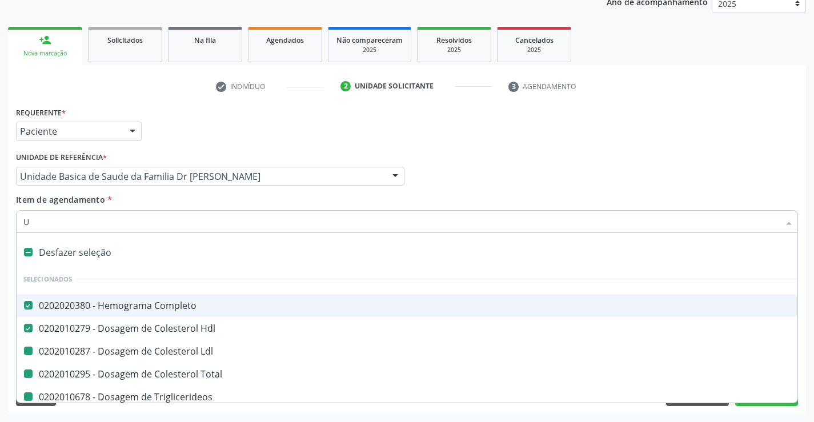
checkbox Ureia "false"
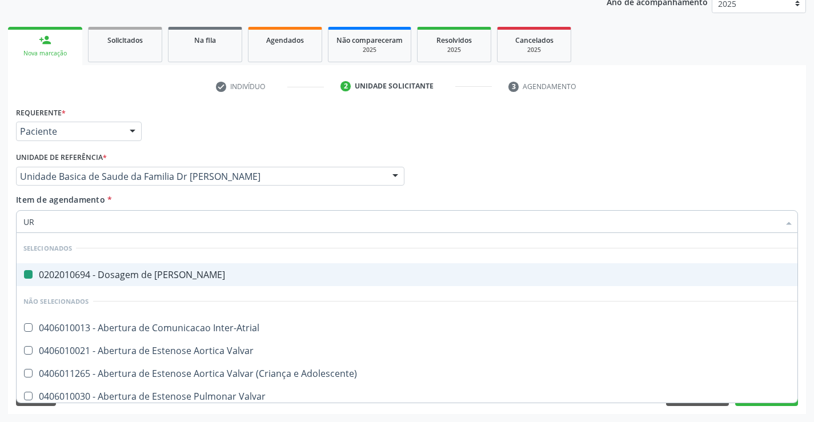
type input "URI"
checkbox Ureia "false"
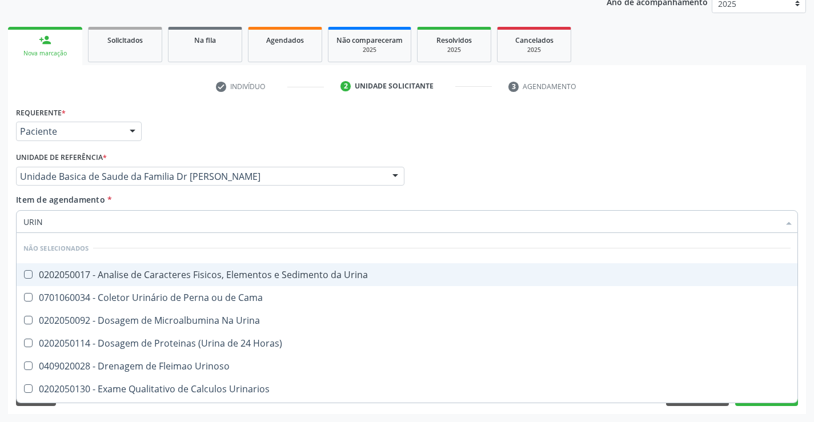
type input "URINA"
click at [155, 272] on div "0202050017 - Analise de Caracteres Fisicos, Elementos e Sedimento da Urina" at bounding box center [406, 274] width 767 height 9
checkbox Urina "true"
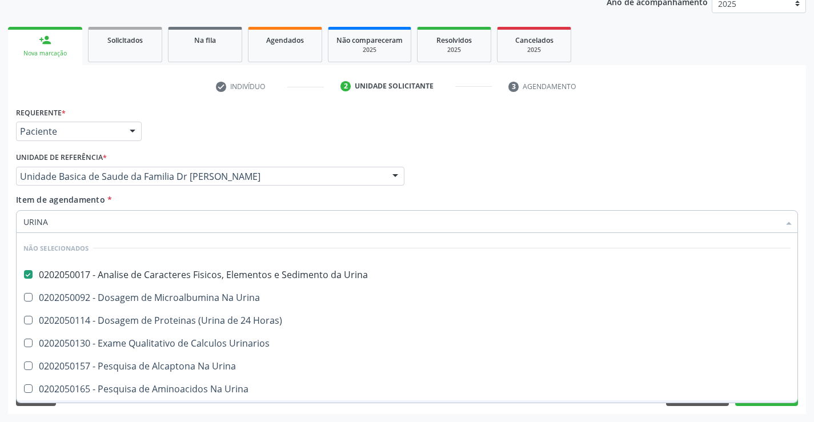
drag, startPoint x: 102, startPoint y: 417, endPoint x: 98, endPoint y: 305, distance: 112.6
click at [102, 417] on div "Acompanhamento Acompanhe a situação das marcações correntes e finalizadas Relat…" at bounding box center [407, 170] width 814 height 503
checkbox Horas\) "true"
checkbox Urinarios "true"
checkbox Urina "true"
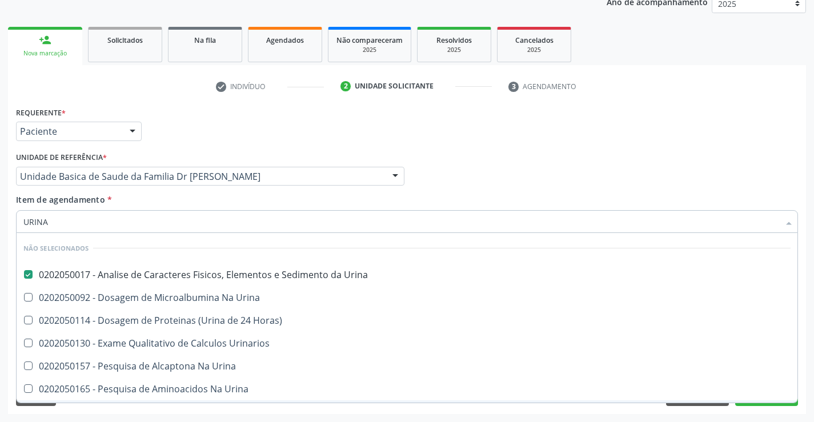
checkbox Urina "true"
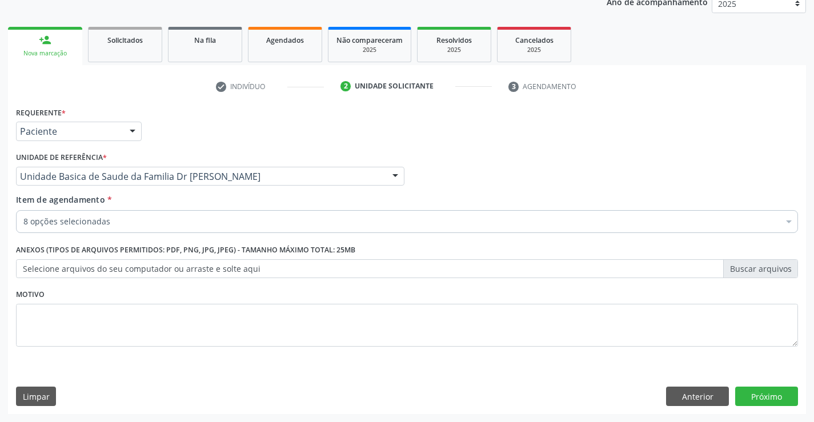
click at [119, 215] on div "8 opções selecionadas" at bounding box center [407, 221] width 782 height 23
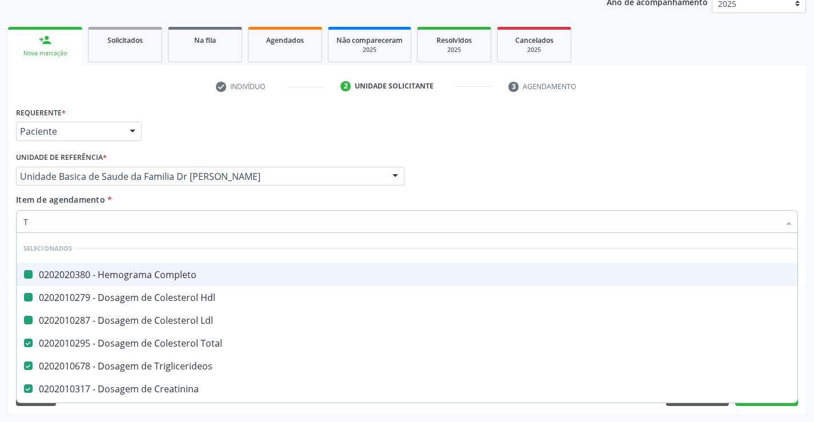
type input "TG"
checkbox Completo "false"
checkbox Ldl "false"
checkbox Hdl "false"
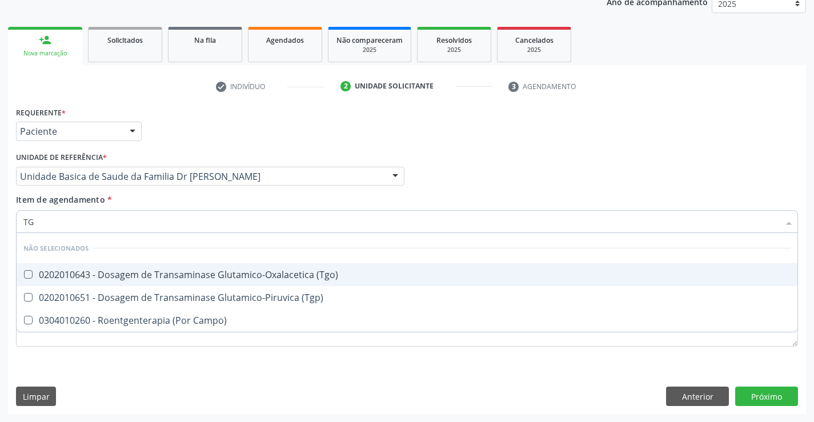
click at [144, 273] on div "0202010643 - Dosagem de Transaminase Glutamico-Oxalacetica (Tgo)" at bounding box center [406, 274] width 767 height 9
checkbox \(Tgo\) "true"
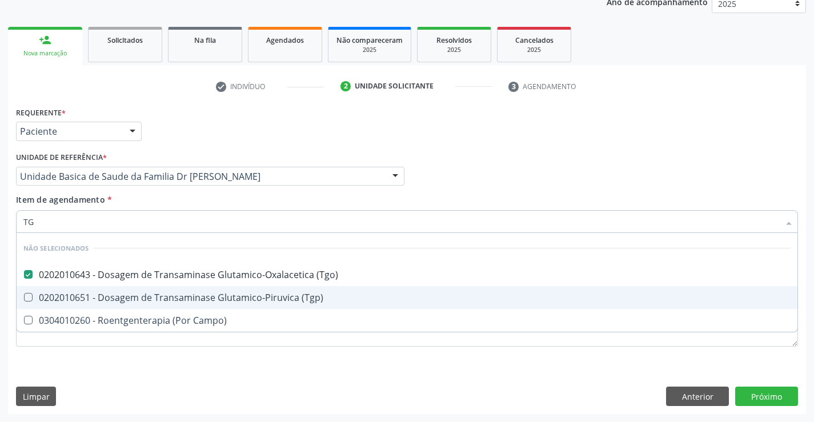
click at [128, 297] on div "0202010651 - Dosagem de Transaminase Glutamico-Piruvica (Tgp)" at bounding box center [406, 297] width 767 height 9
checkbox \(Tgp\) "true"
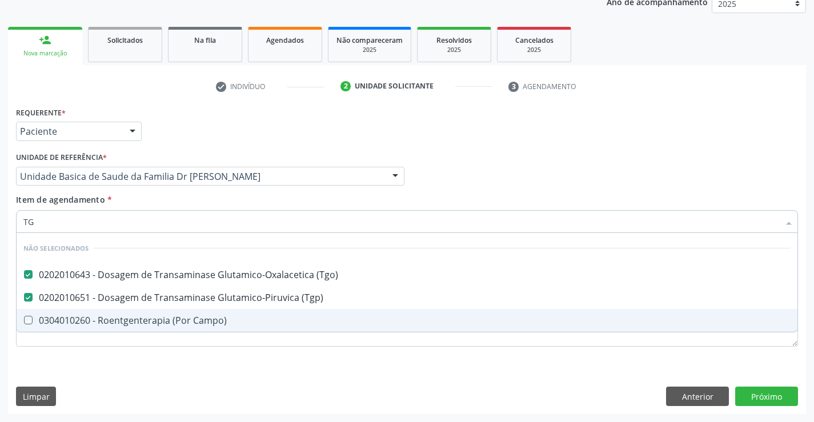
click at [106, 366] on div "Requerente * Paciente Médico(a) Enfermeiro(a) Paciente Nenhum resultado encontr…" at bounding box center [407, 259] width 798 height 310
checkbox Campo\) "true"
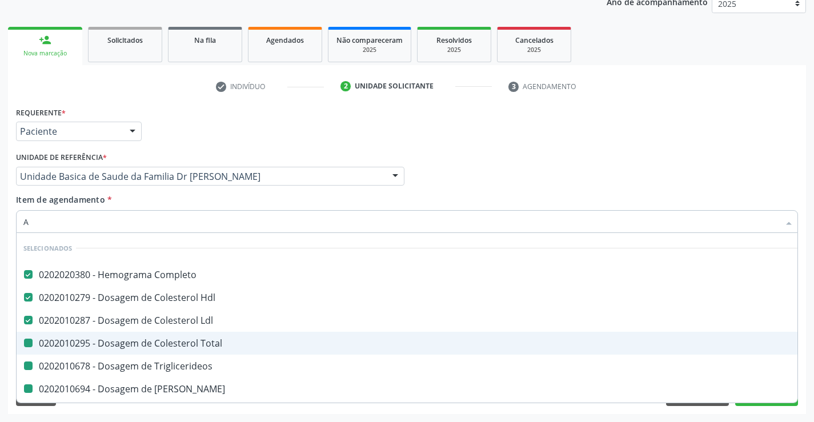
type input "AC"
checkbox Total "false"
checkbox Triglicerideos "false"
checkbox Ureia "false"
checkbox Creatinina "false"
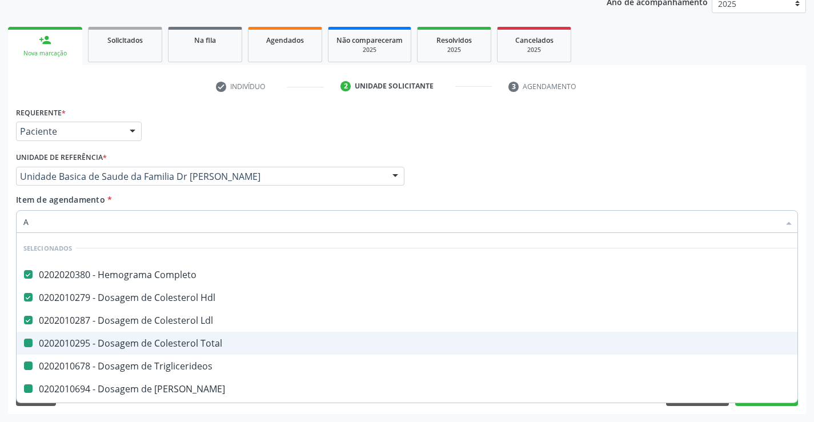
checkbox Urina "false"
checkbox \(Tgo\) "false"
checkbox \(Tgp\) "false"
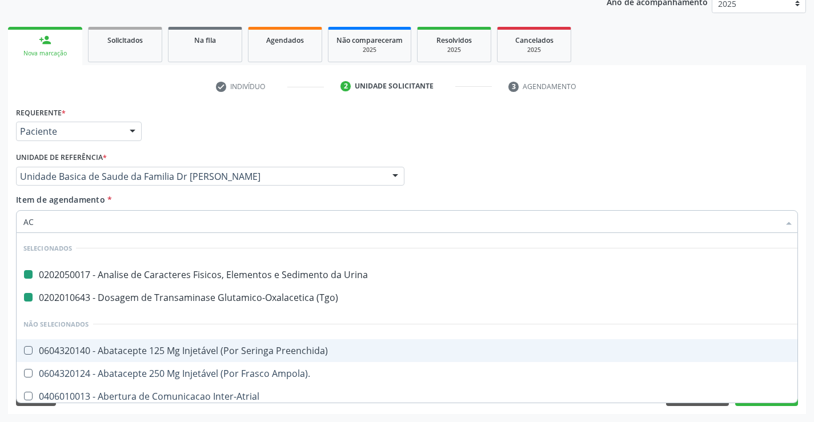
type input "ACI"
checkbox Urina "false"
checkbox \(Tgo\) "false"
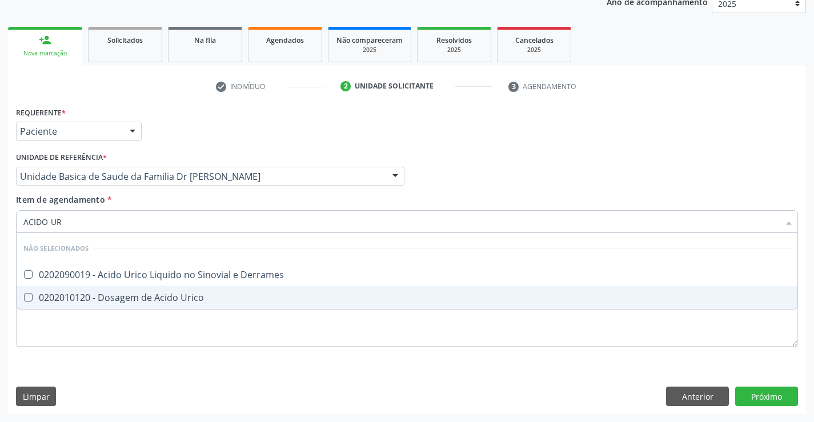
type input "ACIDO URI"
click at [134, 299] on div "0202010120 - Dosagem de Acido Urico" at bounding box center [406, 297] width 767 height 9
checkbox Urico "true"
click at [110, 384] on div "Requerente * Paciente Médico(a) Enfermeiro(a) Paciente Nenhum resultado encontr…" at bounding box center [407, 259] width 798 height 310
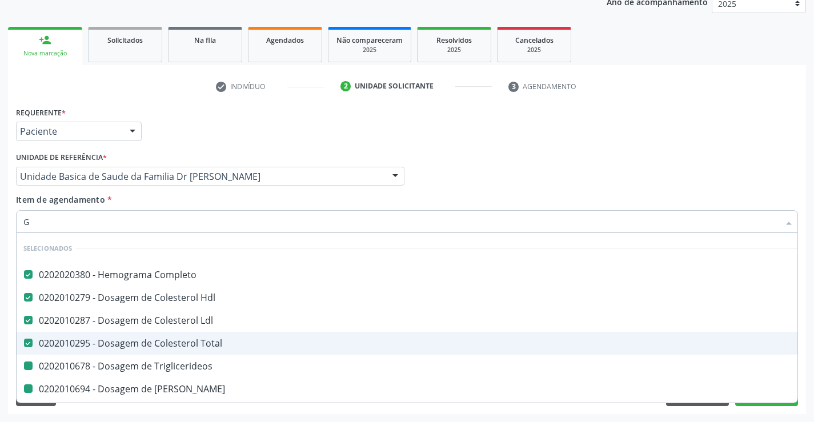
type input "GL"
checkbox Triglicerideos "false"
checkbox Ureia "false"
checkbox Creatinina "false"
checkbox \(Tgo\) "false"
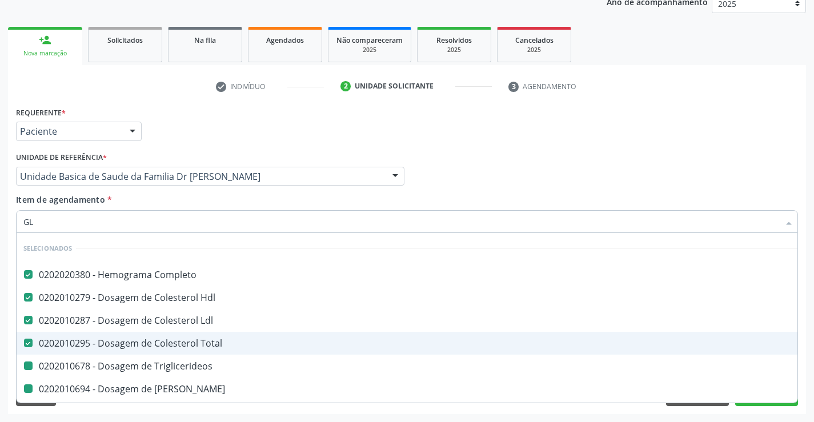
checkbox \(Tgp\) "false"
checkbox Urico "false"
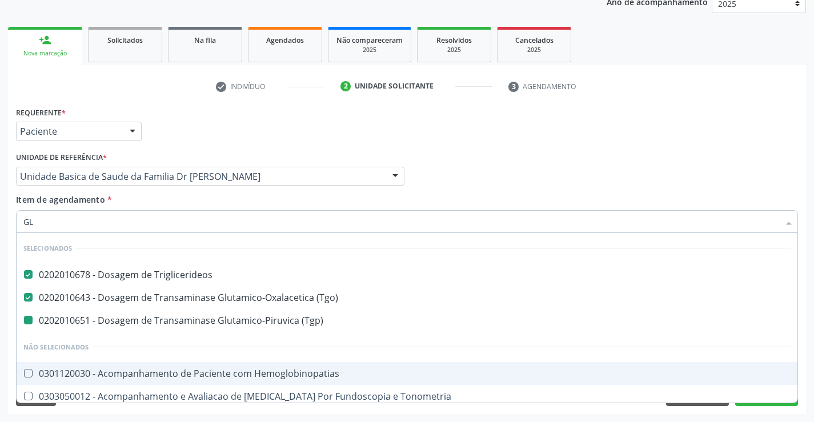
type input "GLI"
checkbox \(Tgp\) "false"
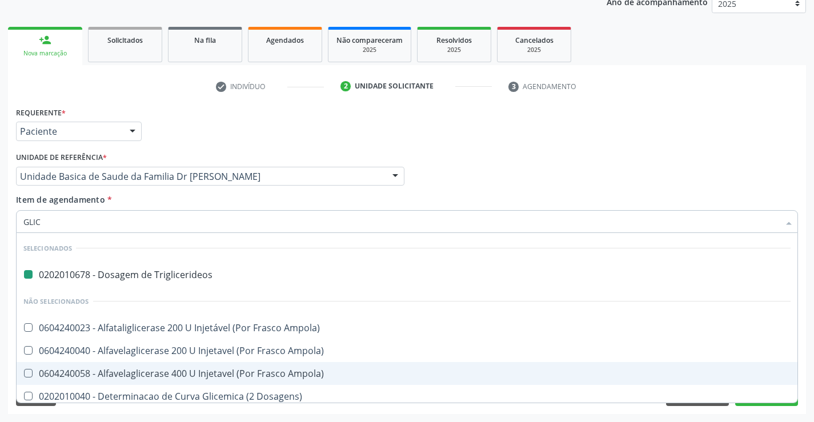
type input "GLICO"
checkbox Triglicerideos "false"
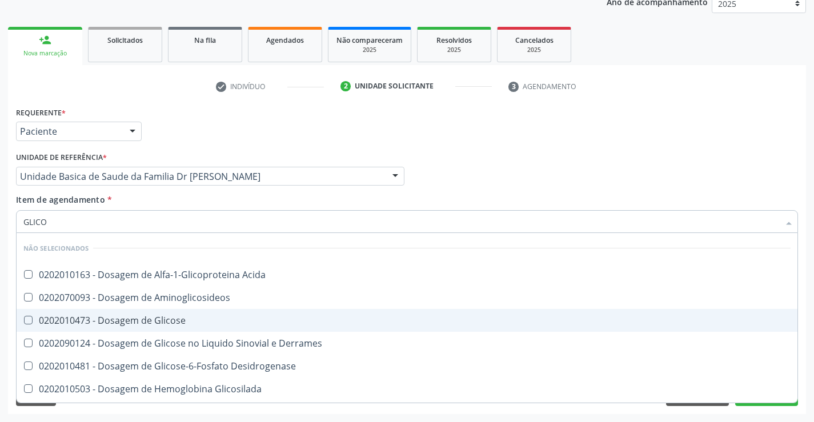
click at [144, 321] on div "0202010473 - Dosagem de Glicose" at bounding box center [406, 320] width 767 height 9
checkbox Glicose "true"
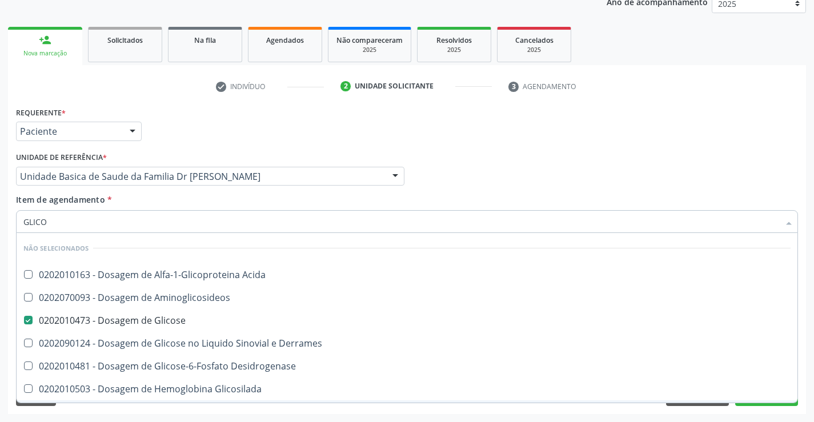
click at [113, 413] on div "Requerente * Paciente Médico(a) Enfermeiro(a) Paciente Nenhum resultado encontr…" at bounding box center [407, 259] width 798 height 310
checkbox Acida "true"
checkbox Desidrogenase "true"
checkbox Glicosilada "true"
checkbox Quantitativa "true"
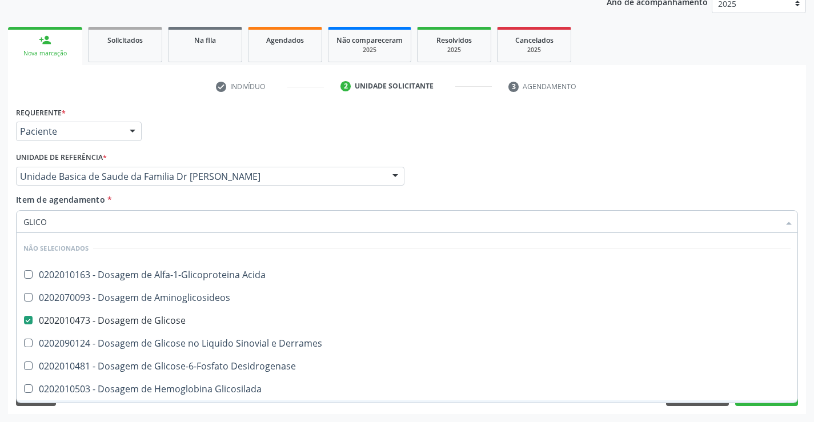
checkbox Urina "true"
checkbox Glicose "true"
checkbox Derrames "true"
checkbox Aminoglicosideos "true"
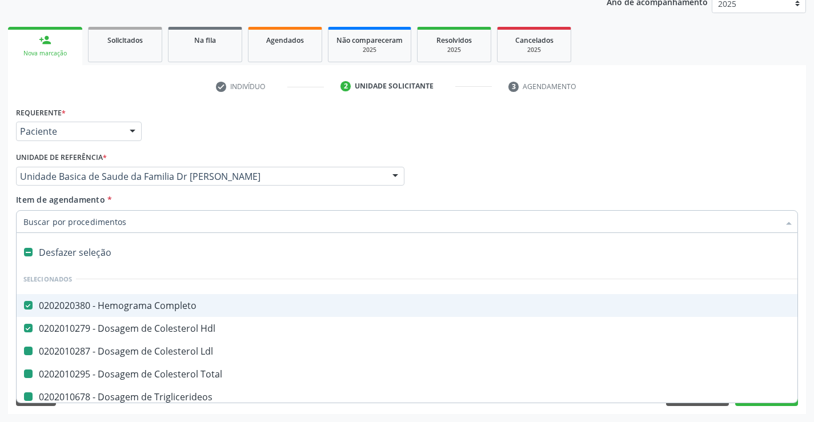
type input "F"
checkbox Ldl "false"
checkbox Triglicerideos "false"
checkbox Ureia "false"
checkbox Creatinina "false"
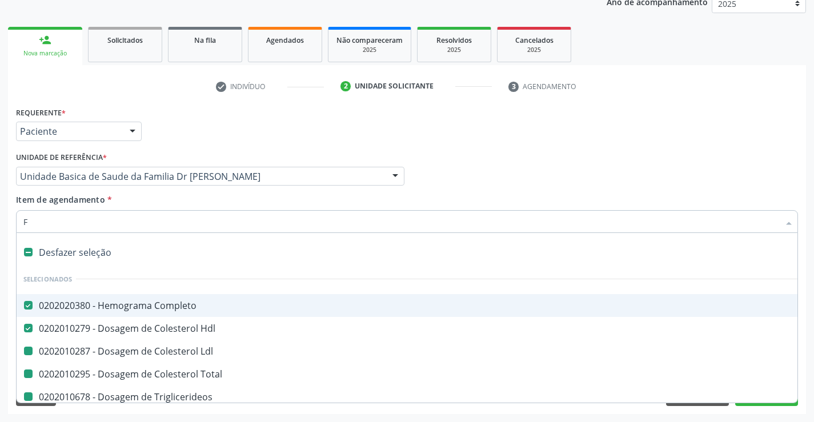
checkbox Urina "false"
checkbox \(Tgo\) "false"
checkbox Total "false"
checkbox \(Tgp\) "false"
checkbox Urico "false"
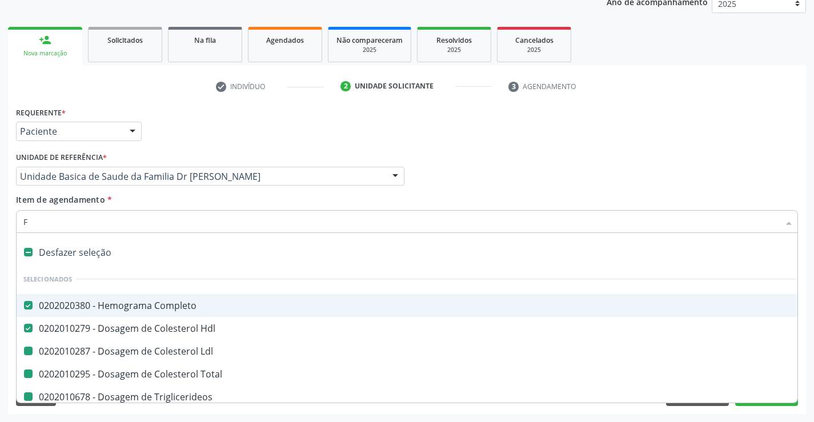
checkbox Glicose "false"
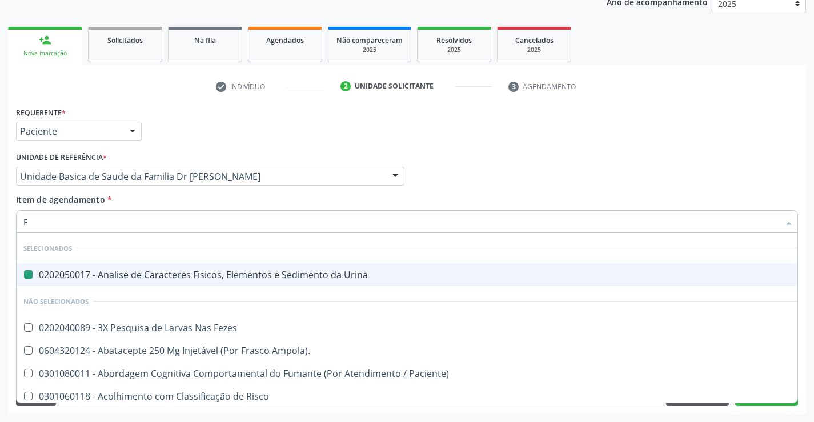
type input "FE"
checkbox Urina "false"
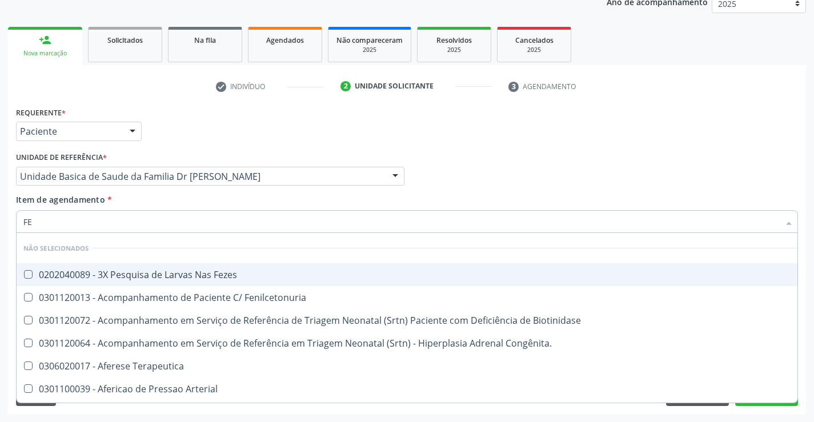
type input "FEZ"
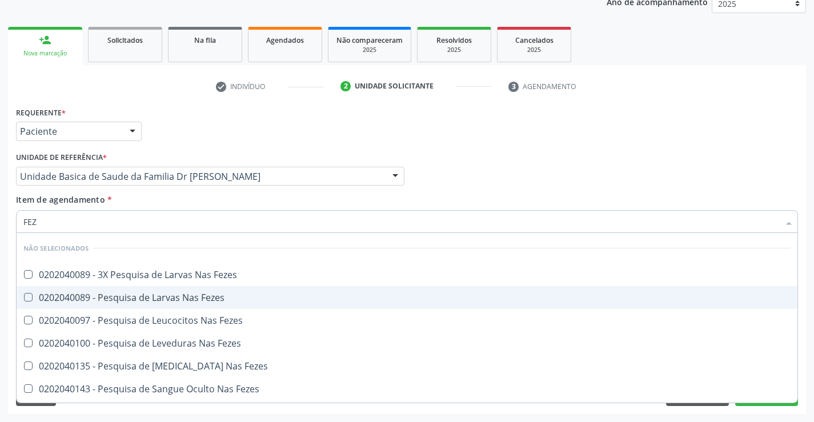
click at [134, 293] on div "0202040089 - Pesquisa de Larvas Nas Fezes" at bounding box center [406, 297] width 767 height 9
checkbox Fezes "true"
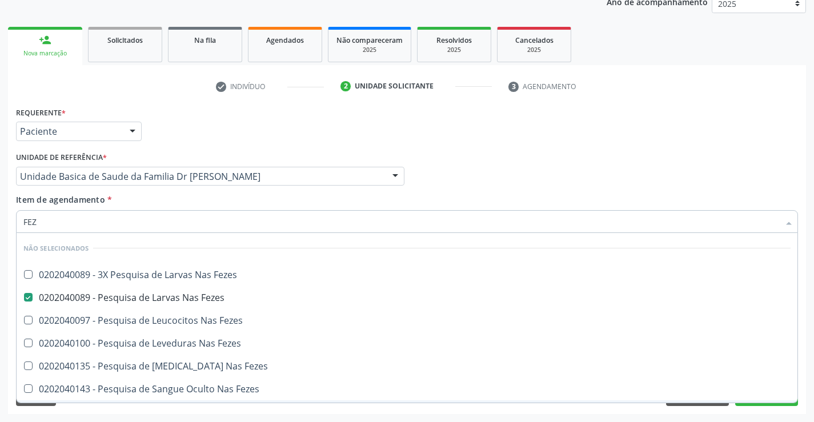
click at [103, 412] on div "Requerente * Paciente Médico(a) Enfermeiro(a) Paciente Nenhum resultado encontr…" at bounding box center [407, 259] width 798 height 310
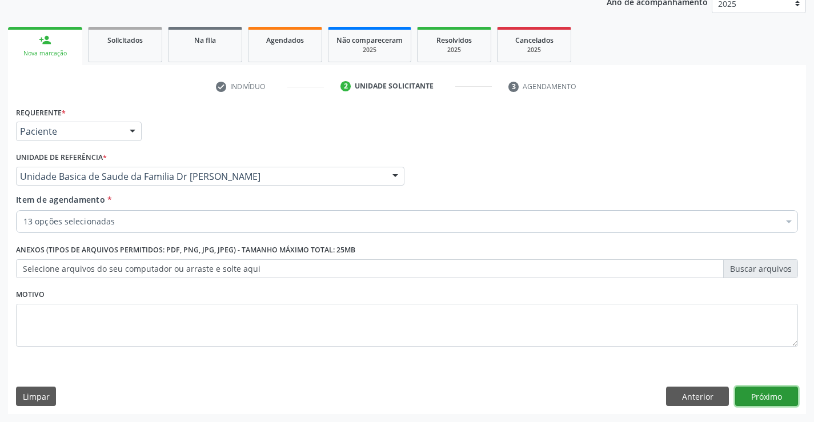
click at [766, 399] on button "Próximo" at bounding box center [766, 396] width 63 height 19
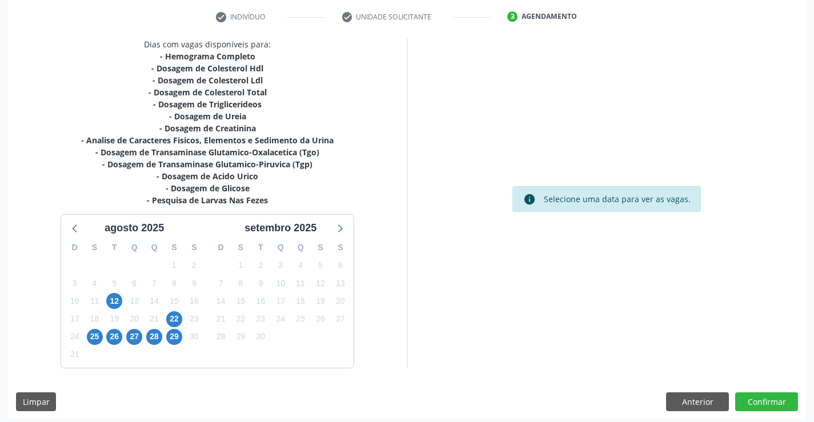
scroll to position [219, 0]
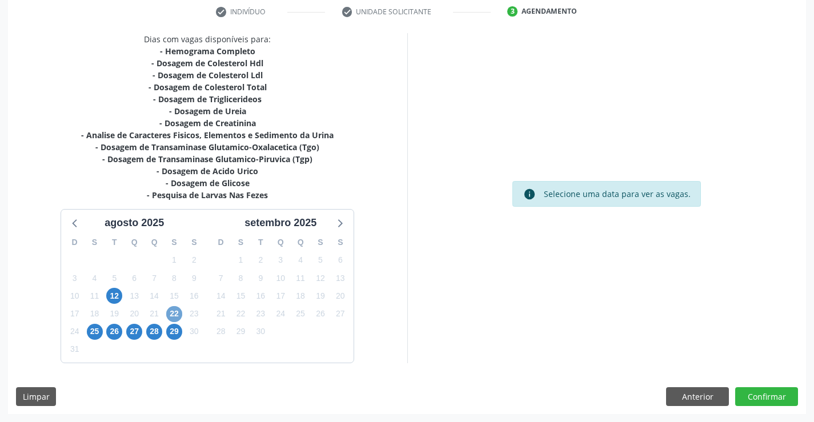
click at [178, 312] on span "22" at bounding box center [174, 314] width 16 height 16
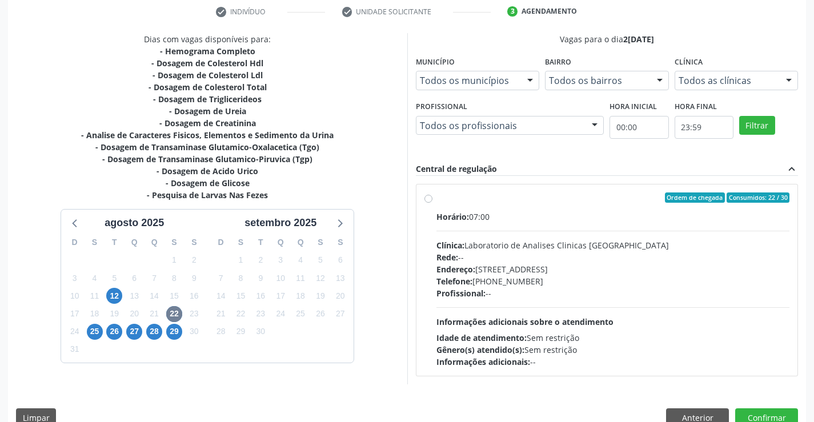
click at [436, 199] on label "Ordem de chegada Consumidos: 22 / 30 Horário: 07:00 Clínica: Laboratorio de Ana…" at bounding box center [612, 279] width 353 height 175
click at [430, 199] on input "Ordem de chegada Consumidos: 22 / 30 Horário: 07:00 Clínica: Laboratorio de Ana…" at bounding box center [428, 197] width 8 height 10
radio input "true"
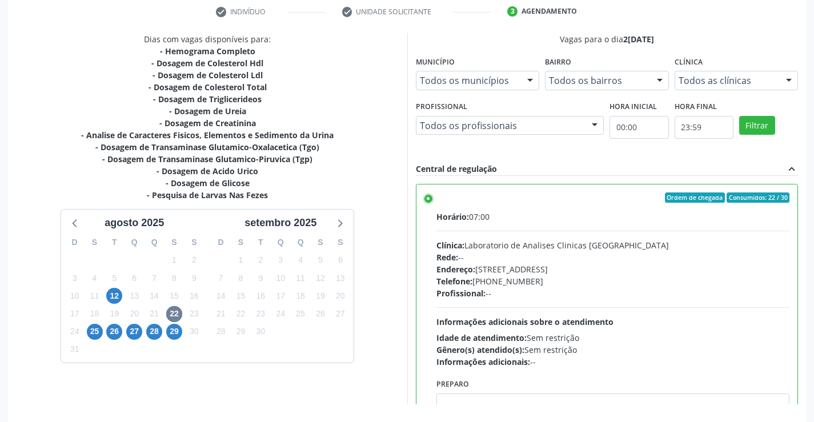
scroll to position [260, 0]
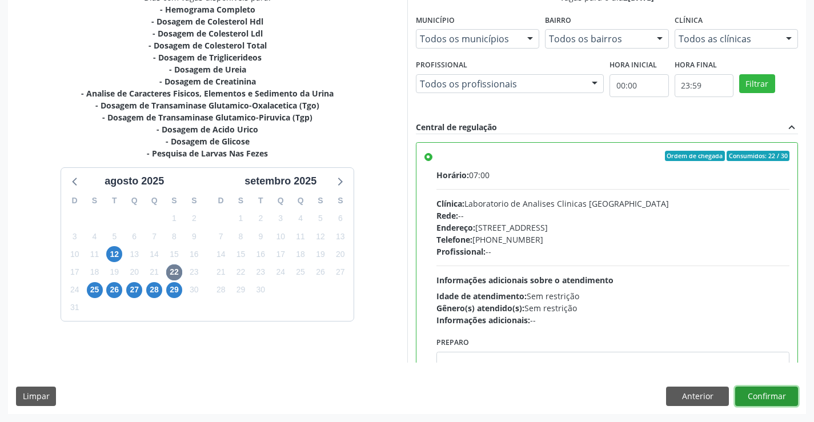
click at [764, 393] on button "Confirmar" at bounding box center [766, 396] width 63 height 19
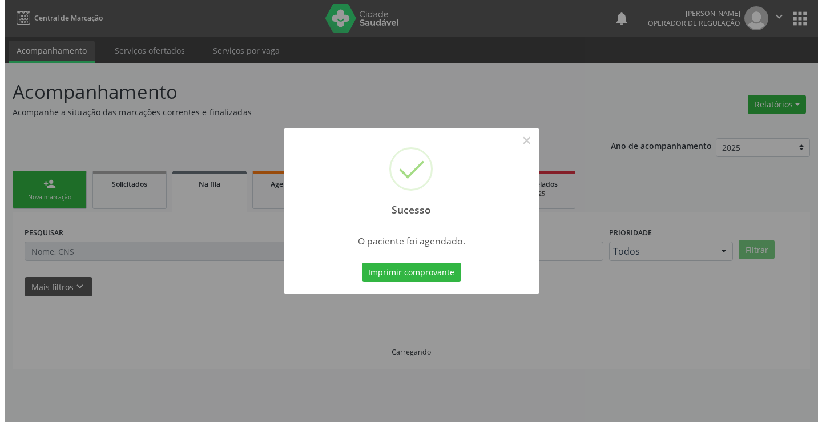
scroll to position [0, 0]
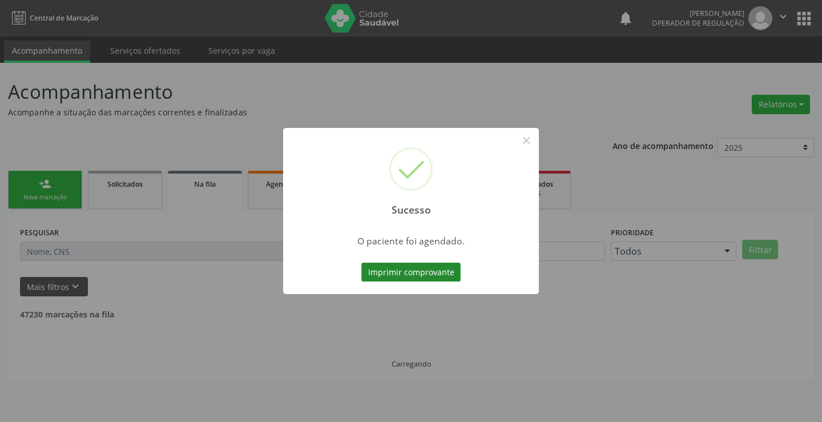
click at [438, 272] on button "Imprimir comprovante" at bounding box center [410, 272] width 99 height 19
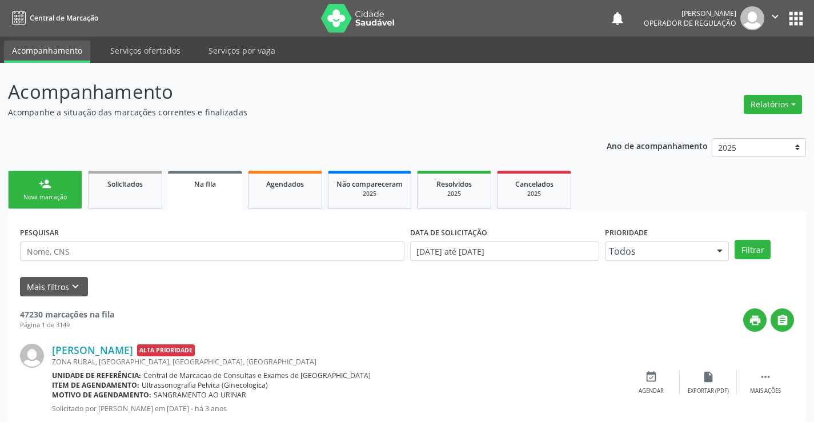
click at [42, 191] on link "person_add Nova marcação" at bounding box center [45, 190] width 74 height 38
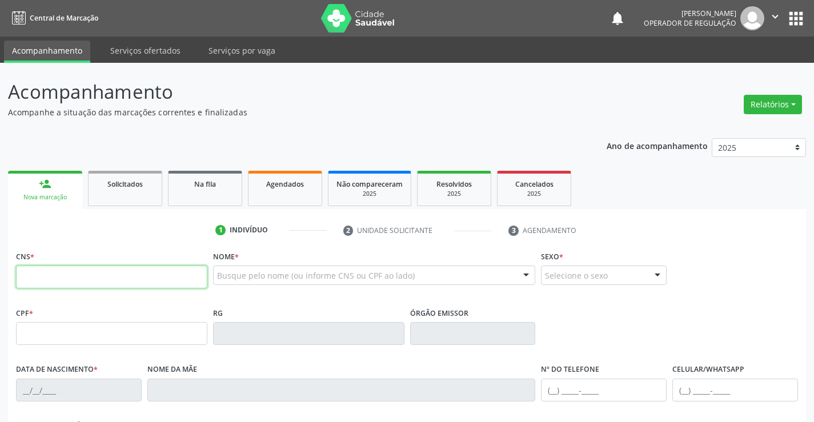
click at [75, 270] on input "text" at bounding box center [111, 277] width 191 height 23
type input "705 0078 5187 6759"
type input "2281372766"
type input "[DATE]"
type input "[PHONE_NUMBER]"
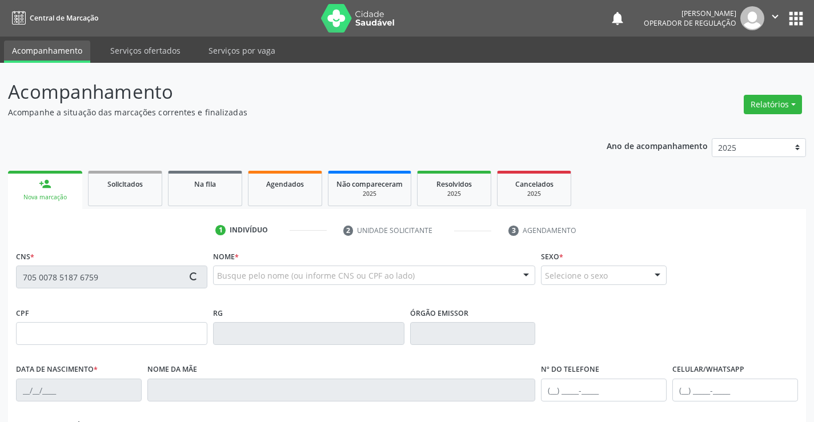
type input "S/N"
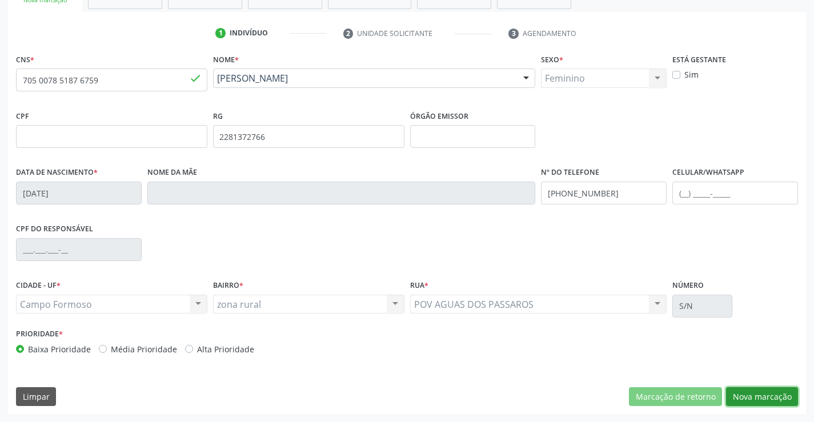
click at [763, 395] on button "Nova marcação" at bounding box center [762, 396] width 72 height 19
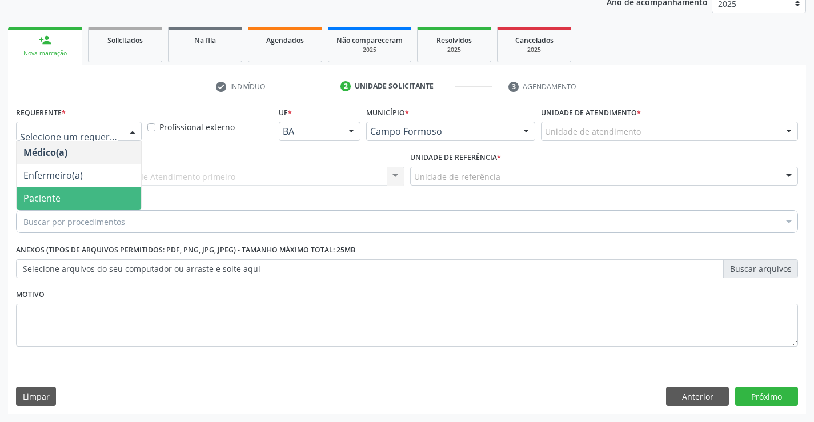
click at [63, 195] on span "Paciente" at bounding box center [79, 198] width 124 height 23
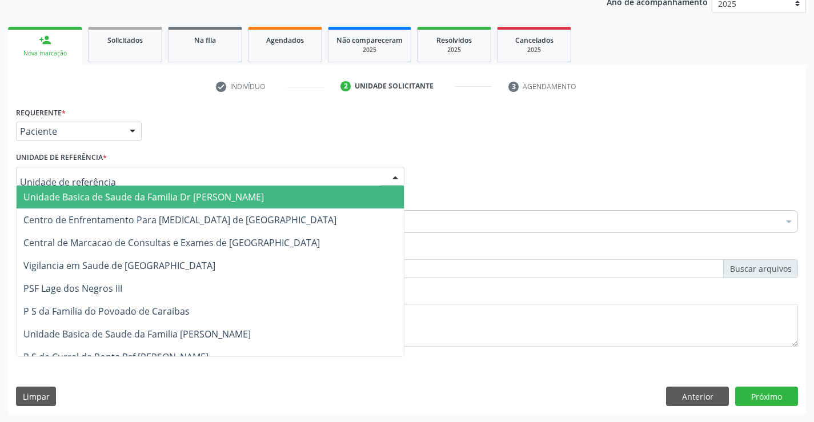
click at [70, 203] on span "Unidade Basica de Saude da Familia Dr [PERSON_NAME]" at bounding box center [143, 197] width 240 height 13
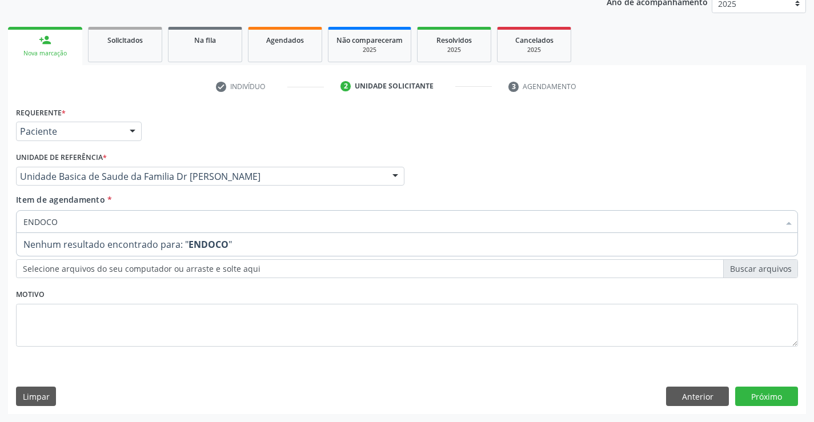
type input "ENDOC"
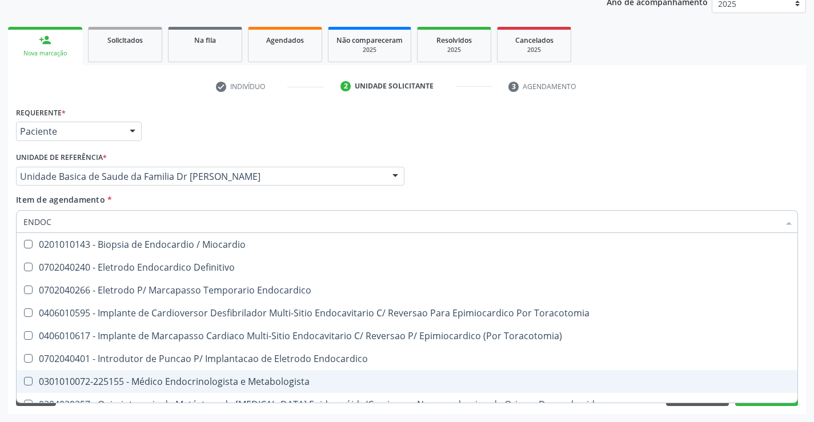
click at [256, 380] on div "0301010072-225155 - Médico Endocrinologista e Metabologista" at bounding box center [406, 381] width 767 height 9
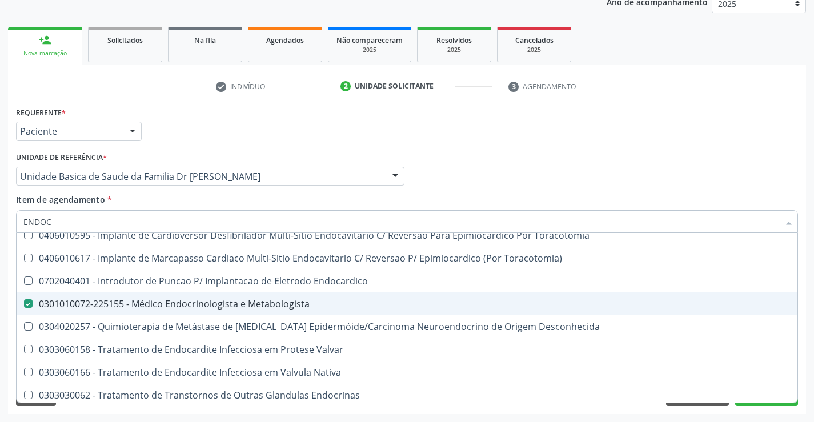
scroll to position [82, 0]
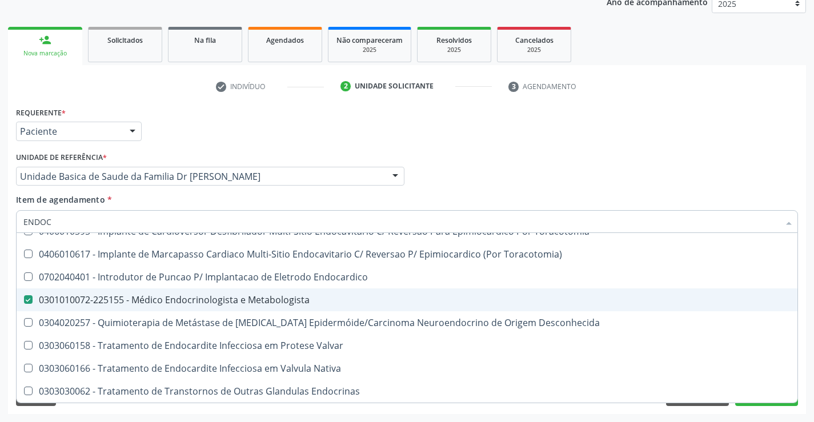
click at [281, 300] on div "0301010072-225155 - Médico Endocrinologista e Metabologista" at bounding box center [406, 299] width 767 height 9
checkbox Metabologista "false"
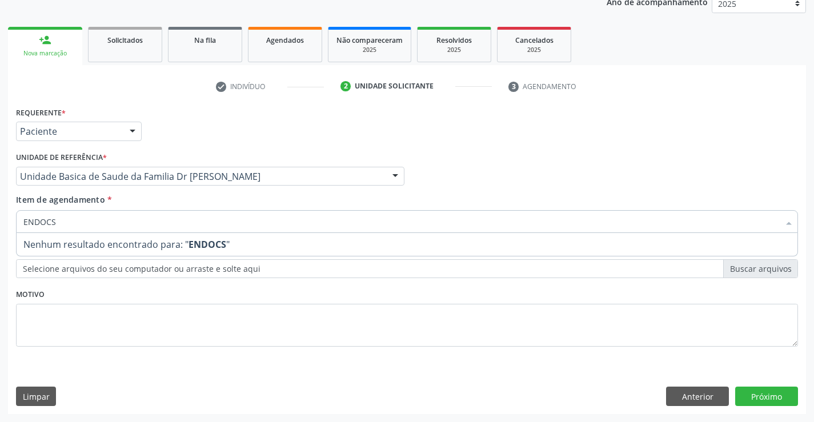
scroll to position [0, 0]
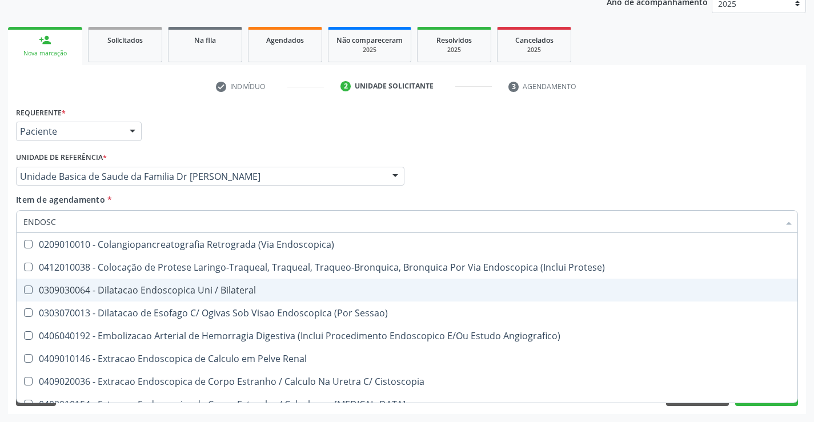
type input "ENDOSCO"
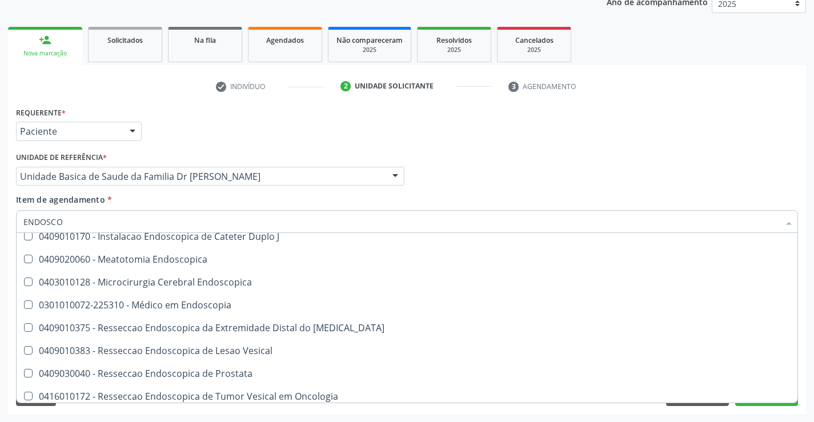
scroll to position [228, 0]
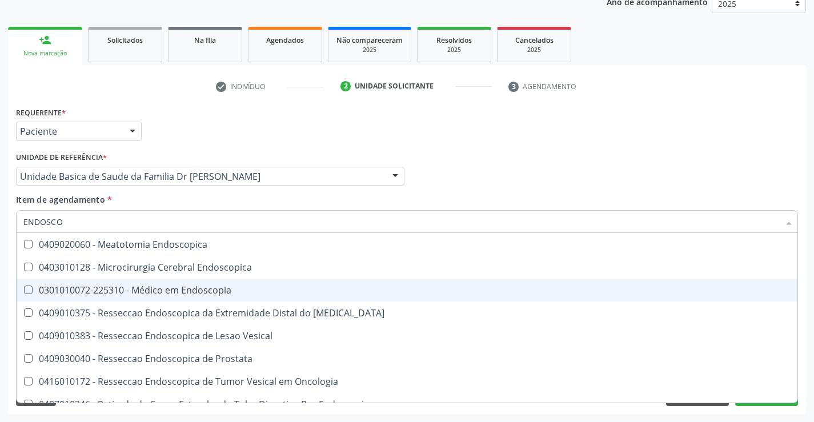
click at [211, 294] on div "0301010072-225310 - Médico em Endoscopia" at bounding box center [406, 290] width 767 height 9
checkbox Endoscopia "true"
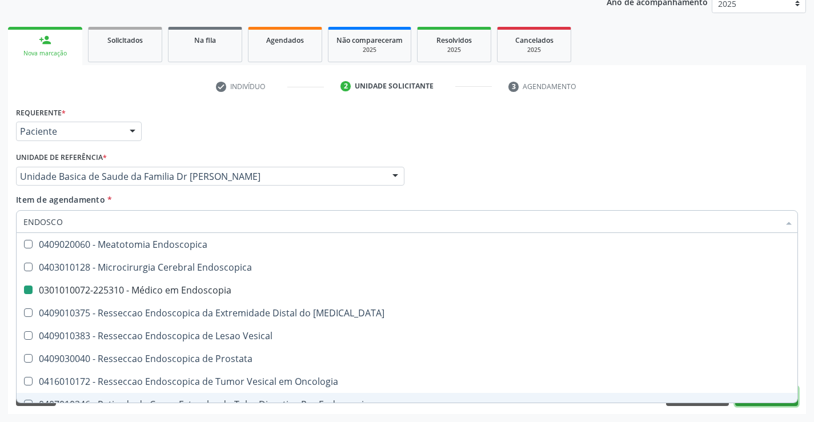
click at [763, 405] on button "Próximo" at bounding box center [766, 396] width 63 height 19
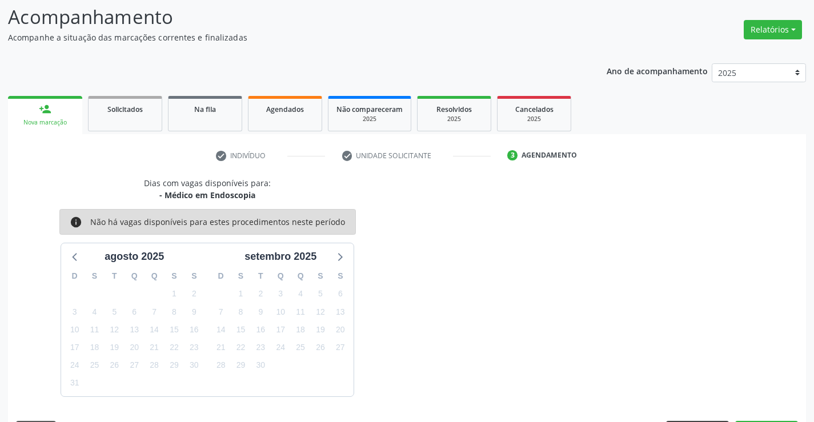
scroll to position [108, 0]
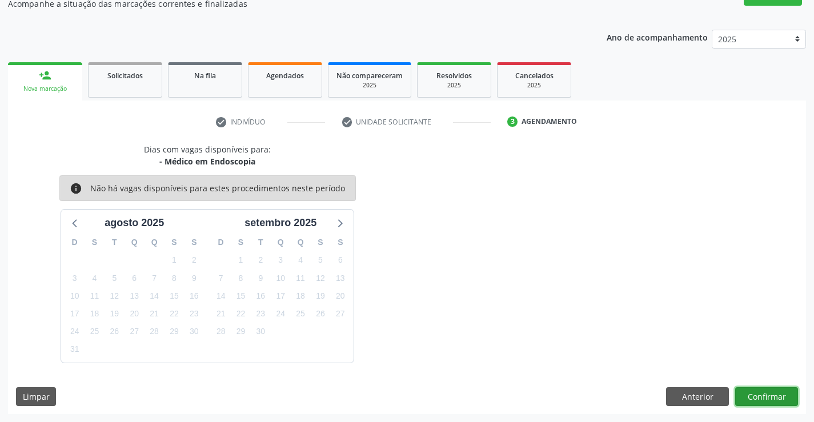
click at [765, 395] on button "Confirmar" at bounding box center [766, 396] width 63 height 19
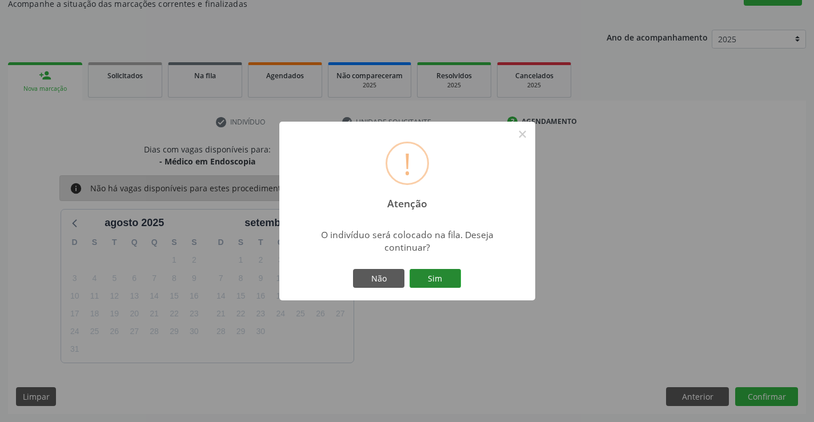
click at [440, 279] on button "Sim" at bounding box center [434, 278] width 51 height 19
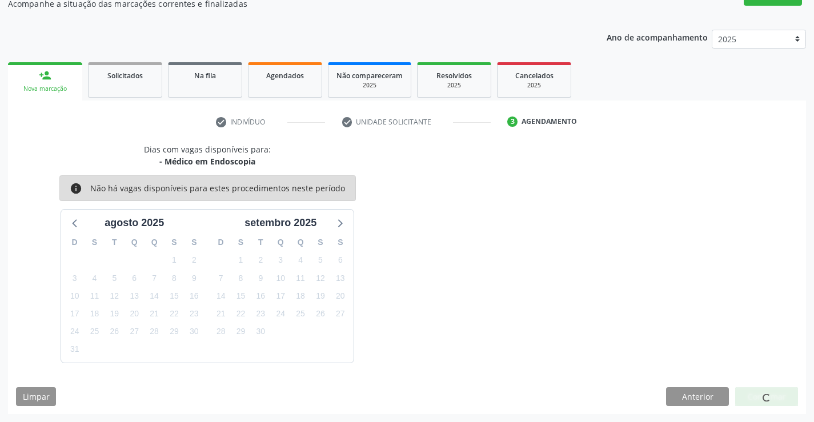
scroll to position [0, 0]
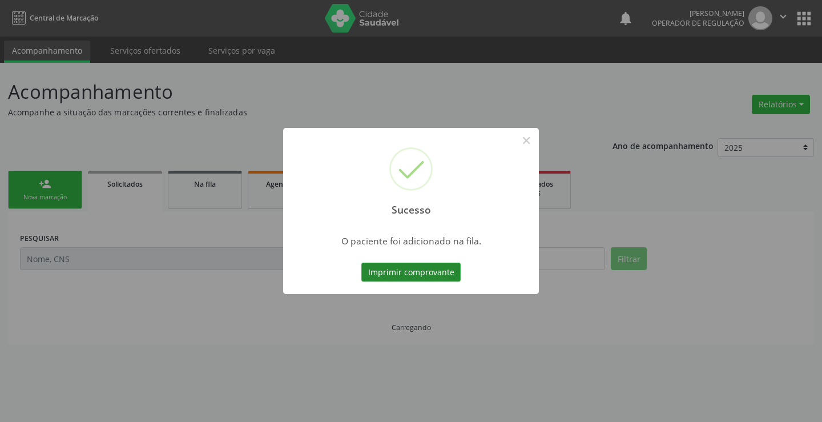
click at [424, 268] on button "Imprimir comprovante" at bounding box center [410, 272] width 99 height 19
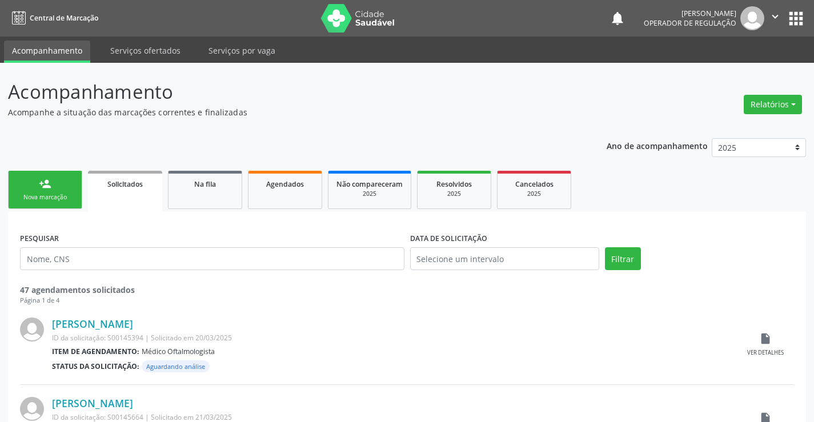
click at [44, 190] on link "person_add Nova marcação" at bounding box center [45, 190] width 74 height 38
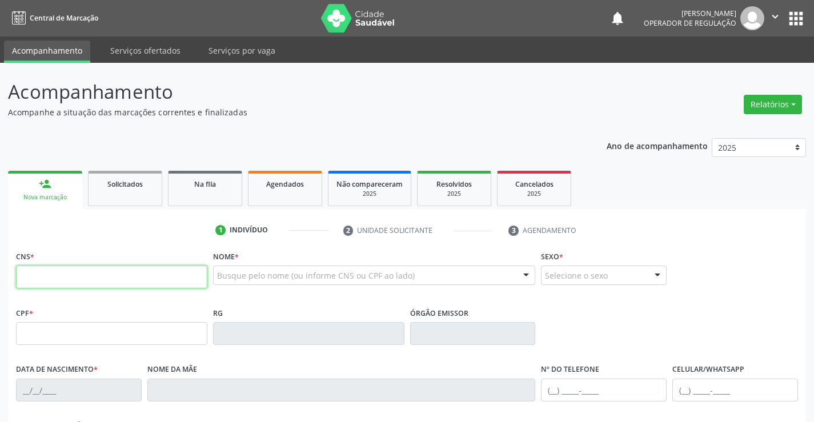
click at [50, 274] on input "text" at bounding box center [111, 277] width 191 height 23
type input "701 2040 8328 6211"
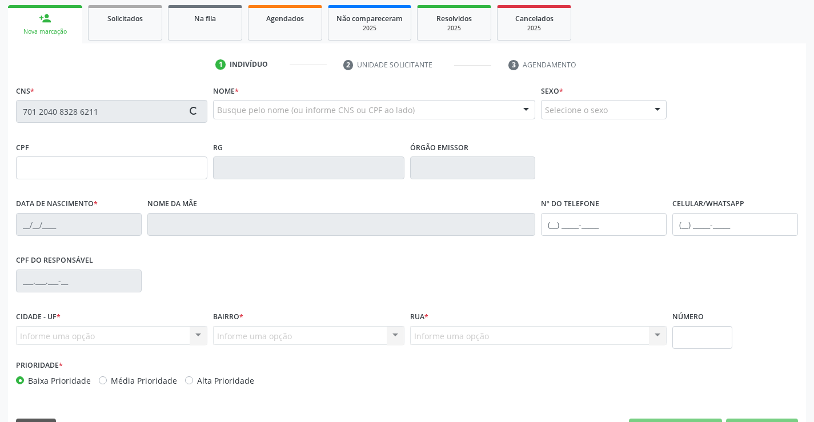
scroll to position [171, 0]
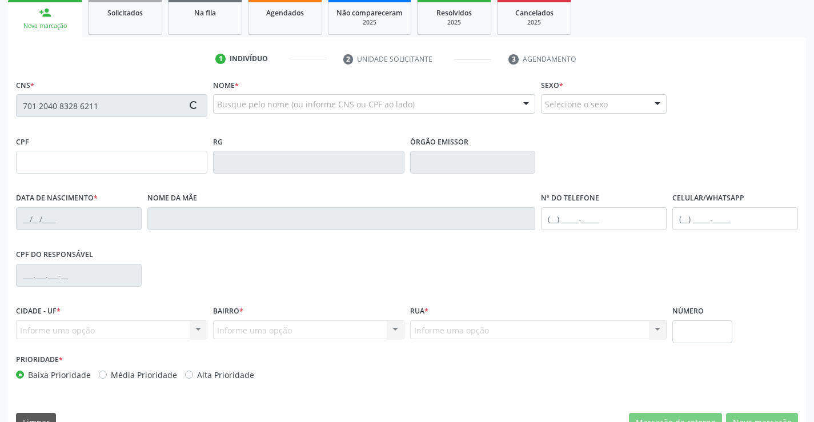
type input "0404057101"
type input "06/10/1964"
type input "(74) 9139-4687"
type input "(74) 99195-1123"
type input "393.438.045-04"
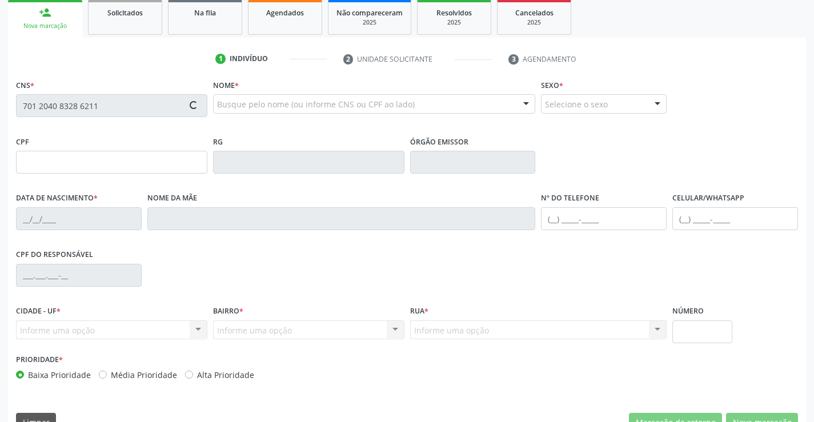
type input "S/N"
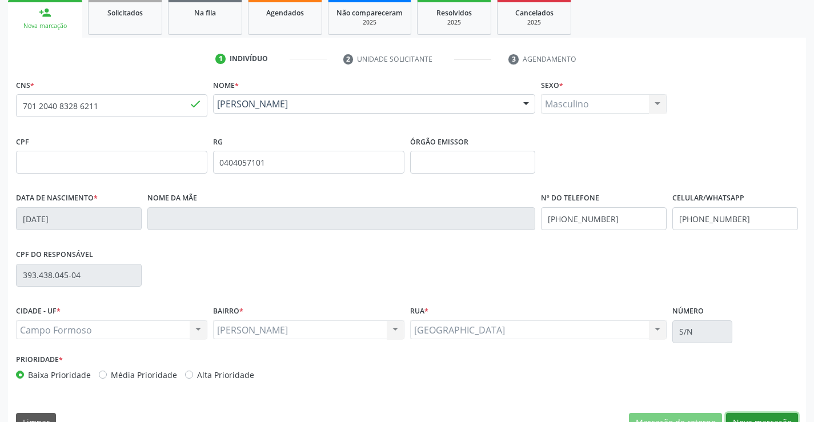
click at [755, 416] on button "Nova marcação" at bounding box center [762, 422] width 72 height 19
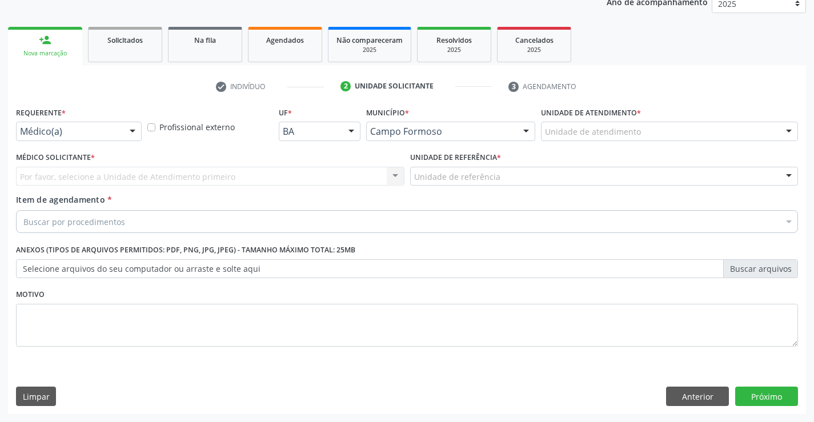
scroll to position [144, 0]
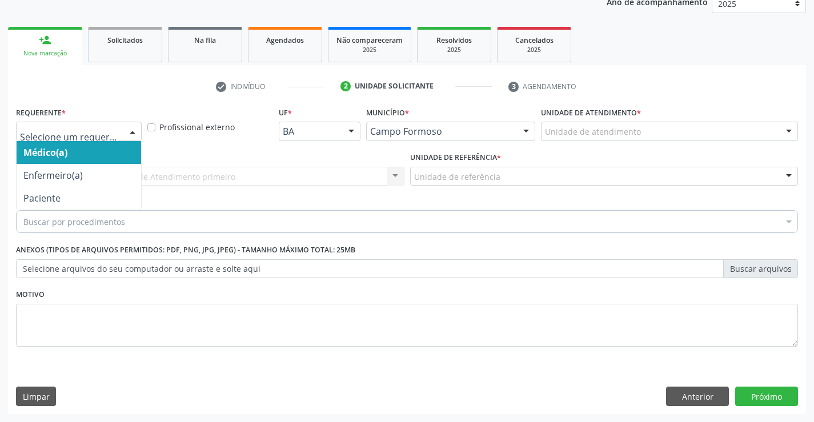
click at [86, 122] on div at bounding box center [79, 131] width 126 height 19
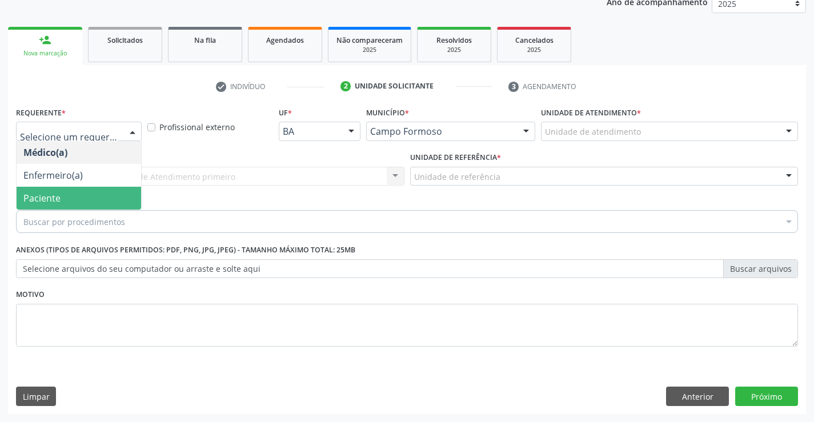
click at [63, 199] on span "Paciente" at bounding box center [79, 198] width 124 height 23
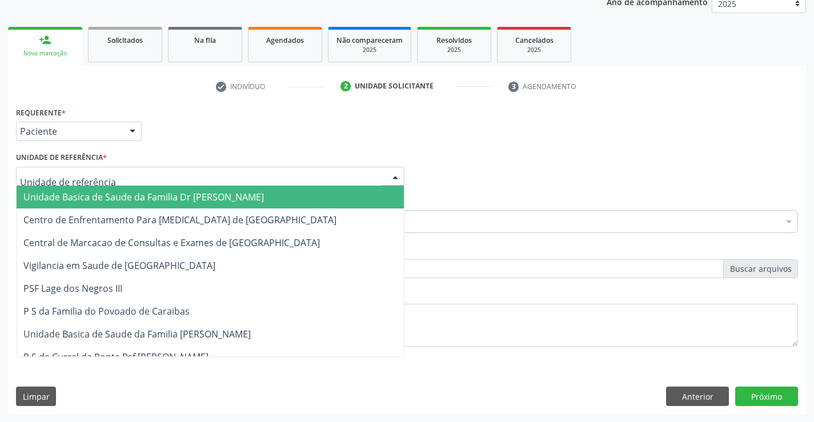
click at [76, 195] on span "Unidade Basica de Saude da Familia Dr [PERSON_NAME]" at bounding box center [143, 197] width 240 height 13
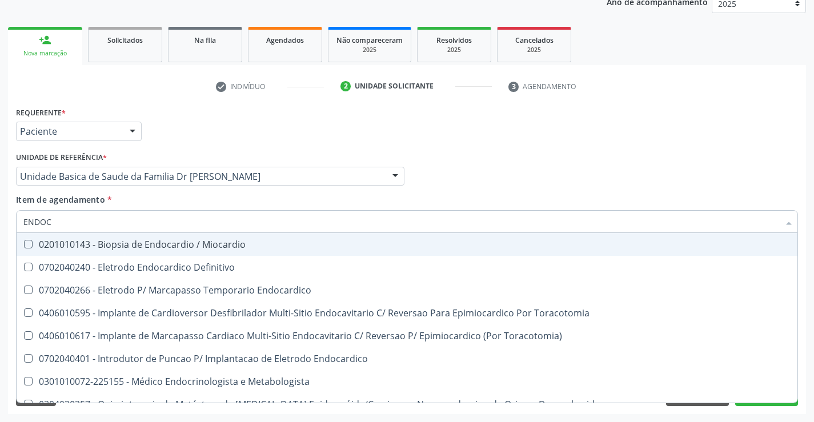
type input "ENDOCR"
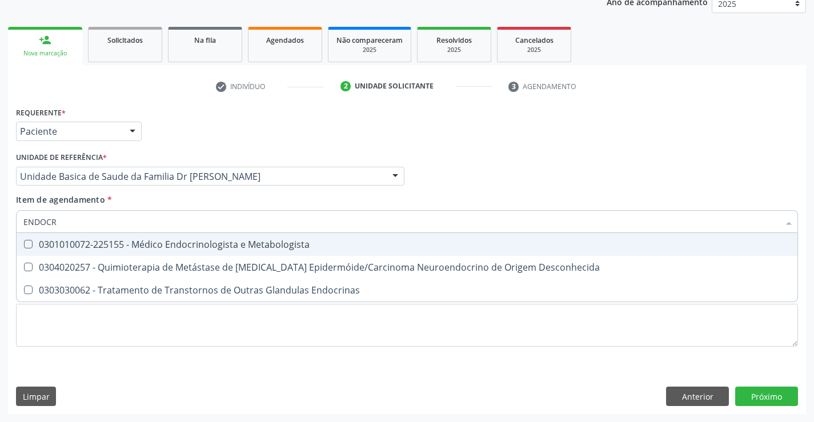
click at [242, 240] on div "0301010072-225155 - Médico Endocrinologista e Metabologista" at bounding box center [406, 244] width 767 height 9
checkbox Metabologista "true"
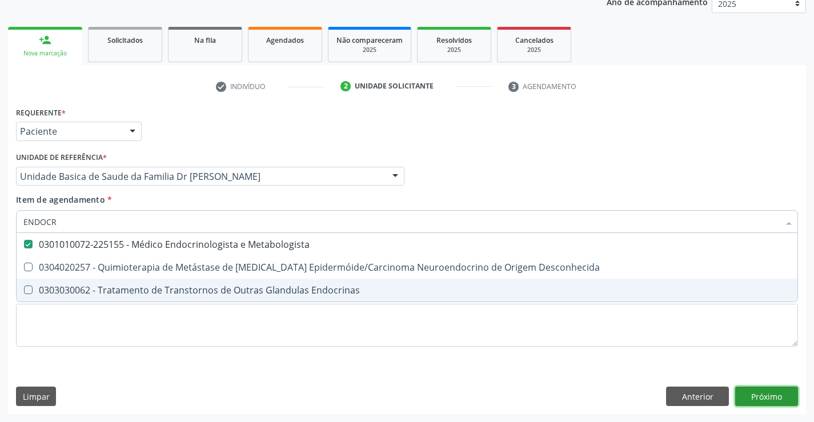
click at [768, 400] on div "Requerente * Paciente Médico(a) Enfermeiro(a) Paciente Nenhum resultado encontr…" at bounding box center [407, 259] width 798 height 310
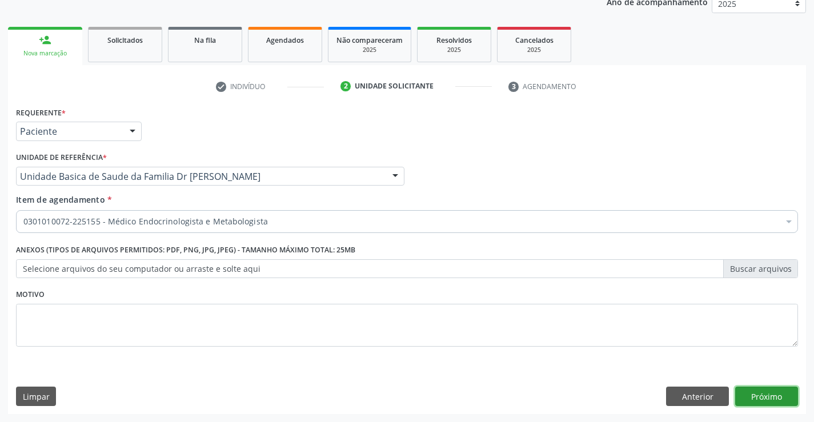
checkbox Metabologista "true"
click at [756, 399] on button "Próximo" at bounding box center [766, 396] width 63 height 19
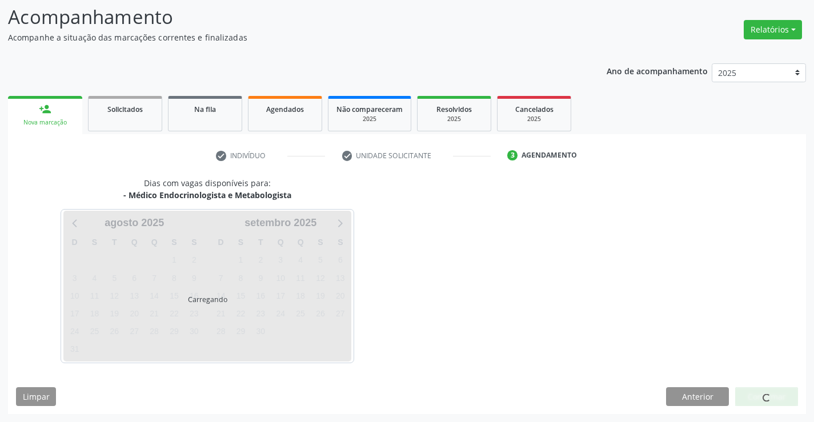
scroll to position [75, 0]
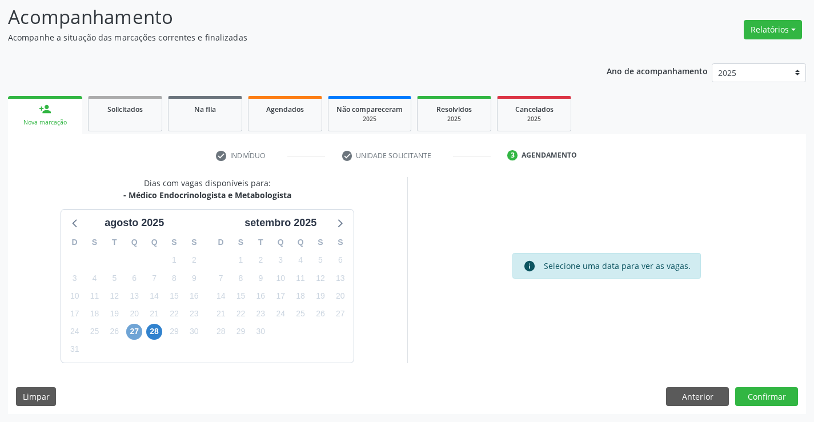
click at [134, 331] on span "27" at bounding box center [134, 332] width 16 height 16
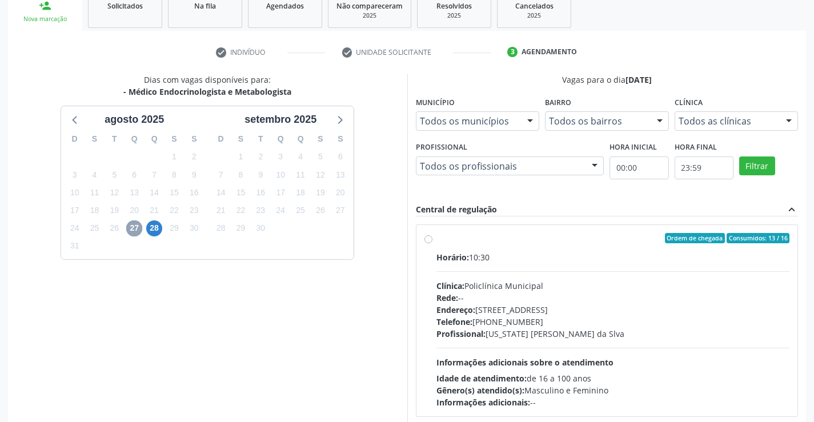
scroll to position [189, 0]
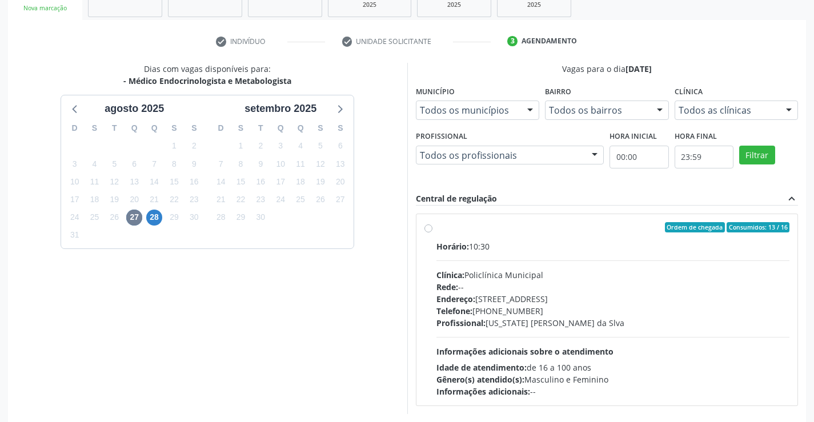
click at [436, 227] on label "Ordem de chegada Consumidos: 13 / 16 Horário: 10:30 Clínica: Policlínica Munici…" at bounding box center [612, 309] width 353 height 175
click at [426, 227] on input "Ordem de chegada Consumidos: 13 / 16 Horário: 10:30 Clínica: Policlínica Munici…" at bounding box center [428, 227] width 8 height 10
radio input "true"
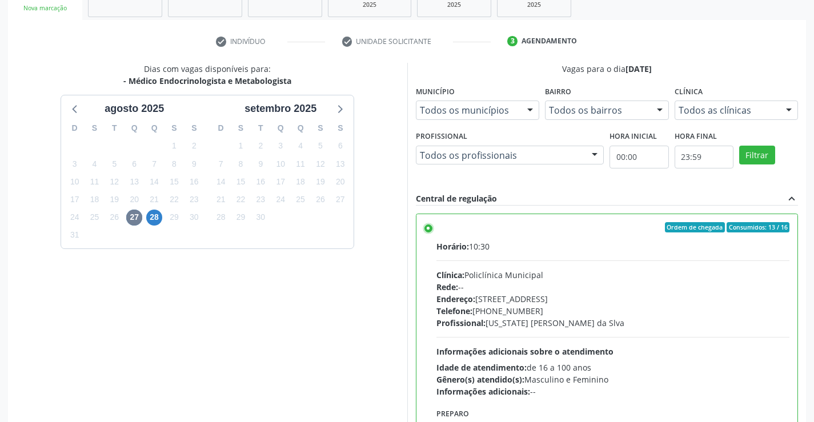
scroll to position [260, 0]
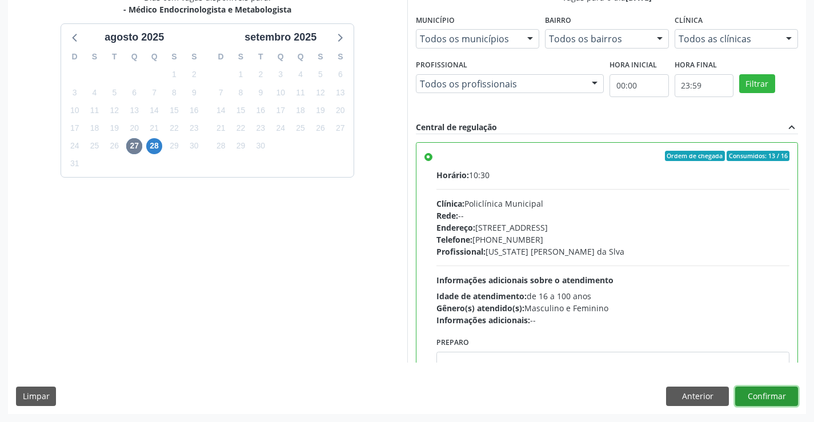
click at [762, 396] on button "Confirmar" at bounding box center [766, 396] width 63 height 19
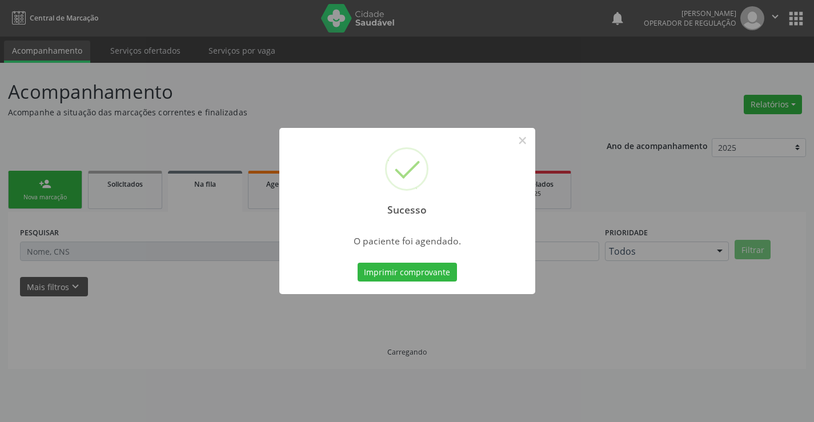
scroll to position [0, 0]
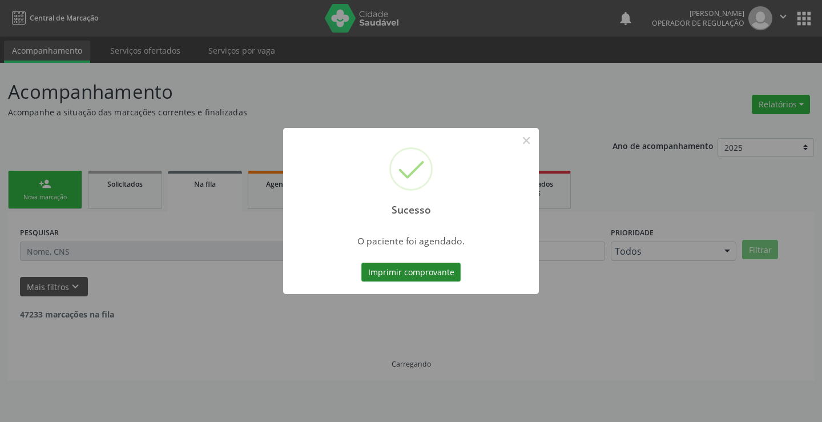
click at [397, 271] on button "Imprimir comprovante" at bounding box center [410, 272] width 99 height 19
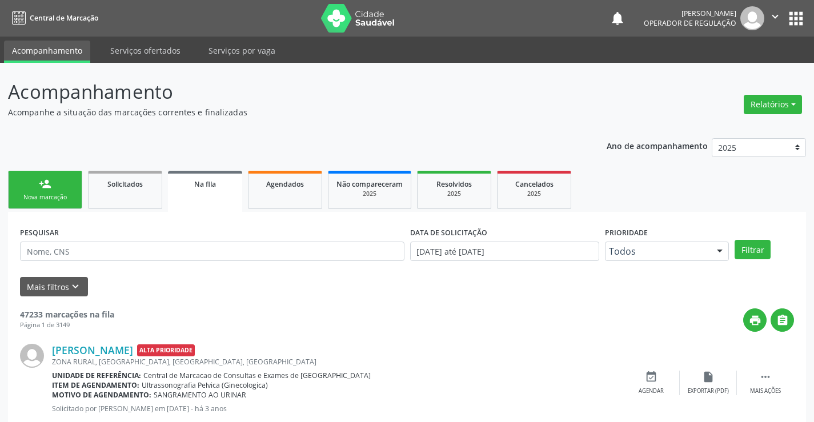
click at [53, 181] on link "person_add Nova marcação" at bounding box center [45, 190] width 74 height 38
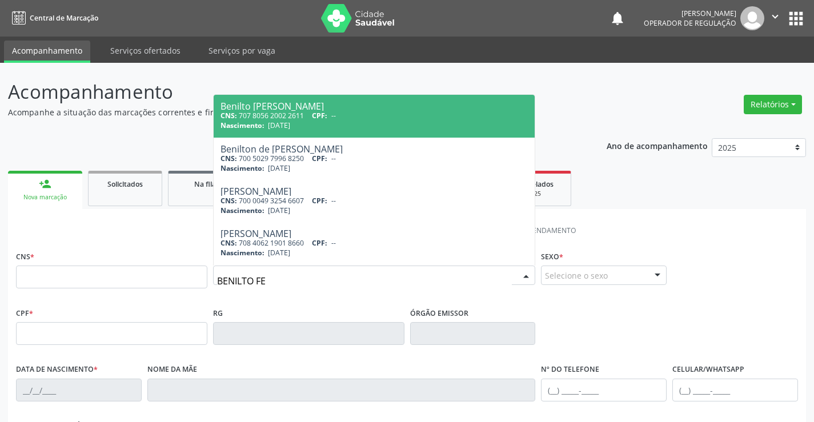
type input "BENILTO FEL"
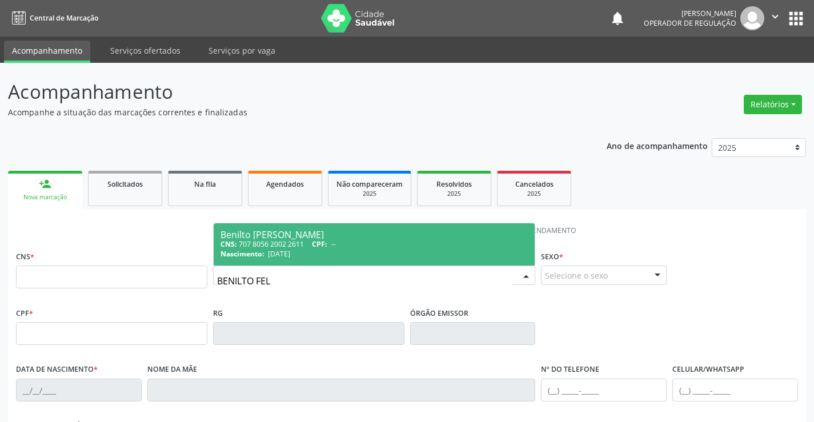
click at [317, 246] on span "CPF:" at bounding box center [319, 244] width 15 height 10
type input "707 8056 2002 2611"
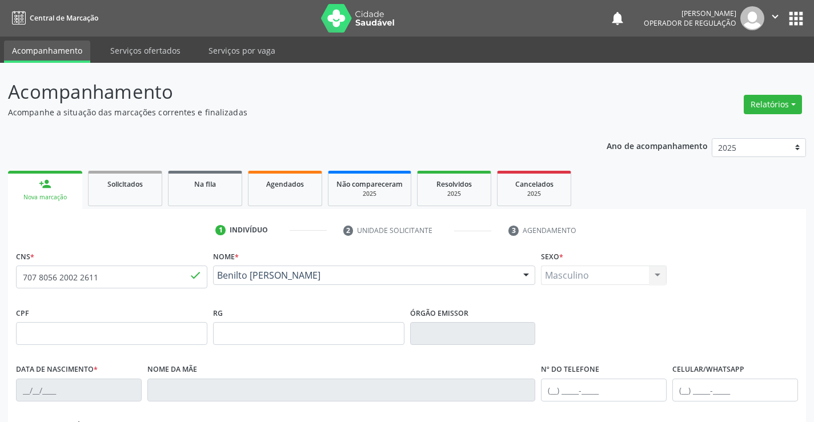
type input "18/10/1975"
type input "S/N"
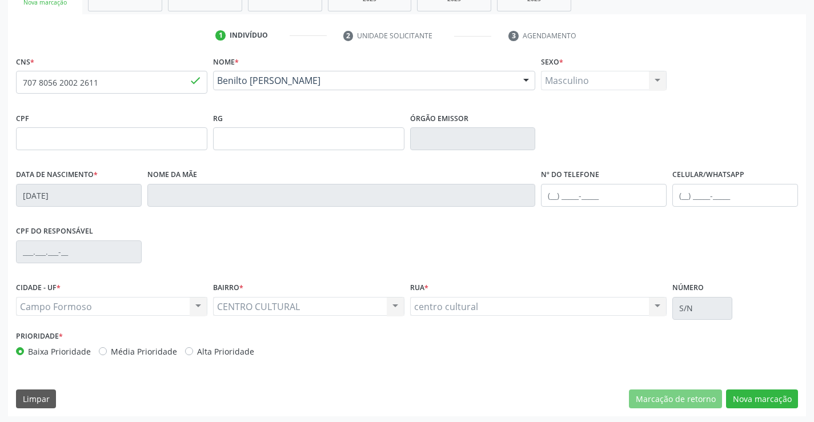
scroll to position [197, 0]
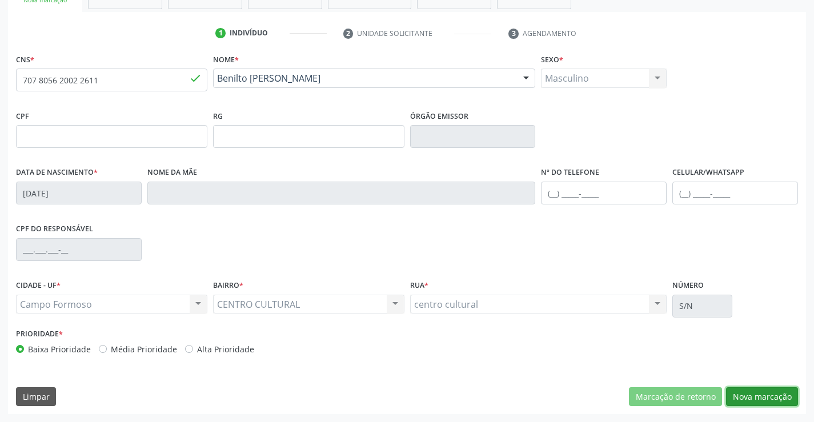
click at [766, 389] on button "Nova marcação" at bounding box center [762, 396] width 72 height 19
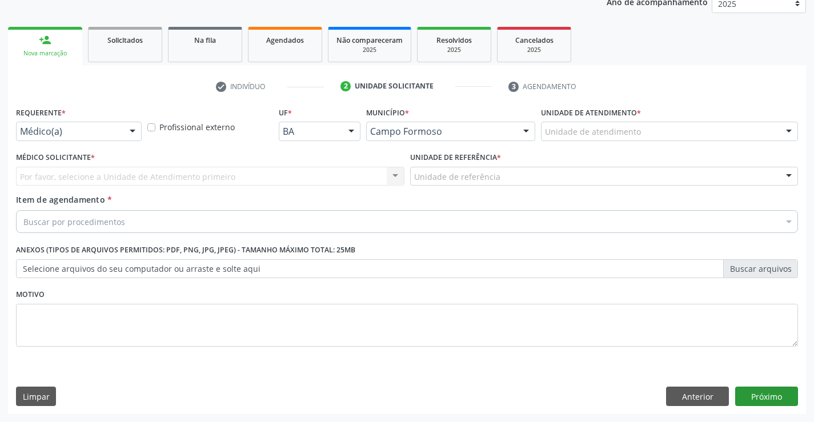
scroll to position [144, 0]
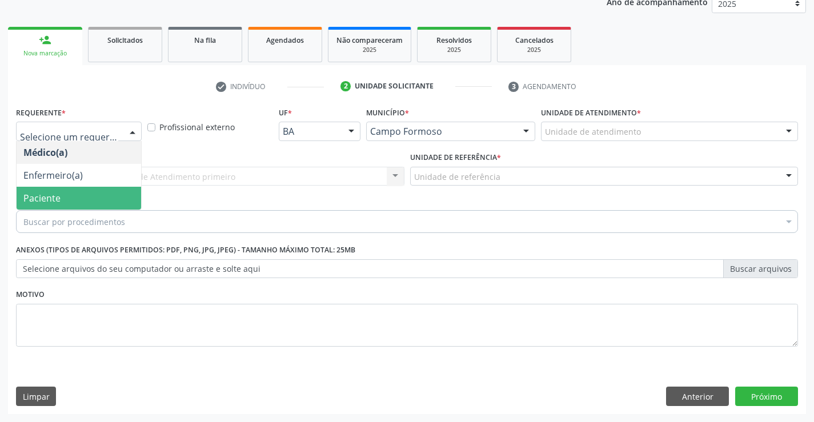
click at [70, 200] on span "Paciente" at bounding box center [79, 198] width 124 height 23
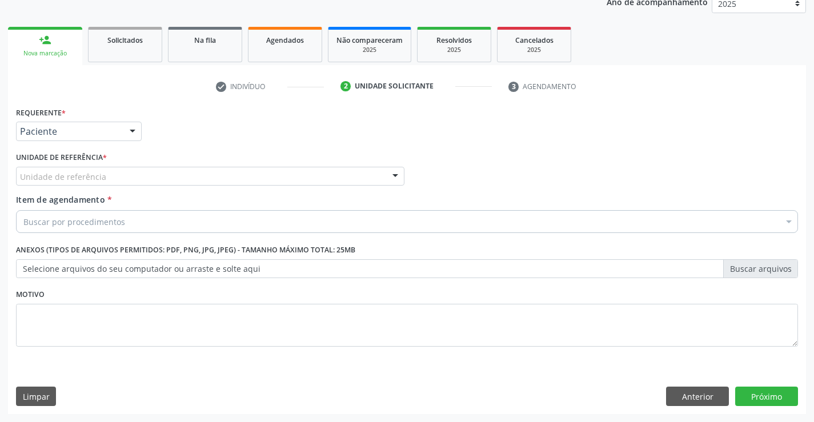
drag, startPoint x: 85, startPoint y: 176, endPoint x: 94, endPoint y: 189, distance: 15.2
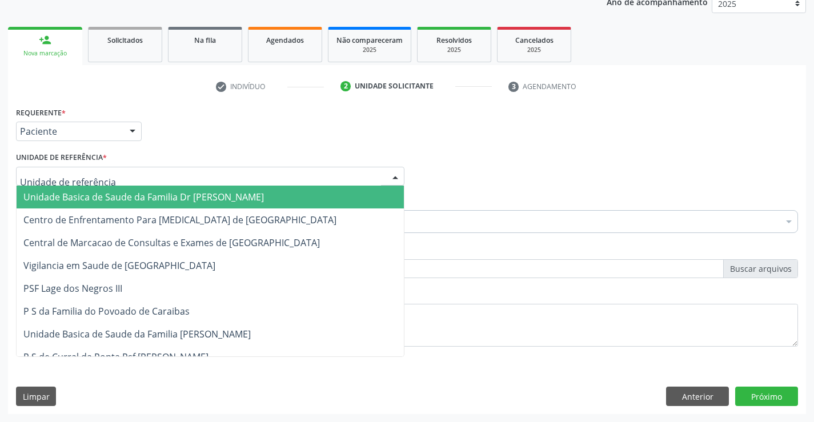
click at [94, 195] on span "Unidade Basica de Saude da Familia Dr [PERSON_NAME]" at bounding box center [143, 197] width 240 height 13
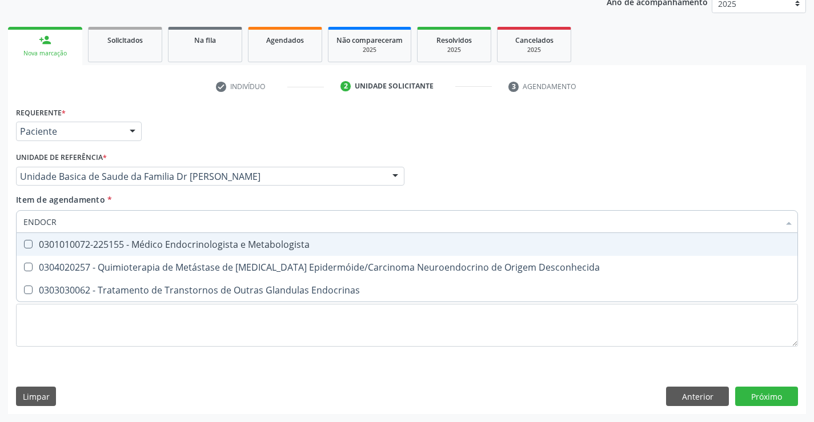
type input "ENDOCRI"
click at [165, 243] on div "0301010072-225155 - Médico Endocrinologista e Metabologista" at bounding box center [406, 244] width 767 height 9
checkbox Metabologista "true"
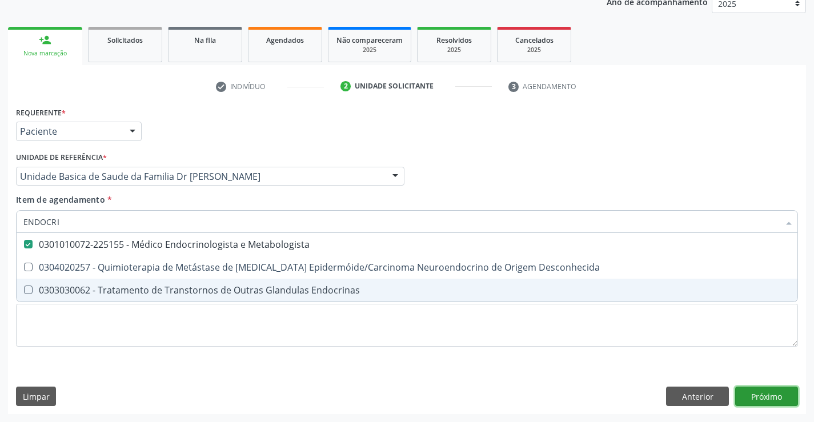
click at [777, 399] on div "Requerente * Paciente Médico(a) Enfermeiro(a) Paciente Nenhum resultado encontr…" at bounding box center [407, 259] width 798 height 310
checkbox Desconhecida "true"
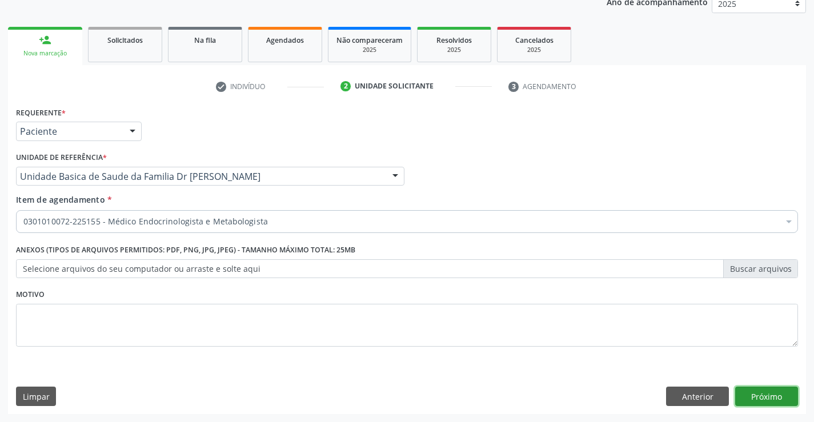
click at [746, 389] on button "Próximo" at bounding box center [766, 396] width 63 height 19
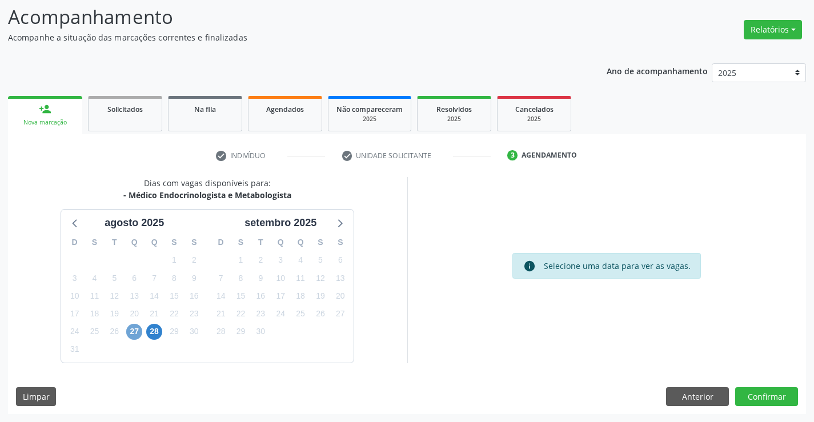
click at [130, 332] on span "27" at bounding box center [134, 332] width 16 height 16
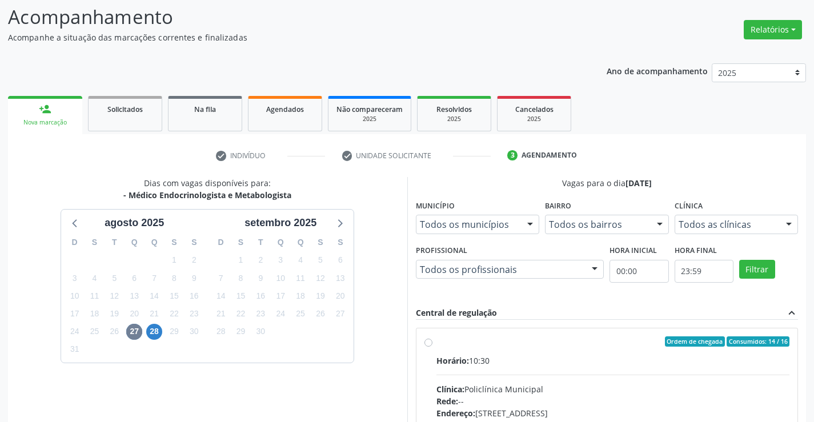
click at [436, 341] on label "Ordem de chegada Consumidos: 14 / 16 Horário: 10:30 Clínica: Policlínica Munici…" at bounding box center [612, 423] width 353 height 175
click at [428, 341] on input "Ordem de chegada Consumidos: 14 / 16 Horário: 10:30 Clínica: Policlínica Munici…" at bounding box center [428, 341] width 8 height 10
radio input "true"
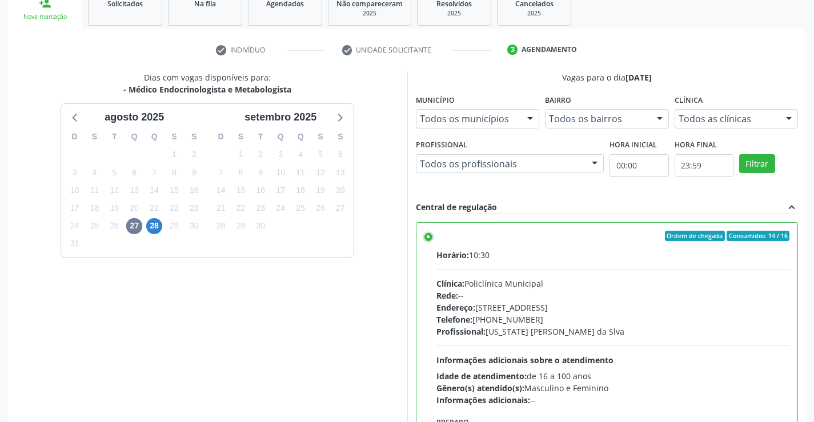
scroll to position [260, 0]
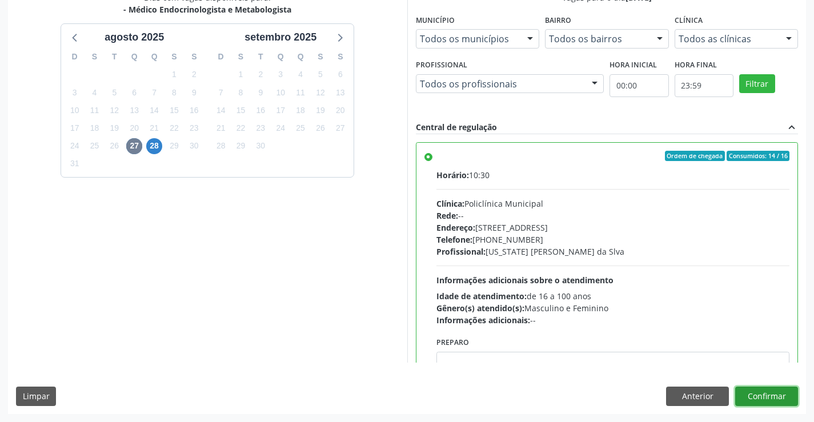
click at [770, 397] on button "Confirmar" at bounding box center [766, 396] width 63 height 19
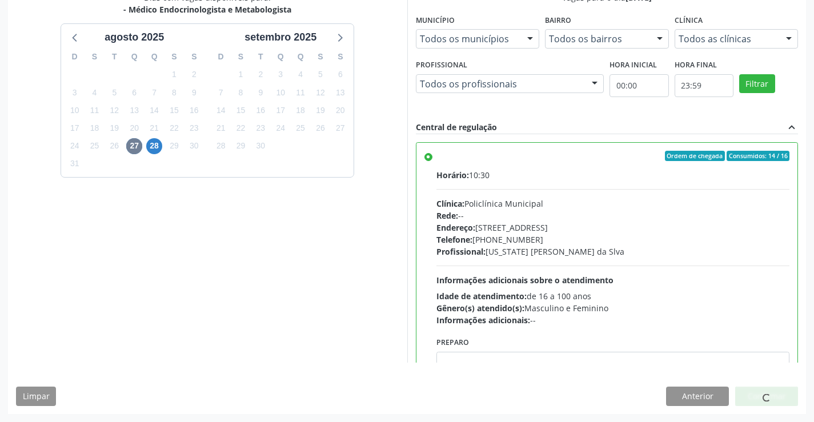
scroll to position [0, 0]
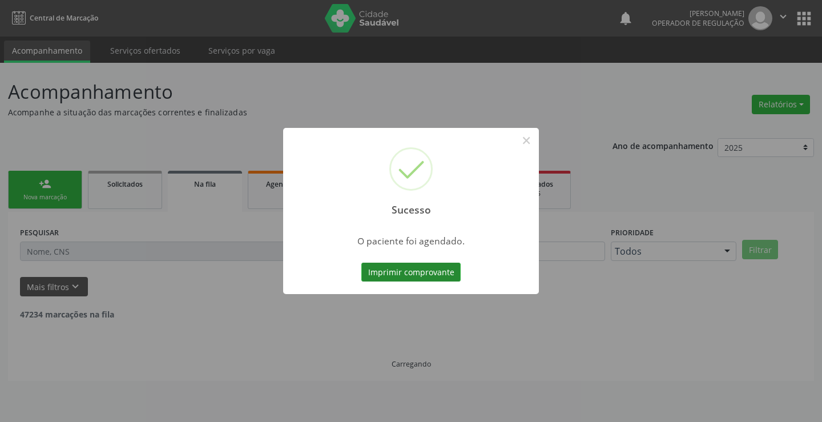
click at [427, 270] on button "Imprimir comprovante" at bounding box center [410, 272] width 99 height 19
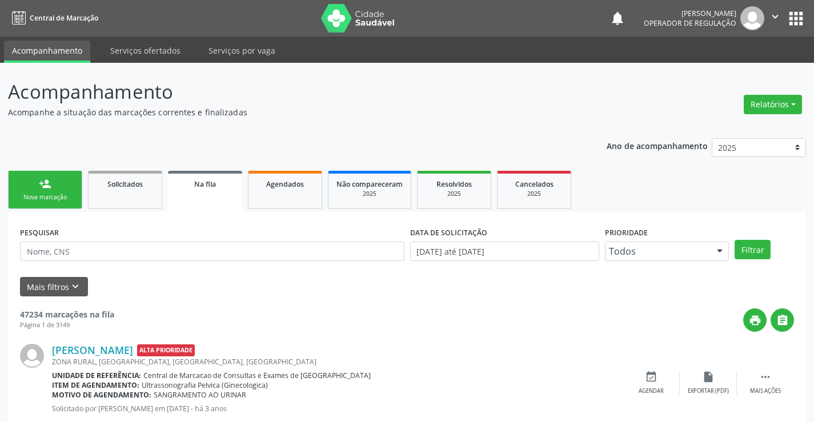
drag, startPoint x: 54, startPoint y: 186, endPoint x: 51, endPoint y: 195, distance: 8.9
click at [55, 187] on link "person_add Nova marcação" at bounding box center [45, 190] width 74 height 38
click at [50, 199] on div "Nova marcação" at bounding box center [45, 197] width 57 height 9
click at [51, 195] on div "Nova marcação" at bounding box center [45, 197] width 57 height 9
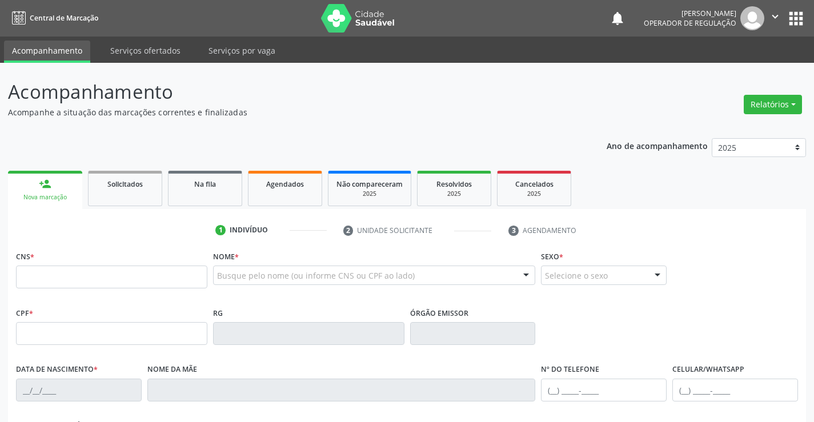
click at [51, 195] on div "Nova marcação" at bounding box center [45, 197] width 58 height 9
click at [63, 270] on input "text" at bounding box center [111, 277] width 191 height 23
type input "703 4022 5972 4413"
type input "0503381616"
type input "SSPBA"
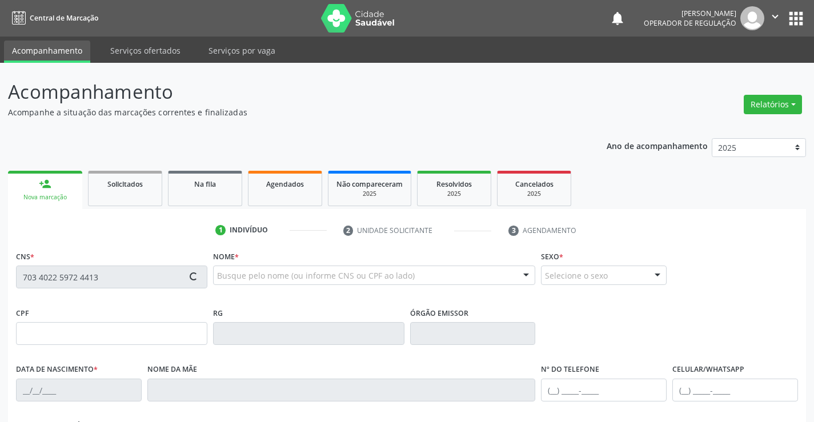
type input "1[DATE]"
type input "[PHONE_NUMBER]"
type input "528.302.095-91"
type input "S/N"
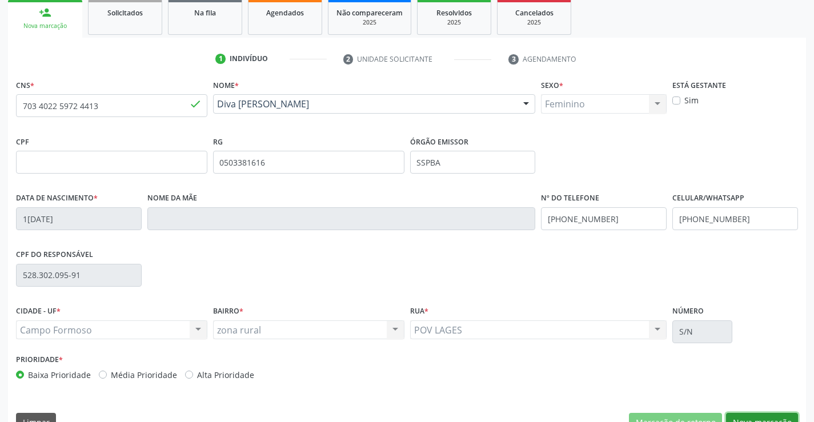
click at [749, 417] on button "Nova marcação" at bounding box center [762, 422] width 72 height 19
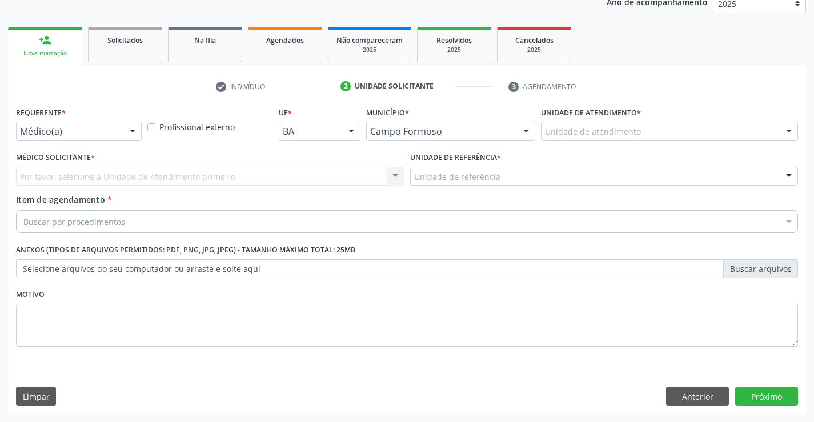
scroll to position [144, 0]
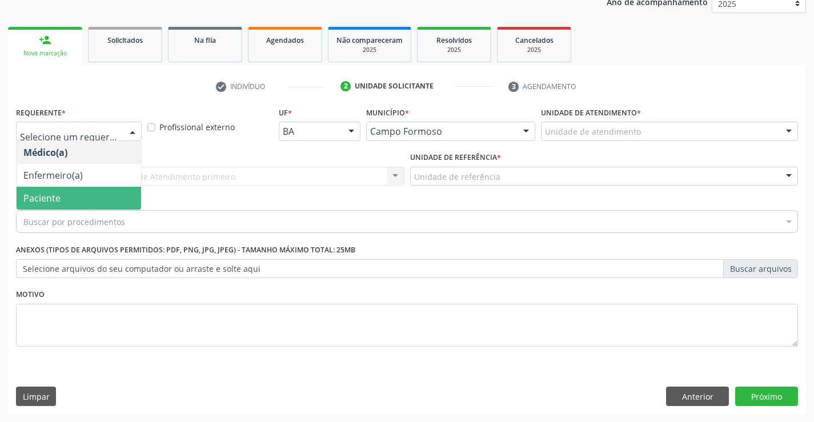
click at [68, 201] on span "Paciente" at bounding box center [79, 198] width 124 height 23
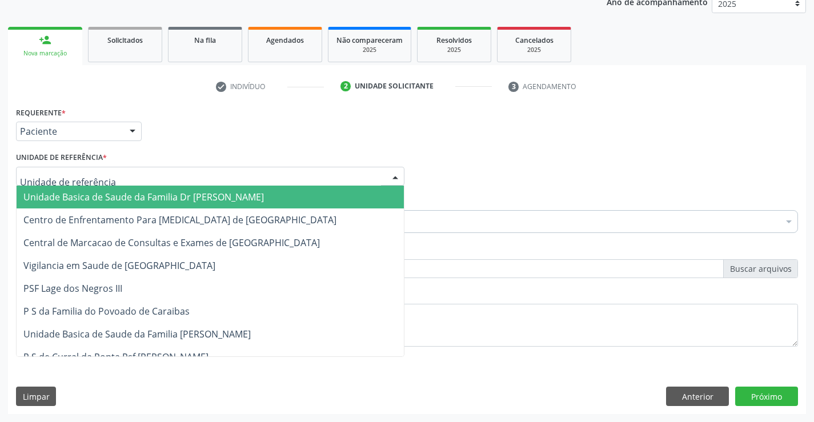
click at [74, 188] on span "Unidade Basica de Saude da Familia Dr [PERSON_NAME]" at bounding box center [210, 197] width 387 height 23
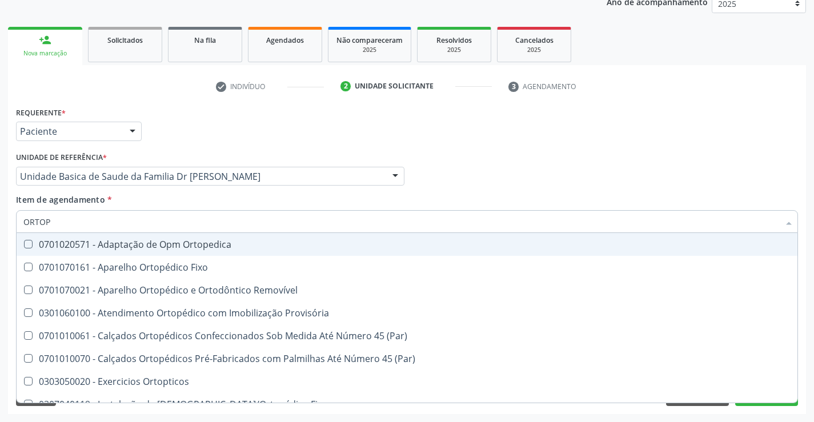
type input "ORTOPE"
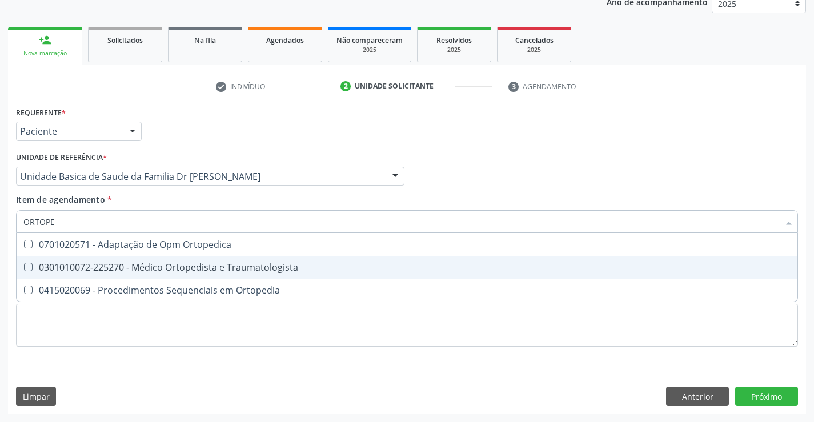
click at [126, 270] on div "0301010072-225270 - Médico Ortopedista e Traumatologista" at bounding box center [406, 267] width 767 height 9
checkbox Traumatologista "true"
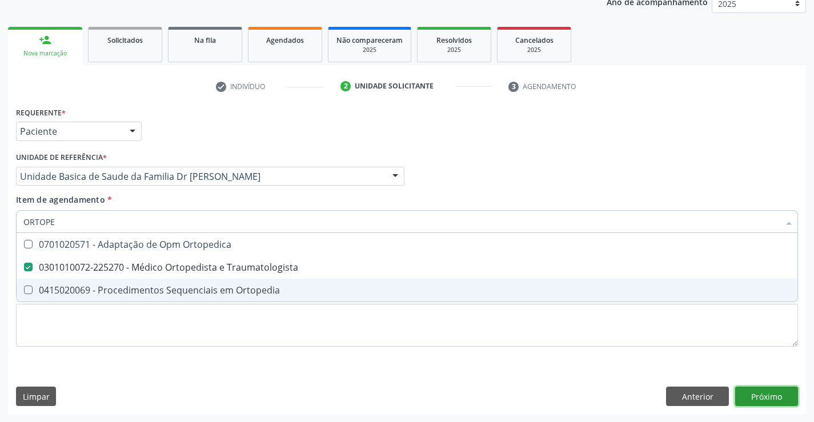
click at [767, 393] on div "Requerente * Paciente Médico(a) Enfermeiro(a) Paciente Nenhum resultado encontr…" at bounding box center [407, 259] width 798 height 310
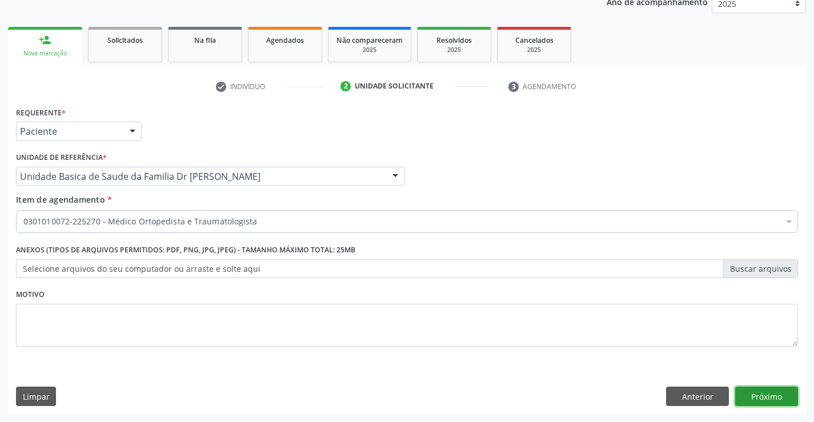
click at [763, 397] on button "Próximo" at bounding box center [766, 396] width 63 height 19
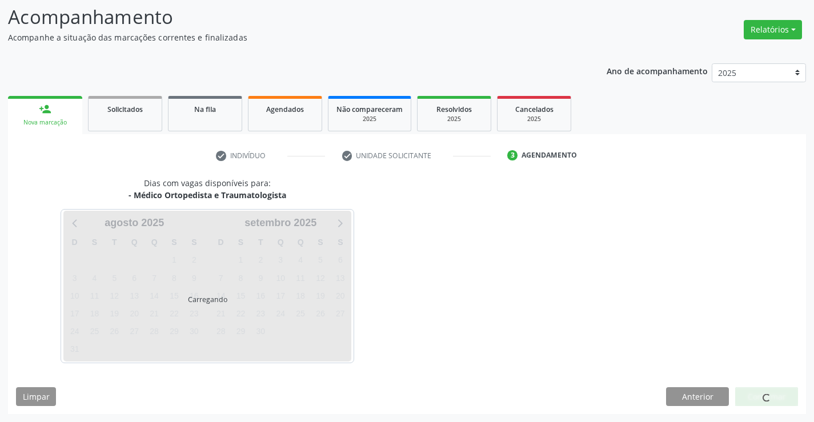
scroll to position [75, 0]
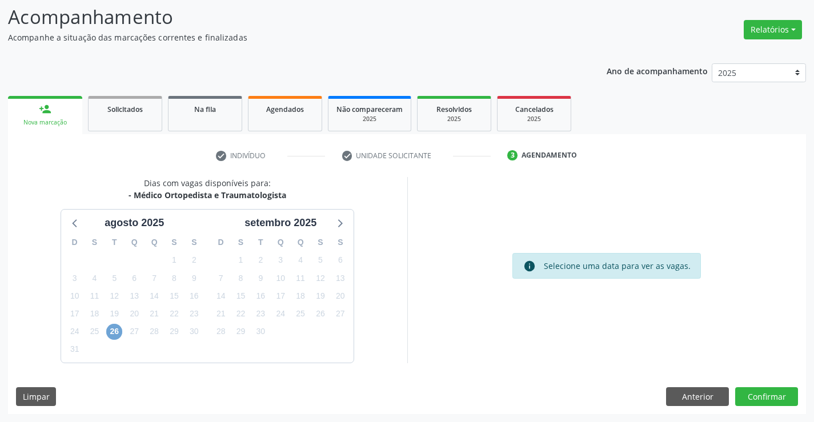
click at [119, 328] on span "26" at bounding box center [114, 332] width 16 height 16
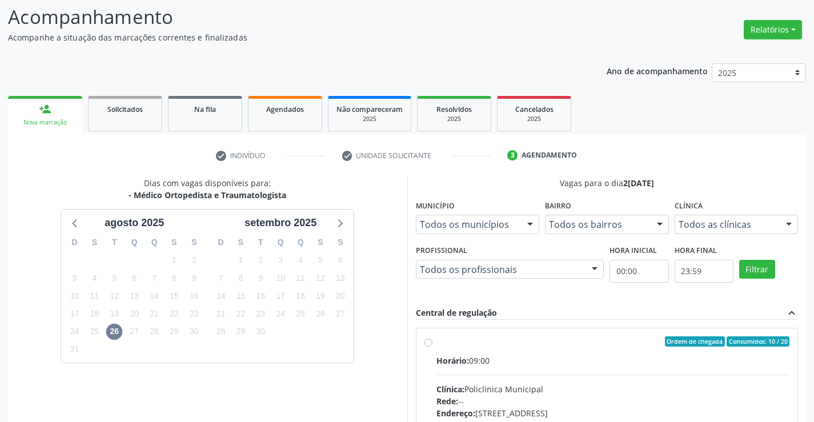
click at [436, 343] on label "Ordem de chegada Consumidos: 10 / 20 Horário: 09:00 Clínica: Policlínica Munici…" at bounding box center [612, 423] width 353 height 175
click at [426, 343] on input "Ordem de chegada Consumidos: 10 / 20 Horário: 09:00 Clínica: Policlínica Munici…" at bounding box center [428, 341] width 8 height 10
radio input "true"
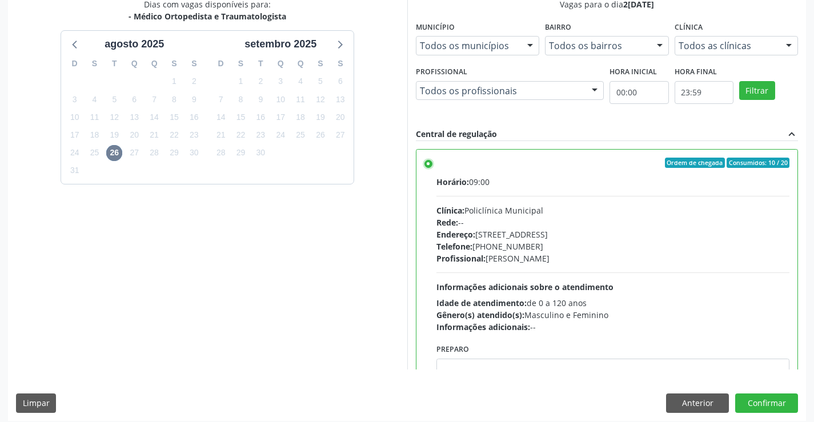
scroll to position [260, 0]
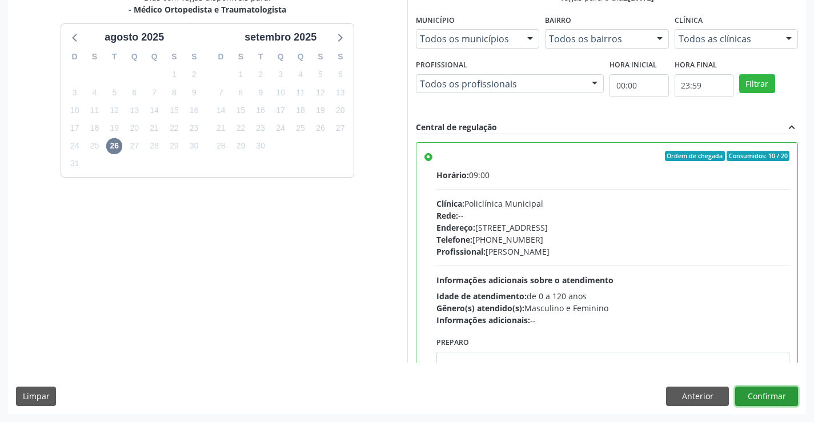
click at [767, 400] on button "Confirmar" at bounding box center [766, 396] width 63 height 19
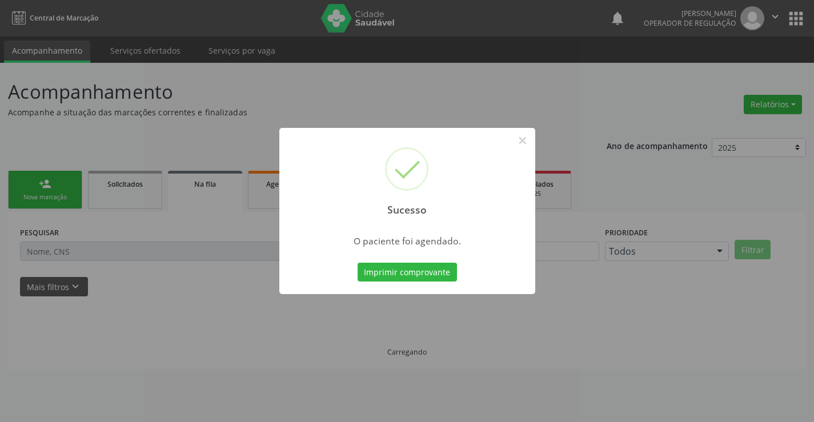
scroll to position [0, 0]
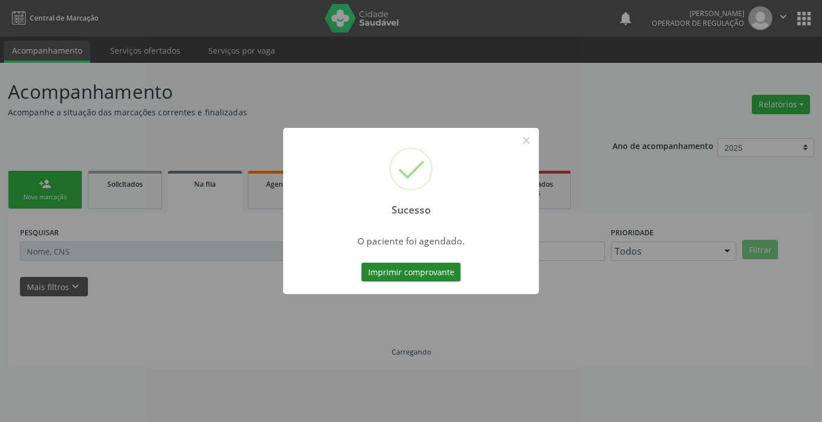
click at [413, 271] on button "Imprimir comprovante" at bounding box center [410, 272] width 99 height 19
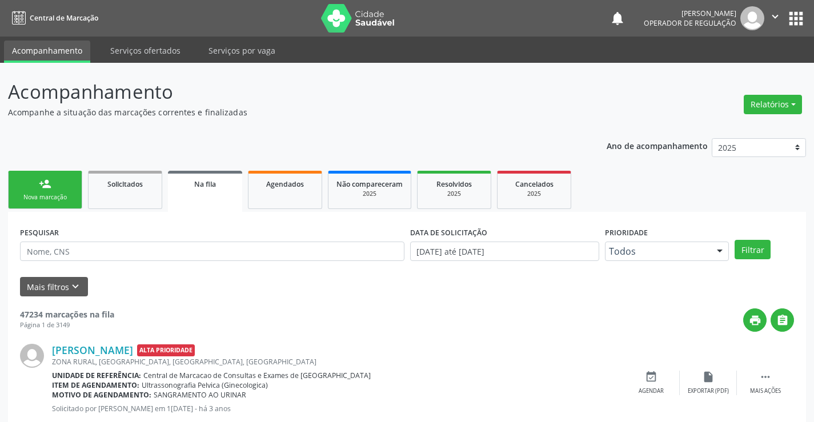
click at [54, 179] on link "person_add Nova marcação" at bounding box center [45, 190] width 74 height 38
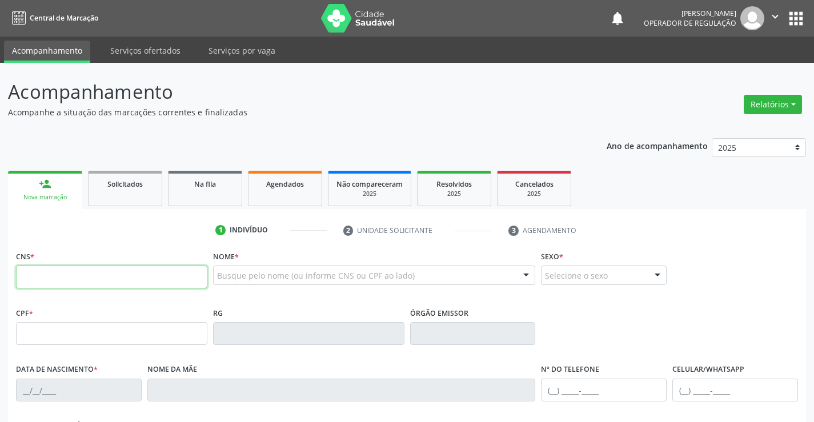
click at [74, 277] on input "text" at bounding box center [111, 277] width 191 height 23
type input "700 1059 6076 4818"
type input "399971300"
type input "[DATE]"
type input "[PHONE_NUMBER]"
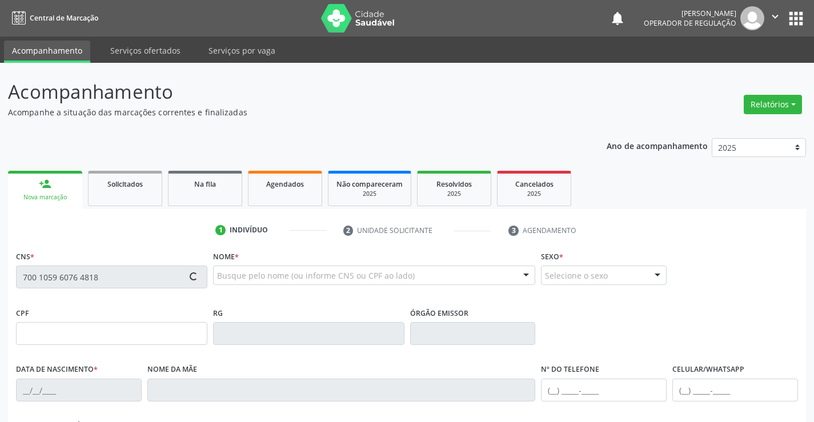
type input "[PHONE_NUMBER]"
type input "619.292.045-15"
type input "S/N"
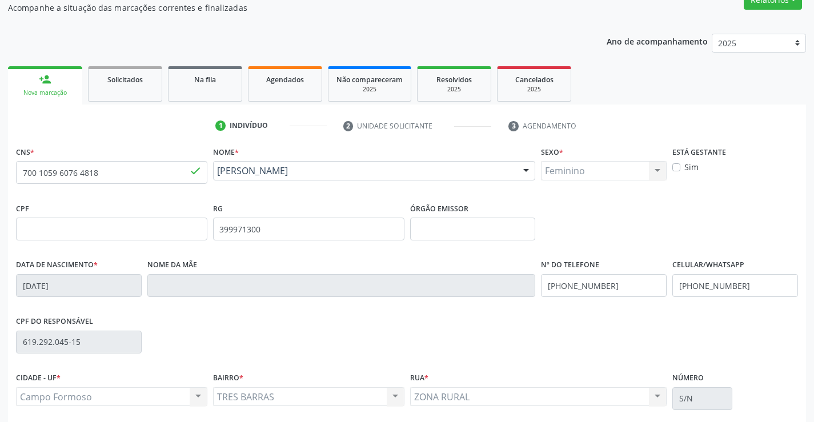
scroll to position [171, 0]
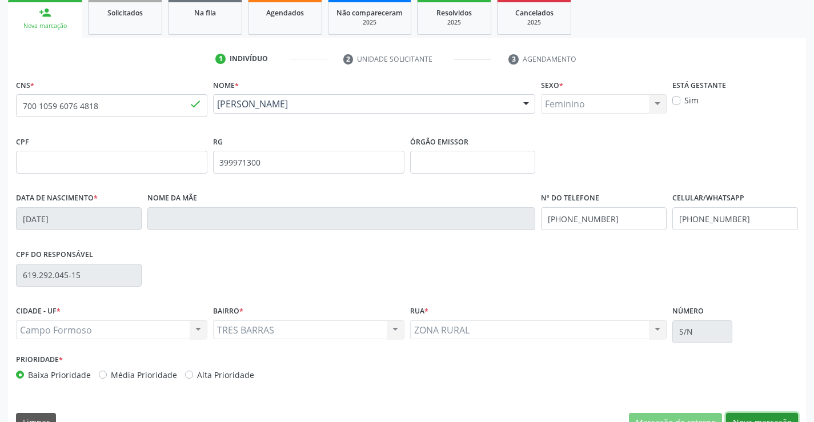
click at [734, 417] on button "Nova marcação" at bounding box center [762, 422] width 72 height 19
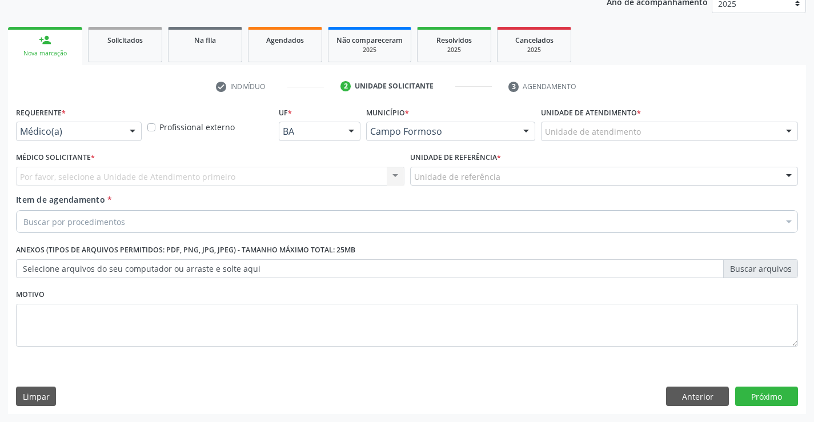
scroll to position [144, 0]
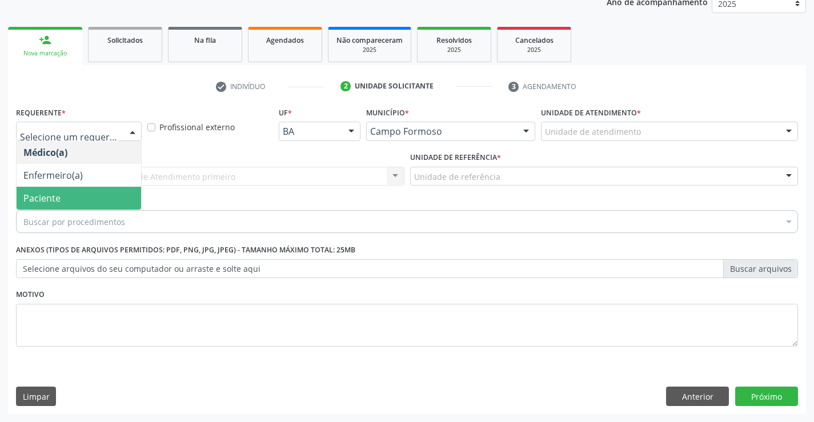
click at [66, 198] on span "Paciente" at bounding box center [79, 198] width 124 height 23
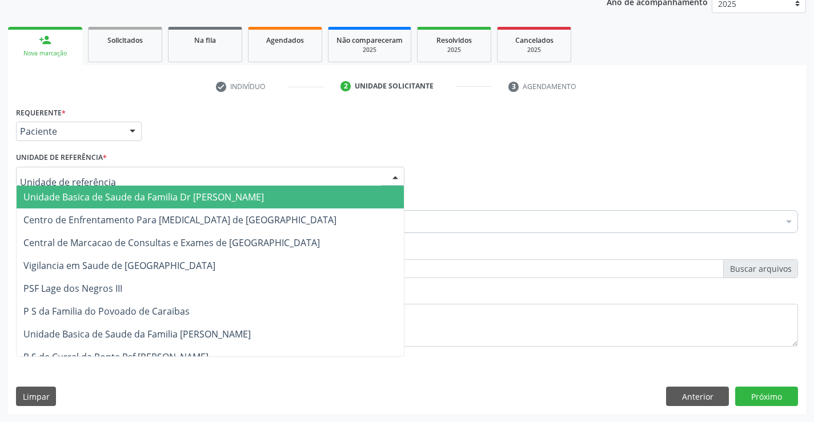
drag, startPoint x: 85, startPoint y: 195, endPoint x: 83, endPoint y: 205, distance: 9.9
click at [85, 196] on span "Unidade Basica de Saude da Familia Dr [PERSON_NAME]" at bounding box center [143, 197] width 240 height 13
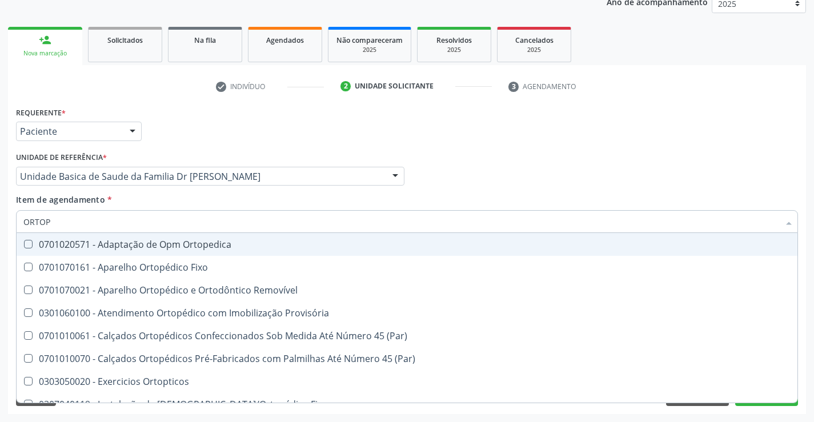
type input "ORTOPE"
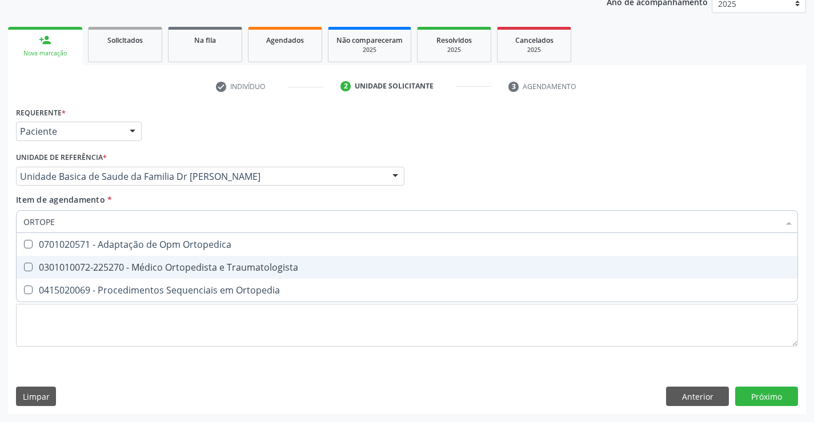
click at [110, 263] on div "0301010072-225270 - Médico Ortopedista e Traumatologista" at bounding box center [406, 267] width 767 height 9
checkbox Traumatologista "true"
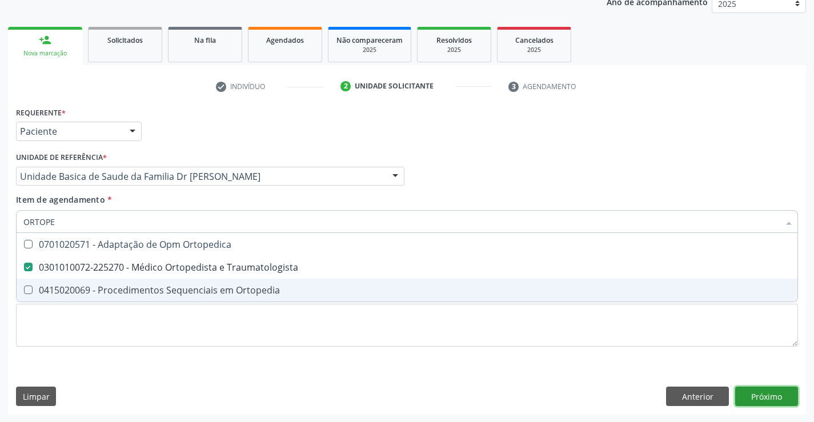
click at [761, 390] on div "Requerente * Paciente Médico(a) Enfermeiro(a) Paciente Nenhum resultado encontr…" at bounding box center [407, 259] width 798 height 310
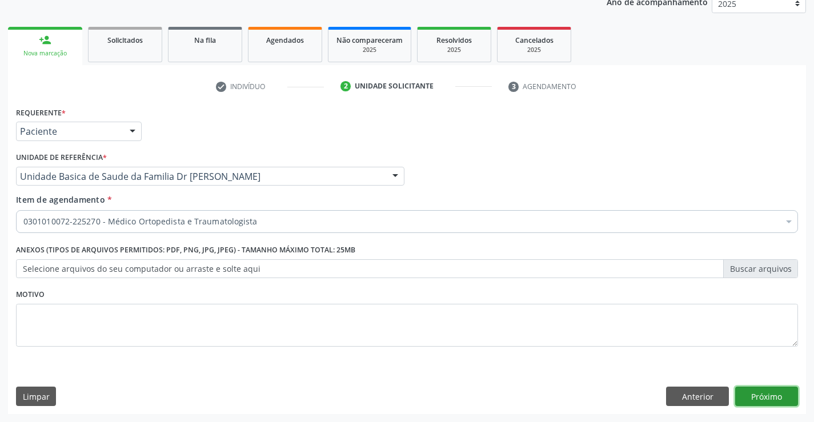
click at [763, 392] on button "Próximo" at bounding box center [766, 396] width 63 height 19
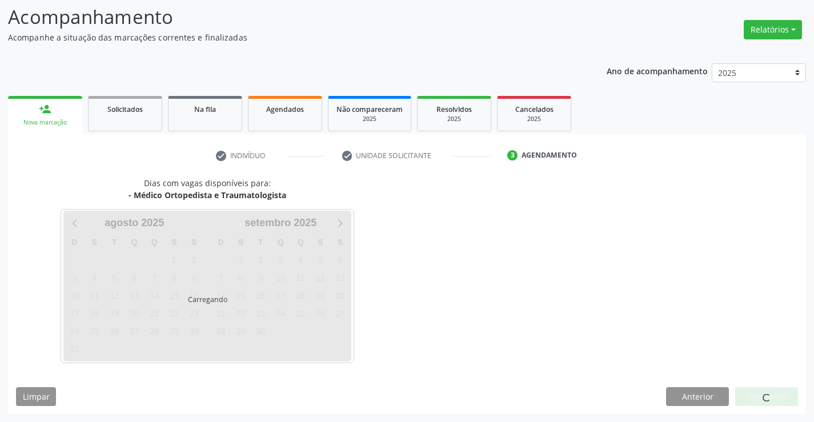
scroll to position [75, 0]
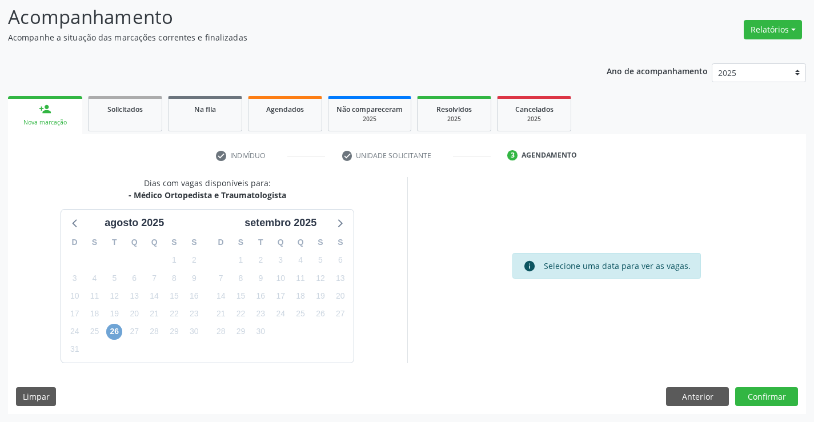
click at [114, 333] on span "26" at bounding box center [114, 332] width 16 height 16
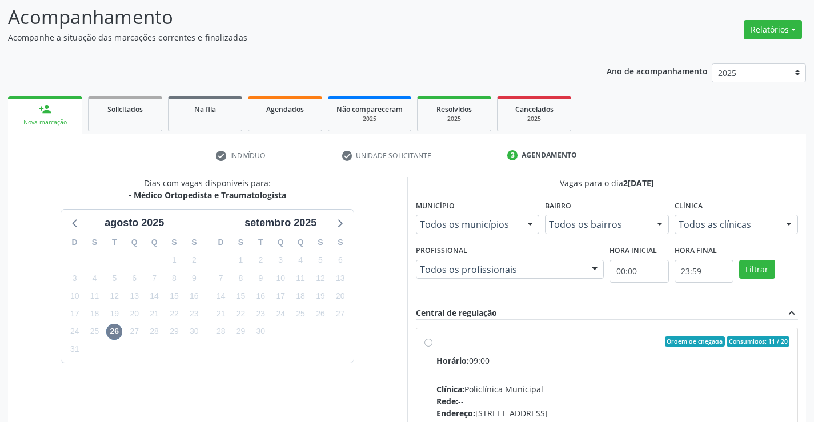
click at [436, 342] on label "Ordem de chegada Consumidos: 11 / 20 Horário: 09:00 Clínica: Policlínica Munici…" at bounding box center [612, 423] width 353 height 175
click at [427, 342] on input "Ordem de chegada Consumidos: 11 / 20 Horário: 09:00 Clínica: Policlínica Munici…" at bounding box center [428, 341] width 8 height 10
radio input "true"
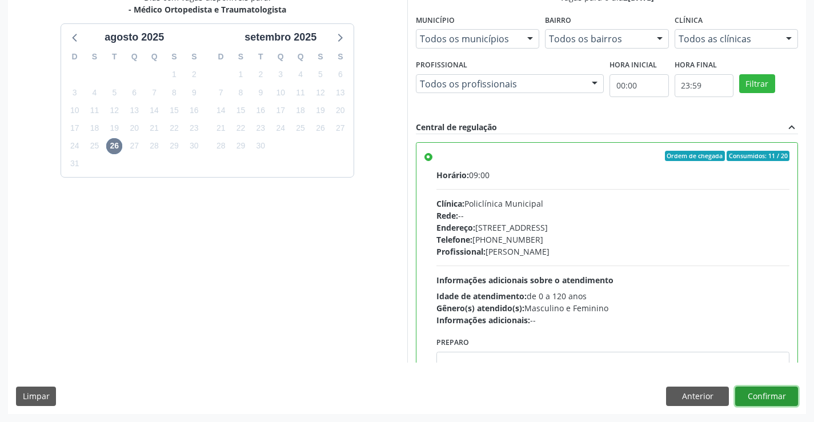
click at [774, 394] on button "Confirmar" at bounding box center [766, 396] width 63 height 19
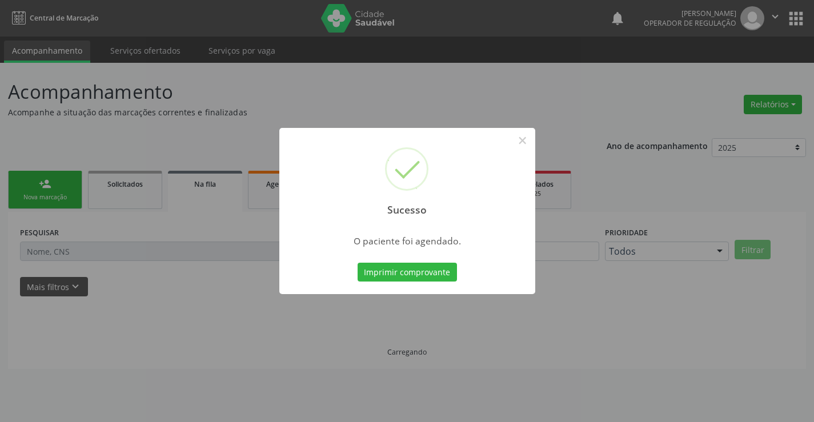
scroll to position [0, 0]
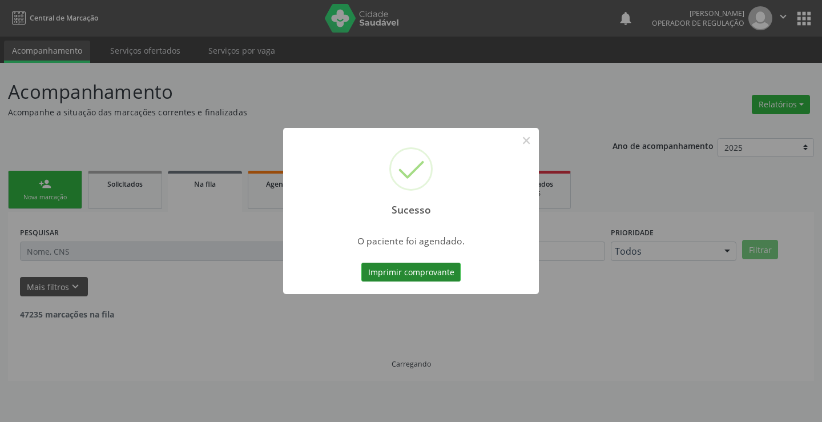
click at [443, 273] on button "Imprimir comprovante" at bounding box center [410, 272] width 99 height 19
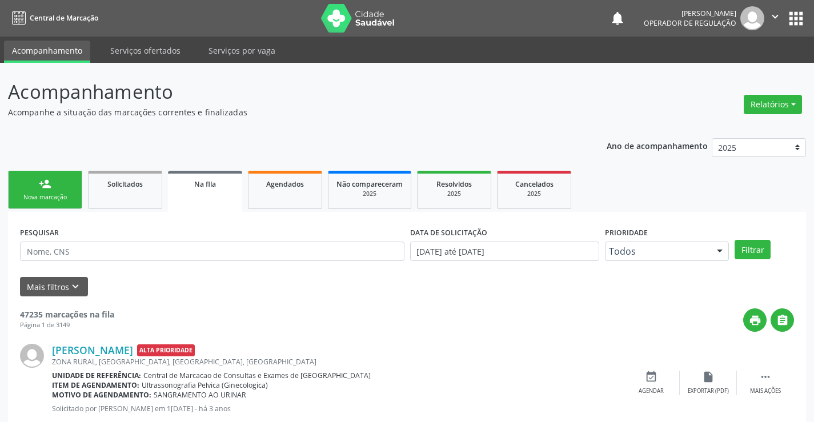
click at [54, 179] on link "person_add Nova marcação" at bounding box center [45, 190] width 74 height 38
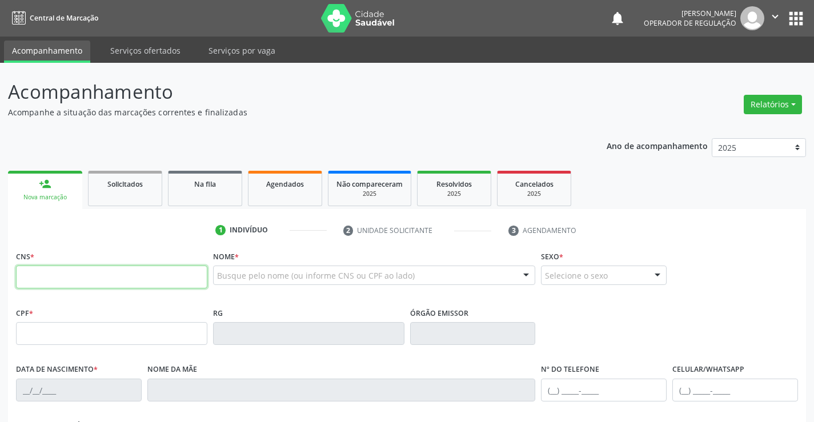
click at [56, 279] on input "text" at bounding box center [111, 277] width 191 height 23
type input "702 9065 8831 5573"
type input "17/08/2023"
type input "(75) 99216-2118"
type input "366"
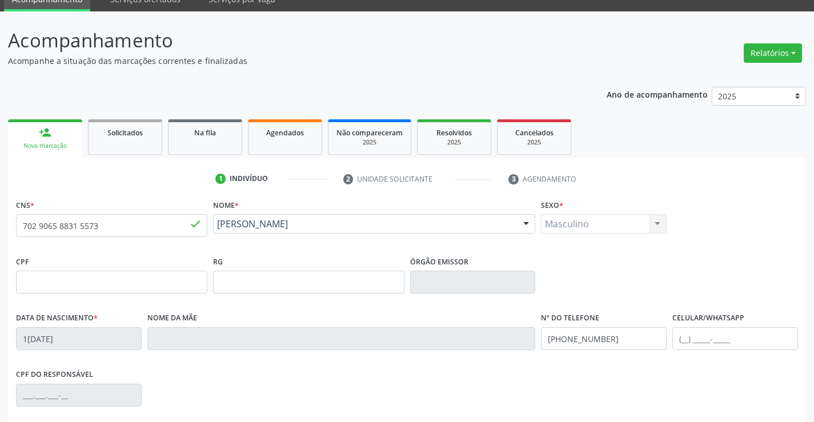
scroll to position [197, 0]
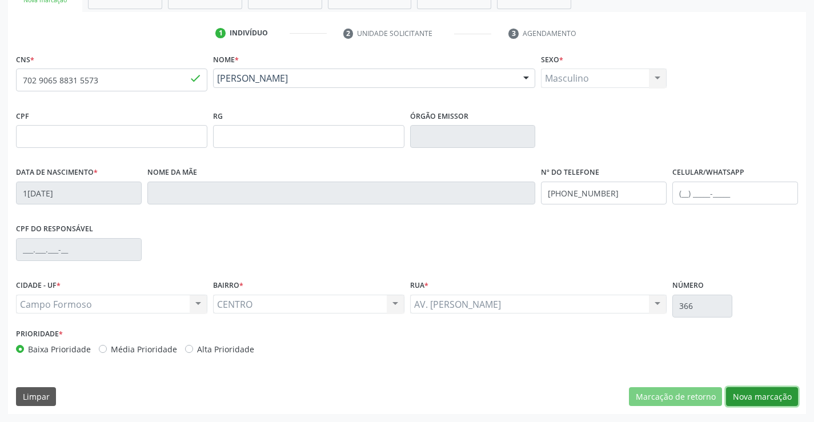
click at [763, 398] on button "Nova marcação" at bounding box center [762, 396] width 72 height 19
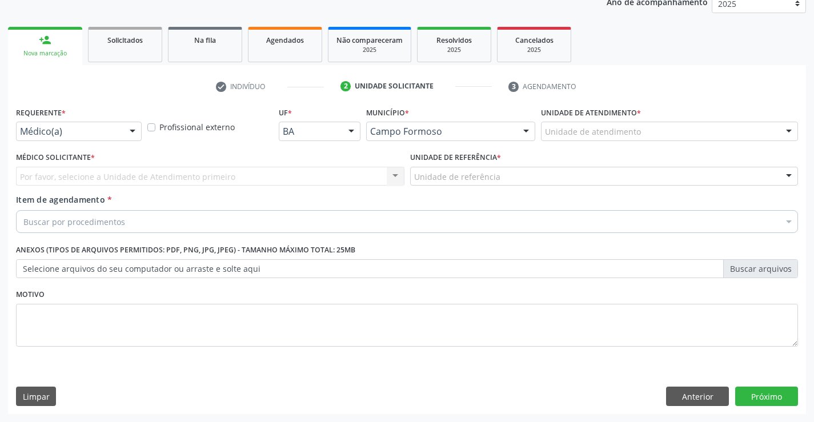
scroll to position [144, 0]
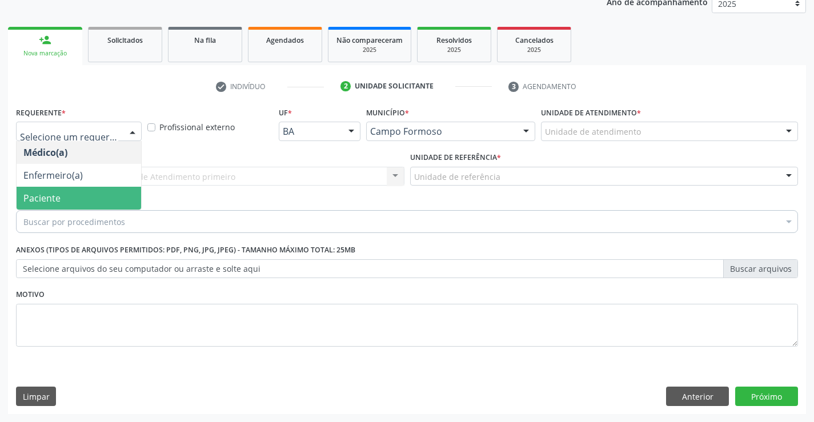
click at [67, 200] on span "Paciente" at bounding box center [79, 198] width 124 height 23
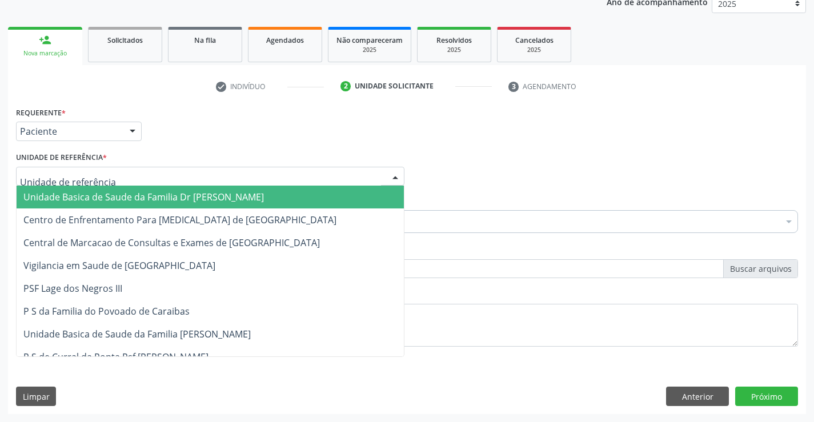
click at [78, 194] on span "Unidade Basica de Saude da Familia Dr [PERSON_NAME]" at bounding box center [143, 197] width 240 height 13
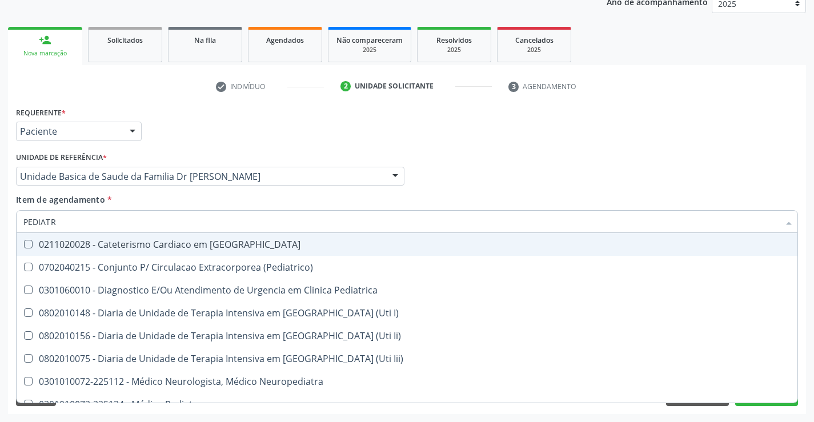
type input "PEDIATRA"
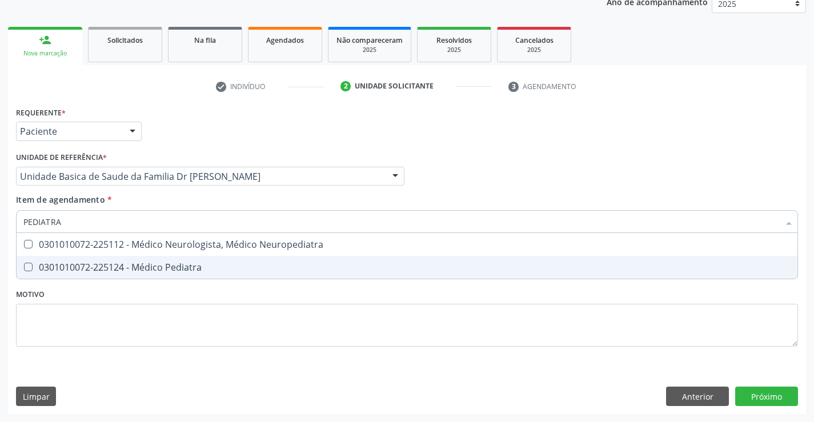
click at [188, 263] on div "0301010072-225124 - Médico Pediatra" at bounding box center [406, 267] width 767 height 9
checkbox Pediatra "true"
click at [775, 394] on div "Requerente * Paciente Médico(a) Enfermeiro(a) Paciente Nenhum resultado encontr…" at bounding box center [407, 259] width 798 height 310
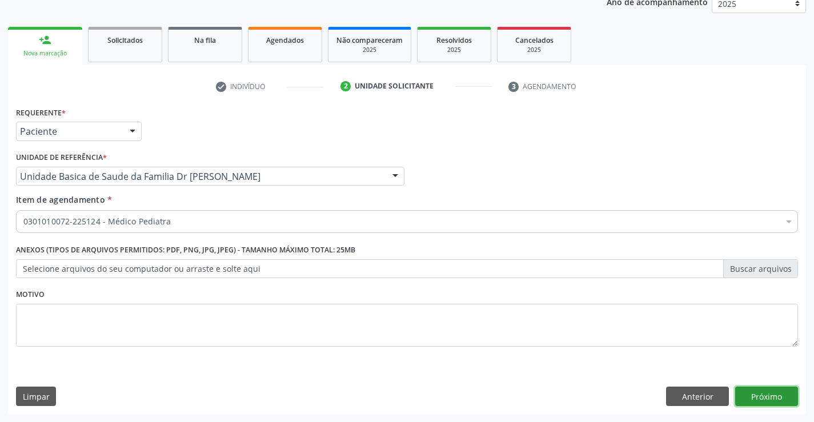
click at [755, 398] on button "Próximo" at bounding box center [766, 396] width 63 height 19
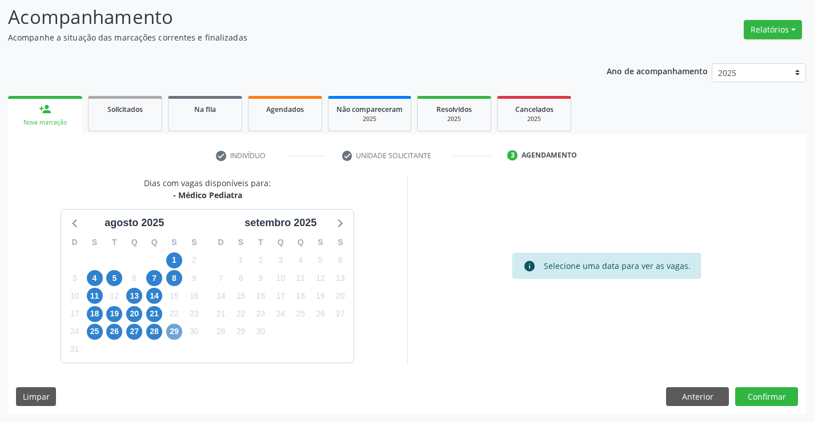
click at [175, 332] on span "29" at bounding box center [174, 332] width 16 height 16
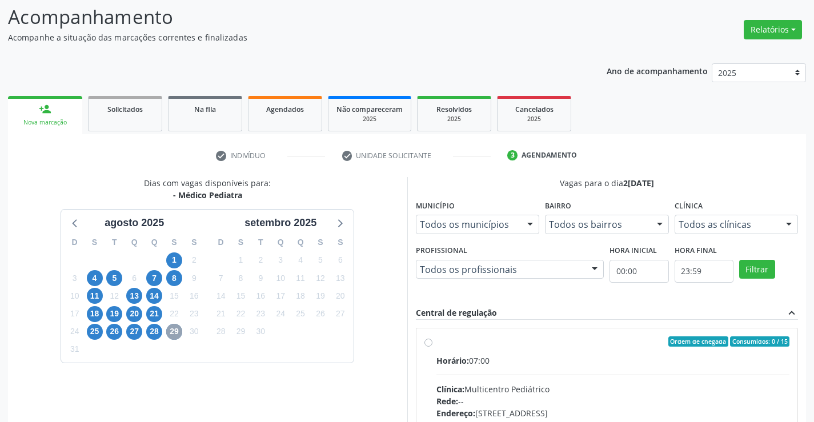
scroll to position [191, 0]
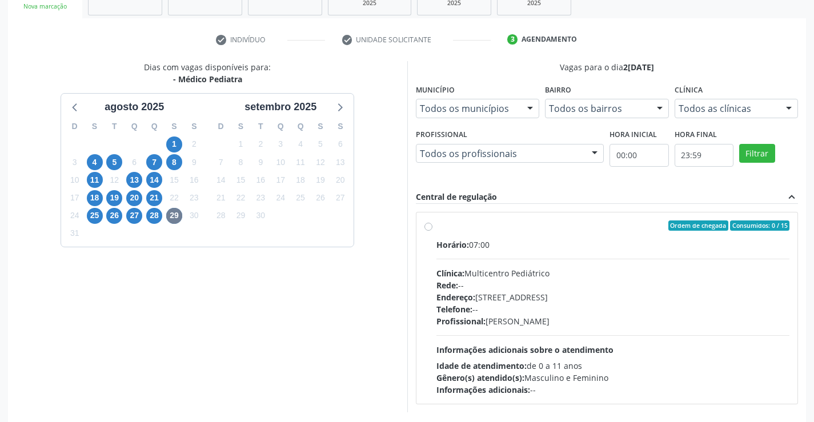
click at [436, 224] on label "Ordem de chegada Consumidos: 0 / 15 Horário: 07:00 Clínica: Multicentro Pediátr…" at bounding box center [612, 307] width 353 height 175
click at [431, 224] on input "Ordem de chegada Consumidos: 0 / 15 Horário: 07:00 Clínica: Multicentro Pediátr…" at bounding box center [428, 225] width 8 height 10
radio input "true"
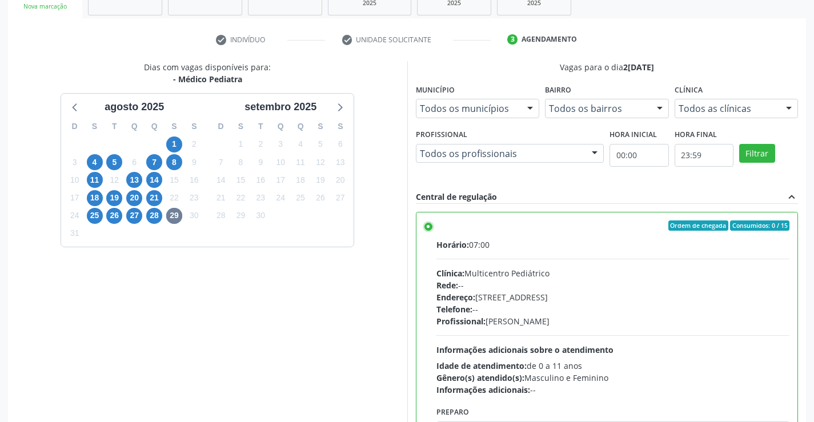
scroll to position [260, 0]
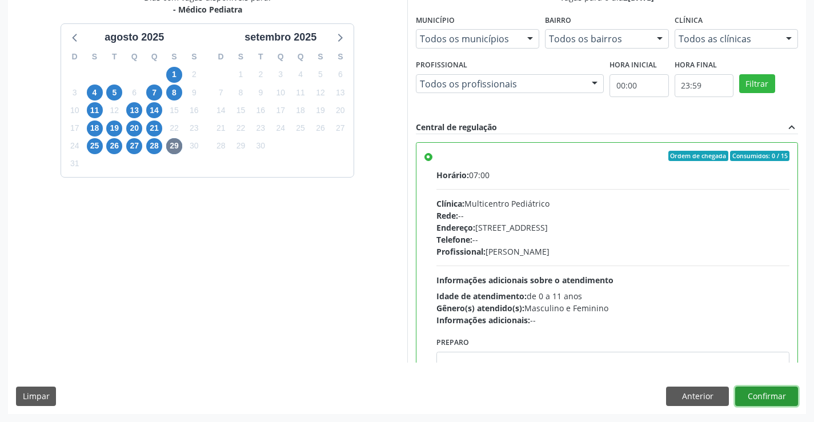
click at [775, 396] on button "Confirmar" at bounding box center [766, 396] width 63 height 19
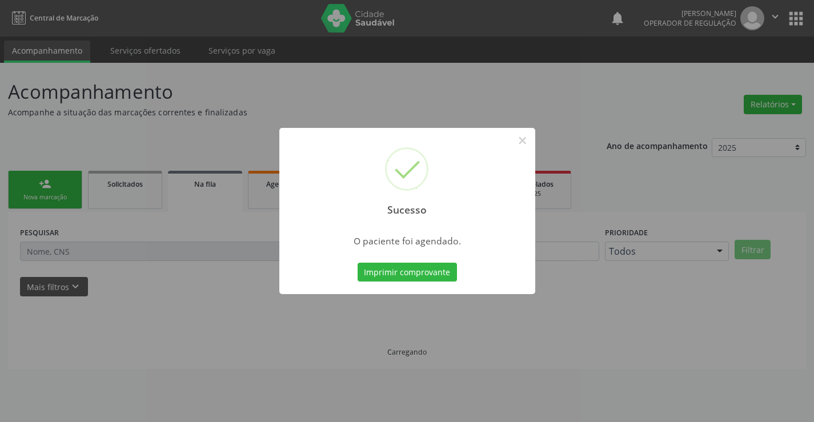
scroll to position [0, 0]
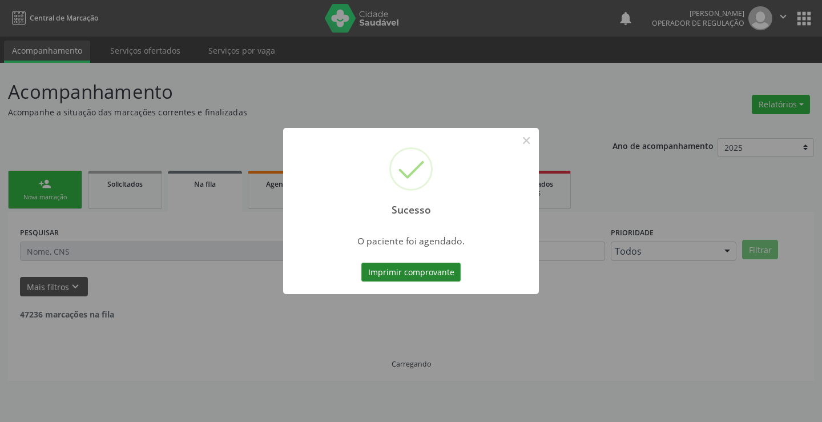
click at [417, 273] on button "Imprimir comprovante" at bounding box center [410, 272] width 99 height 19
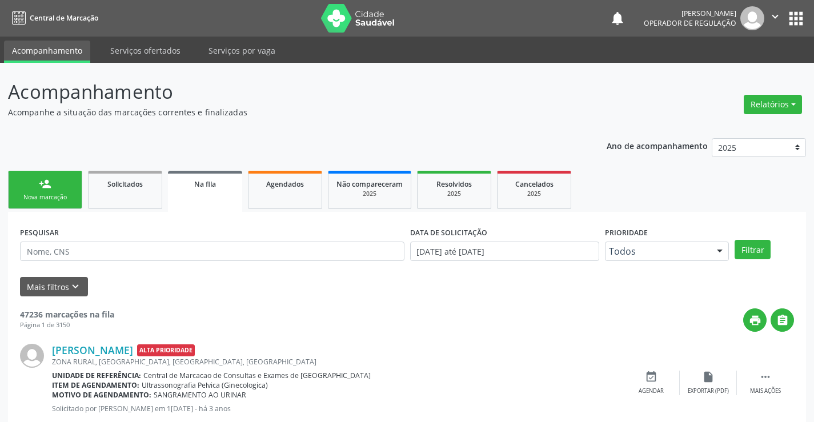
click at [54, 186] on link "person_add Nova marcação" at bounding box center [45, 190] width 74 height 38
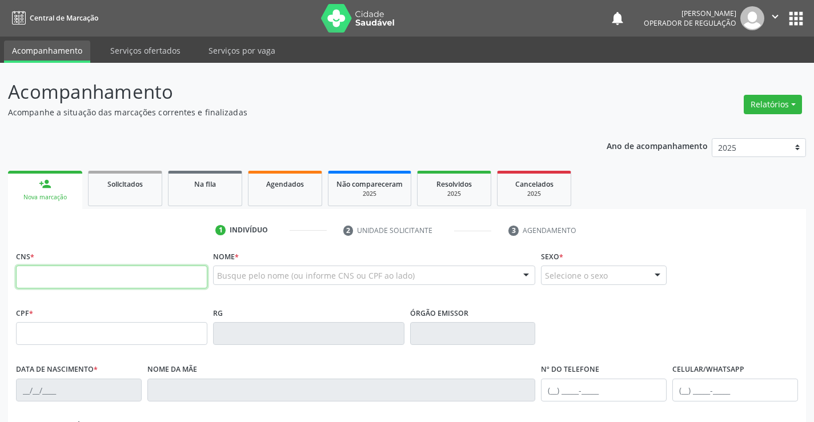
click at [65, 279] on input "text" at bounding box center [111, 277] width 191 height 23
type input "708 2031 9283 9048"
type input "2237748209"
type input "30/12/2013"
type input "(74) 98805-9070"
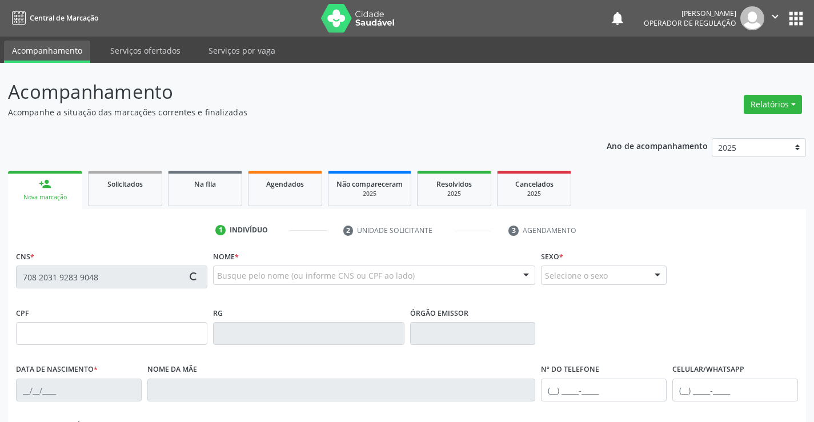
type input "S/N"
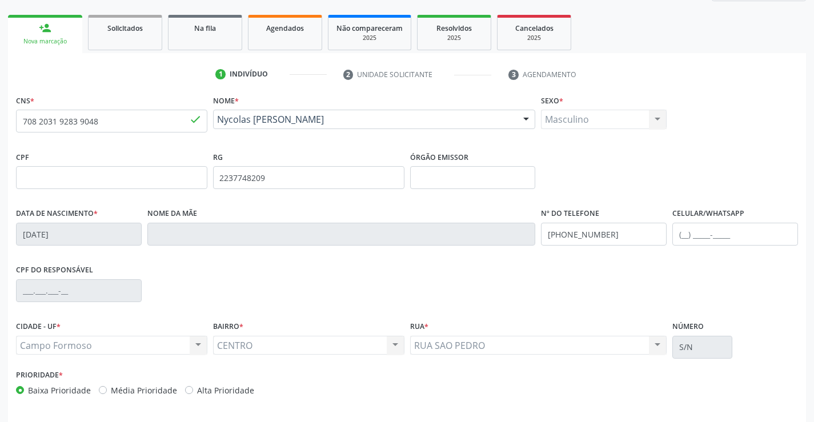
scroll to position [171, 0]
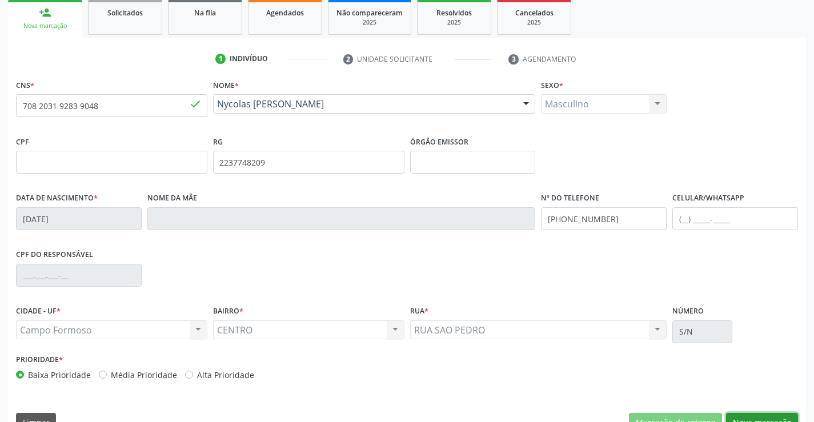
click at [738, 416] on button "Nova marcação" at bounding box center [762, 422] width 72 height 19
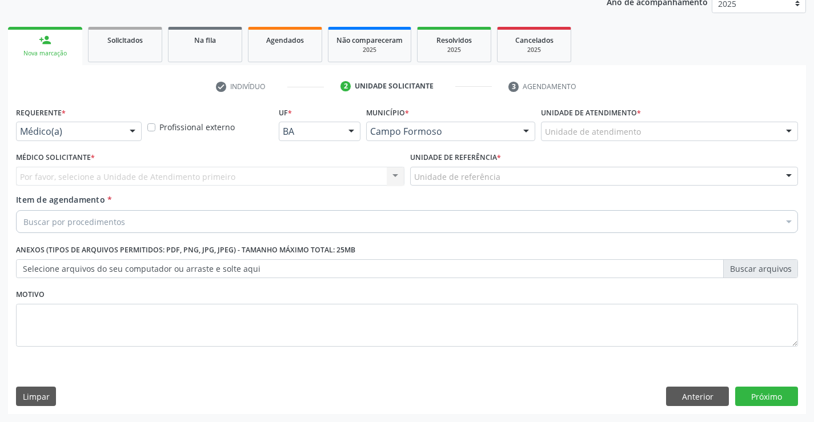
scroll to position [144, 0]
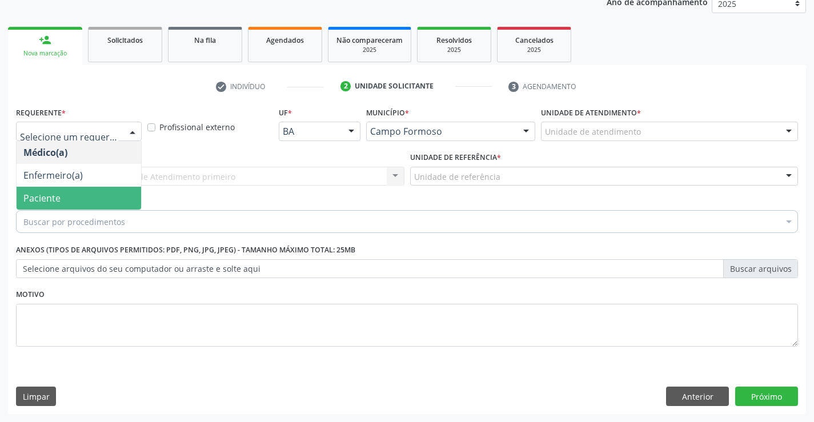
click at [78, 202] on span "Paciente" at bounding box center [79, 198] width 124 height 23
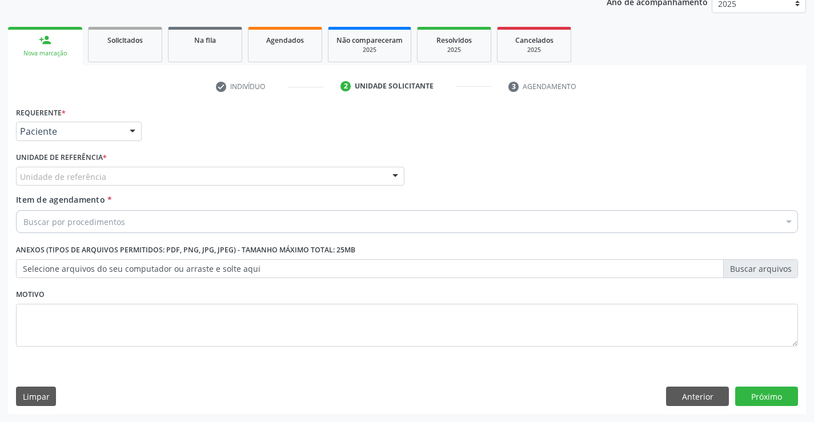
click at [119, 179] on div "Unidade de referência" at bounding box center [210, 176] width 388 height 19
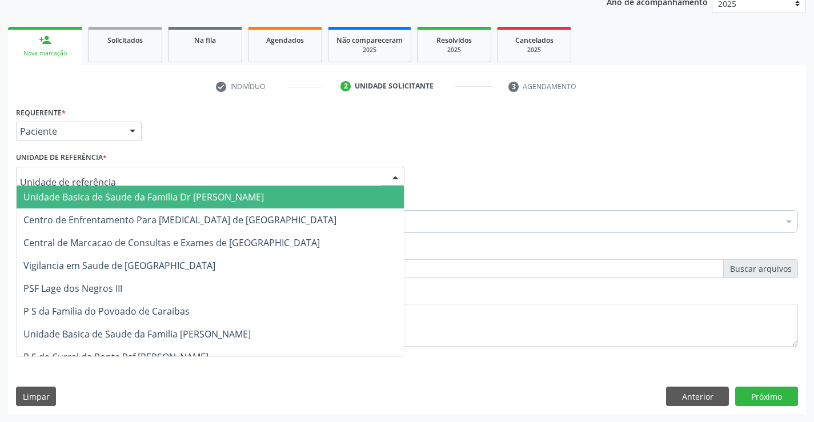
click at [119, 194] on span "Unidade Basica de Saude da Familia Dr [PERSON_NAME]" at bounding box center [143, 197] width 240 height 13
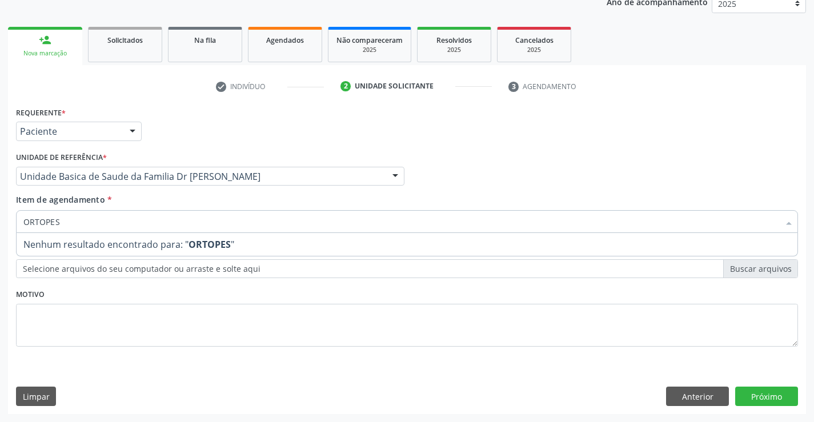
type input "ORTOPE"
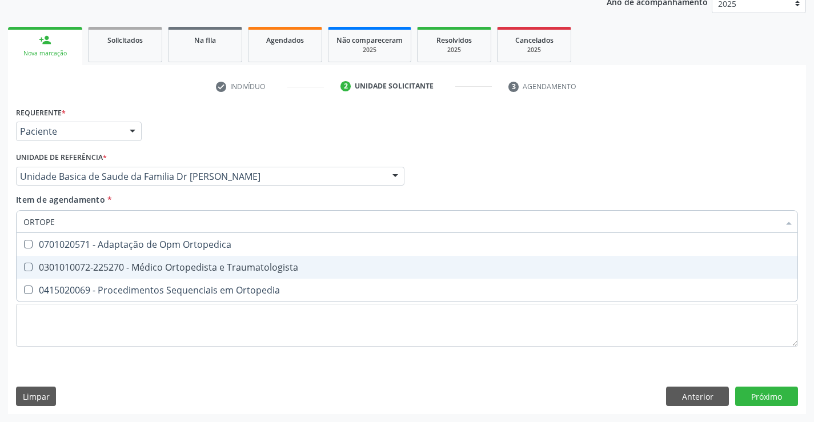
click at [208, 264] on div "0301010072-225270 - Médico Ortopedista e Traumatologista" at bounding box center [406, 267] width 767 height 9
checkbox Traumatologista "true"
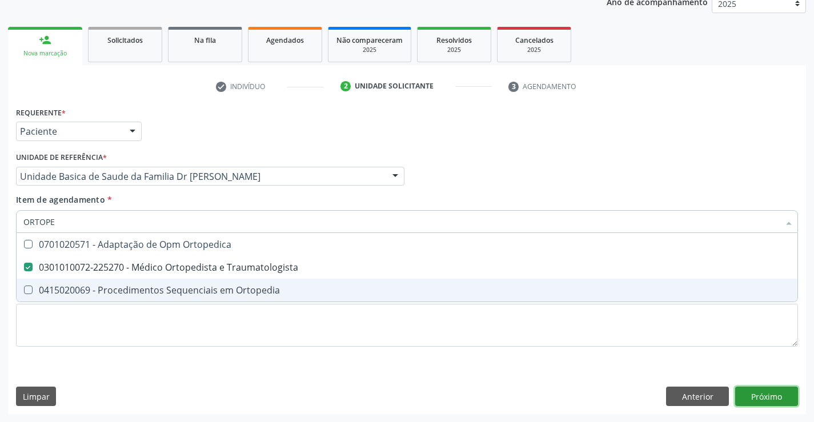
click at [770, 391] on div "Requerente * Paciente Médico(a) Enfermeiro(a) Paciente Nenhum resultado encontr…" at bounding box center [407, 259] width 798 height 310
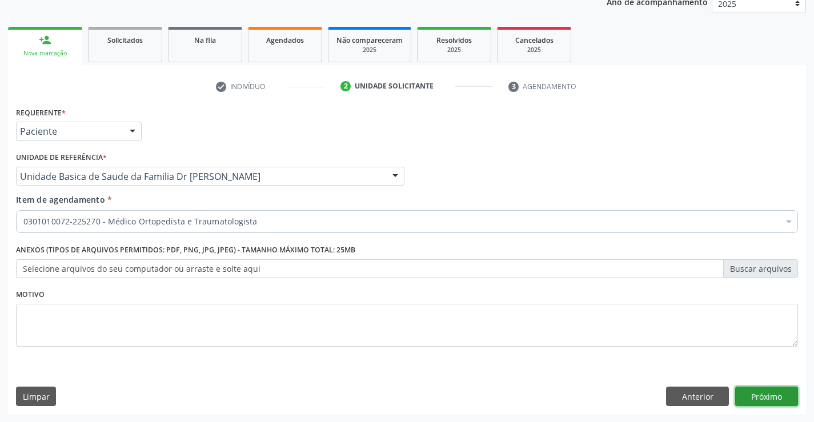
click at [774, 394] on button "Próximo" at bounding box center [766, 396] width 63 height 19
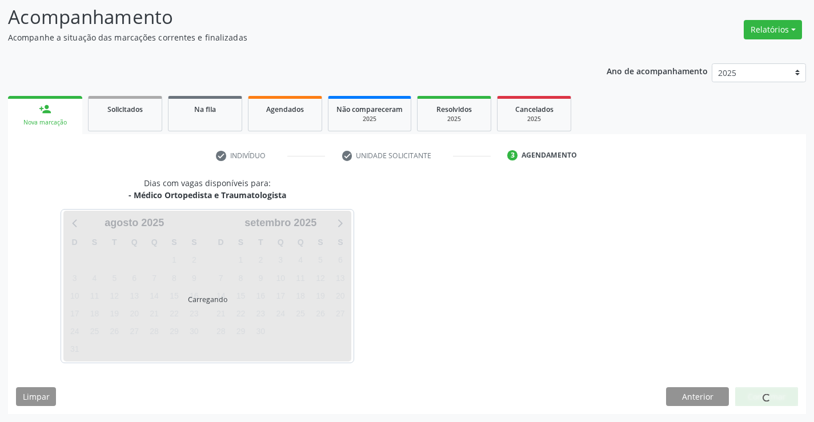
scroll to position [75, 0]
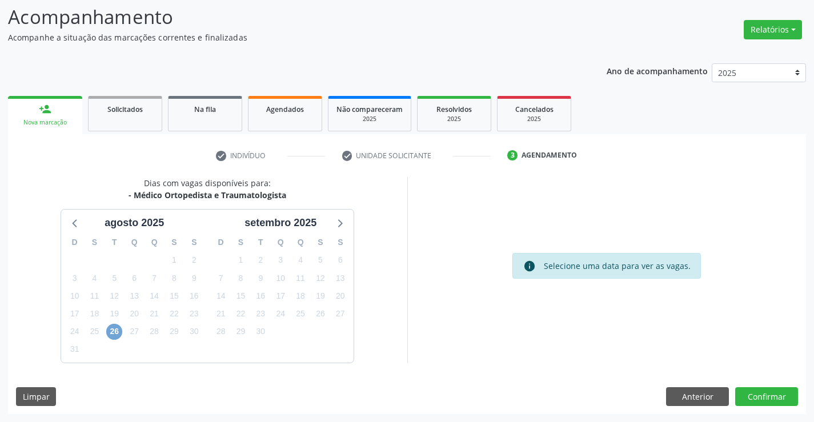
click at [115, 331] on span "26" at bounding box center [114, 332] width 16 height 16
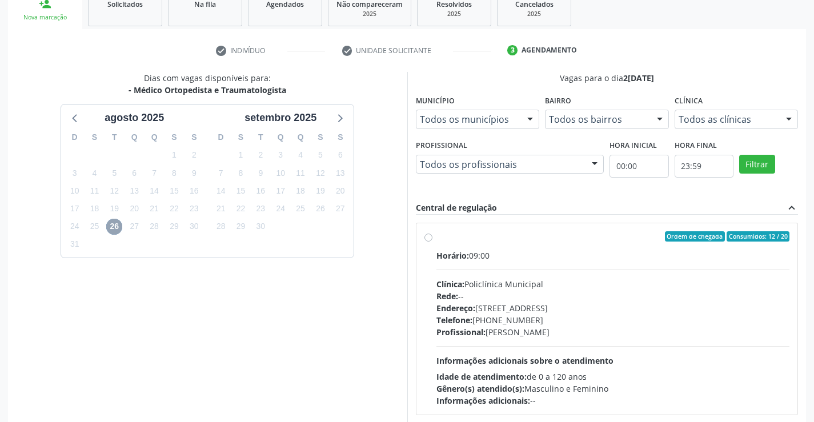
scroll to position [194, 0]
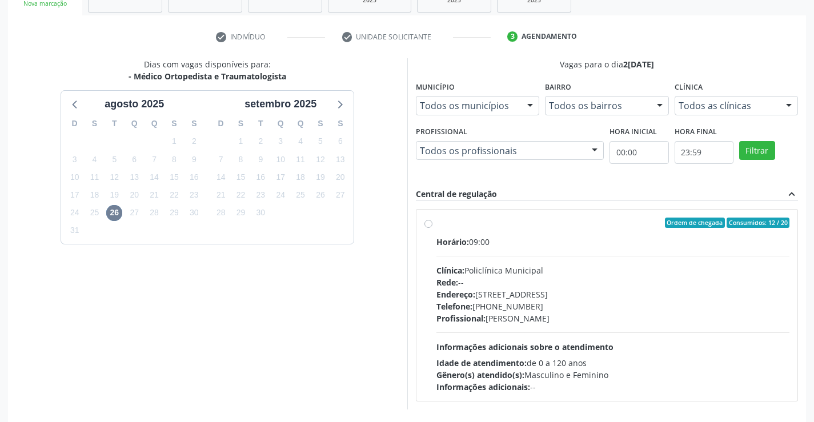
click at [436, 224] on label "Ordem de chegada Consumidos: 12 / 20 Horário: 09:00 Clínica: Policlínica Munici…" at bounding box center [612, 305] width 353 height 175
click at [431, 224] on input "Ordem de chegada Consumidos: 12 / 20 Horário: 09:00 Clínica: Policlínica Munici…" at bounding box center [428, 223] width 8 height 10
radio input "true"
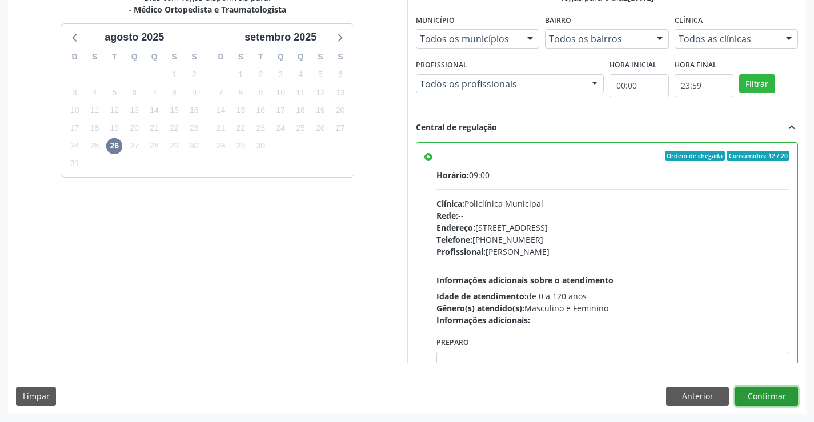
click at [771, 396] on button "Confirmar" at bounding box center [766, 396] width 63 height 19
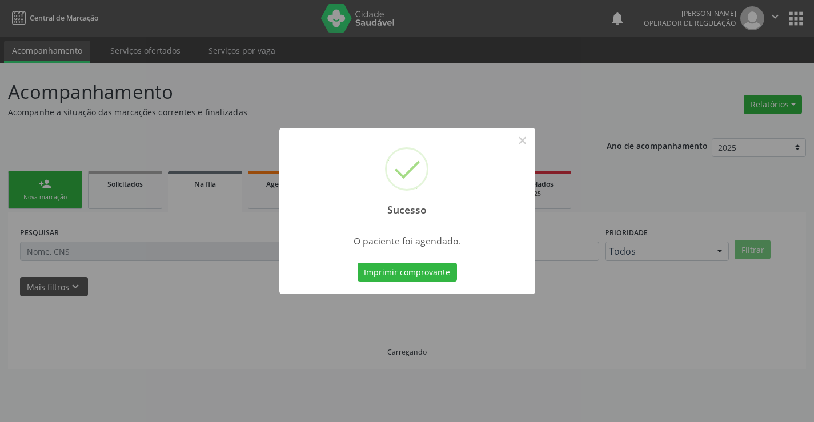
scroll to position [0, 0]
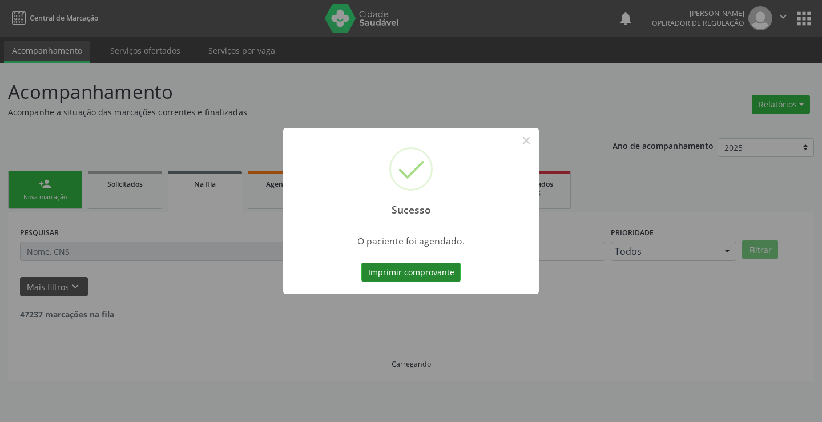
click at [430, 268] on button "Imprimir comprovante" at bounding box center [410, 272] width 99 height 19
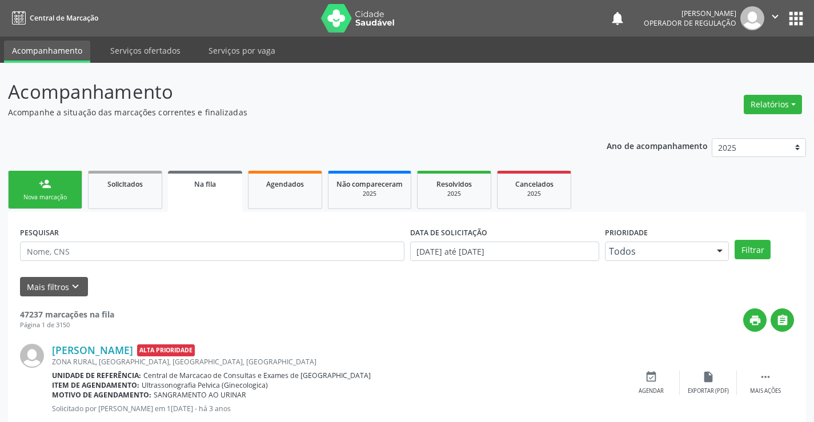
click at [42, 192] on link "person_add Nova marcação" at bounding box center [45, 190] width 74 height 38
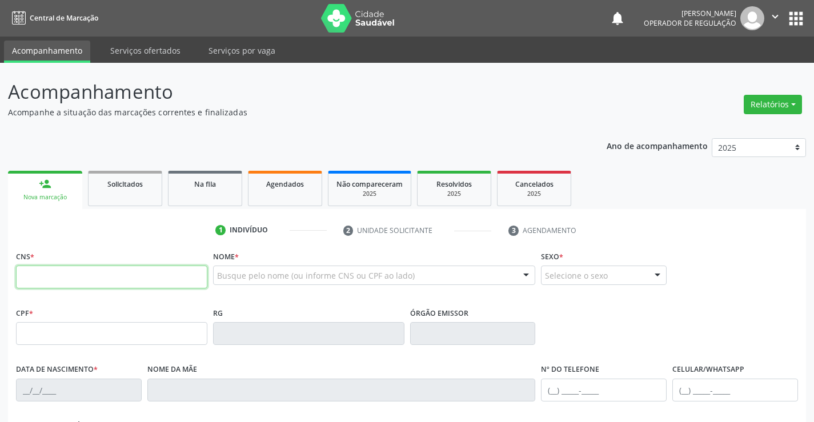
click at [76, 278] on input "text" at bounding box center [111, 277] width 191 height 23
type input "703 4074 8885 5200"
type input "1324060042"
type input "27/04/1980"
type input "(74) 99198-1100"
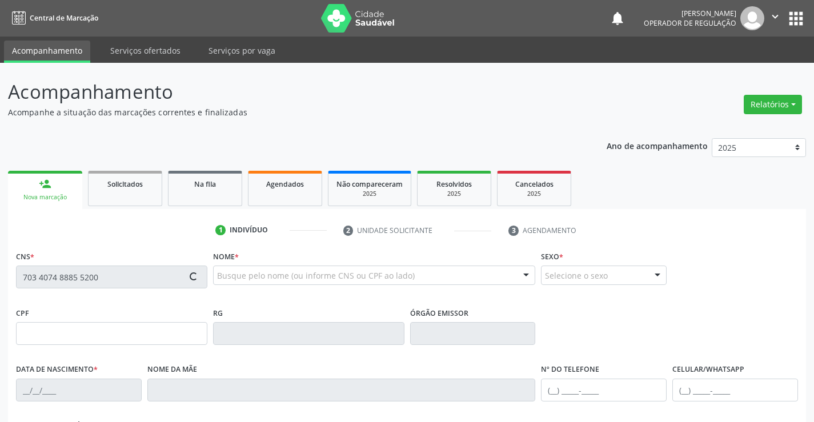
type input "(74) 99198-1100"
type input "005.078.805-10"
type input "S/N"
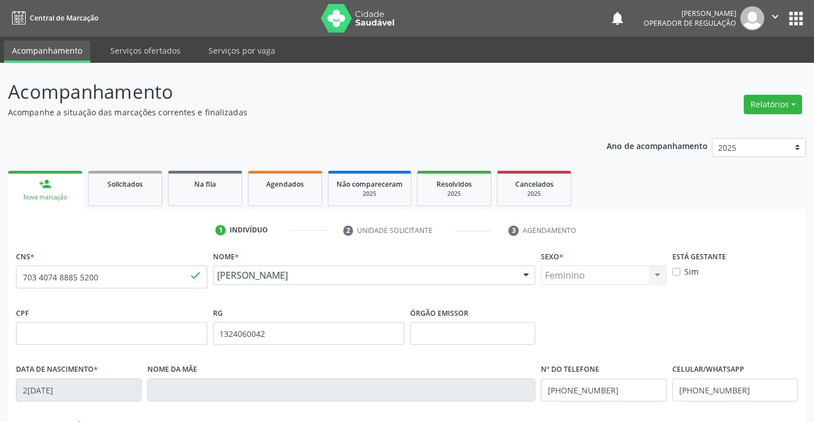
scroll to position [171, 0]
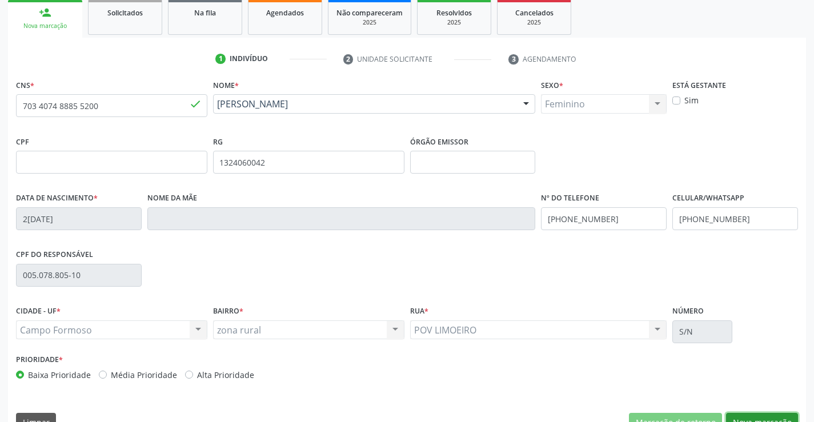
click at [765, 420] on button "Nova marcação" at bounding box center [762, 422] width 72 height 19
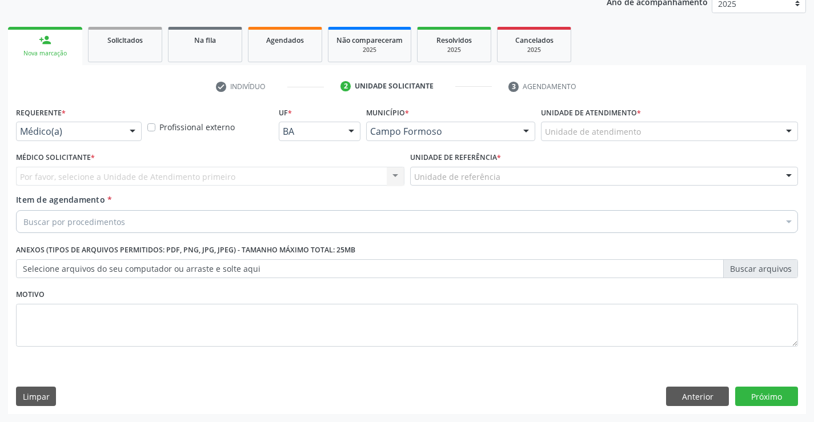
scroll to position [144, 0]
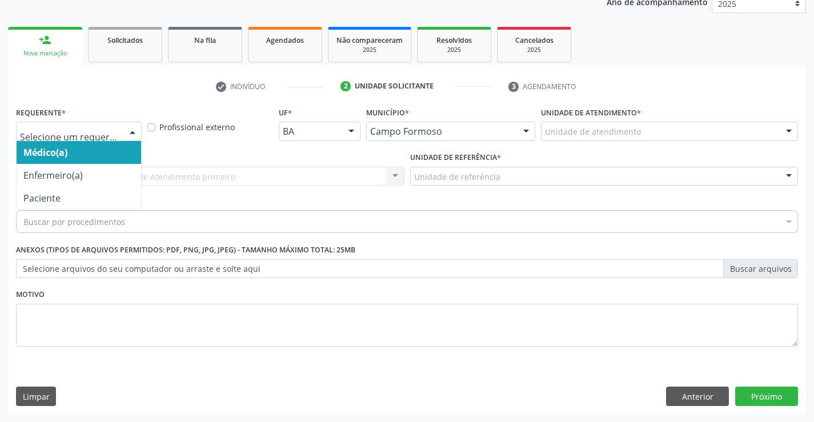
click at [65, 124] on div at bounding box center [79, 131] width 126 height 19
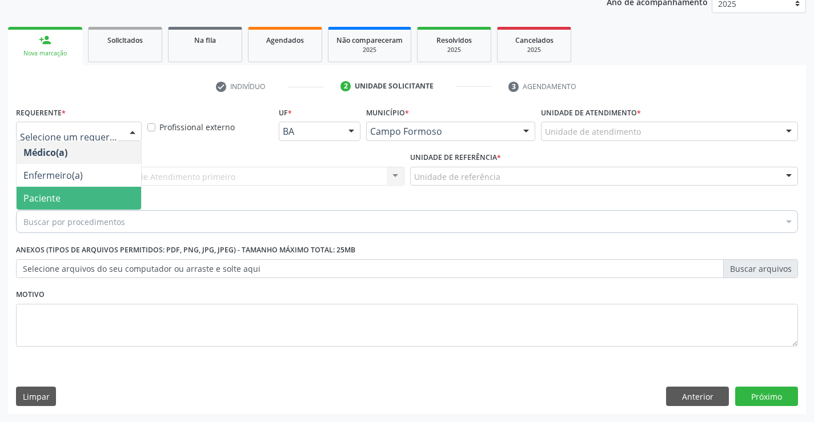
click at [57, 206] on span "Paciente" at bounding box center [79, 198] width 124 height 23
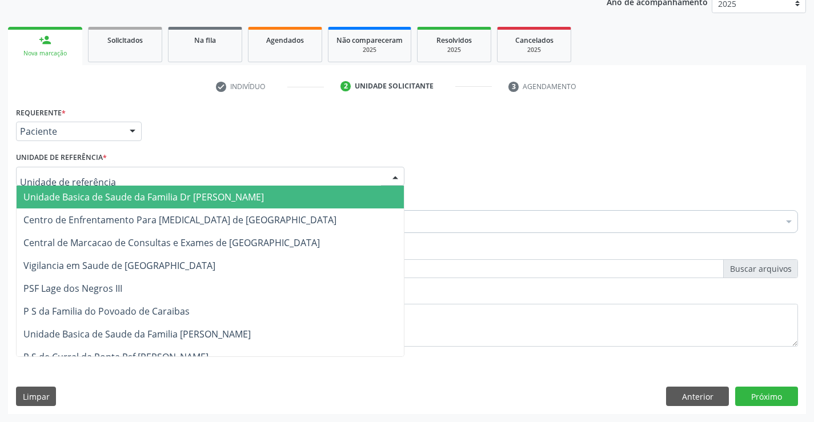
click at [78, 196] on span "Unidade Basica de Saude da Familia Dr [PERSON_NAME]" at bounding box center [143, 197] width 240 height 13
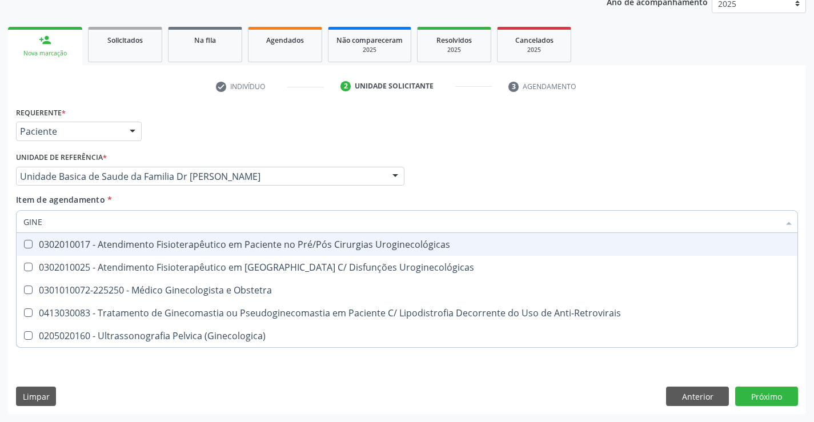
type input "GINEC"
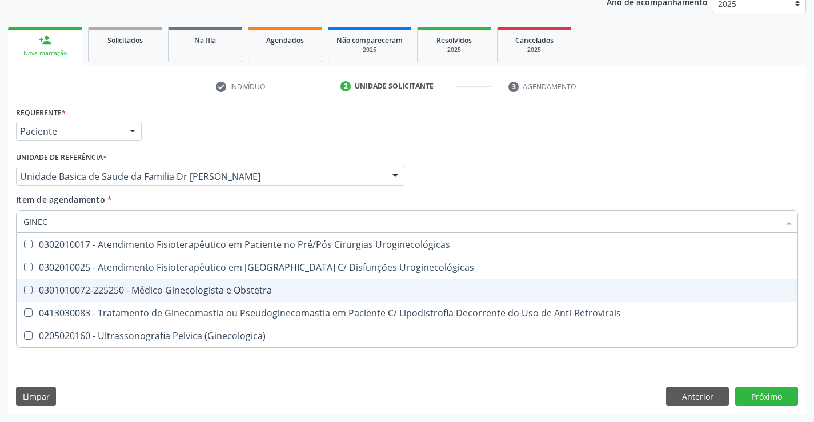
click at [87, 283] on span "0301010072-225250 - Médico Ginecologista e Obstetra" at bounding box center [407, 290] width 781 height 23
checkbox Obstetra "true"
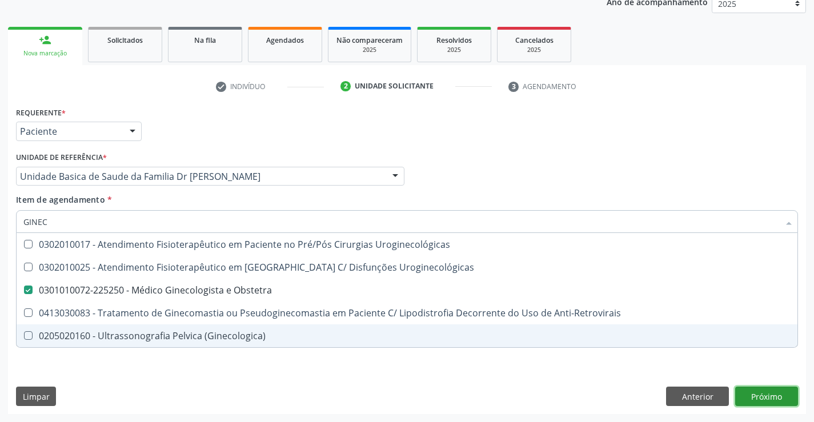
click at [765, 399] on div "Requerente * Paciente Médico(a) Enfermeiro(a) Paciente Nenhum resultado encontr…" at bounding box center [407, 259] width 798 height 310
checkbox Uroginecológicas "true"
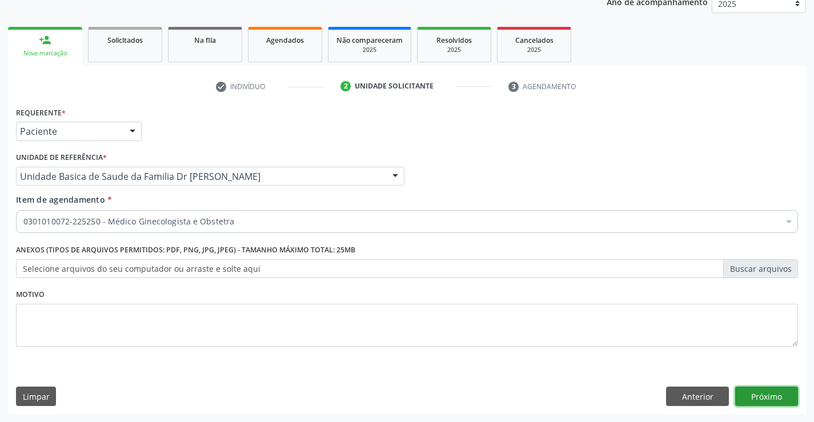
click at [775, 392] on button "Próximo" at bounding box center [766, 396] width 63 height 19
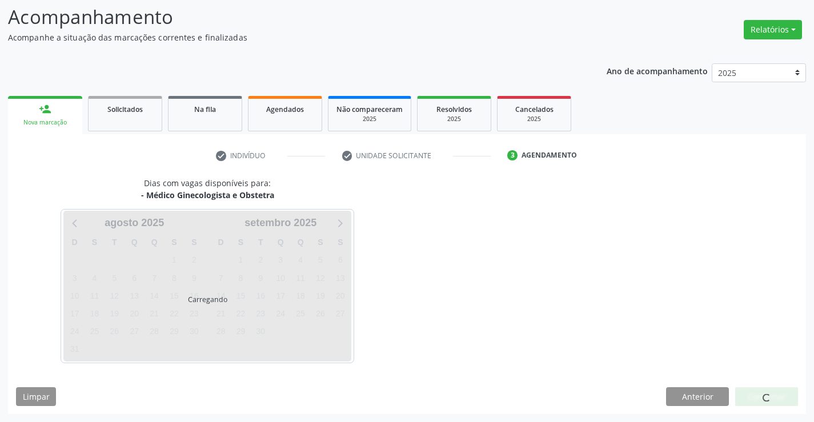
scroll to position [75, 0]
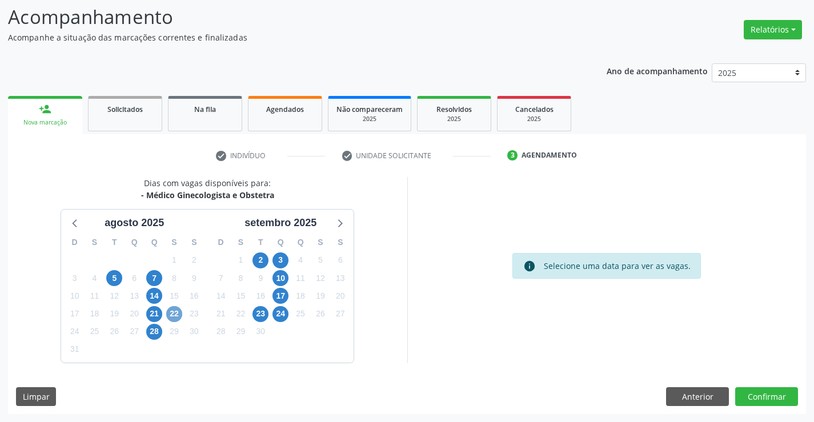
click at [177, 313] on span "22" at bounding box center [174, 314] width 16 height 16
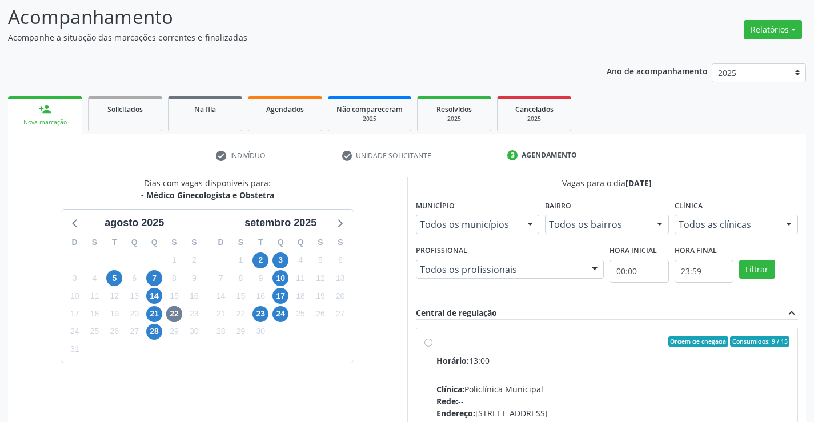
click at [436, 341] on label "Ordem de chegada Consumidos: 9 / 15 Horário: 13:00 Clínica: Policlínica Municip…" at bounding box center [612, 423] width 353 height 175
click at [429, 341] on input "Ordem de chegada Consumidos: 9 / 15 Horário: 13:00 Clínica: Policlínica Municip…" at bounding box center [428, 341] width 8 height 10
radio input "true"
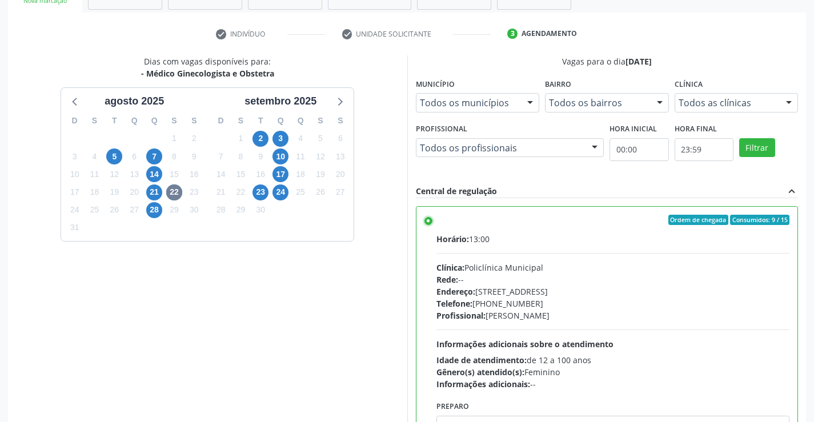
scroll to position [260, 0]
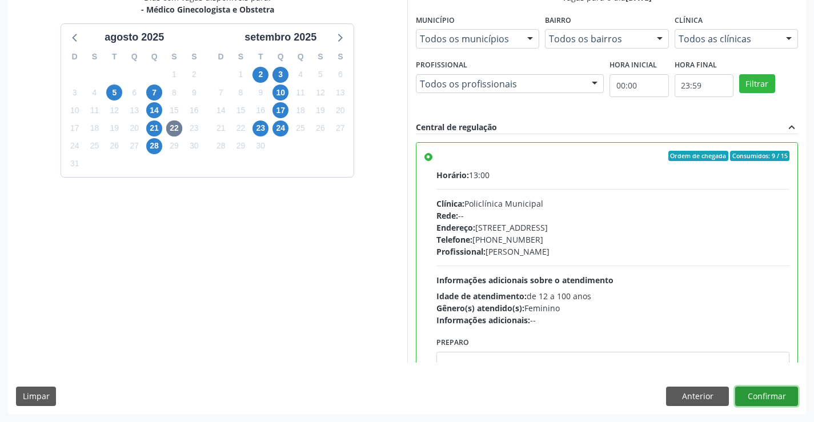
click at [763, 395] on button "Confirmar" at bounding box center [766, 396] width 63 height 19
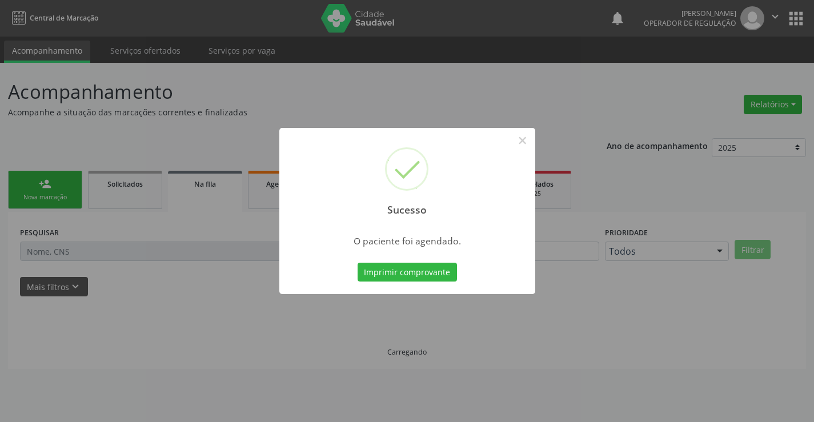
scroll to position [0, 0]
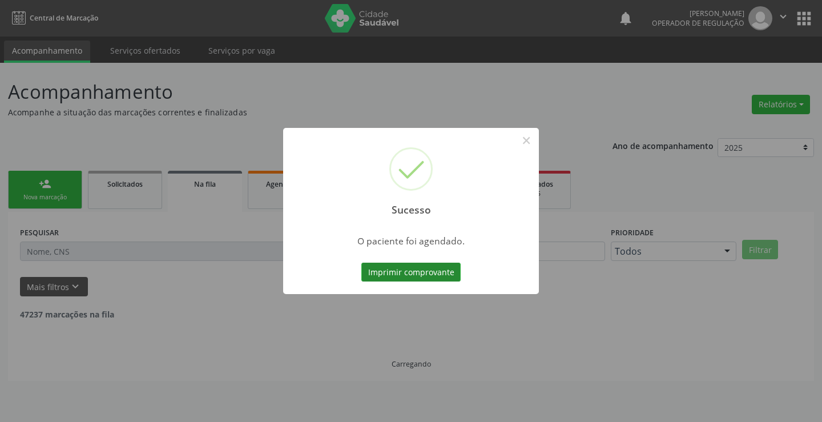
click at [403, 275] on button "Imprimir comprovante" at bounding box center [410, 272] width 99 height 19
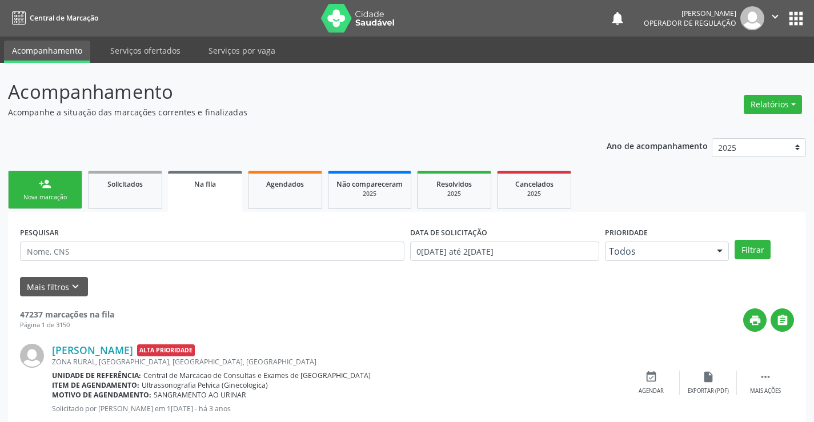
click at [33, 194] on div "Nova marcação" at bounding box center [45, 197] width 57 height 9
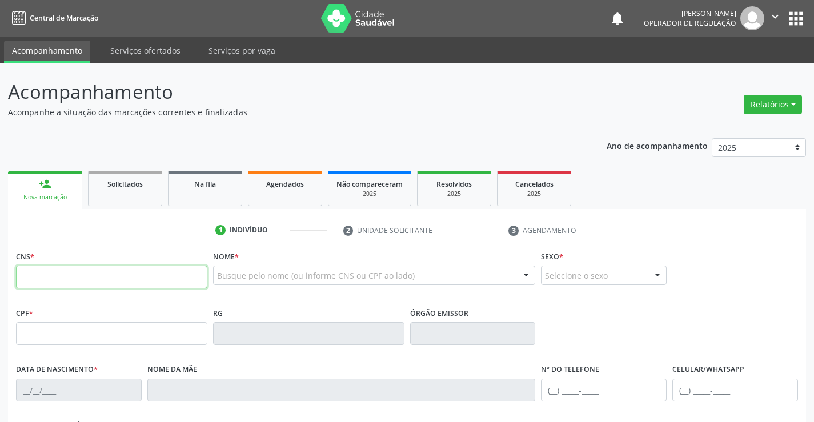
click at [65, 274] on input "text" at bounding box center [111, 277] width 191 height 23
type input "706 9061 8886 8330"
type input "569.466.005-68"
type input "0559314213"
type input "2[DATE]"
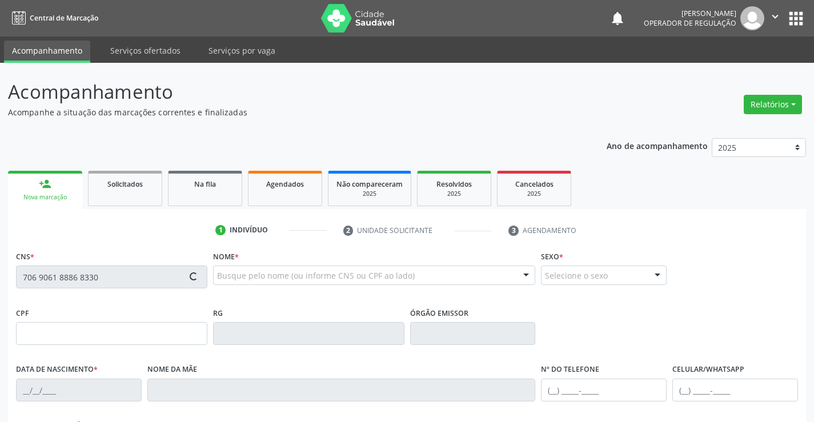
type input "569.466.005-68"
type input "S/N"
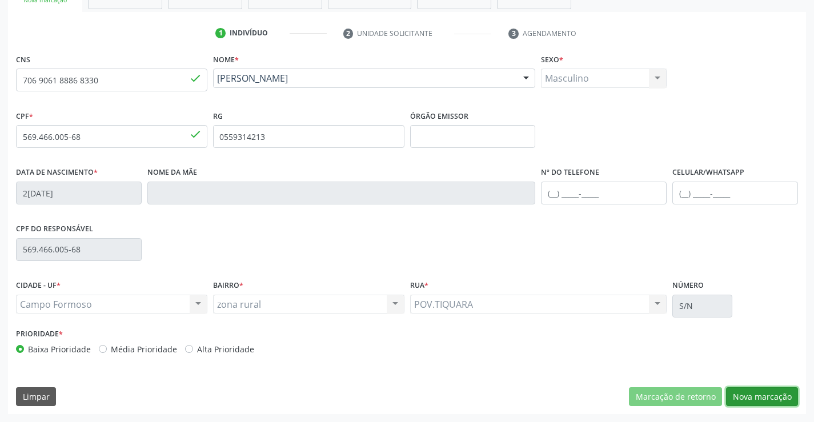
click at [767, 401] on button "Nova marcação" at bounding box center [762, 396] width 72 height 19
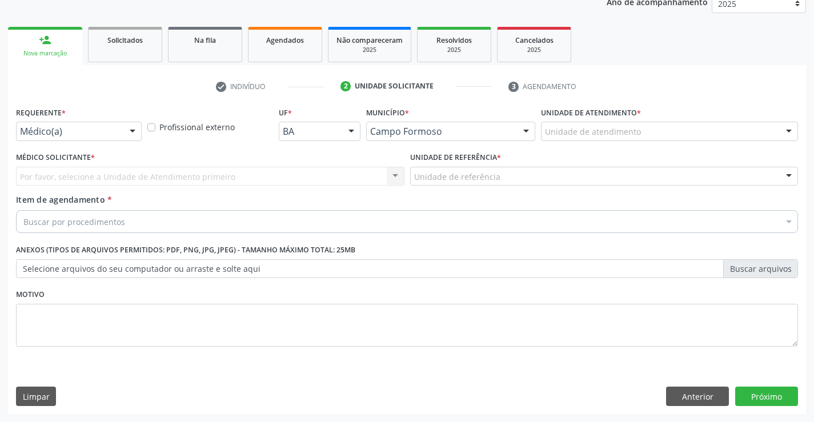
scroll to position [144, 0]
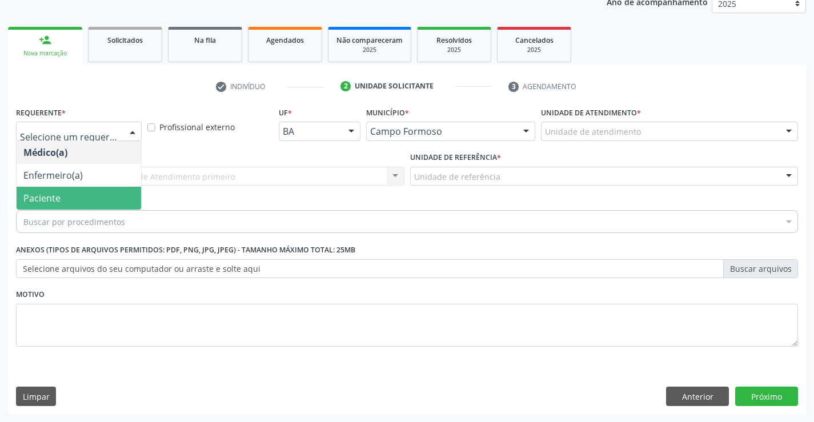
click at [55, 196] on span "Paciente" at bounding box center [41, 198] width 37 height 13
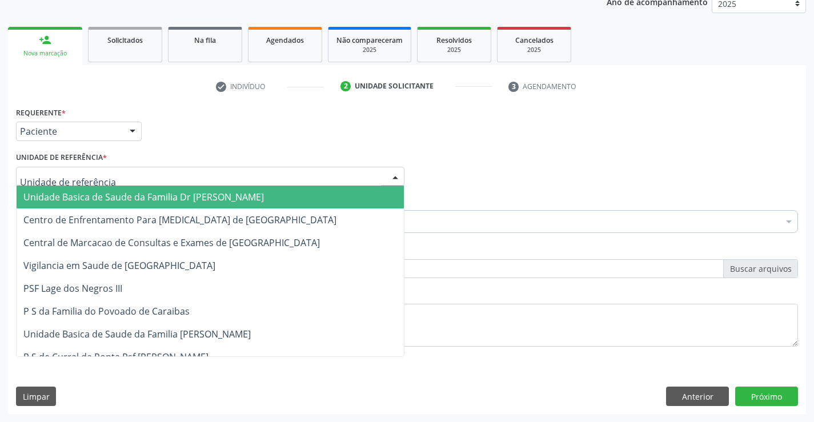
click at [79, 195] on span "Unidade Basica de Saude da Familia Dr [PERSON_NAME]" at bounding box center [143, 197] width 240 height 13
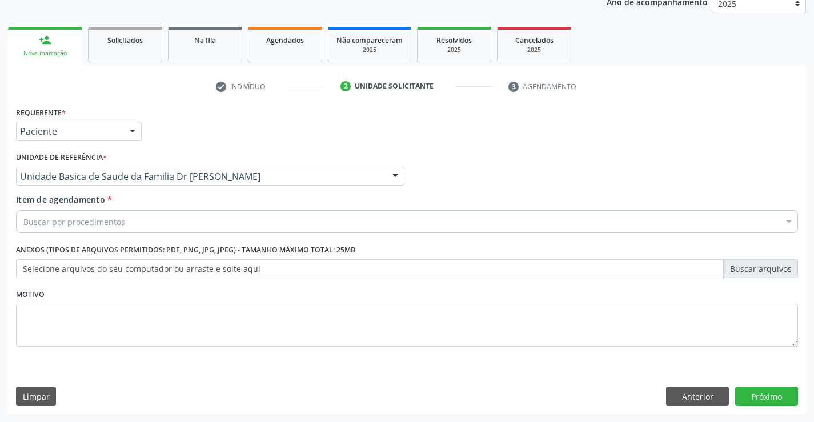
click at [59, 229] on div "Buscar por procedimentos" at bounding box center [407, 221] width 782 height 23
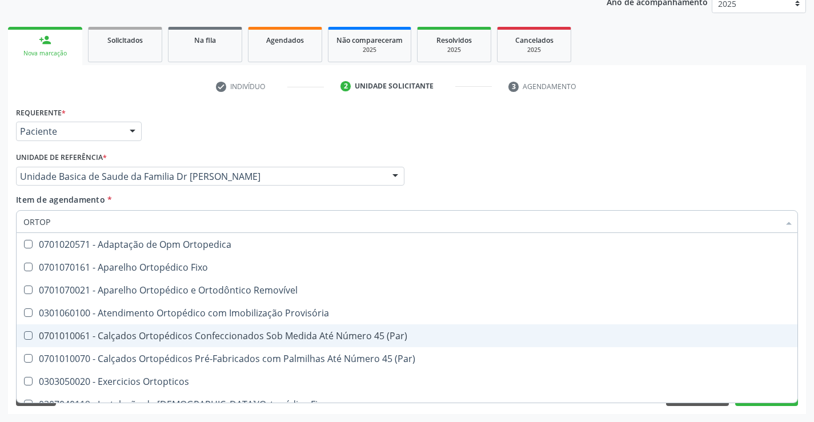
type input "ORTOPE"
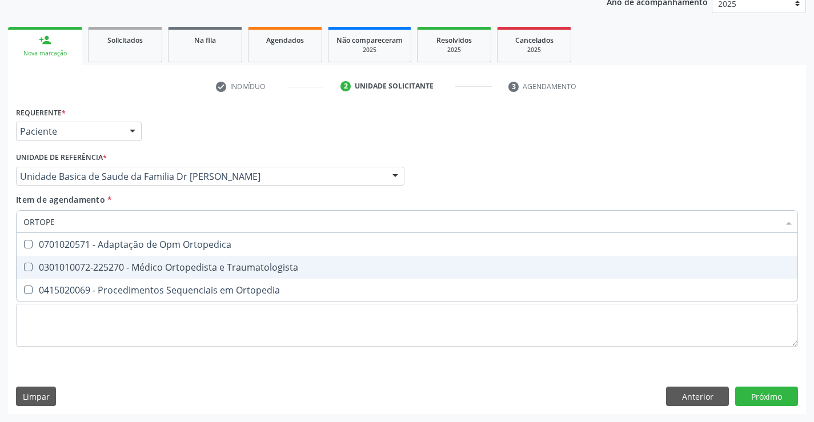
click at [258, 264] on div "0301010072-225270 - Médico Ortopedista e Traumatologista" at bounding box center [406, 267] width 767 height 9
checkbox Traumatologista "true"
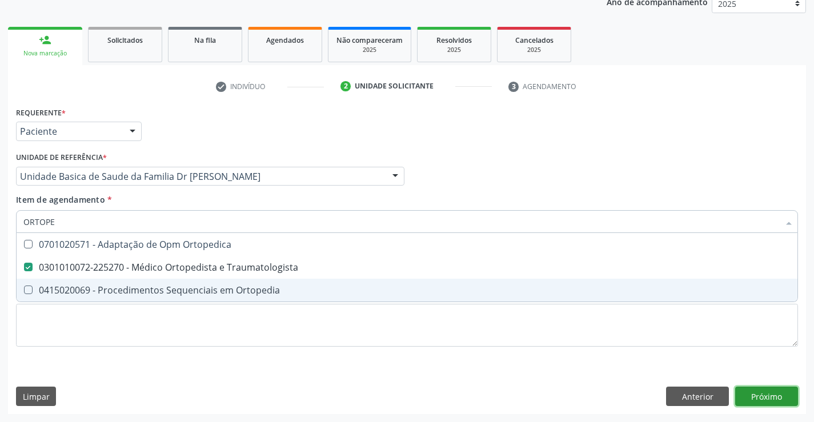
click at [758, 394] on div "Requerente * Paciente Médico(a) Enfermeiro(a) Paciente Nenhum resultado encontr…" at bounding box center [407, 259] width 798 height 310
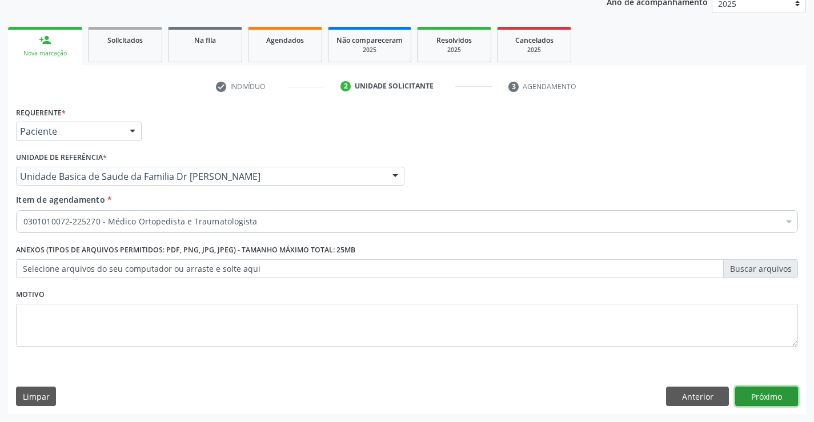
click at [762, 397] on button "Próximo" at bounding box center [766, 396] width 63 height 19
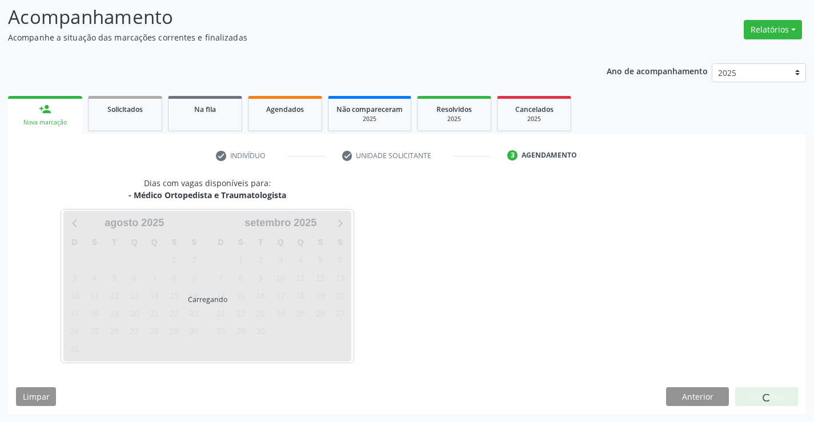
scroll to position [75, 0]
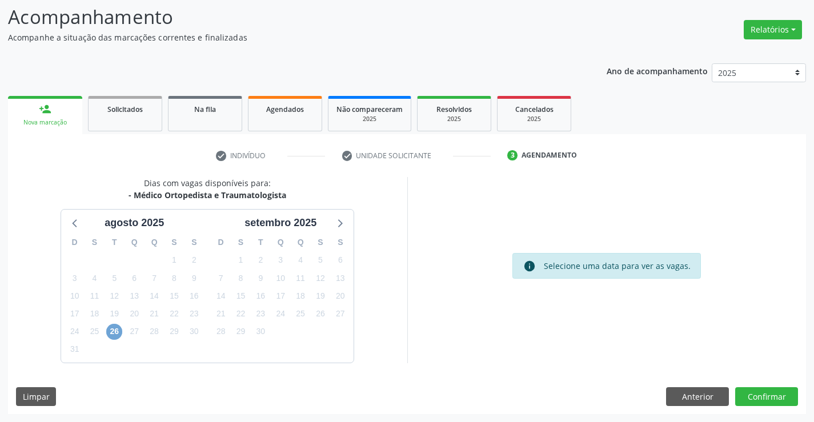
click at [110, 335] on span "26" at bounding box center [114, 332] width 16 height 16
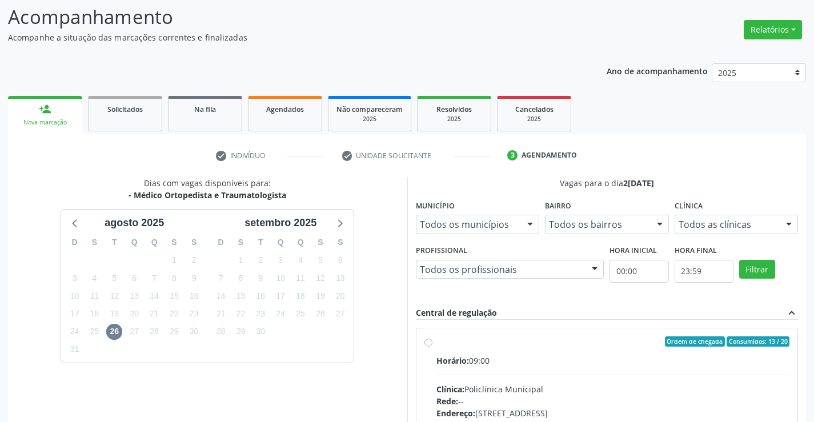
click at [436, 341] on label "Ordem de chegada Consumidos: 13 / 20 Horário: 09:00 Clínica: Policlínica Munici…" at bounding box center [612, 423] width 353 height 175
click at [425, 341] on input "Ordem de chegada Consumidos: 13 / 20 Horário: 09:00 Clínica: Policlínica Munici…" at bounding box center [428, 341] width 8 height 10
radio input "true"
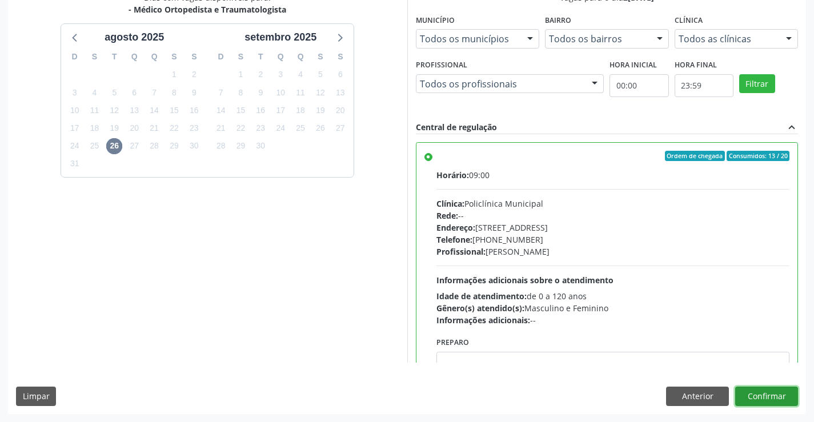
click at [777, 391] on button "Confirmar" at bounding box center [766, 396] width 63 height 19
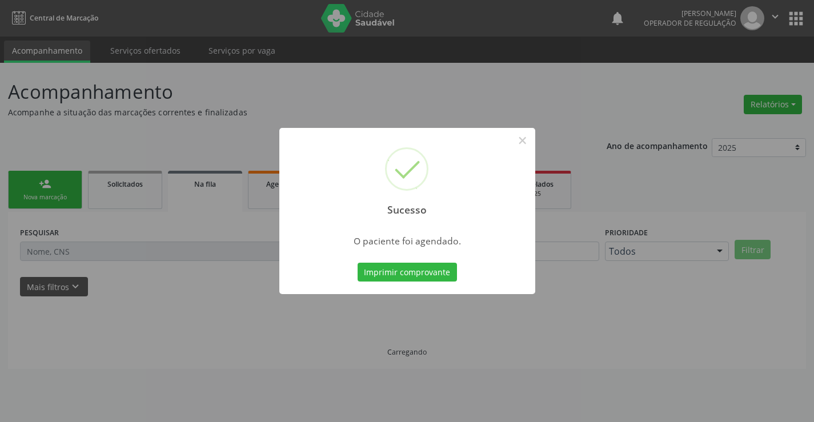
scroll to position [0, 0]
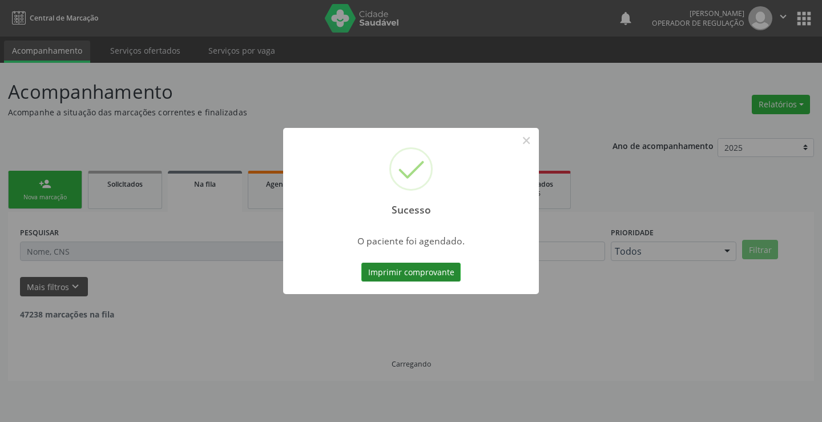
click at [439, 270] on button "Imprimir comprovante" at bounding box center [410, 272] width 99 height 19
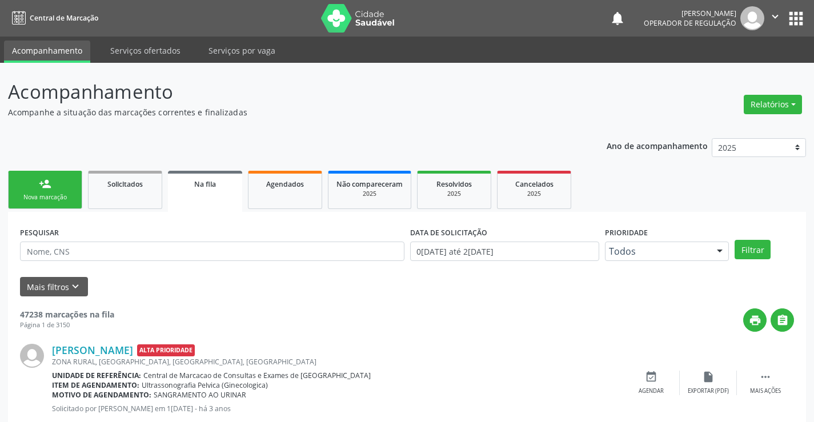
click at [52, 187] on link "person_add Nova marcação" at bounding box center [45, 190] width 74 height 38
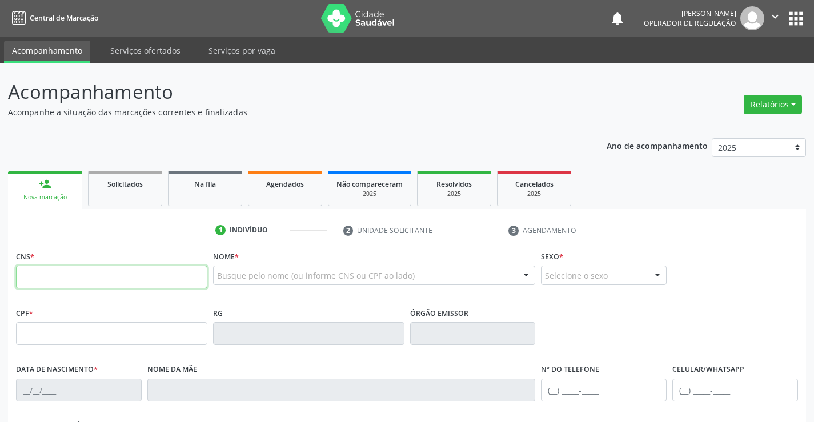
click at [134, 283] on input "text" at bounding box center [111, 277] width 191 height 23
type input "706 9061 8886 8330"
type input "569.466.005-68"
type input "0559314213"
type input "26/10/1964"
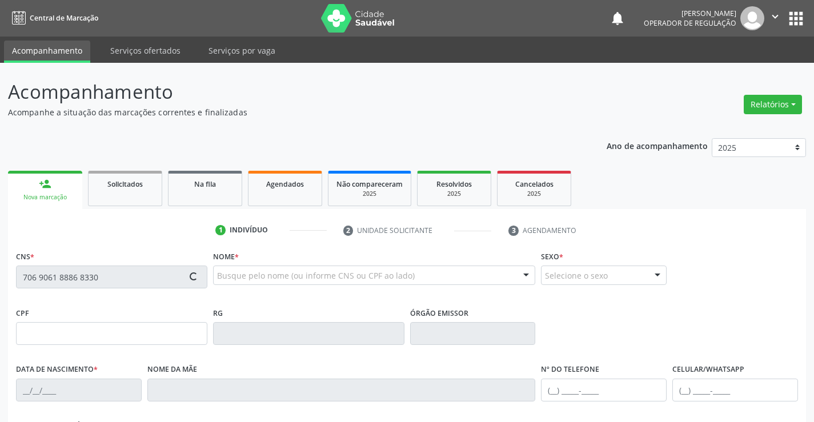
type input "569.466.005-68"
type input "S/N"
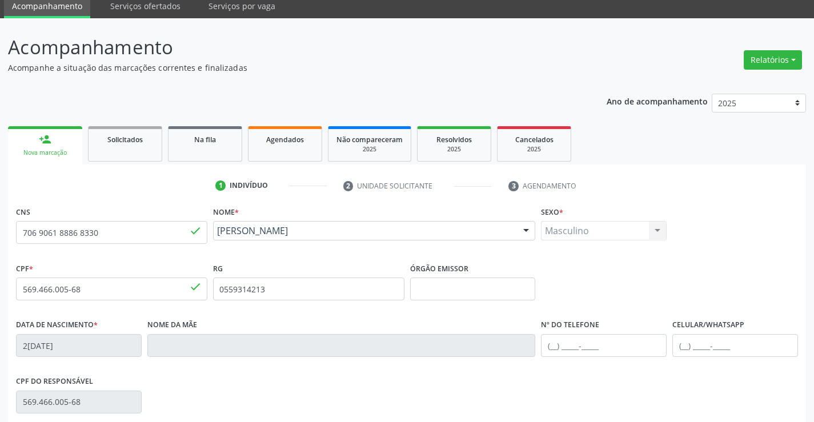
scroll to position [171, 0]
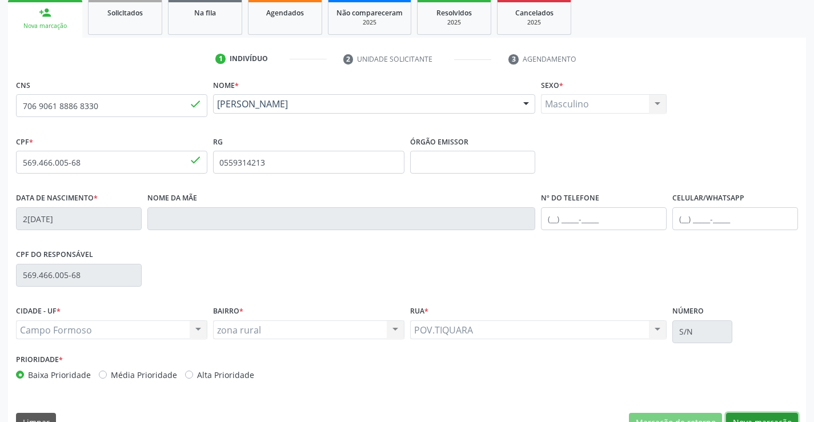
click at [753, 420] on button "Nova marcação" at bounding box center [762, 422] width 72 height 19
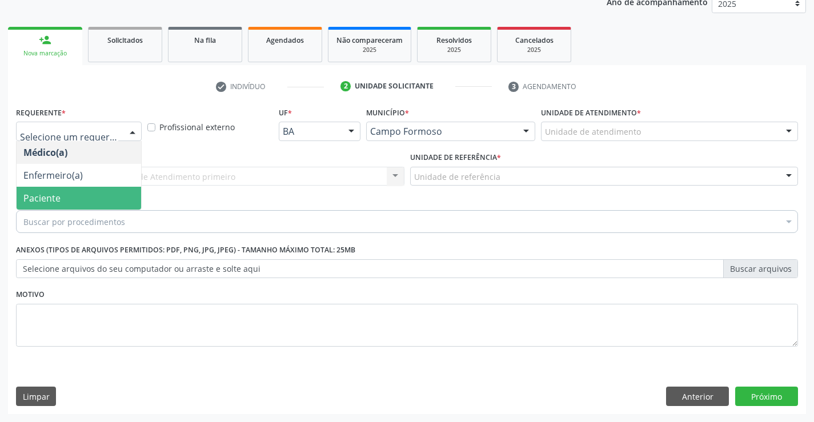
click at [89, 192] on span "Paciente" at bounding box center [79, 198] width 124 height 23
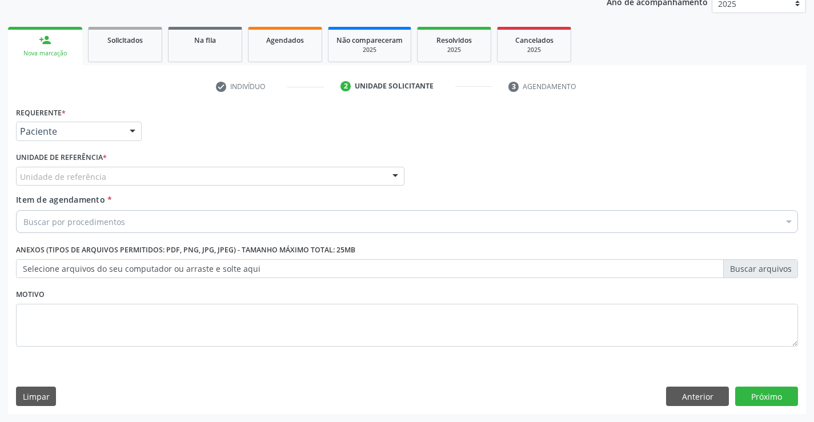
click at [118, 173] on div "Unidade de referência" at bounding box center [210, 176] width 388 height 19
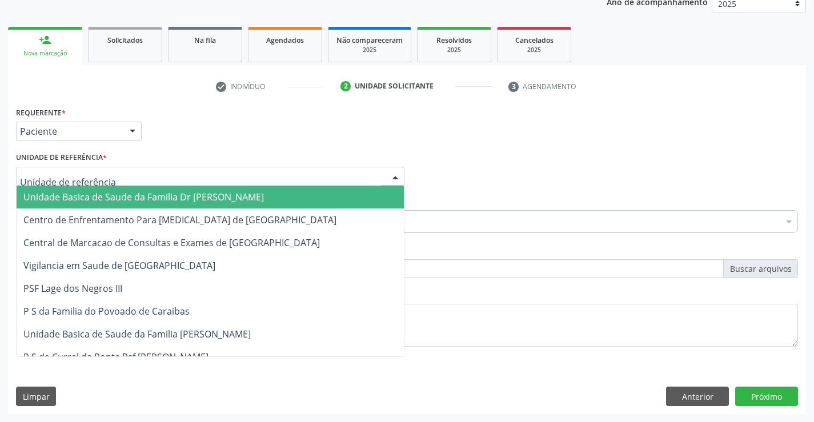
click at [118, 190] on span "Unidade Basica de Saude da Familia Dr [PERSON_NAME]" at bounding box center [210, 197] width 387 height 23
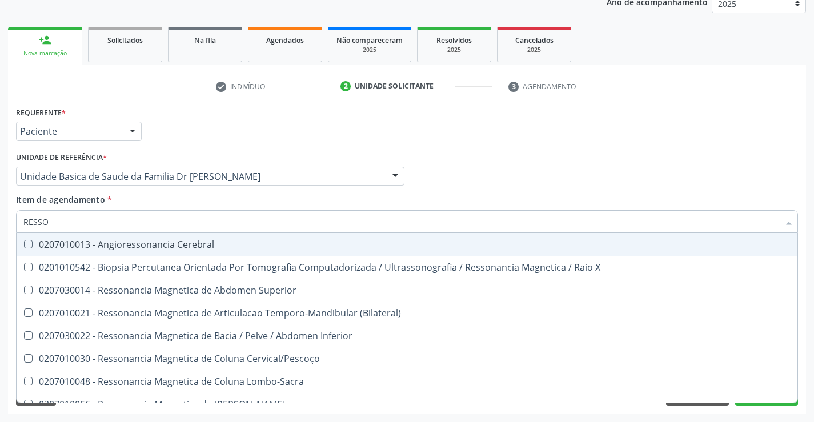
type input "RESSON"
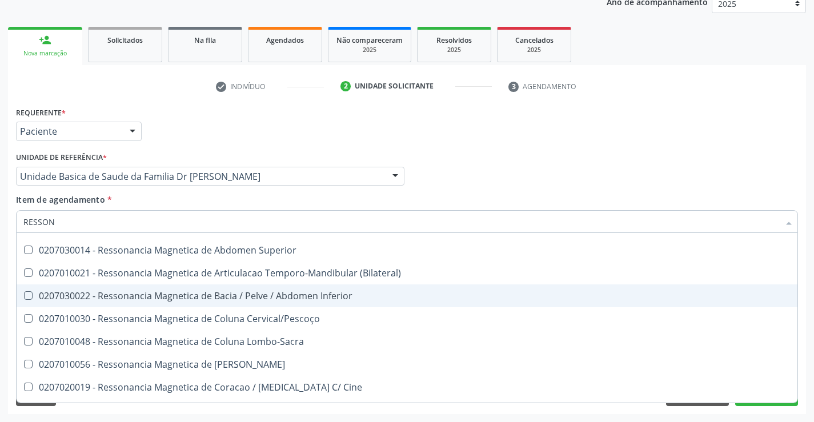
scroll to position [57, 0]
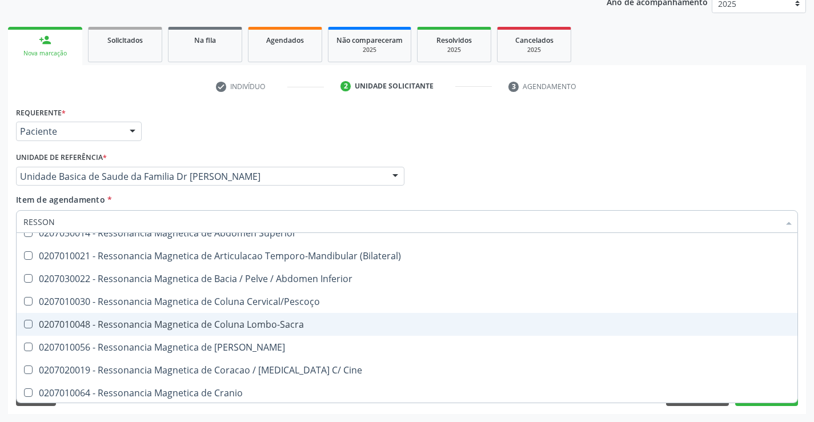
click at [295, 324] on div "0207010048 - Ressonancia Magnetica de Coluna Lombo-Sacra" at bounding box center [406, 324] width 767 height 9
checkbox Lombo-Sacra "true"
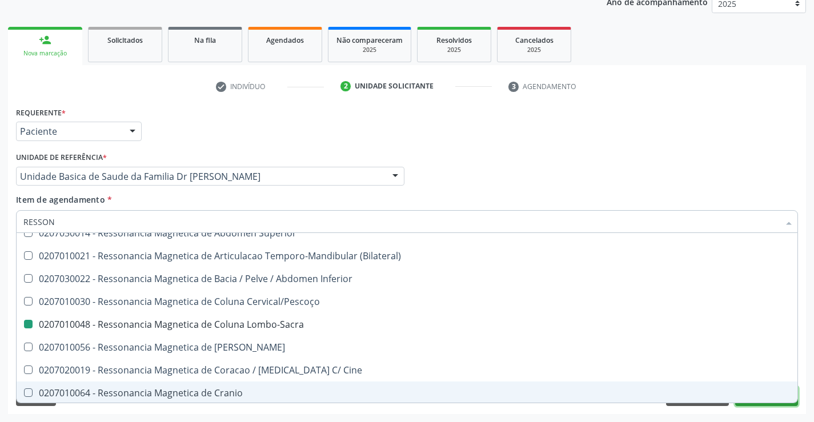
click at [777, 403] on button "Próximo" at bounding box center [766, 396] width 63 height 19
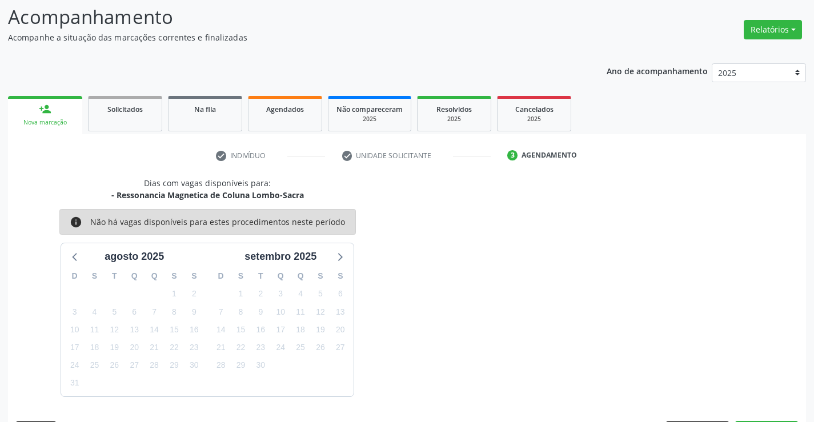
scroll to position [108, 0]
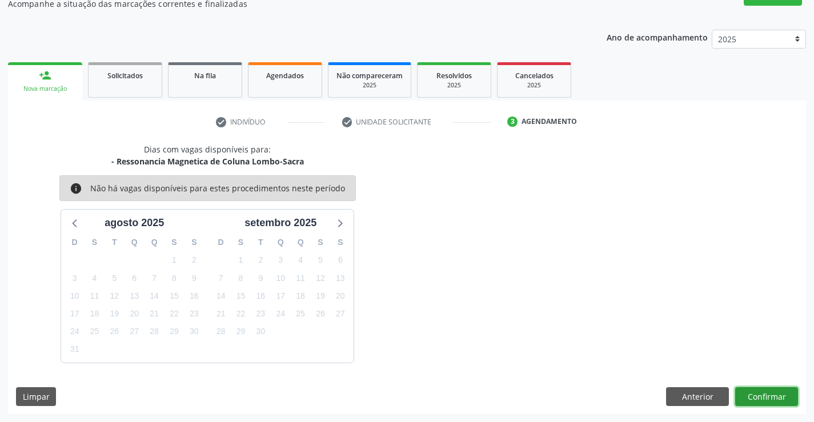
click at [758, 392] on button "Confirmar" at bounding box center [766, 396] width 63 height 19
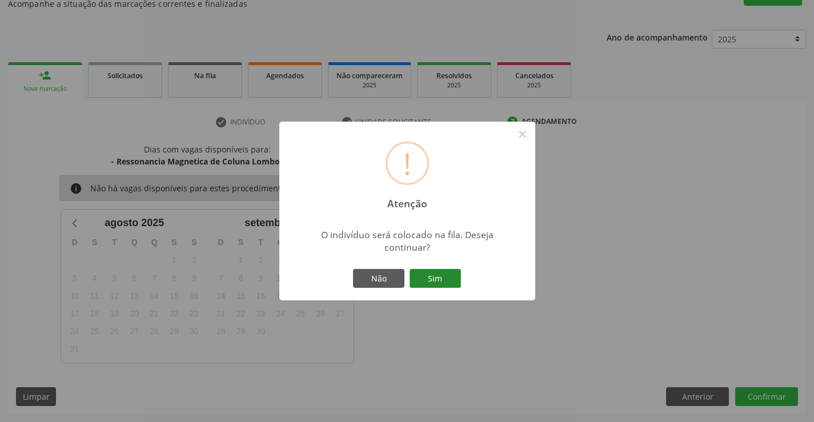
click at [433, 273] on button "Sim" at bounding box center [434, 278] width 51 height 19
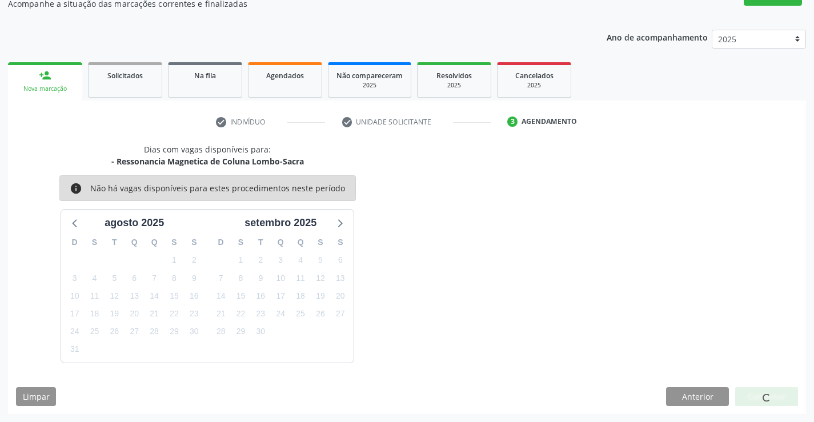
scroll to position [0, 0]
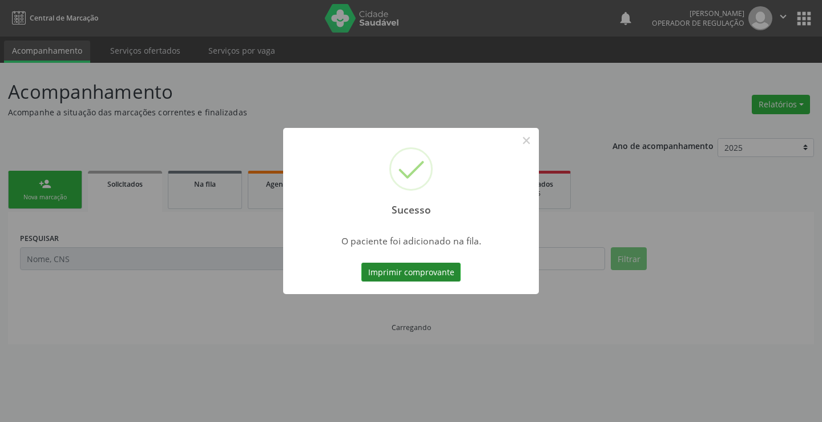
click at [444, 274] on button "Imprimir comprovante" at bounding box center [410, 272] width 99 height 19
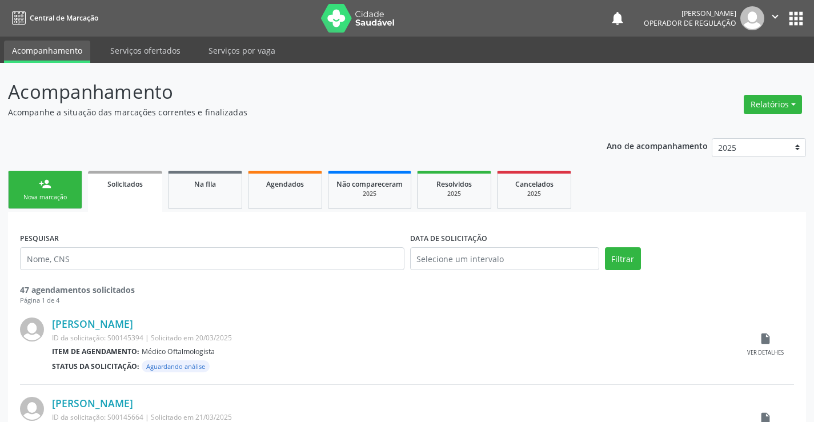
click at [52, 192] on link "person_add Nova marcação" at bounding box center [45, 190] width 74 height 38
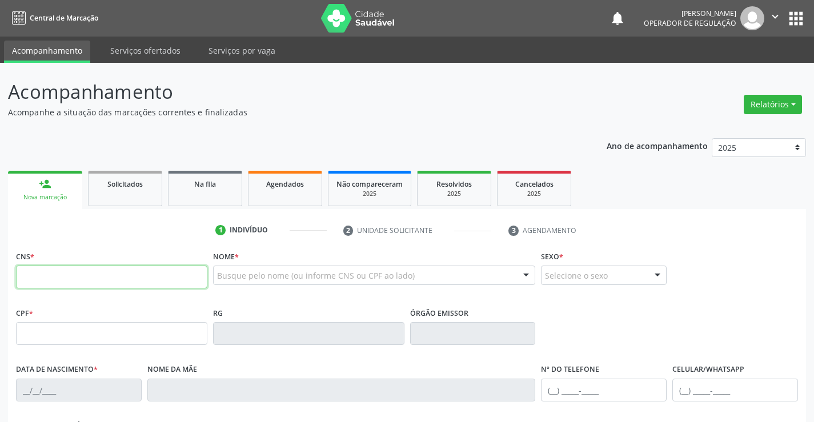
click at [75, 274] on input "text" at bounding box center [111, 277] width 191 height 23
type input "704 2057 4724 3387"
type input "402.431.334-72"
type input "2748571"
type input "12/05/1932"
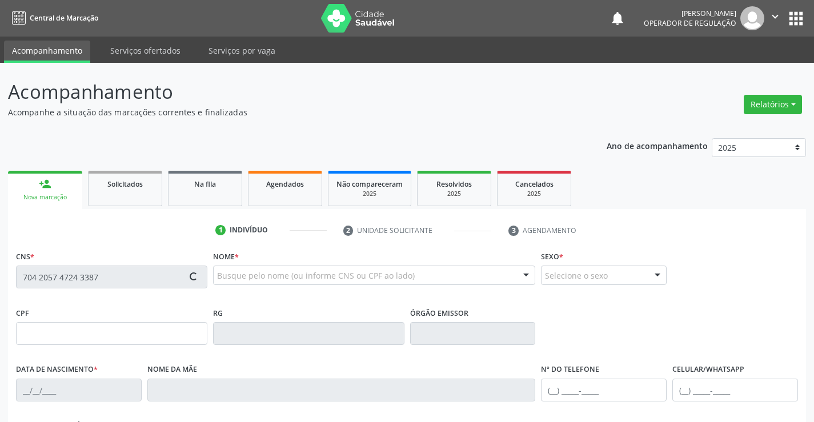
type input "(74) 98143-5445"
type input "(74) 99111-9896"
type input "S/N"
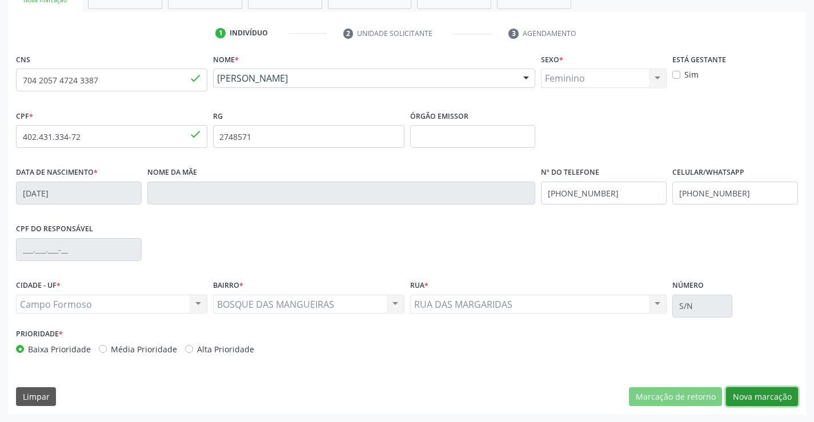
drag, startPoint x: 752, startPoint y: 396, endPoint x: 649, endPoint y: 351, distance: 112.2
click at [752, 396] on button "Nova marcação" at bounding box center [762, 396] width 72 height 19
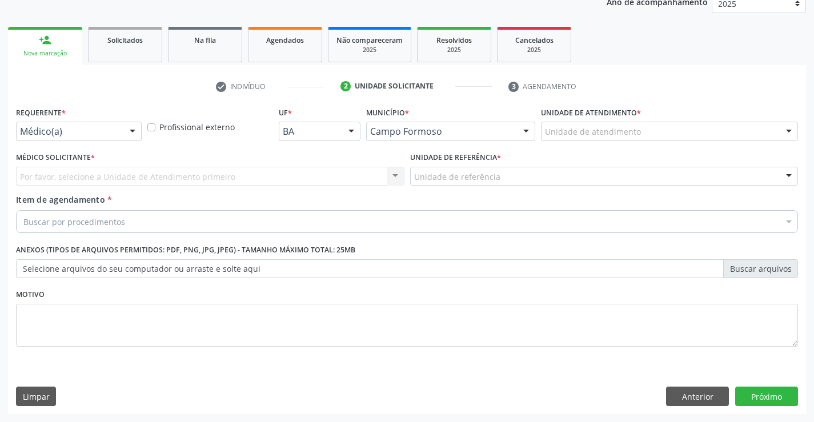
scroll to position [144, 0]
drag, startPoint x: 85, startPoint y: 130, endPoint x: 79, endPoint y: 154, distance: 24.7
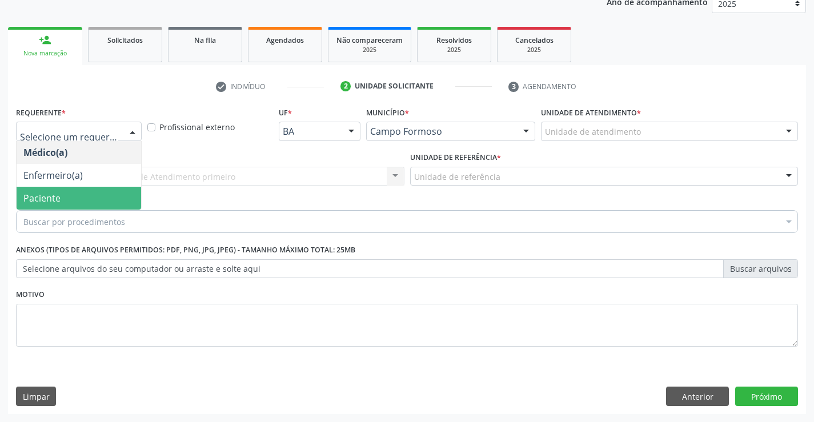
click at [72, 194] on span "Paciente" at bounding box center [79, 198] width 124 height 23
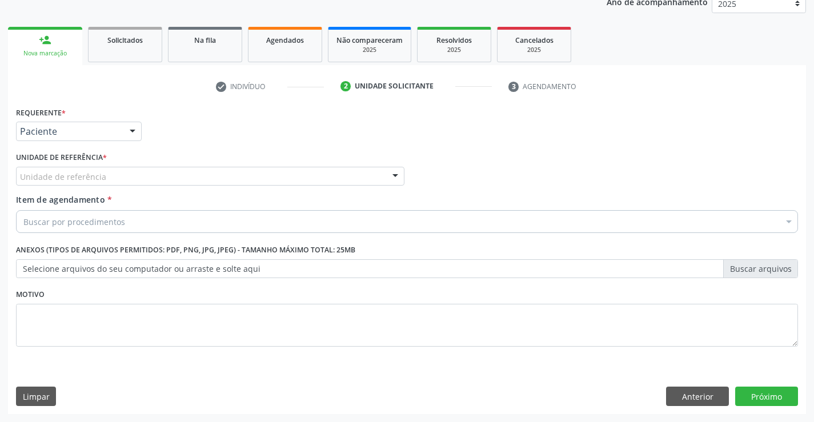
drag, startPoint x: 84, startPoint y: 170, endPoint x: 89, endPoint y: 182, distance: 12.8
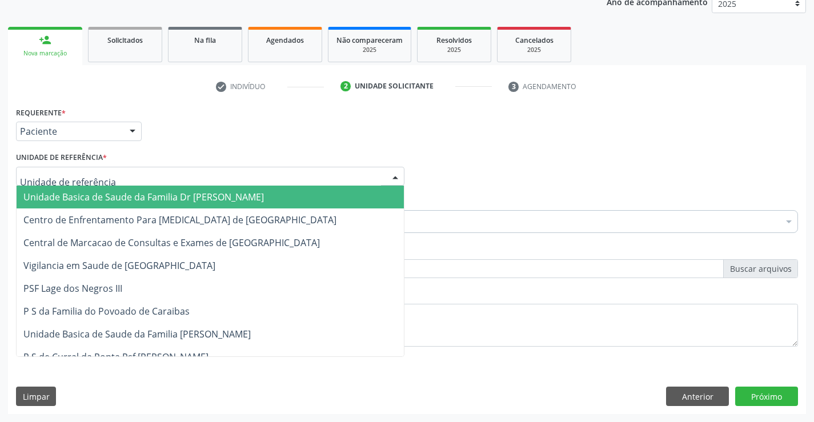
click at [89, 191] on span "Unidade Basica de Saude da Familia Dr [PERSON_NAME]" at bounding box center [210, 197] width 387 height 23
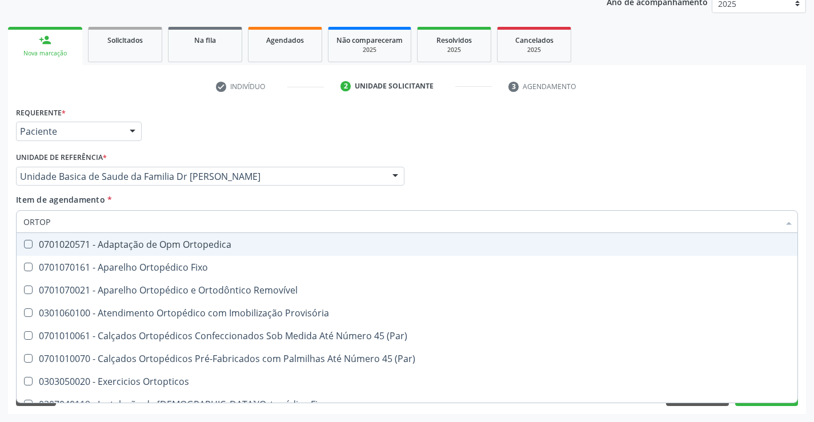
type input "ORTOPE"
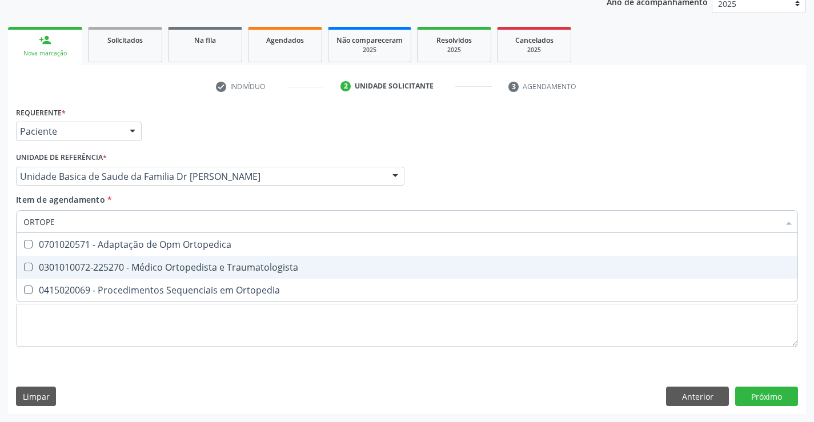
click at [204, 266] on div "0301010072-225270 - Médico Ortopedista e Traumatologista" at bounding box center [406, 267] width 767 height 9
checkbox Traumatologista "true"
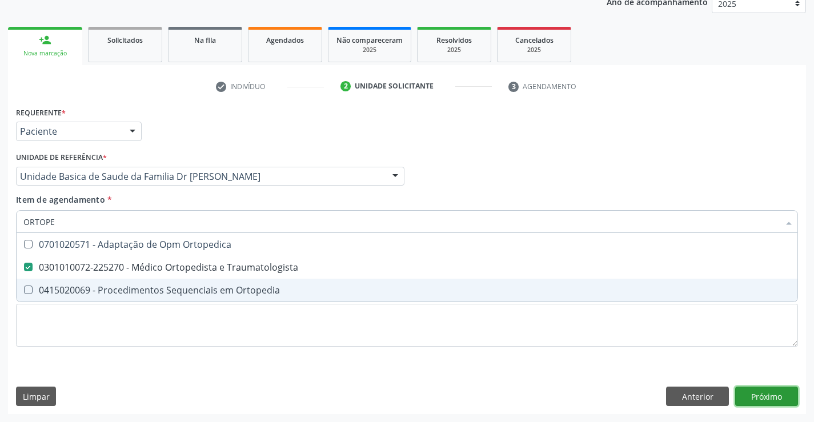
click at [769, 395] on div "Requerente * Paciente Médico(a) Enfermeiro(a) Paciente Nenhum resultado encontr…" at bounding box center [407, 259] width 798 height 310
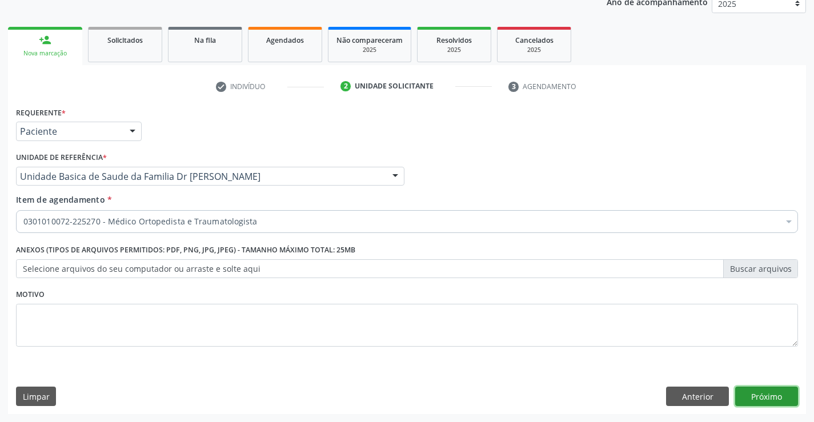
click at [759, 395] on button "Próximo" at bounding box center [766, 396] width 63 height 19
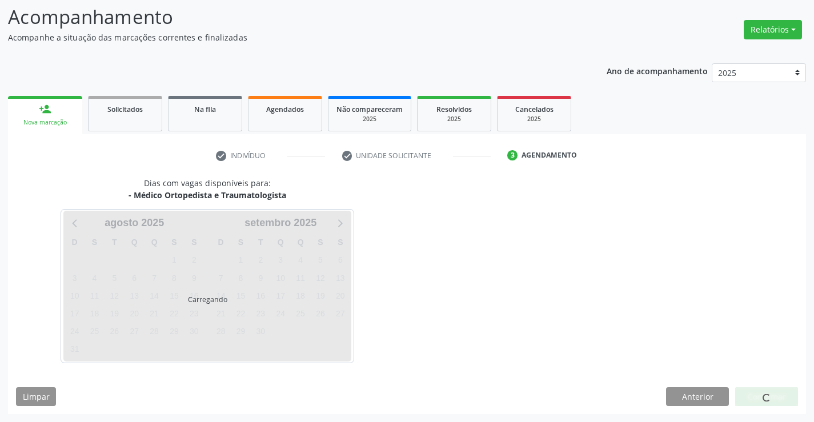
scroll to position [75, 0]
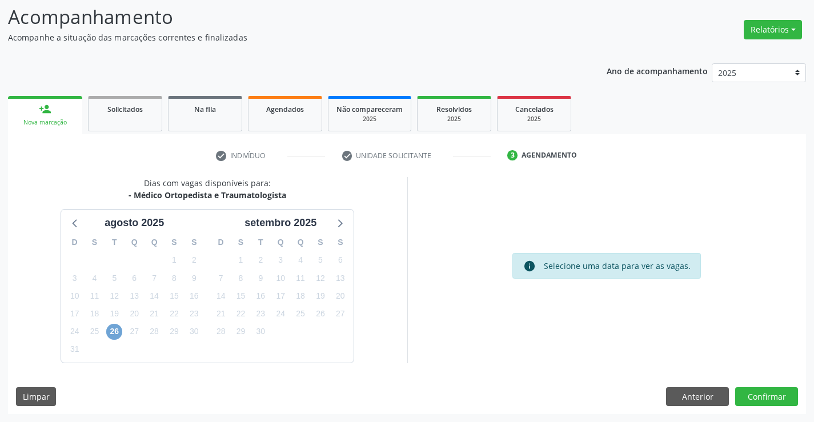
click at [111, 330] on span "26" at bounding box center [114, 332] width 16 height 16
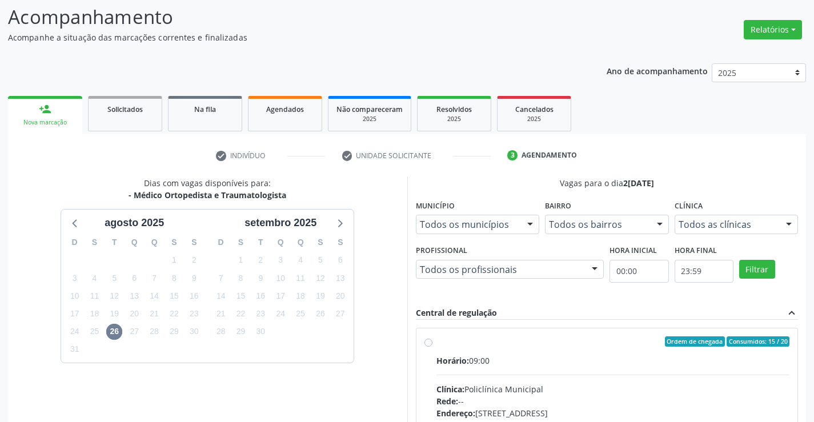
click at [436, 343] on label "Ordem de chegada Consumidos: 15 / 20 Horário: 09:00 Clínica: Policlínica Munici…" at bounding box center [612, 423] width 353 height 175
click at [427, 343] on input "Ordem de chegada Consumidos: 15 / 20 Horário: 09:00 Clínica: Policlínica Munici…" at bounding box center [428, 341] width 8 height 10
radio input "true"
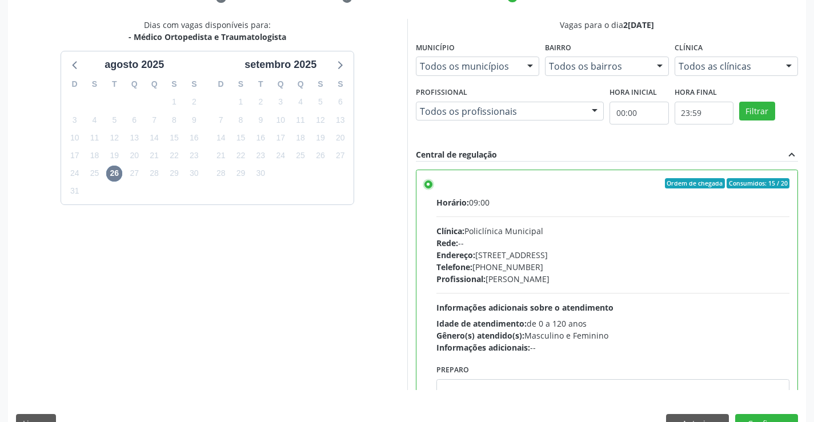
scroll to position [234, 0]
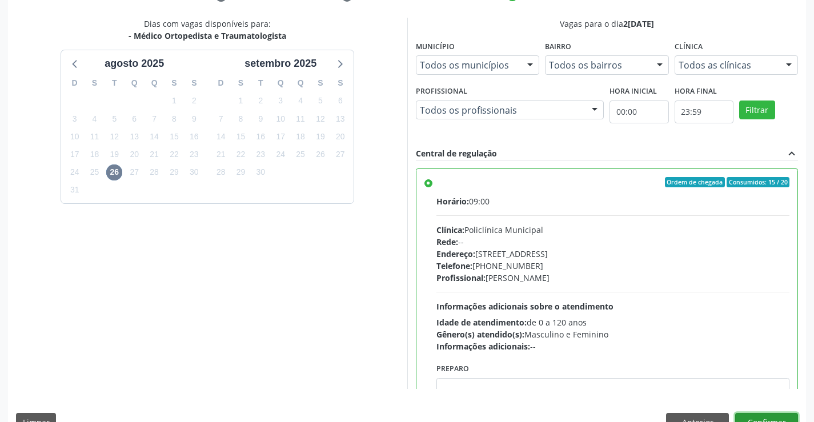
click at [766, 417] on button "Confirmar" at bounding box center [766, 422] width 63 height 19
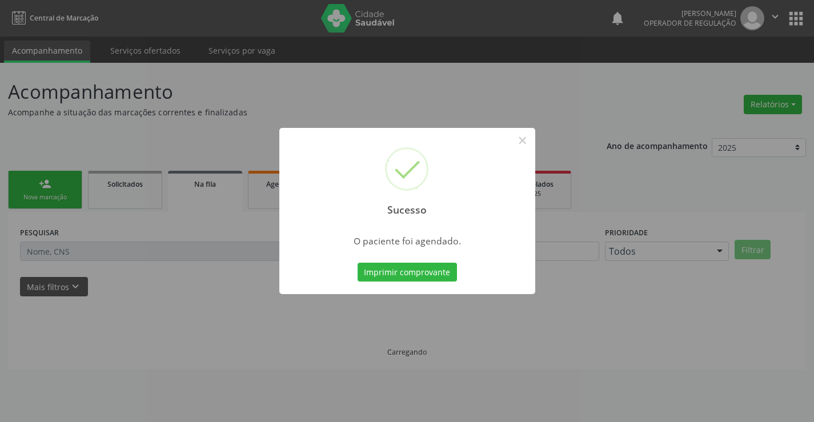
scroll to position [0, 0]
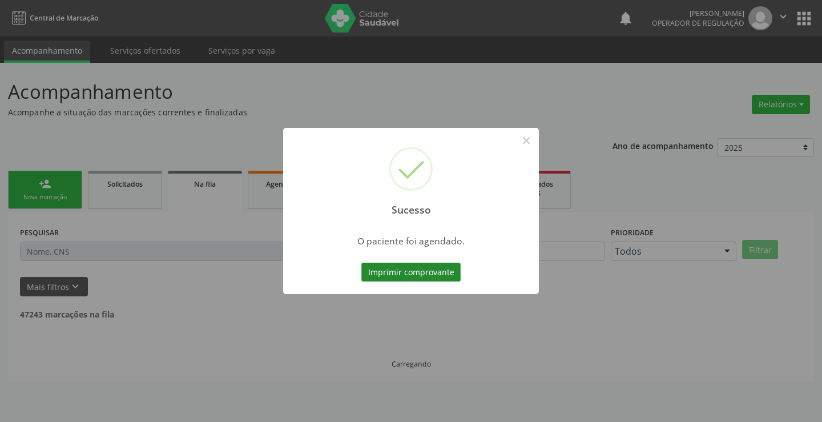
click at [434, 273] on button "Imprimir comprovante" at bounding box center [410, 272] width 99 height 19
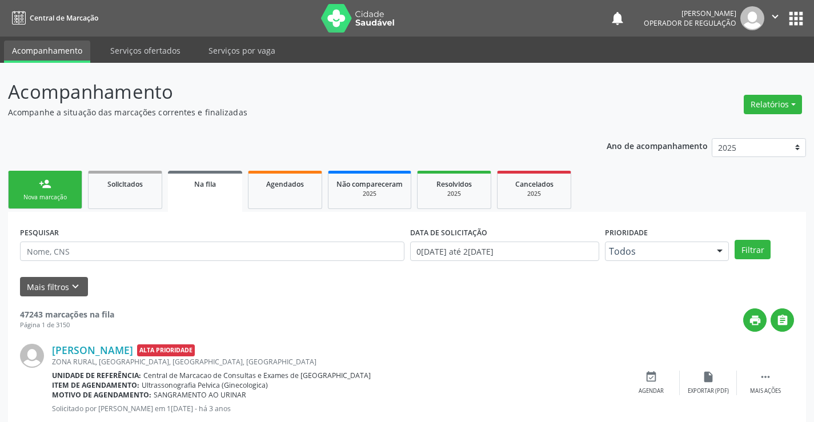
click at [49, 195] on div "Nova marcação" at bounding box center [45, 197] width 57 height 9
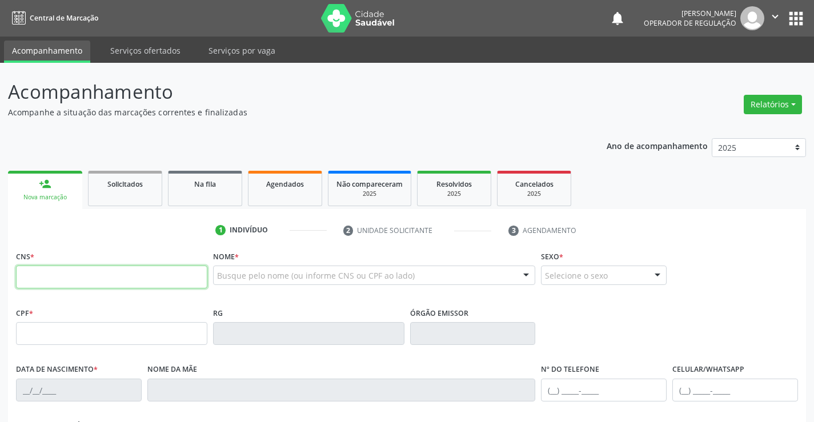
click at [102, 280] on input "text" at bounding box center [111, 277] width 191 height 23
click at [65, 280] on input "text" at bounding box center [111, 277] width 191 height 23
type input "703 6000 4245 4739"
type input "02/06/2019"
type input "S/N"
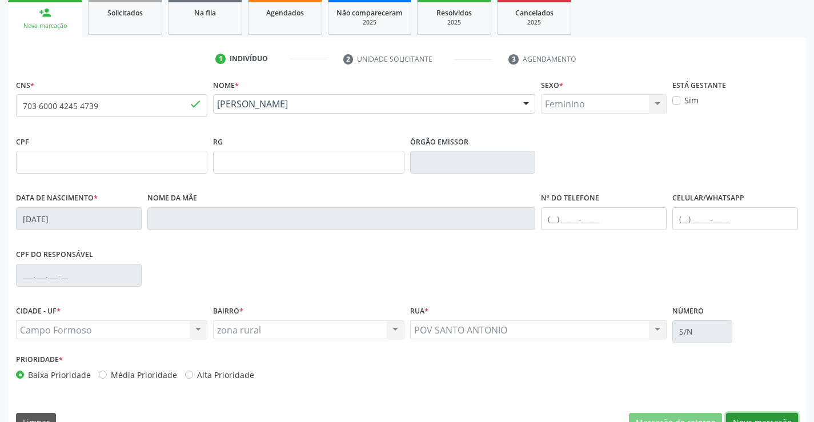
click at [756, 416] on button "Nova marcação" at bounding box center [762, 422] width 72 height 19
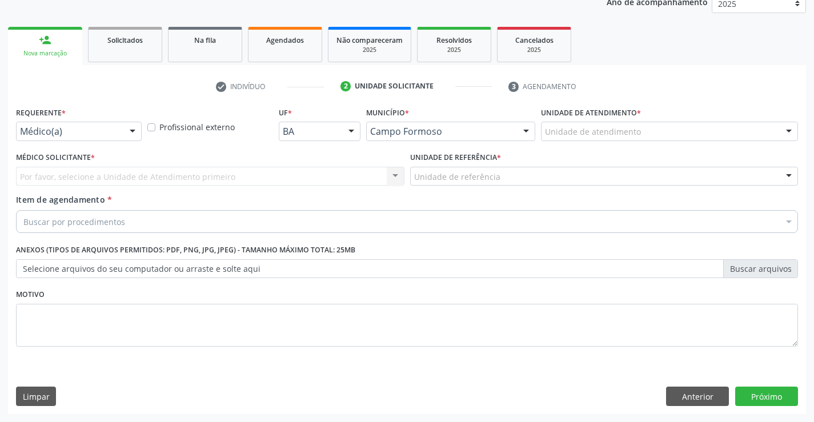
scroll to position [144, 0]
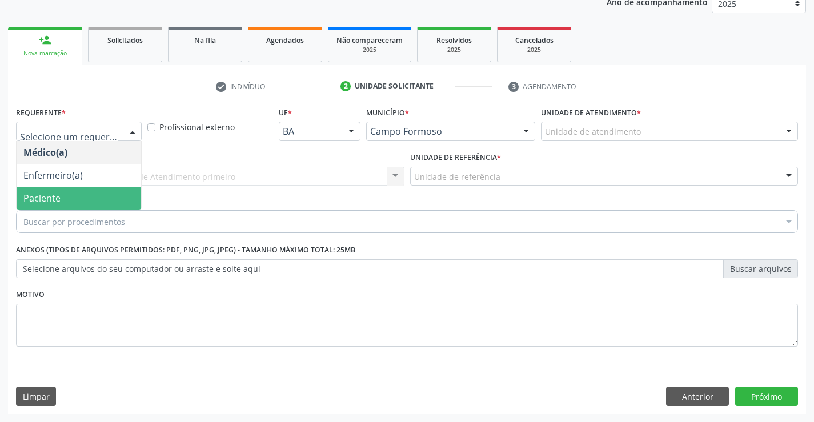
click at [52, 198] on span "Paciente" at bounding box center [41, 198] width 37 height 13
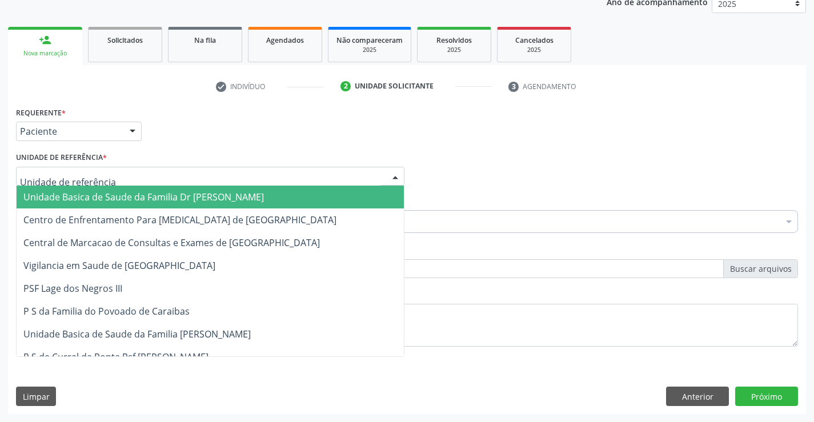
drag, startPoint x: 82, startPoint y: 171, endPoint x: 82, endPoint y: 187, distance: 16.6
drag, startPoint x: 82, startPoint y: 189, endPoint x: 75, endPoint y: 210, distance: 22.2
click at [82, 191] on span "Unidade Basica de Saude da Familia Dr [PERSON_NAME]" at bounding box center [210, 197] width 387 height 23
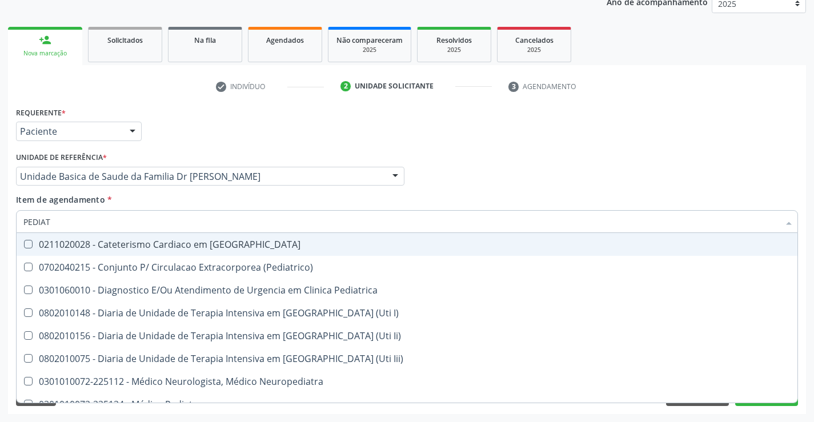
type input "PEDIATR"
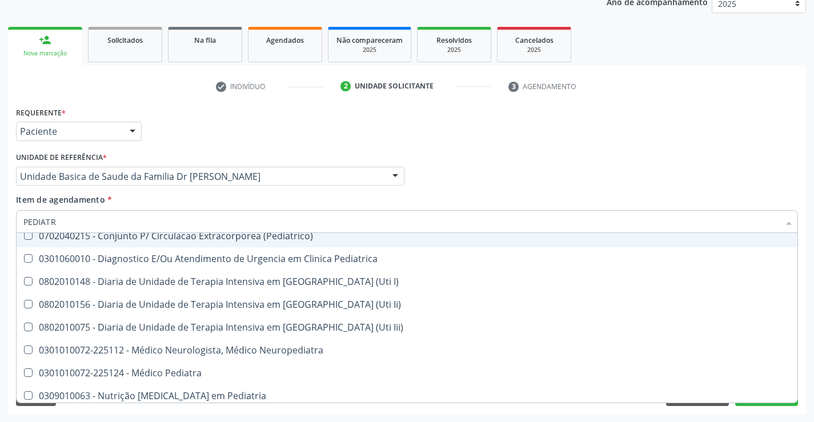
scroll to position [57, 0]
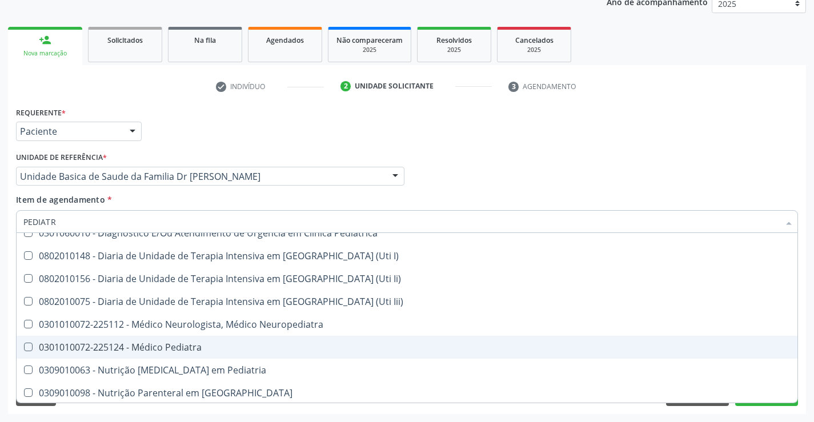
click at [207, 348] on div "0301010072-225124 - Médico Pediatra" at bounding box center [406, 347] width 767 height 9
checkbox Pediatra "true"
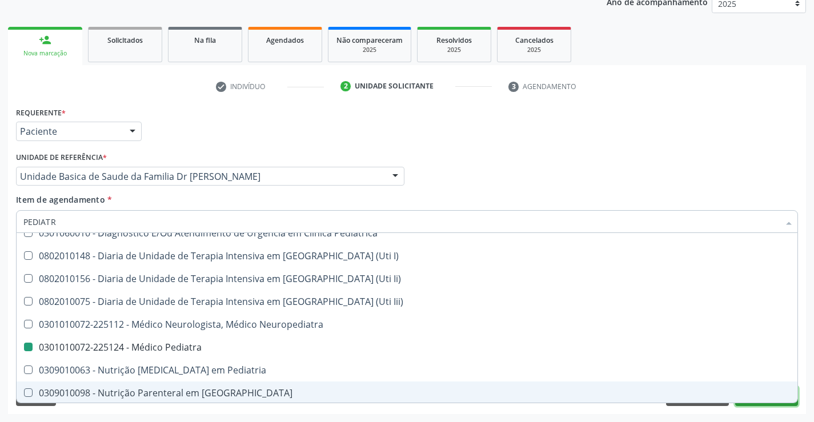
click at [776, 405] on button "Próximo" at bounding box center [766, 396] width 63 height 19
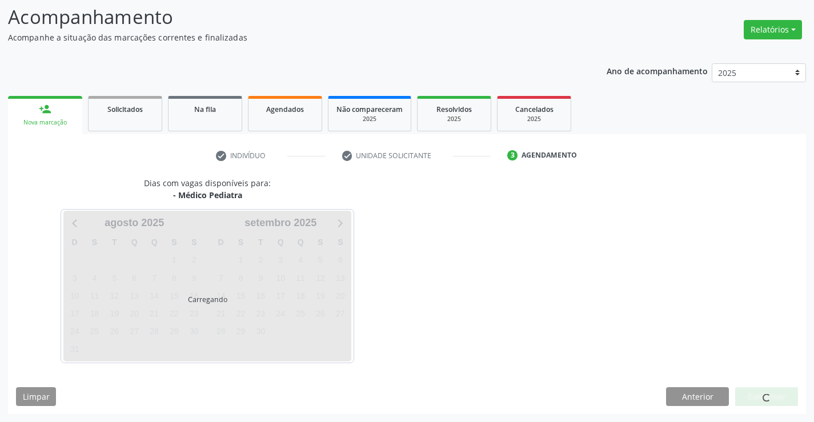
scroll to position [0, 0]
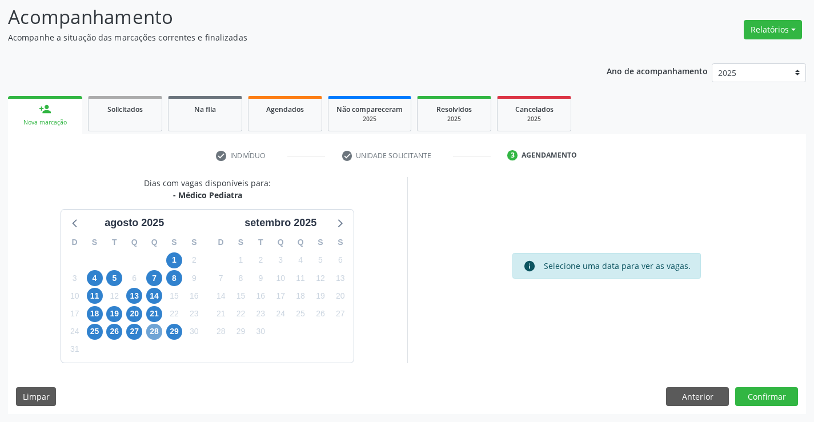
click at [151, 332] on span "28" at bounding box center [154, 332] width 16 height 16
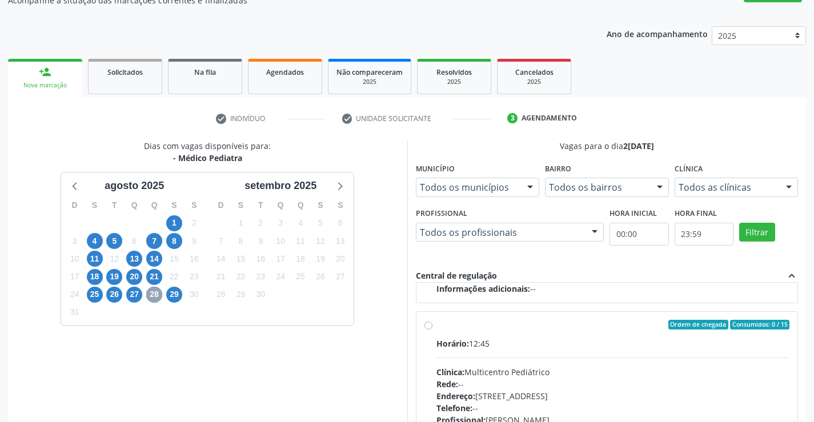
scroll to position [132, 0]
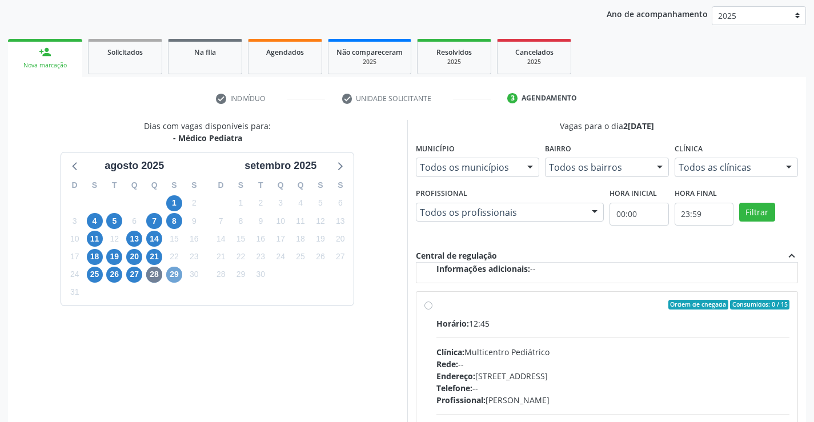
click at [171, 272] on span "29" at bounding box center [174, 275] width 16 height 16
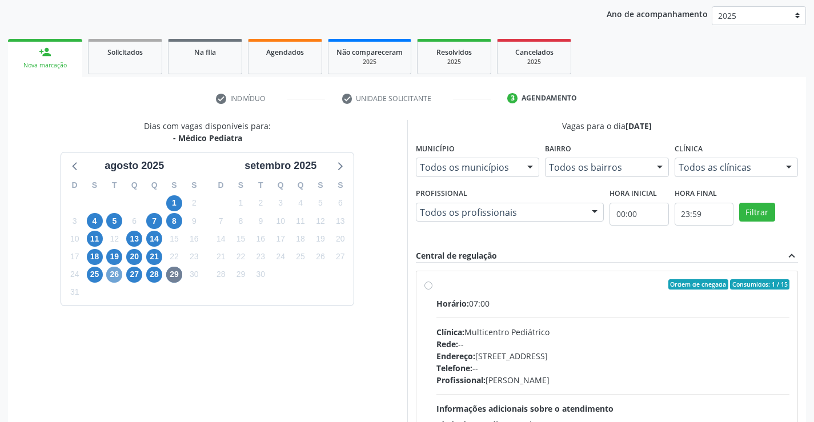
click at [114, 274] on span "26" at bounding box center [114, 275] width 16 height 16
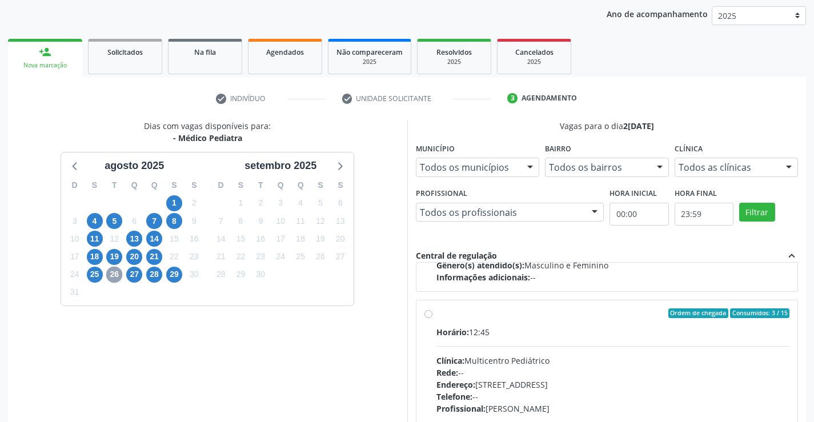
scroll to position [180, 0]
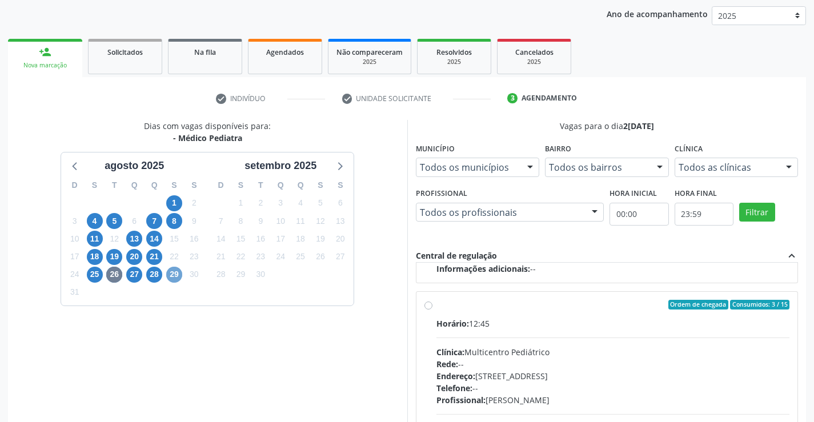
click at [176, 274] on span "29" at bounding box center [174, 275] width 16 height 16
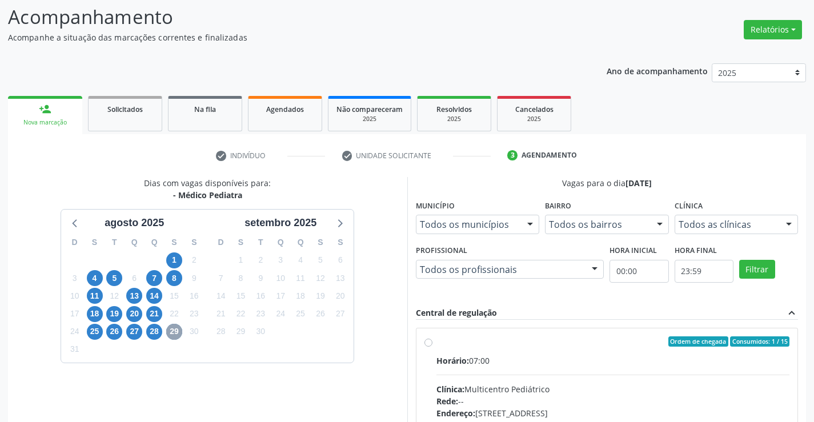
scroll to position [132, 0]
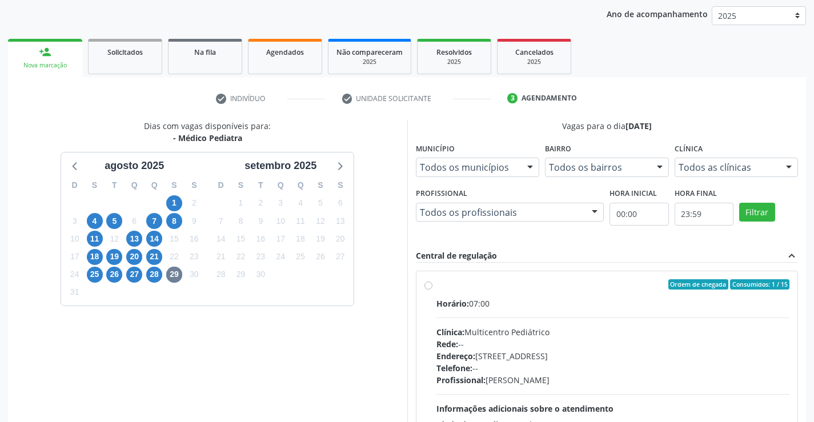
click at [436, 286] on label "Ordem de chegada Consumidos: 1 / 15 Horário: 07:00 Clínica: Multicentro Pediátr…" at bounding box center [612, 366] width 353 height 175
click at [429, 286] on input "Ordem de chegada Consumidos: 1 / 15 Horário: 07:00 Clínica: Multicentro Pediátr…" at bounding box center [428, 284] width 8 height 10
radio input "true"
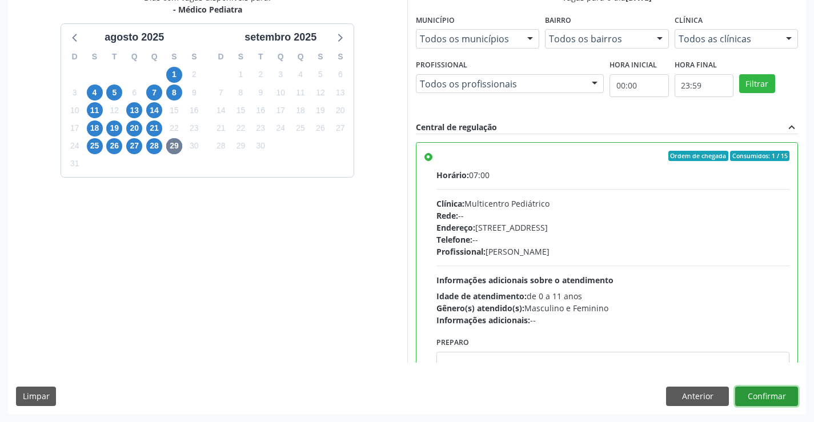
click at [761, 396] on button "Confirmar" at bounding box center [766, 396] width 63 height 19
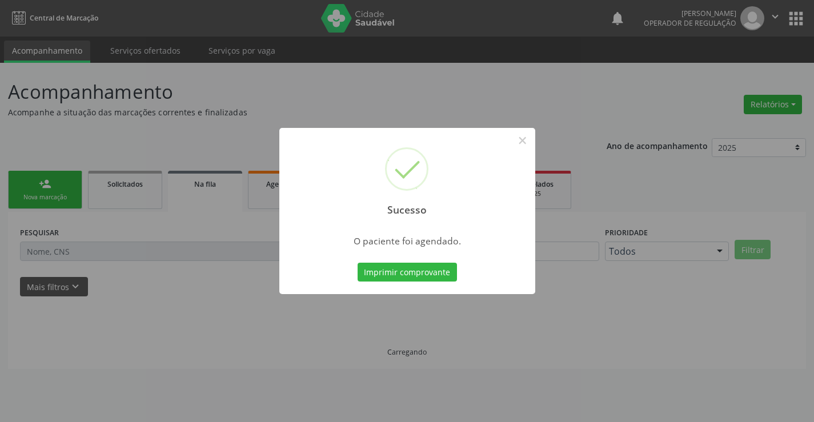
scroll to position [0, 0]
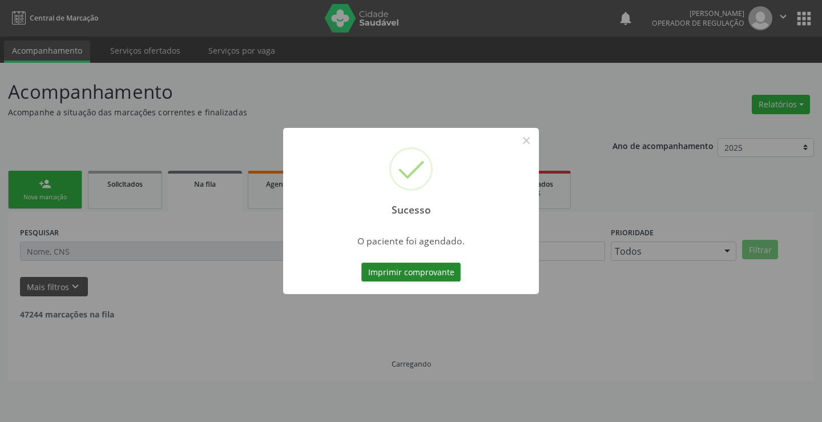
click at [424, 270] on button "Imprimir comprovante" at bounding box center [410, 272] width 99 height 19
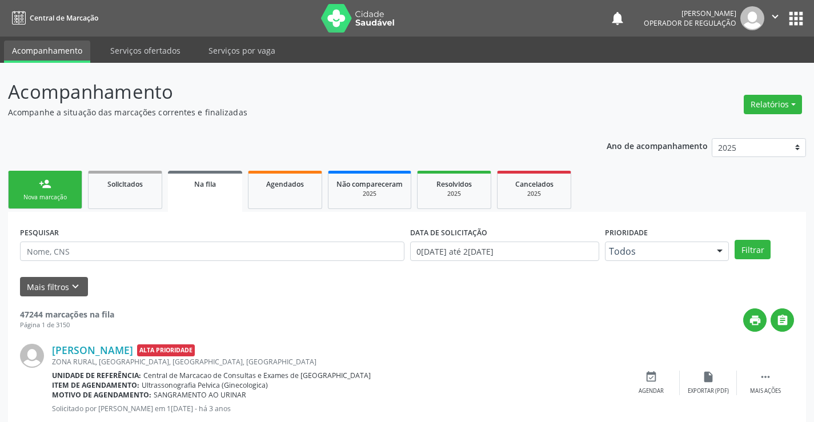
click at [68, 184] on link "person_add Nova marcação" at bounding box center [45, 190] width 74 height 38
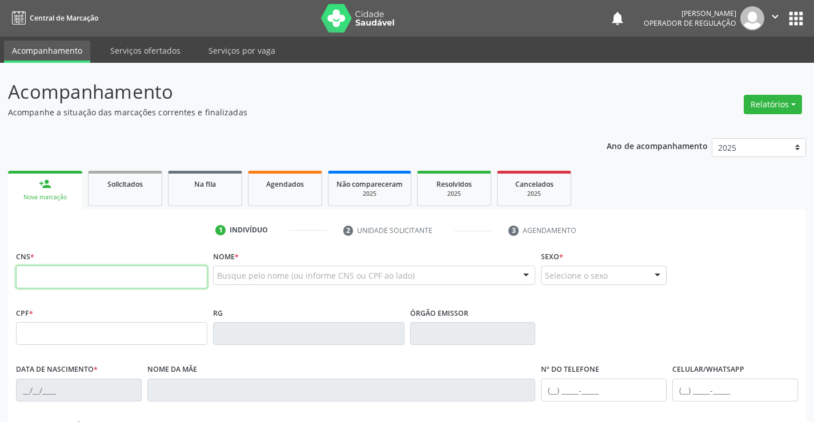
click at [70, 279] on input "text" at bounding box center [111, 277] width 191 height 23
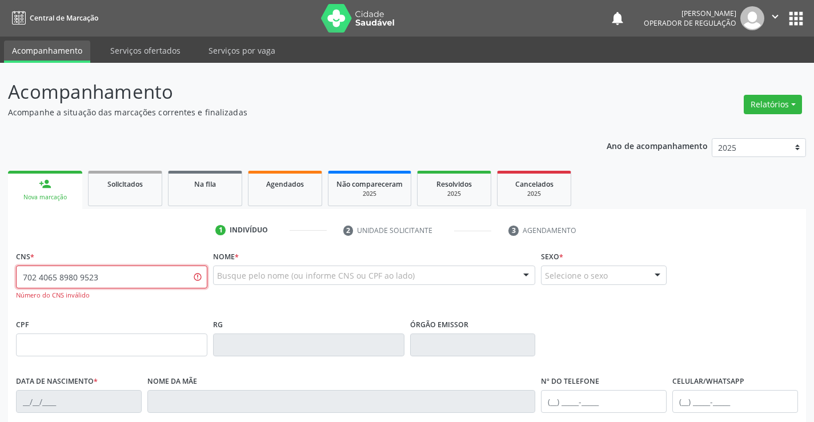
type input "702 4065 8980 9523"
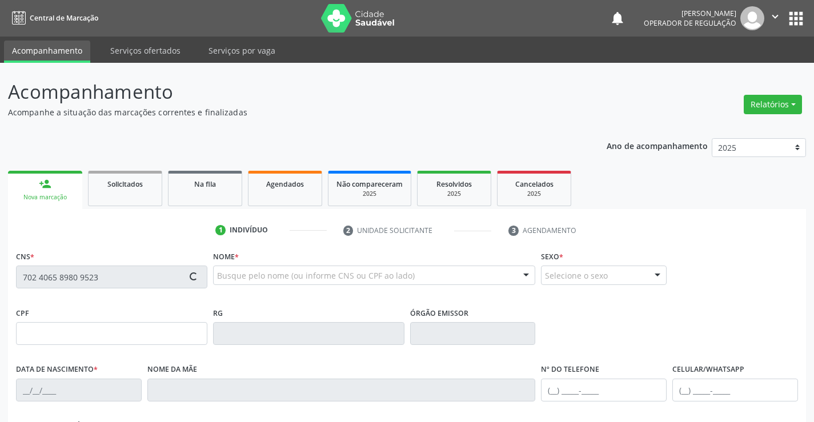
type input "2150619261"
type input "23/02/2005"
type input "(74) 98842-8714"
type input "40"
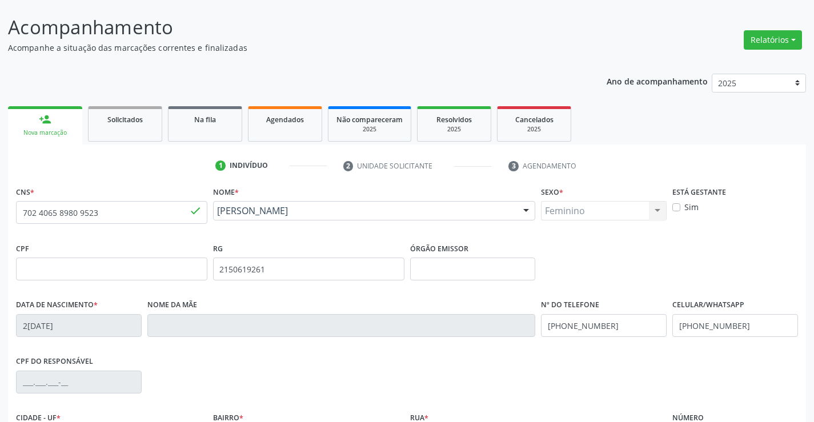
scroll to position [197, 0]
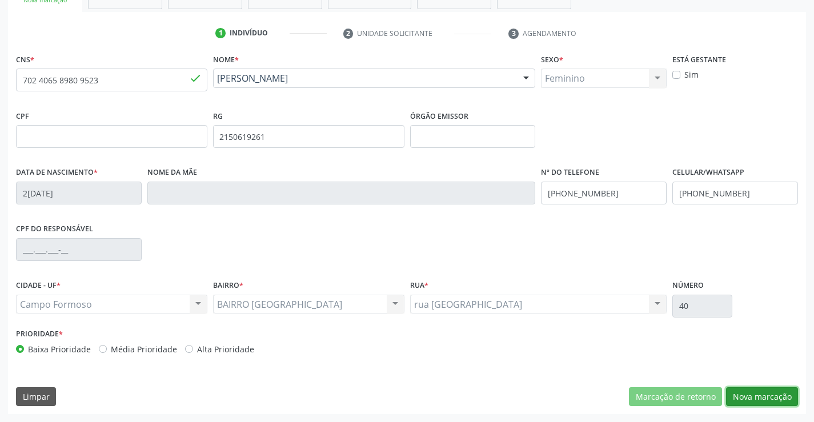
click at [748, 391] on button "Nova marcação" at bounding box center [762, 396] width 72 height 19
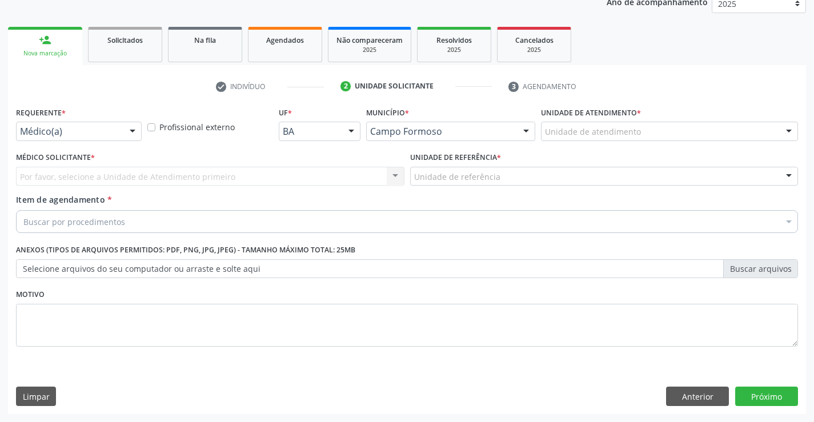
scroll to position [144, 0]
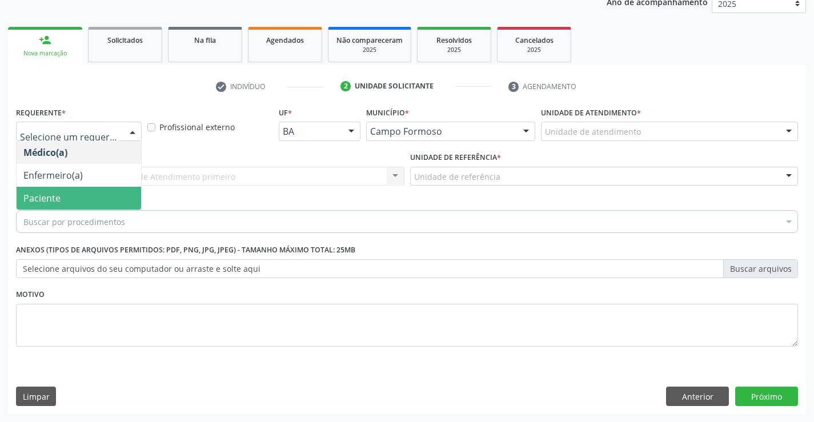
click at [83, 202] on span "Paciente" at bounding box center [79, 198] width 124 height 23
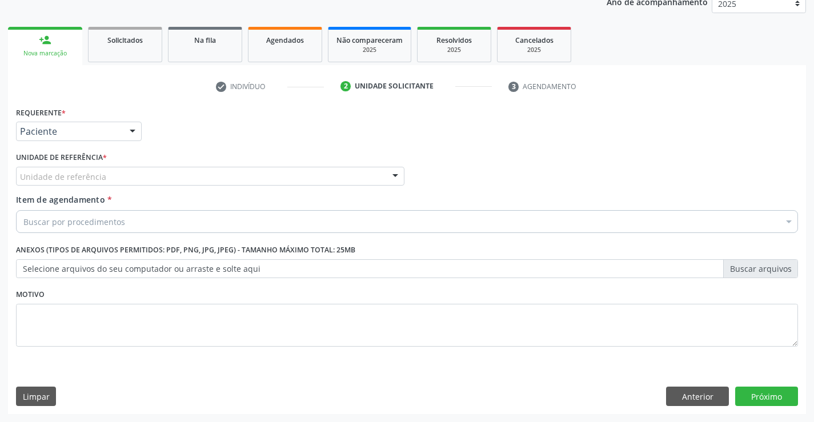
click at [115, 175] on div "Unidade de referência" at bounding box center [210, 176] width 388 height 19
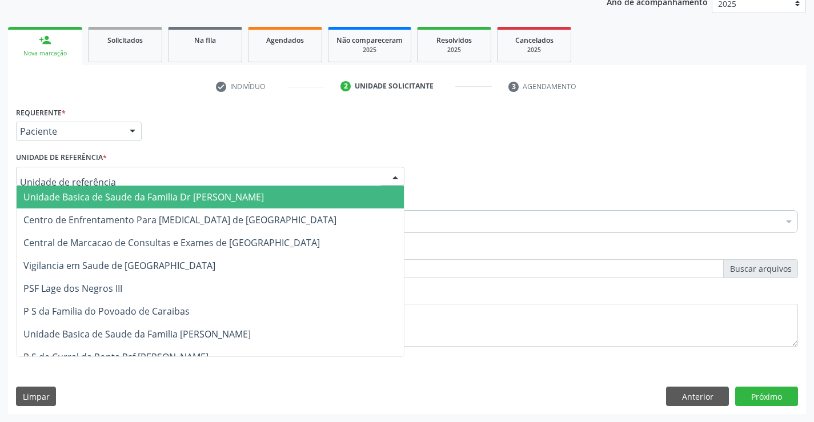
click at [123, 194] on span "Unidade Basica de Saude da Familia Dr [PERSON_NAME]" at bounding box center [143, 197] width 240 height 13
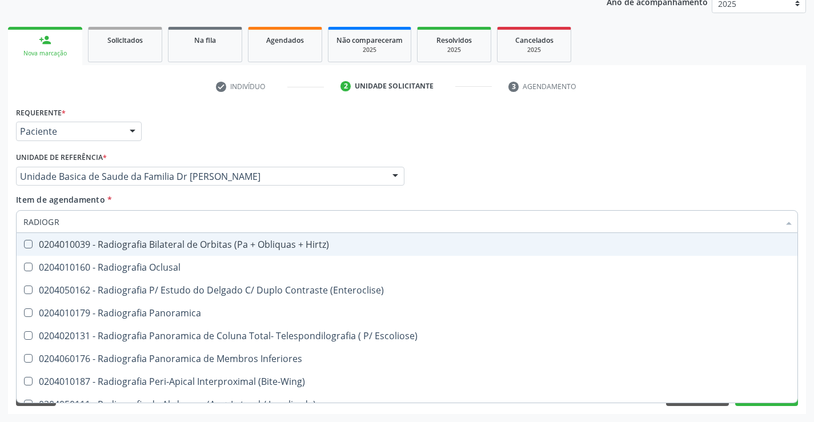
type input "RADIOGRA"
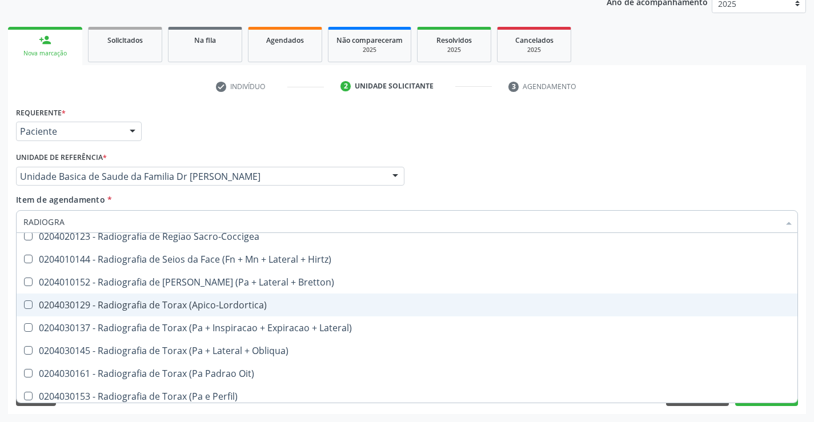
scroll to position [1428, 0]
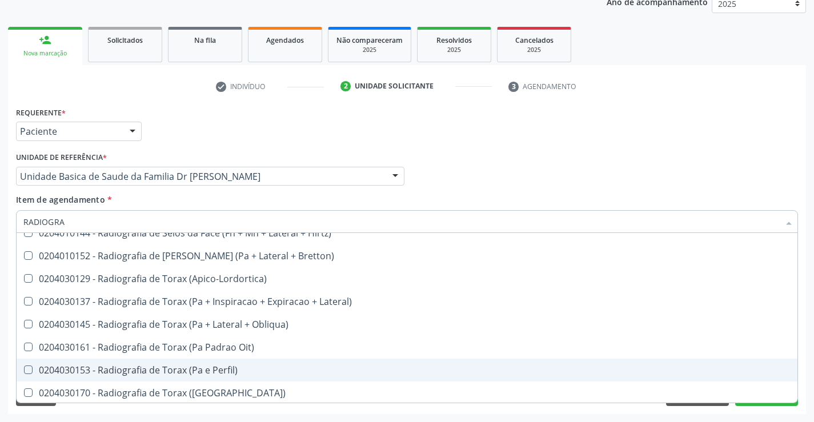
click at [239, 372] on div "0204030153 - Radiografia de Torax (Pa e Perfil)" at bounding box center [406, 369] width 767 height 9
checkbox Perfil\) "true"
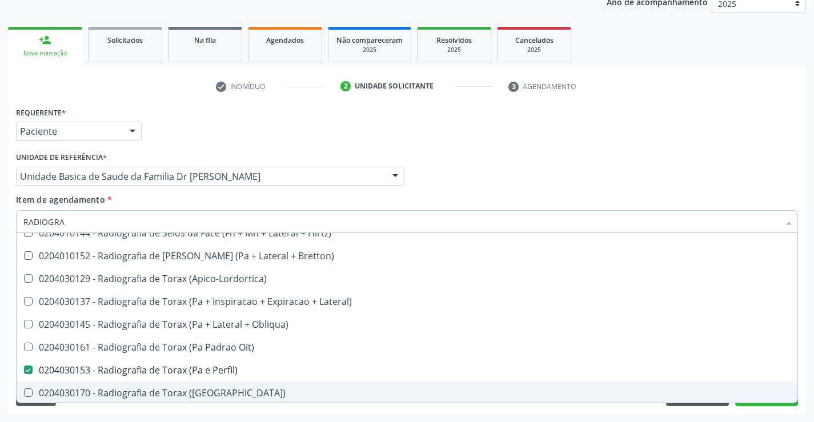
click at [758, 402] on span "0204030170 - Radiografia de Torax (Pa)" at bounding box center [407, 392] width 781 height 23
checkbox \(Pa\) "true"
click at [757, 404] on button "Próximo" at bounding box center [766, 396] width 63 height 19
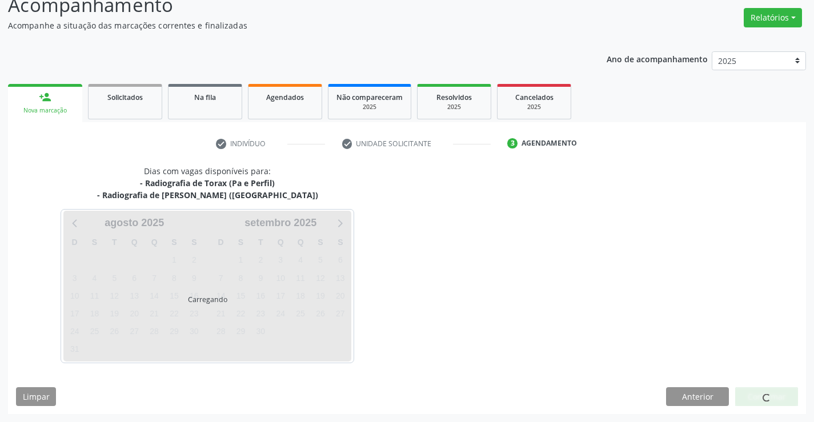
scroll to position [0, 0]
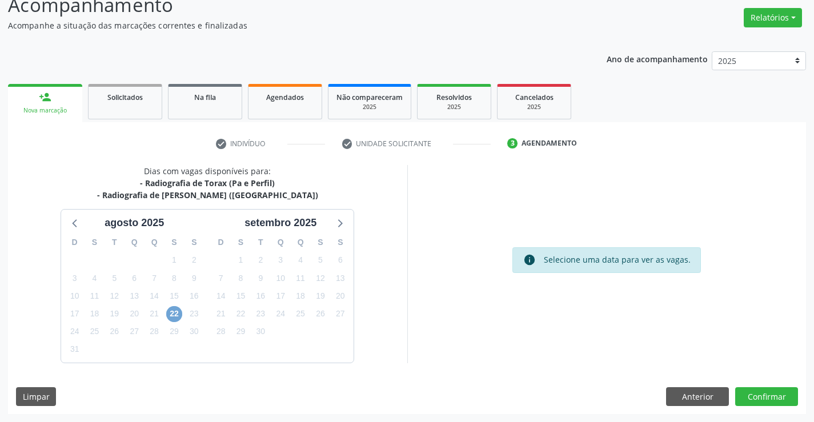
click at [178, 316] on span "22" at bounding box center [174, 314] width 16 height 16
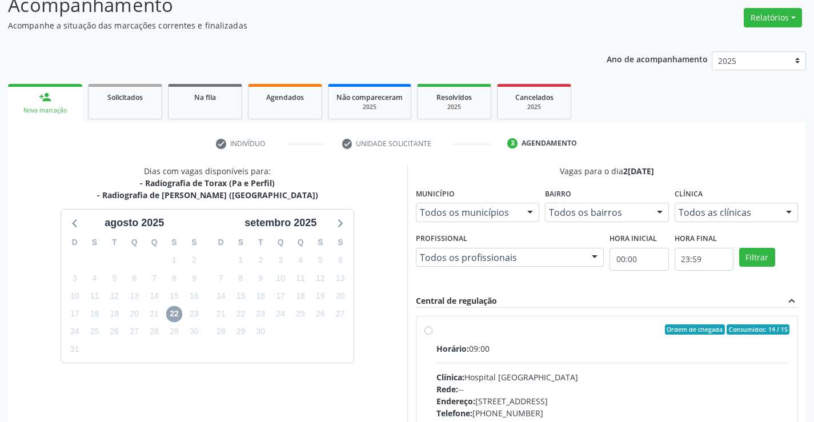
click at [182, 316] on span "22" at bounding box center [174, 314] width 16 height 16
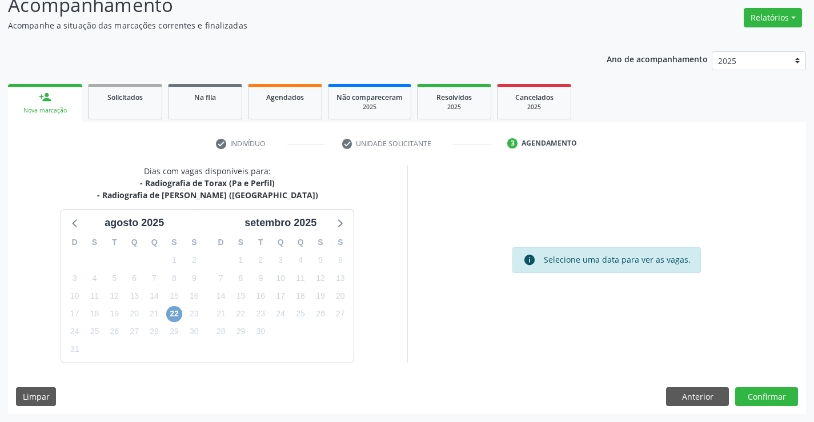
click at [178, 316] on span "22" at bounding box center [174, 314] width 16 height 16
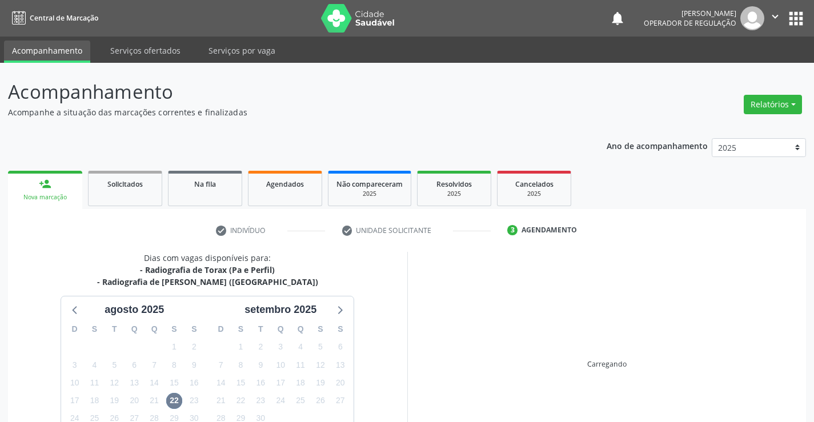
scroll to position [87, 0]
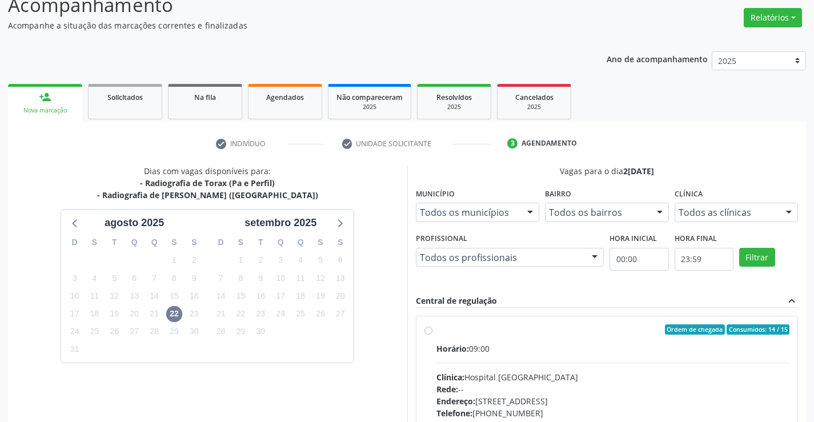
click at [436, 328] on label "Ordem de chegada Consumidos: 14 / 15 Horário: 09:00 Clínica: Hospital [GEOGRAPH…" at bounding box center [612, 411] width 353 height 175
click at [428, 328] on input "Ordem de chegada Consumidos: 14 / 15 Horário: 09:00 Clínica: Hospital [GEOGRAPH…" at bounding box center [428, 329] width 8 height 10
radio input "true"
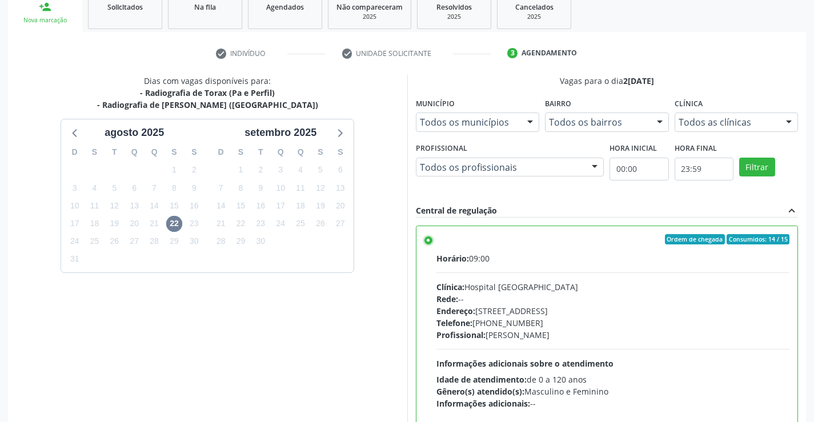
scroll to position [260, 0]
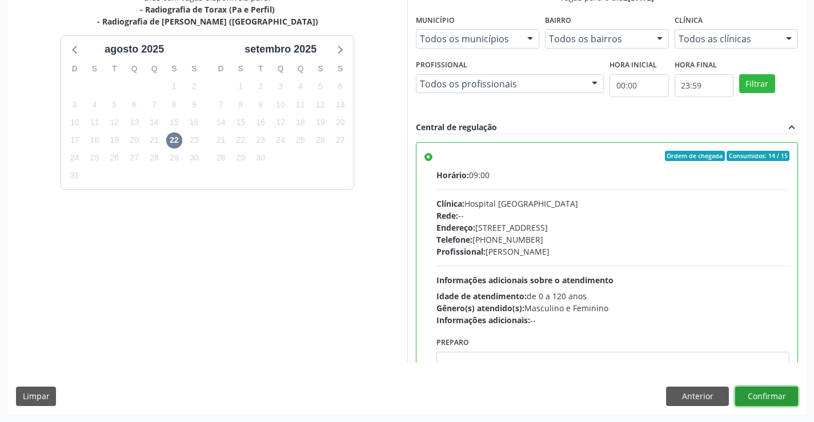
click at [774, 397] on button "Confirmar" at bounding box center [766, 396] width 63 height 19
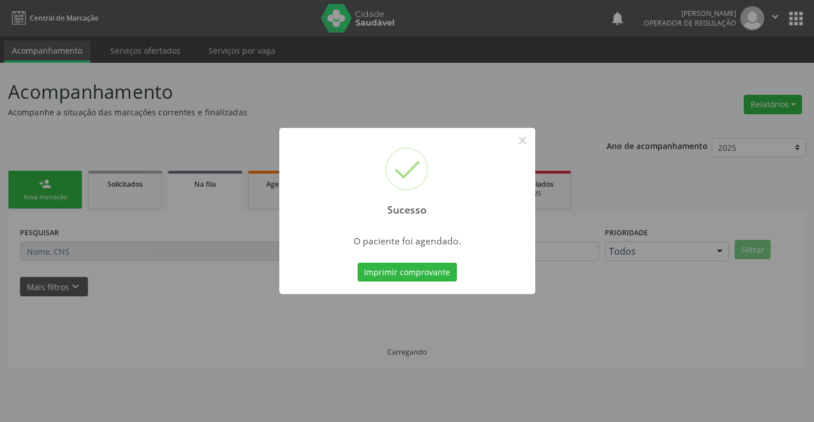
scroll to position [0, 0]
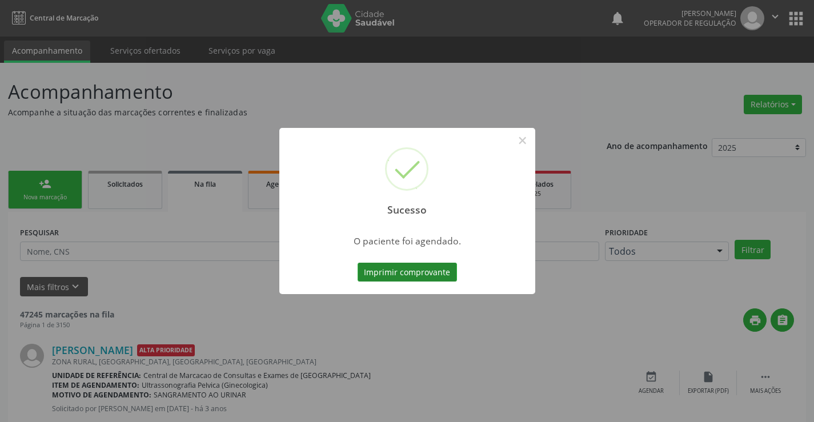
click at [422, 273] on button "Imprimir comprovante" at bounding box center [406, 272] width 99 height 19
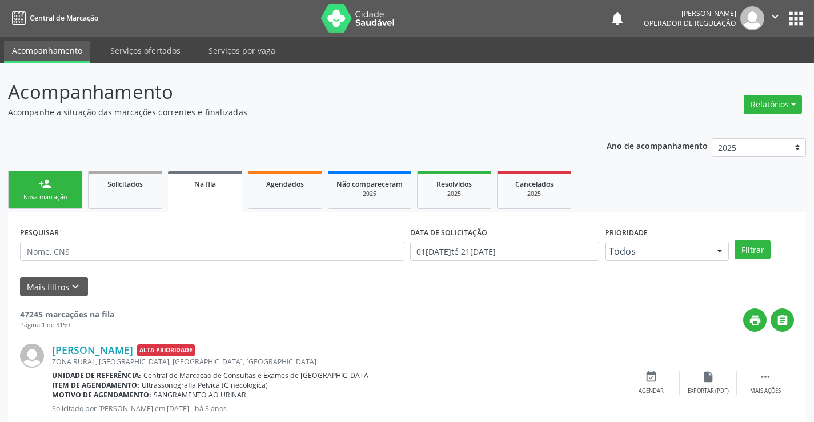
click at [56, 186] on link "person_add Nova marcação" at bounding box center [45, 190] width 74 height 38
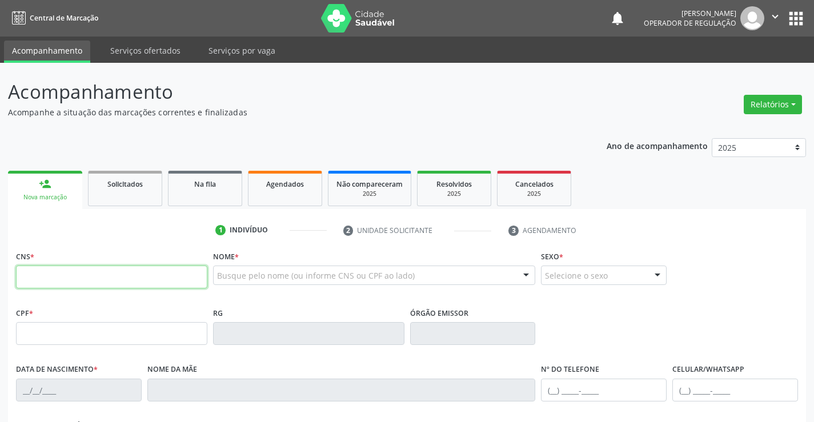
click at [63, 279] on input "text" at bounding box center [111, 277] width 191 height 23
type input "700 5013 1588 1055"
type input "2173478354"
type input "24/11/1997"
type input "(74) 9945-6112"
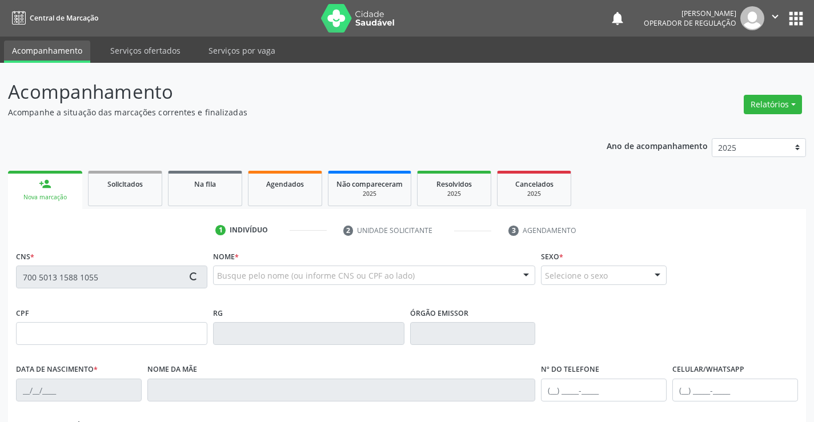
type input "(74) 9945-6112"
type input "087.930.455-30"
type input "S/N"
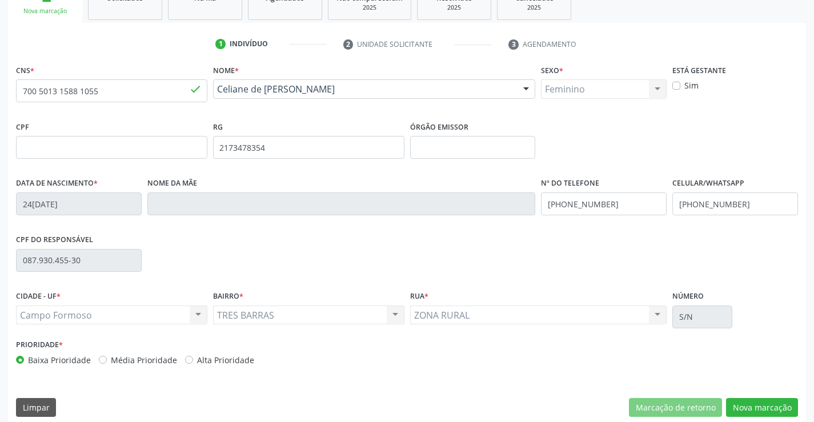
scroll to position [197, 0]
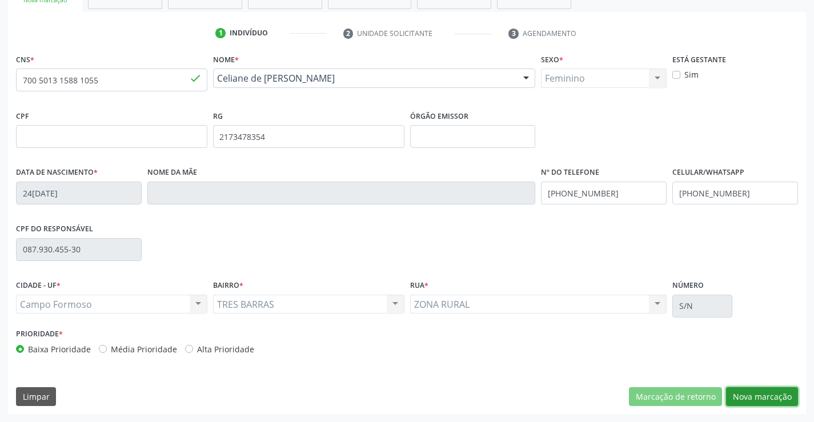
click at [746, 396] on button "Nova marcação" at bounding box center [762, 396] width 72 height 19
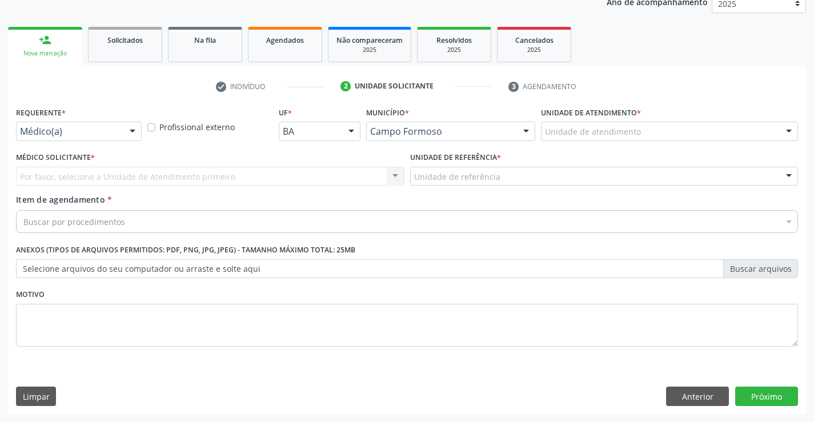
scroll to position [144, 0]
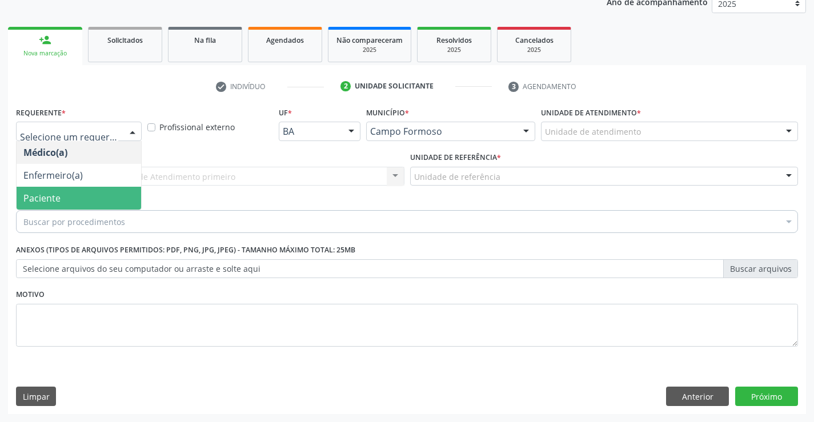
click at [77, 198] on span "Paciente" at bounding box center [79, 198] width 124 height 23
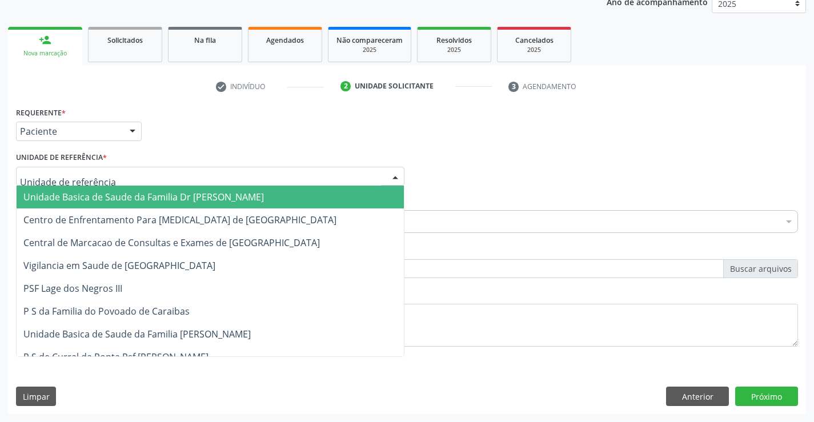
drag, startPoint x: 99, startPoint y: 175, endPoint x: 96, endPoint y: 189, distance: 14.0
click at [95, 194] on span "Unidade Basica de Saude da Familia Dr [PERSON_NAME]" at bounding box center [143, 197] width 240 height 13
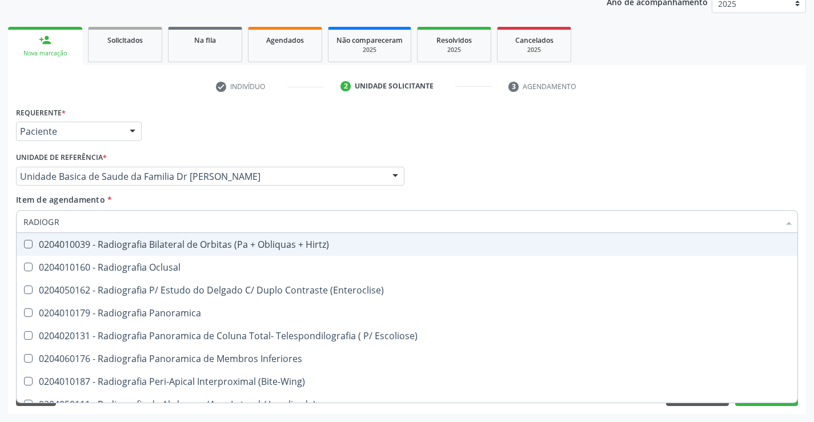
type input "RADIOGRA"
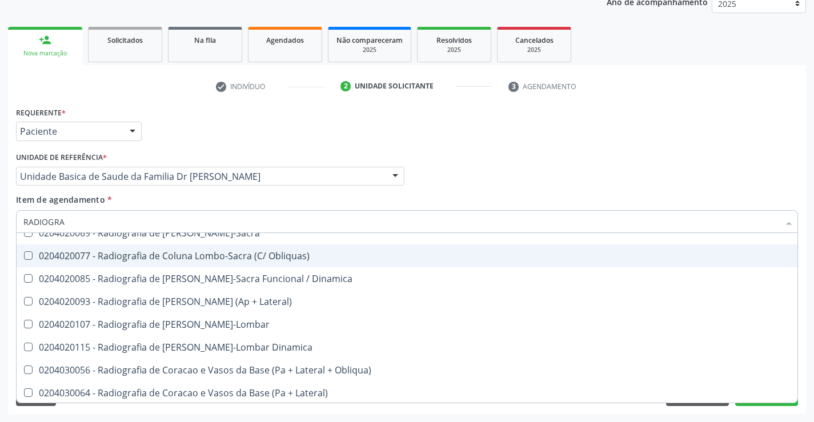
scroll to position [571, 0]
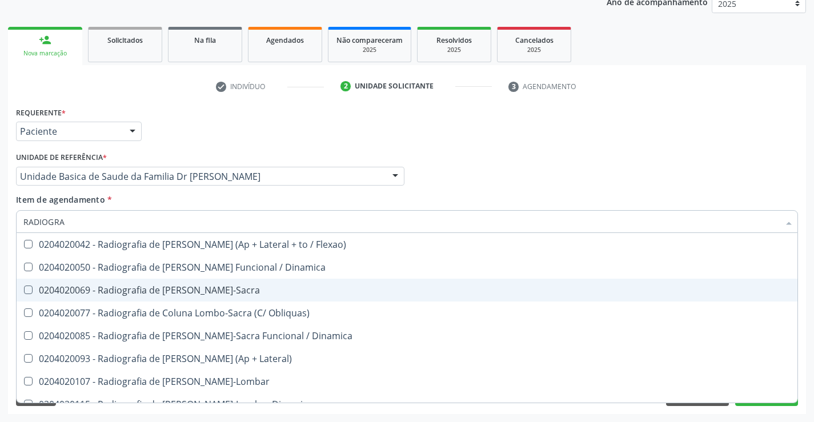
click at [252, 287] on div "0204020069 - Radiografia de Coluna Lombo-Sacra" at bounding box center [406, 290] width 767 height 9
checkbox Lombo-Sacra "true"
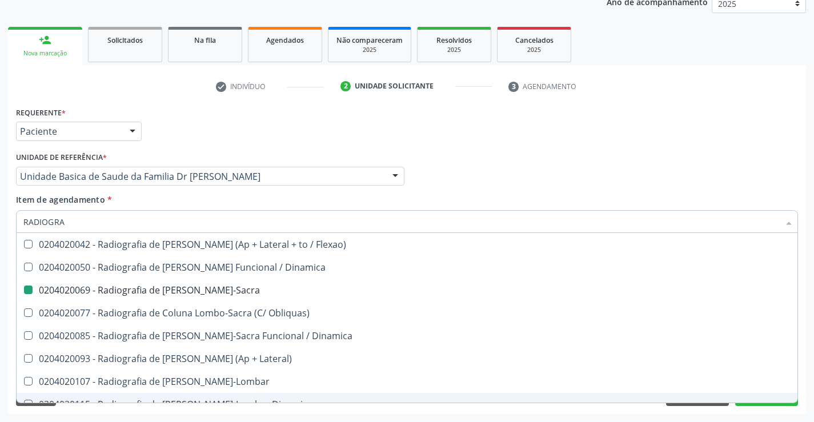
click at [769, 407] on div "Requerente * Paciente Médico(a) Enfermeiro(a) Paciente Nenhum resultado encontr…" at bounding box center [407, 259] width 798 height 310
checkbox Oclusal "true"
checkbox Lombo-Sacra "false"
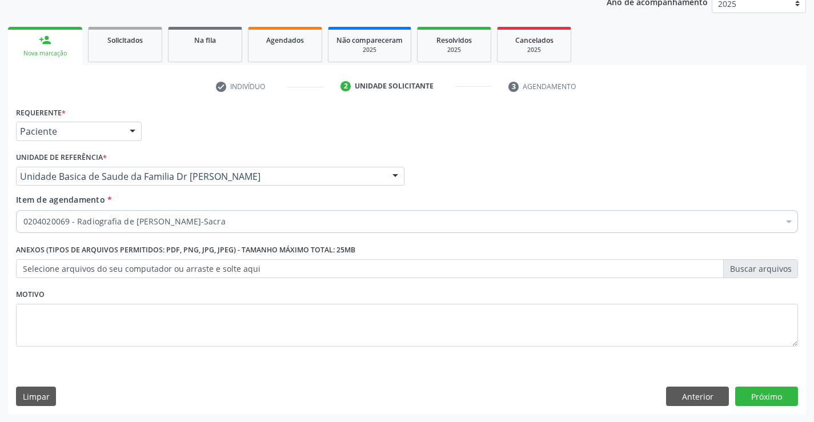
scroll to position [0, 0]
click at [770, 399] on button "Próximo" at bounding box center [766, 396] width 63 height 19
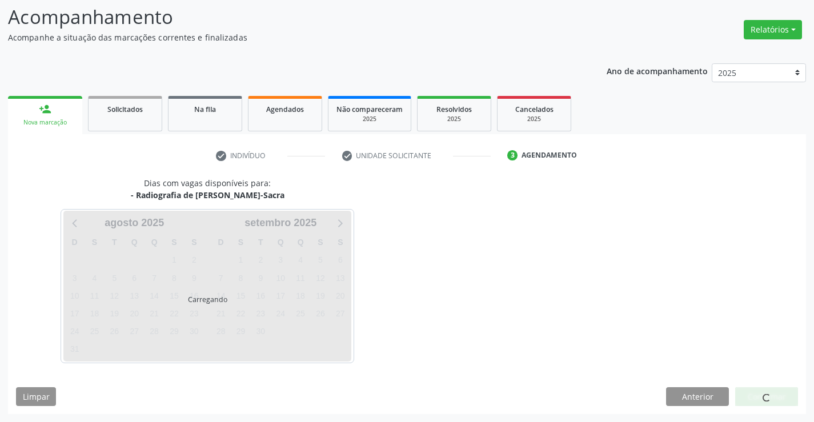
scroll to position [75, 0]
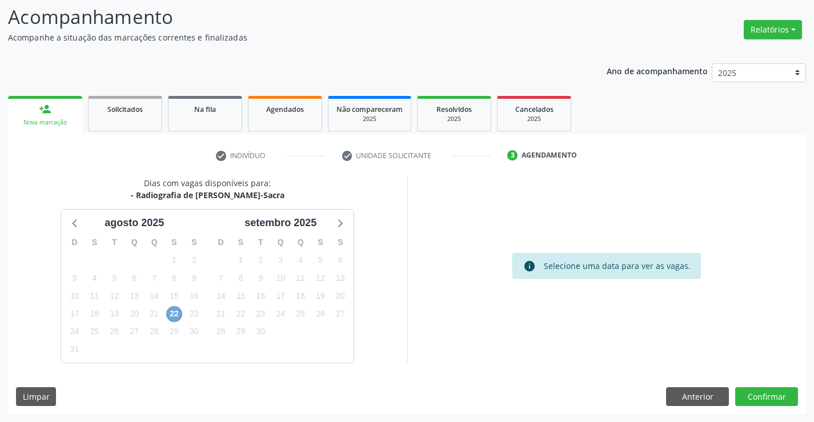
click at [175, 312] on span "22" at bounding box center [174, 314] width 16 height 16
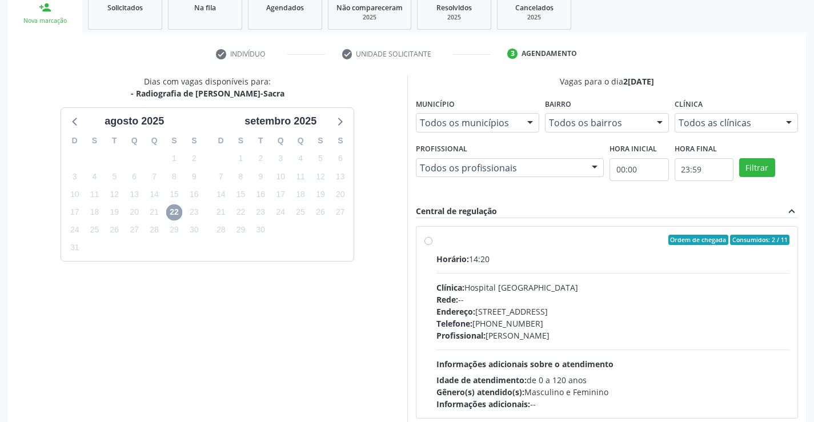
scroll to position [201, 0]
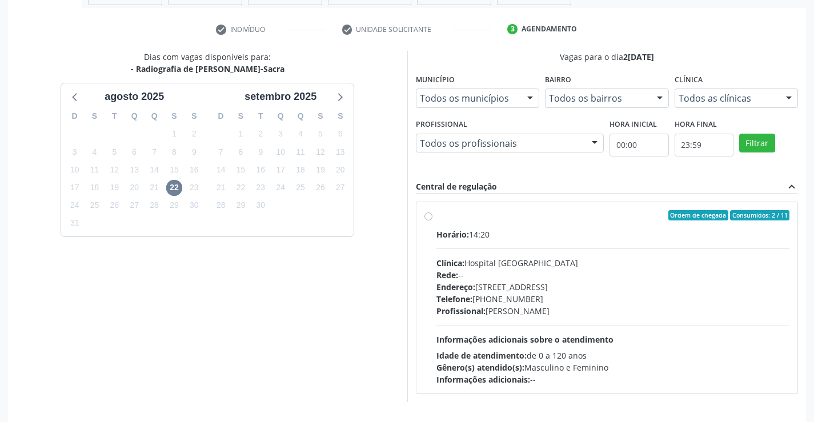
click at [436, 216] on label "Ordem de chegada Consumidos: 2 / 11 Horário: 14:20 Clínica: Hospital Sao Franci…" at bounding box center [612, 297] width 353 height 175
click at [428, 216] on input "Ordem de chegada Consumidos: 2 / 11 Horário: 14:20 Clínica: Hospital Sao Franci…" at bounding box center [428, 215] width 8 height 10
radio input "true"
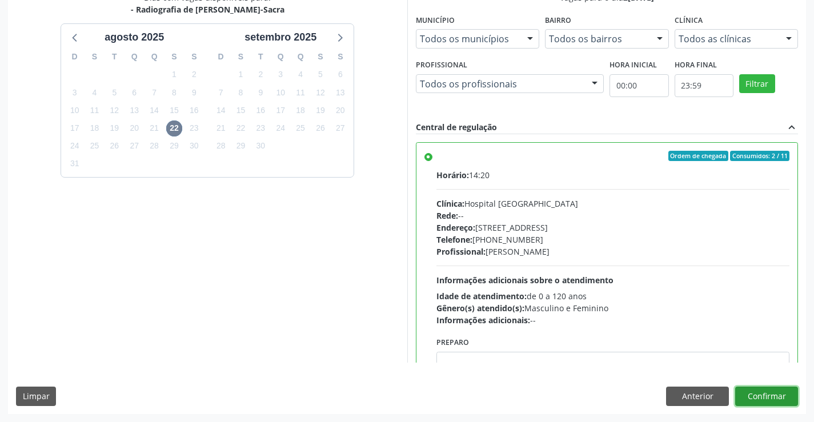
click at [771, 397] on button "Confirmar" at bounding box center [766, 396] width 63 height 19
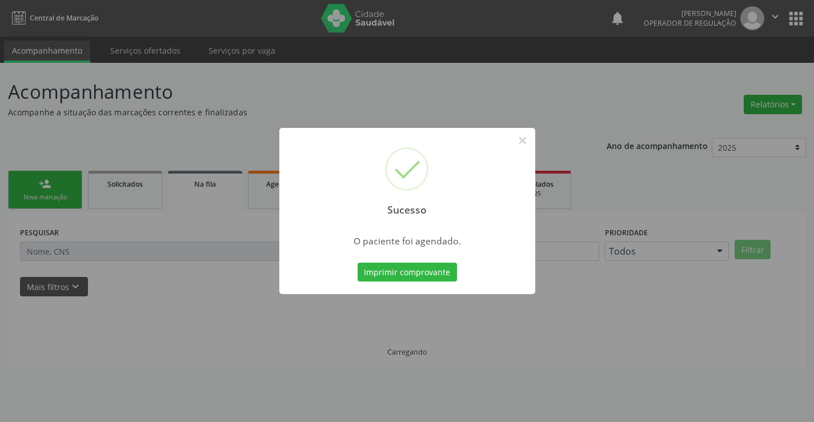
scroll to position [0, 0]
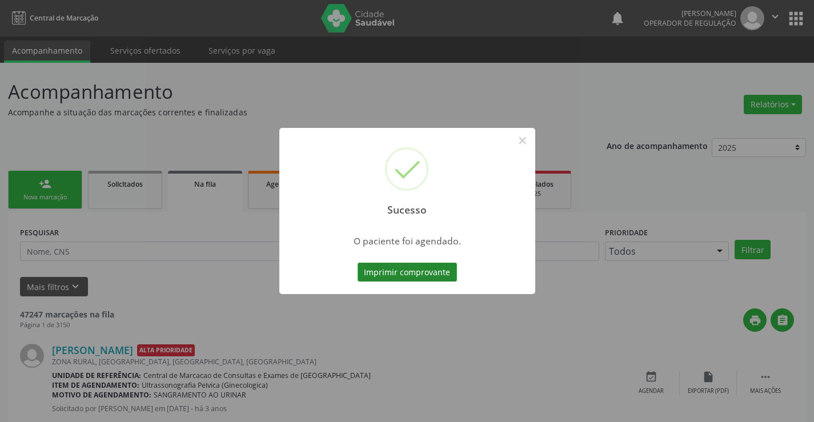
click at [413, 271] on button "Imprimir comprovante" at bounding box center [406, 272] width 99 height 19
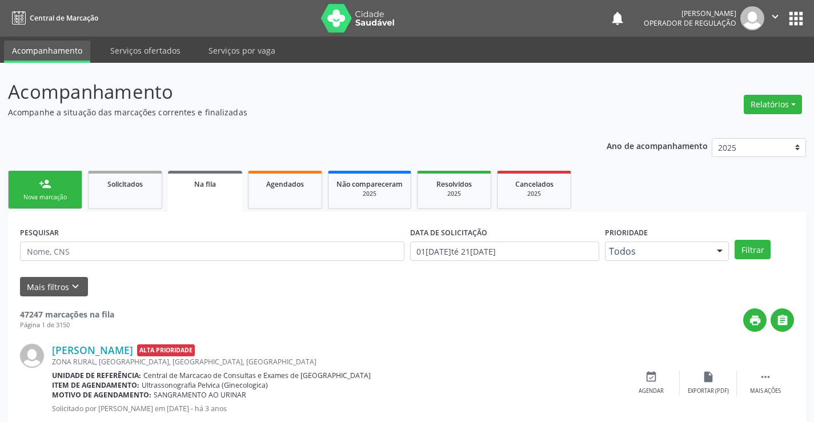
click at [35, 187] on link "person_add Nova marcação" at bounding box center [45, 190] width 74 height 38
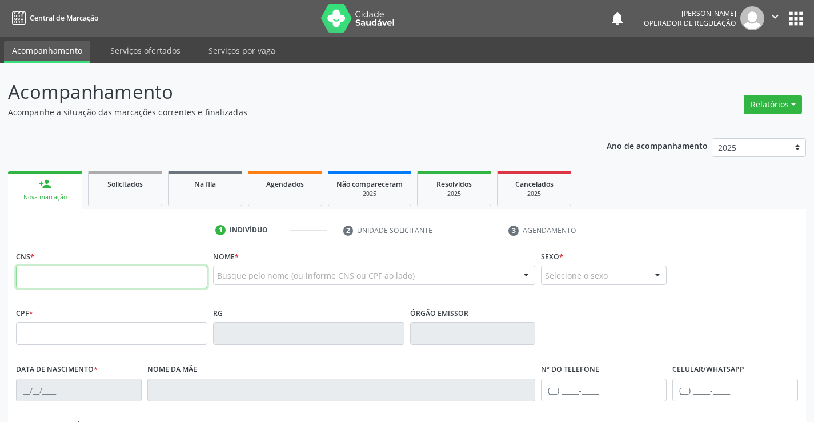
click at [49, 279] on input "text" at bounding box center [111, 277] width 191 height 23
type input "701 8082 5616 9376"
type input "1591268354"
type input "16/07/1989"
type input "(74) 98824-5706"
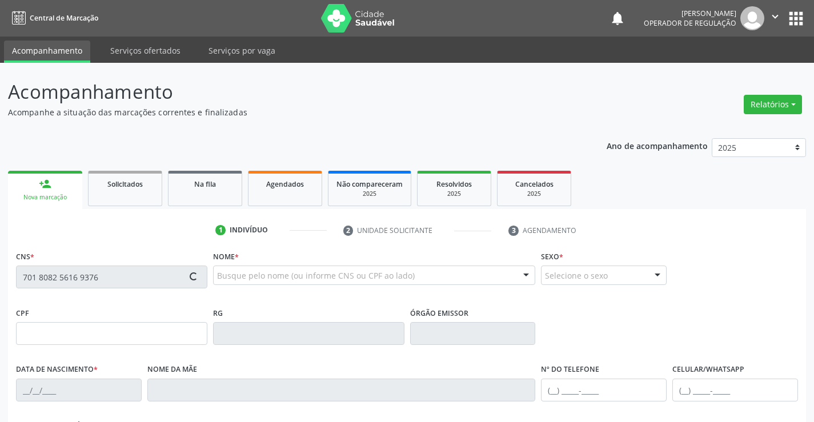
type input "(74) 98824-5706"
type input "052.954.045-28"
type input "S/N"
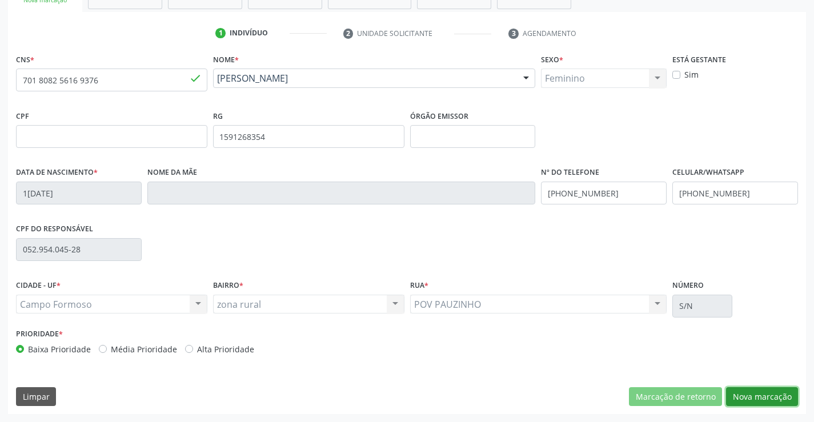
click at [759, 388] on button "Nova marcação" at bounding box center [762, 396] width 72 height 19
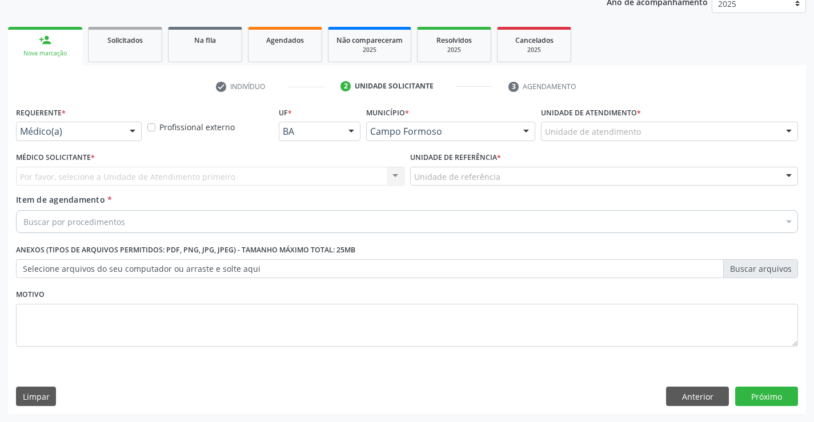
scroll to position [144, 0]
click at [76, 122] on div "Médico(a)" at bounding box center [79, 131] width 126 height 19
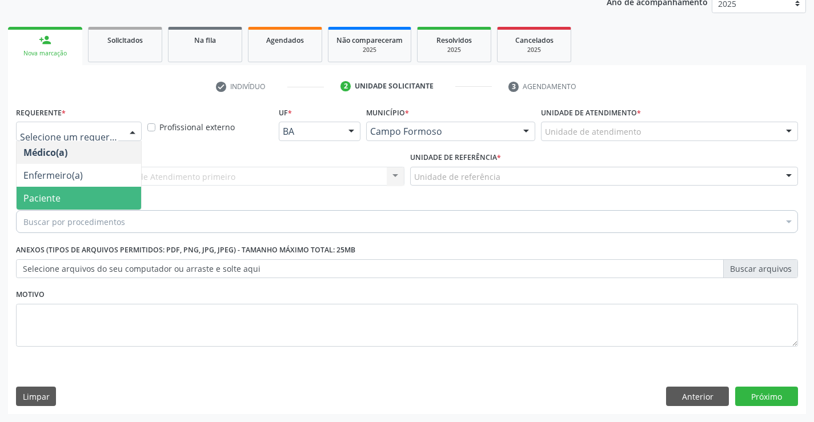
click at [59, 192] on span "Paciente" at bounding box center [41, 198] width 37 height 13
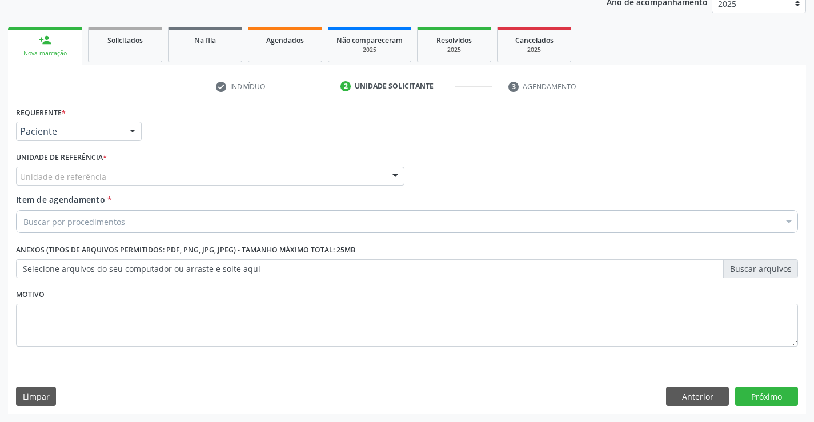
drag, startPoint x: 74, startPoint y: 169, endPoint x: 75, endPoint y: 179, distance: 10.3
click at [74, 170] on div "Unidade de referência" at bounding box center [210, 176] width 388 height 19
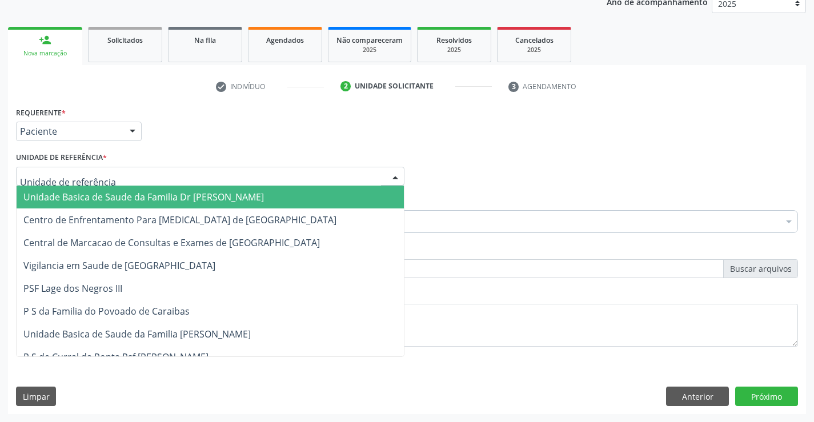
drag, startPoint x: 76, startPoint y: 184, endPoint x: 77, endPoint y: 190, distance: 5.8
click at [76, 185] on input "text" at bounding box center [200, 182] width 361 height 23
click at [78, 191] on span "Unidade Basica de Saude da Familia Dr [PERSON_NAME]" at bounding box center [143, 197] width 240 height 13
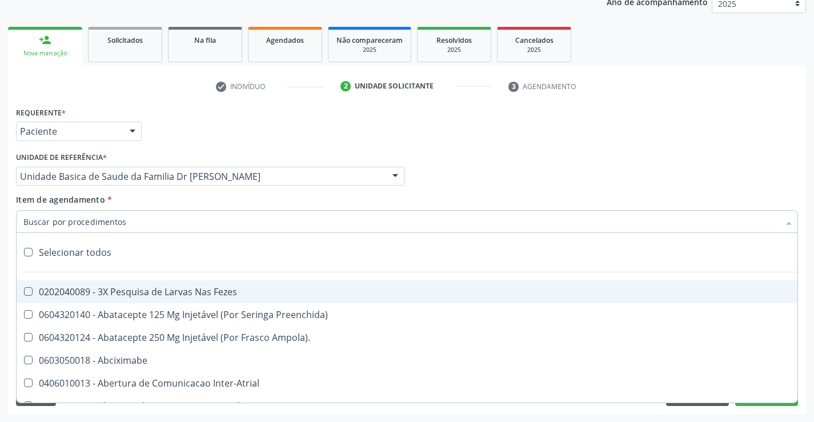
click at [73, 212] on div at bounding box center [407, 221] width 782 height 23
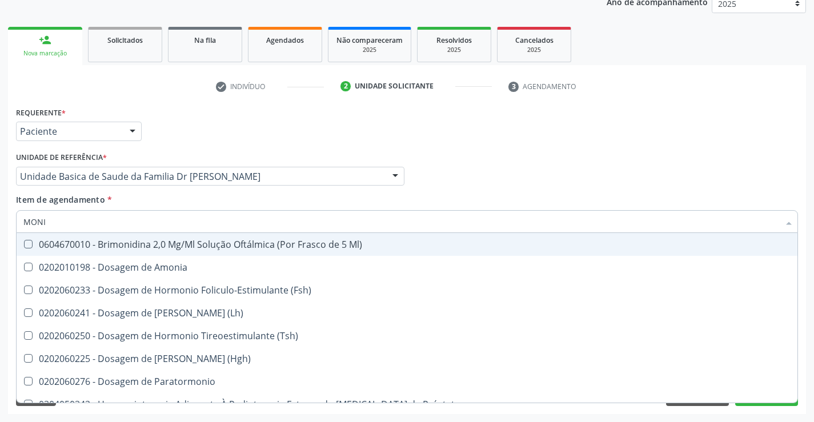
type input "MONIT"
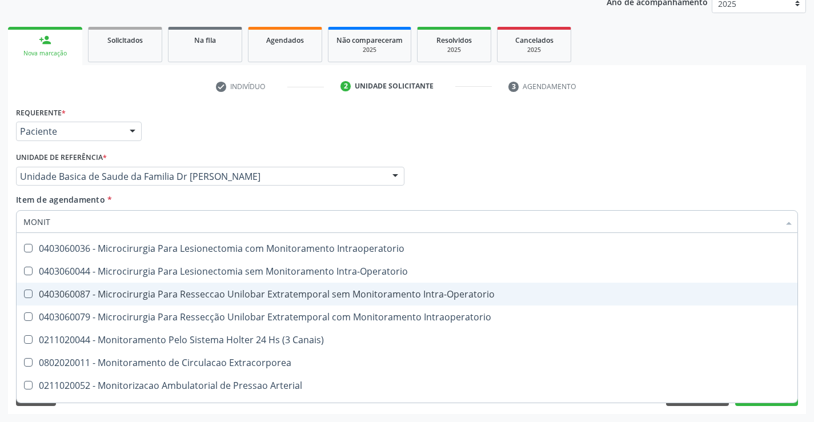
scroll to position [36, 0]
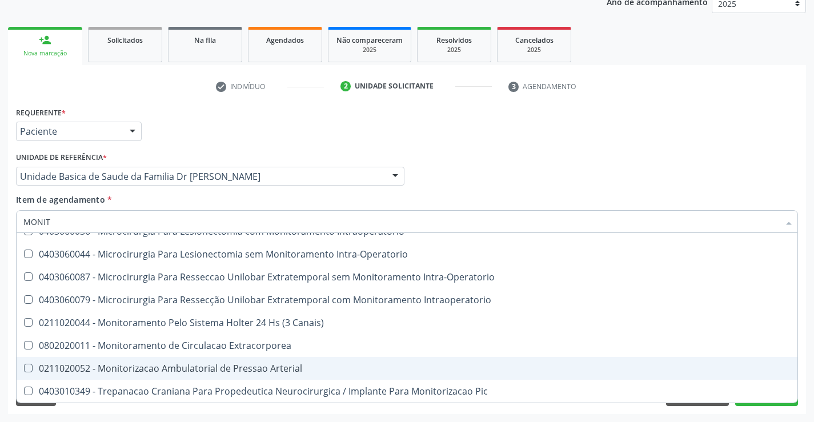
click at [299, 371] on div "0211020052 - Monitorizacao Ambulatorial de Pressao Arterial" at bounding box center [406, 368] width 767 height 9
checkbox Arterial "true"
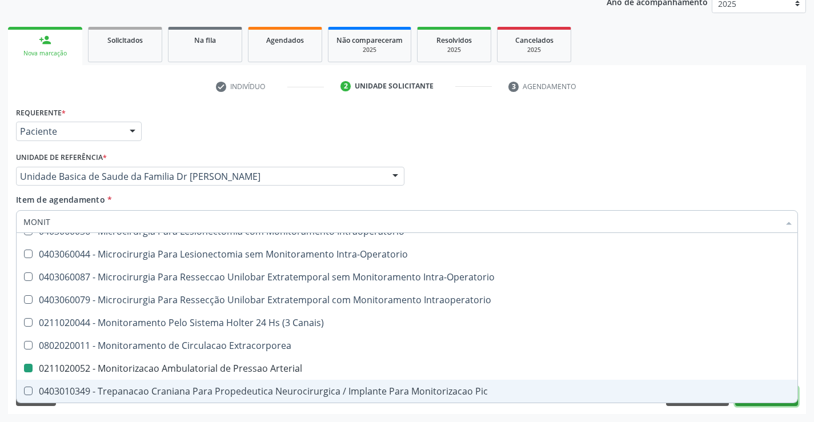
click at [770, 404] on button "Próximo" at bounding box center [766, 396] width 63 height 19
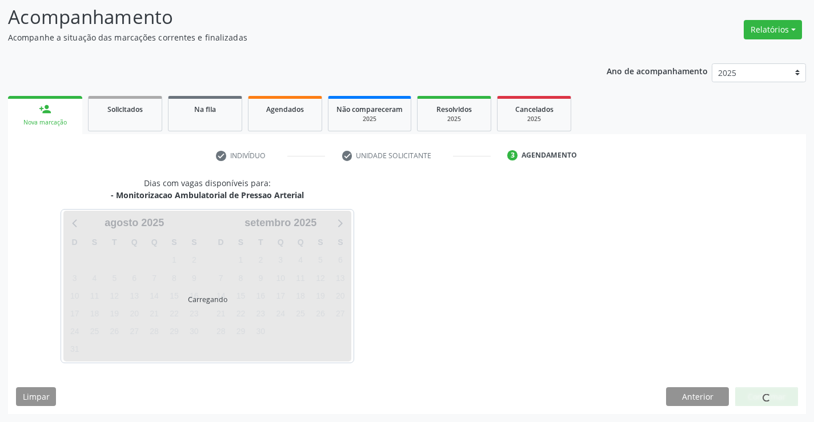
scroll to position [0, 0]
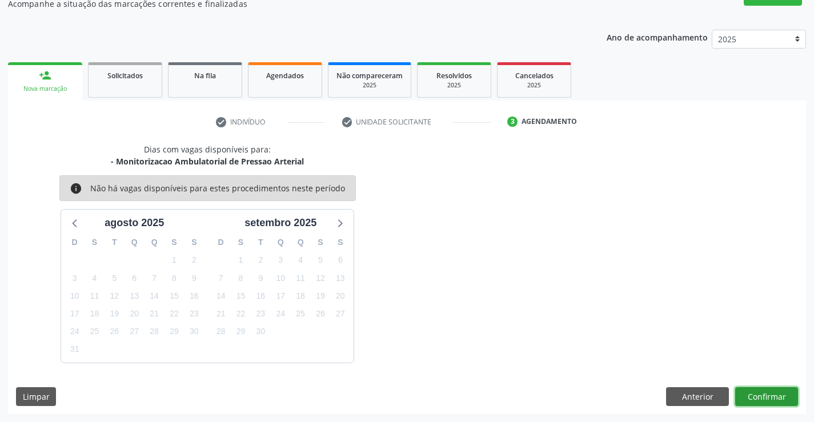
click at [770, 396] on button "Confirmar" at bounding box center [766, 396] width 63 height 19
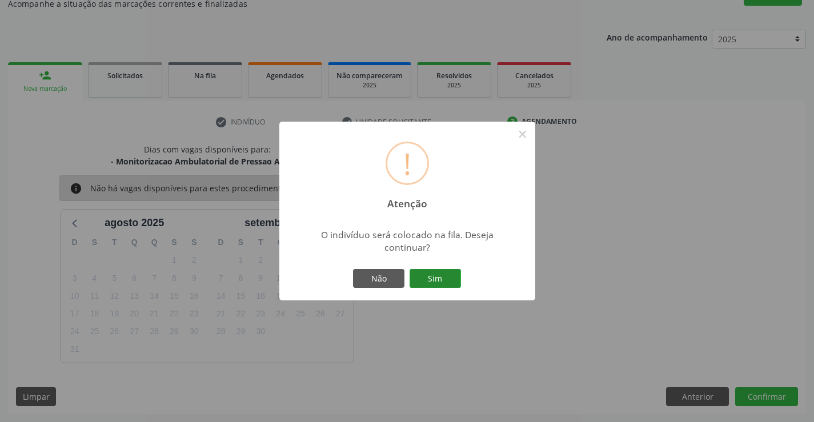
click at [452, 279] on button "Sim" at bounding box center [434, 278] width 51 height 19
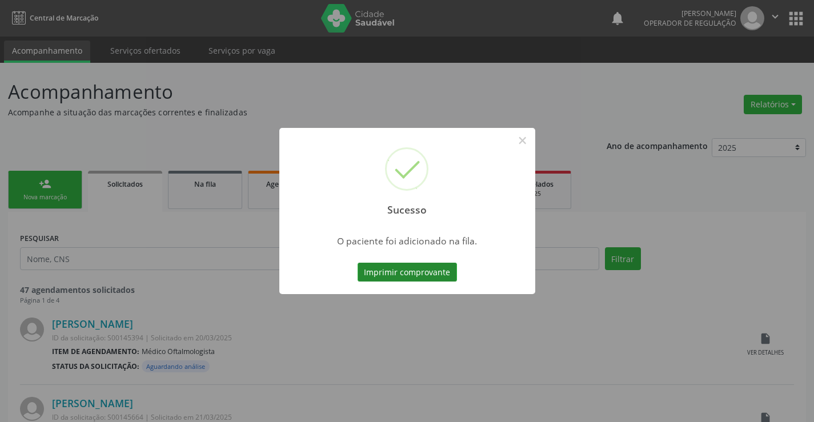
click at [401, 266] on button "Imprimir comprovante" at bounding box center [406, 272] width 99 height 19
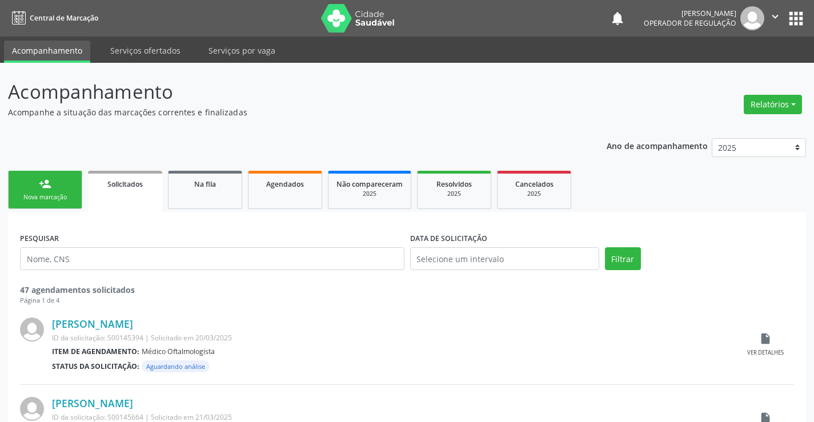
click at [50, 182] on div "person_add" at bounding box center [45, 184] width 13 height 13
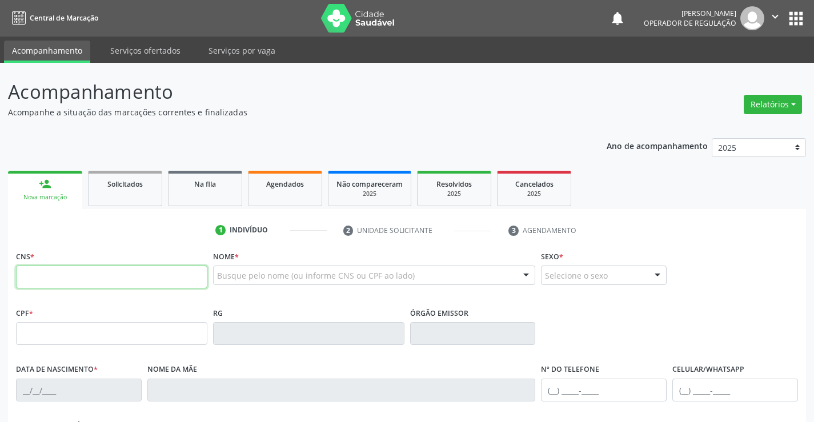
click at [44, 282] on input "text" at bounding box center [111, 277] width 191 height 23
type input "709 0098 8724 4919"
type input "0936176903"
type input "10/[DATE]"
type input "[PHONE_NUMBER]"
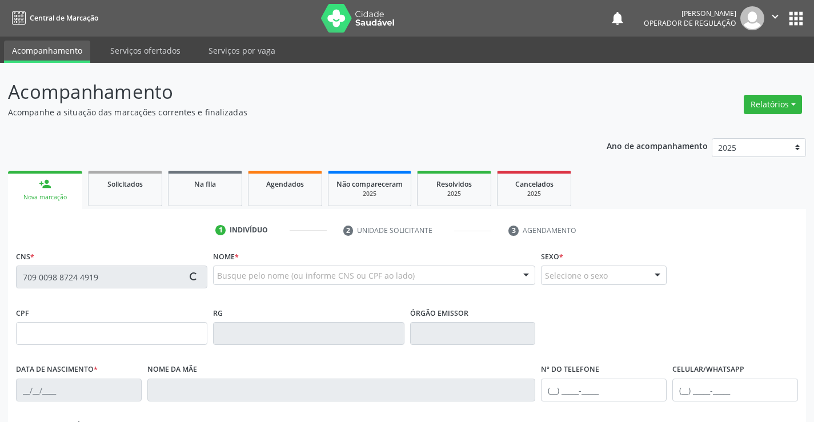
type input "[PHONE_NUMBER]"
type input "779.902.695-20"
type input "SN"
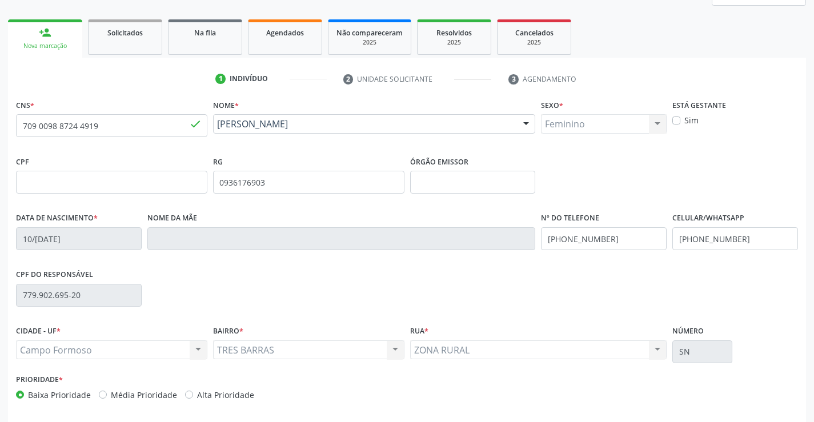
scroll to position [171, 0]
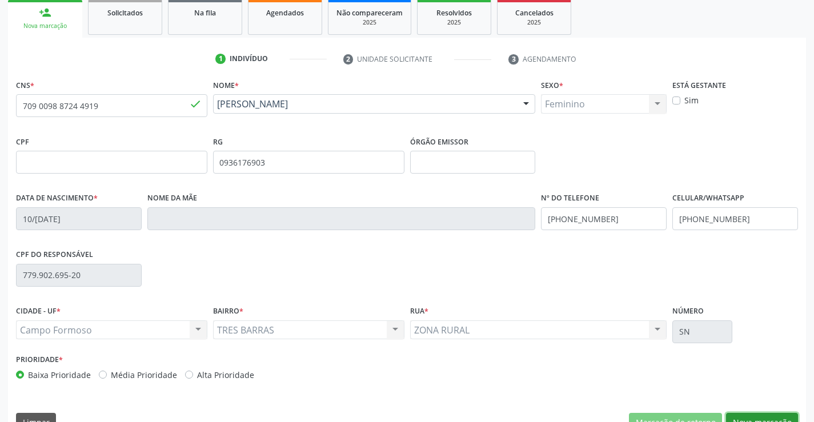
click at [770, 417] on button "Nova marcação" at bounding box center [762, 422] width 72 height 19
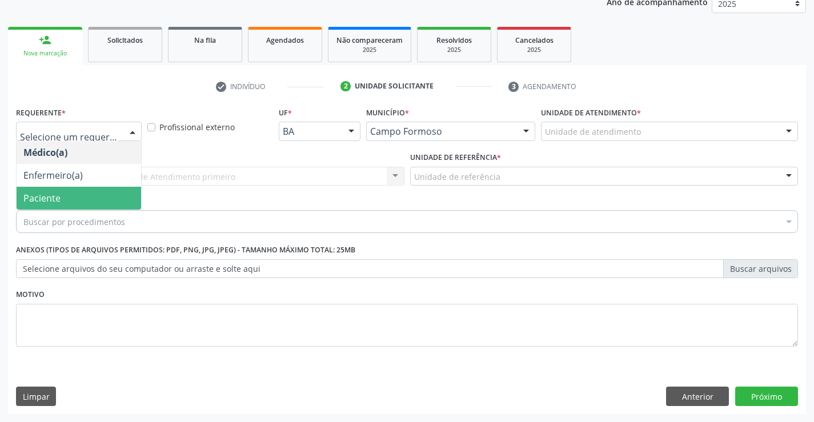
click at [69, 200] on span "Paciente" at bounding box center [79, 198] width 124 height 23
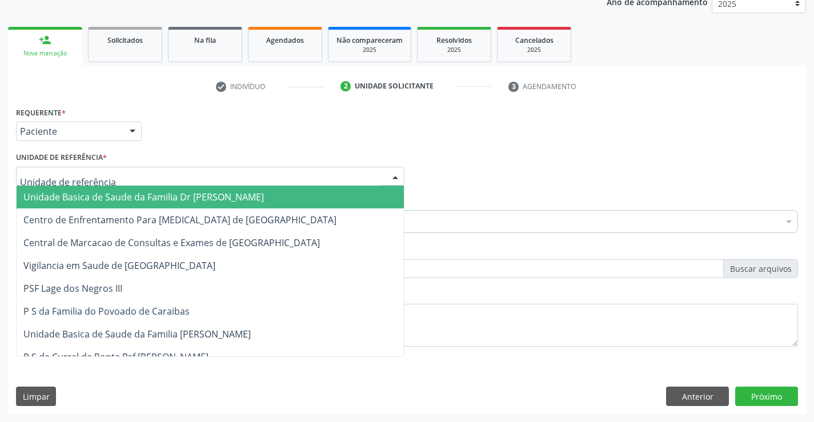
click at [86, 189] on span "Unidade Basica de Saude da Familia Dr [PERSON_NAME]" at bounding box center [210, 197] width 387 height 23
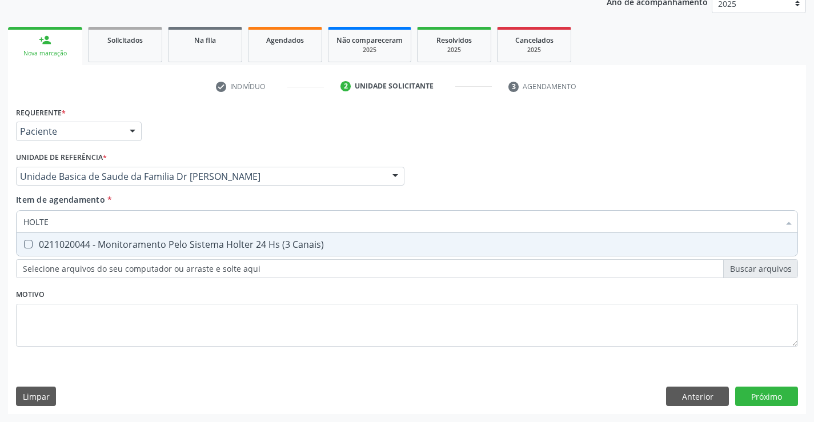
type input "HOLTER"
click at [132, 246] on div "0211020044 - Monitoramento Pelo Sistema Holter 24 Hs (3 Canais)" at bounding box center [406, 244] width 767 height 9
checkbox Canais\) "true"
type input "HOLTER"
click at [94, 325] on div "Requerente * Paciente Médico(a) Enfermeiro(a) Paciente Nenhum resultado encontr…" at bounding box center [407, 233] width 782 height 259
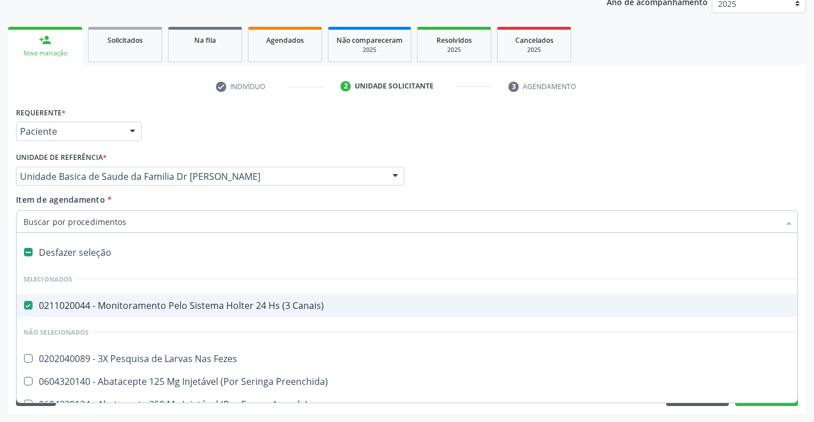
click at [163, 221] on input "Item de agendamento *" at bounding box center [400, 221] width 755 height 23
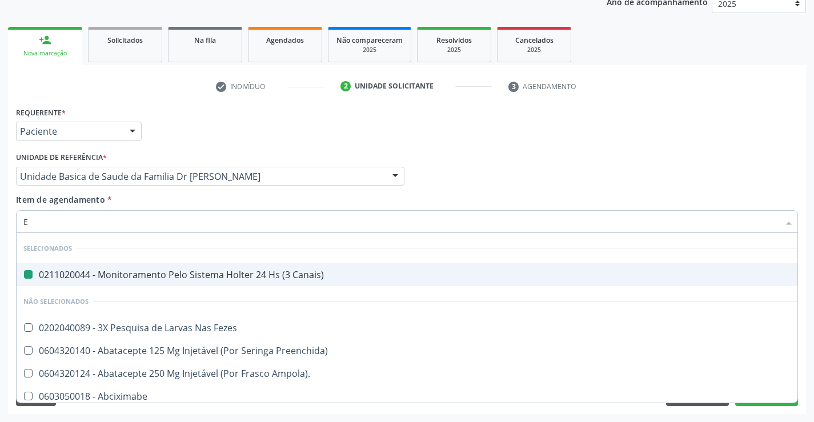
type input "EC"
checkbox Canais\) "false"
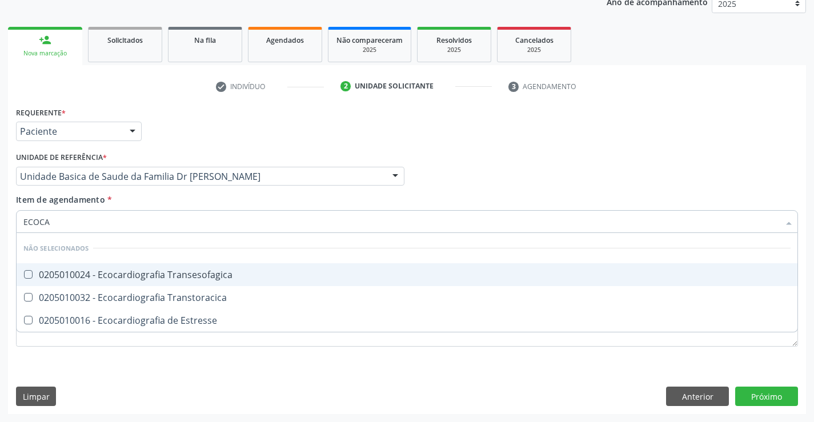
type input "ECOCAR"
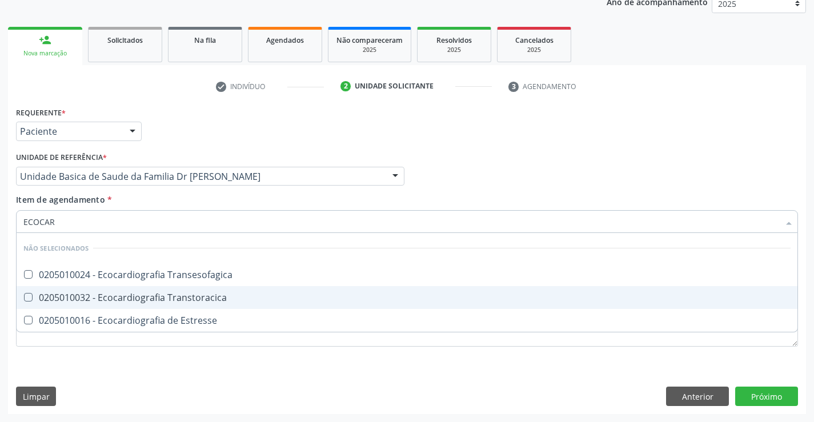
click at [187, 300] on div "0205010032 - Ecocardiografia Transtoracica" at bounding box center [406, 297] width 767 height 9
checkbox Transtoracica "true"
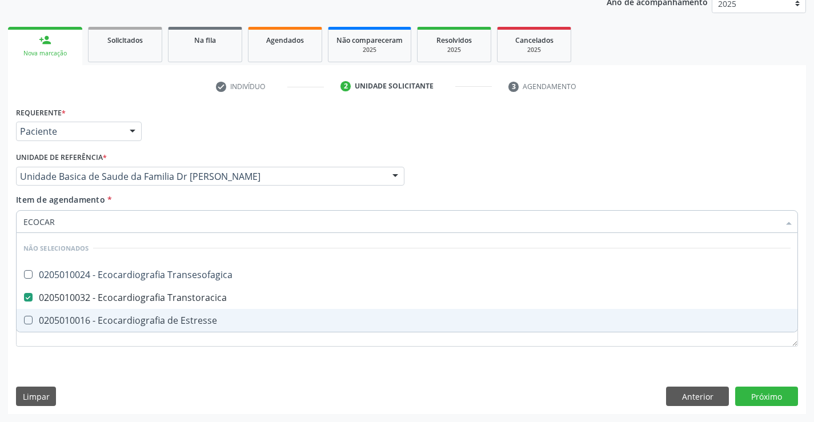
click at [142, 383] on div "Requerente * Paciente Médico(a) Enfermeiro(a) Paciente Nenhum resultado encontr…" at bounding box center [407, 259] width 798 height 310
checkbox Transesofagica "true"
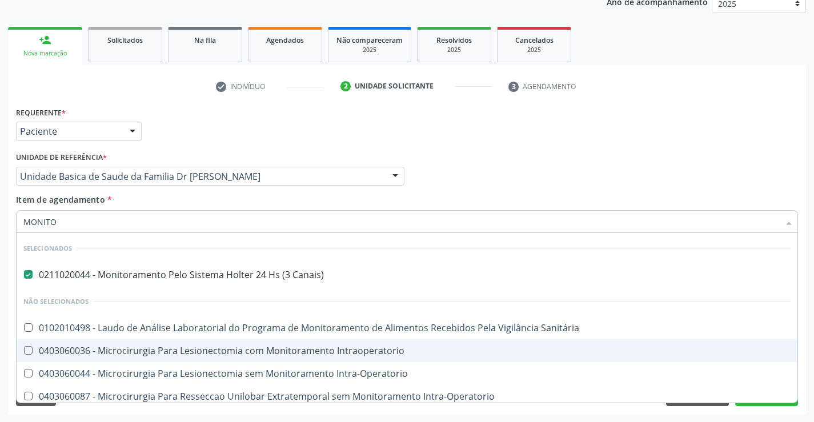
type input "MONITOR"
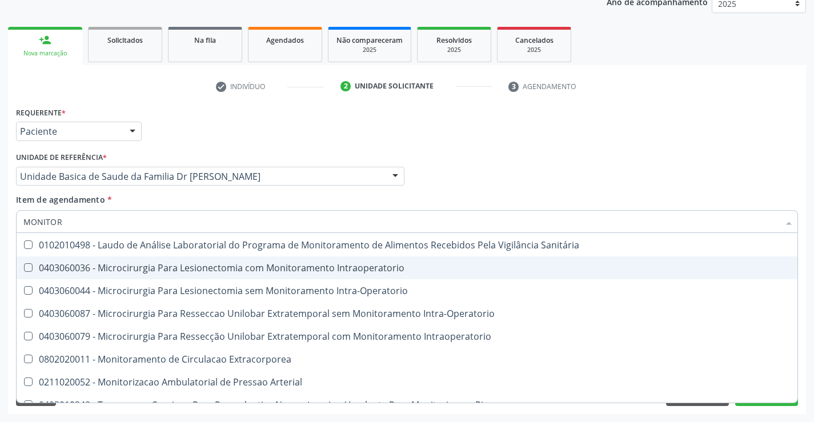
scroll to position [97, 0]
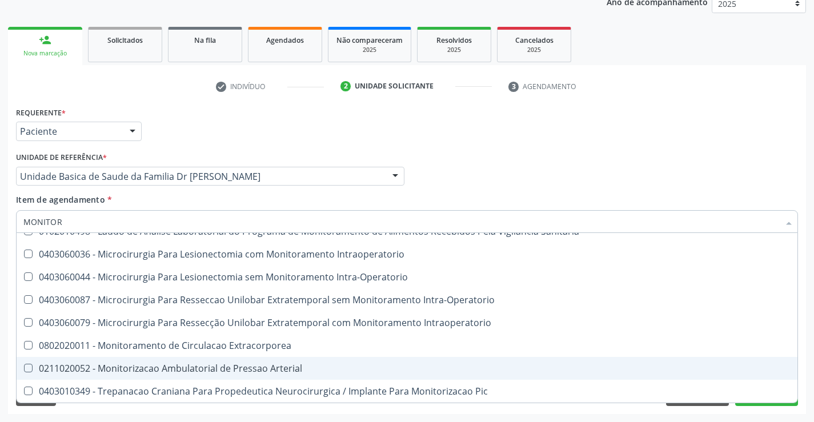
click at [287, 368] on div "0211020052 - Monitorizacao Ambulatorial de Pressao Arterial" at bounding box center [406, 368] width 767 height 9
checkbox Arterial "true"
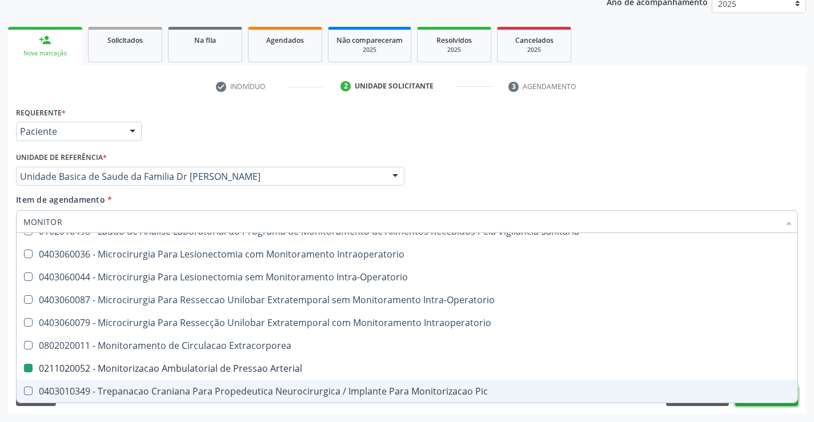
click at [751, 404] on button "Próximo" at bounding box center [766, 396] width 63 height 19
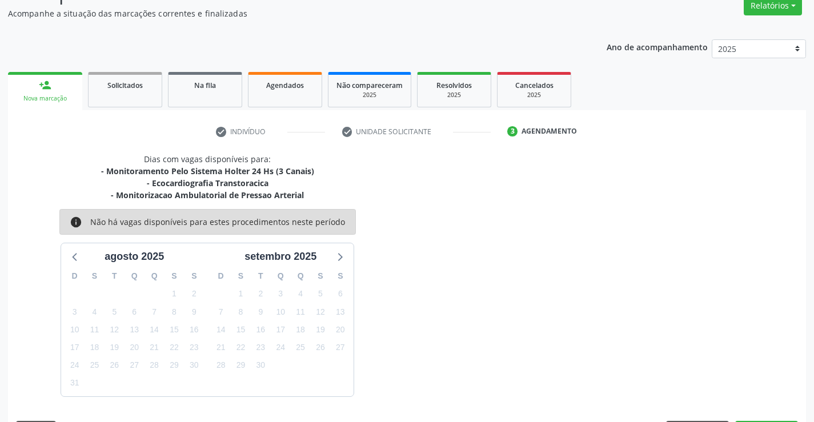
scroll to position [132, 0]
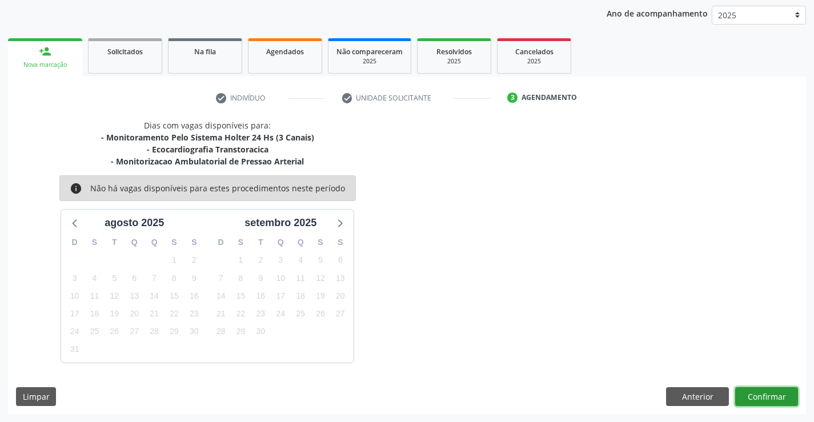
click at [761, 391] on button "Confirmar" at bounding box center [766, 396] width 63 height 19
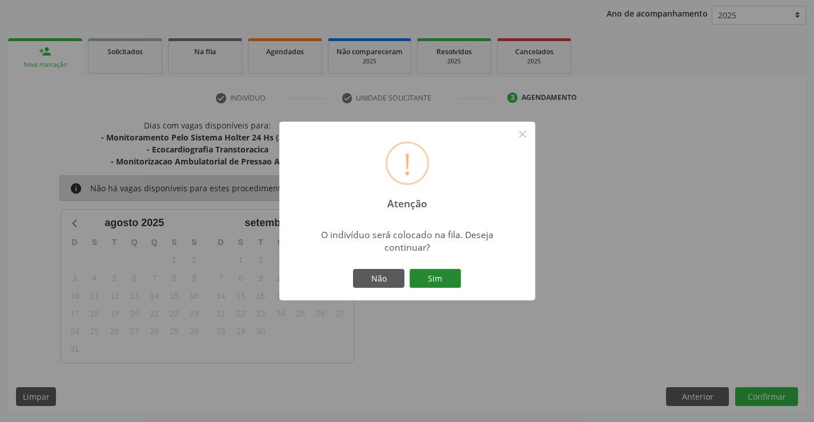
click at [432, 276] on button "Sim" at bounding box center [434, 278] width 51 height 19
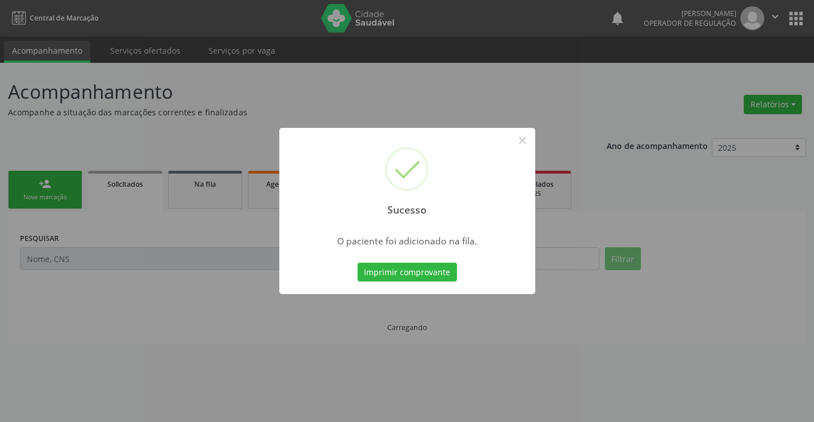
scroll to position [0, 0]
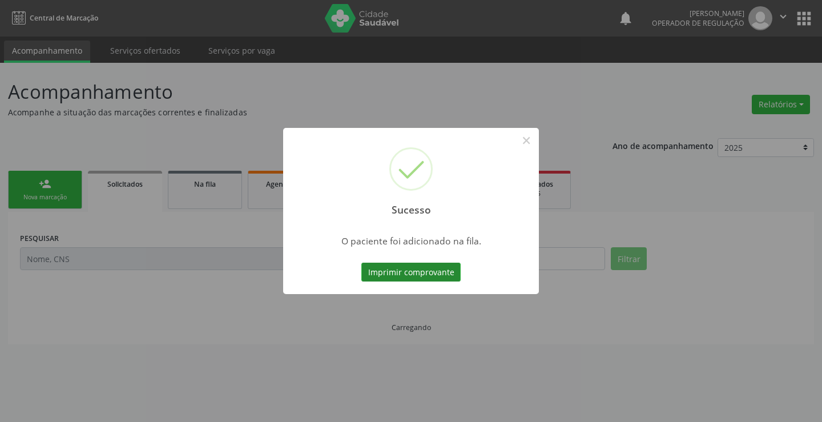
click at [439, 271] on button "Imprimir comprovante" at bounding box center [410, 272] width 99 height 19
